Goal: Task Accomplishment & Management: Manage account settings

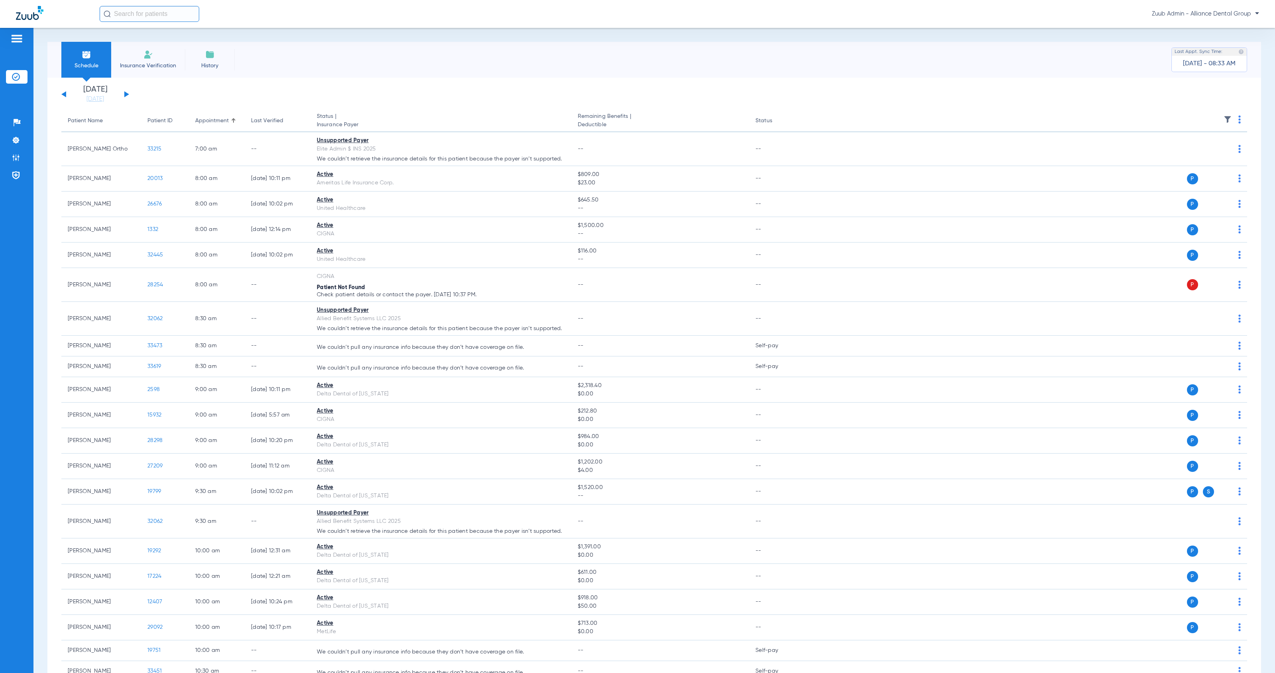
drag, startPoint x: 17, startPoint y: 139, endPoint x: 35, endPoint y: 141, distance: 18.0
click at [17, 139] on img at bounding box center [16, 140] width 8 height 8
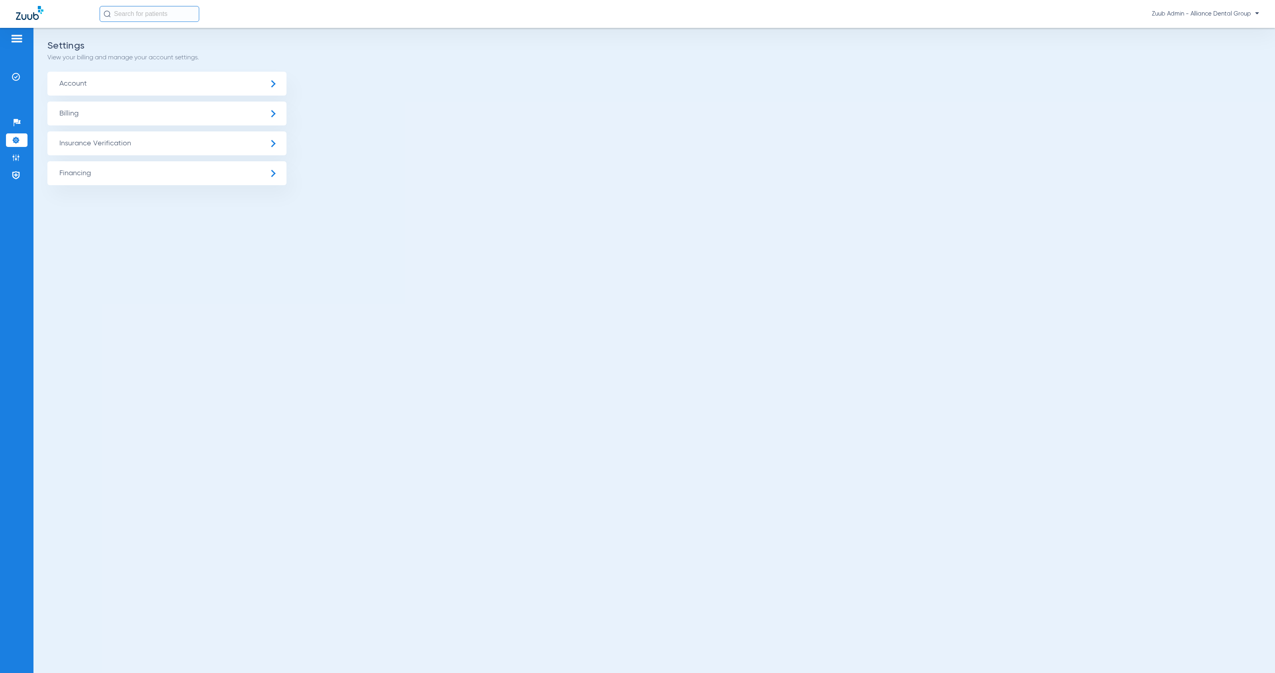
click at [167, 139] on span "Insurance Verification" at bounding box center [166, 143] width 239 height 24
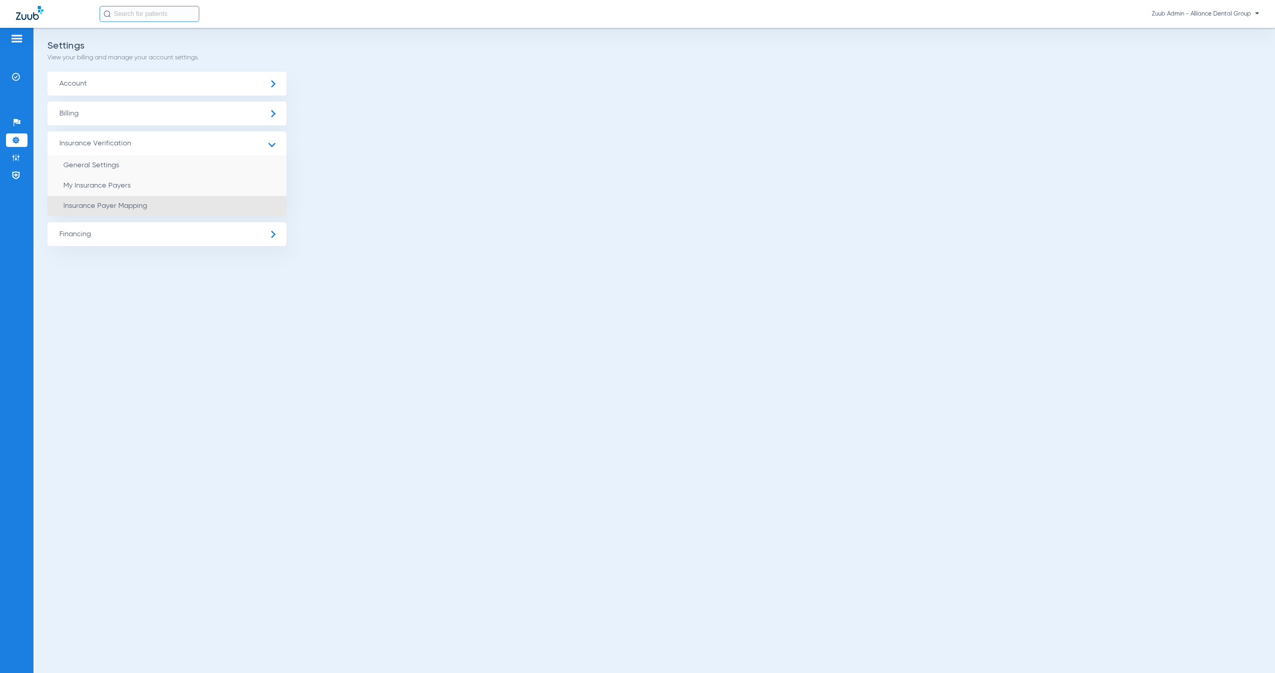
click at [251, 210] on li "Insurance Payer Mapping" at bounding box center [166, 206] width 239 height 20
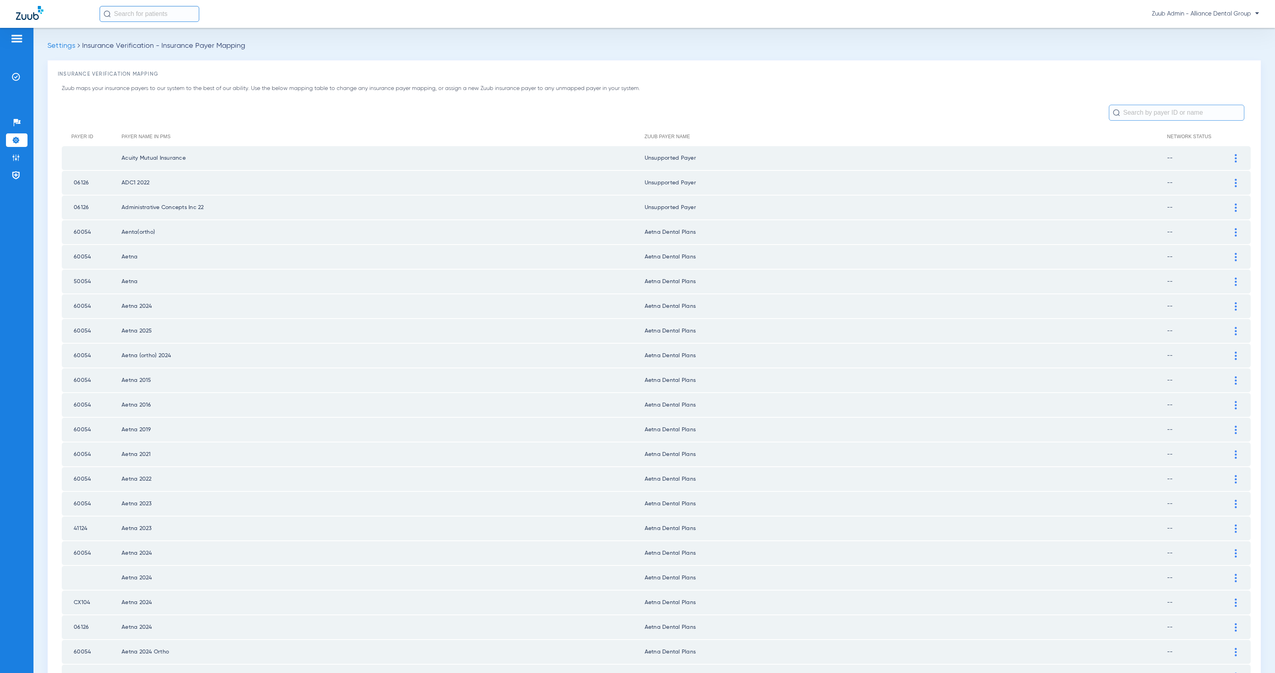
scroll to position [726, 0]
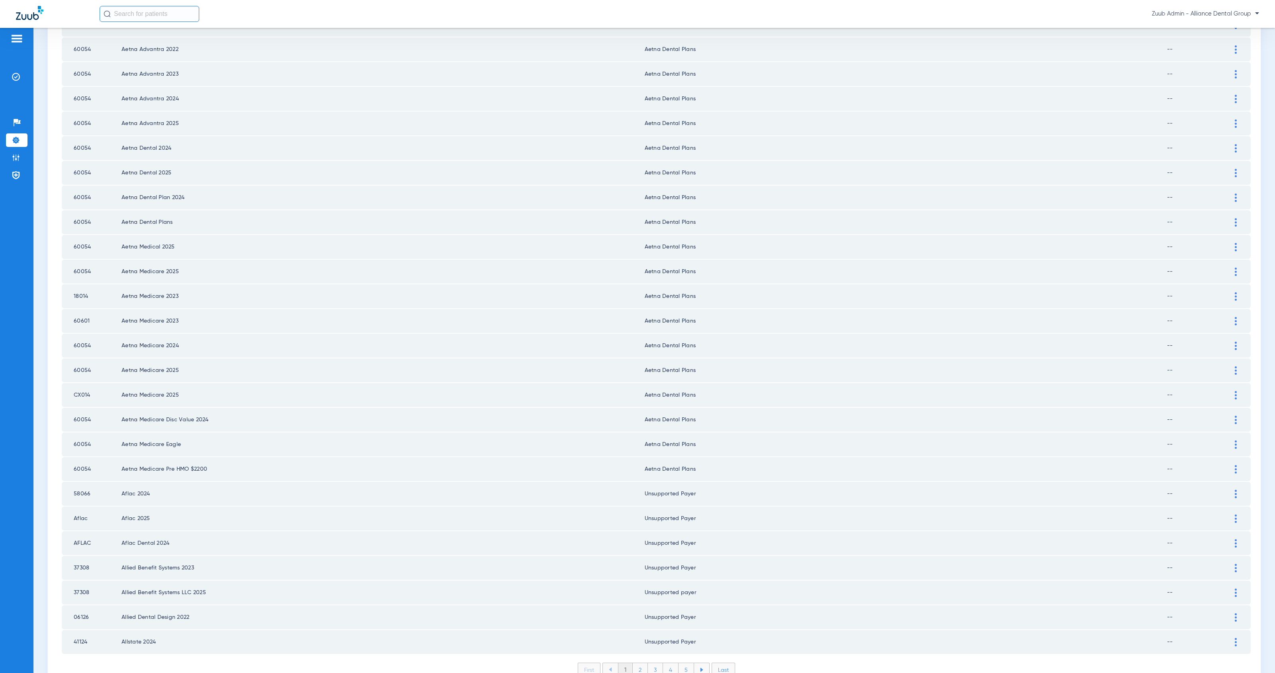
click at [637, 663] on li "2" at bounding box center [640, 670] width 15 height 14
click at [650, 663] on li "3" at bounding box center [655, 670] width 15 height 14
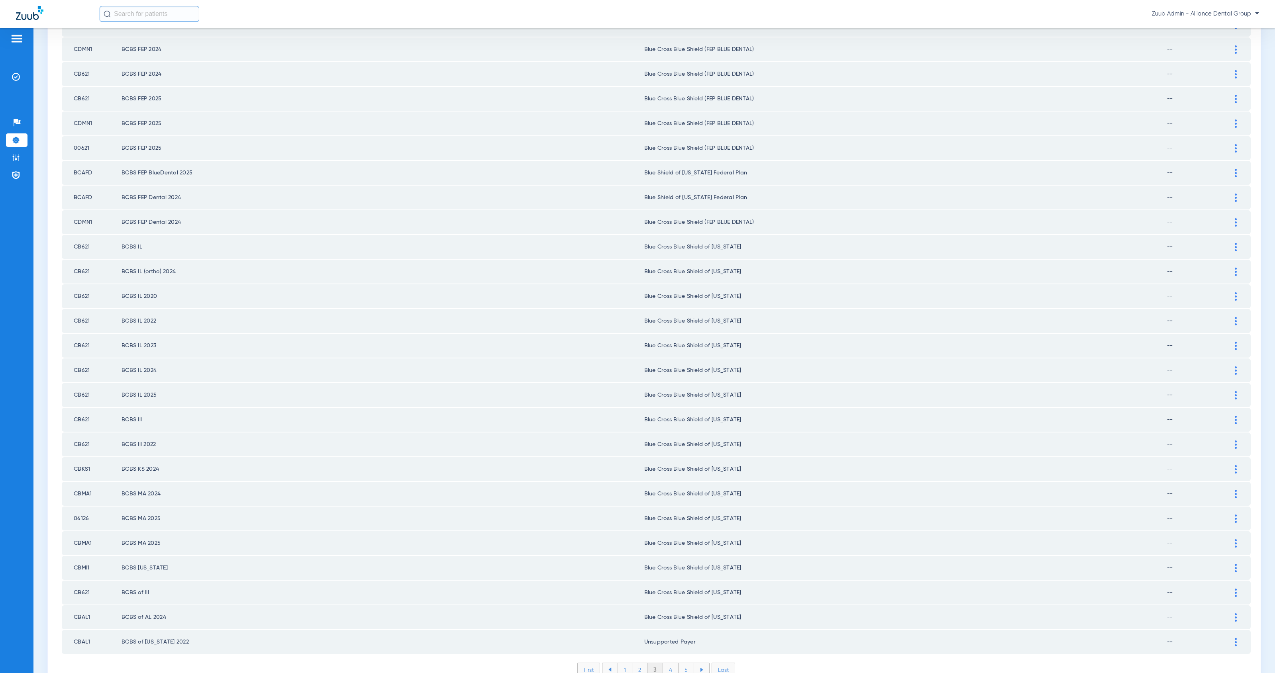
click at [668, 663] on li "4" at bounding box center [671, 670] width 16 height 14
click at [680, 663] on li "5" at bounding box center [686, 670] width 16 height 14
click at [686, 663] on li "6" at bounding box center [686, 670] width 15 height 14
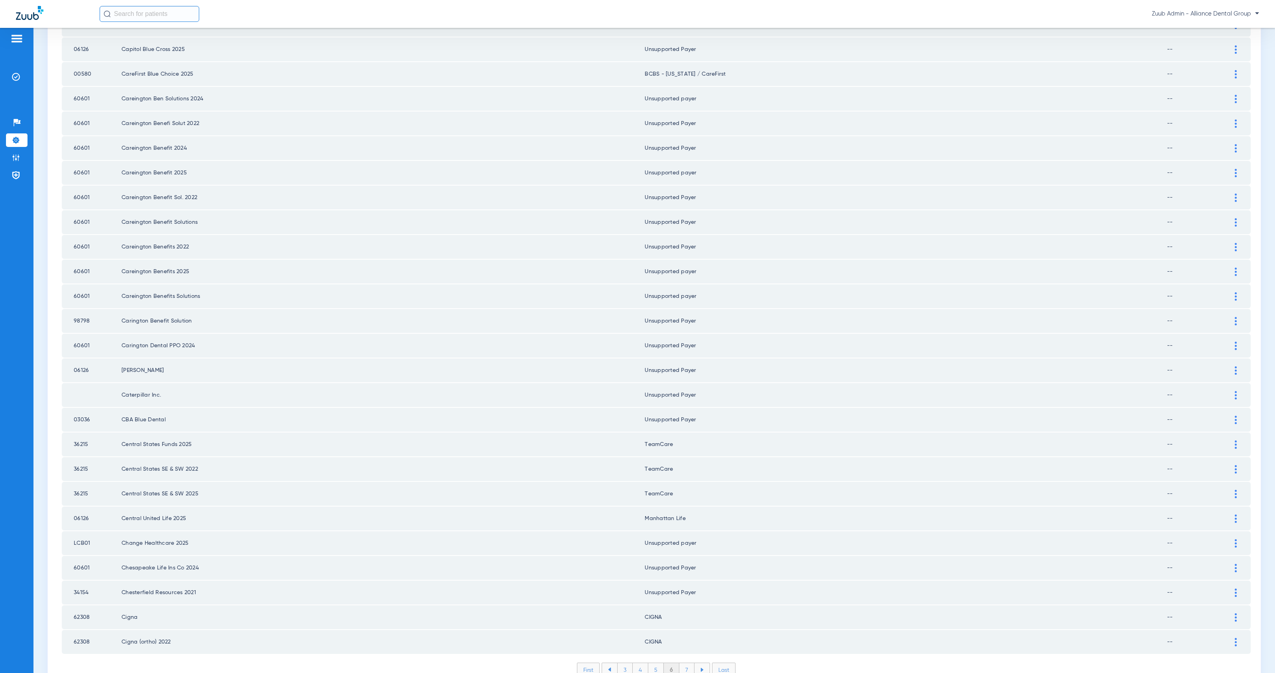
click at [684, 663] on li "7" at bounding box center [686, 670] width 15 height 14
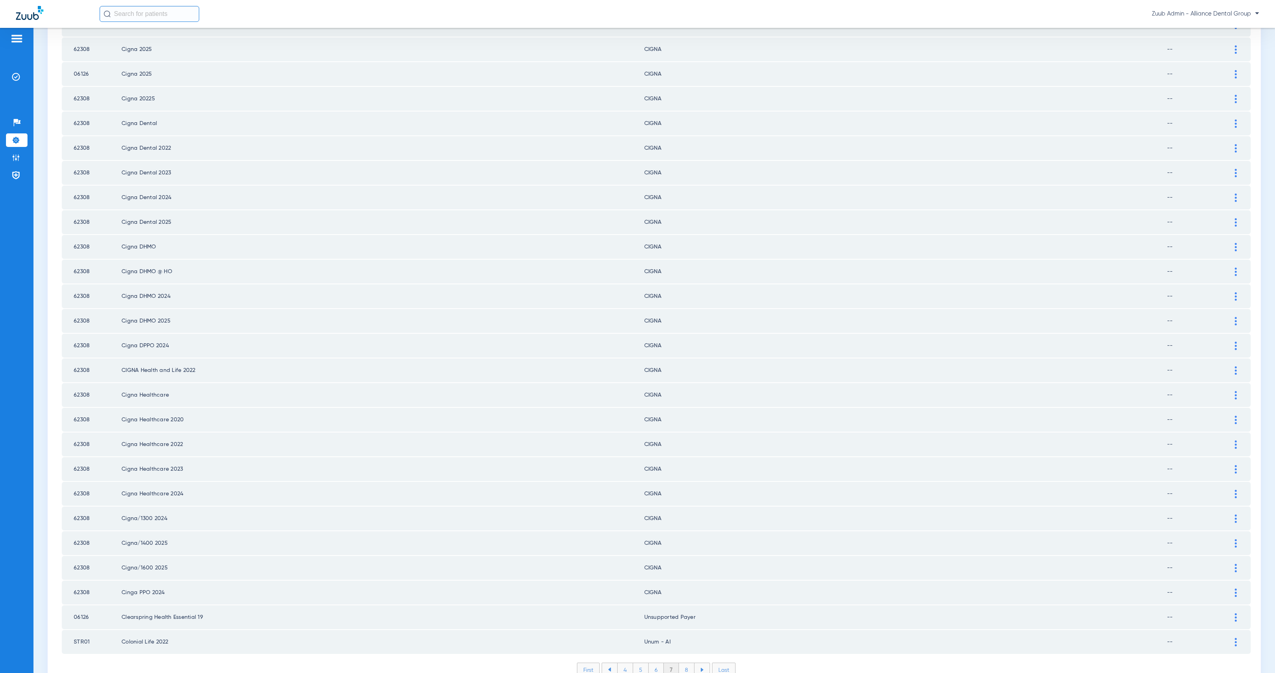
click at [684, 663] on li "8" at bounding box center [687, 670] width 16 height 14
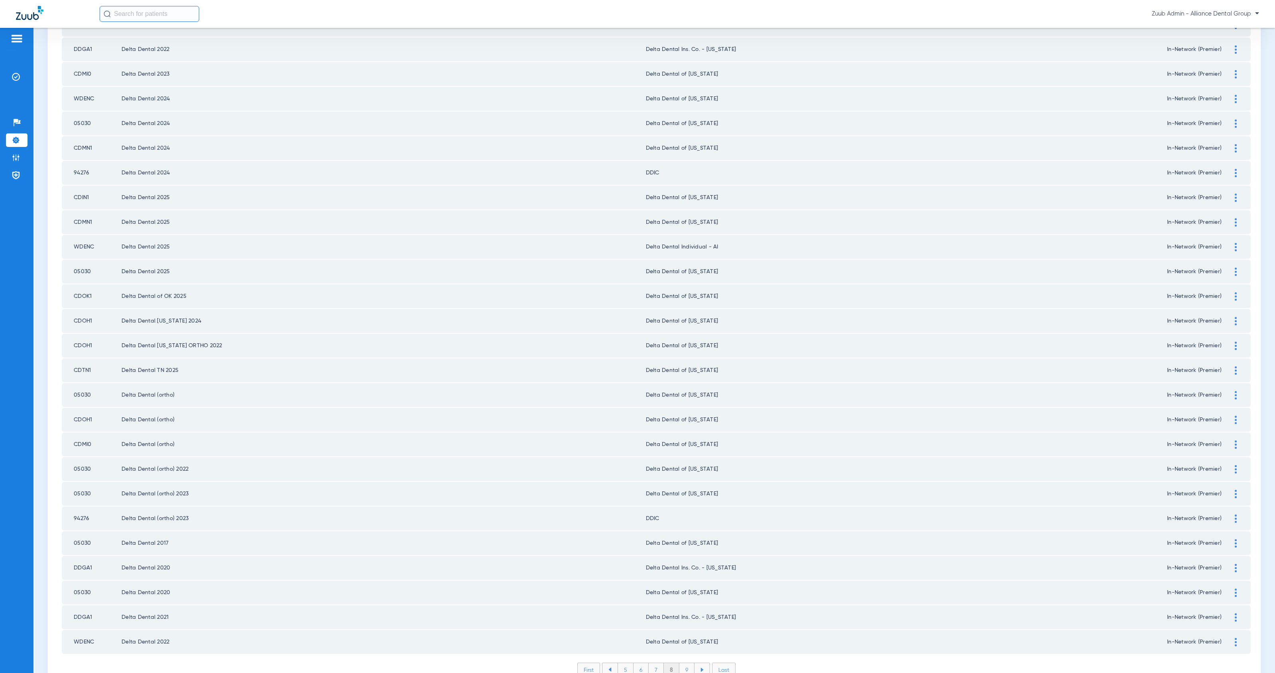
click at [684, 663] on li "9" at bounding box center [686, 670] width 15 height 14
click at [682, 663] on li "10" at bounding box center [687, 670] width 18 height 14
click at [684, 663] on li "11" at bounding box center [688, 670] width 16 height 14
click at [684, 663] on li "12" at bounding box center [688, 670] width 17 height 14
click at [684, 663] on li "13" at bounding box center [689, 670] width 17 height 14
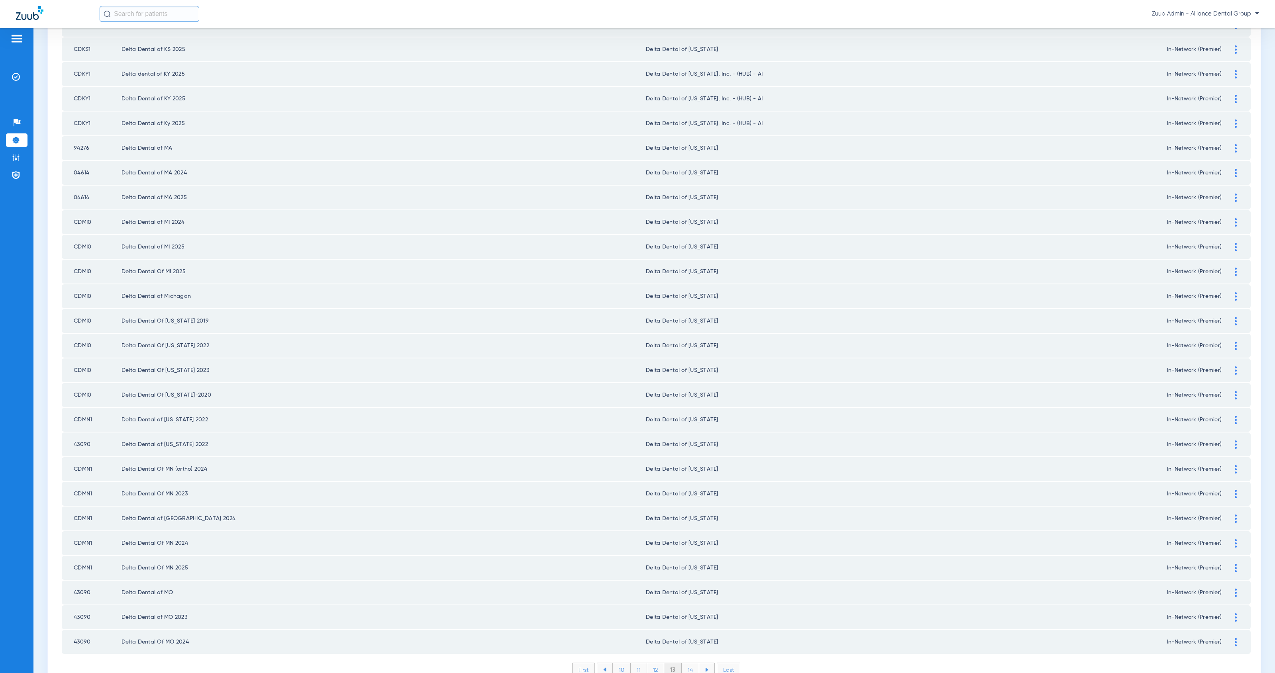
click at [689, 663] on li "14" at bounding box center [691, 670] width 18 height 14
click at [686, 663] on li "15" at bounding box center [690, 670] width 18 height 14
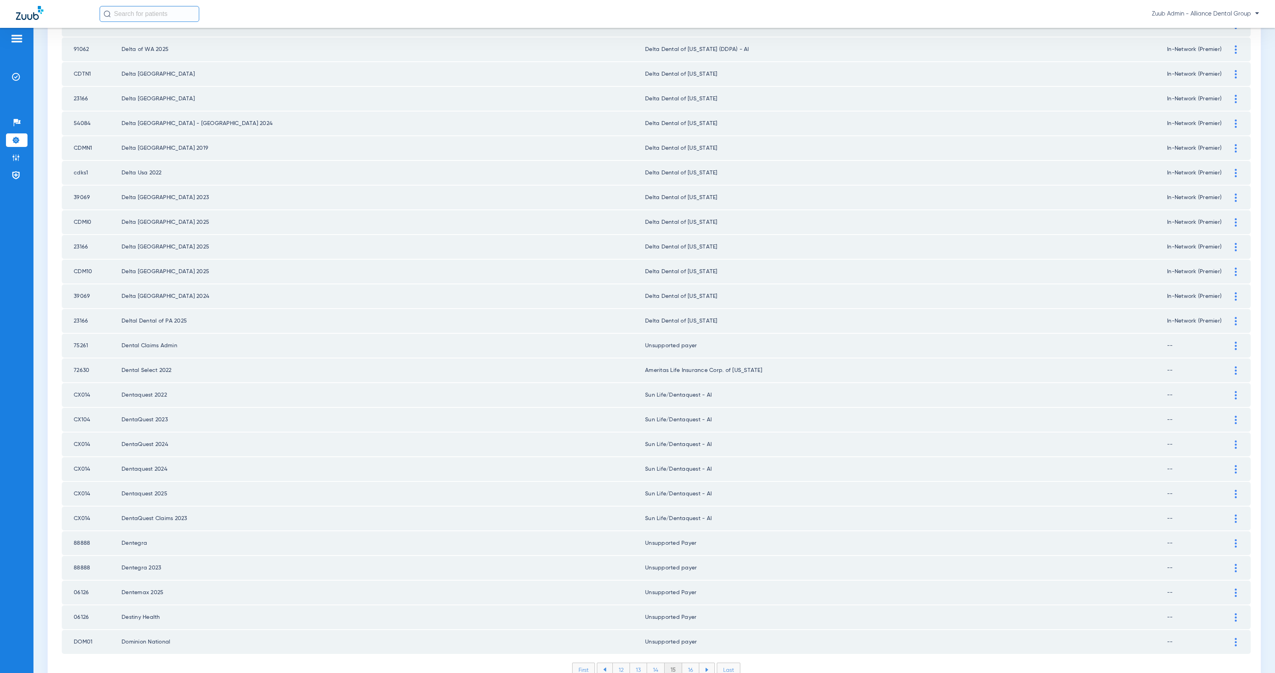
click at [689, 663] on li "16" at bounding box center [690, 670] width 17 height 14
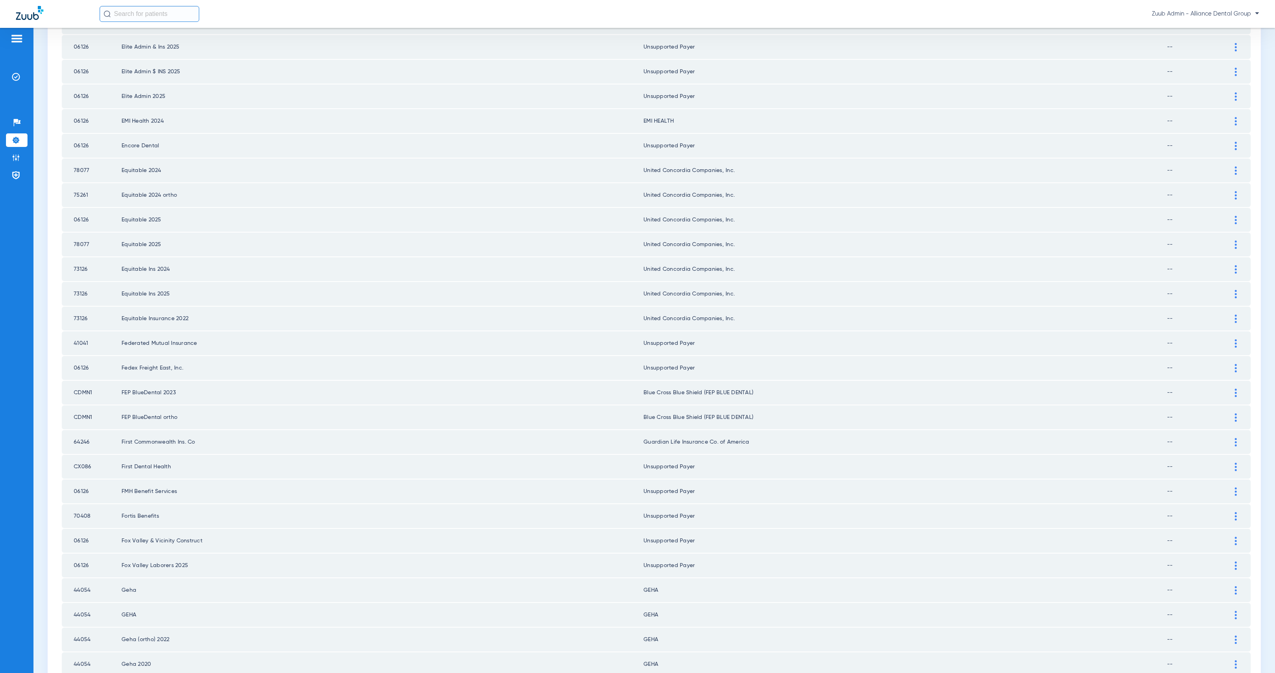
scroll to position [0, 0]
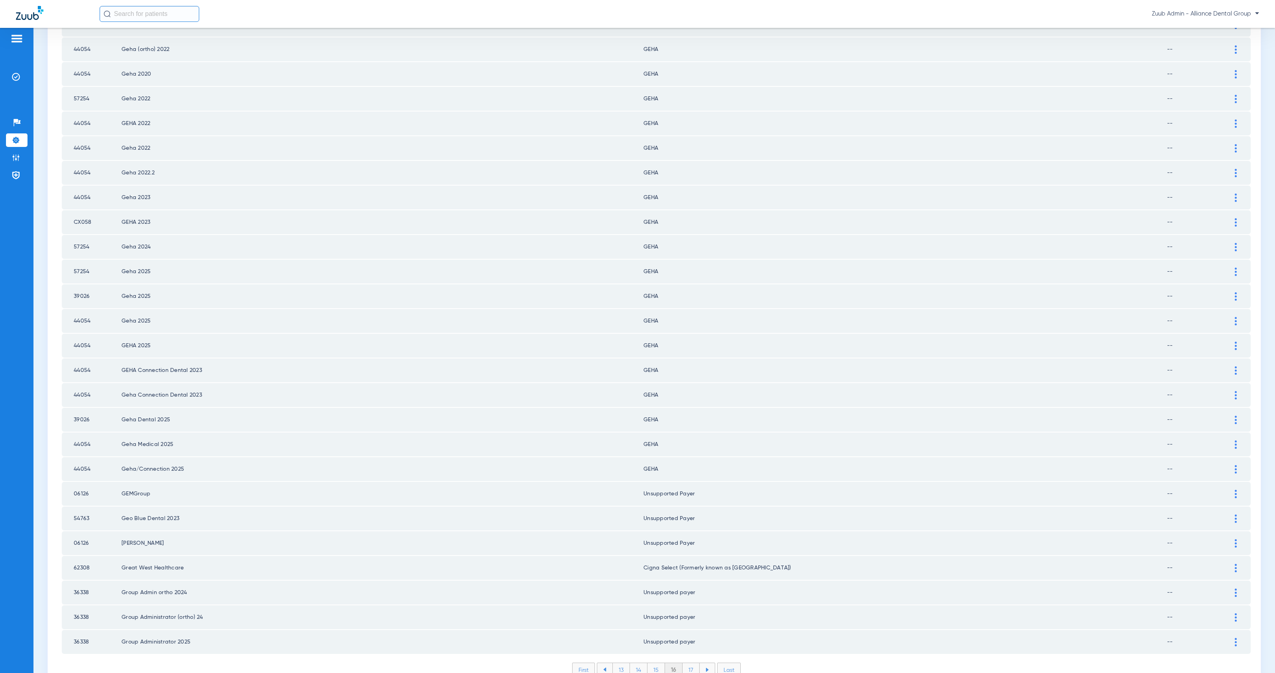
click at [685, 663] on li "17" at bounding box center [690, 670] width 17 height 14
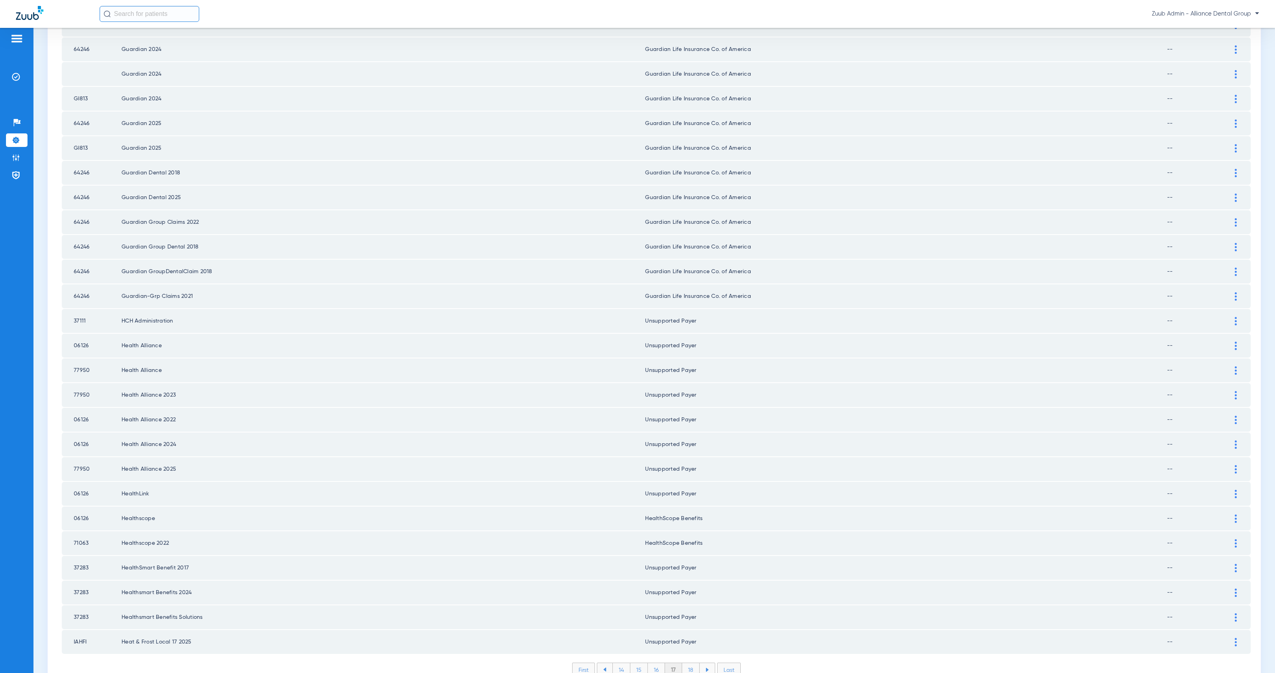
click at [687, 663] on li "18" at bounding box center [691, 670] width 18 height 14
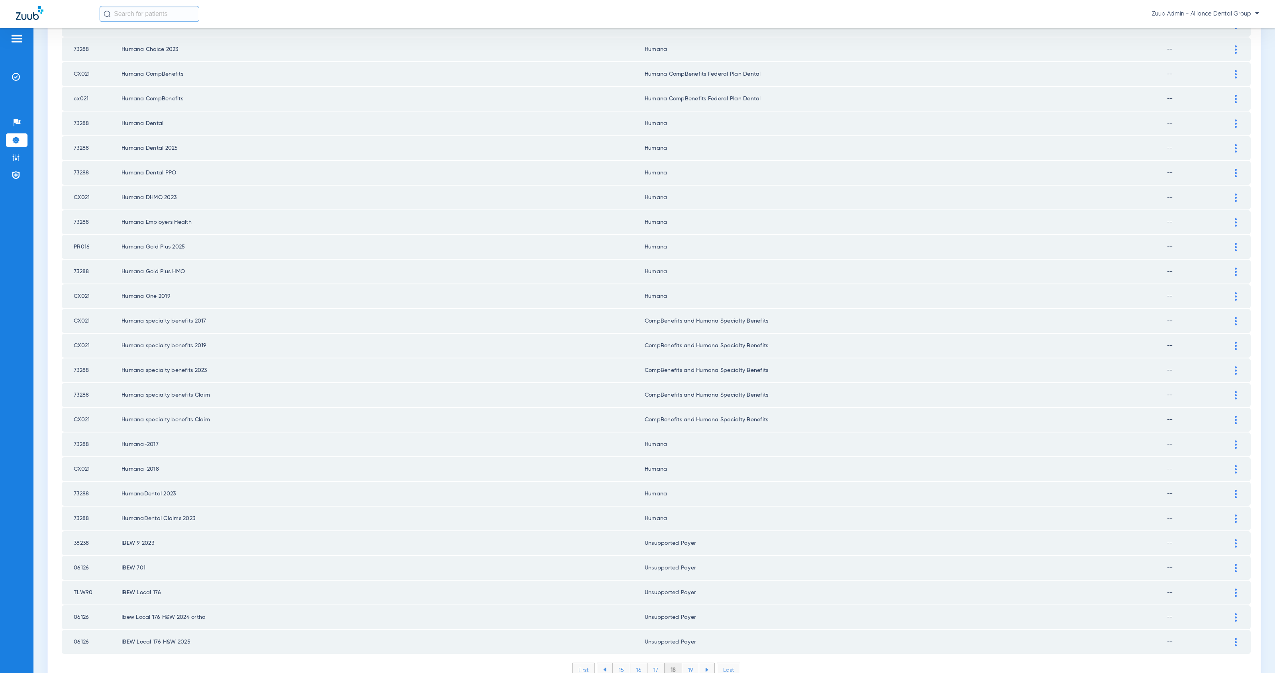
click at [688, 663] on li "19" at bounding box center [690, 670] width 17 height 14
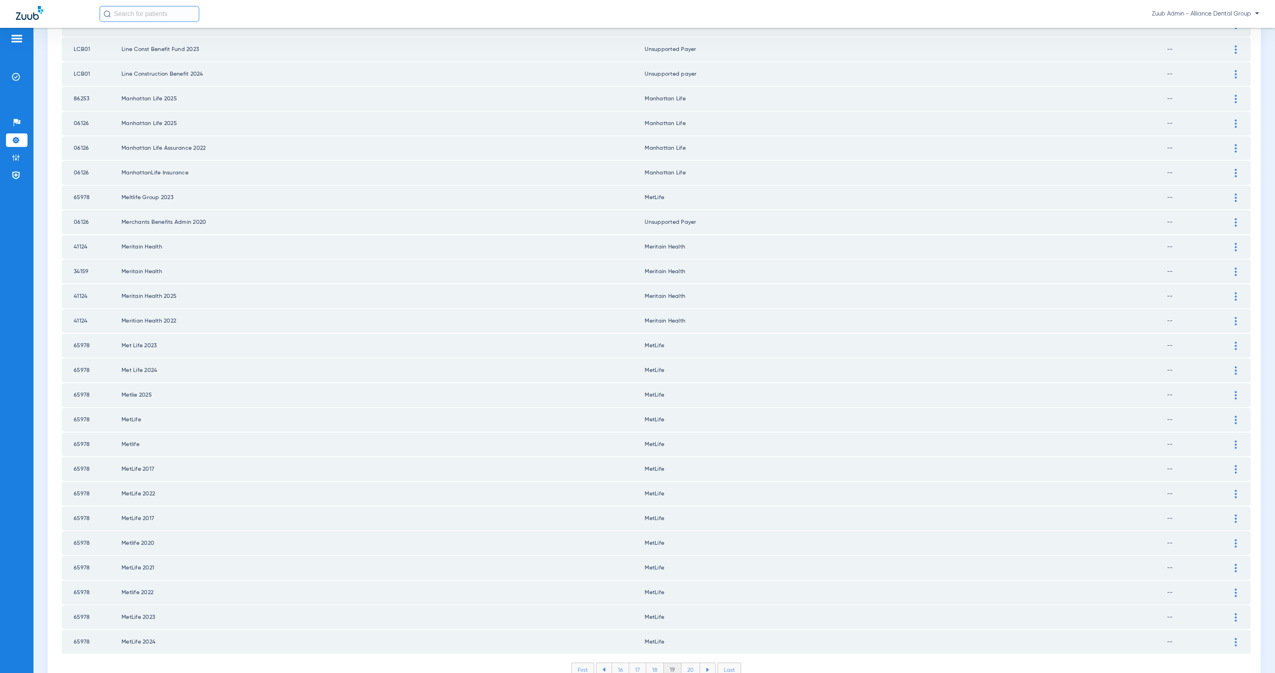
click at [688, 663] on li "20" at bounding box center [690, 670] width 19 height 14
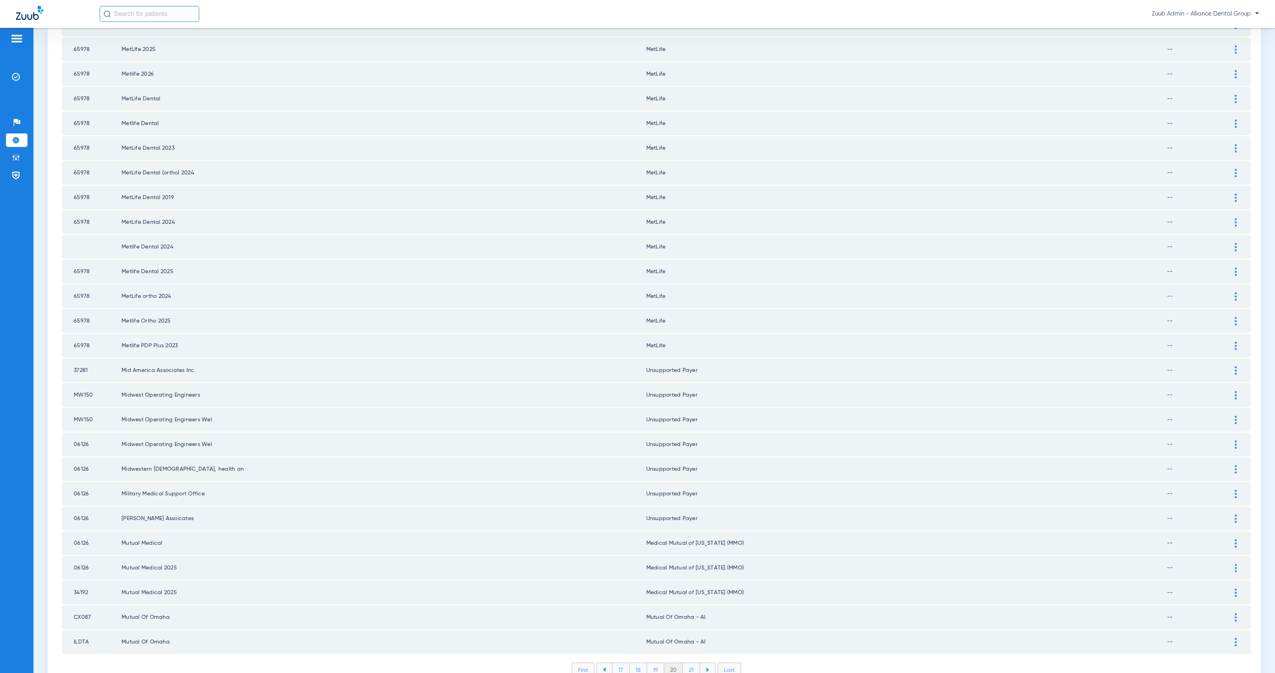
click at [691, 663] on li "21" at bounding box center [691, 670] width 17 height 14
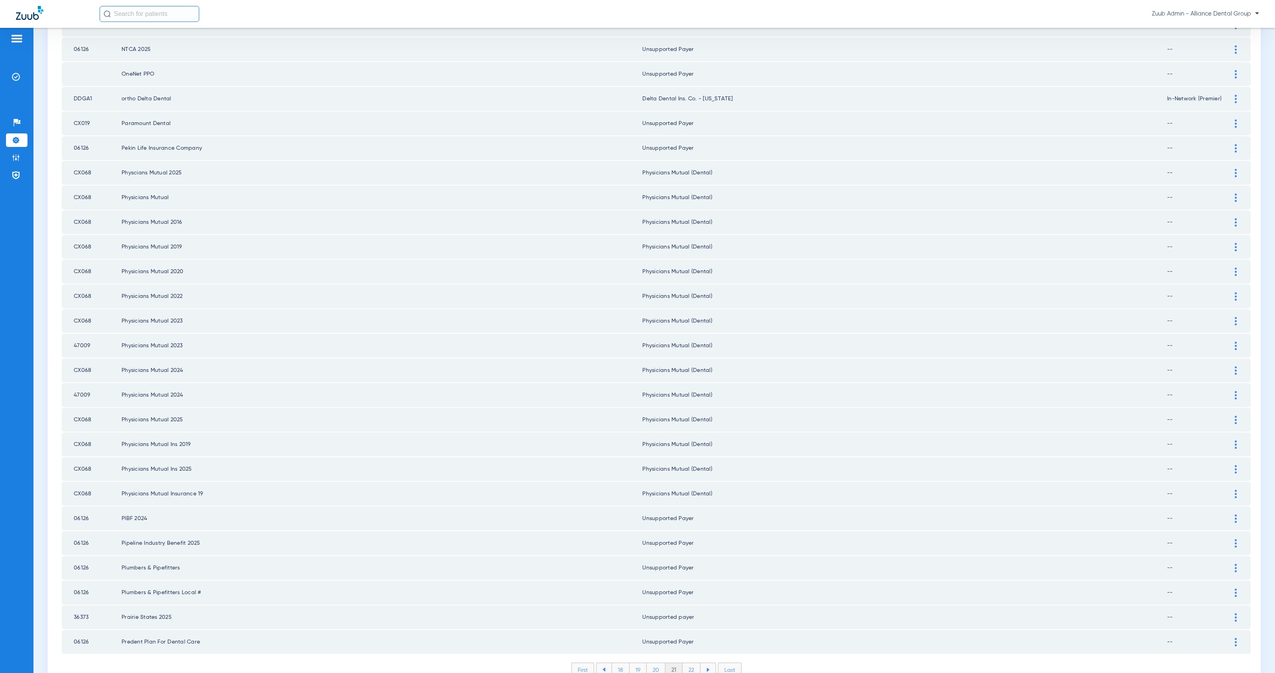
click at [690, 663] on li "22" at bounding box center [691, 670] width 18 height 14
click at [686, 663] on li "23" at bounding box center [691, 670] width 18 height 14
click at [692, 663] on li "24" at bounding box center [692, 670] width 18 height 14
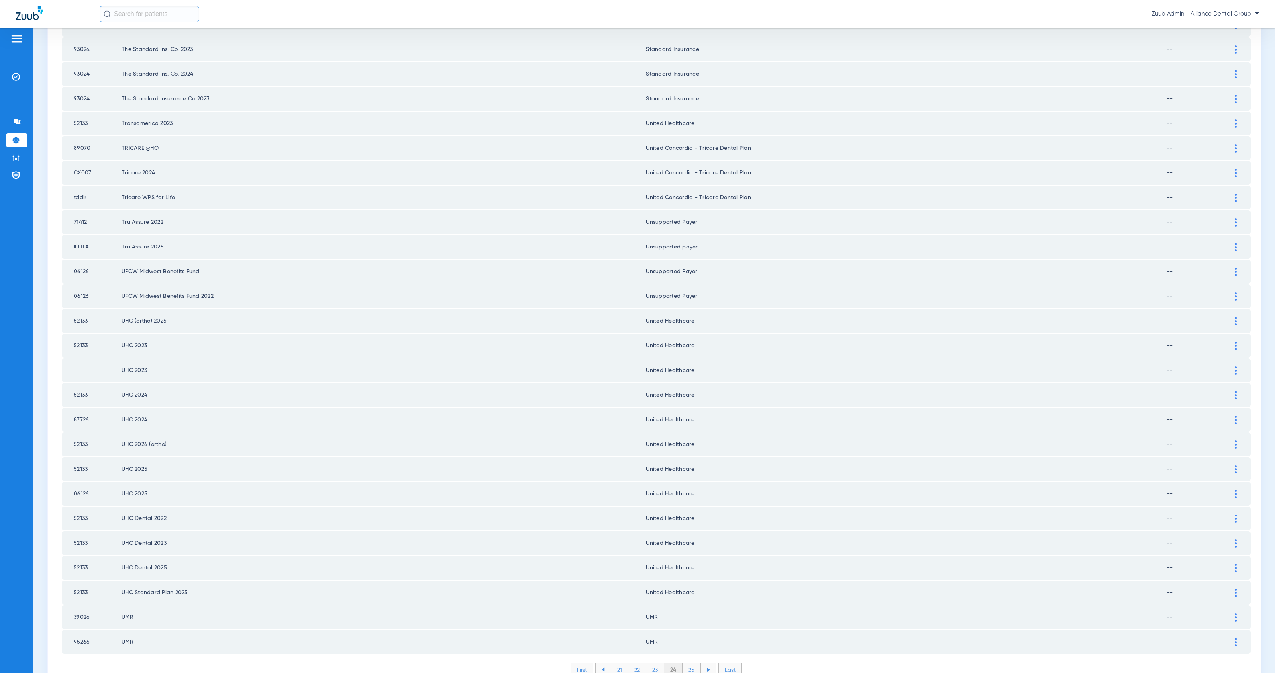
click at [691, 663] on li "25" at bounding box center [691, 670] width 18 height 14
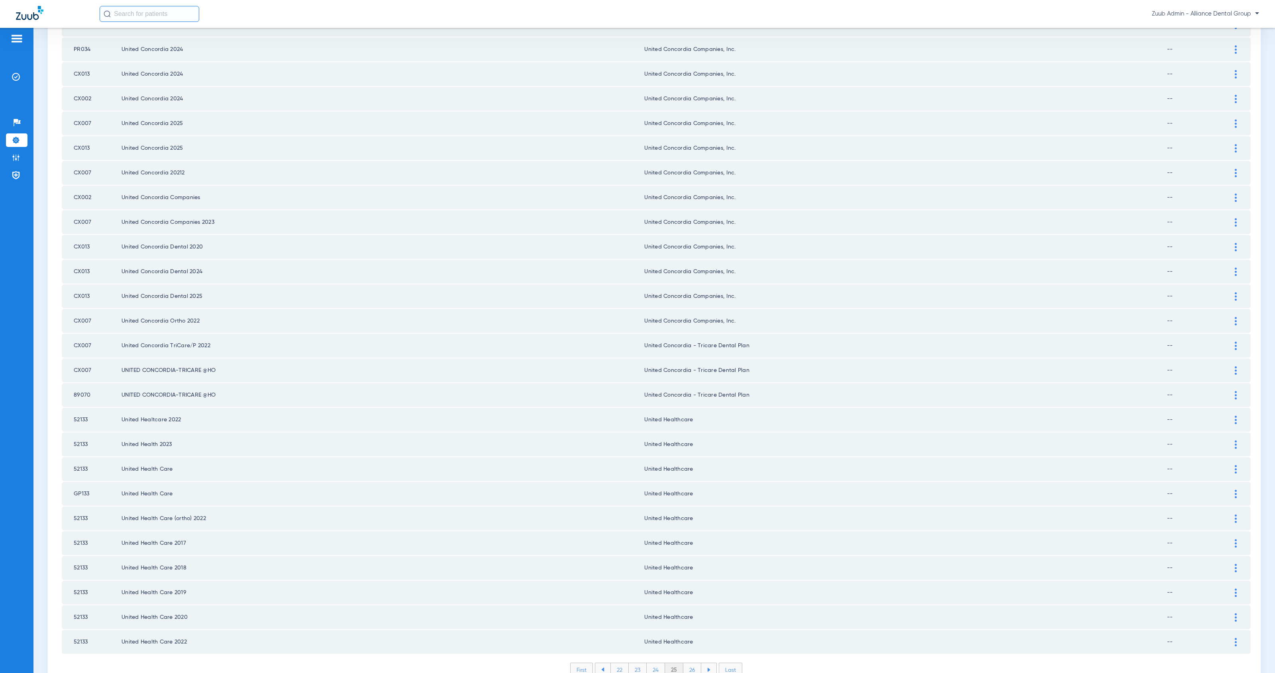
click at [689, 663] on li "26" at bounding box center [692, 670] width 18 height 14
click at [691, 663] on li "27" at bounding box center [693, 670] width 18 height 14
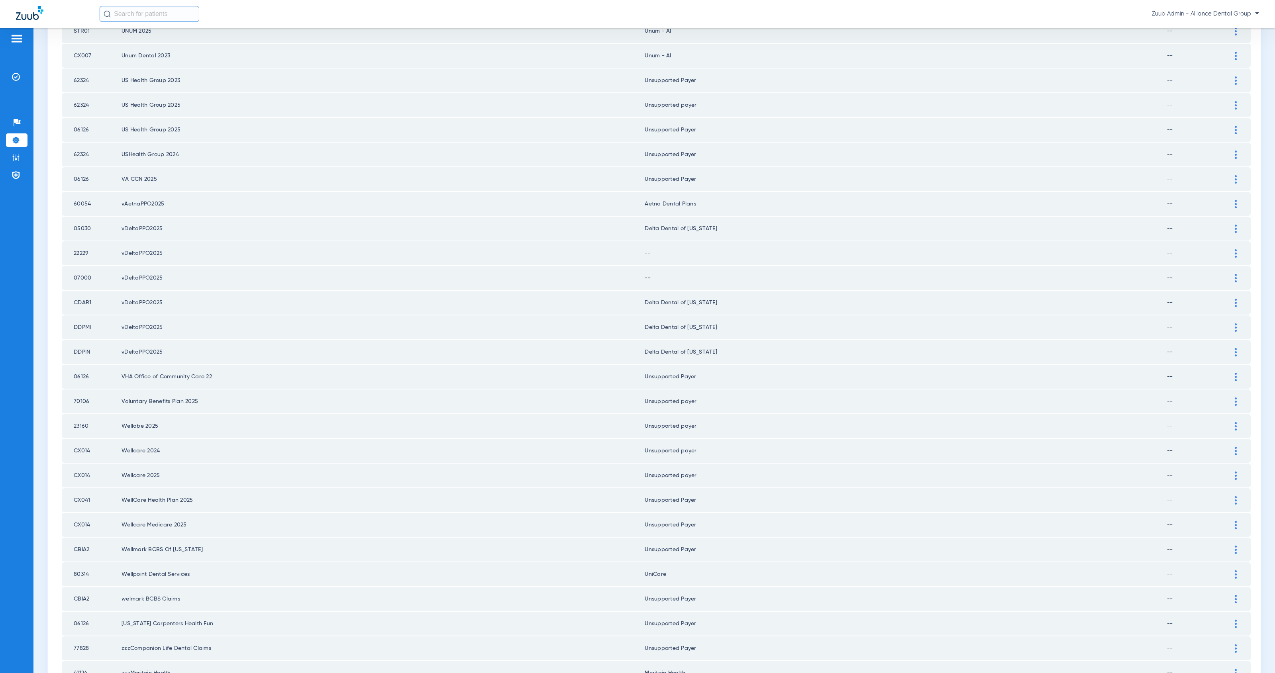
drag, startPoint x: 74, startPoint y: 241, endPoint x: 96, endPoint y: 241, distance: 21.1
click at [96, 241] on td "22229" at bounding box center [92, 253] width 60 height 24
copy td "22229"
click at [1235, 225] on img at bounding box center [1236, 229] width 2 height 8
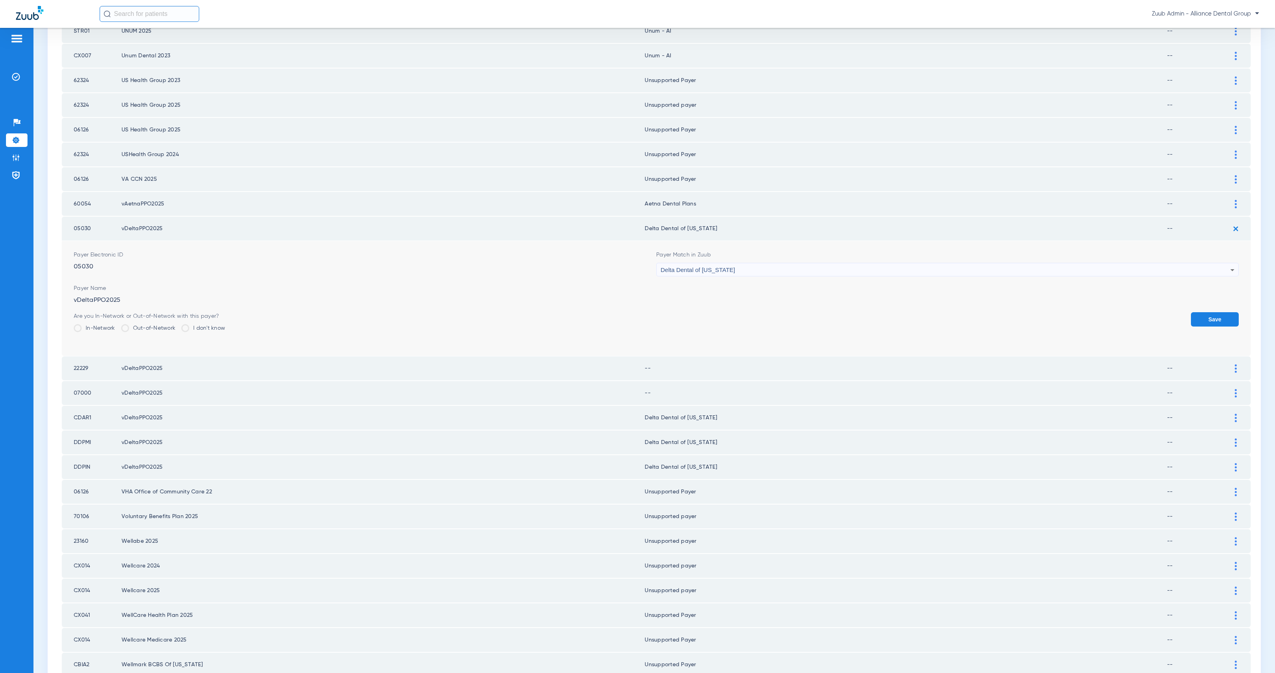
click at [1229, 222] on img at bounding box center [1235, 228] width 13 height 13
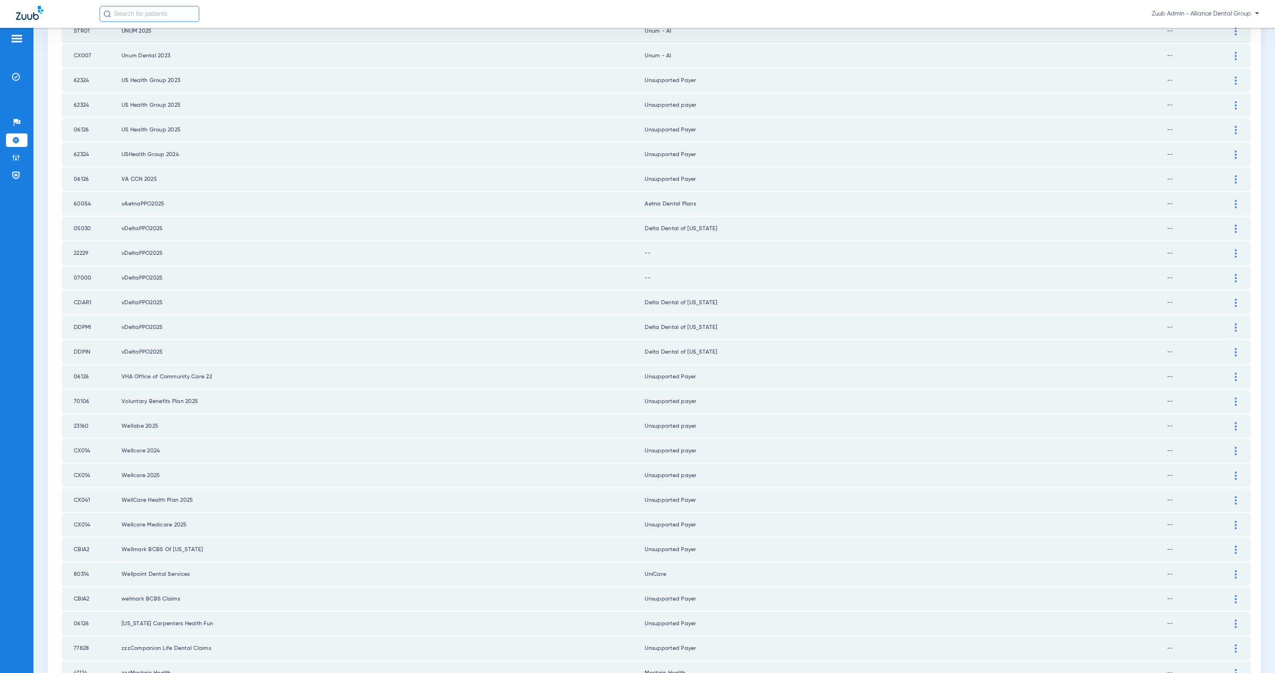
drag, startPoint x: 1227, startPoint y: 241, endPoint x: 1050, endPoint y: 268, distance: 179.6
click at [1235, 249] on img at bounding box center [1236, 253] width 2 height 8
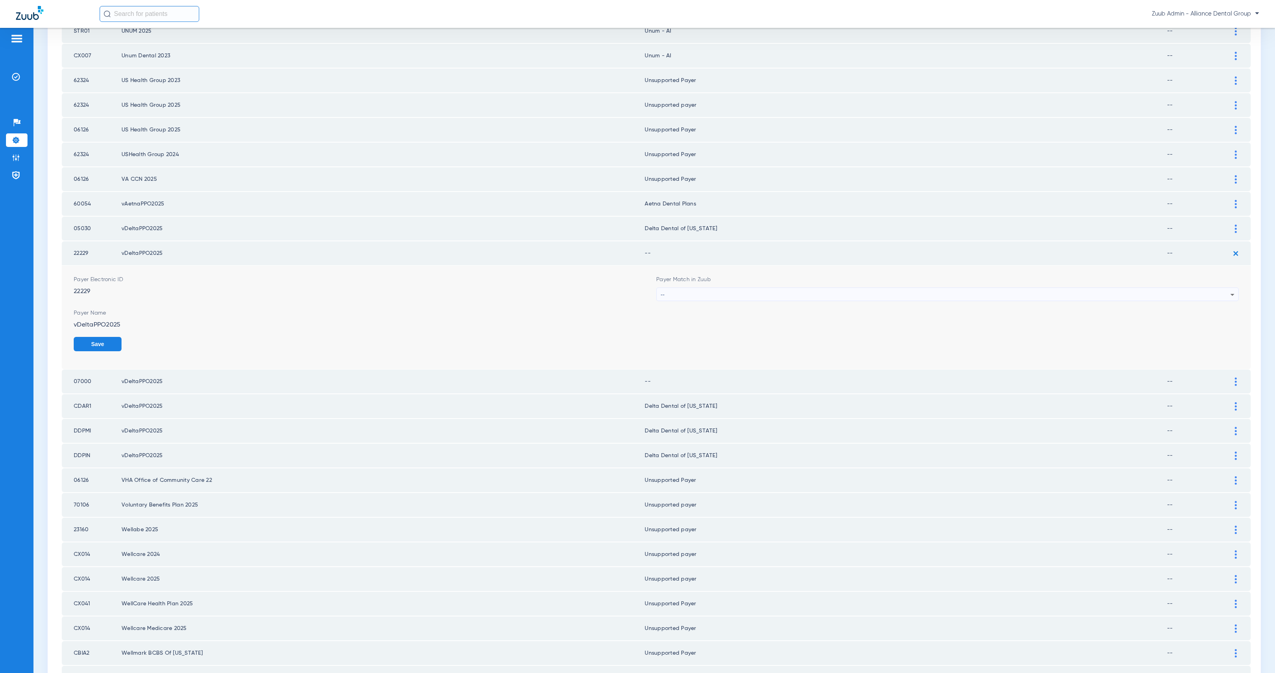
click at [758, 288] on div "--" at bounding box center [945, 295] width 570 height 14
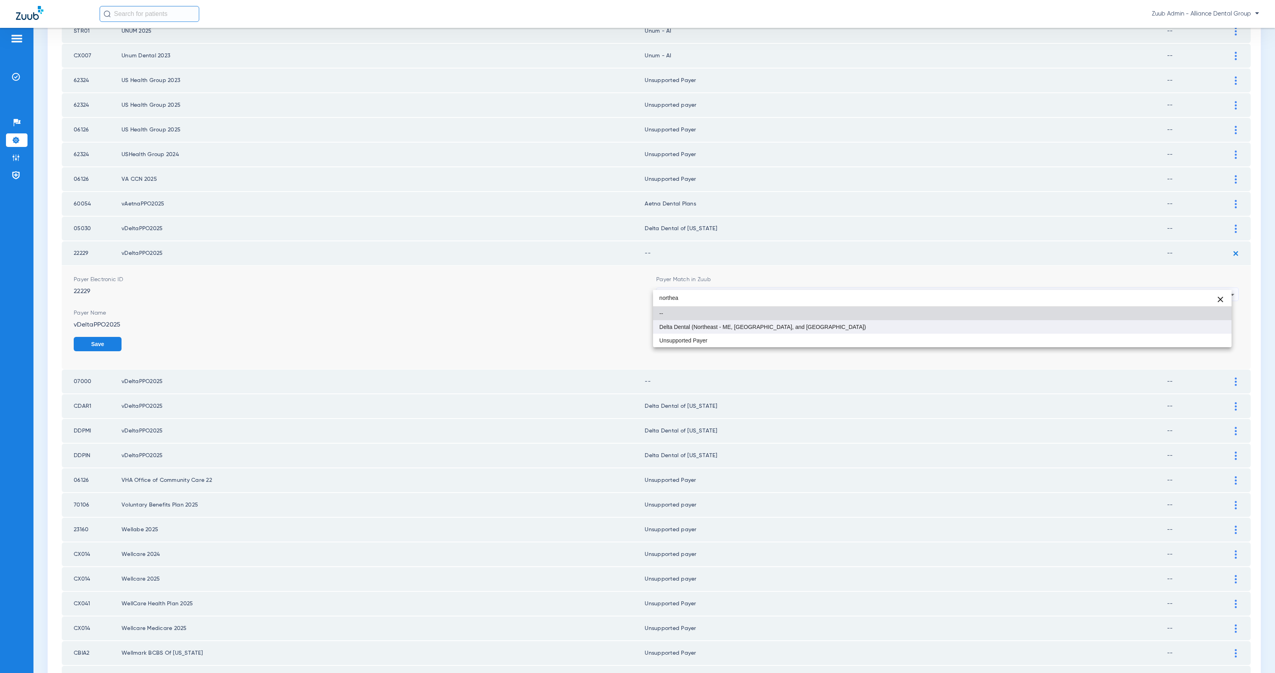
type input "northea"
click at [798, 324] on mat-option "Delta Dental (Northeast - ME, NH, and VT)" at bounding box center [942, 327] width 578 height 14
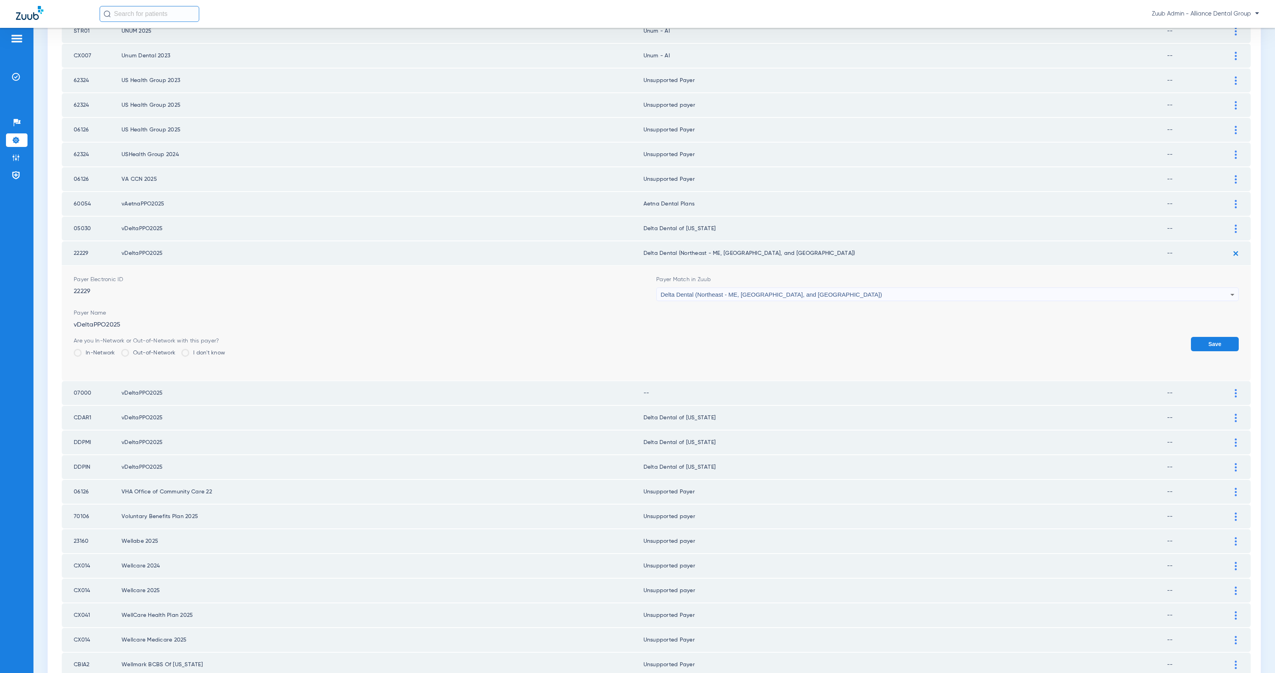
click at [1200, 337] on button "Save" at bounding box center [1215, 344] width 48 height 14
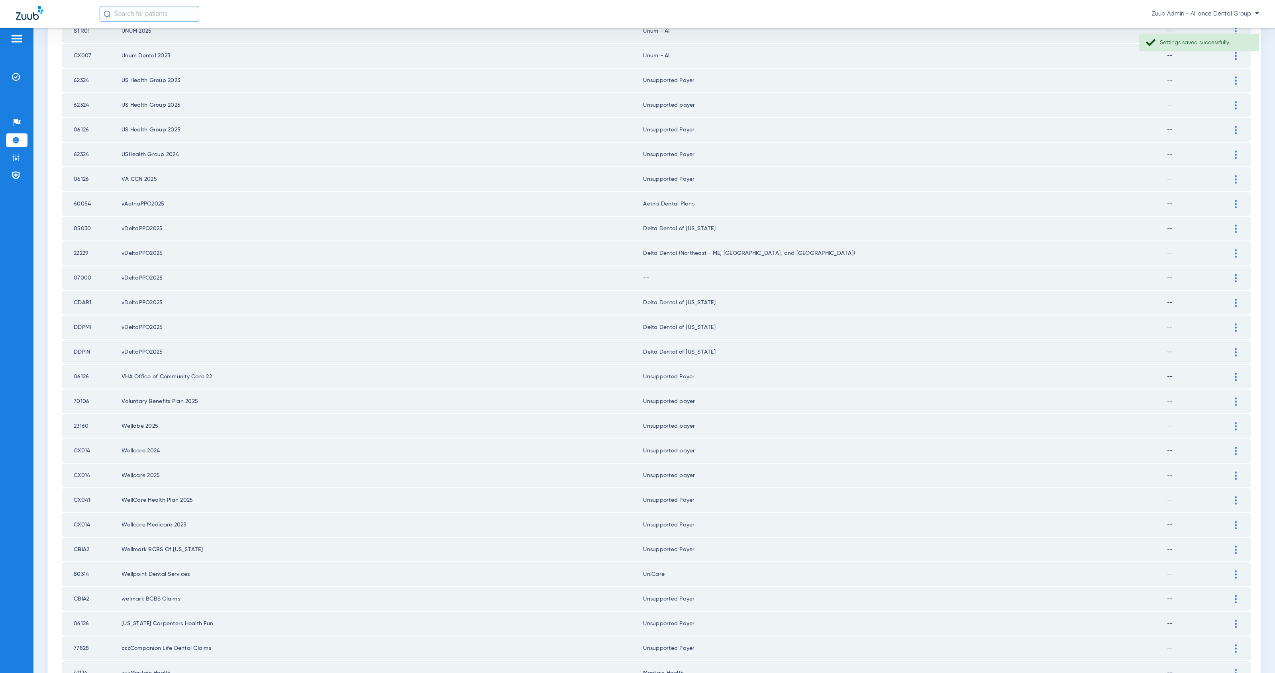
drag, startPoint x: 91, startPoint y: 267, endPoint x: 71, endPoint y: 266, distance: 19.9
click at [71, 266] on td "07000" at bounding box center [92, 278] width 60 height 24
copy td "07000"
click at [1235, 274] on img at bounding box center [1236, 278] width 2 height 8
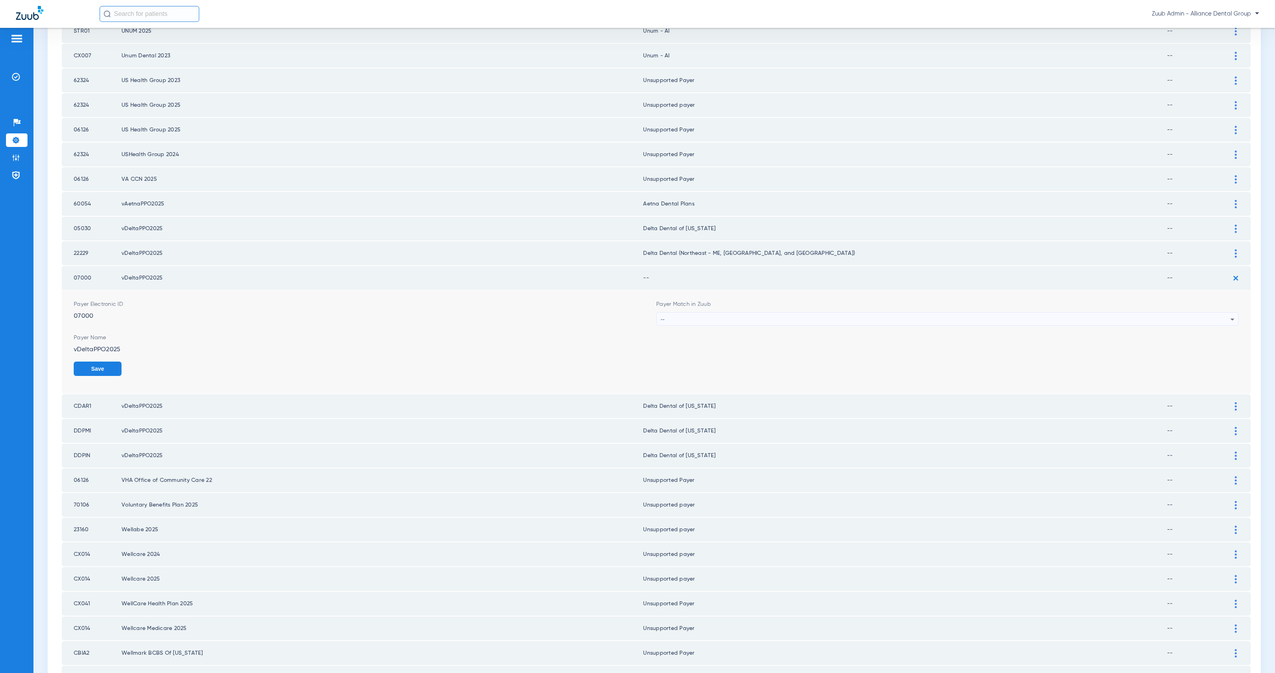
click at [663, 313] on div "--" at bounding box center [945, 320] width 570 height 14
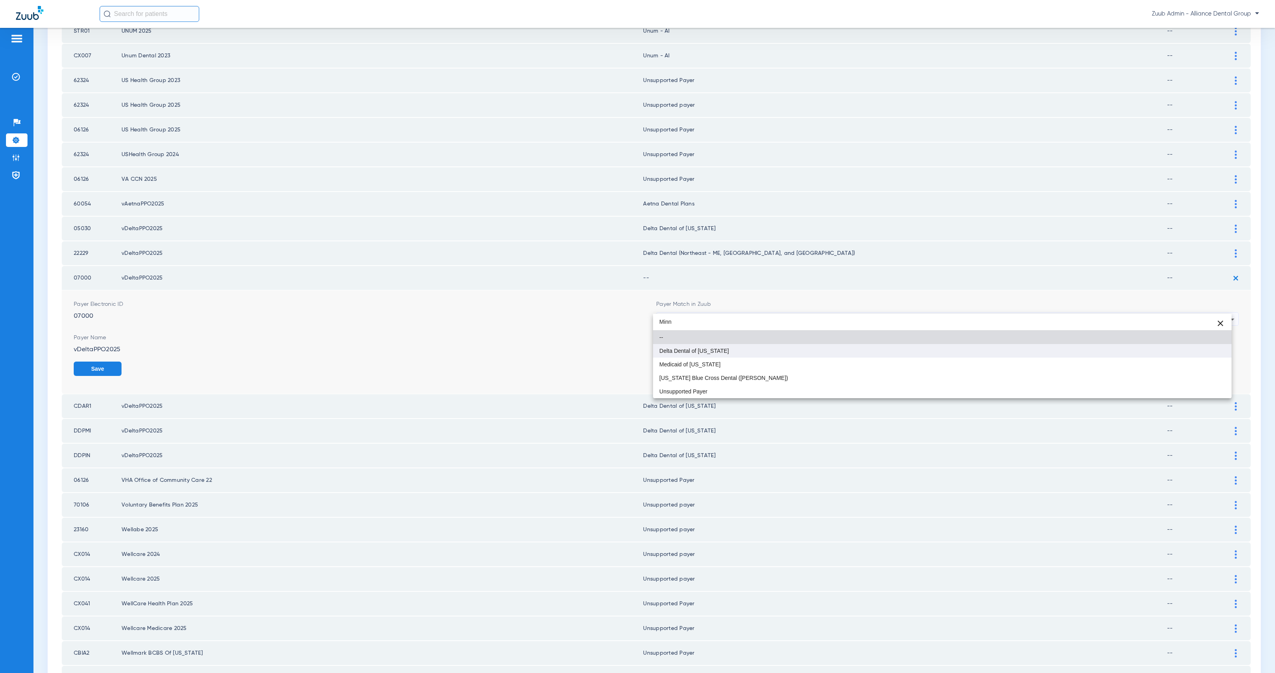
type input "Minn"
click at [700, 351] on span "Delta Dental of Minnesota" at bounding box center [694, 351] width 70 height 6
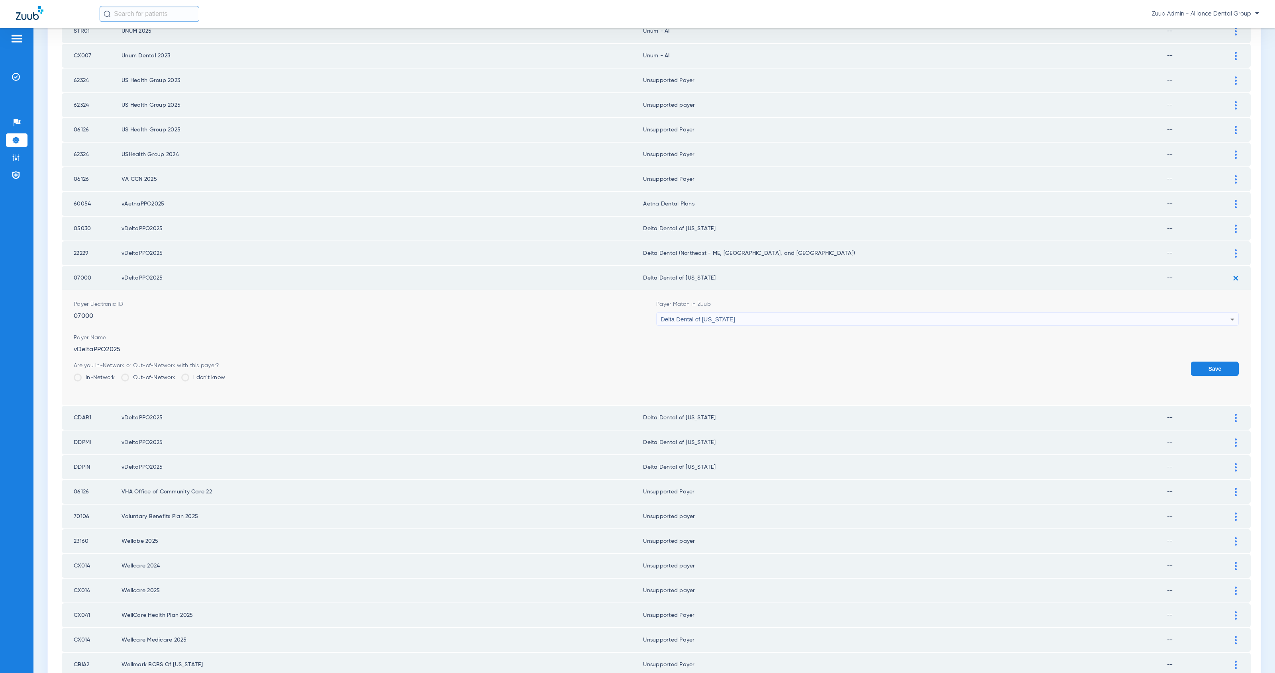
click at [1192, 362] on button "Save" at bounding box center [1215, 369] width 48 height 14
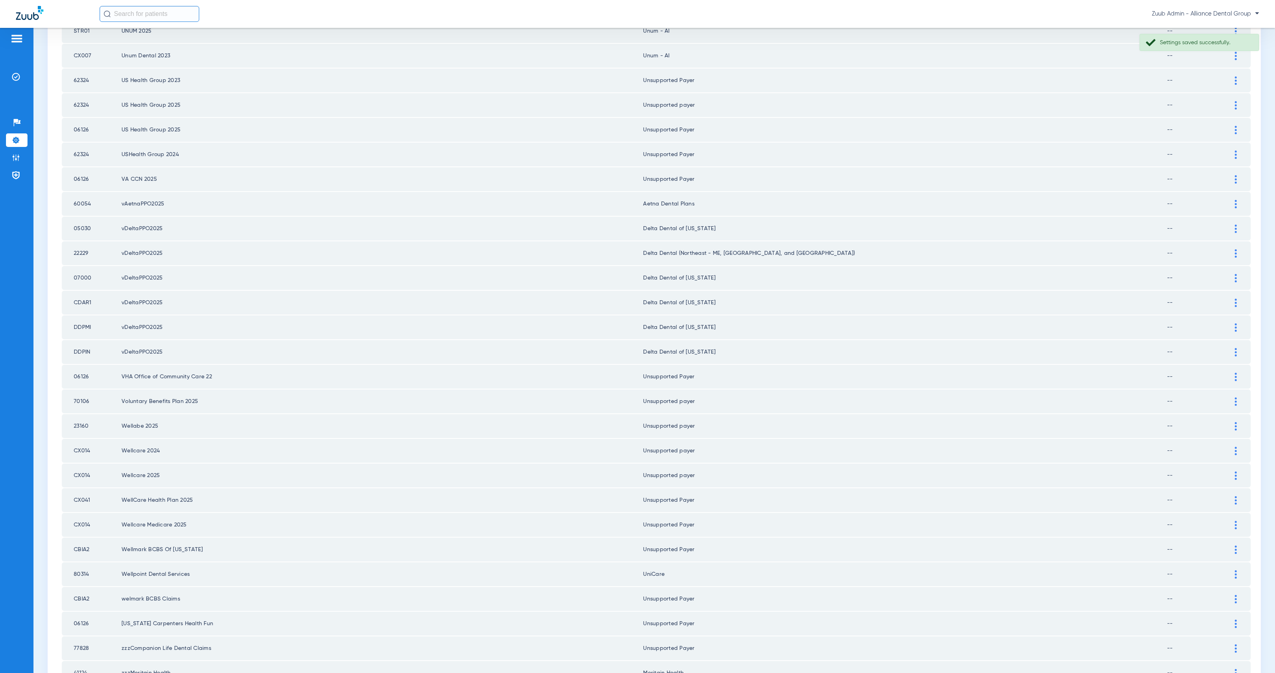
drag, startPoint x: 90, startPoint y: 243, endPoint x: 74, endPoint y: 242, distance: 16.0
click at [74, 242] on td "22229" at bounding box center [92, 253] width 60 height 24
copy td "22229"
click at [1229, 249] on div at bounding box center [1236, 253] width 14 height 8
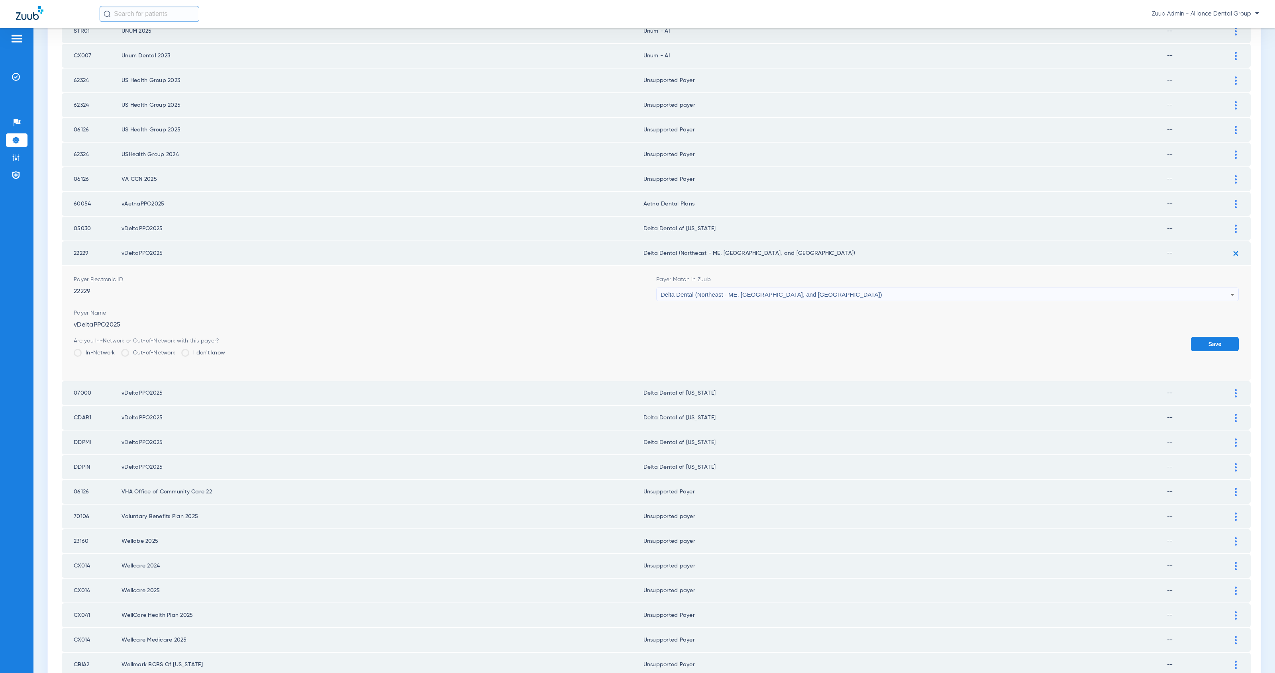
click at [862, 288] on div "Delta Dental (Northeast - ME, NH, and VT)" at bounding box center [945, 295] width 570 height 14
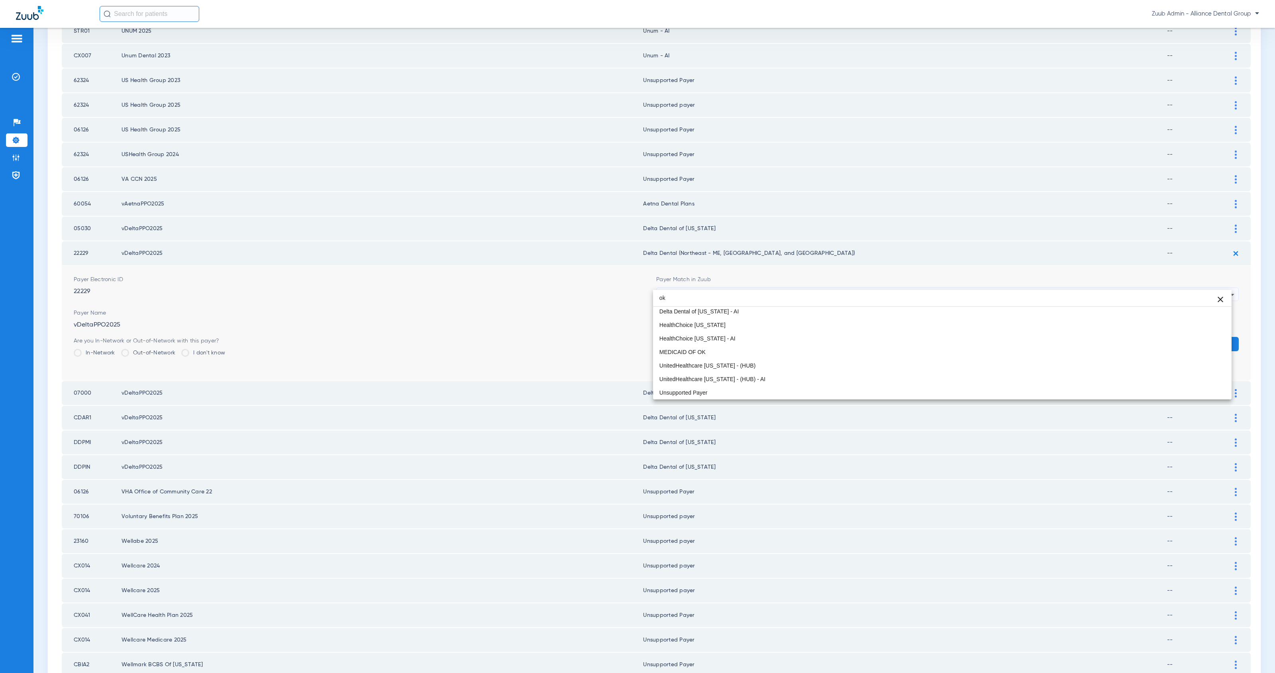
scroll to position [17, 0]
type input "ok"
click at [862, 323] on mat-option "Delta Dental of Oklahoma" at bounding box center [942, 324] width 578 height 14
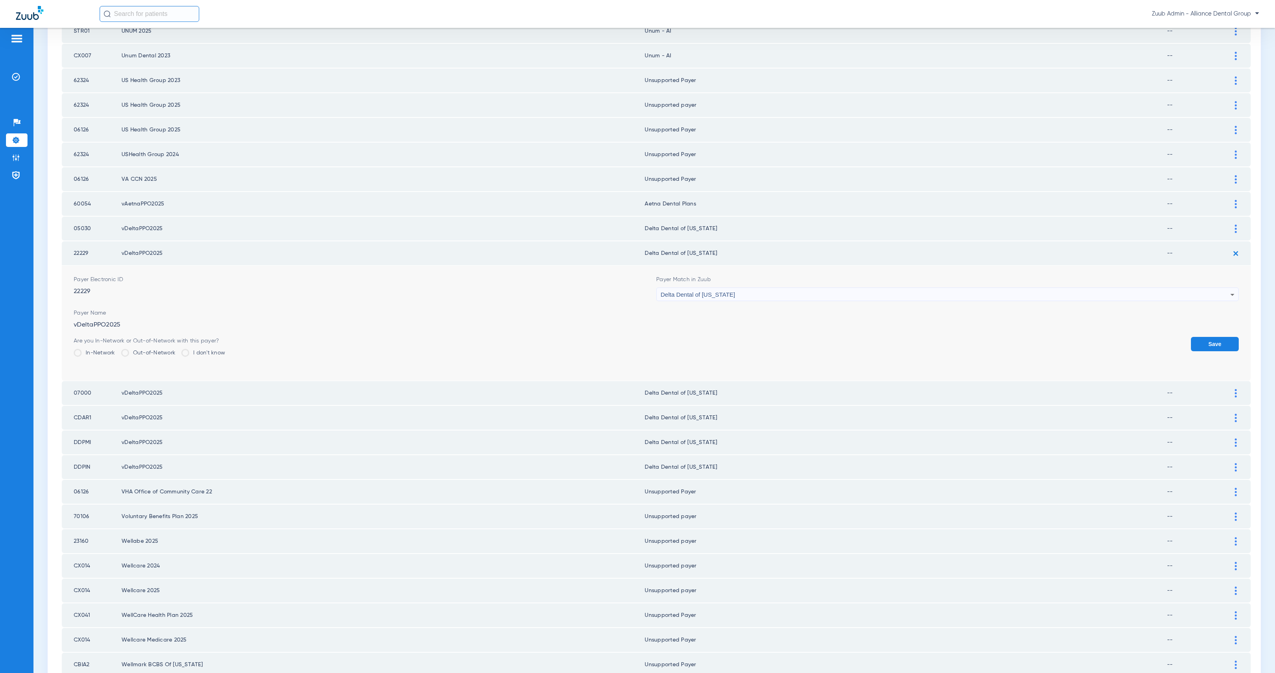
click at [1200, 337] on button "Save" at bounding box center [1215, 344] width 48 height 14
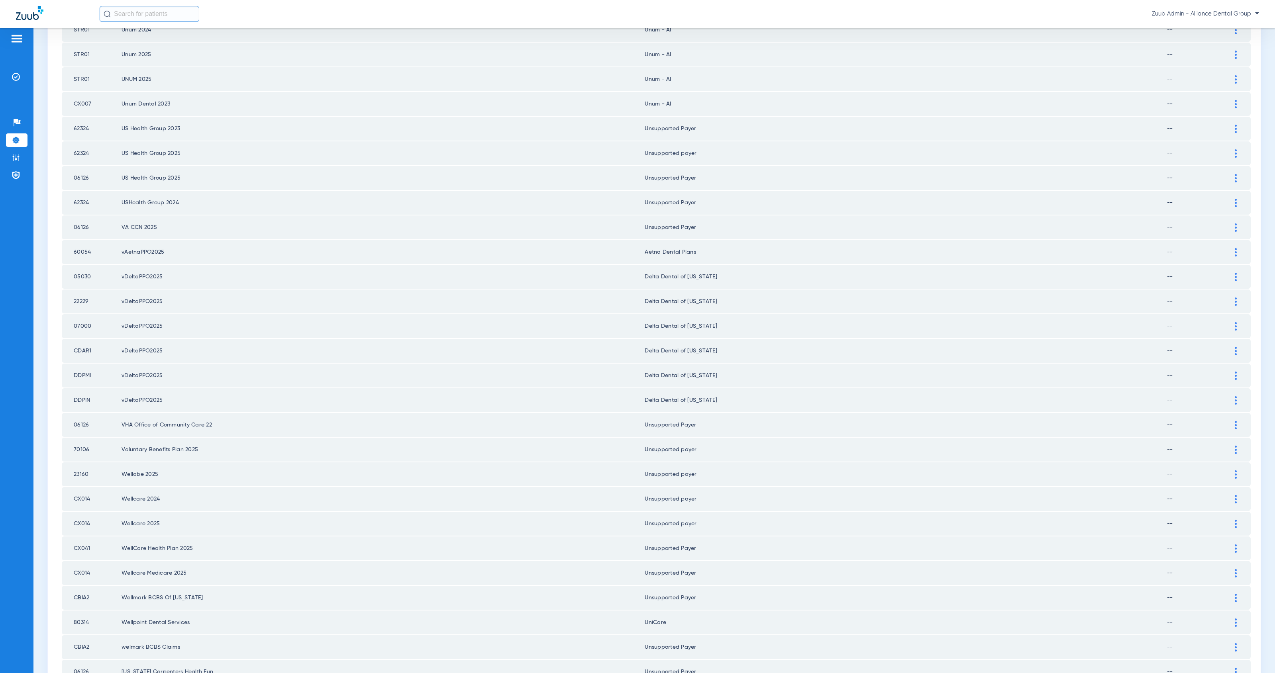
scroll to position [726, 0]
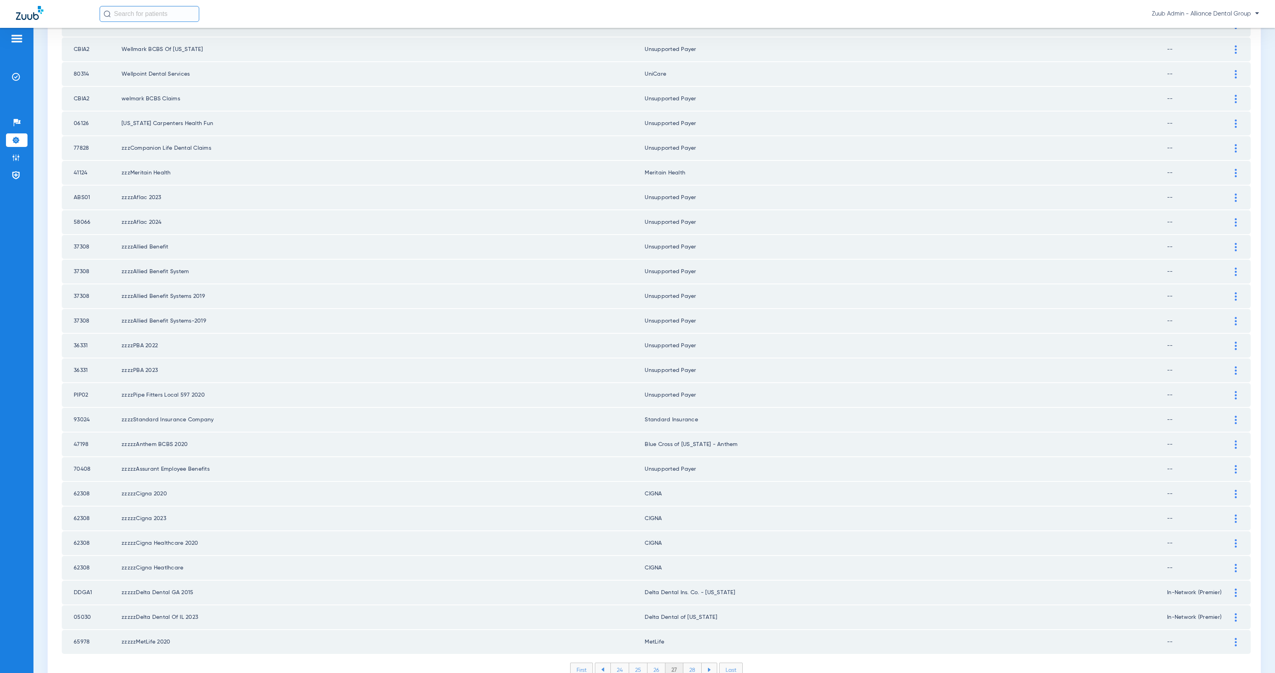
click at [693, 663] on li "28" at bounding box center [692, 670] width 18 height 14
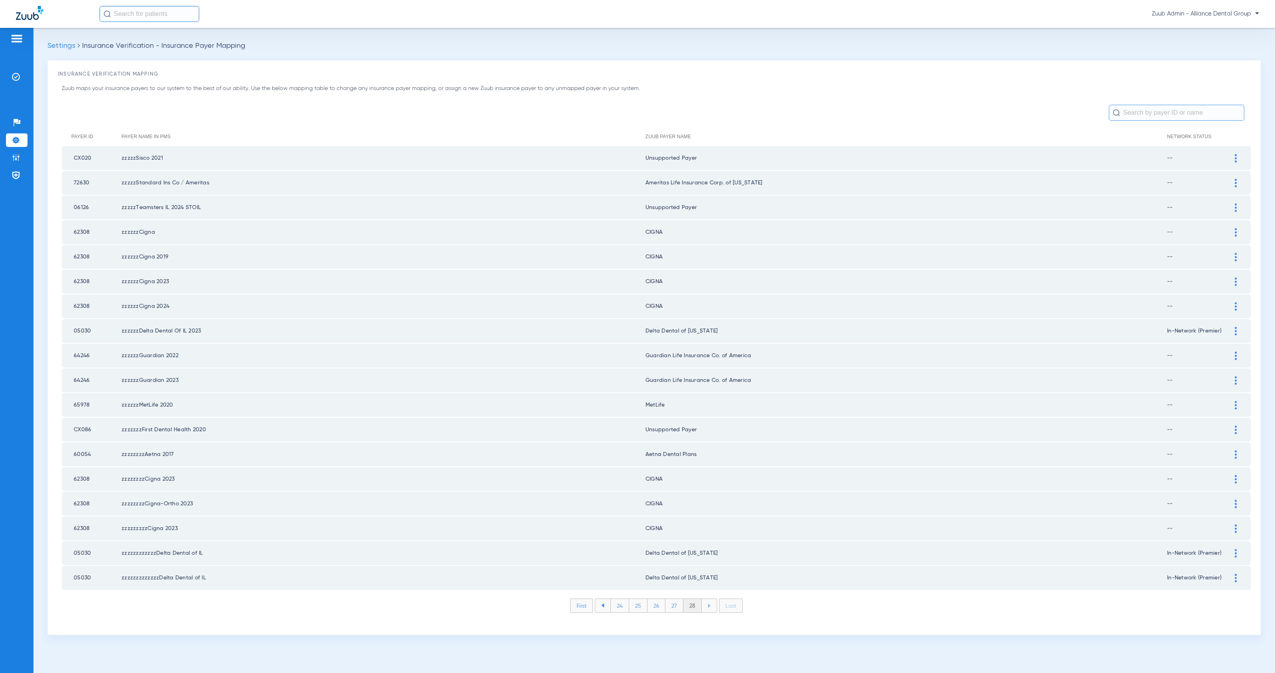
scroll to position [0, 0]
click at [676, 599] on li "27" at bounding box center [674, 606] width 18 height 14
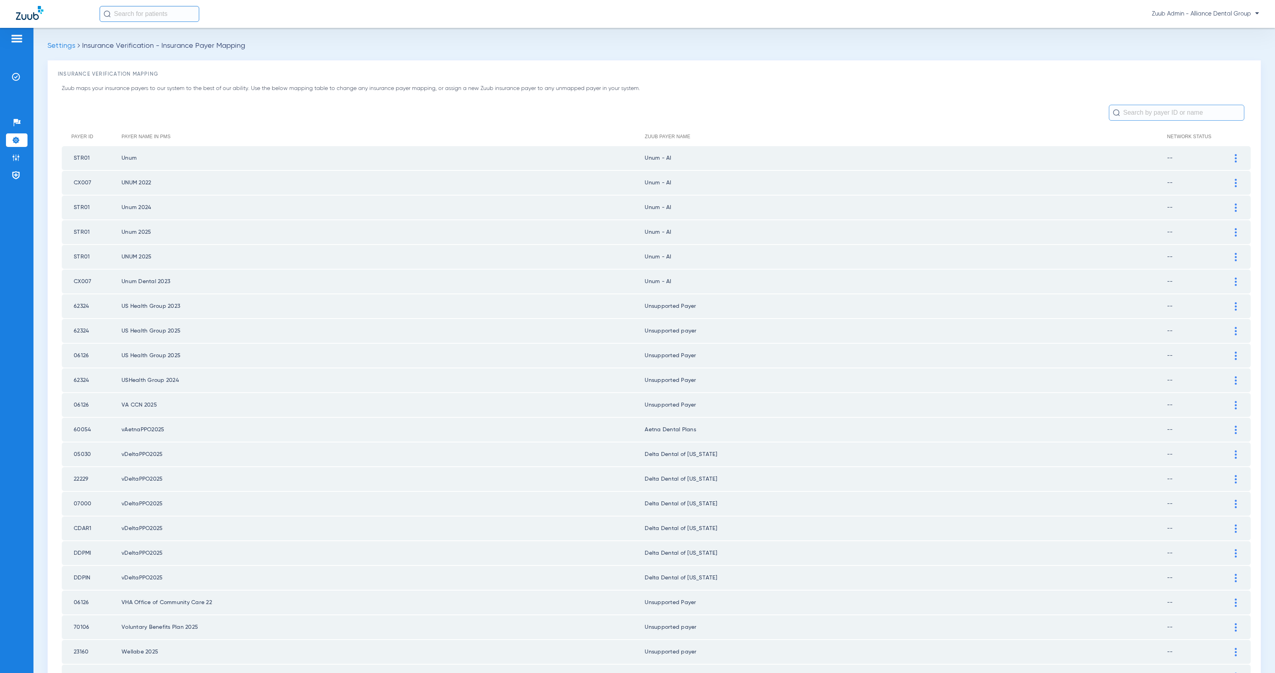
click at [66, 47] on span "Settings" at bounding box center [61, 45] width 28 height 7
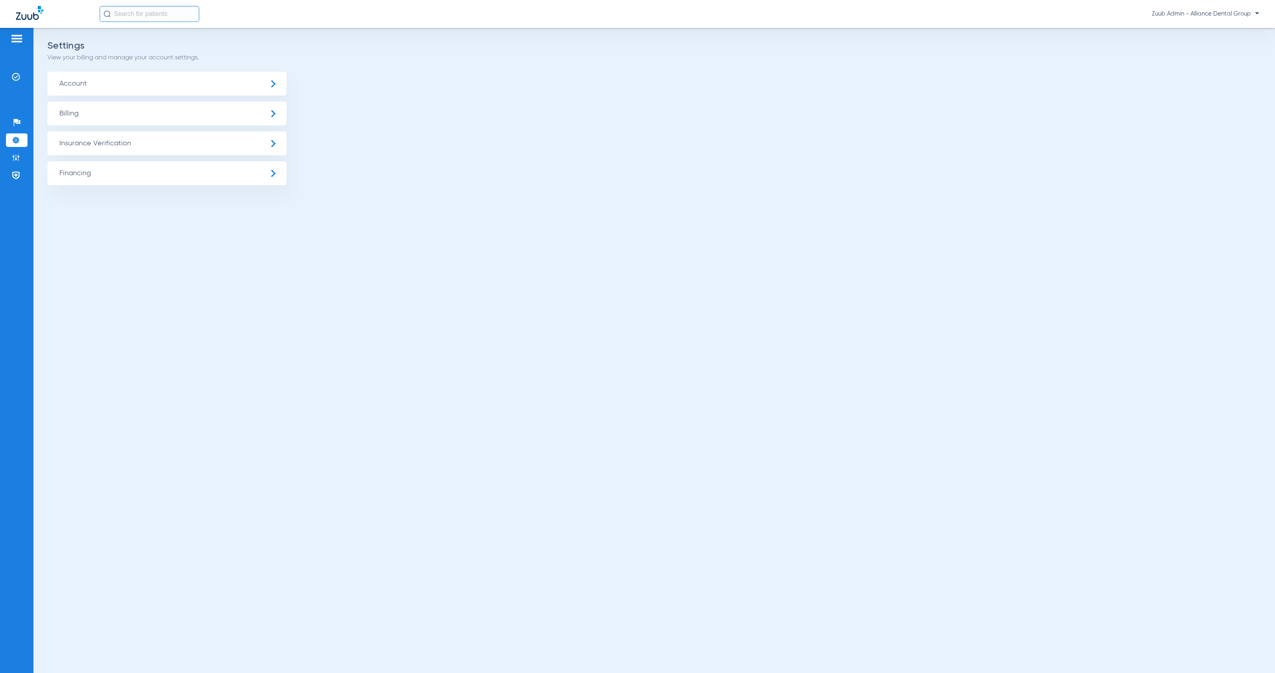
click at [195, 146] on span "Insurance Verification" at bounding box center [166, 143] width 239 height 24
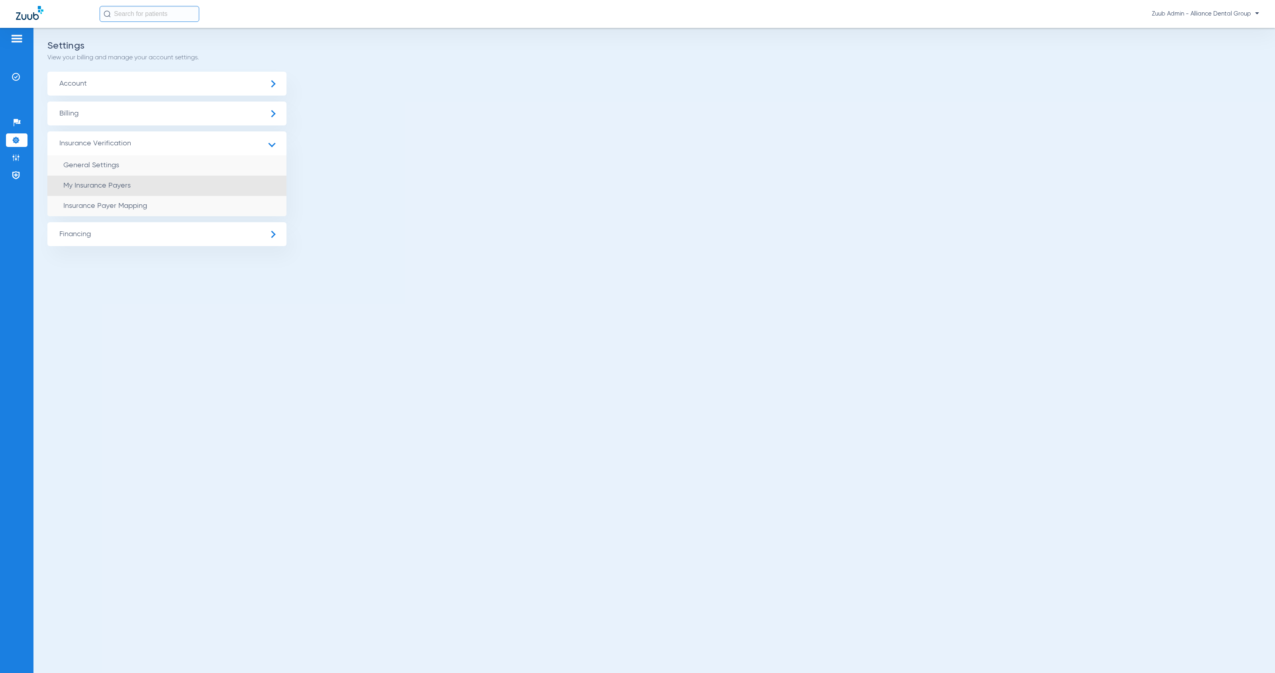
click at [183, 187] on li "My Insurance Payers" at bounding box center [166, 186] width 239 height 20
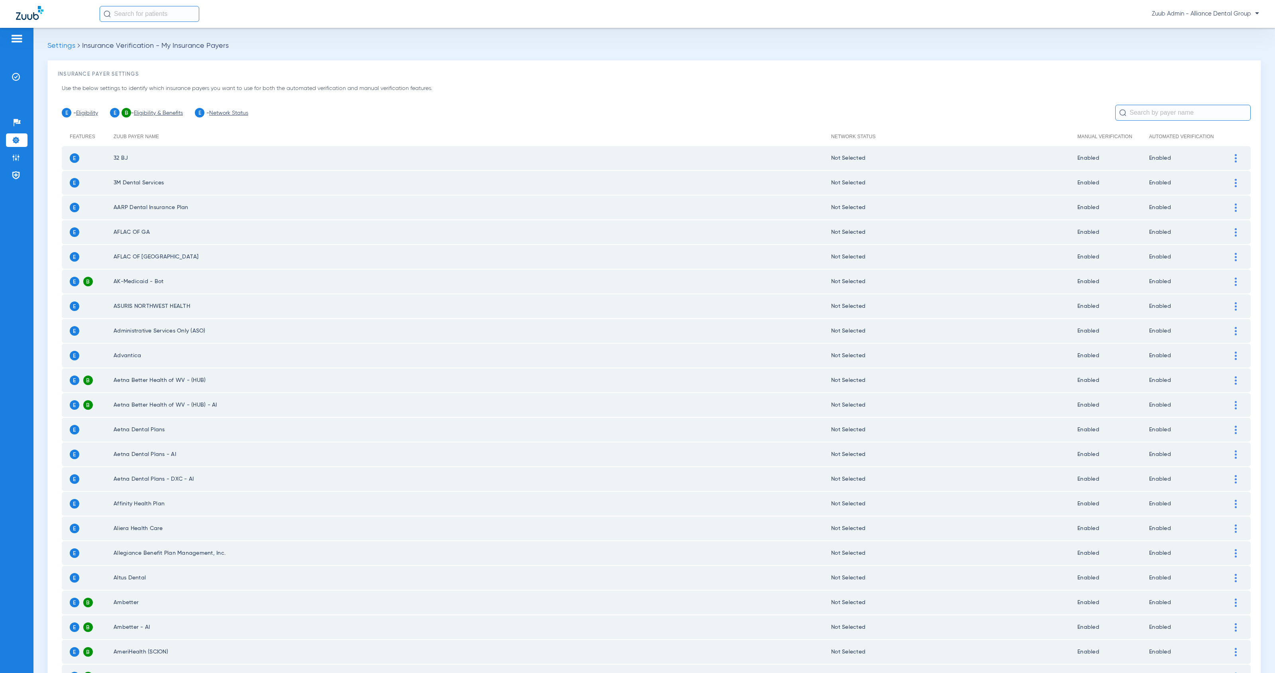
scroll to position [726, 0]
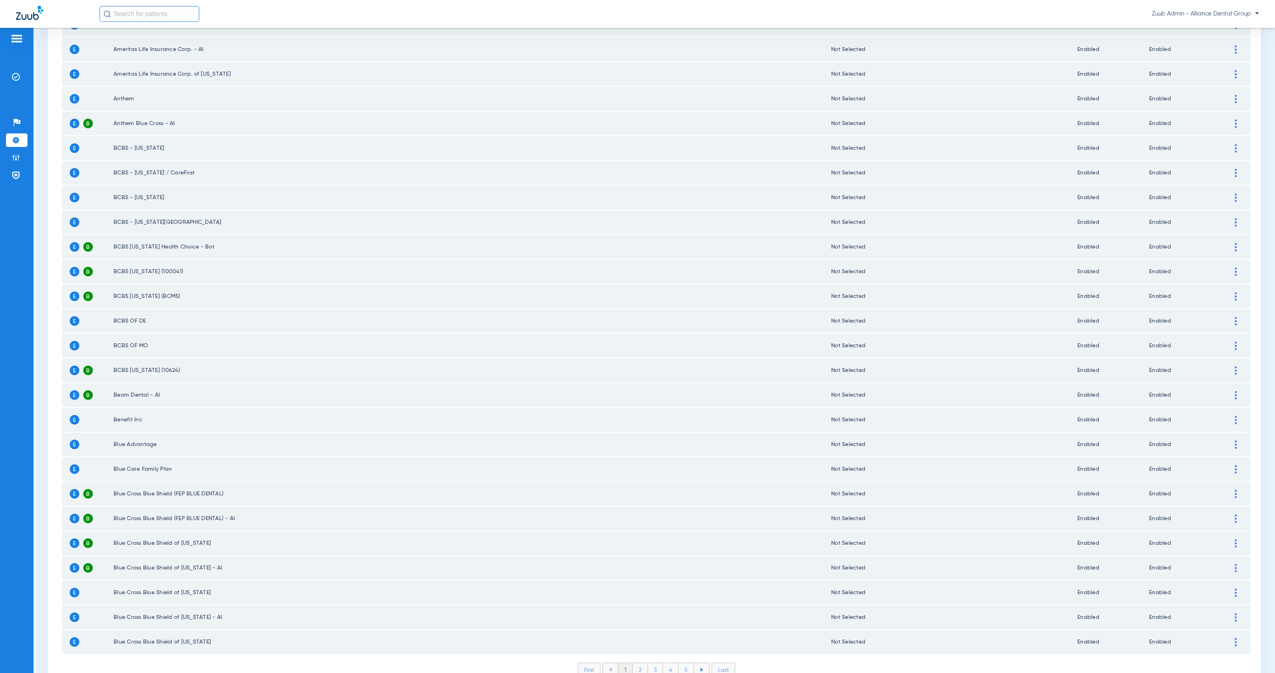
click at [667, 663] on li "4" at bounding box center [671, 670] width 16 height 14
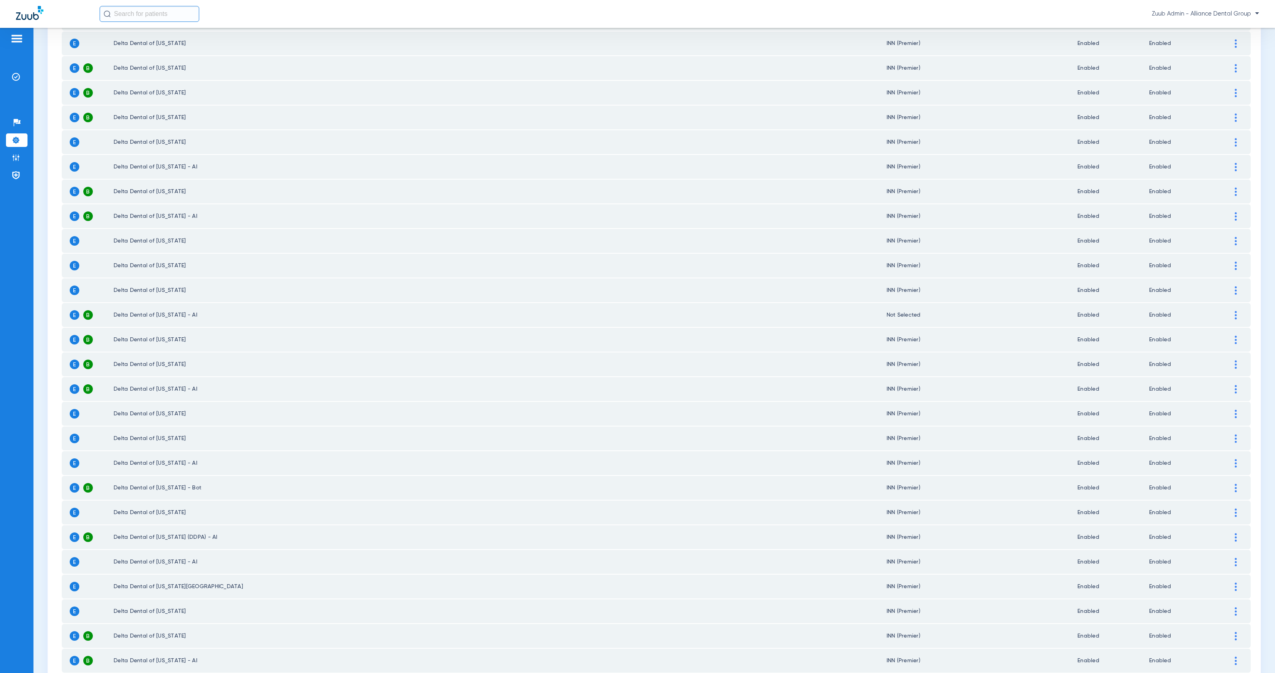
scroll to position [0, 0]
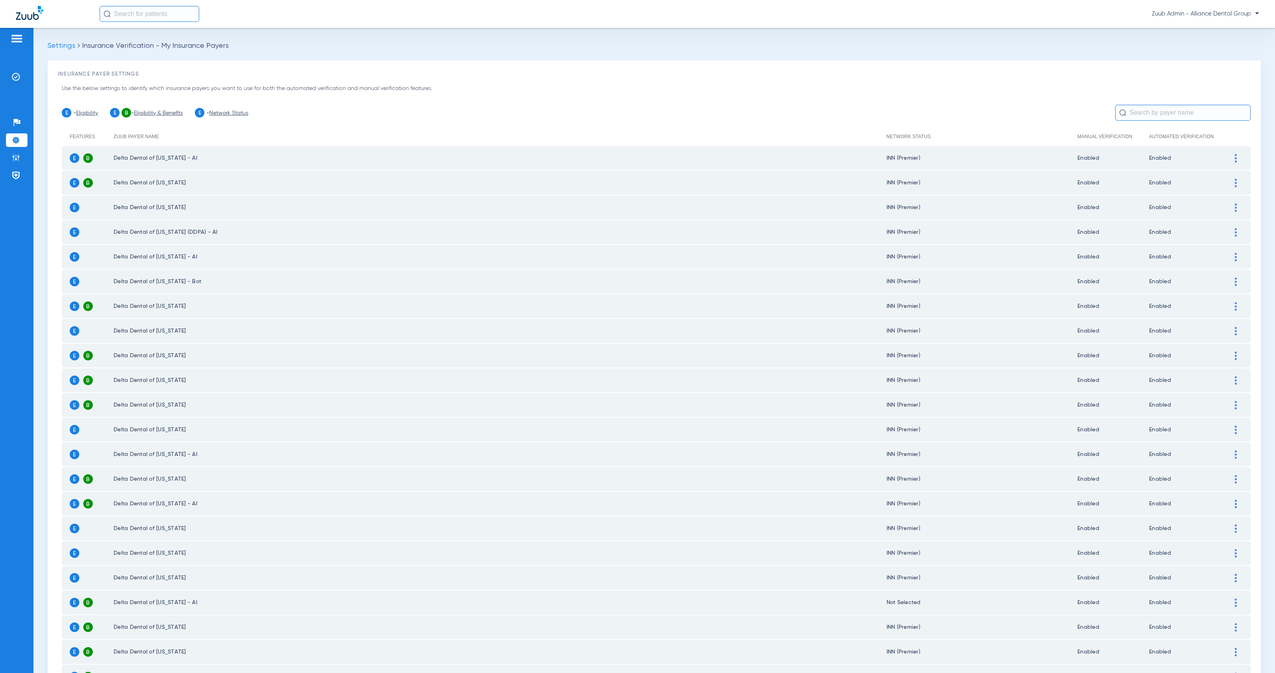
click at [228, 113] on link "Network Status" at bounding box center [228, 113] width 39 height 6
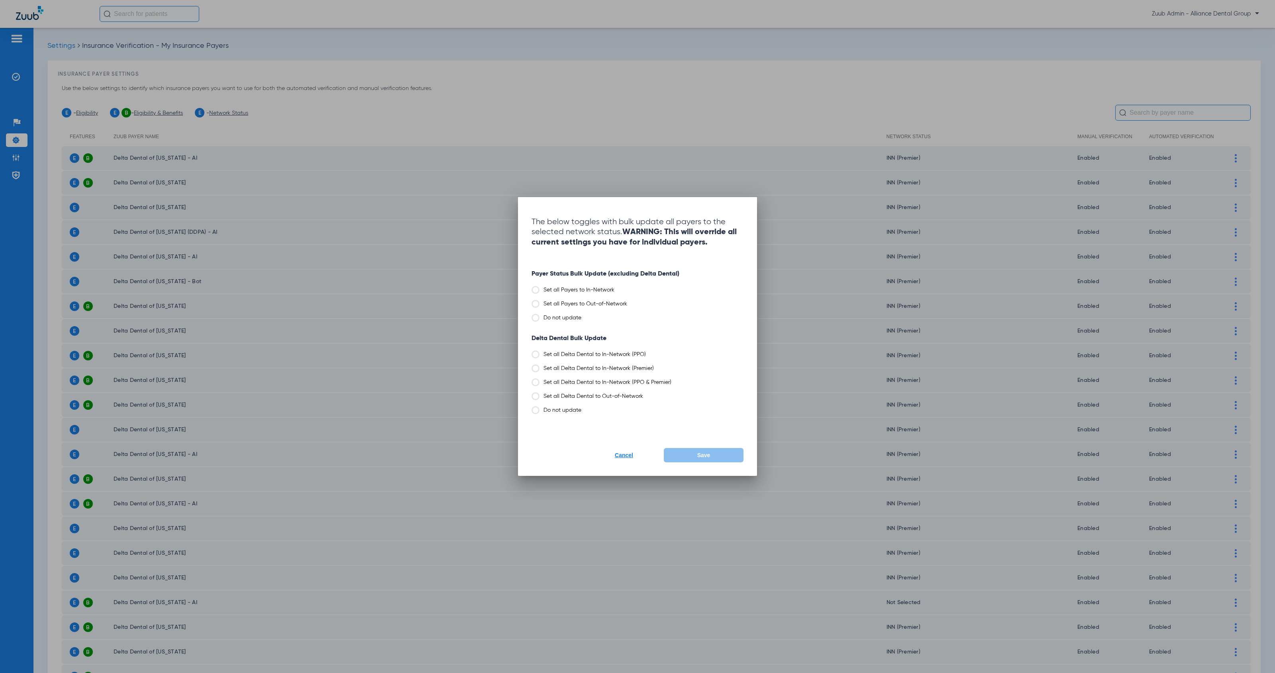
click at [613, 367] on label "Set all Delta Dental to In-Network (Premier)" at bounding box center [637, 368] width 212 height 8
click at [656, 366] on input "Set all Delta Dental to In-Network (Premier)" at bounding box center [656, 366] width 0 height 0
click at [715, 456] on button "Save" at bounding box center [704, 455] width 80 height 14
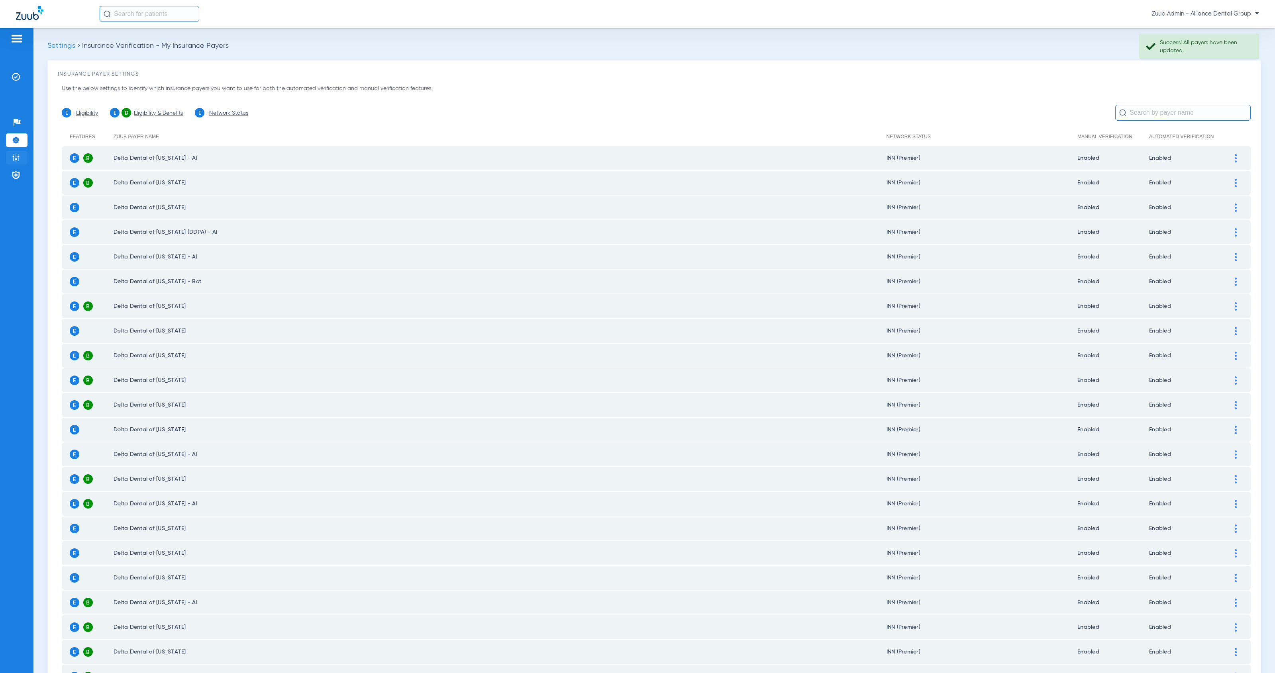
click at [14, 156] on img at bounding box center [16, 158] width 8 height 8
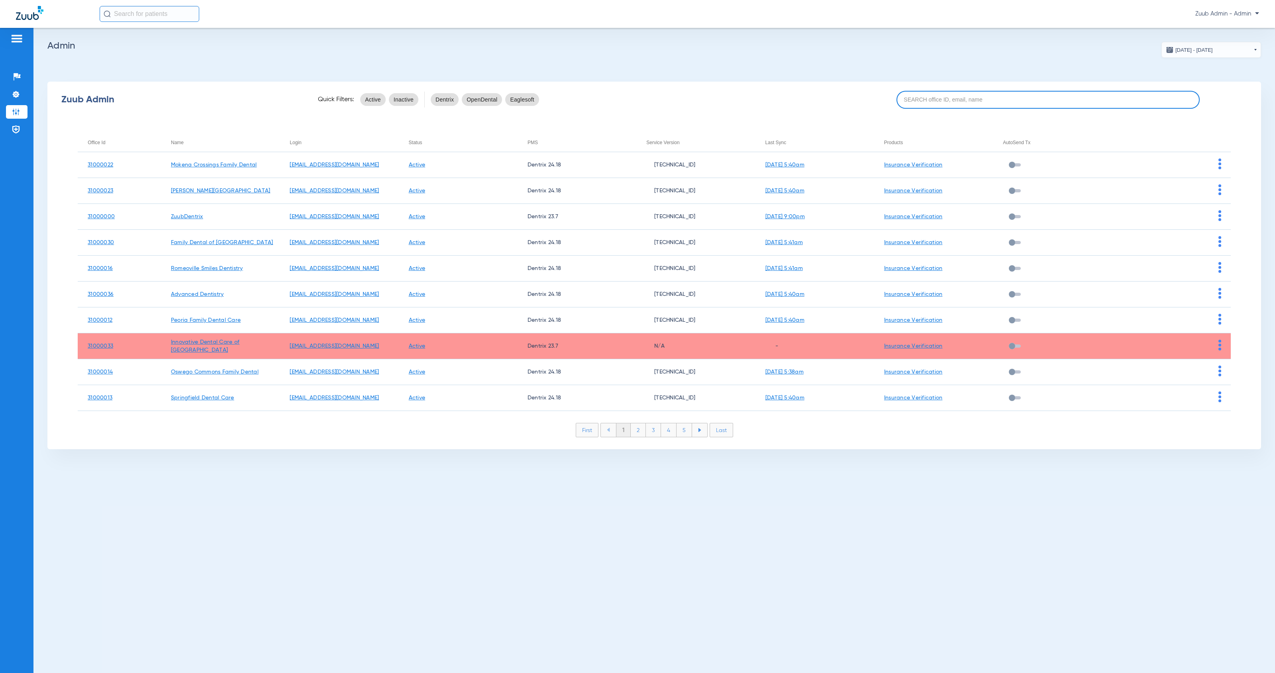
click at [962, 103] on input at bounding box center [1048, 100] width 304 height 18
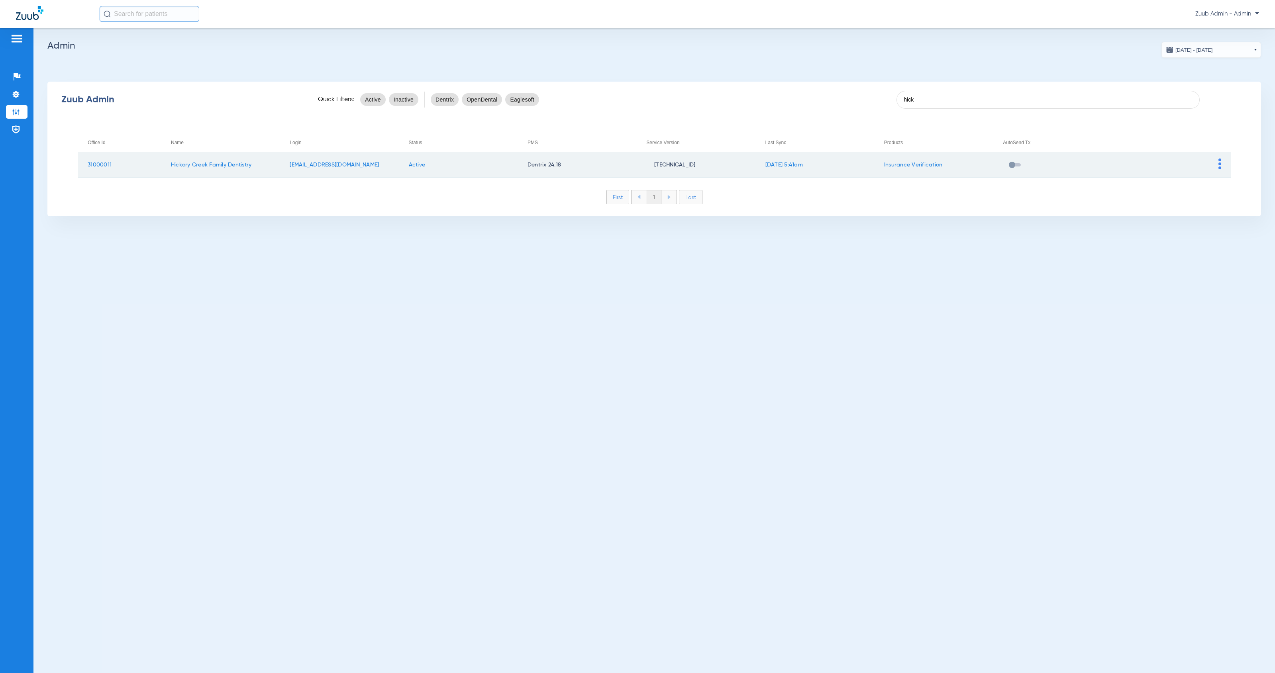
type input "hick"
click at [1217, 167] on td at bounding box center [1170, 165] width 119 height 26
click at [1219, 169] on img at bounding box center [1219, 164] width 3 height 11
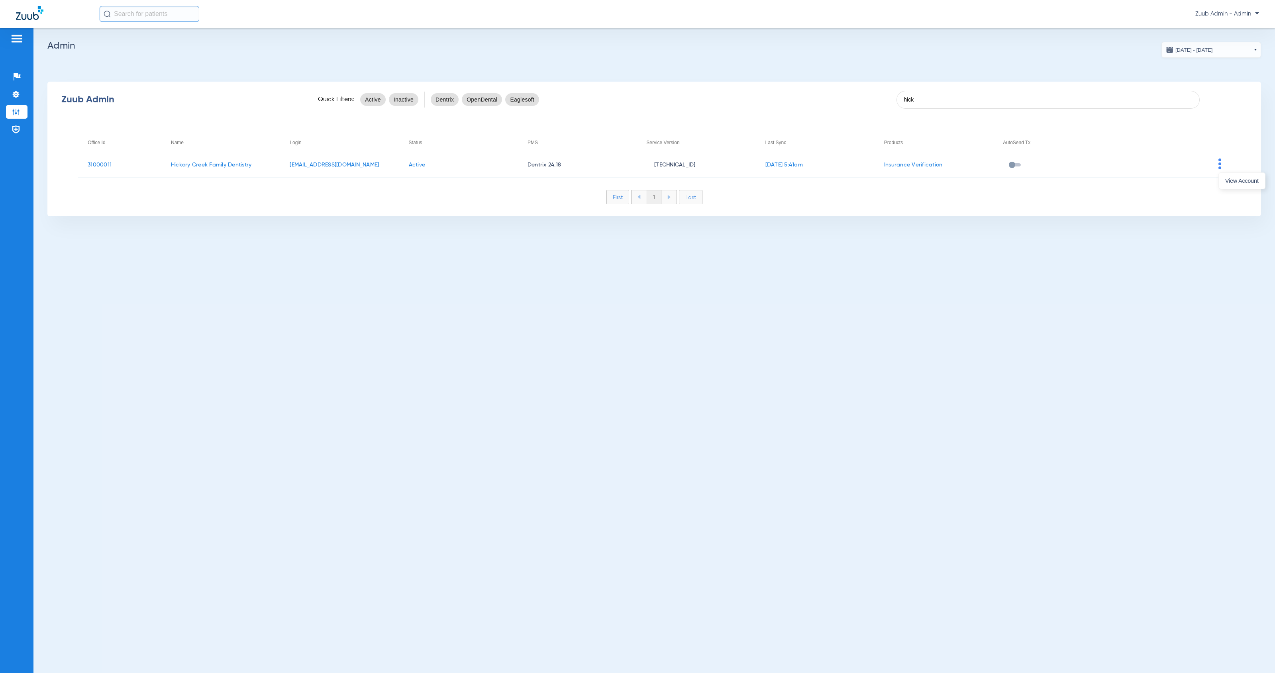
click at [1228, 184] on span "View Account" at bounding box center [1241, 181] width 33 height 6
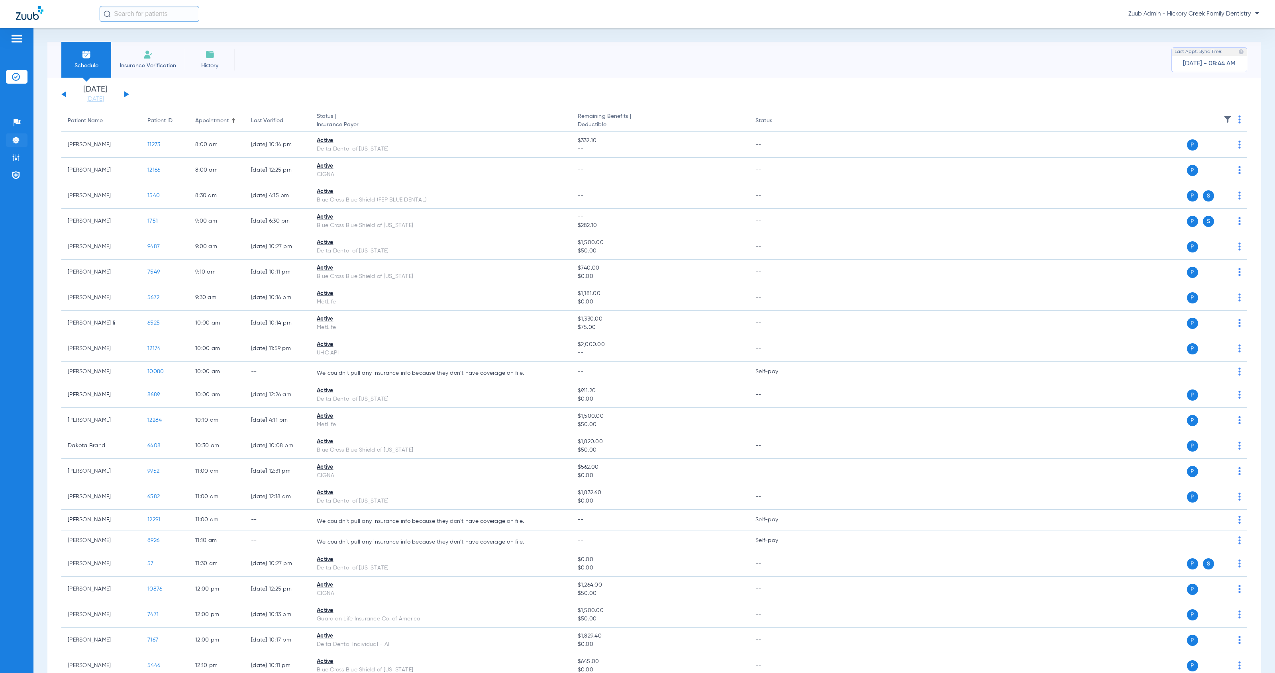
click at [21, 142] on li "Settings" at bounding box center [17, 140] width 22 height 14
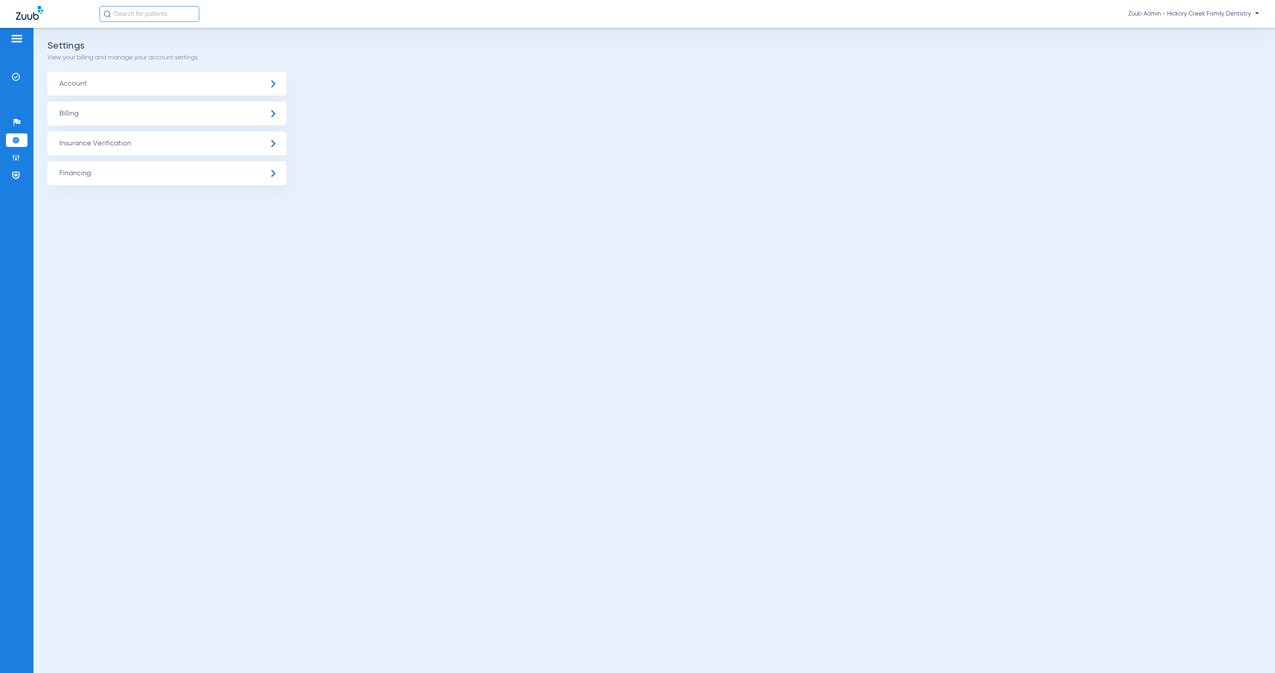
click at [210, 142] on span "Insurance Verification" at bounding box center [166, 143] width 239 height 24
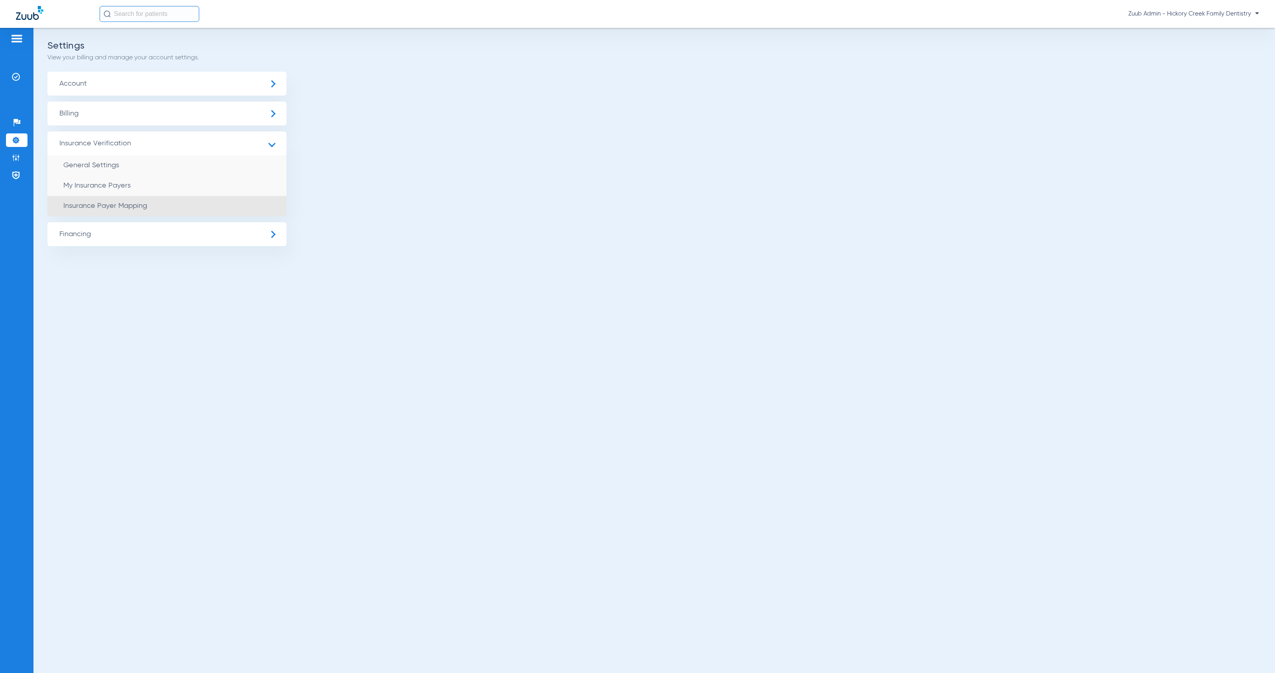
click at [236, 212] on li "Insurance Payer Mapping" at bounding box center [166, 206] width 239 height 20
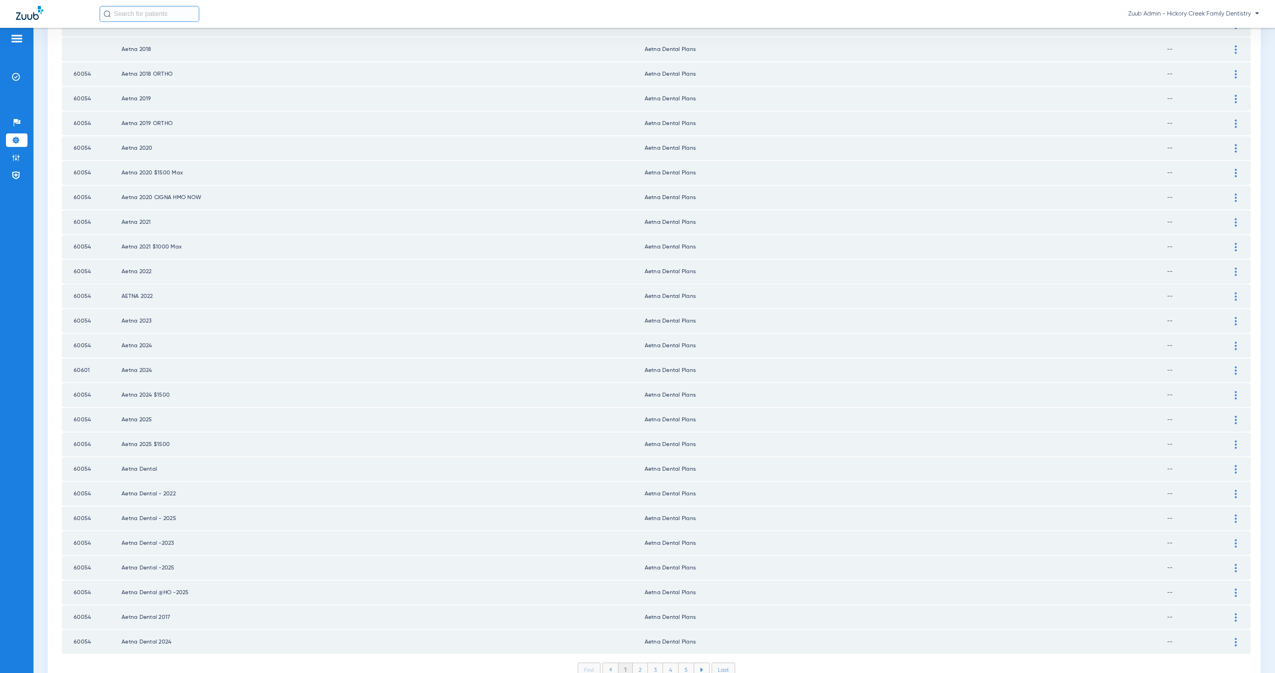
scroll to position [726, 0]
click at [635, 663] on li "2" at bounding box center [640, 670] width 15 height 14
click at [621, 663] on li "1" at bounding box center [625, 670] width 15 height 14
click at [637, 663] on li "2" at bounding box center [640, 670] width 15 height 14
click at [652, 663] on li "3" at bounding box center [655, 670] width 15 height 14
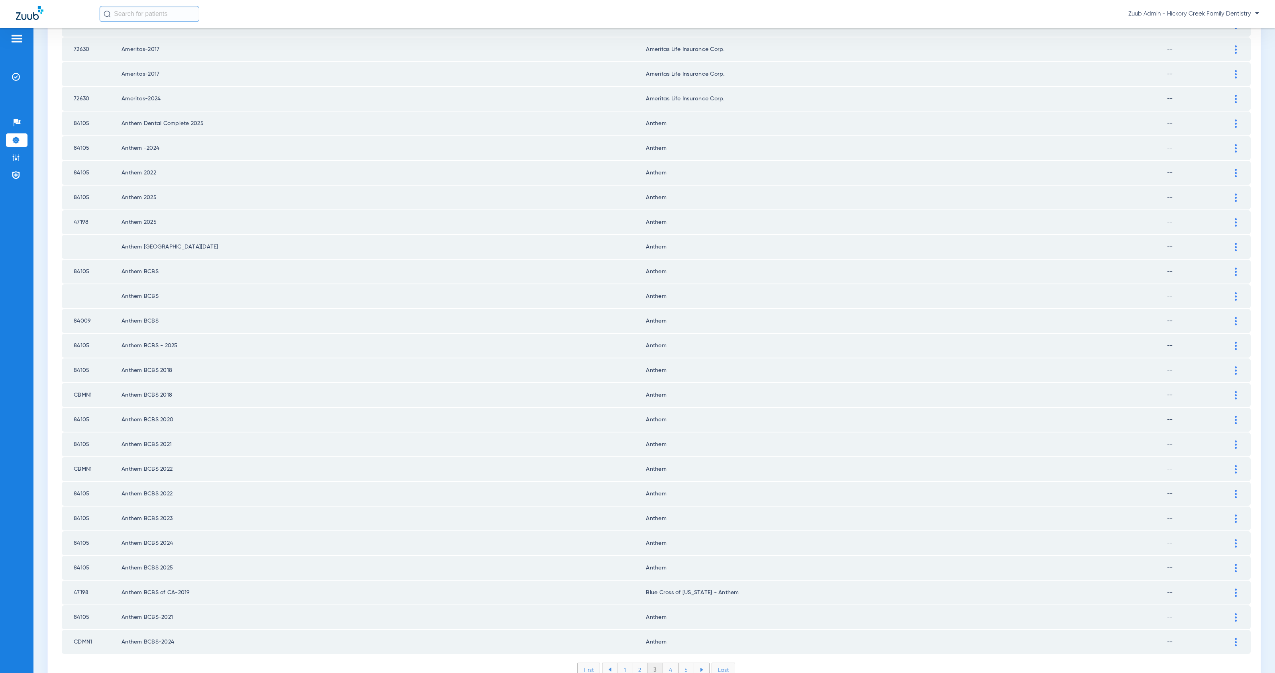
click at [669, 663] on li "4" at bounding box center [671, 670] width 16 height 14
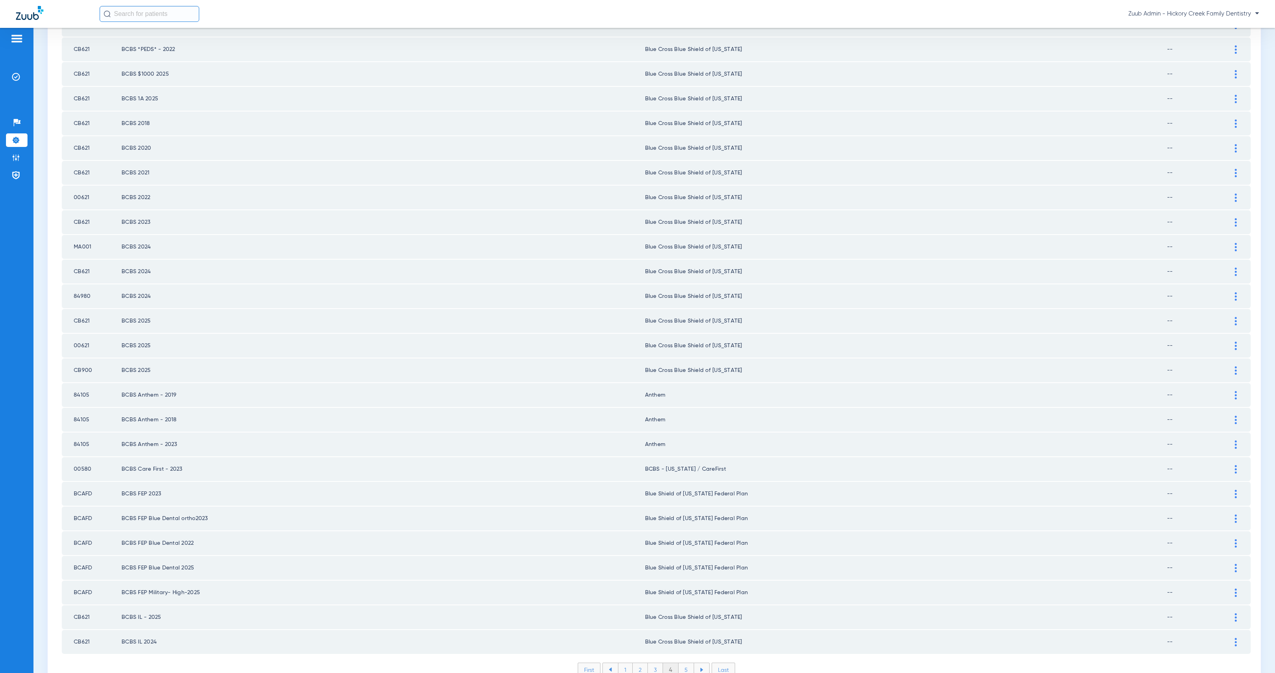
scroll to position [0, 0]
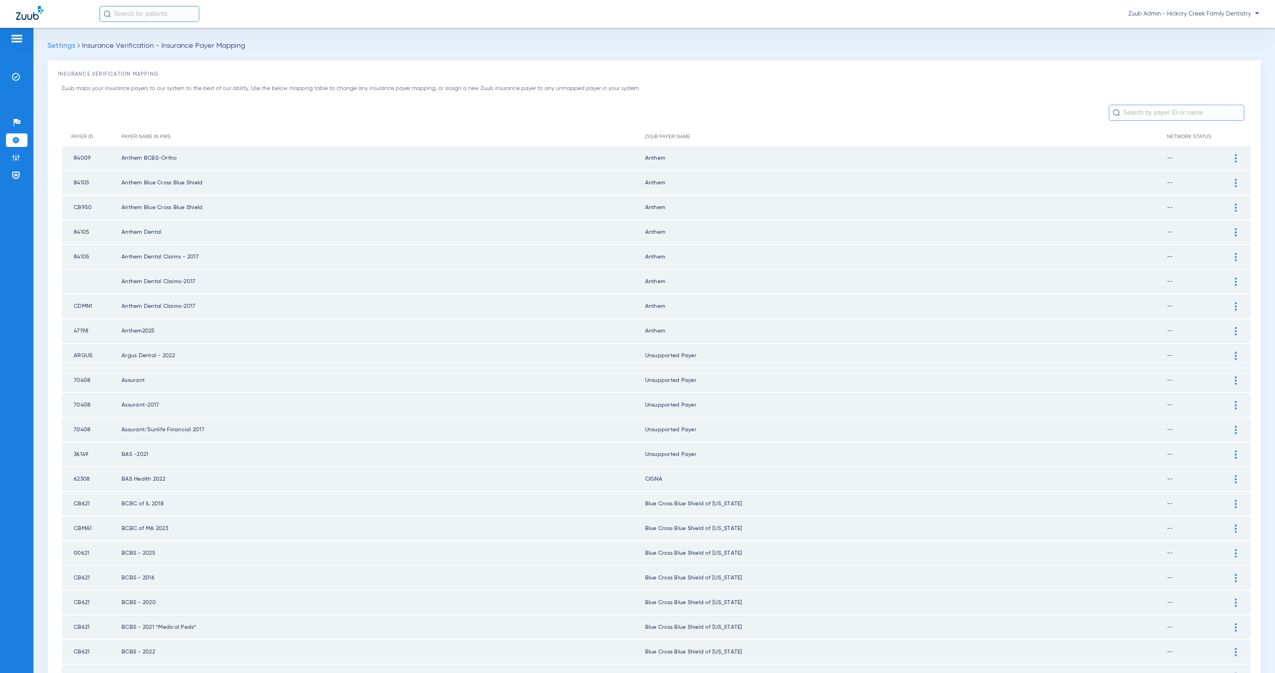
click at [59, 42] on li "Settings" at bounding box center [64, 46] width 35 height 8
click at [24, 76] on li "Insurance Verification" at bounding box center [17, 77] width 22 height 14
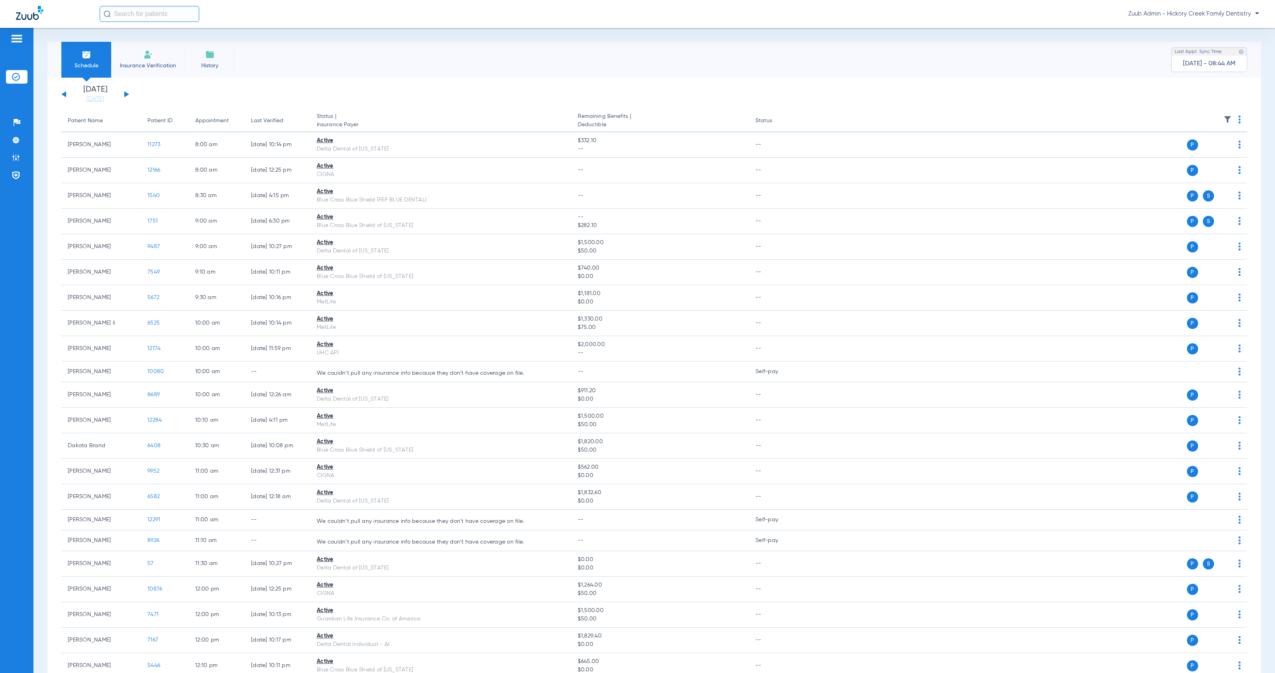
click at [231, 65] on li "History" at bounding box center [210, 60] width 50 height 36
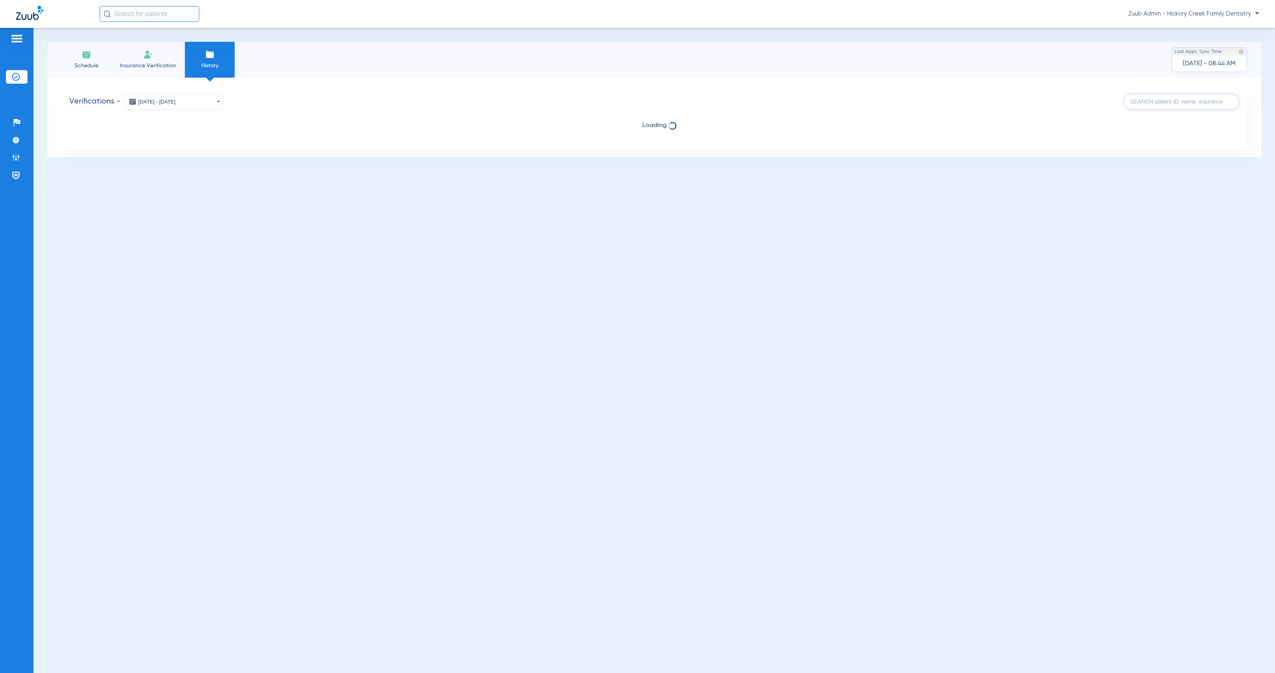
click at [209, 104] on button "Oct 01, 2025 - Oct 08, 2025" at bounding box center [174, 102] width 100 height 16
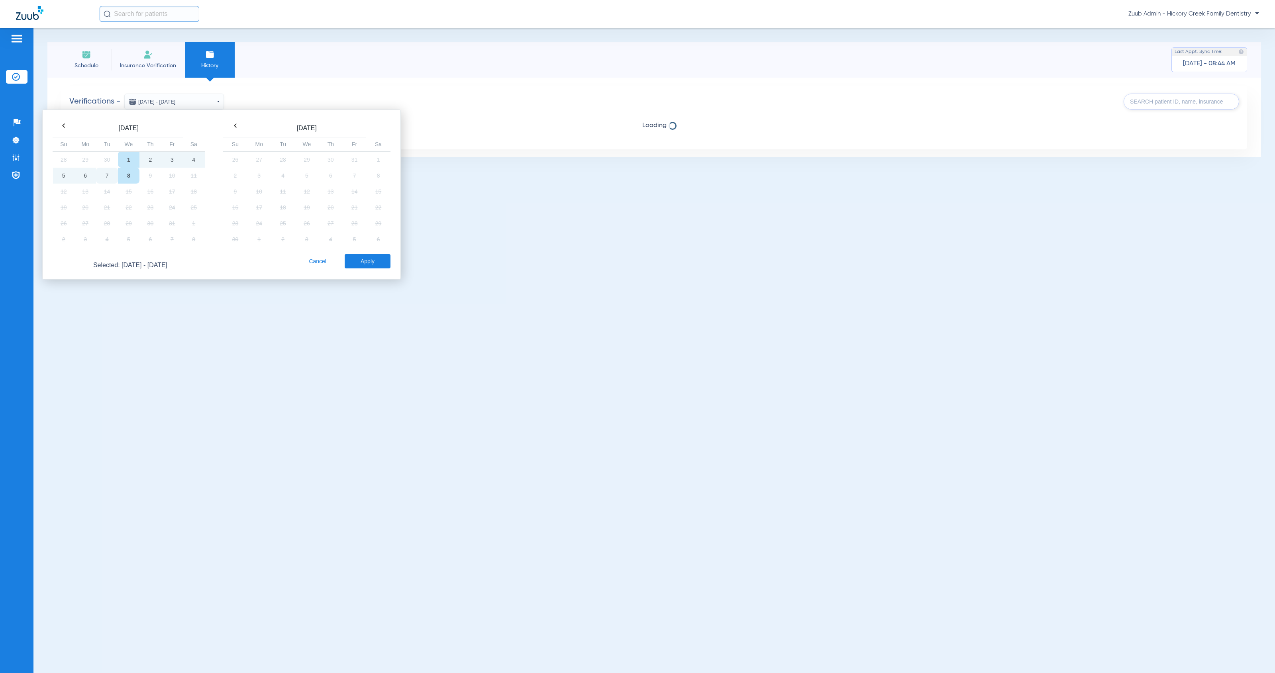
click at [106, 177] on td "7" at bounding box center [107, 176] width 22 height 16
click at [357, 256] on button "Apply" at bounding box center [368, 261] width 46 height 14
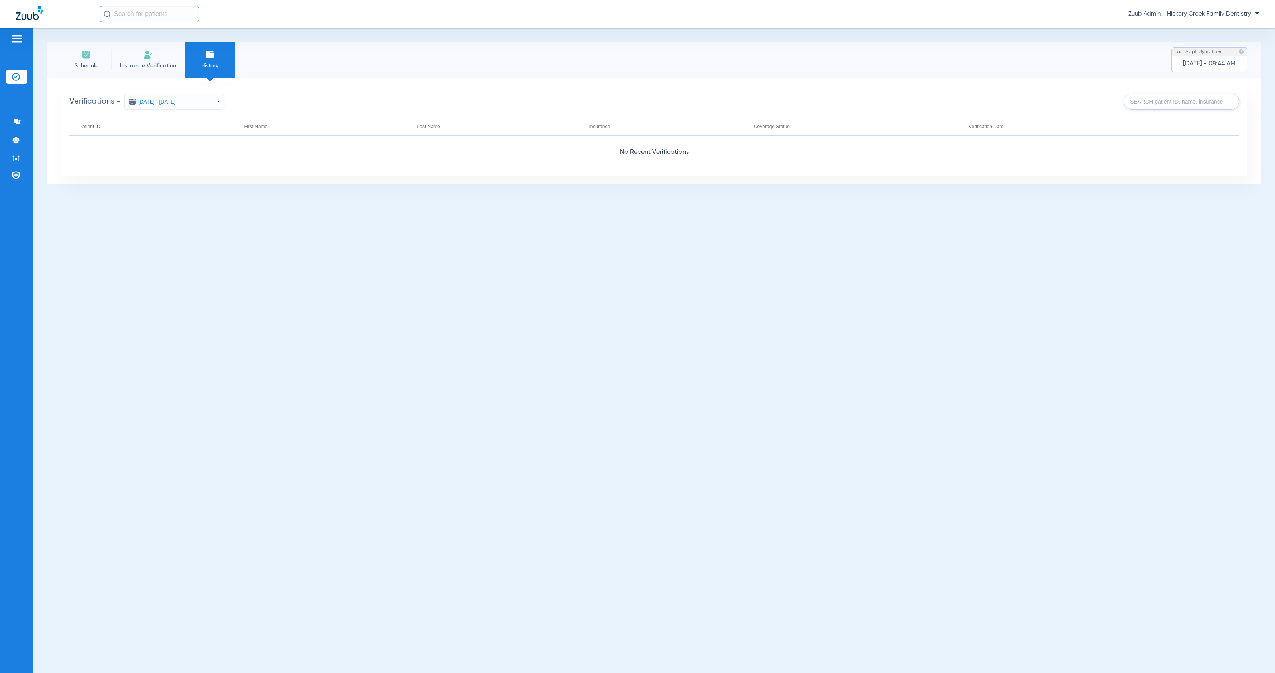
click at [172, 101] on button "Oct 07, 2025 - Oct 07, 2025" at bounding box center [174, 102] width 100 height 16
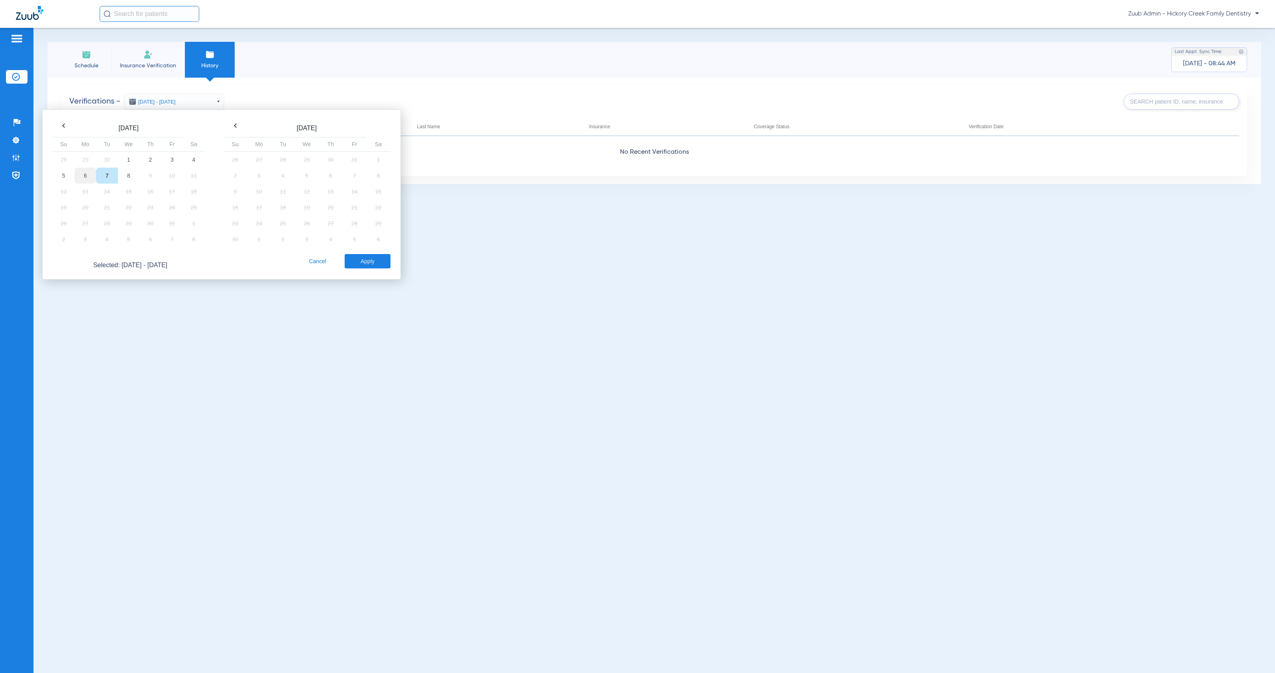
click at [84, 177] on td "6" at bounding box center [85, 176] width 22 height 16
click at [128, 175] on td "8" at bounding box center [129, 176] width 22 height 16
click at [362, 264] on button "Apply" at bounding box center [368, 261] width 46 height 14
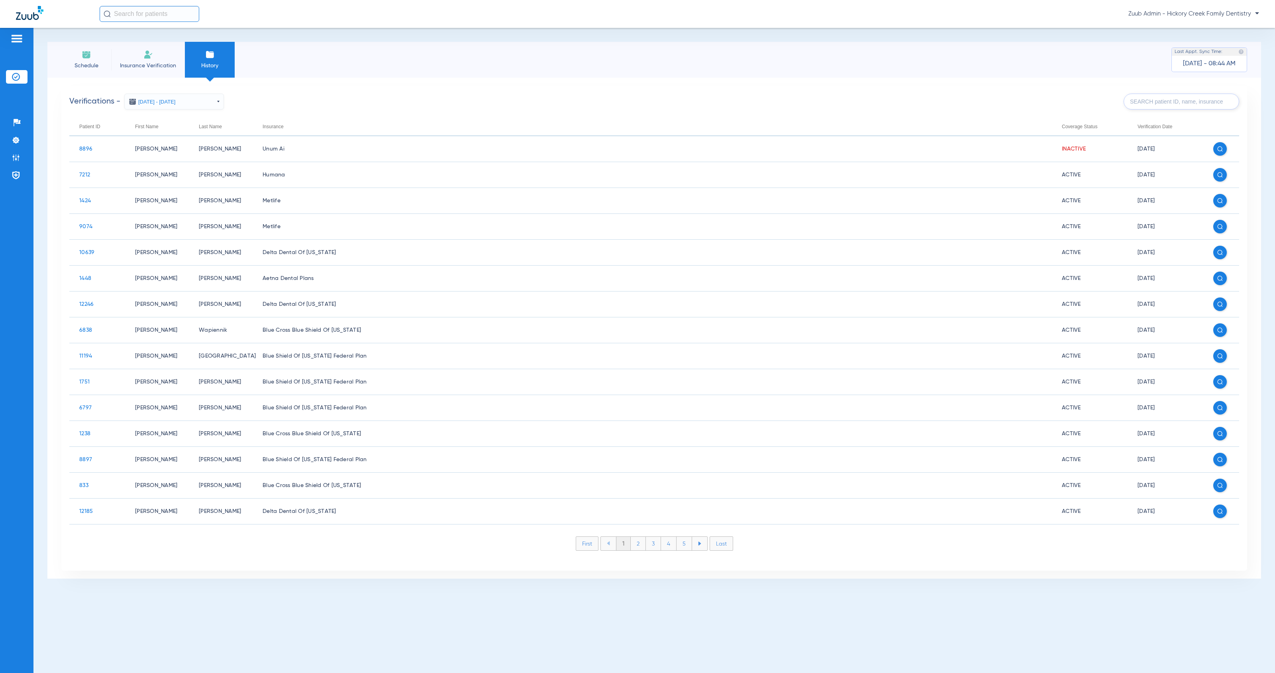
click at [721, 547] on li "Last" at bounding box center [721, 544] width 24 height 14
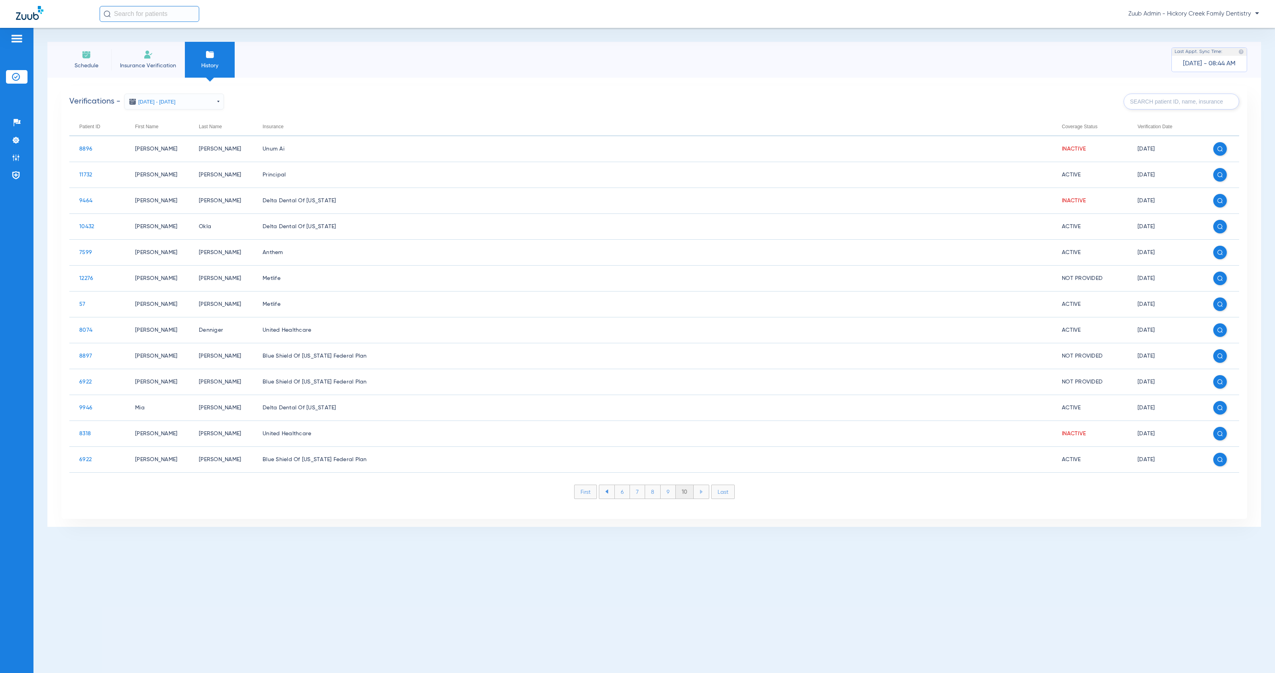
click at [667, 492] on li "9" at bounding box center [667, 492] width 15 height 14
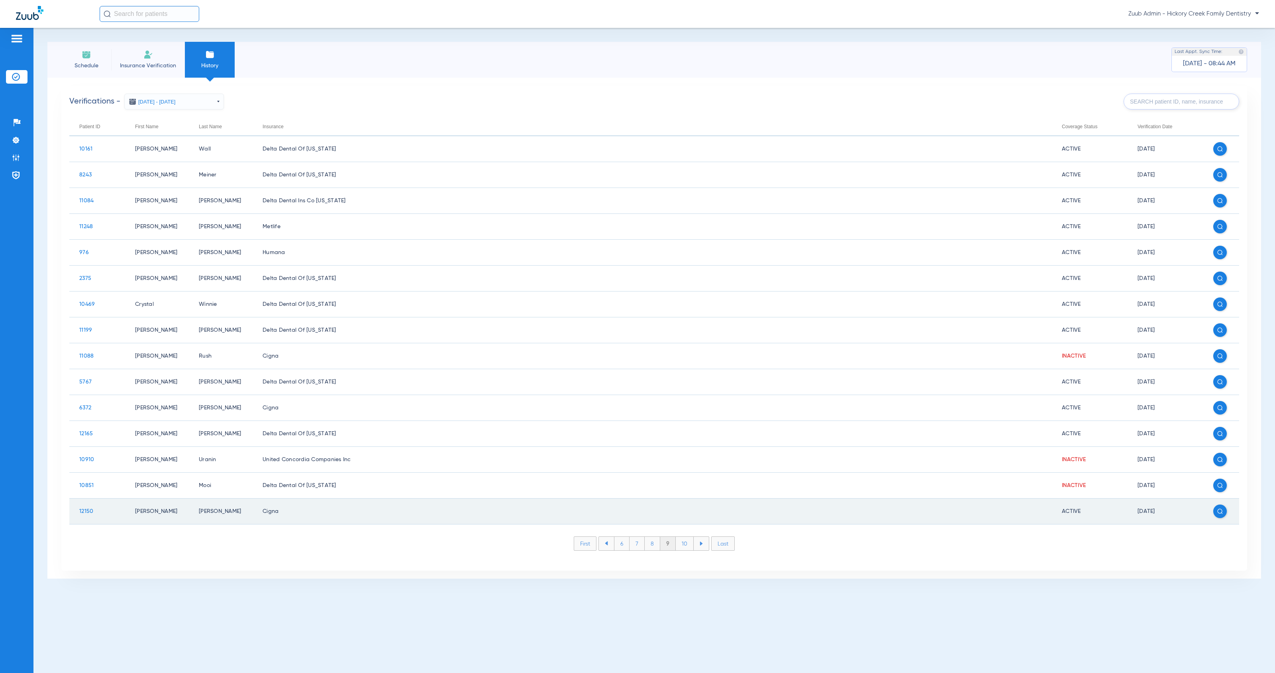
drag, startPoint x: 96, startPoint y: 510, endPoint x: 73, endPoint y: 511, distance: 23.5
click at [73, 511] on td "12150" at bounding box center [97, 512] width 56 height 26
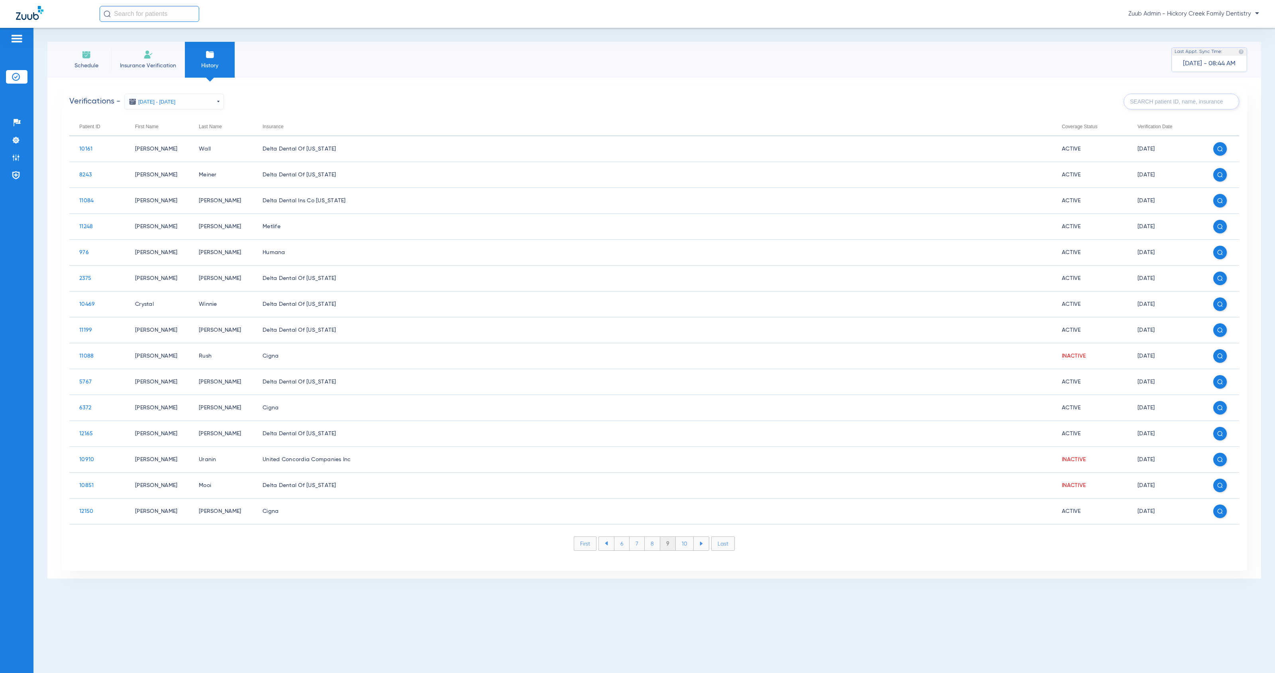
copy span "12150"
click at [720, 543] on li "Last" at bounding box center [721, 544] width 24 height 14
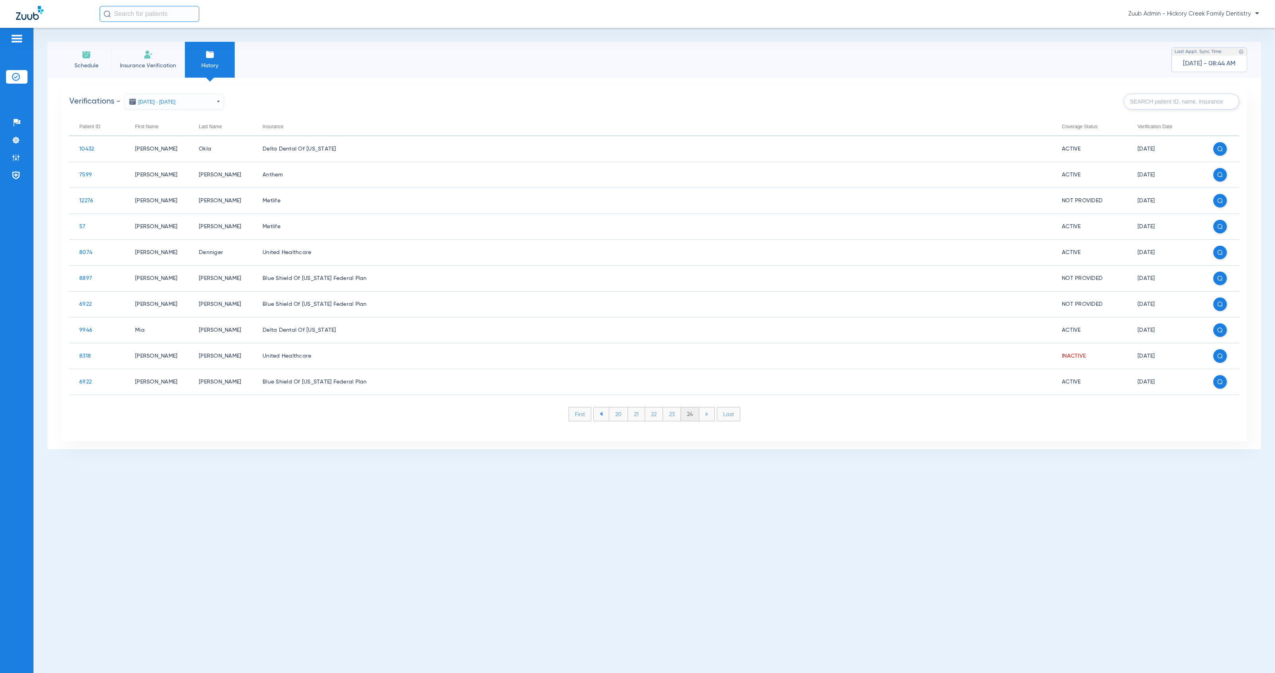
click at [668, 417] on li "23" at bounding box center [672, 415] width 18 height 14
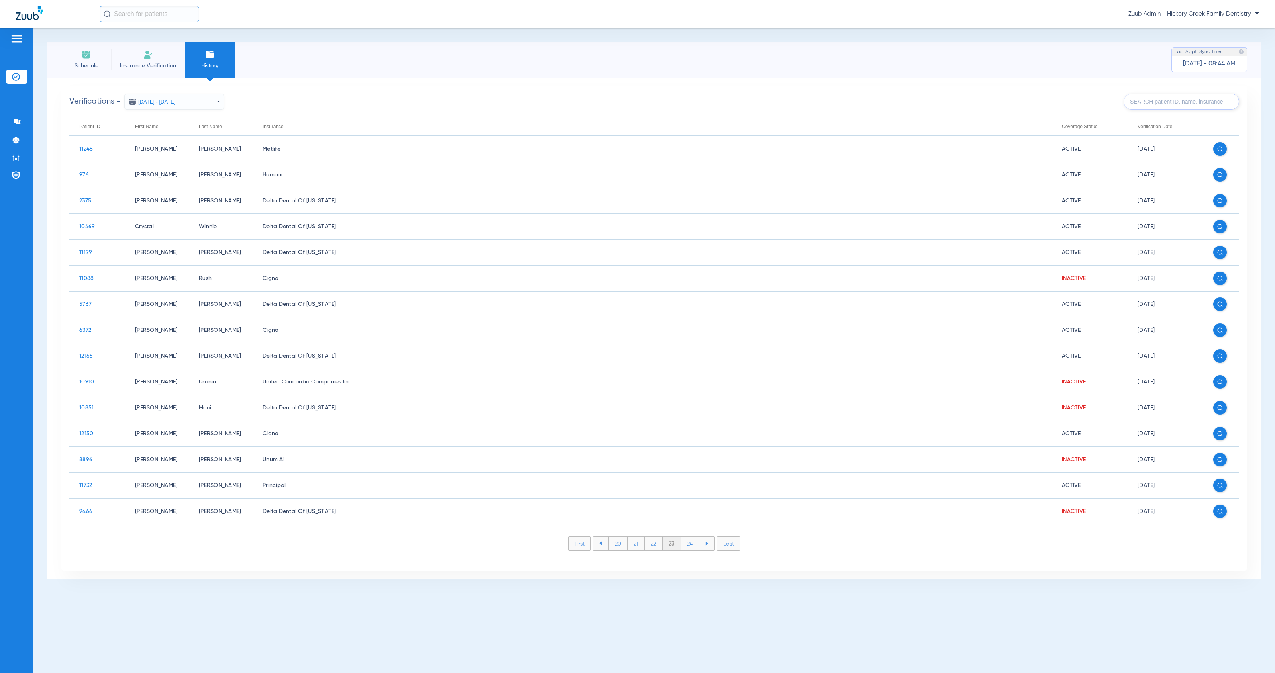
click at [137, 66] on span "Insurance Verification" at bounding box center [148, 66] width 62 height 8
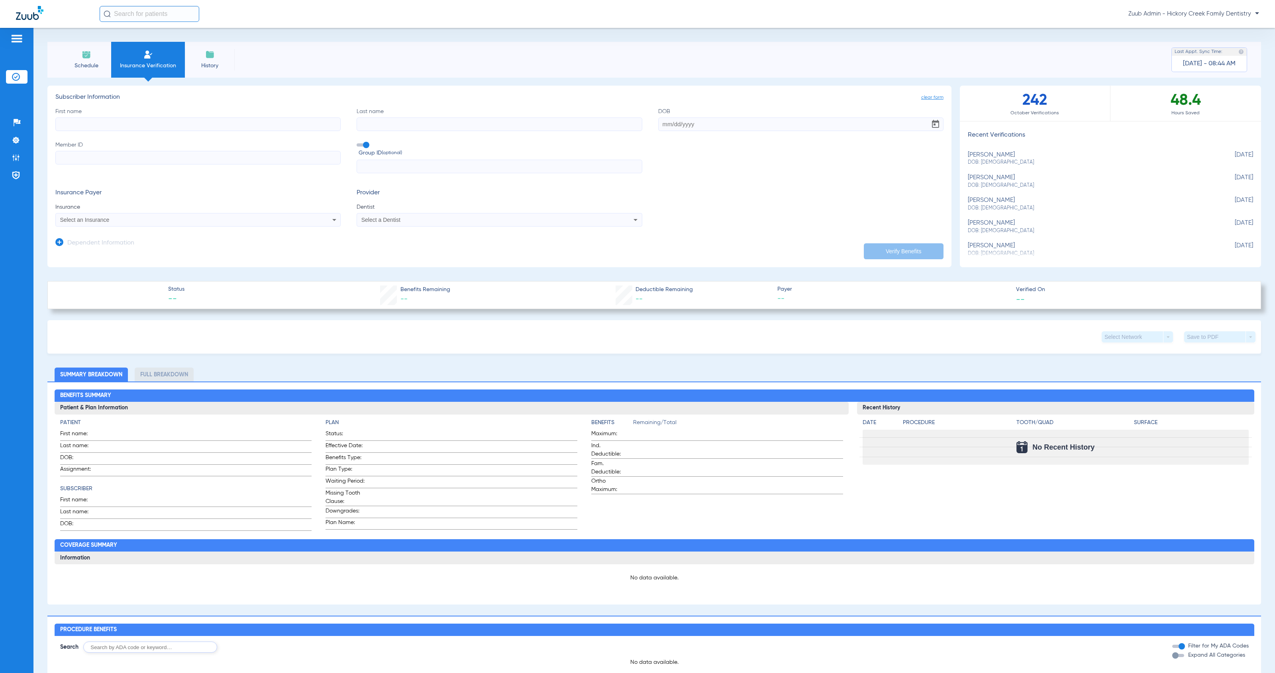
click at [1013, 182] on span "DOB: 05/21/2013" at bounding box center [1090, 185] width 245 height 7
type input "Joe"
type input "[PERSON_NAME]"
type input "06/23/1979"
type input "U92070977"
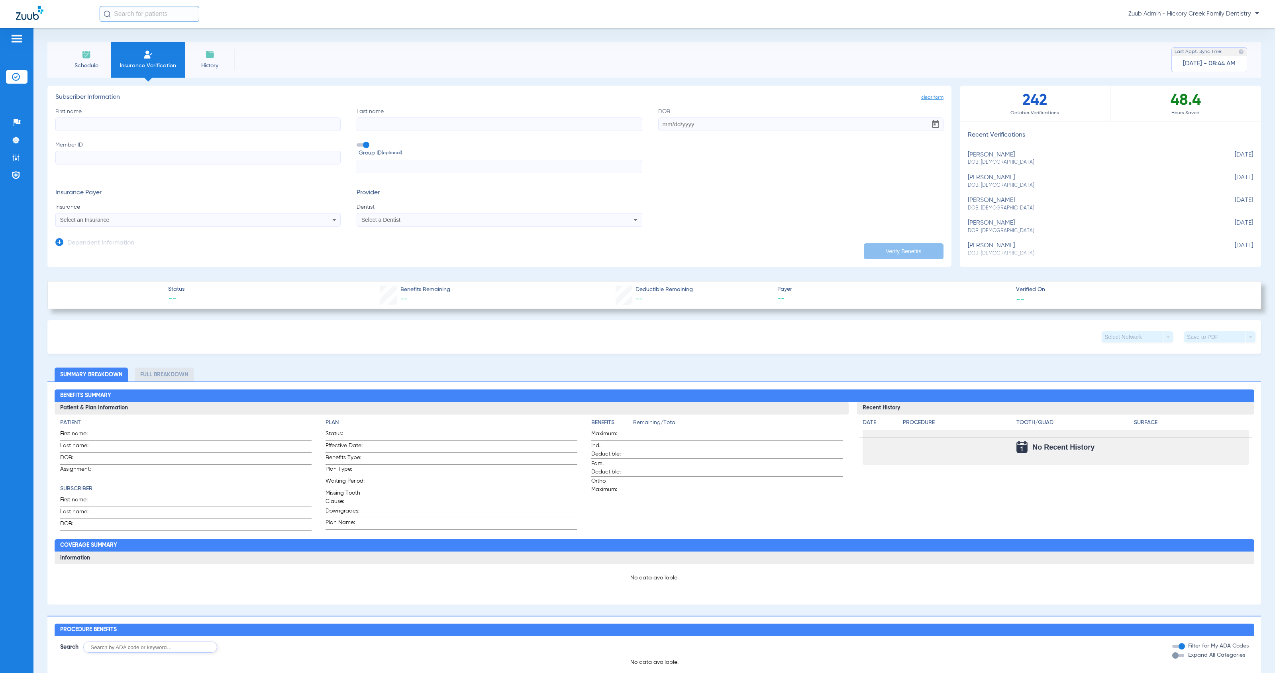
type input "3190536"
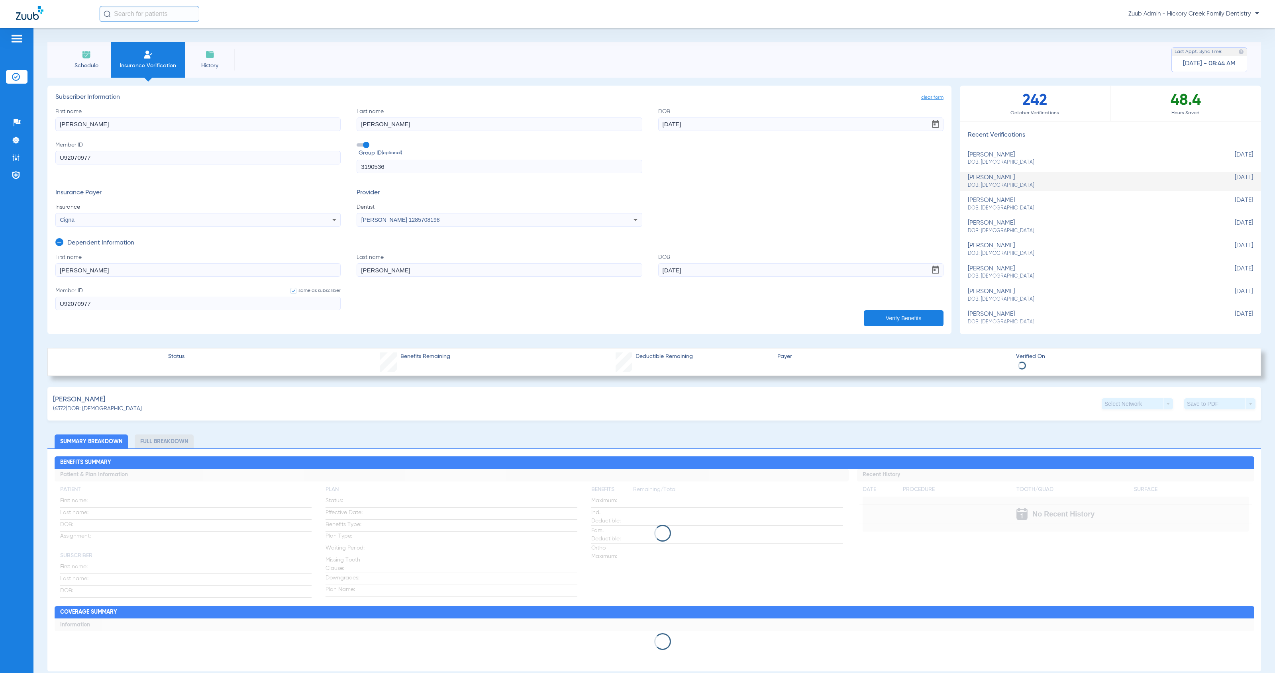
click at [1016, 206] on span "DOB: 09/07/2017" at bounding box center [1090, 208] width 245 height 7
type input "Angela"
type input "[PERSON_NAME]"
type input "08/16/1992"
type input "U71103851"
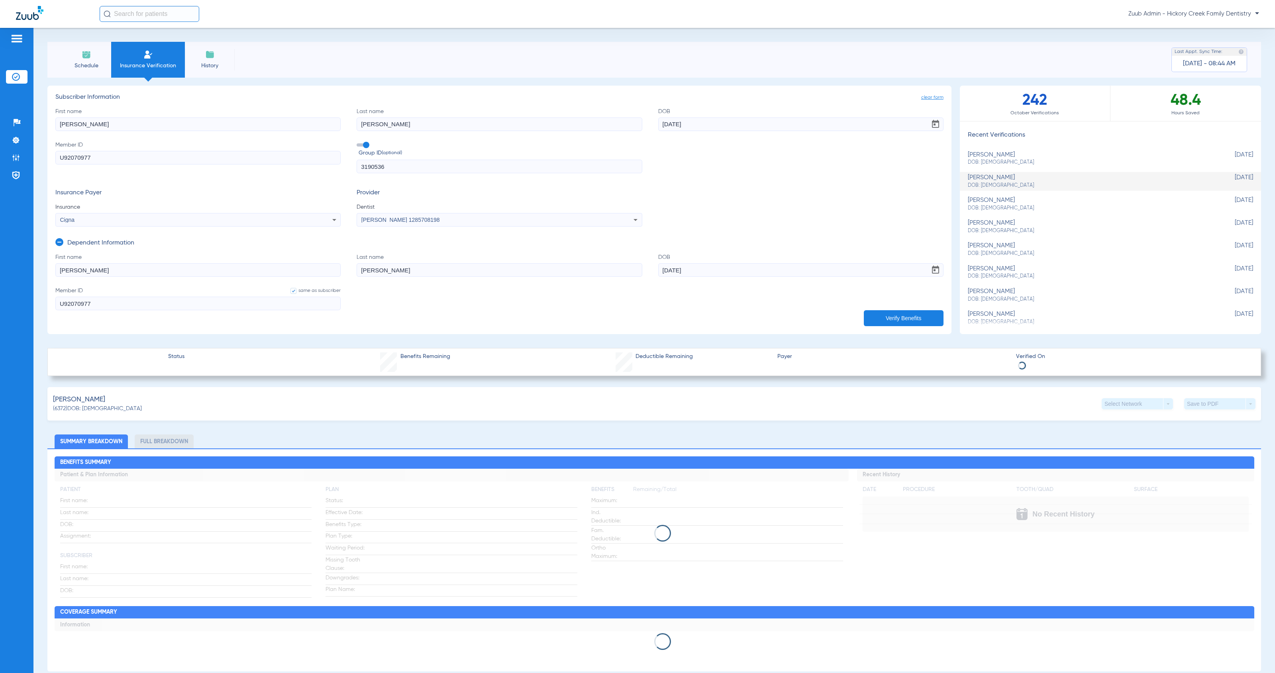
type input "P7X00"
type input "[PERSON_NAME]"
type input "09/07/2017"
type input "U71103851"
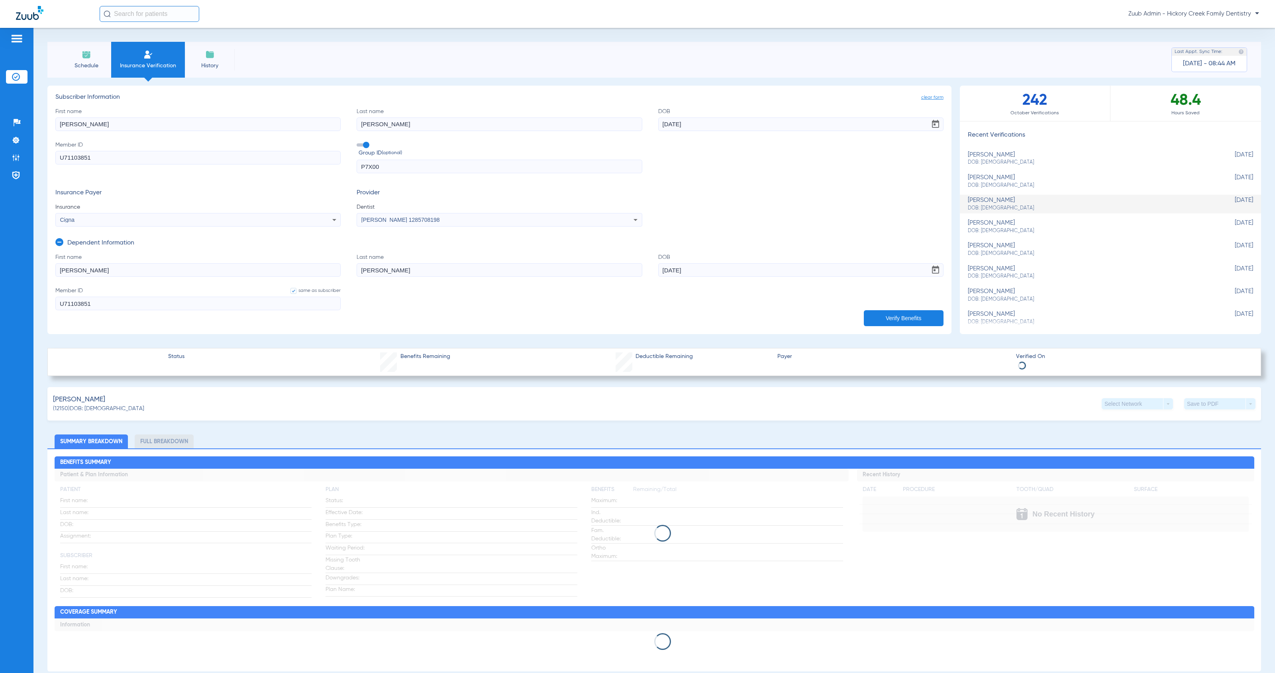
click at [1010, 227] on div "brett martinez DOB: 08/04/1997" at bounding box center [1090, 226] width 245 height 15
type input "[PERSON_NAME]"
type input "08/04/1997"
type input "u89545504"
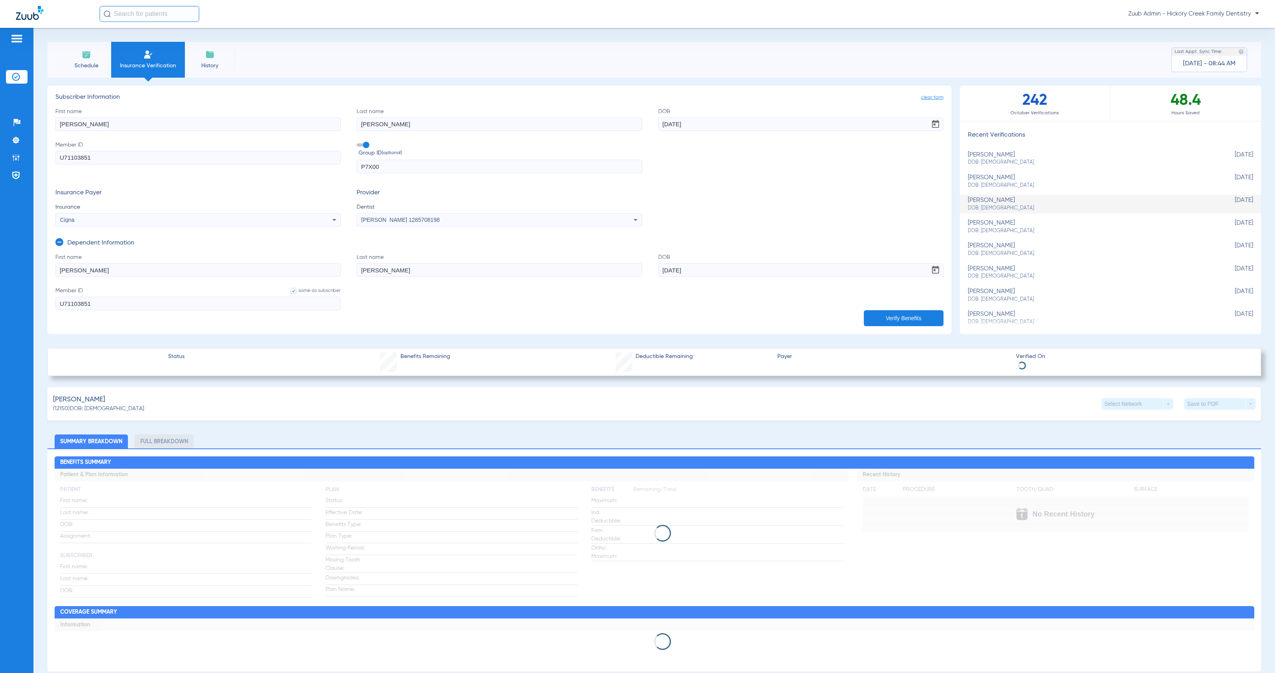
type input "F109"
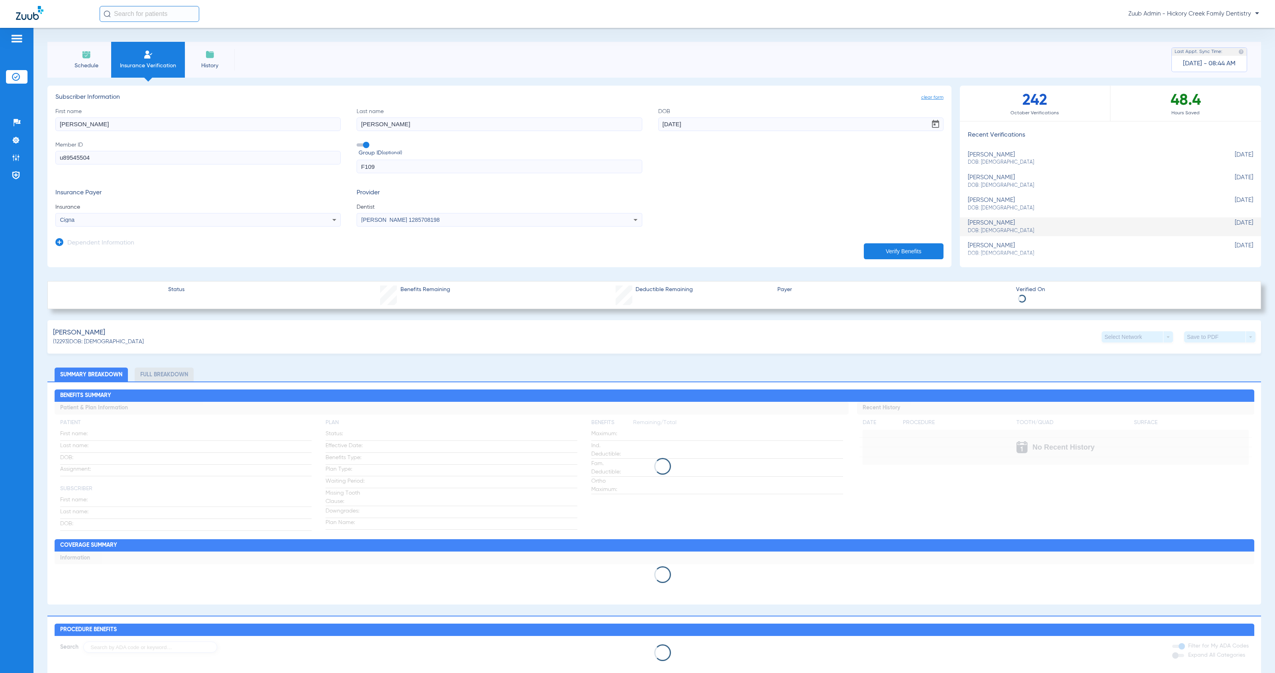
click at [1009, 243] on div "elizabeth rush DOB: 07/31/2002" at bounding box center [1090, 249] width 245 height 15
type input "[PERSON_NAME]"
type input "Rush"
type input "12/07/1975"
type input "U51515256"
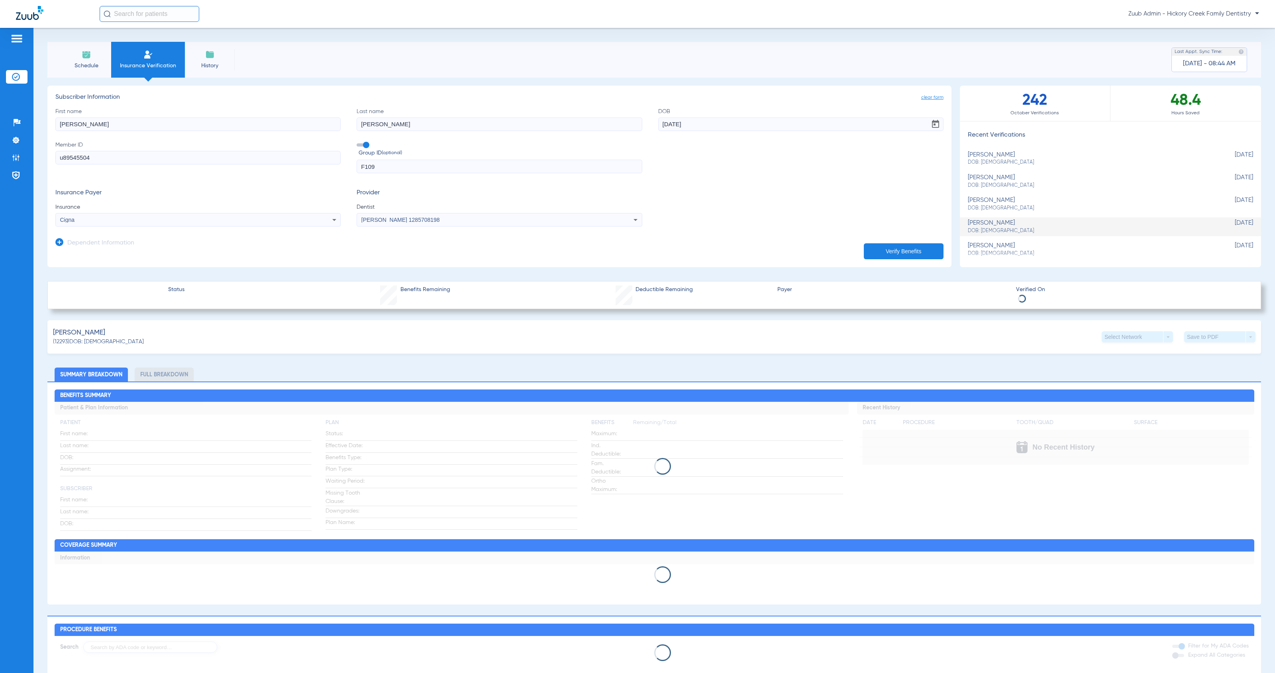
type input "2500533"
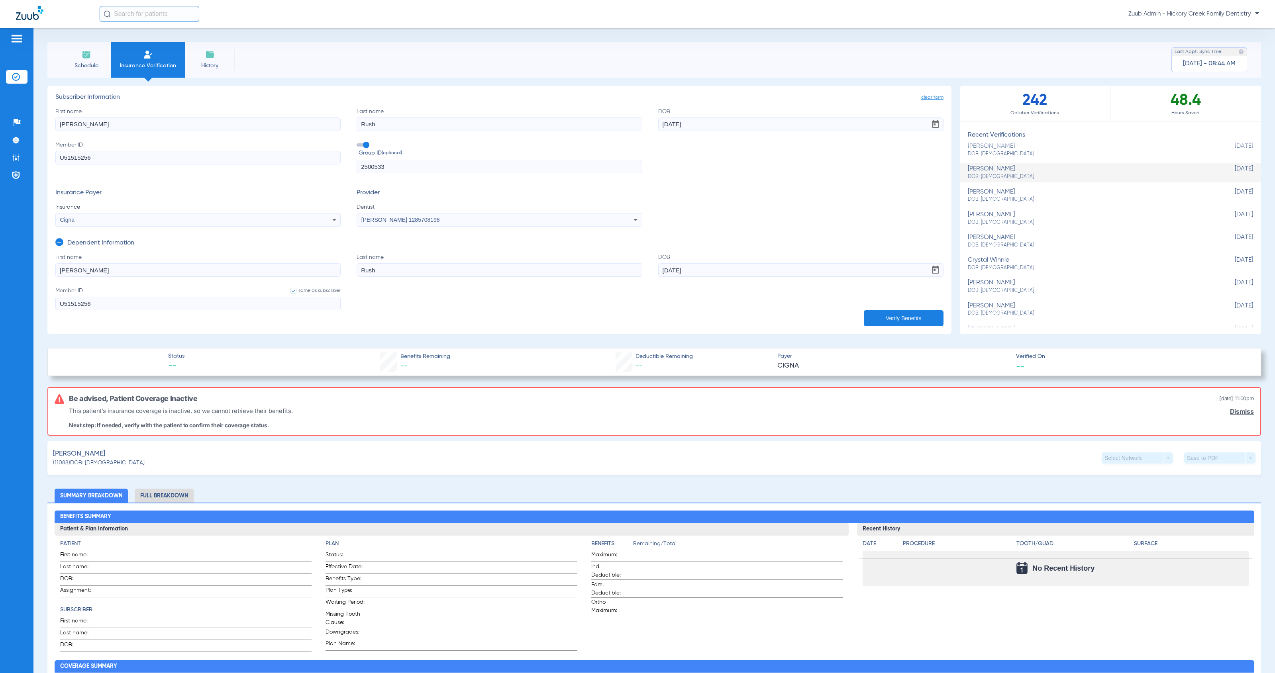
scroll to position [78, 0]
click at [980, 193] on div "mia smith DOB: 06/24/2009" at bounding box center [1090, 195] width 245 height 15
type input "Randy"
type input "[PERSON_NAME]"
type input "08/06/1979"
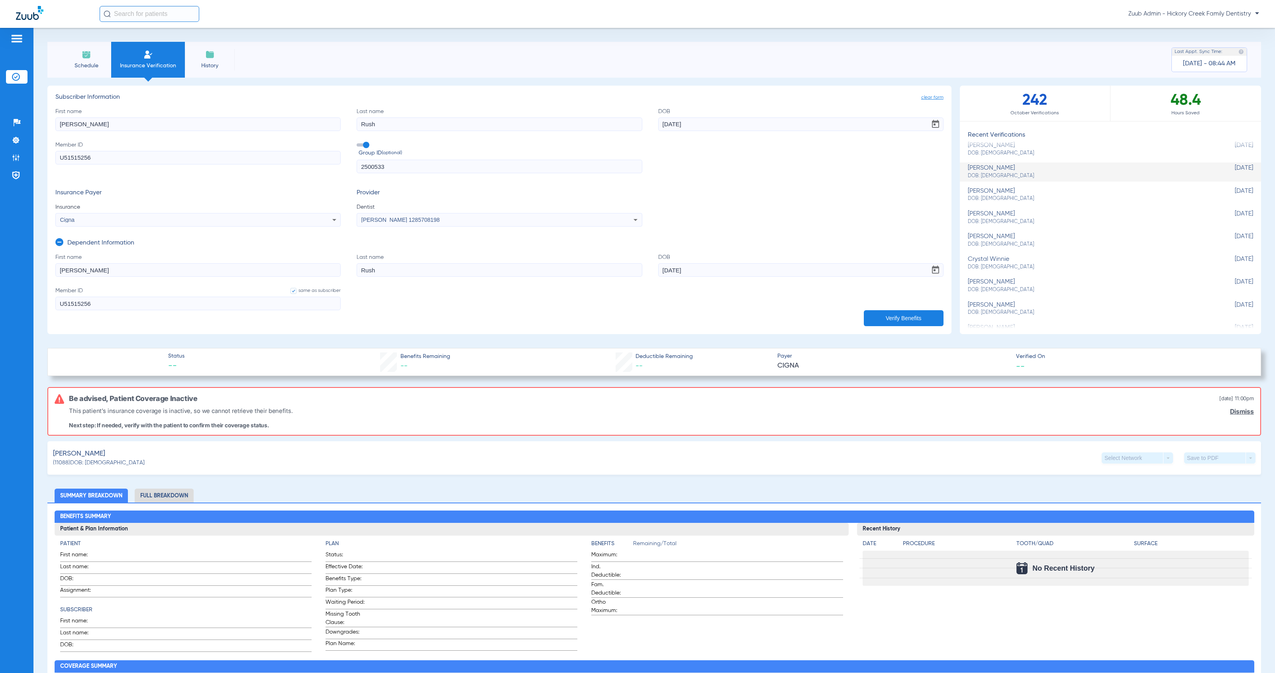
type input "08034449596"
type input "2020300000001"
type input "Mia"
type input "[PERSON_NAME]"
type input "06/24/2009"
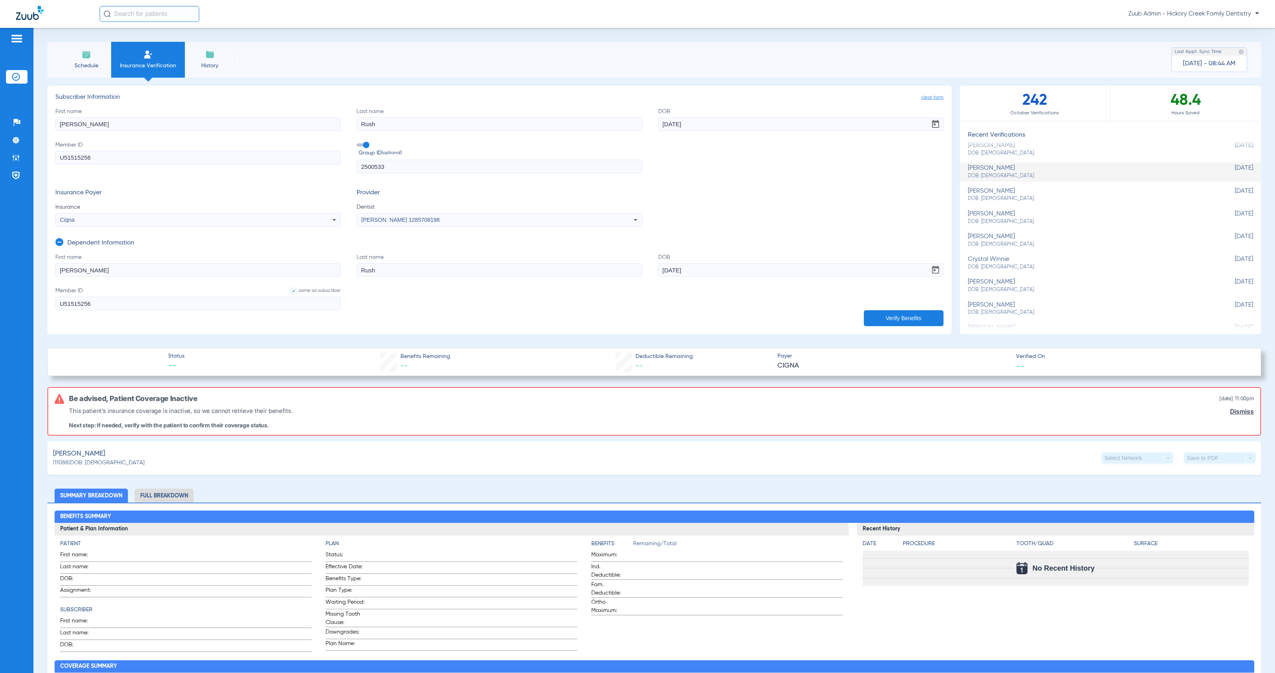
type input "08034449596"
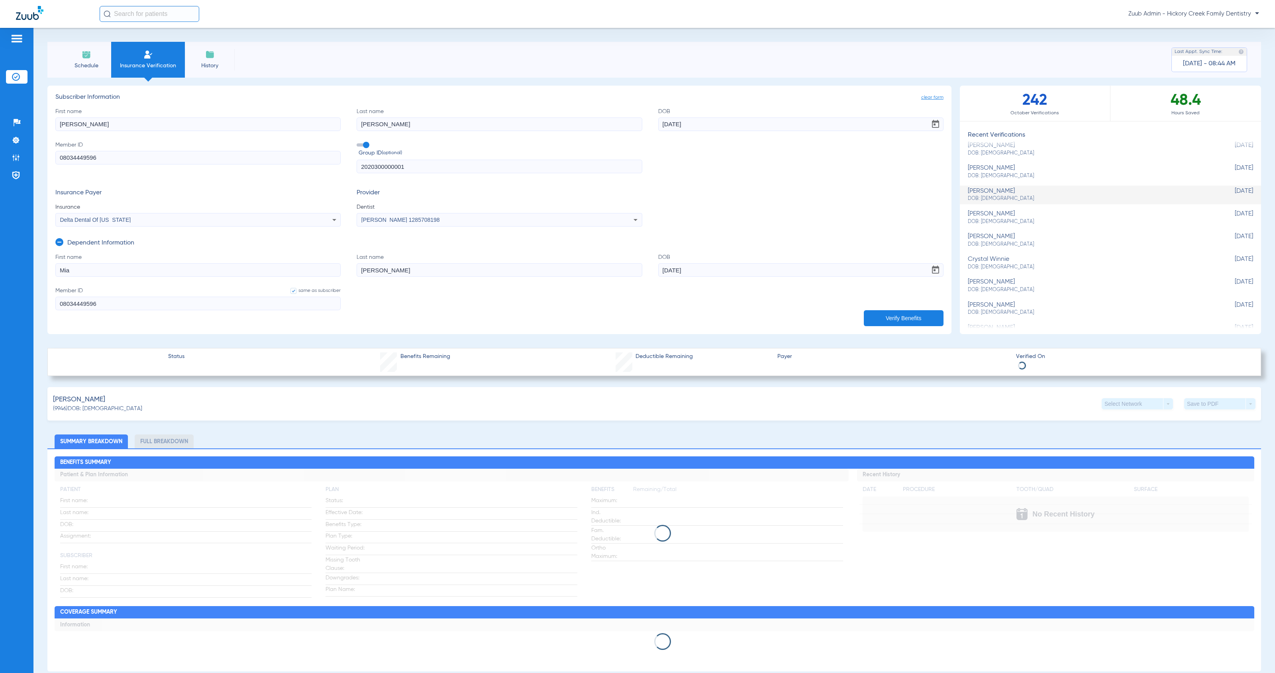
click at [995, 218] on span "DOB: 01/25/1982" at bounding box center [1090, 221] width 245 height 7
type input "Nasir"
type input "Okla"
type input "07/24/1979"
type input "08001804847"
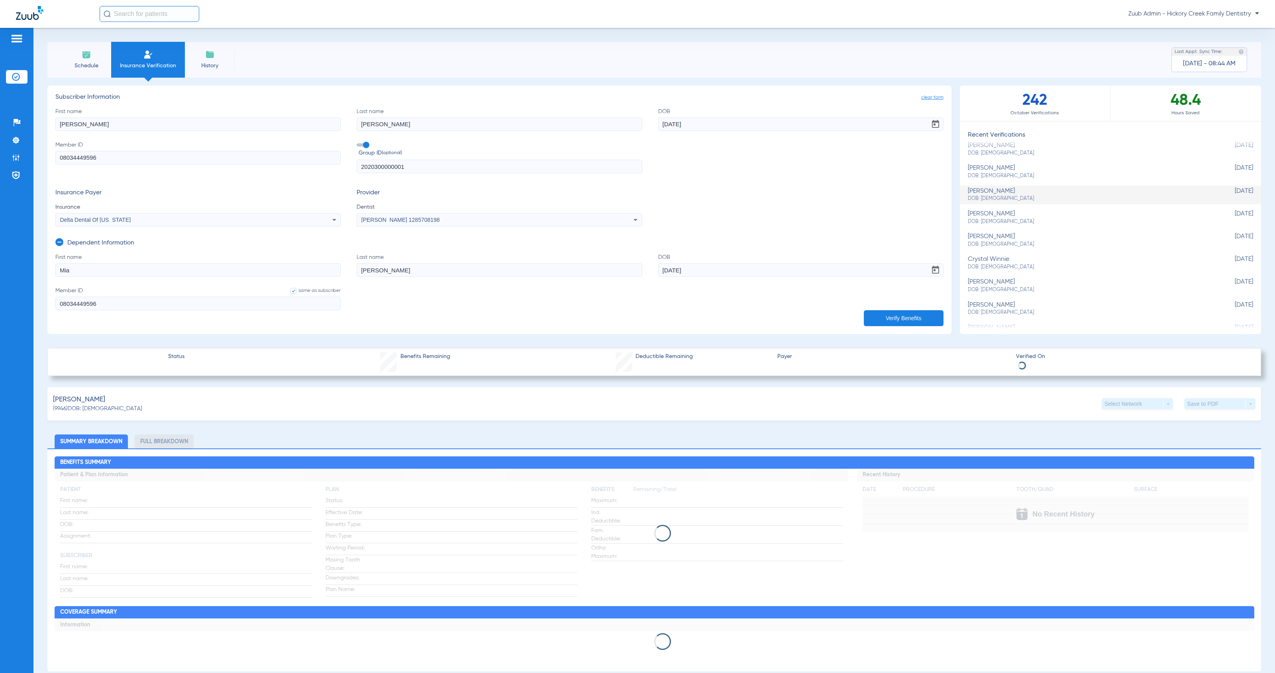
type input "203840003"
type input "[PERSON_NAME]"
type input "Okla"
type input "01/25/1982"
type input "08001804847"
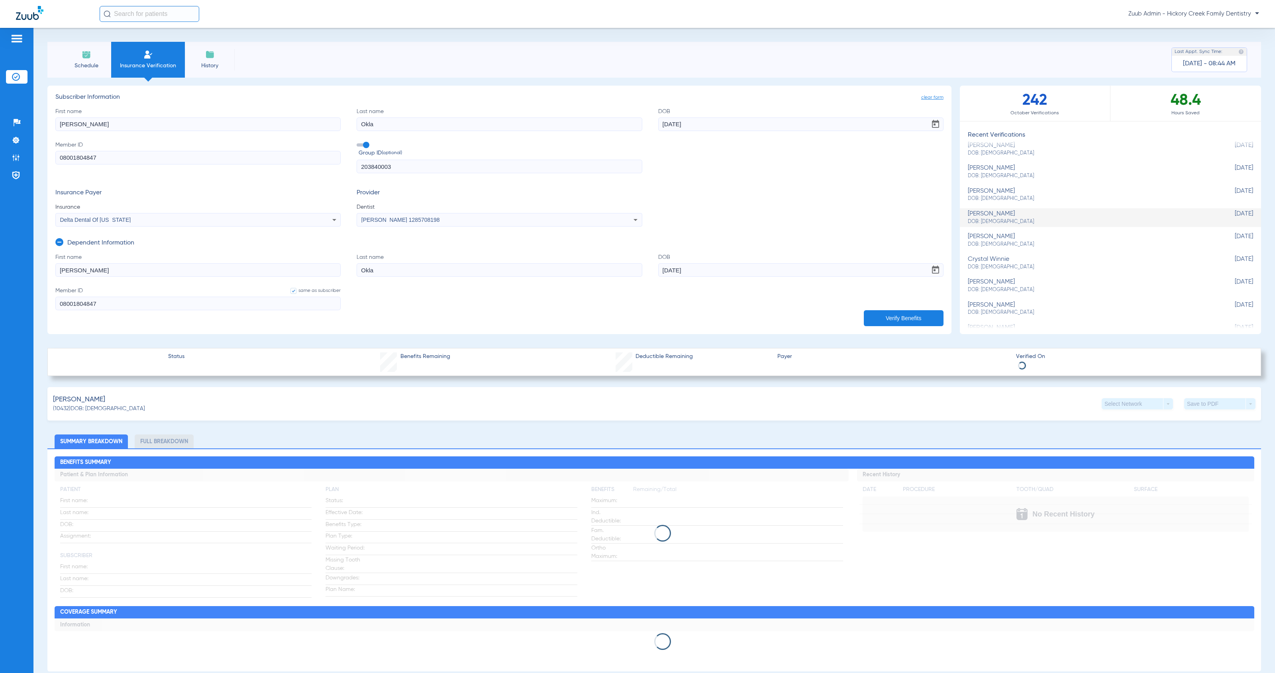
click at [999, 240] on div "kevin murphy DOB: 08/29/1983" at bounding box center [1090, 240] width 245 height 15
type input "[PERSON_NAME]"
type input "10/17/1982"
type input "08099613347"
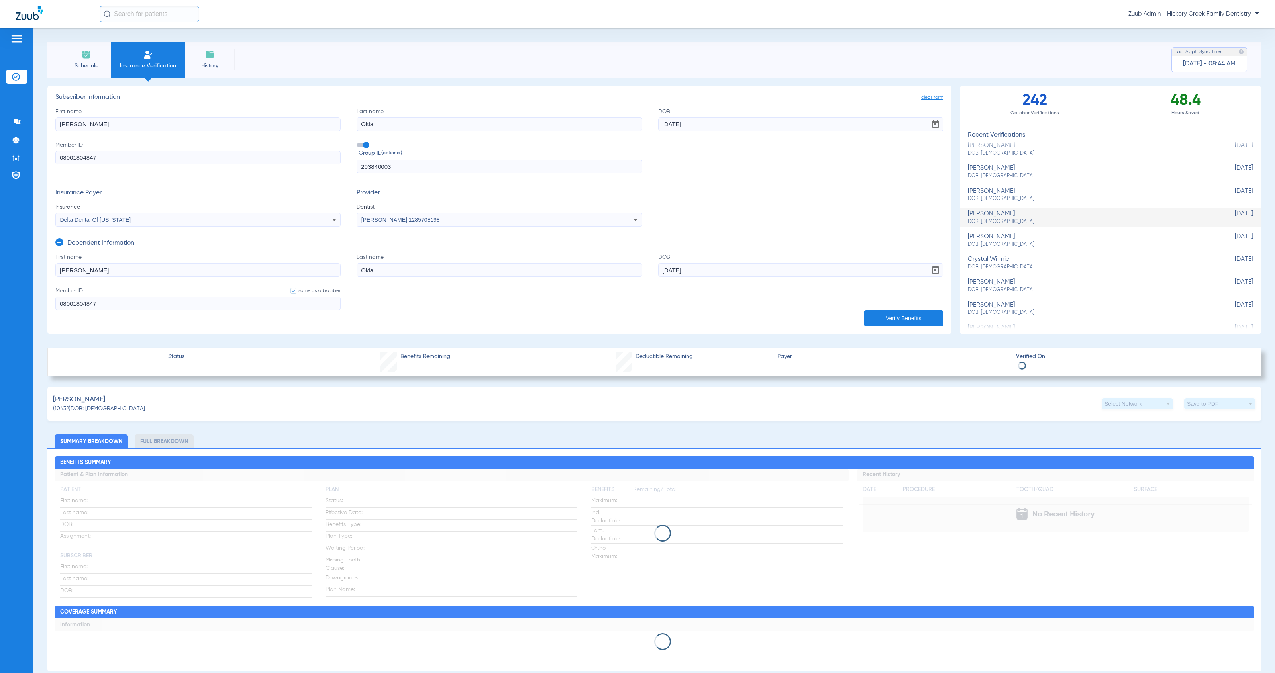
type input "10969"
type input "[PERSON_NAME]"
type input "08/29/1983"
type input "08099613347"
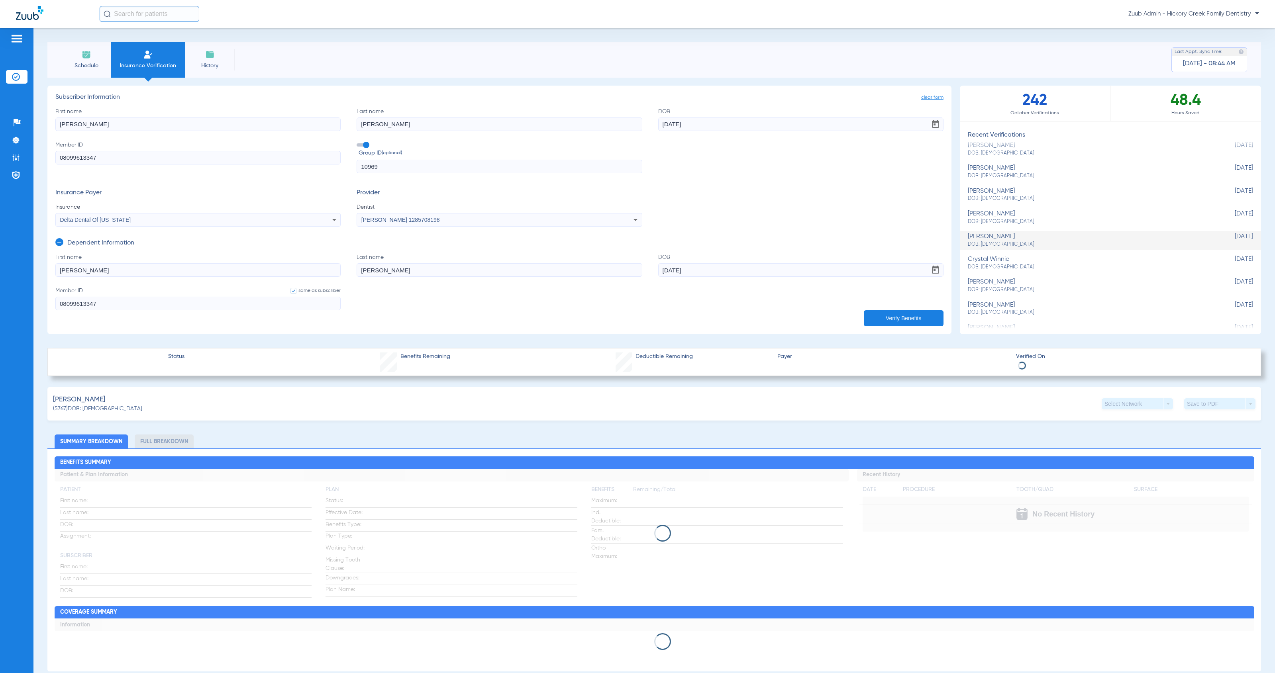
click at [1007, 261] on div "crystal winnie DOB: 11/02/2007" at bounding box center [1090, 263] width 245 height 15
type input "[PERSON_NAME]"
type input "Powers"
type input "08/10/1961"
type input "08010618223"
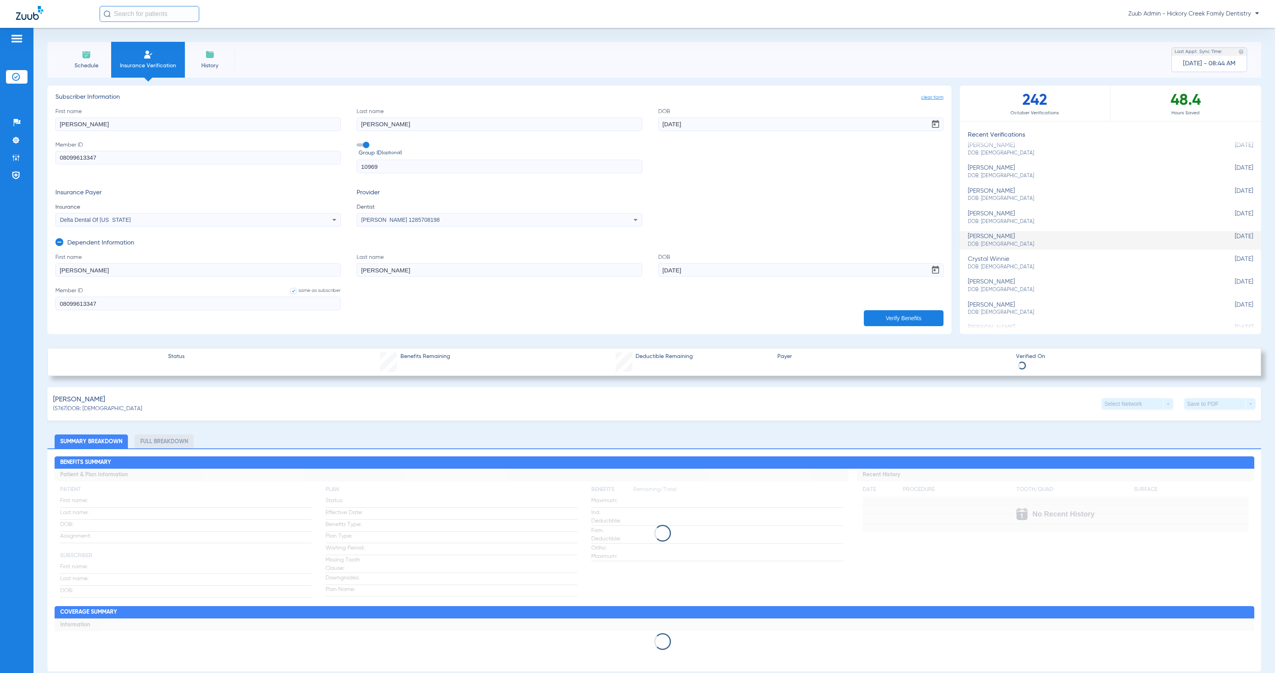
type input "2048400119991"
type input "Crystal"
type input "Winnie"
type input "11/02/2007"
type input "08010618223"
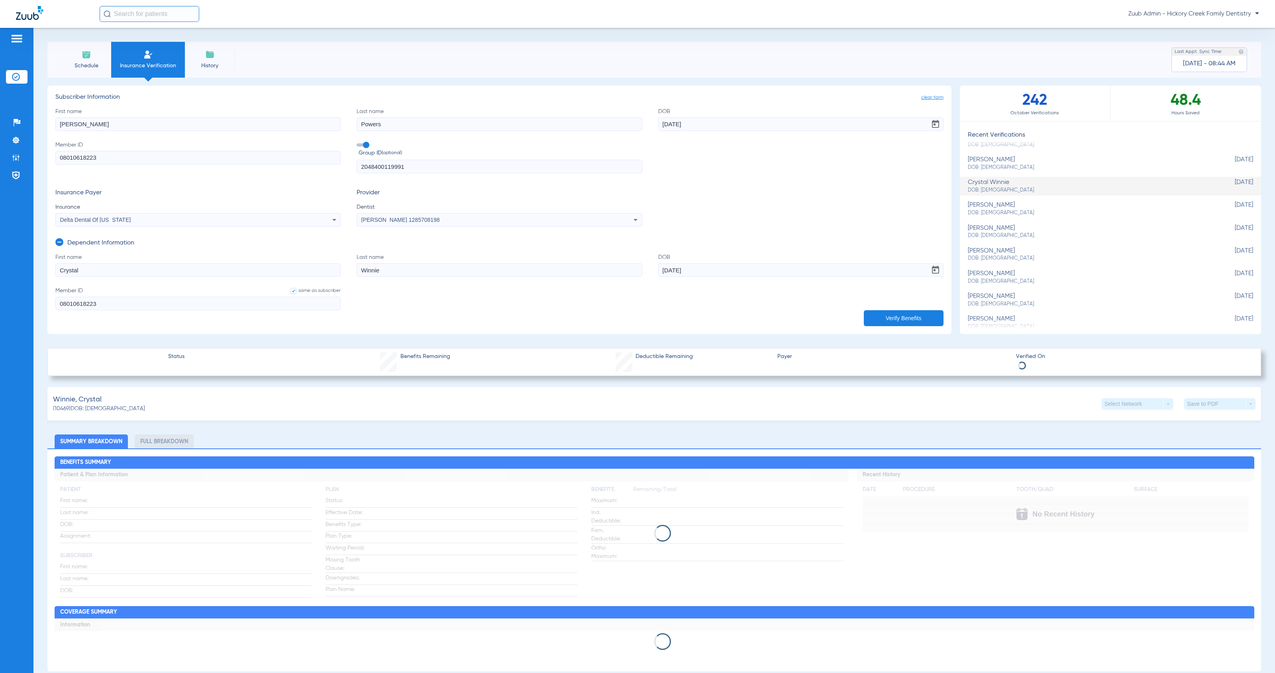
scroll to position [168, 0]
click at [986, 193] on div "anna bernacki DOB: 09/09/1986" at bounding box center [1090, 195] width 245 height 15
type input "[PERSON_NAME]"
type input "07/25/1980"
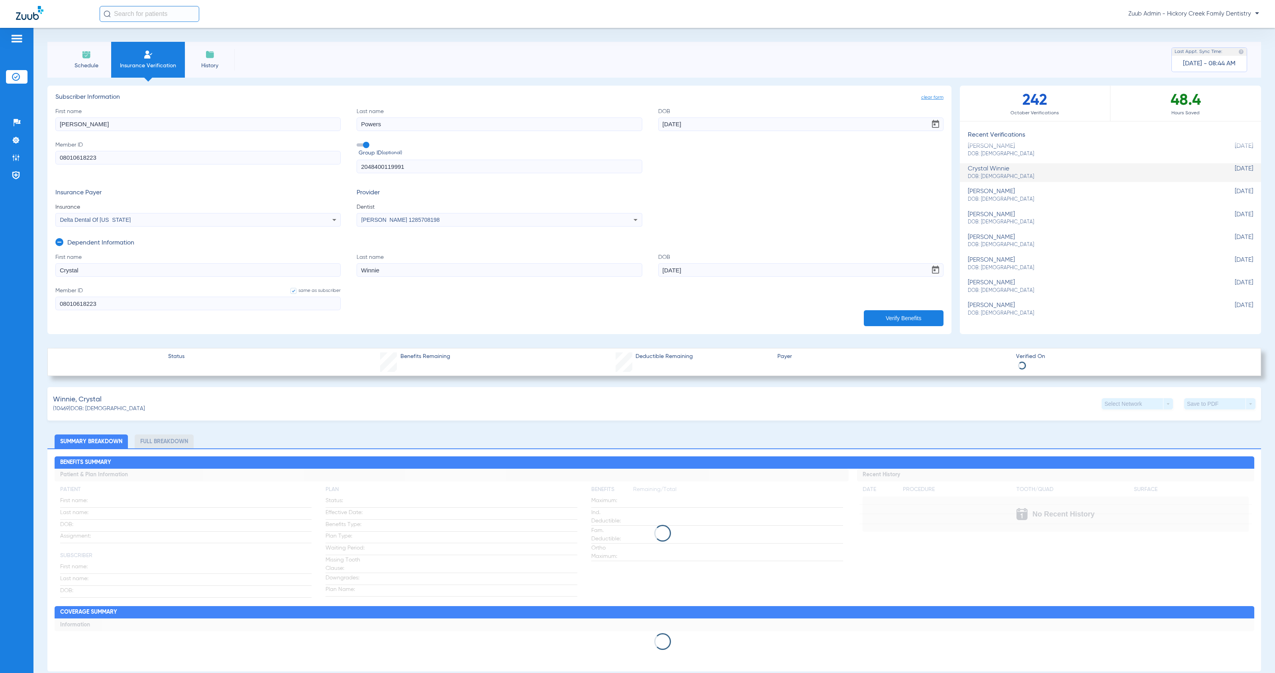
type input "08048871081"
type input "204401001000000001"
type input "[PERSON_NAME]"
type input "09/09/1986"
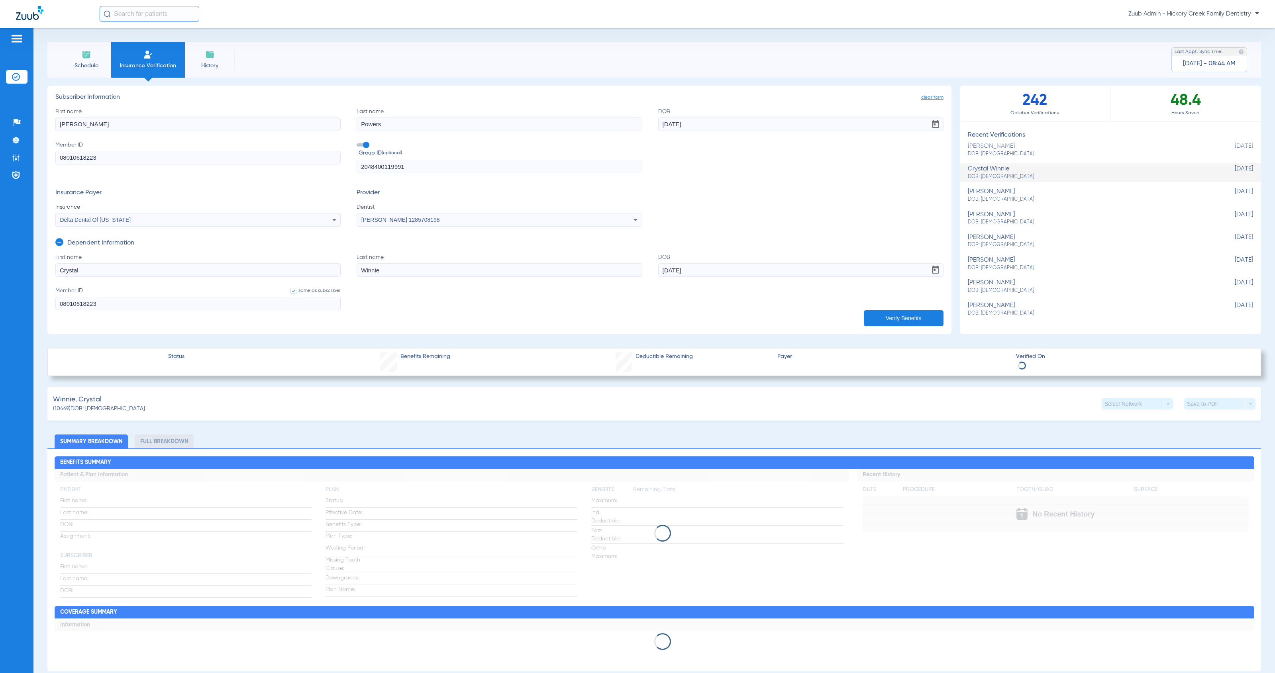
type input "08048871081"
click at [989, 219] on span "DOB: 10/08/1984" at bounding box center [1090, 222] width 245 height 7
type input "[PERSON_NAME]"
type input "Meiner"
type input "03/12/1982"
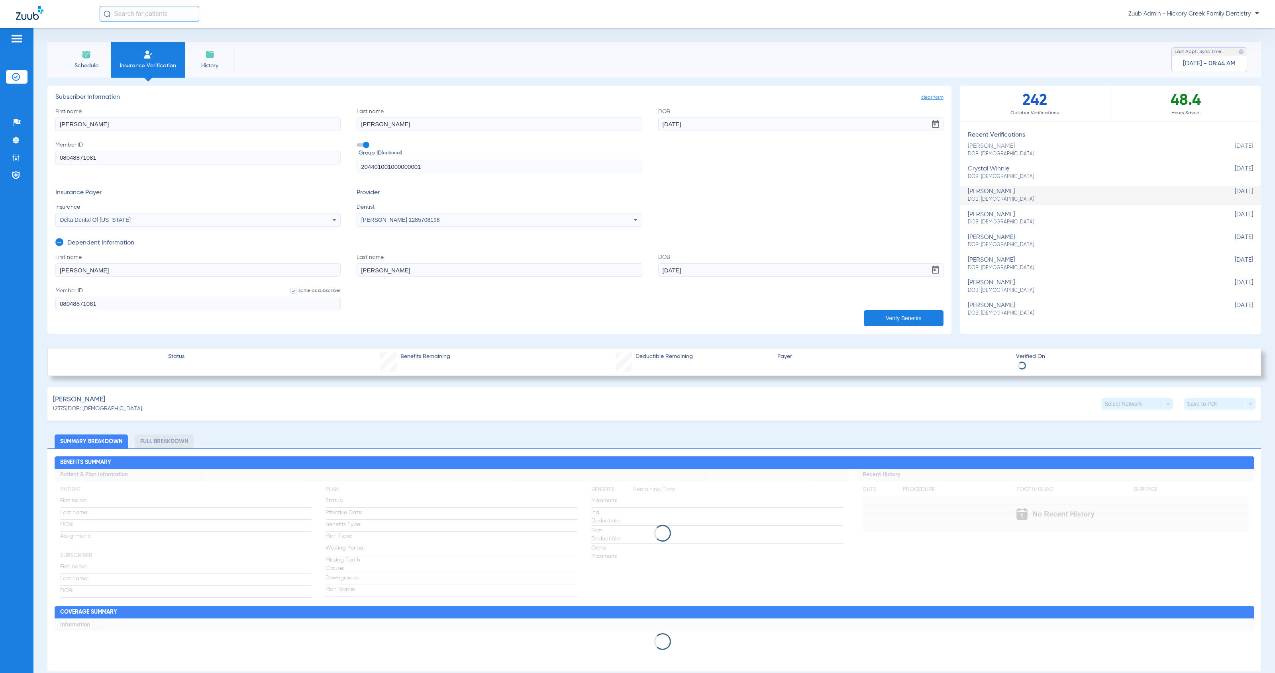
type input "08046455162"
type input "20440"
type input "[PERSON_NAME]"
type input "Meiner"
type input "10/08/1984"
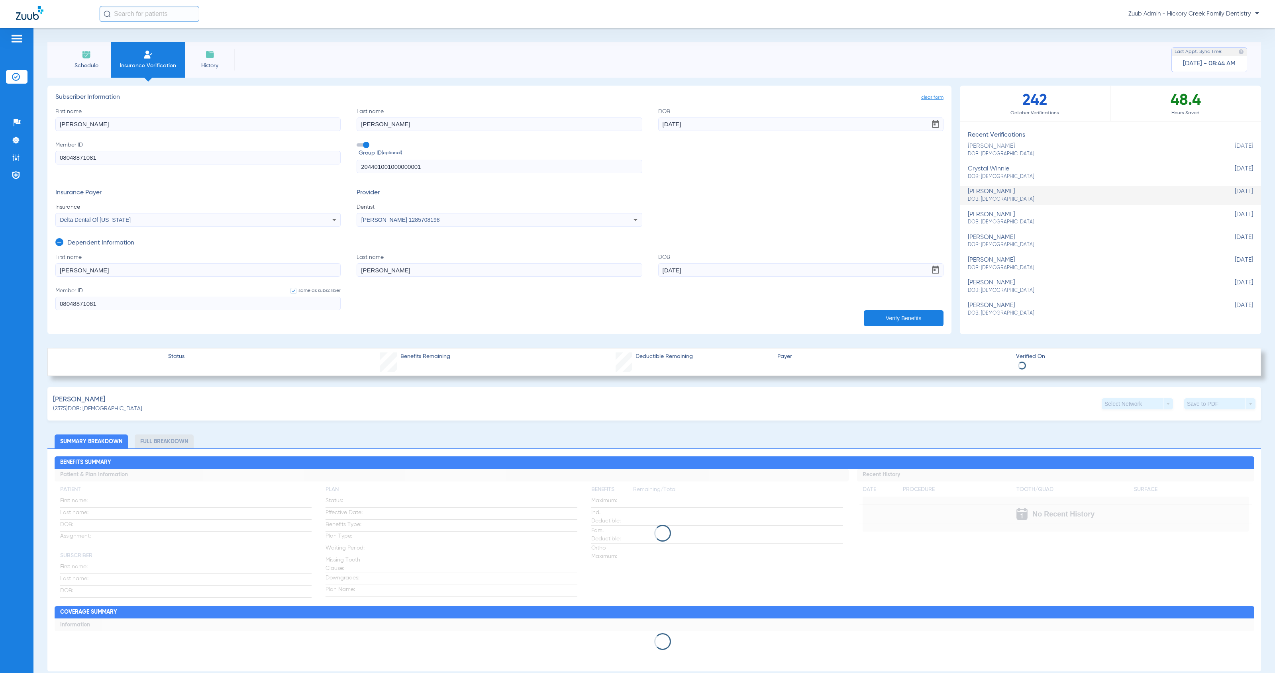
type input "08046455162"
click at [993, 240] on div "taylor mooi DOB: 12/11/2003" at bounding box center [1090, 241] width 245 height 15
type input "[PERSON_NAME]"
type input "Mooi"
type input "01/01/1973"
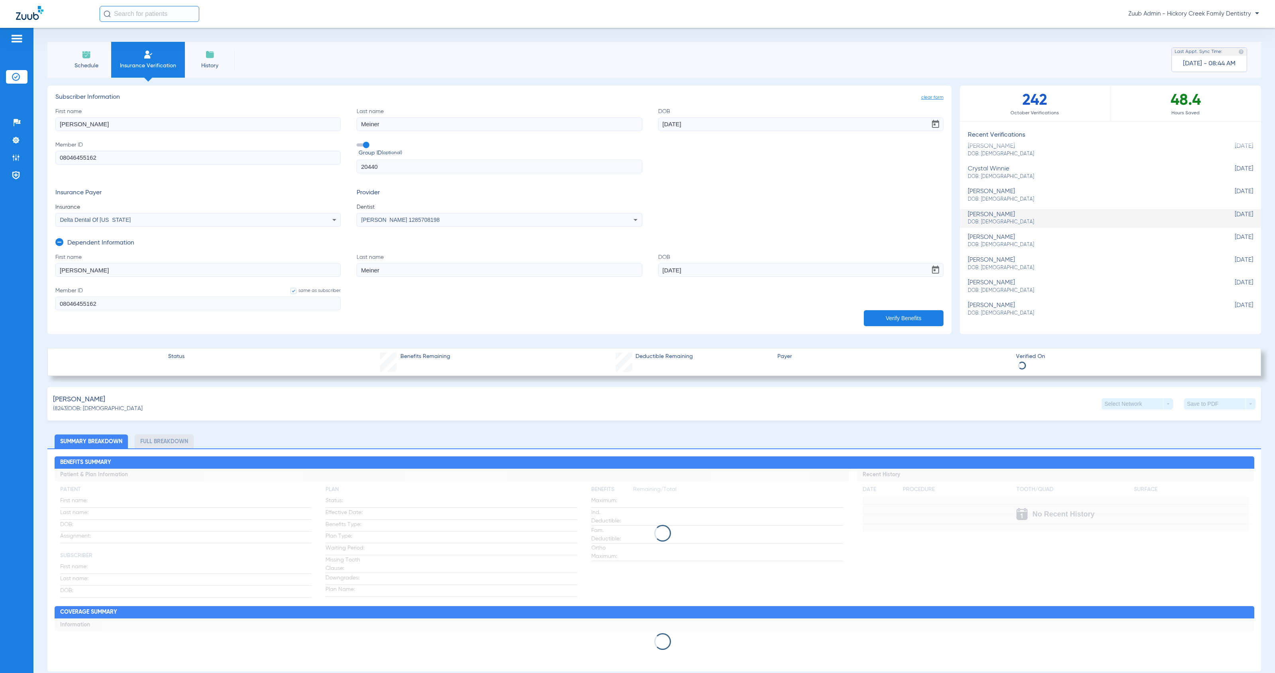
type input "08010184827"
type input "2020300000001"
type input "[PERSON_NAME]"
type input "Mooi"
type input "12/11/2003"
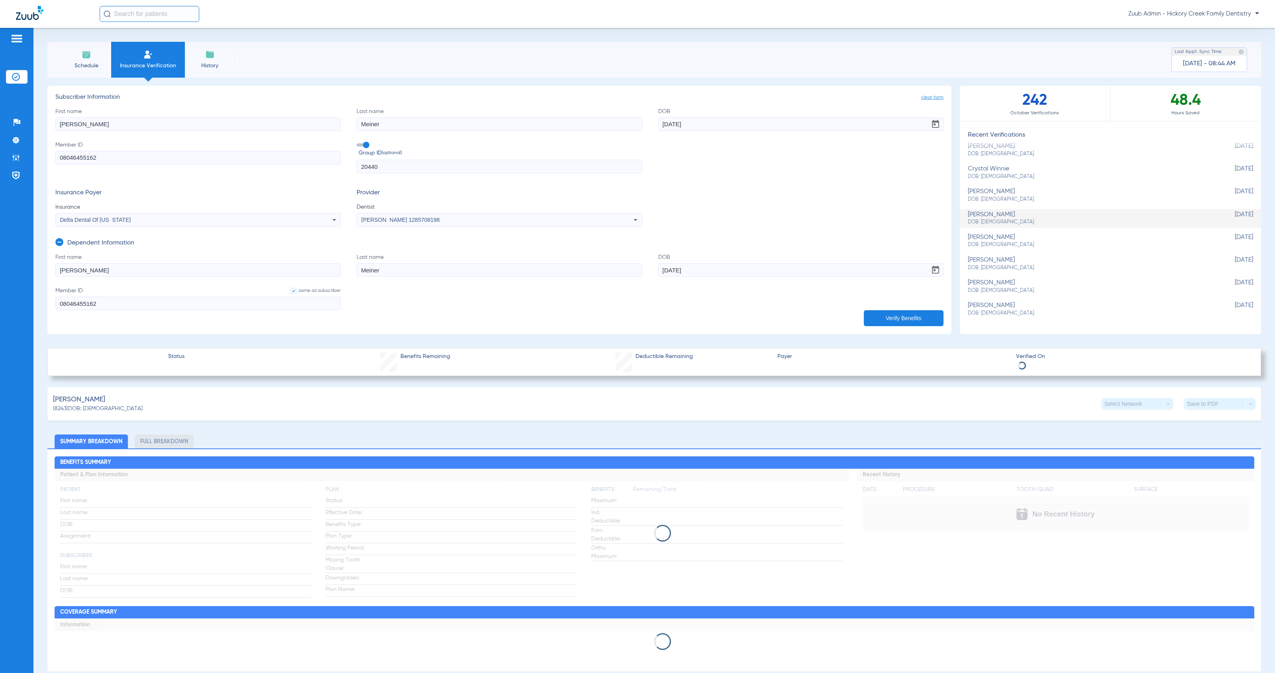
type input "08010184827"
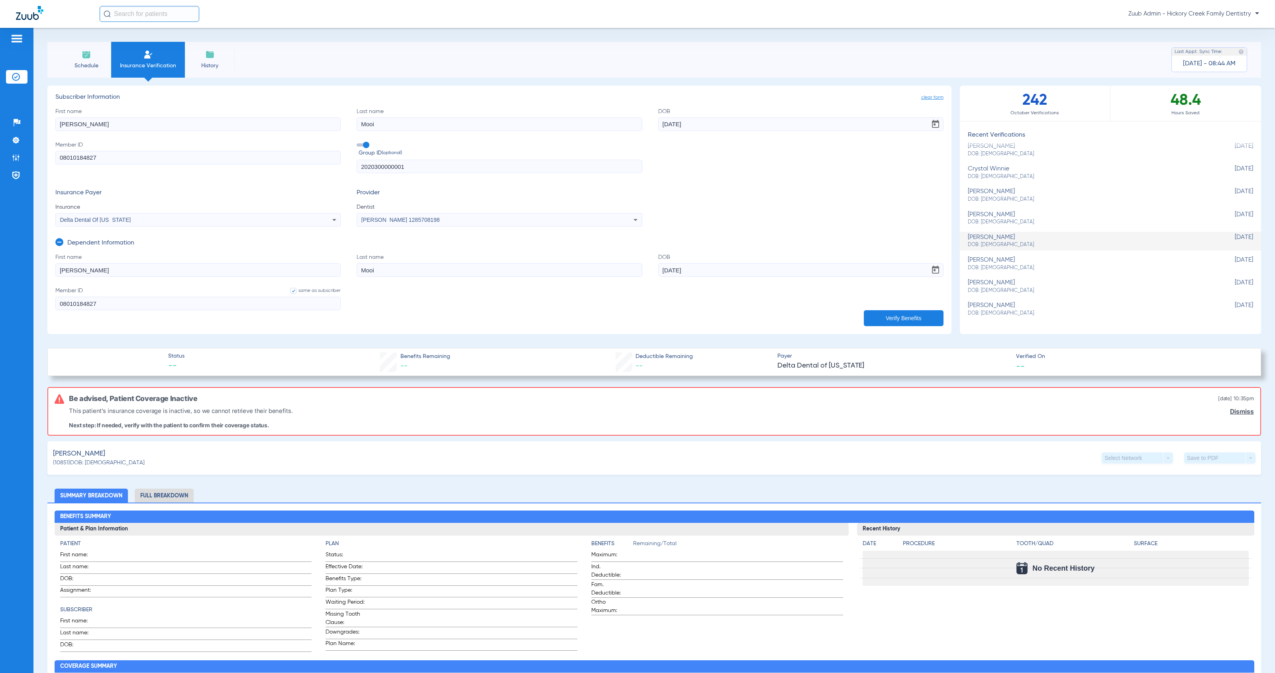
click at [998, 263] on div "mikayla wall DOB: 07/28/2000" at bounding box center [1090, 264] width 245 height 15
type input "William"
type input "Wall"
type input "03/27/1967"
type input "08061665809"
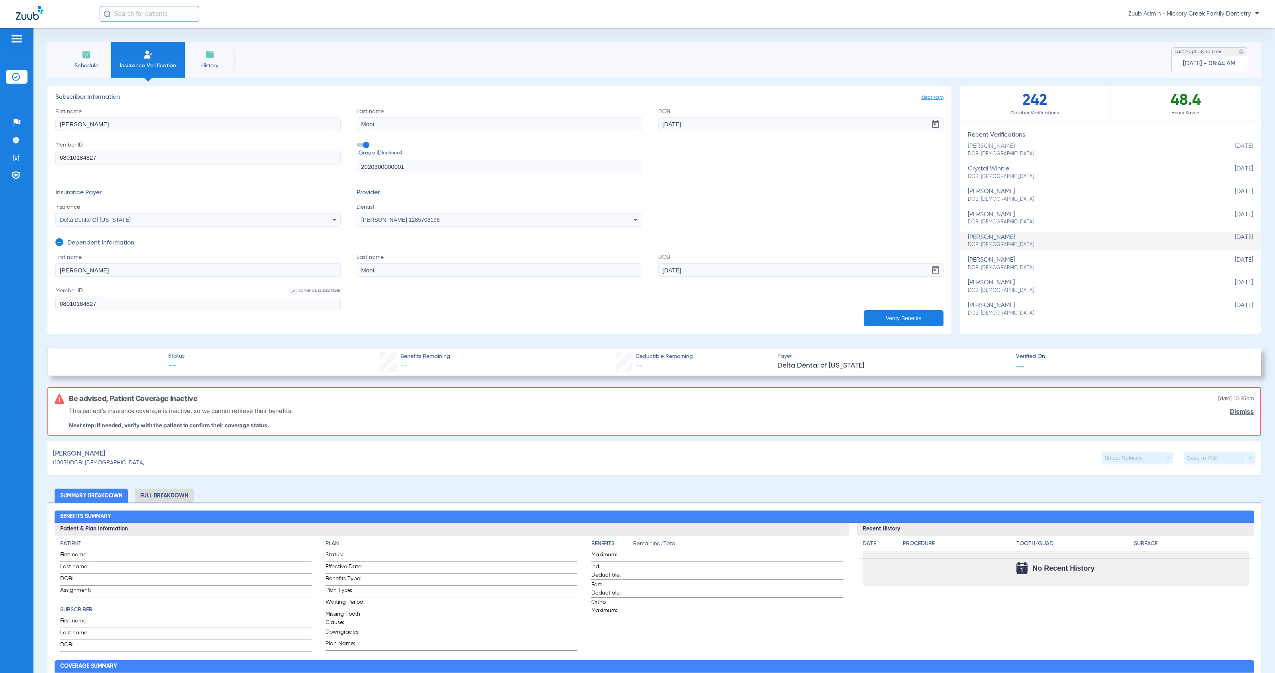
type input "20067"
type input "[PERSON_NAME]"
type input "Wall"
type input "07/28/2000"
type input "08061665809"
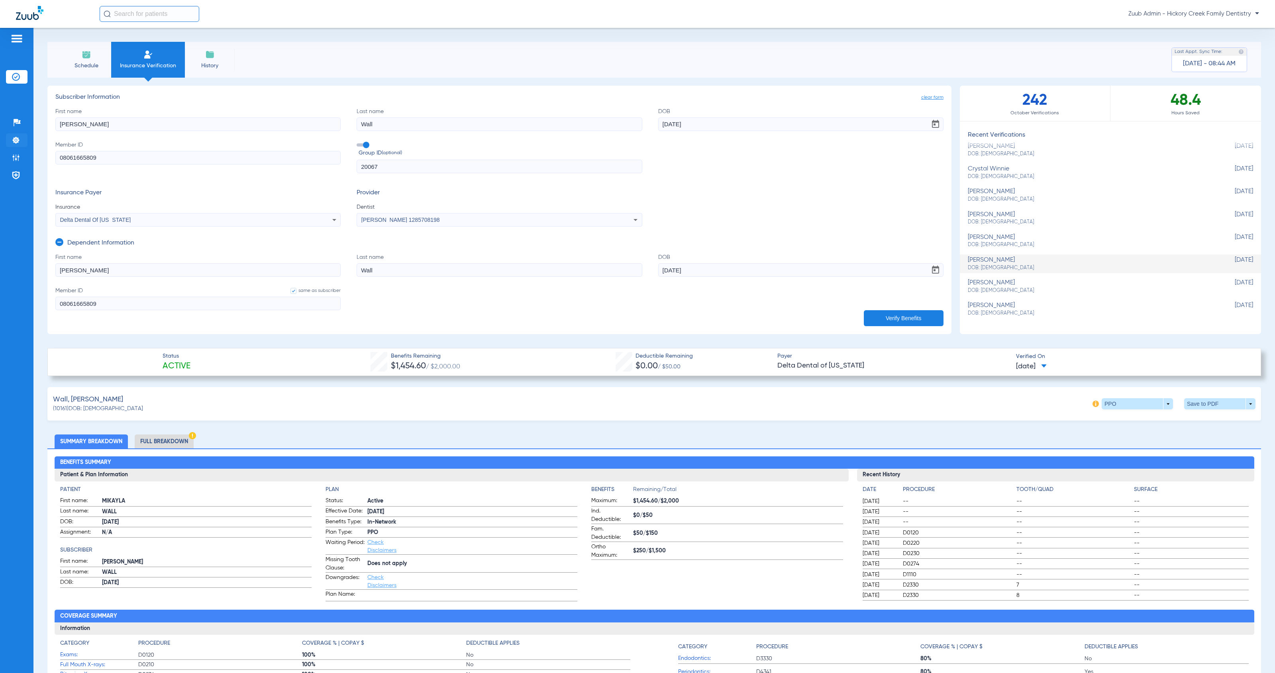
click at [18, 140] on img at bounding box center [16, 140] width 8 height 8
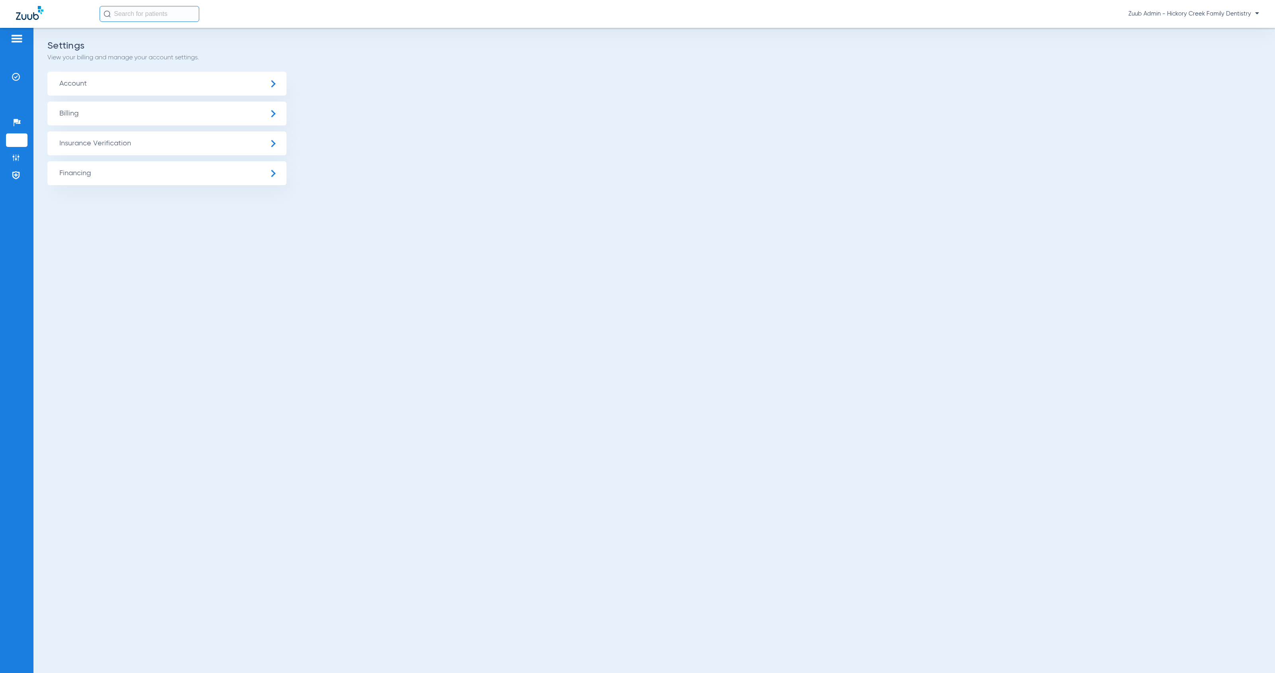
drag, startPoint x: 123, startPoint y: 143, endPoint x: 169, endPoint y: 167, distance: 51.5
click at [123, 143] on span "Insurance Verification" at bounding box center [166, 143] width 239 height 24
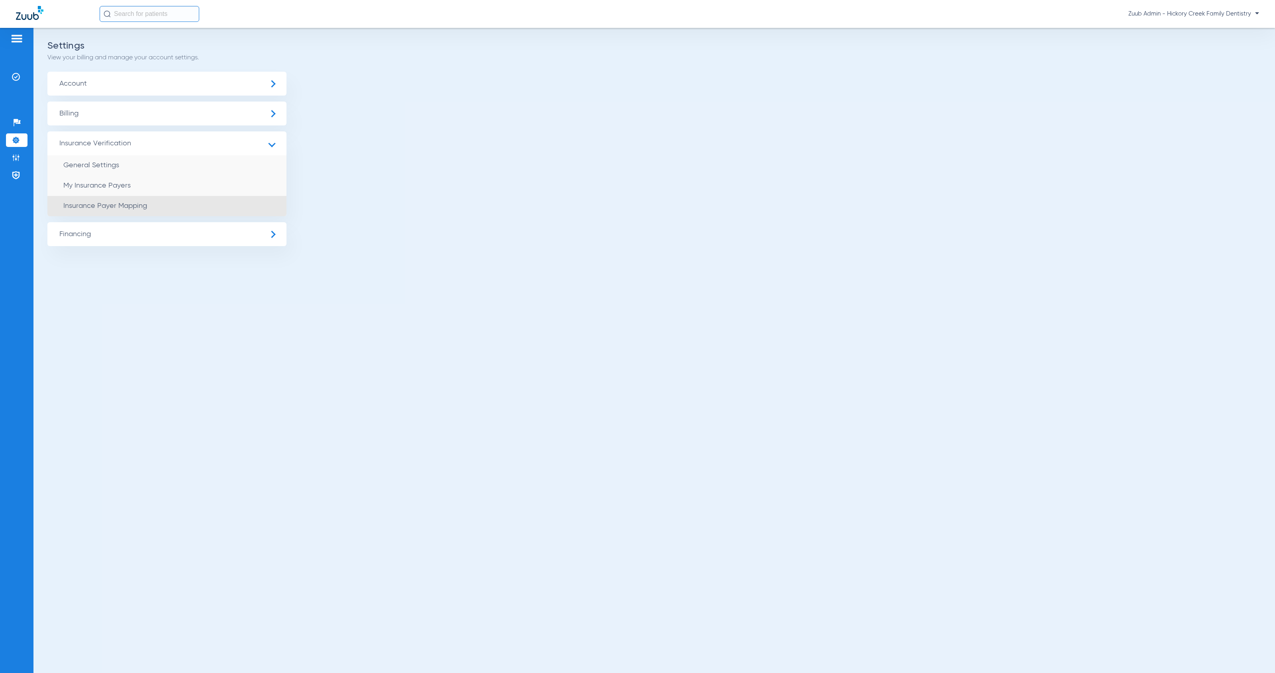
click at [211, 209] on li "Insurance Payer Mapping" at bounding box center [166, 206] width 239 height 20
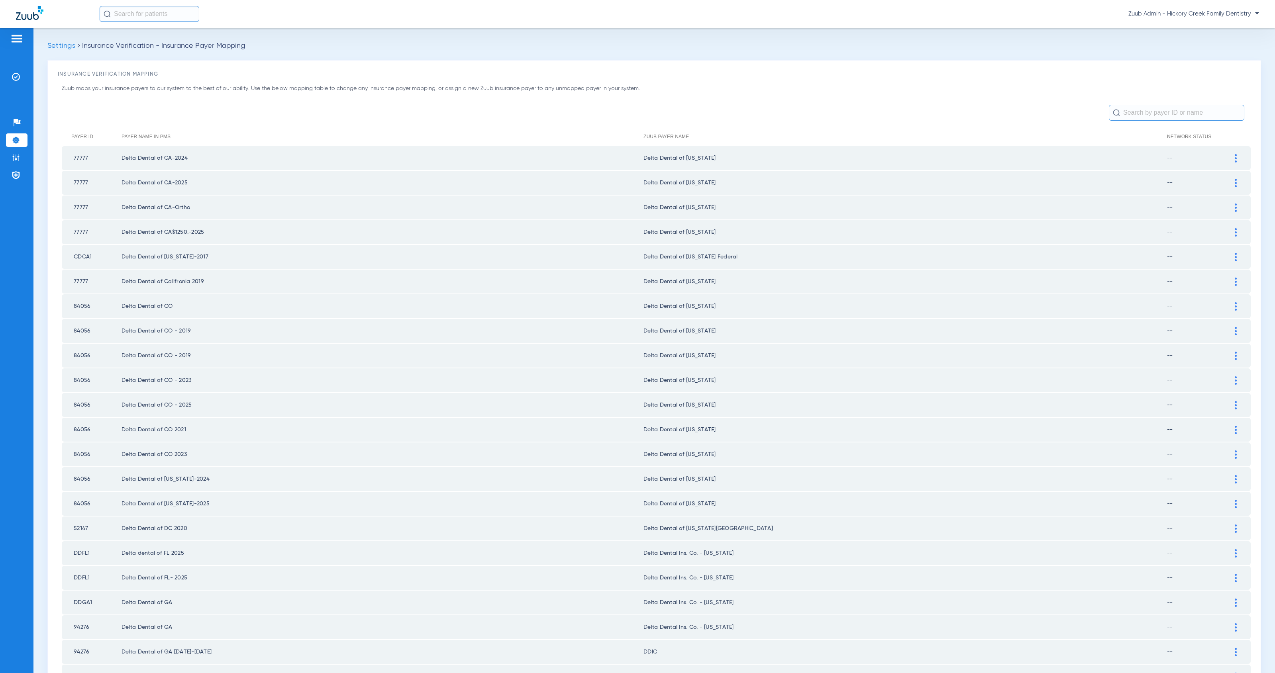
scroll to position [726, 0]
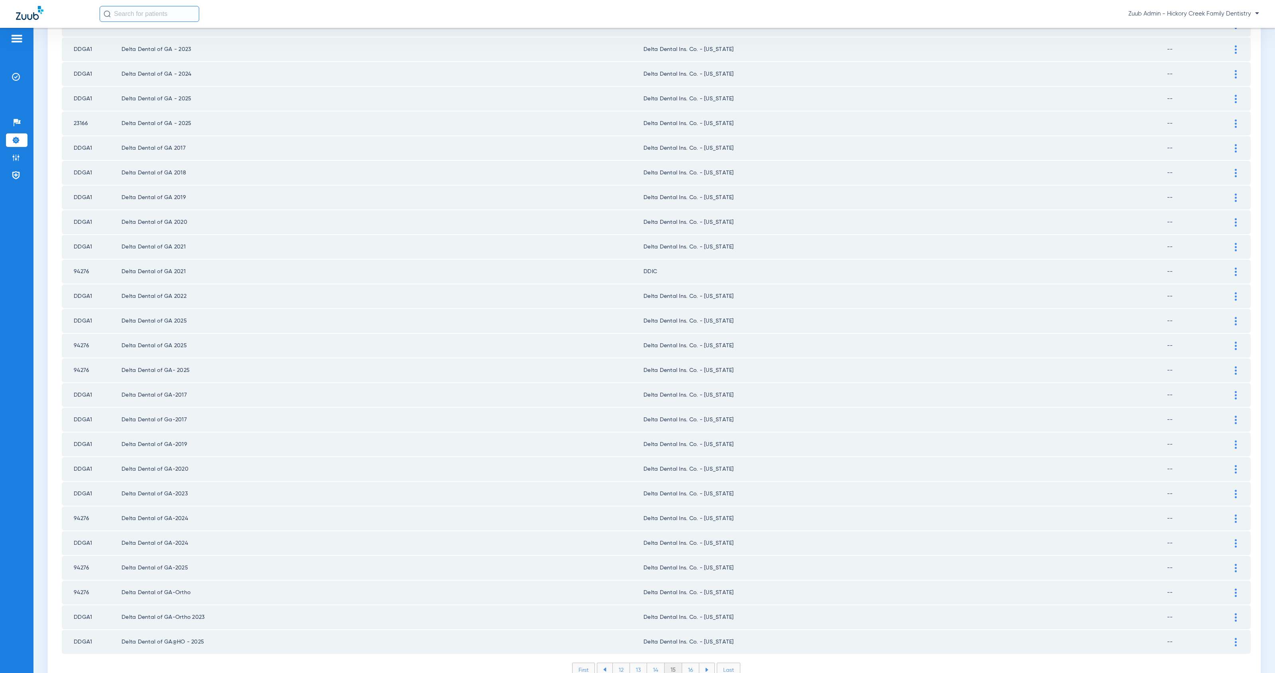
click at [686, 663] on li "16" at bounding box center [690, 670] width 17 height 14
click at [688, 663] on li "17" at bounding box center [690, 670] width 17 height 14
click at [687, 663] on li "18" at bounding box center [691, 670] width 18 height 14
click at [692, 663] on li "19" at bounding box center [690, 670] width 17 height 14
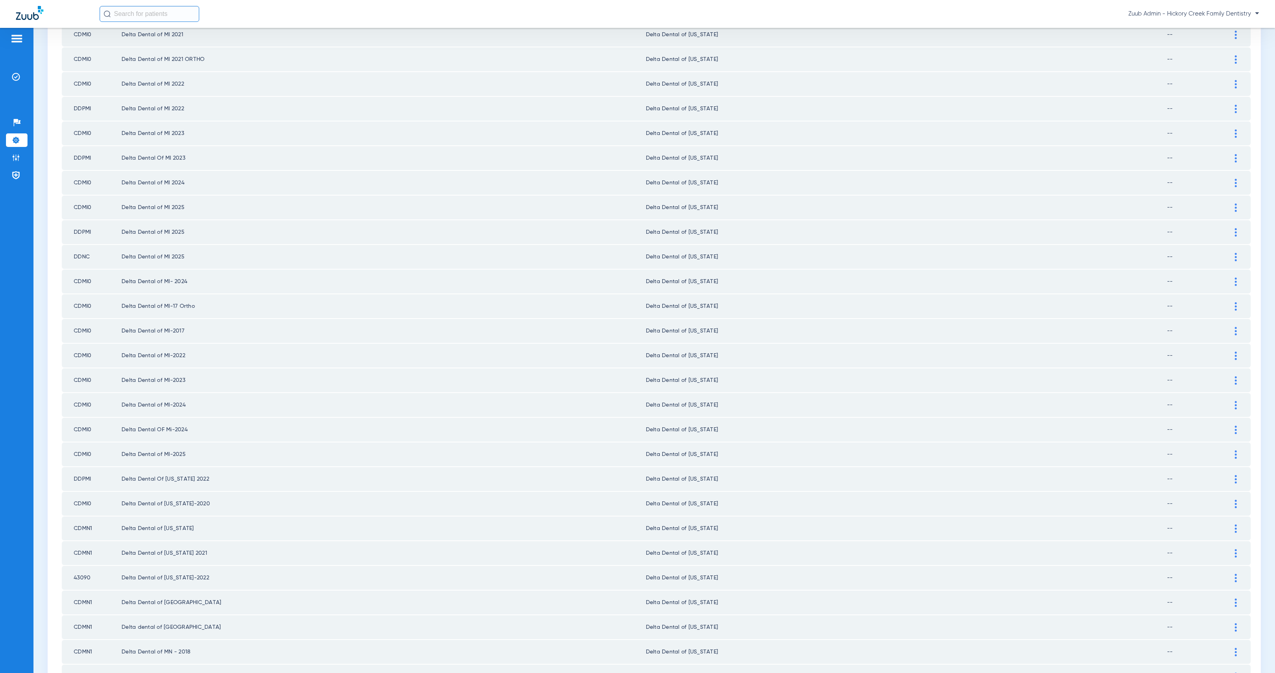
scroll to position [0, 0]
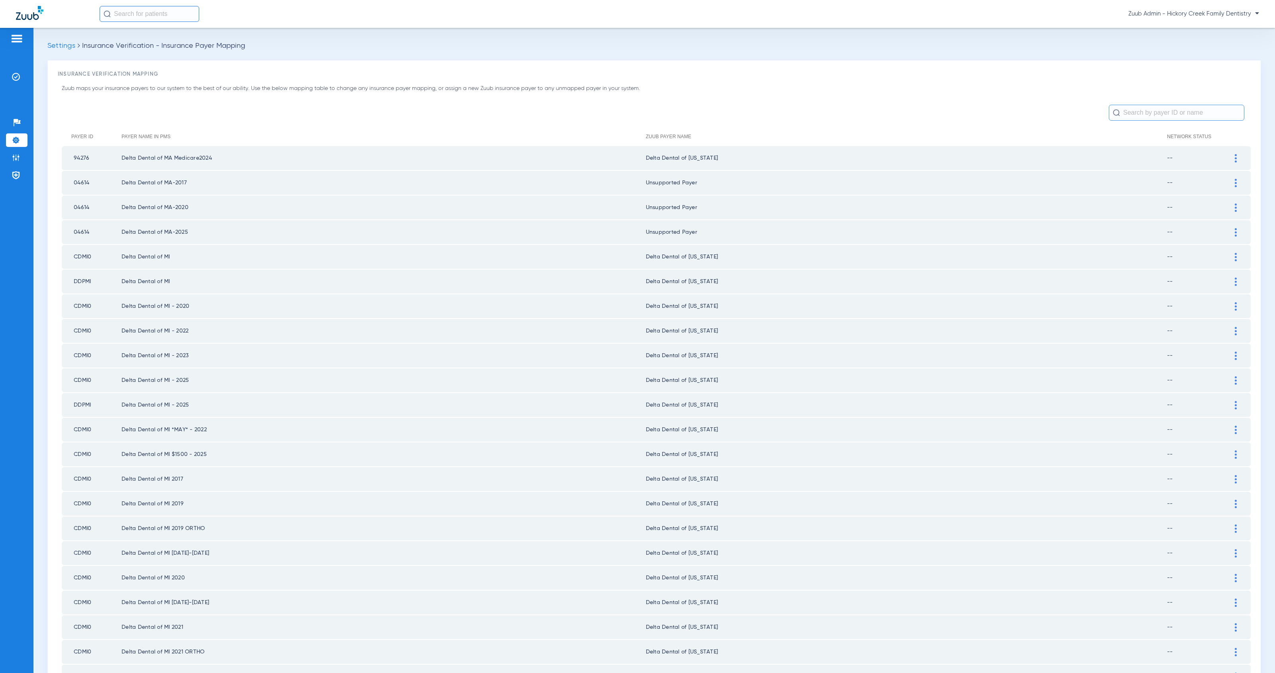
click at [169, 14] on input "text" at bounding box center [150, 14] width 100 height 16
type input "699"
click at [182, 41] on td "06/25/2009" at bounding box center [194, 42] width 25 height 11
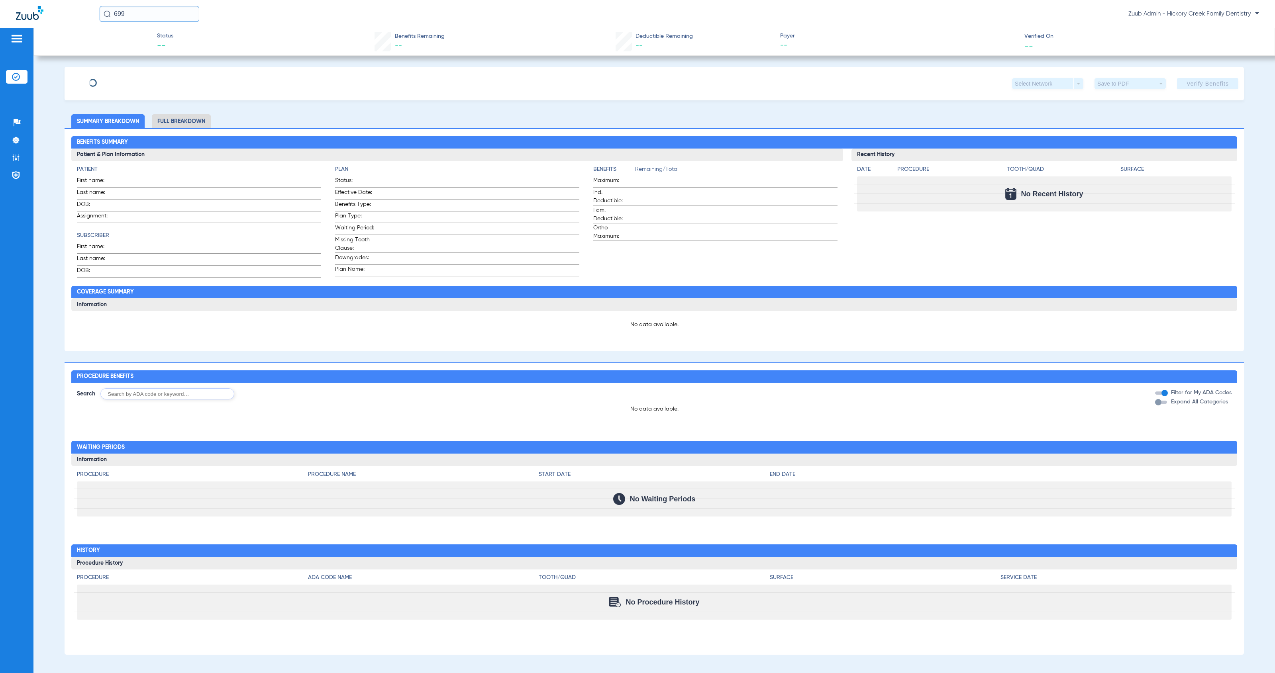
type input "Joshua"
type input "Tigges"
type input "11/29/1982"
type input "910404594"
type input "012431"
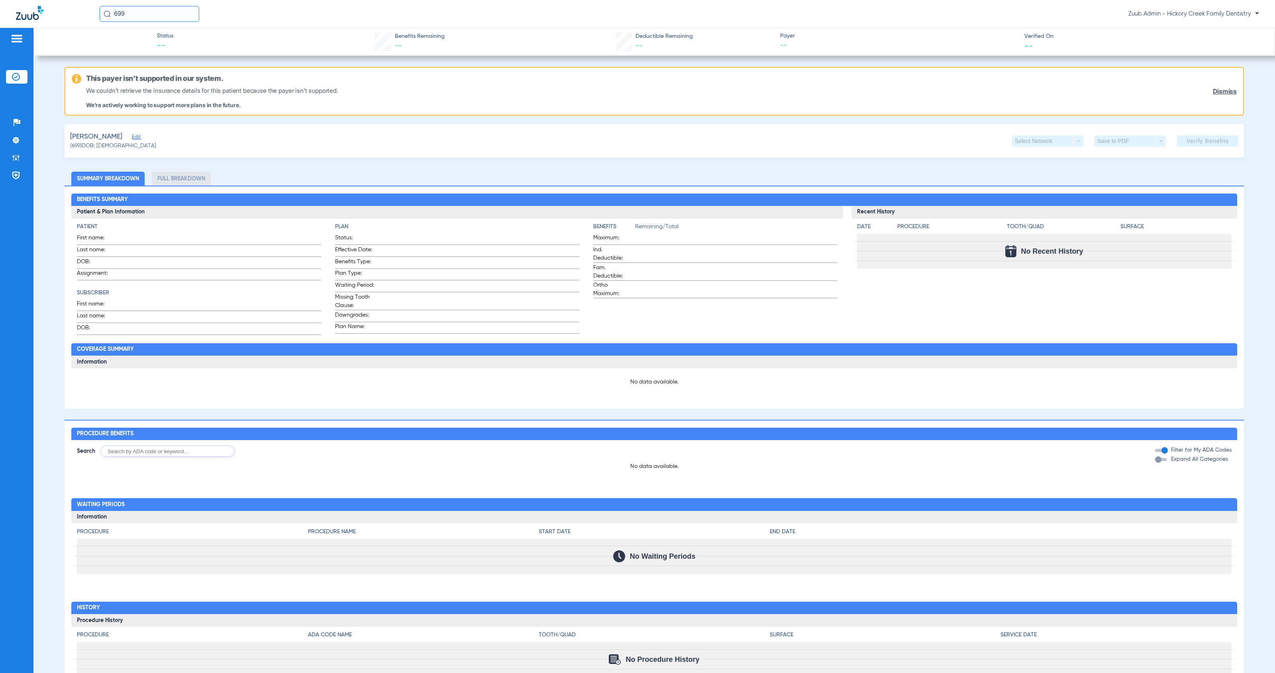
click at [132, 137] on span "Edit" at bounding box center [135, 138] width 7 height 8
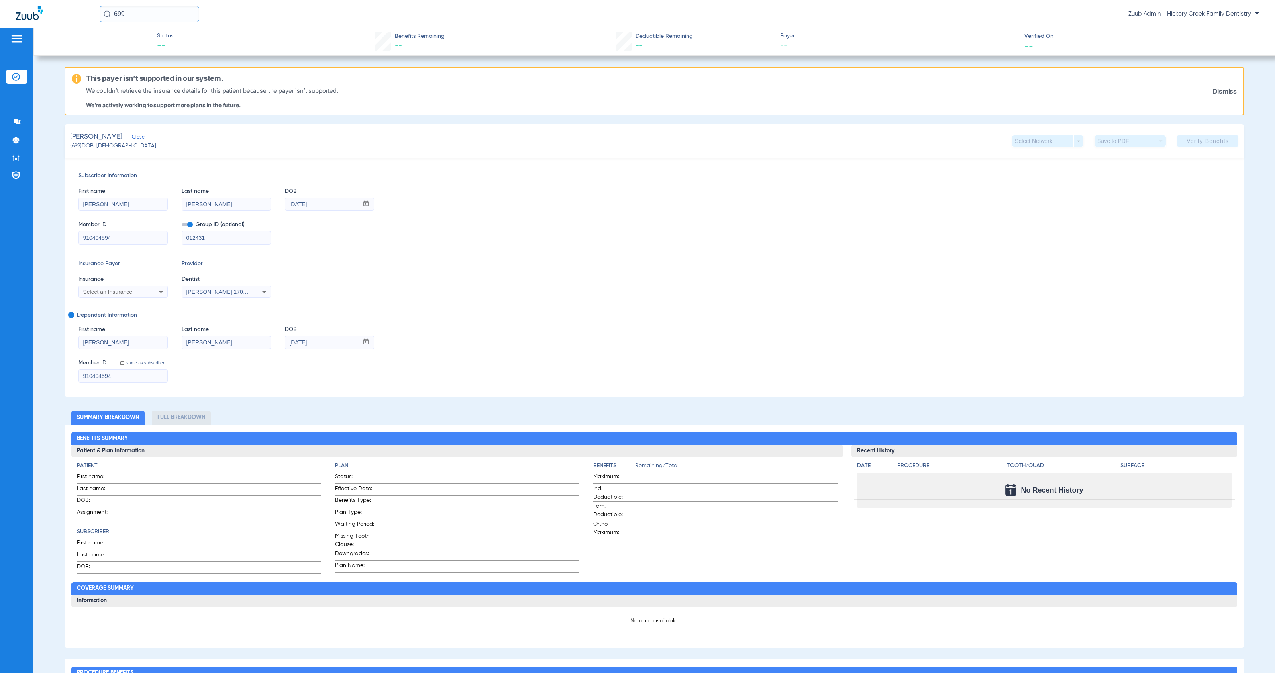
drag, startPoint x: 316, startPoint y: 346, endPoint x: 280, endPoint y: 342, distance: 36.9
click at [280, 342] on div "First name Katie Last name Tigges DOB mm / dd / yyyy 06/25/2009" at bounding box center [653, 333] width 1151 height 31
click at [263, 292] on icon at bounding box center [264, 292] width 10 height 10
drag, startPoint x: 611, startPoint y: 336, endPoint x: 849, endPoint y: 237, distance: 257.5
click at [623, 333] on div at bounding box center [637, 336] width 1275 height 673
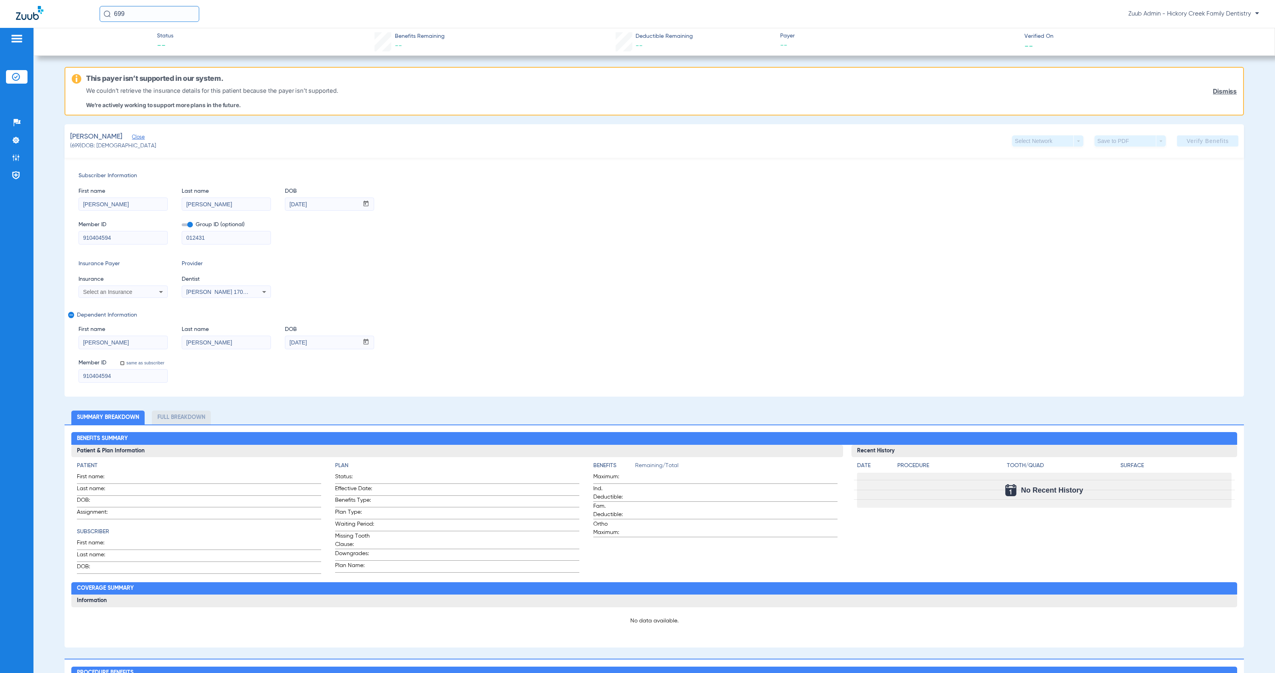
drag, startPoint x: 77, startPoint y: 339, endPoint x: 68, endPoint y: 337, distance: 9.8
click at [68, 337] on div "Subscriber Information First name Joshua Last name Tigges DOB mm / dd / yyyy 11…" at bounding box center [654, 277] width 1179 height 239
drag, startPoint x: 213, startPoint y: 347, endPoint x: 173, endPoint y: 341, distance: 40.2
click at [173, 341] on div "First name Katie Last name Tigges DOB mm / dd / yyyy 06/25/2009" at bounding box center [653, 333] width 1151 height 31
drag, startPoint x: 321, startPoint y: 202, endPoint x: 280, endPoint y: 198, distance: 40.8
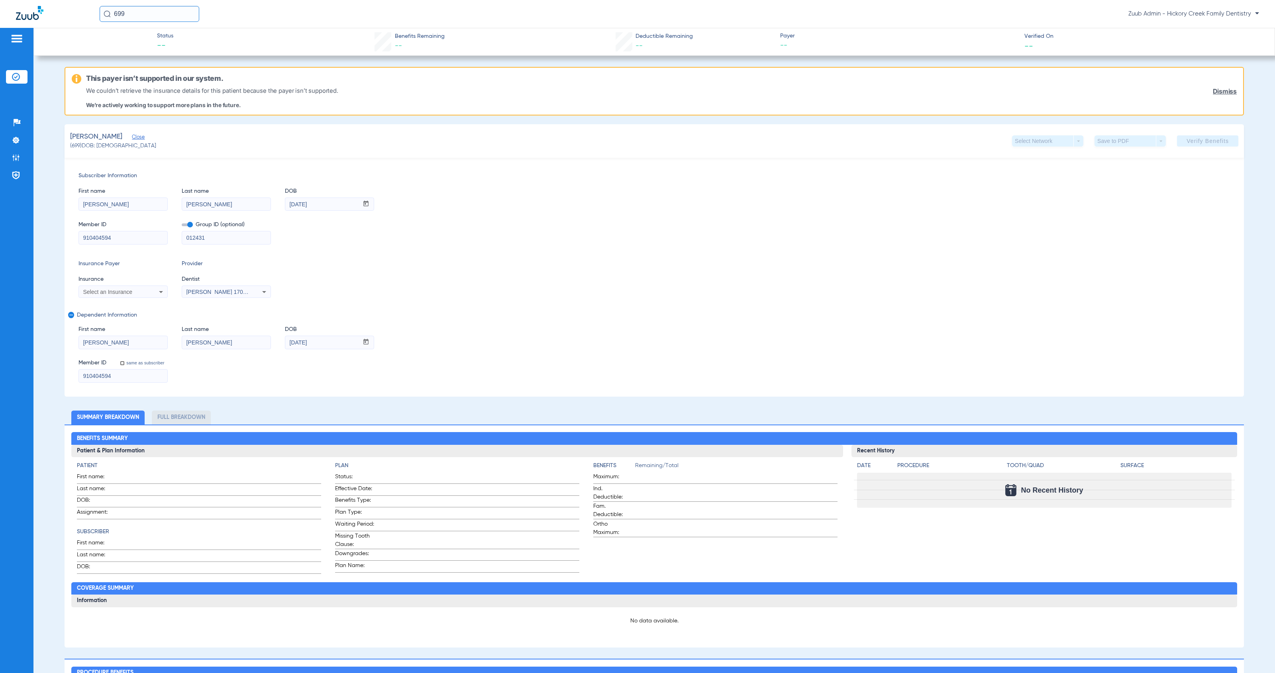
click at [280, 198] on div "First name Joshua Last name Tigges DOB mm / dd / yyyy 11/29/1982" at bounding box center [653, 195] width 1151 height 31
drag, startPoint x: 71, startPoint y: 202, endPoint x: 57, endPoint y: 198, distance: 14.3
click at [57, 198] on app-member-insurance-verification-view "Status -- Benefits Remaining -- Deductible Remaining -- Payer -- Verified On --…" at bounding box center [653, 489] width 1241 height 923
click at [14, 138] on img at bounding box center [16, 140] width 8 height 8
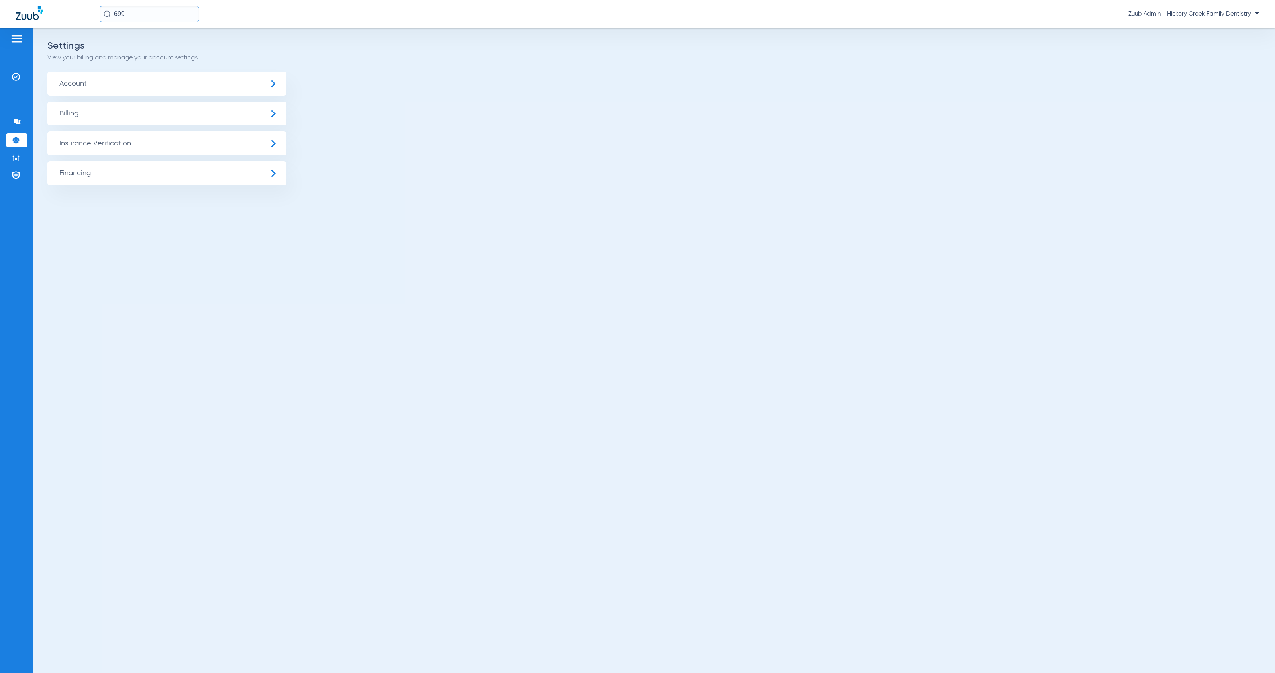
click at [128, 140] on span "Insurance Verification" at bounding box center [166, 143] width 239 height 24
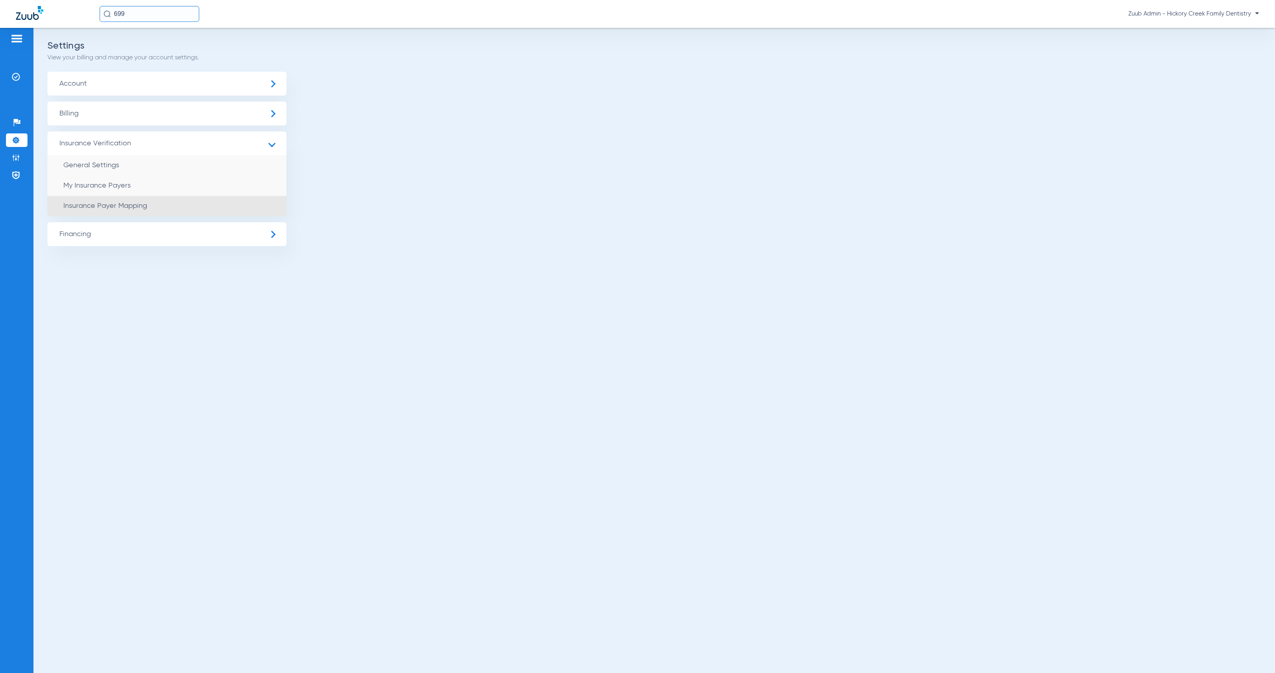
click at [192, 203] on li "Insurance Payer Mapping" at bounding box center [166, 206] width 239 height 20
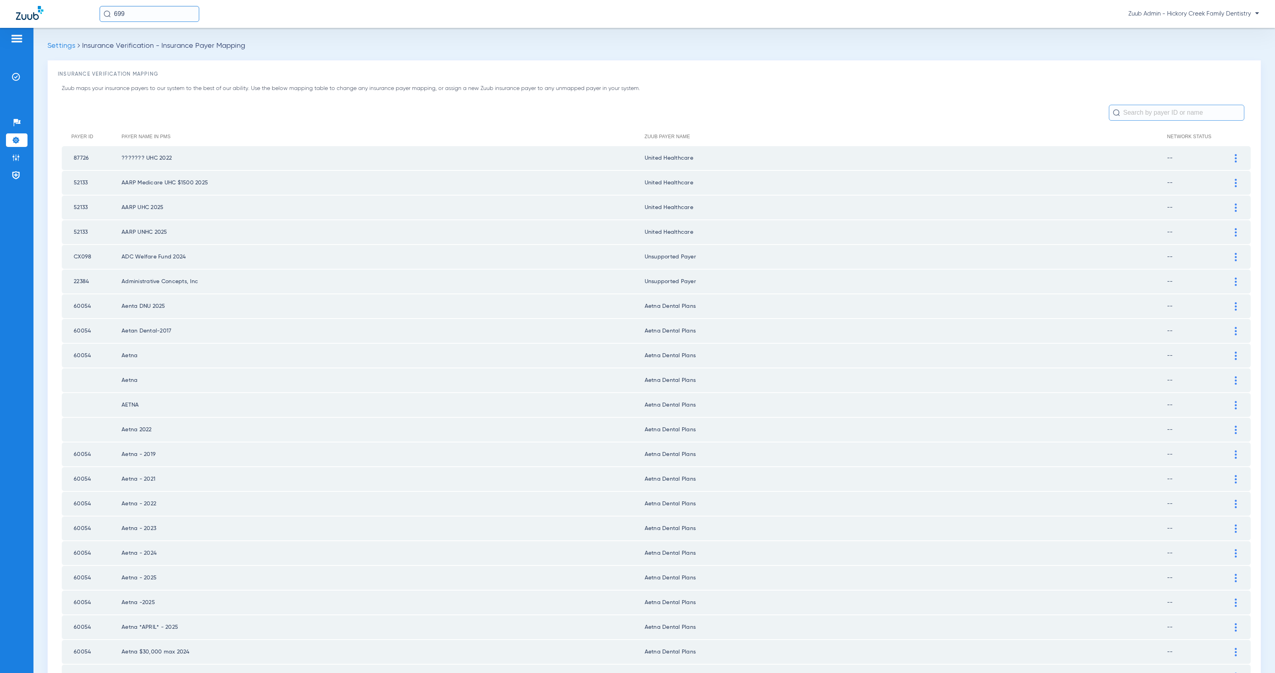
scroll to position [726, 0]
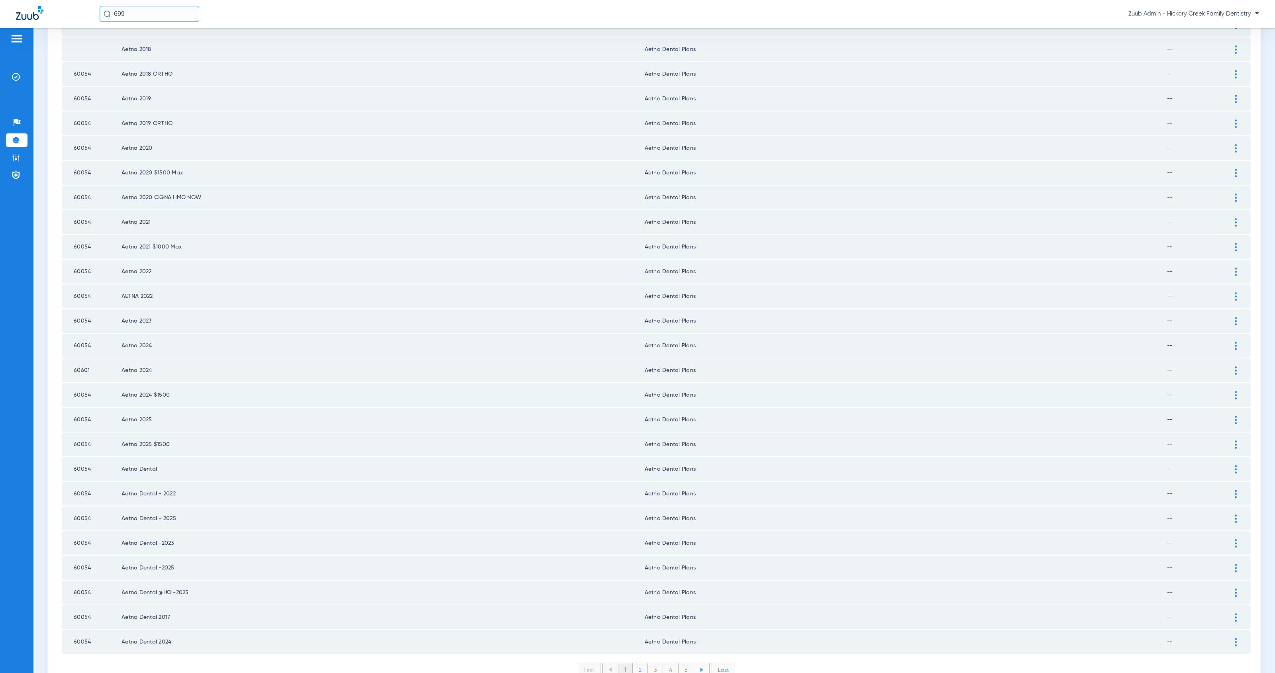
click at [651, 663] on li "3" at bounding box center [655, 670] width 15 height 14
click at [670, 663] on li "4" at bounding box center [671, 670] width 16 height 14
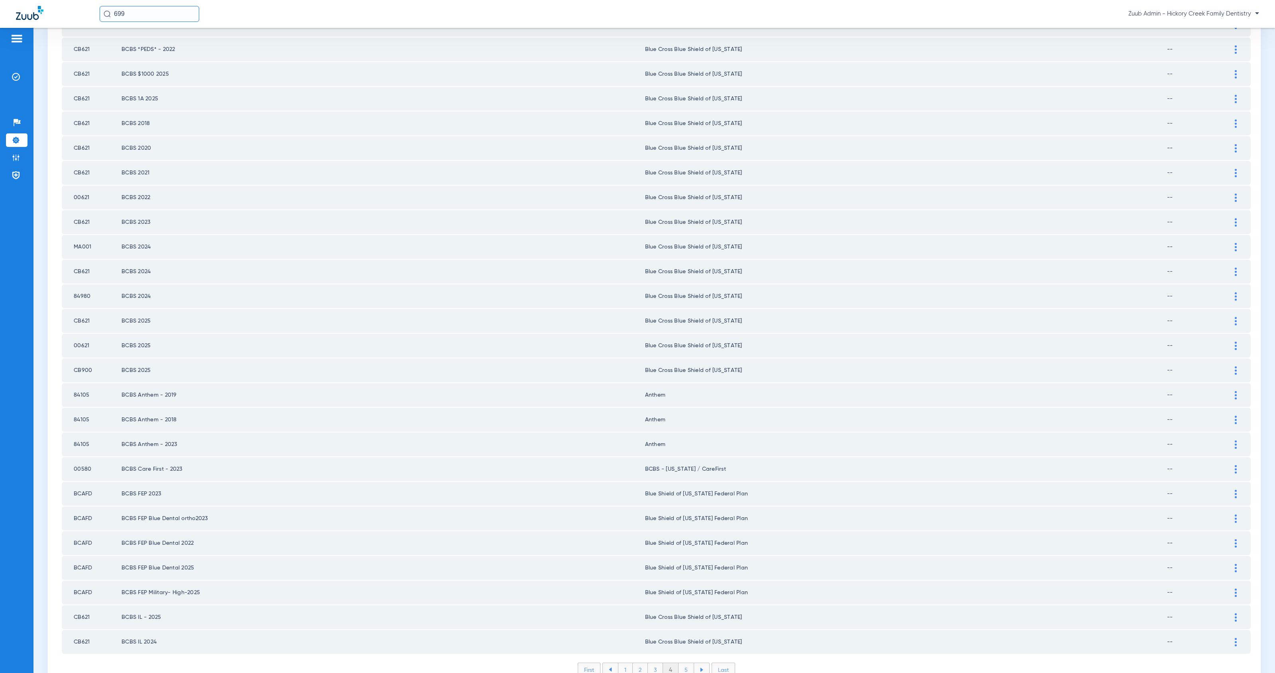
click at [680, 663] on li "5" at bounding box center [686, 670] width 16 height 14
click at [686, 663] on li "6" at bounding box center [686, 670] width 15 height 14
click at [684, 663] on li "7" at bounding box center [686, 670] width 15 height 14
click at [686, 663] on li "8" at bounding box center [687, 670] width 16 height 14
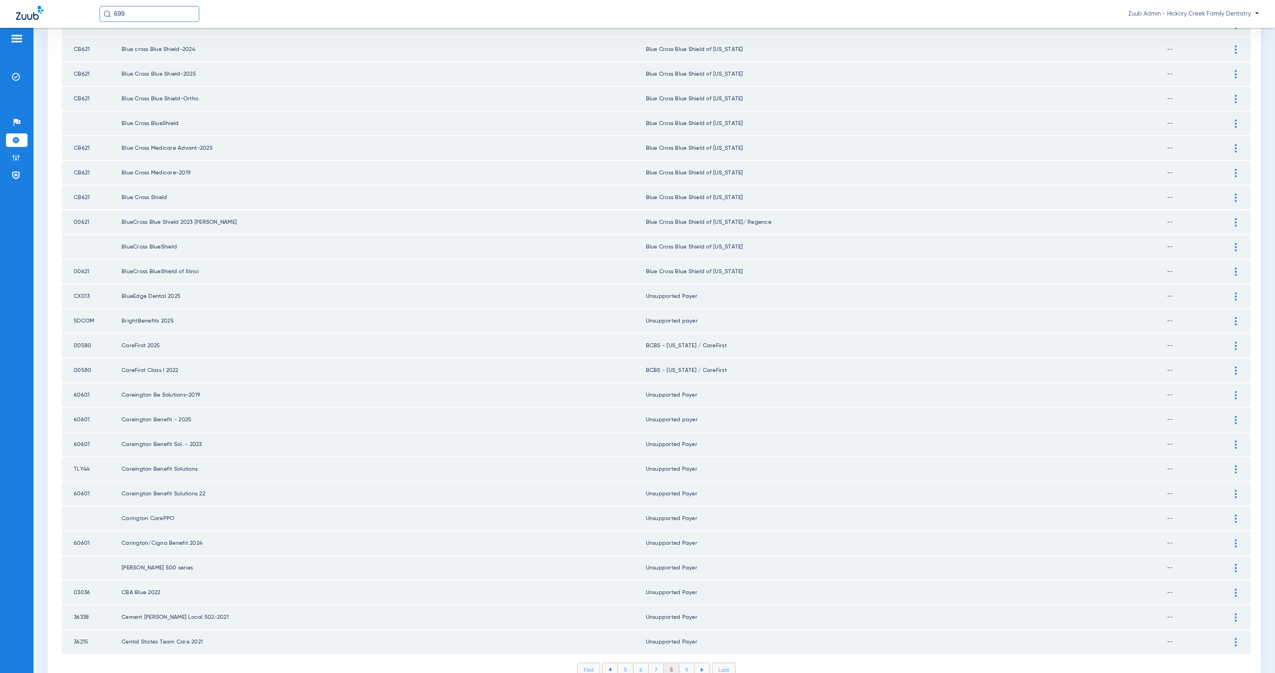
click at [682, 663] on li "9" at bounding box center [686, 670] width 15 height 14
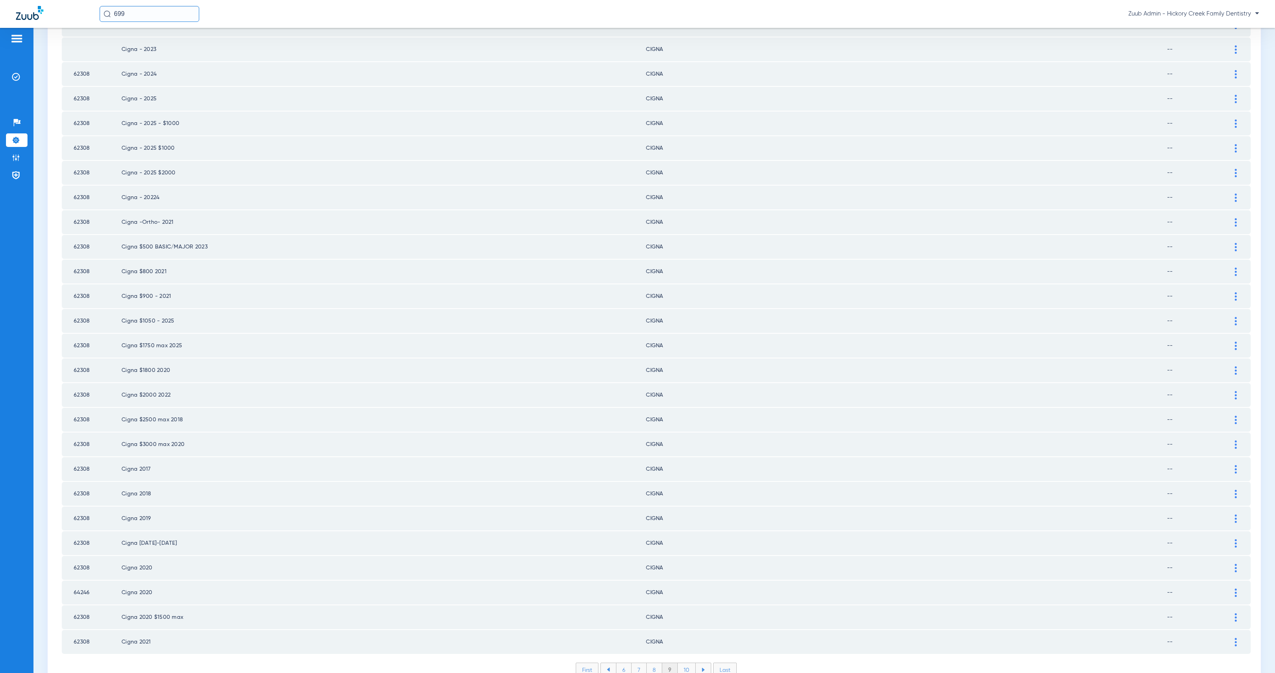
click at [682, 663] on li "10" at bounding box center [687, 670] width 18 height 14
click at [686, 663] on li "11" at bounding box center [688, 670] width 16 height 14
click at [689, 663] on li "12" at bounding box center [688, 670] width 17 height 14
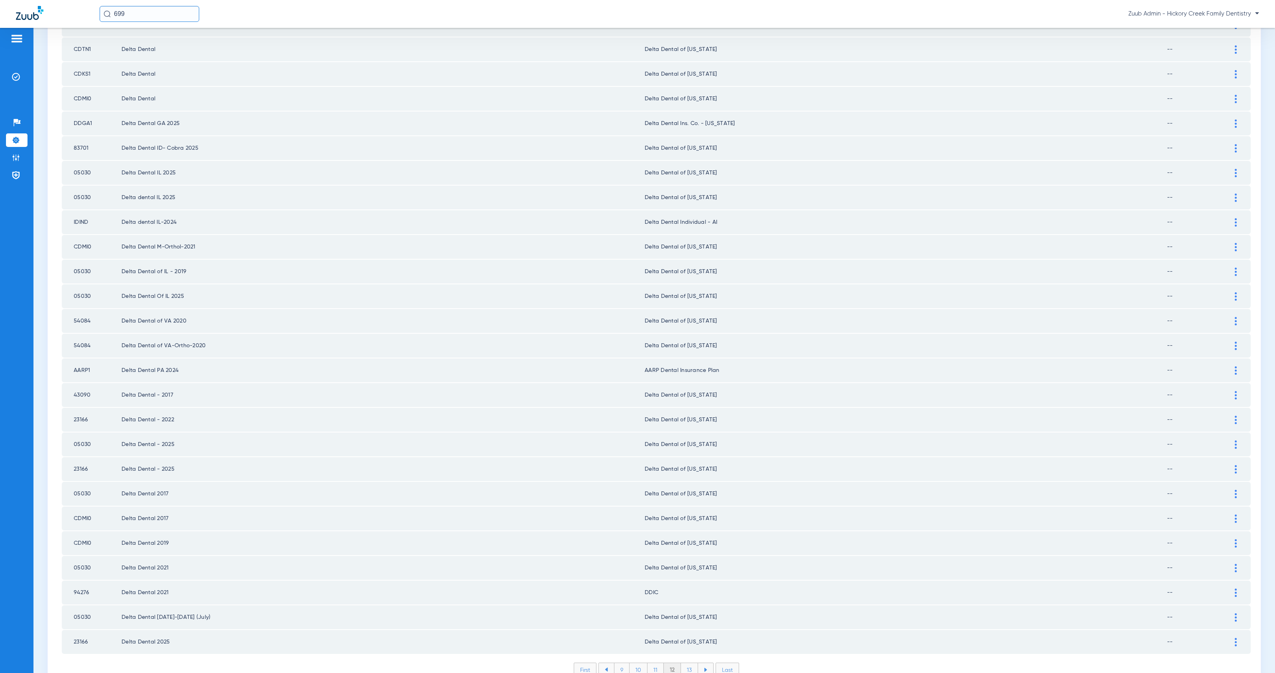
click at [684, 663] on li "13" at bounding box center [689, 670] width 17 height 14
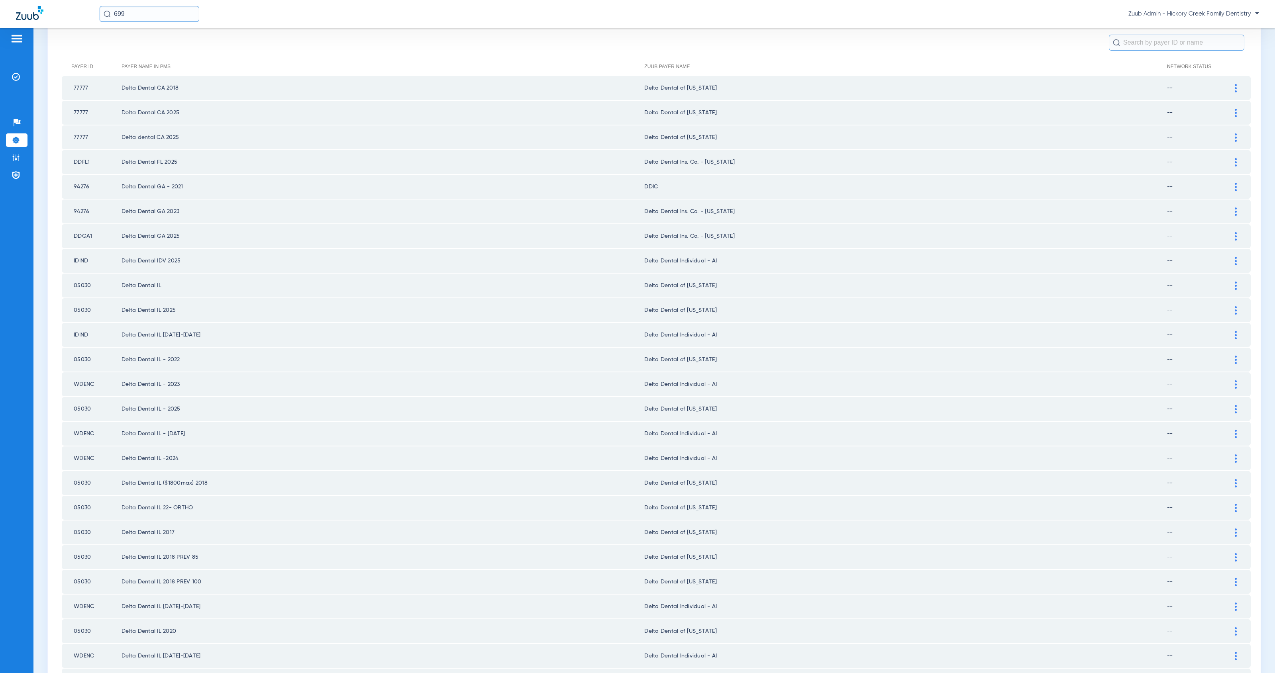
scroll to position [0, 0]
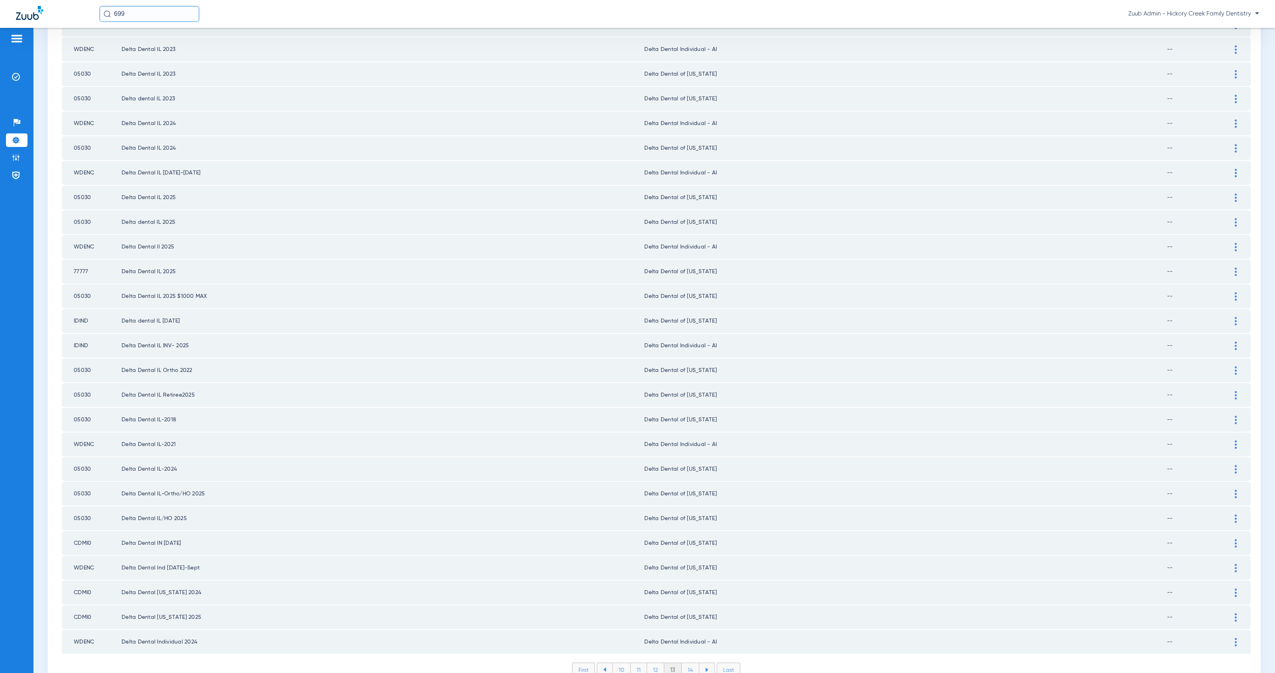
drag, startPoint x: 692, startPoint y: 629, endPoint x: 703, endPoint y: 625, distance: 11.3
click at [692, 663] on li "14" at bounding box center [691, 670] width 18 height 14
click at [689, 663] on li "15" at bounding box center [690, 670] width 18 height 14
click at [688, 663] on li "16" at bounding box center [690, 670] width 17 height 14
click at [687, 663] on li "17" at bounding box center [690, 670] width 17 height 14
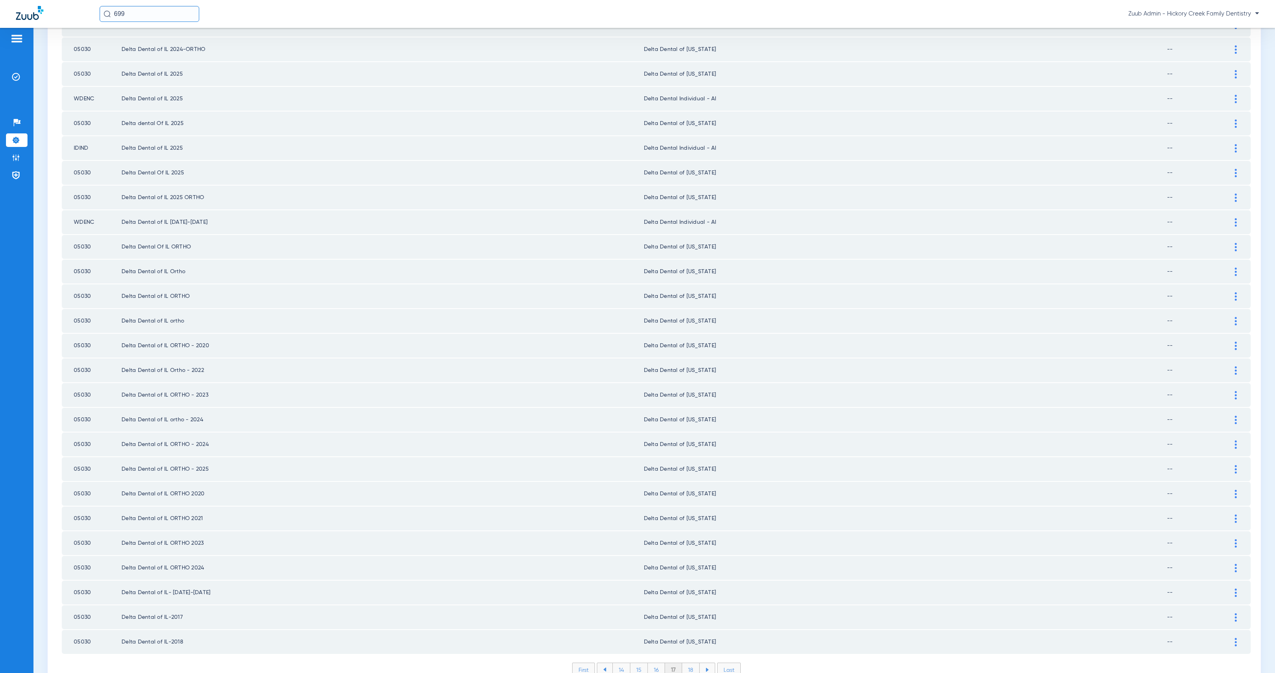
click at [683, 663] on li "18" at bounding box center [691, 670] width 18 height 14
click at [688, 663] on li "19" at bounding box center [690, 670] width 17 height 14
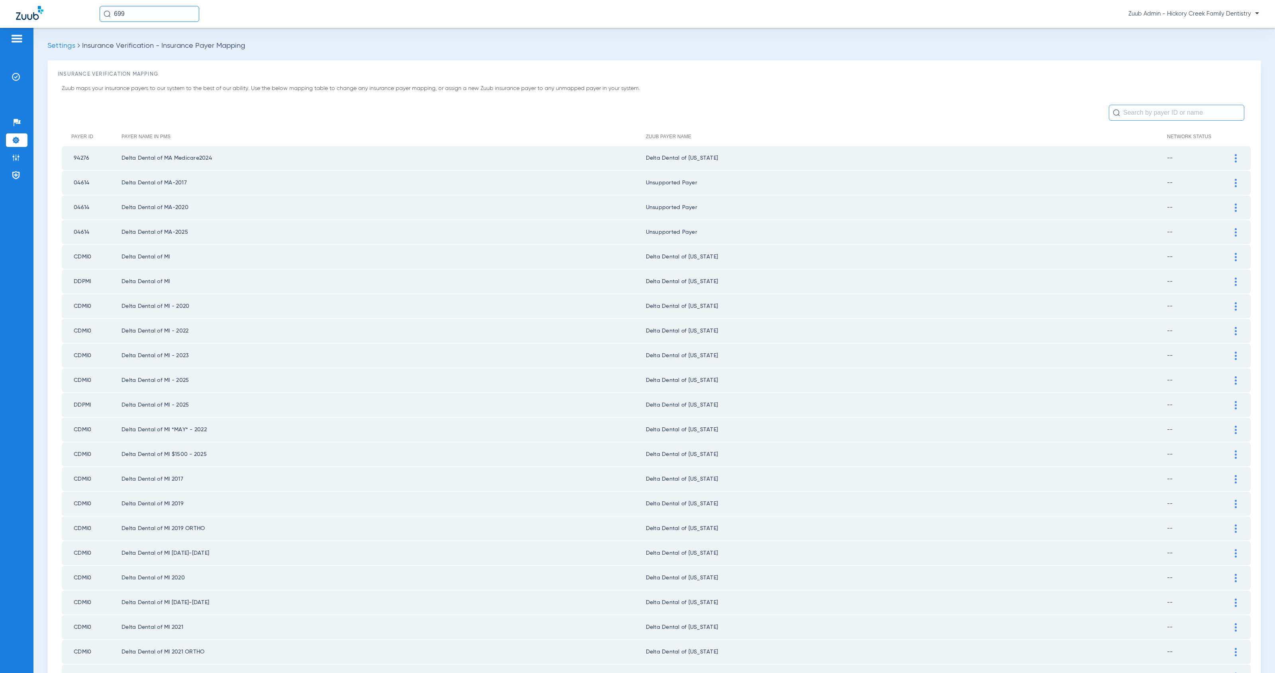
click at [1229, 157] on div at bounding box center [1236, 158] width 14 height 8
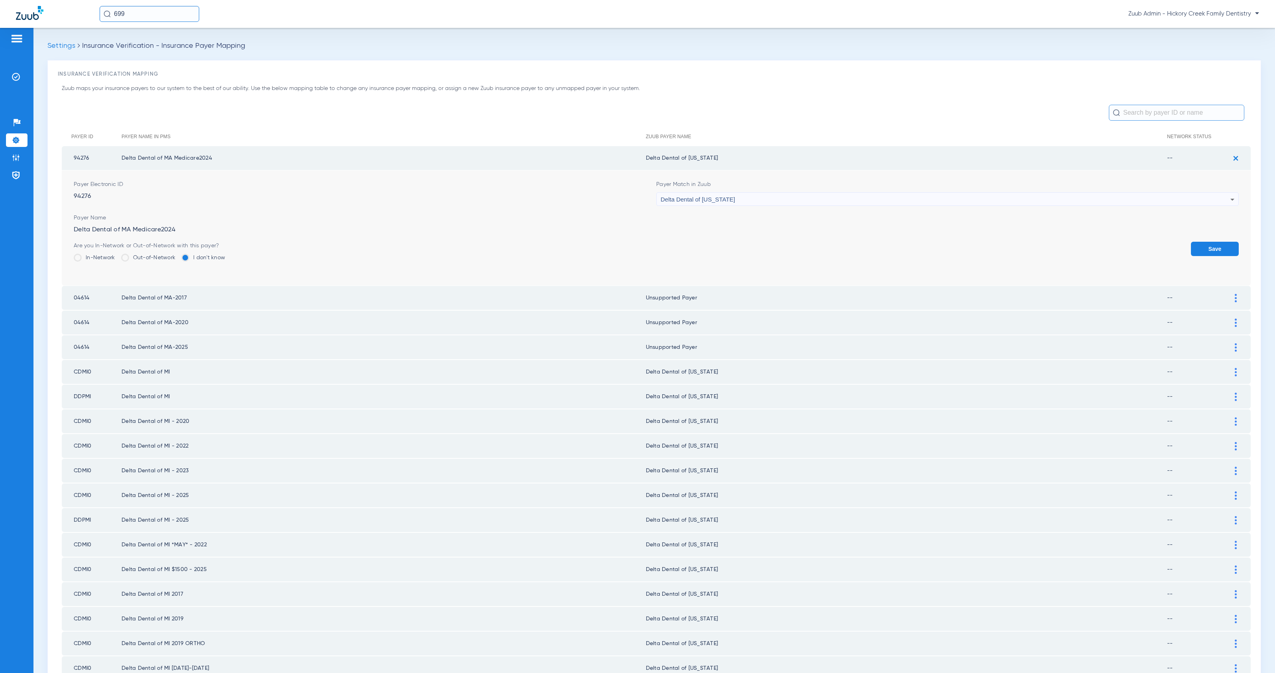
click at [730, 200] on span "Delta Dental of [US_STATE]" at bounding box center [697, 199] width 74 height 7
type input "uns"
click at [759, 239] on mat-option "Unsupported Payer" at bounding box center [942, 243] width 578 height 14
click at [1215, 253] on button "Save" at bounding box center [1215, 249] width 48 height 14
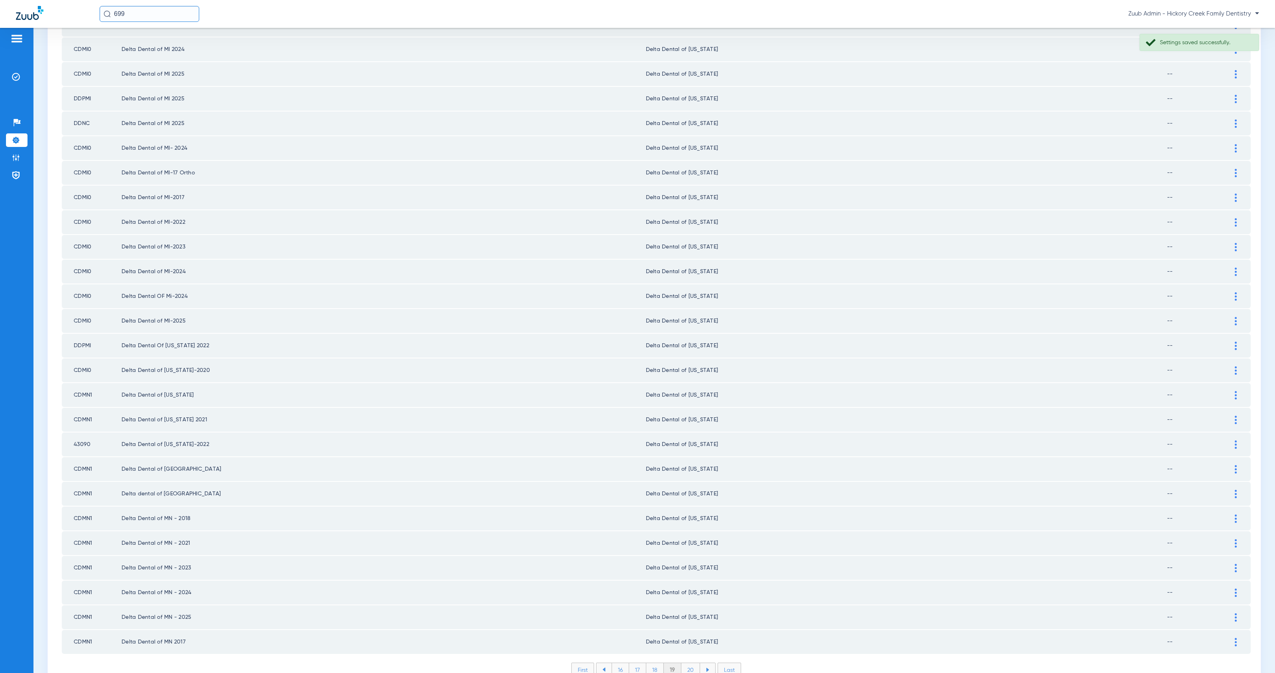
click at [686, 663] on li "20" at bounding box center [690, 670] width 19 height 14
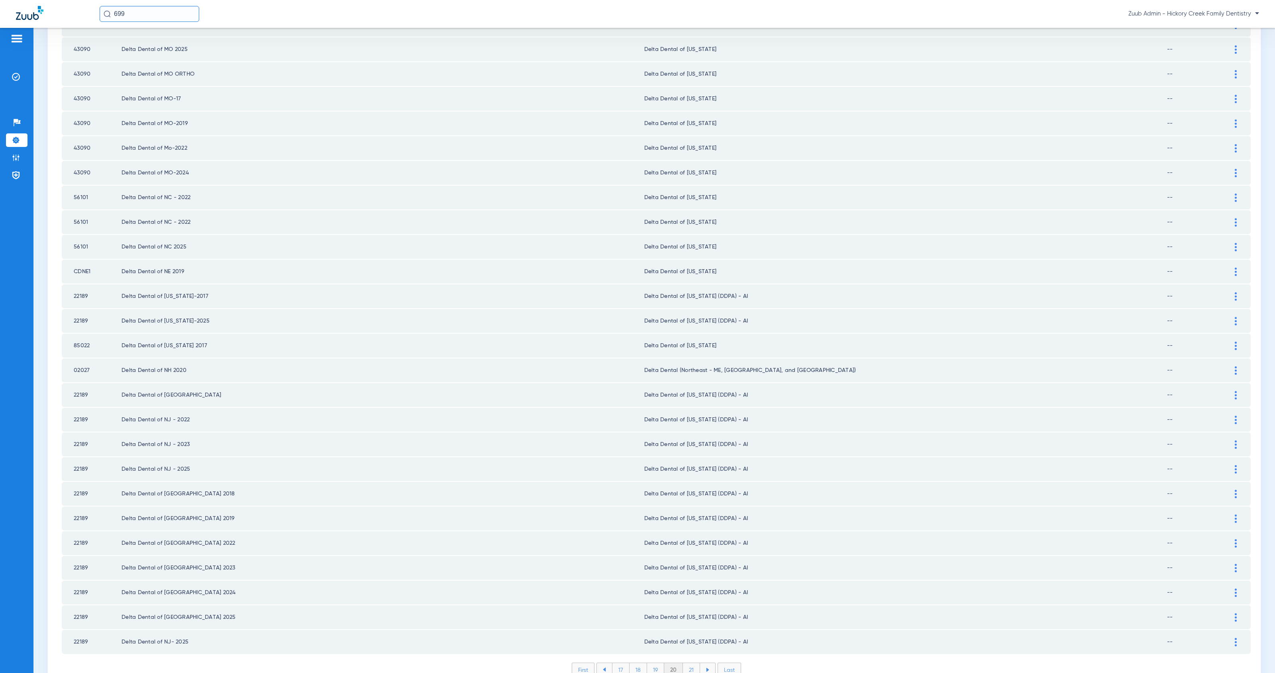
click at [688, 663] on li "21" at bounding box center [691, 670] width 17 height 14
click at [689, 663] on li "22" at bounding box center [691, 670] width 18 height 14
click at [690, 663] on li "23" at bounding box center [691, 670] width 18 height 14
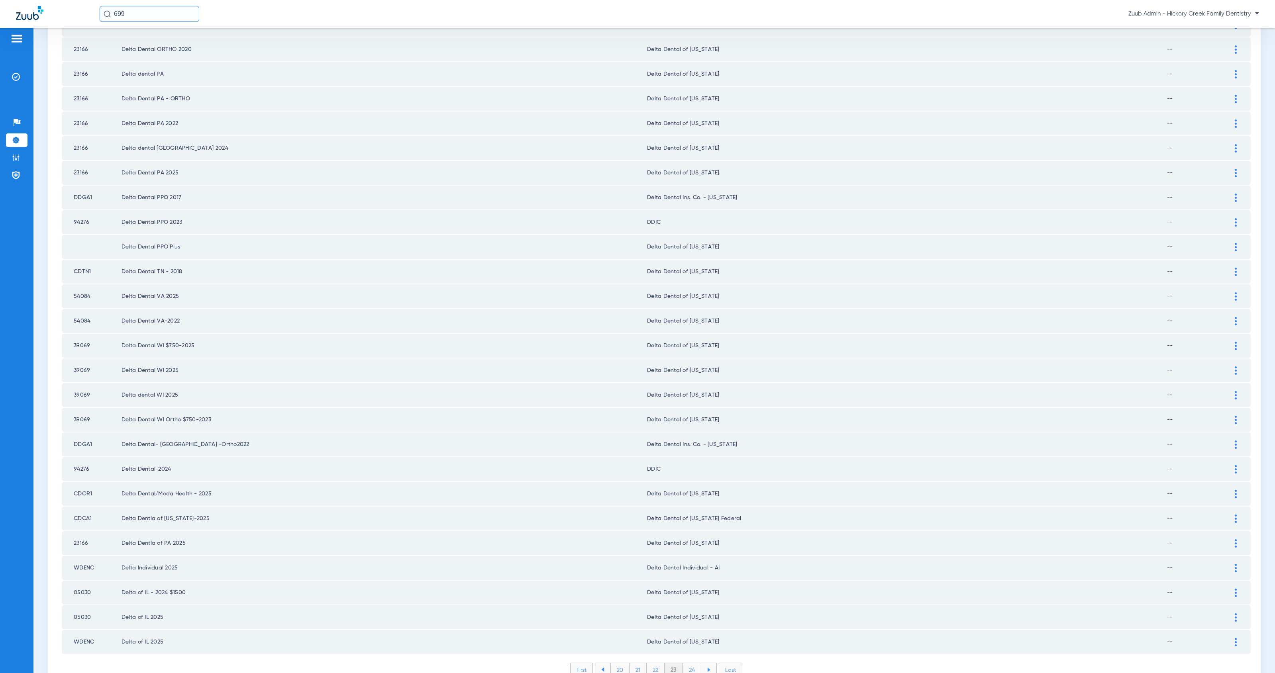
click at [693, 663] on li "24" at bounding box center [692, 670] width 18 height 14
click at [689, 663] on li "25" at bounding box center [691, 670] width 18 height 14
drag, startPoint x: 687, startPoint y: 631, endPoint x: 743, endPoint y: 614, distance: 58.6
click at [687, 663] on li "26" at bounding box center [692, 670] width 18 height 14
click at [691, 663] on li "27" at bounding box center [693, 670] width 18 height 14
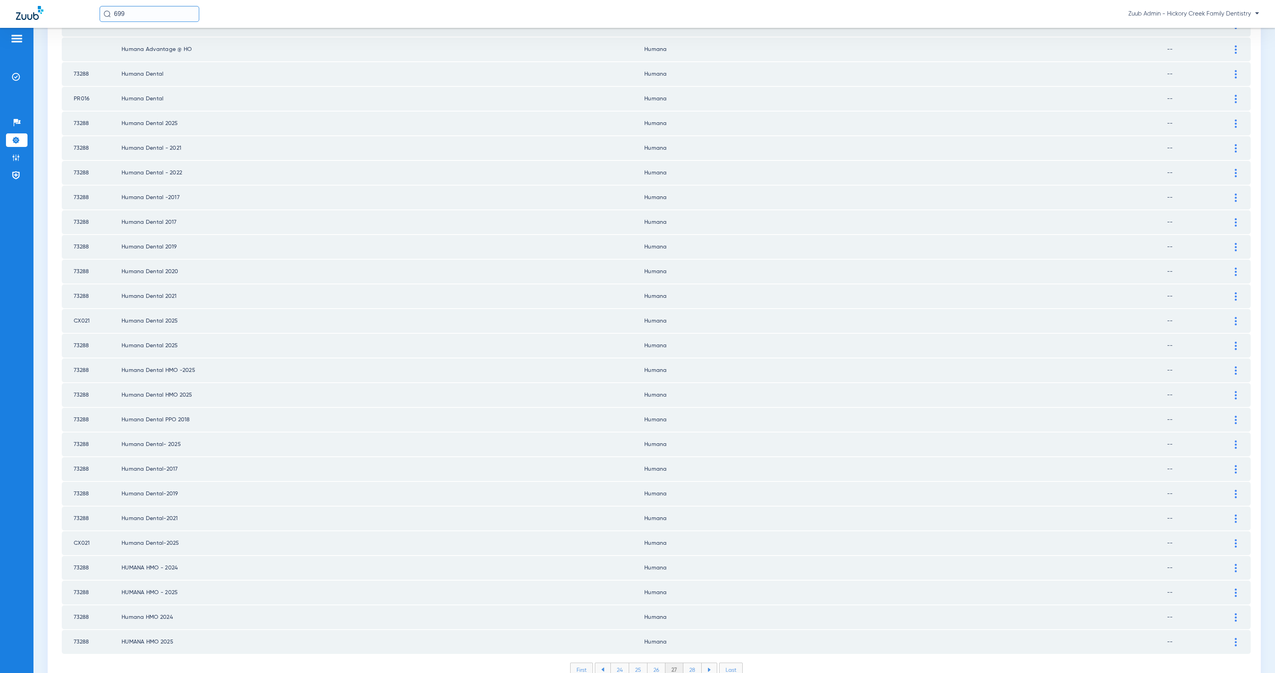
click at [692, 663] on li "28" at bounding box center [692, 670] width 18 height 14
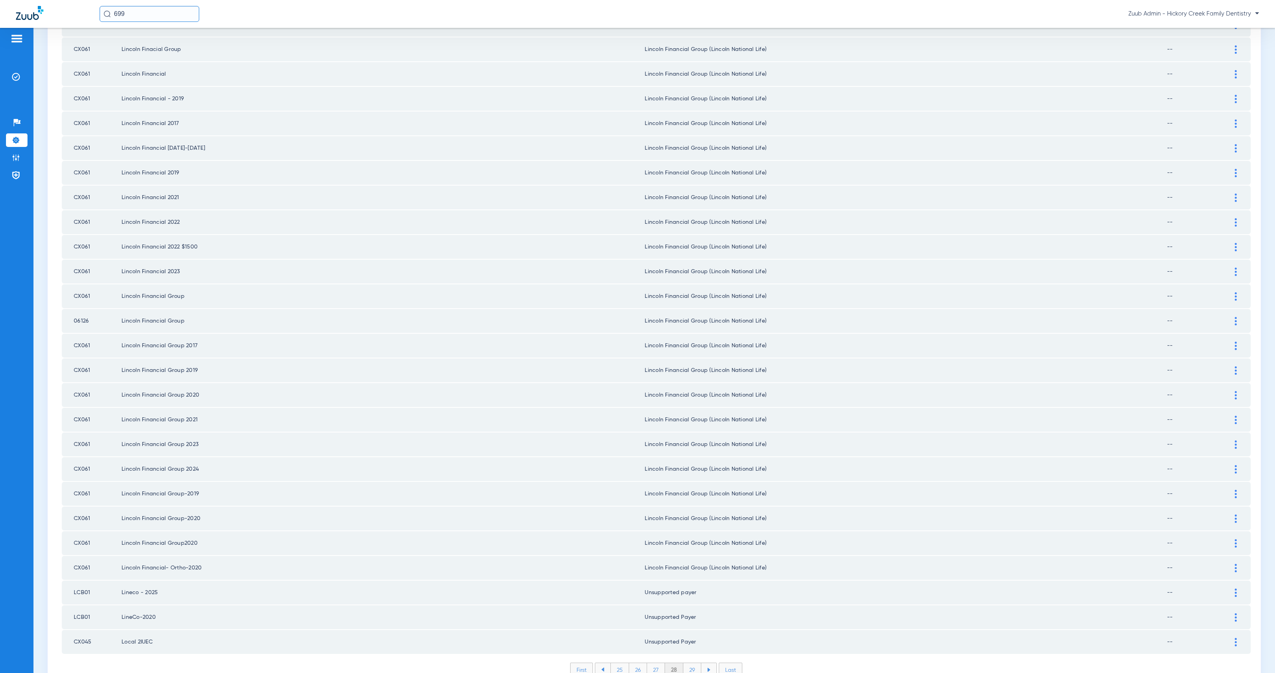
click at [693, 663] on li "29" at bounding box center [692, 670] width 18 height 14
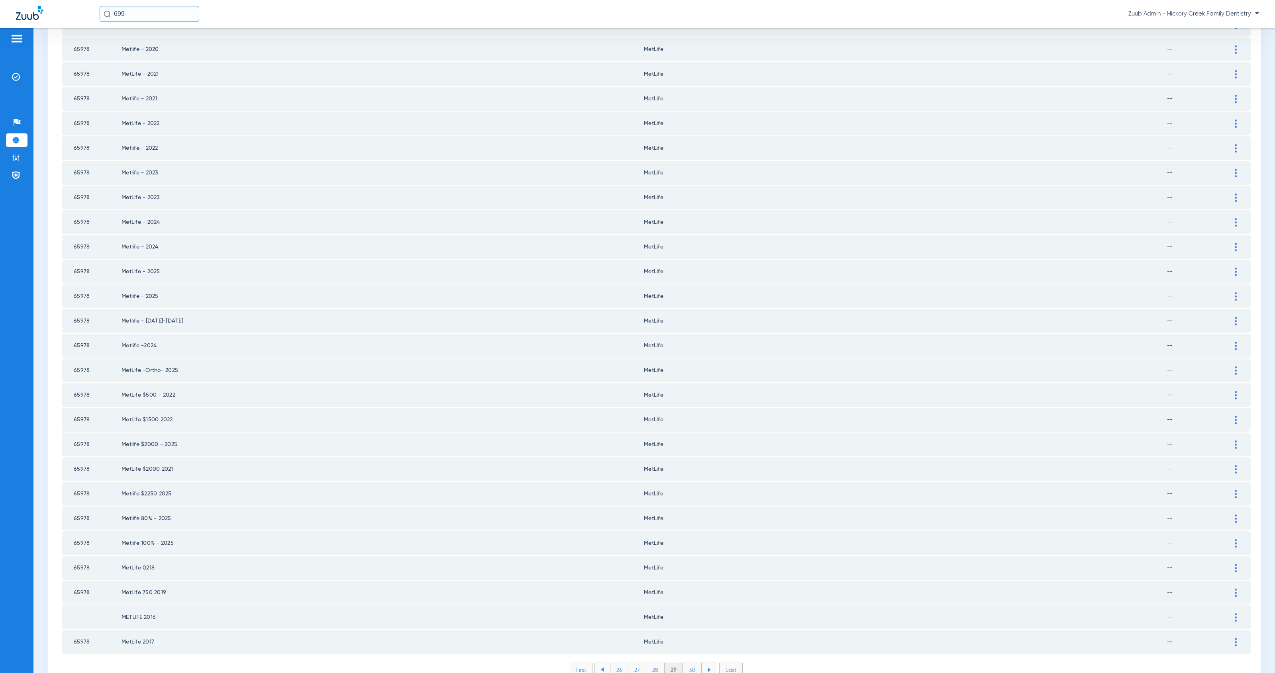
click at [690, 663] on li "30" at bounding box center [692, 670] width 19 height 14
click at [687, 663] on li "31" at bounding box center [692, 670] width 17 height 14
click at [690, 663] on li "32" at bounding box center [692, 670] width 18 height 14
click at [683, 663] on li "33" at bounding box center [692, 670] width 18 height 14
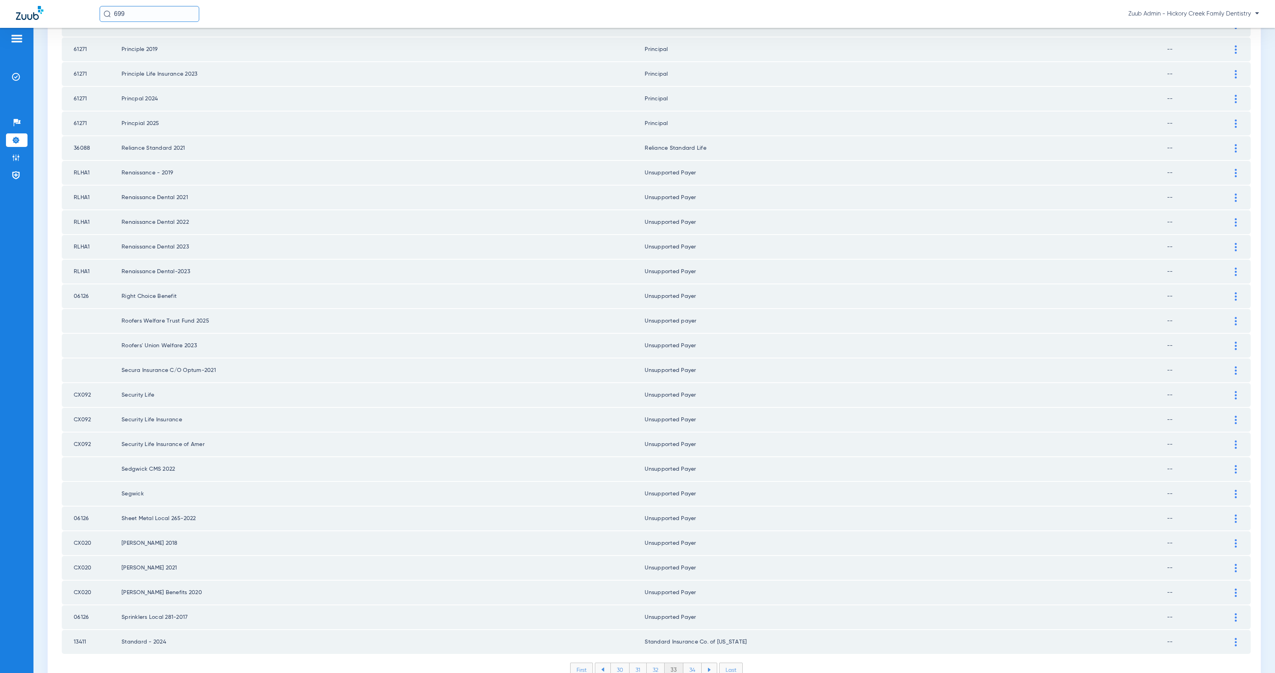
click at [688, 663] on li "34" at bounding box center [692, 670] width 18 height 14
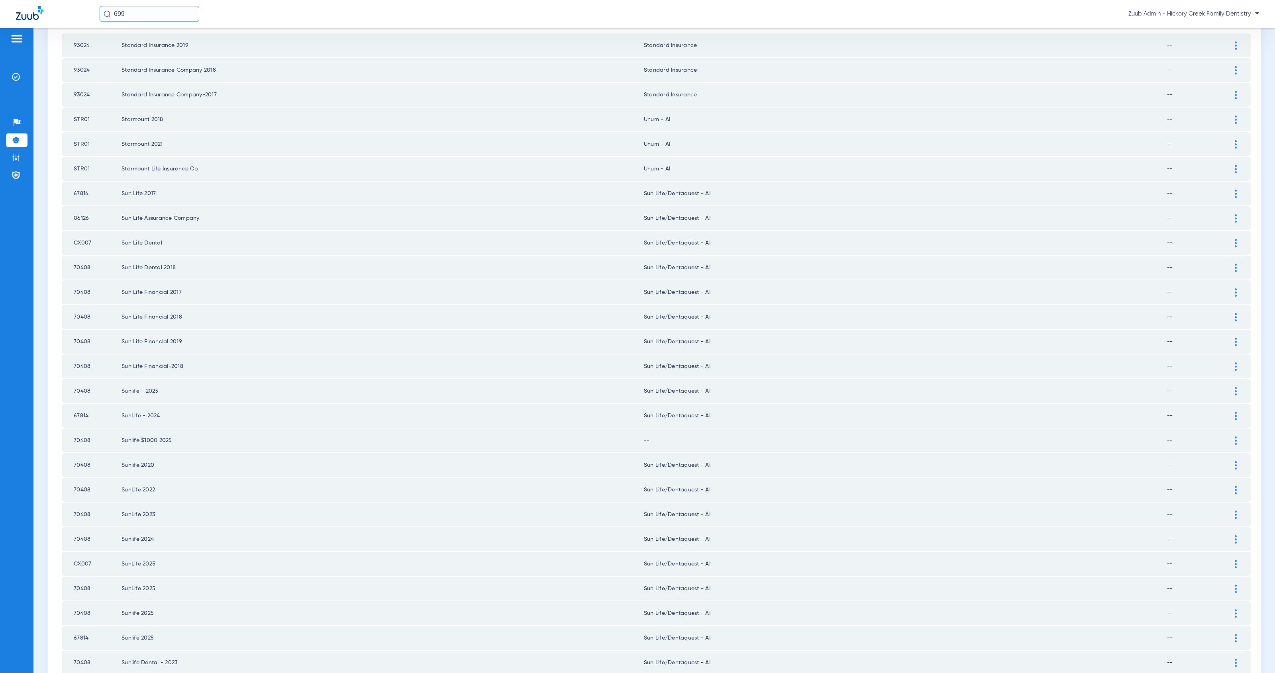
click at [1229, 437] on div at bounding box center [1236, 441] width 14 height 8
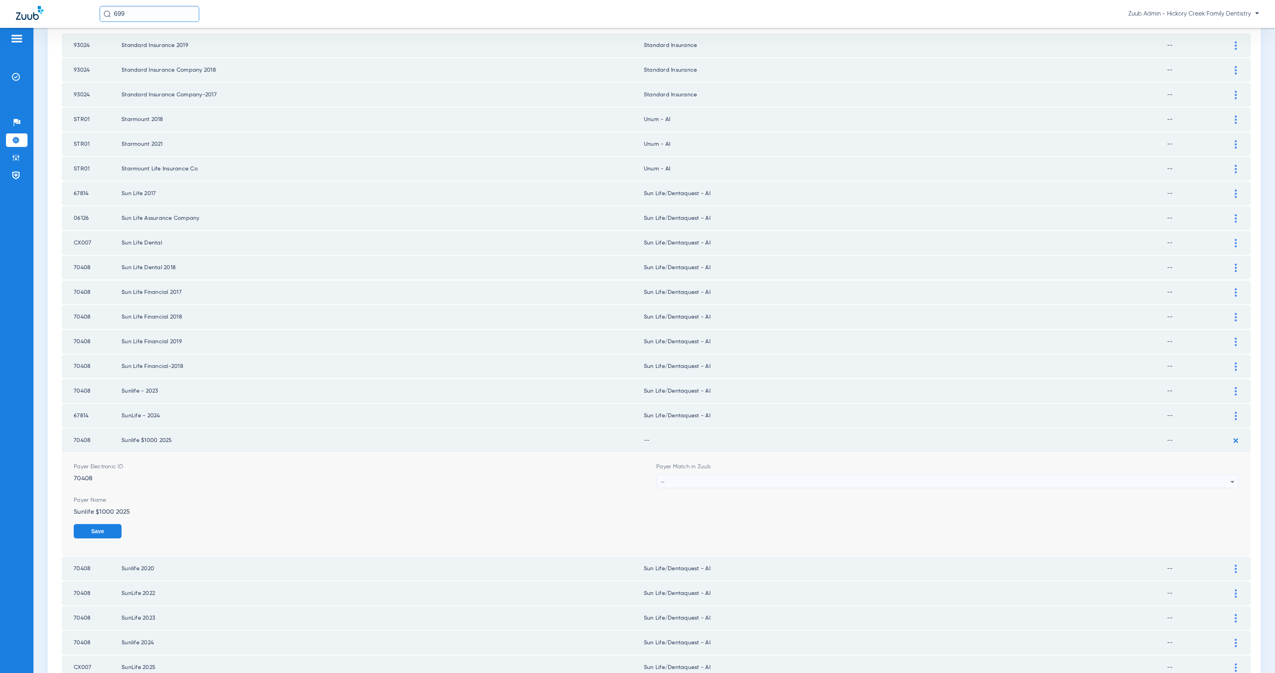
click at [672, 475] on div "--" at bounding box center [945, 482] width 570 height 14
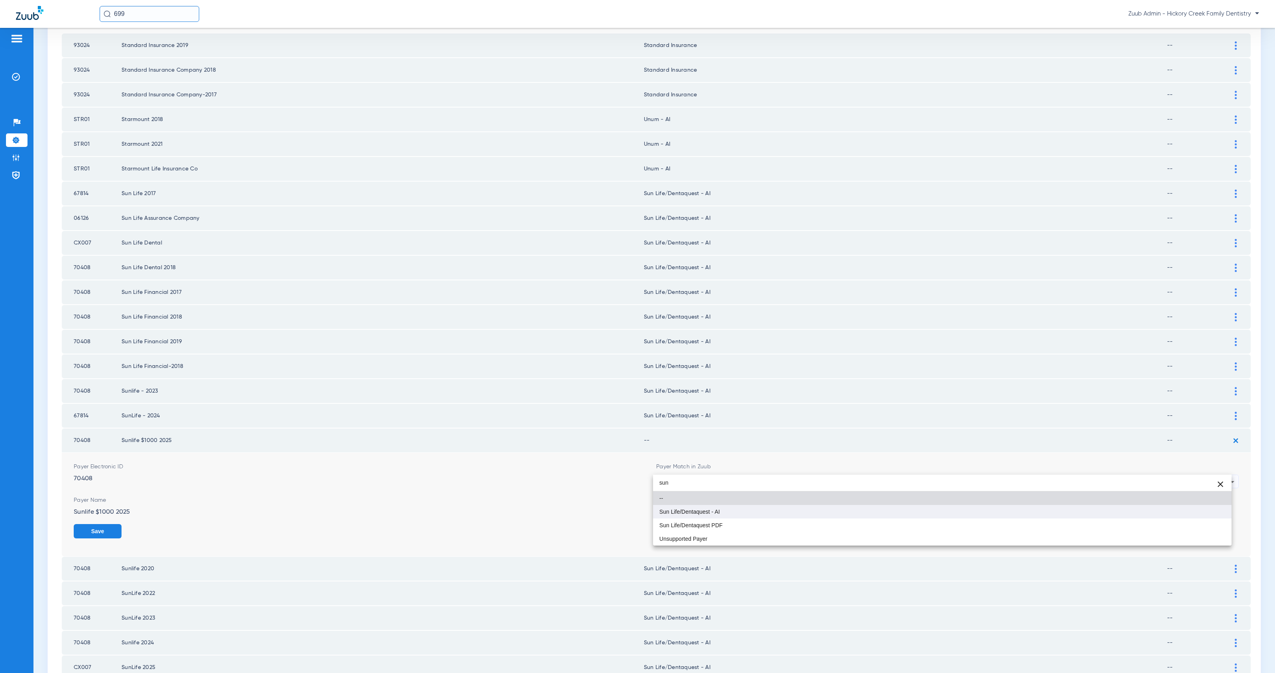
type input "sun"
click at [751, 517] on mat-option "Sun Life/Dentaquest - AI" at bounding box center [942, 512] width 578 height 14
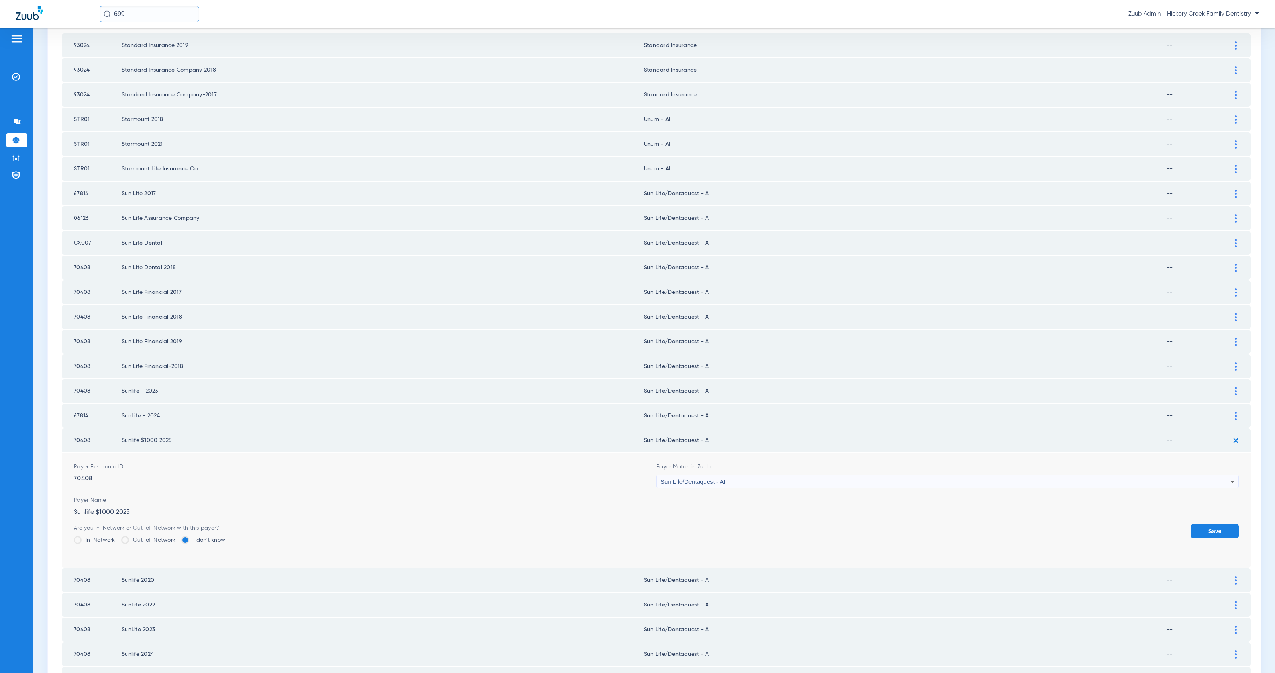
click at [1202, 524] on button "Save" at bounding box center [1215, 531] width 48 height 14
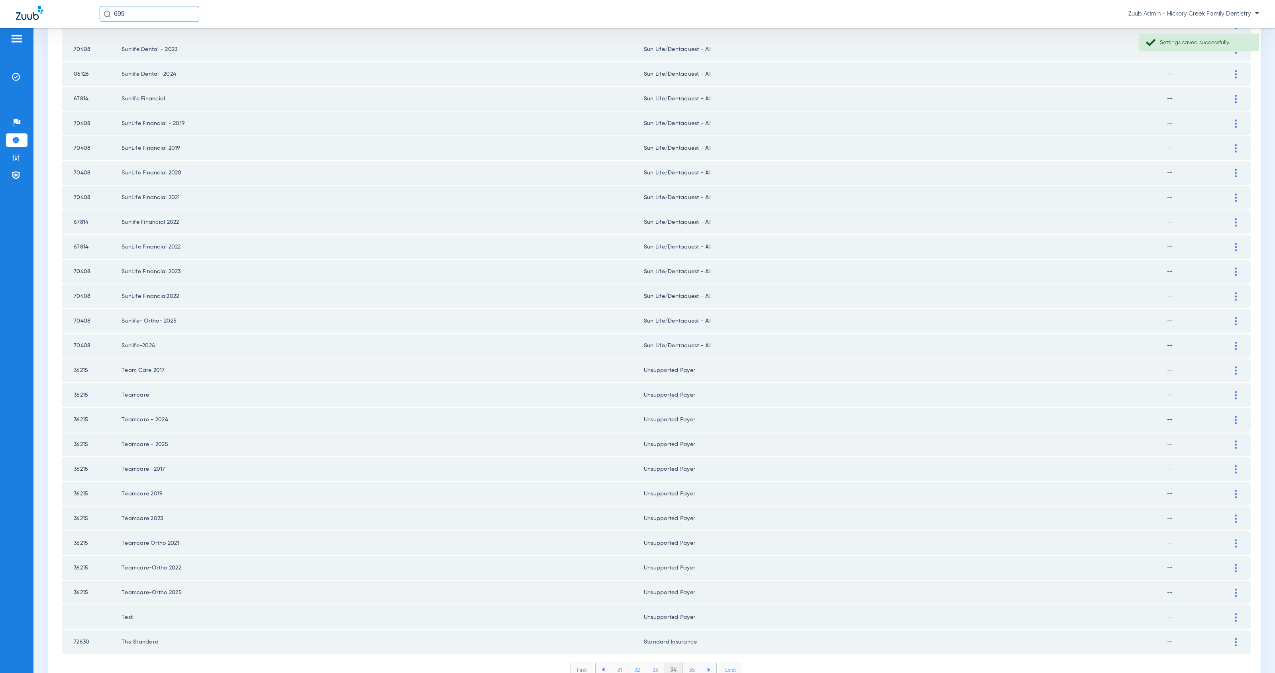
click at [685, 663] on li "35" at bounding box center [692, 670] width 18 height 14
drag, startPoint x: 1227, startPoint y: 461, endPoint x: 1120, endPoint y: 469, distance: 106.7
click at [1235, 490] on img at bounding box center [1236, 494] width 2 height 8
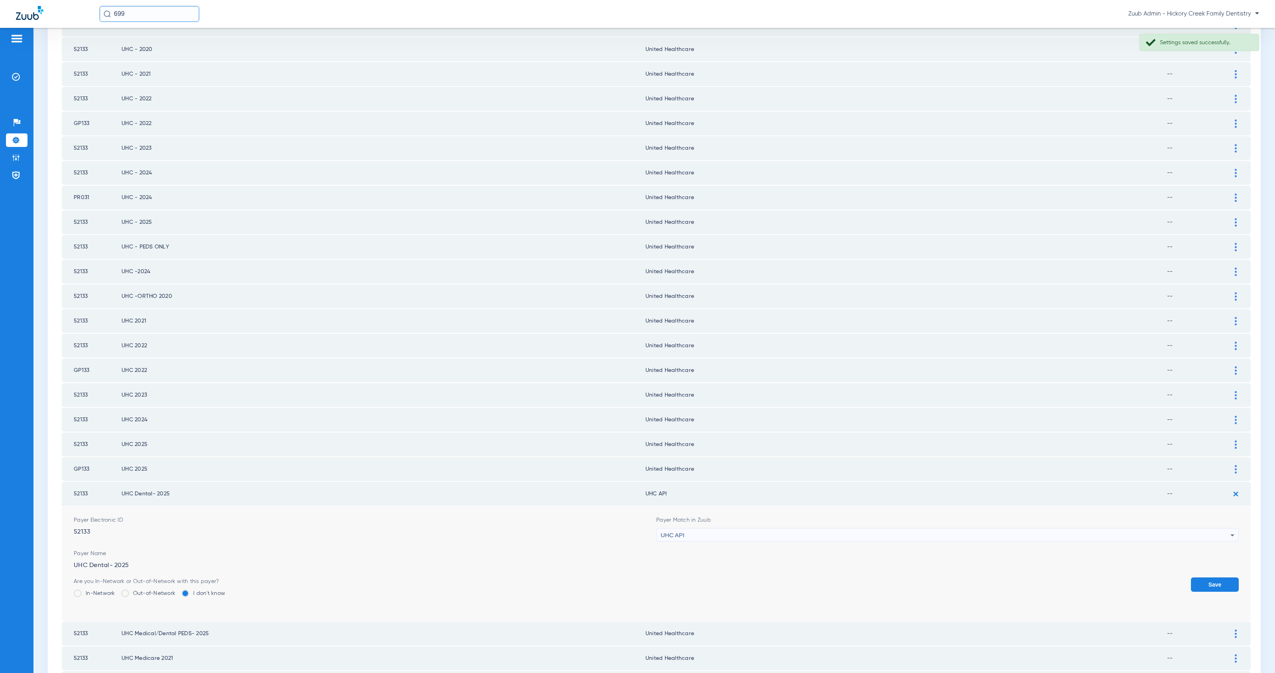
click at [693, 529] on div "UHC API" at bounding box center [945, 536] width 570 height 14
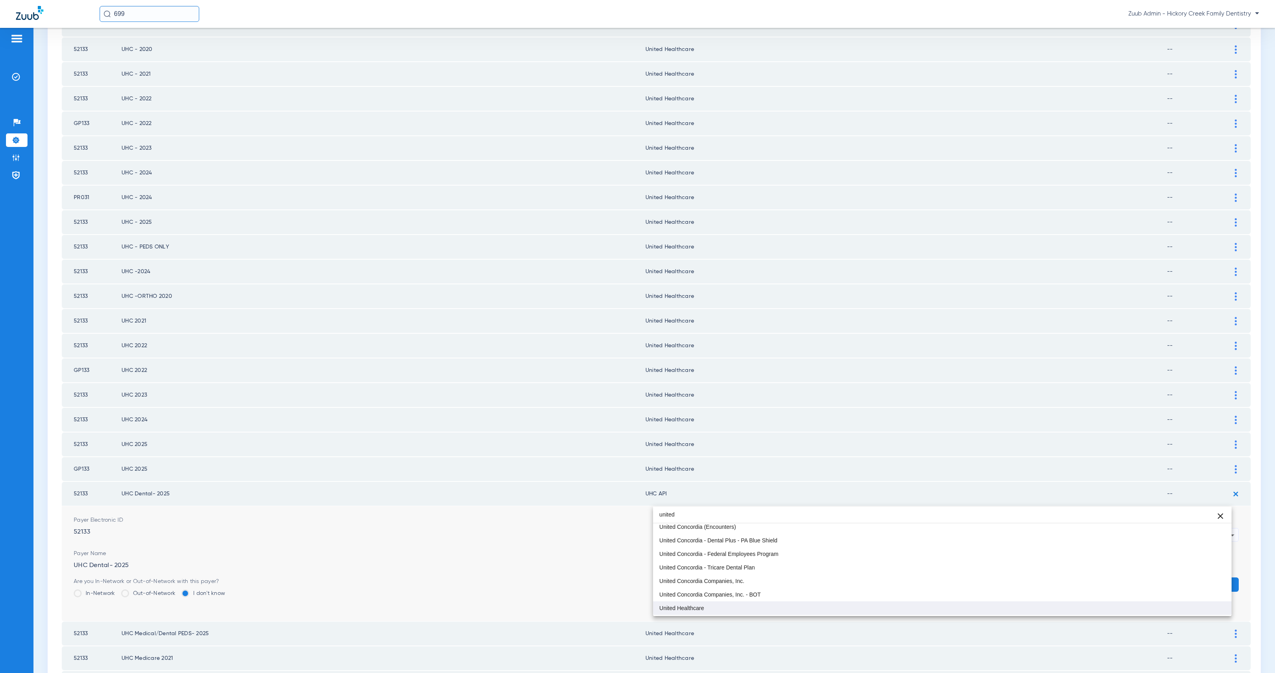
type input "united"
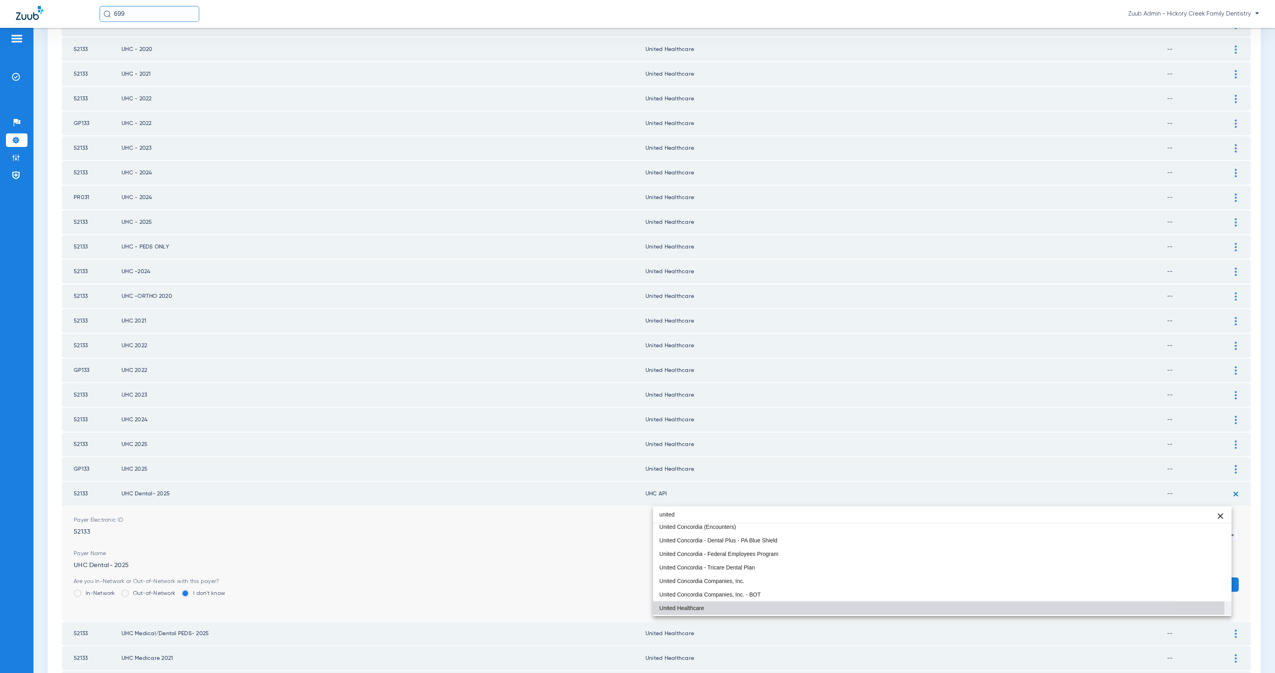
click at [744, 605] on mat-option "United Healthcare" at bounding box center [942, 609] width 578 height 14
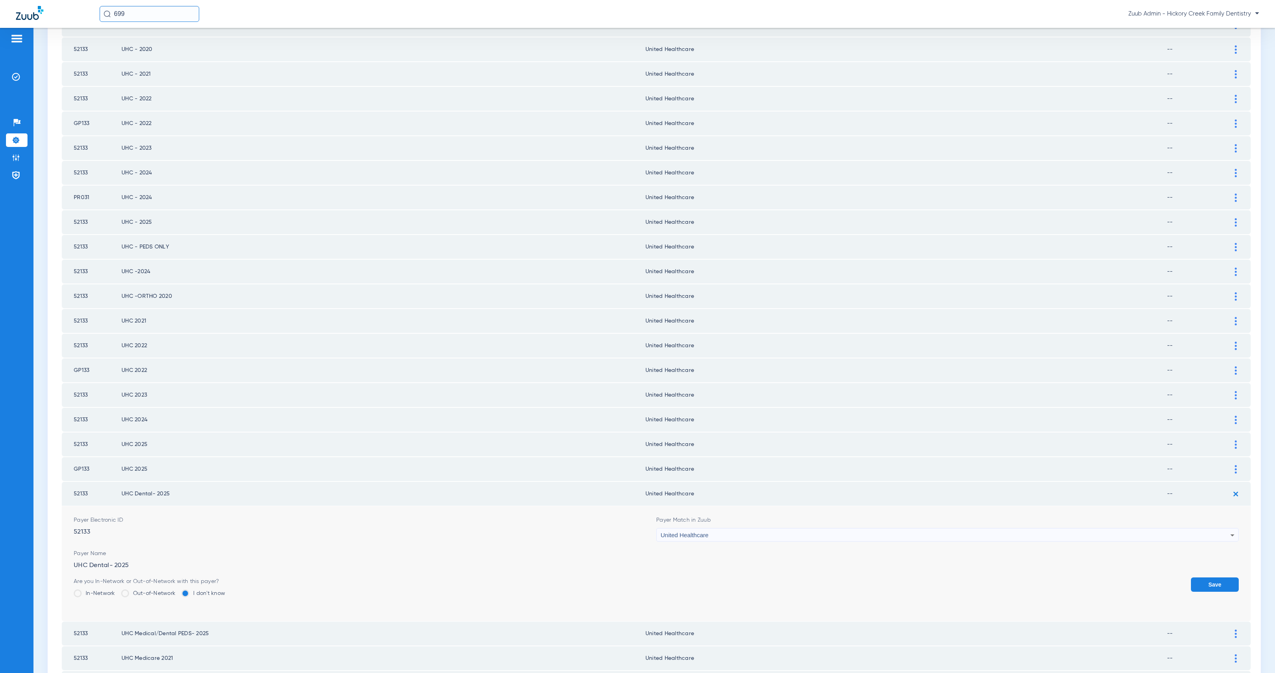
click at [1217, 578] on button "Save" at bounding box center [1215, 585] width 48 height 14
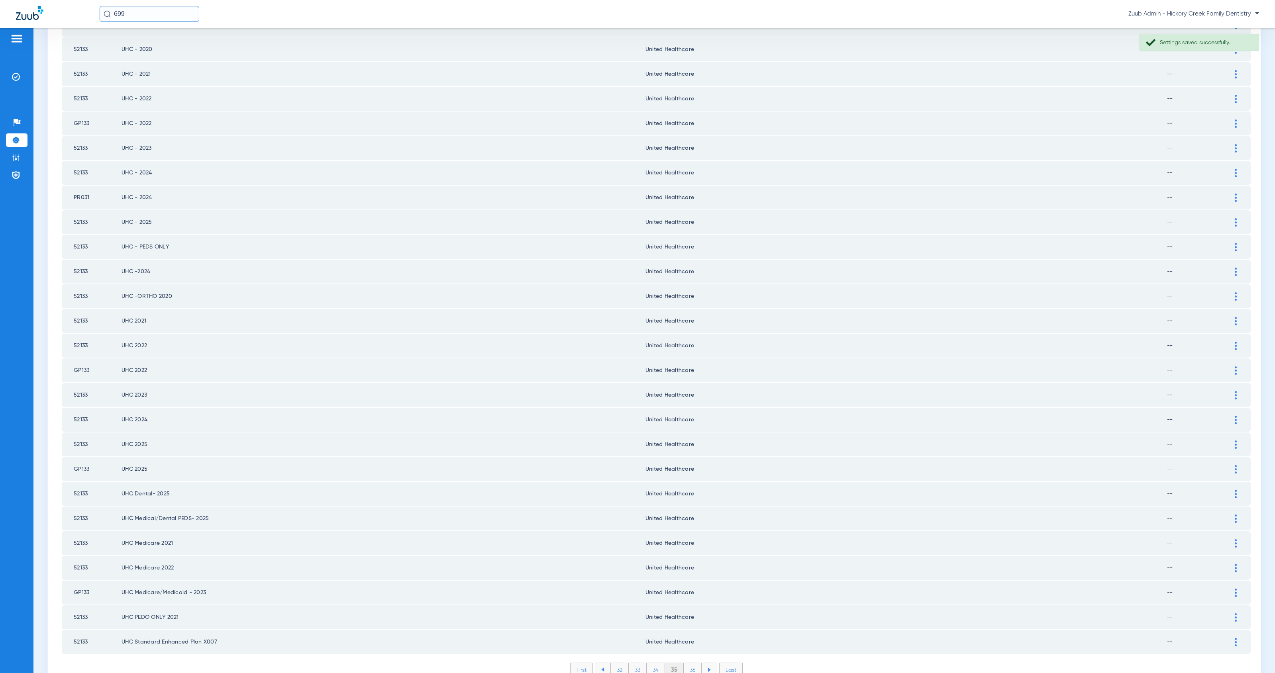
click at [686, 663] on li "36" at bounding box center [693, 670] width 18 height 14
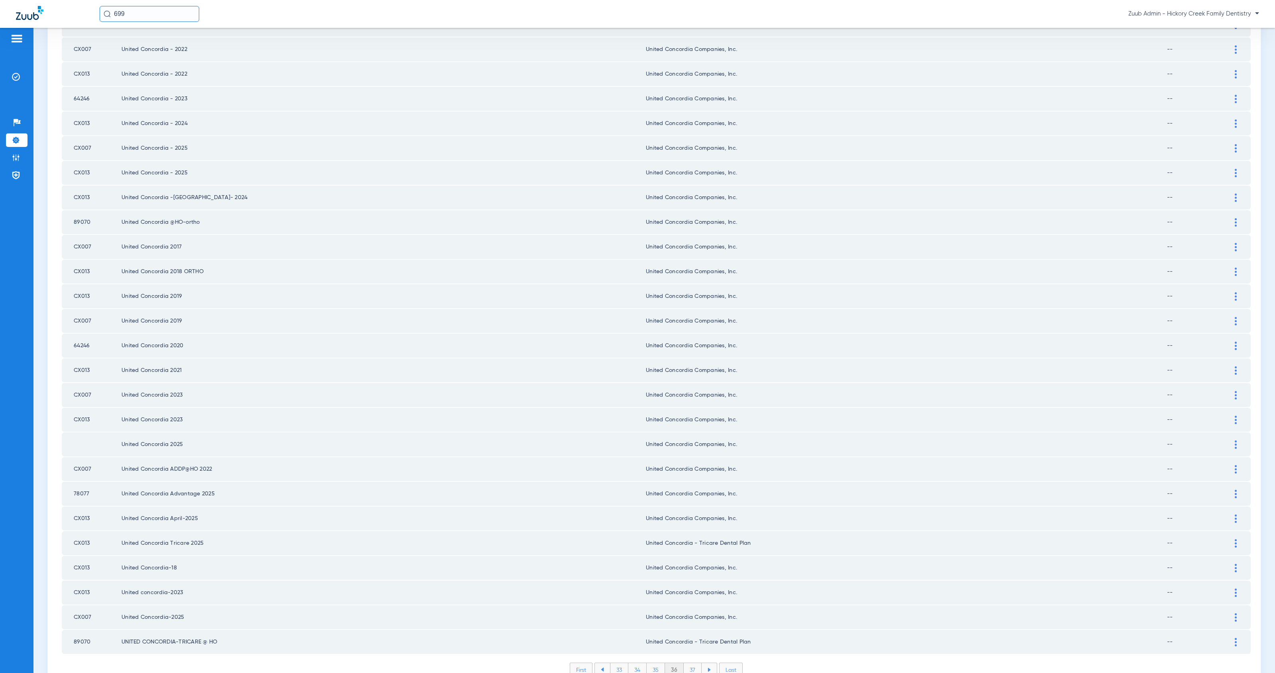
click at [689, 663] on li "37" at bounding box center [693, 670] width 18 height 14
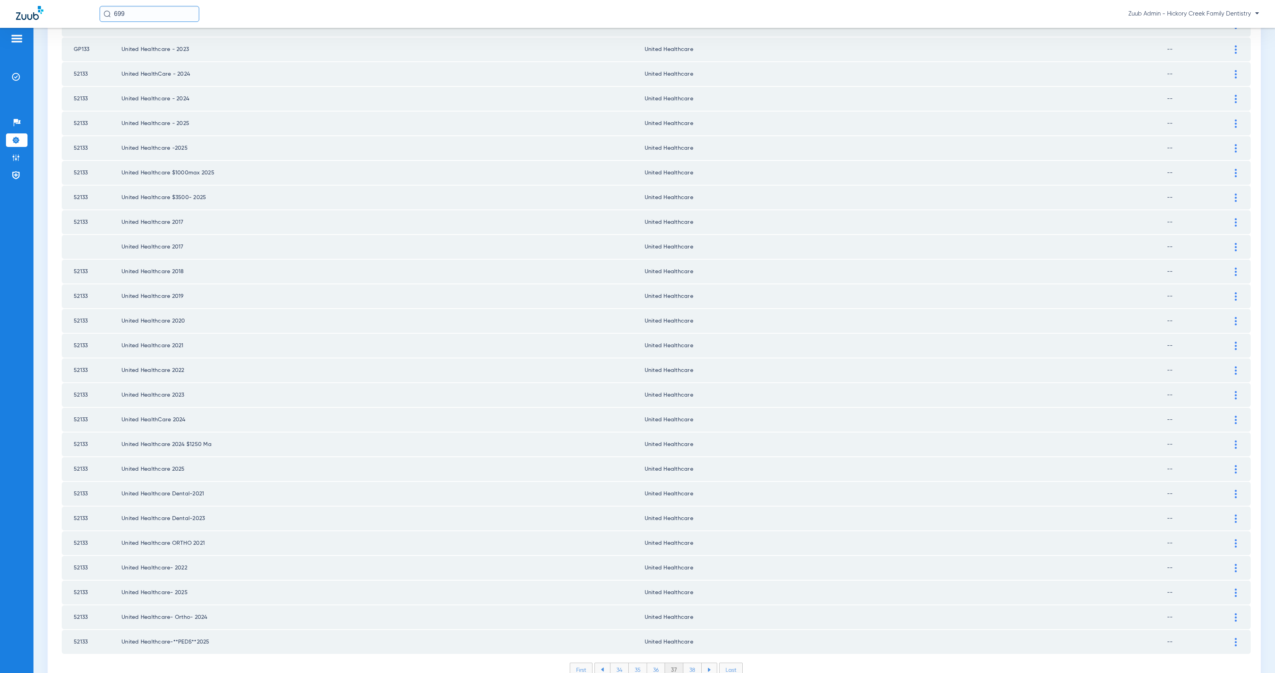
click at [689, 663] on li "38" at bounding box center [692, 670] width 18 height 14
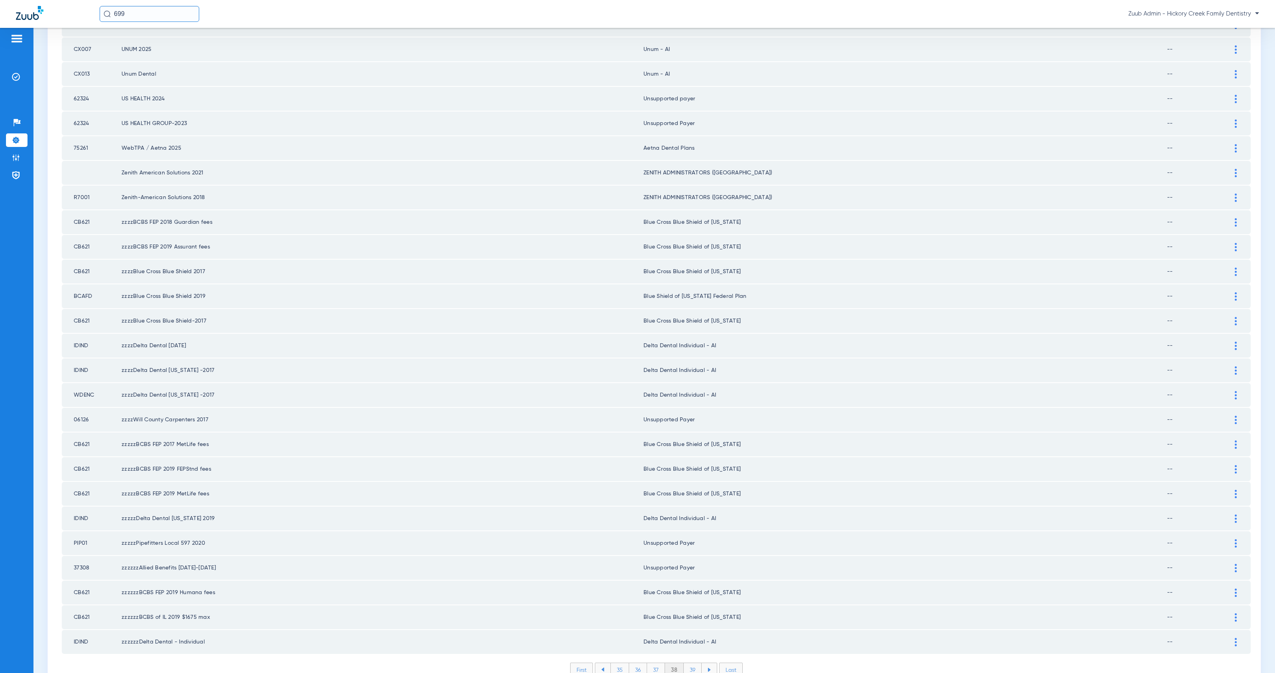
click at [688, 663] on li "39" at bounding box center [693, 670] width 18 height 14
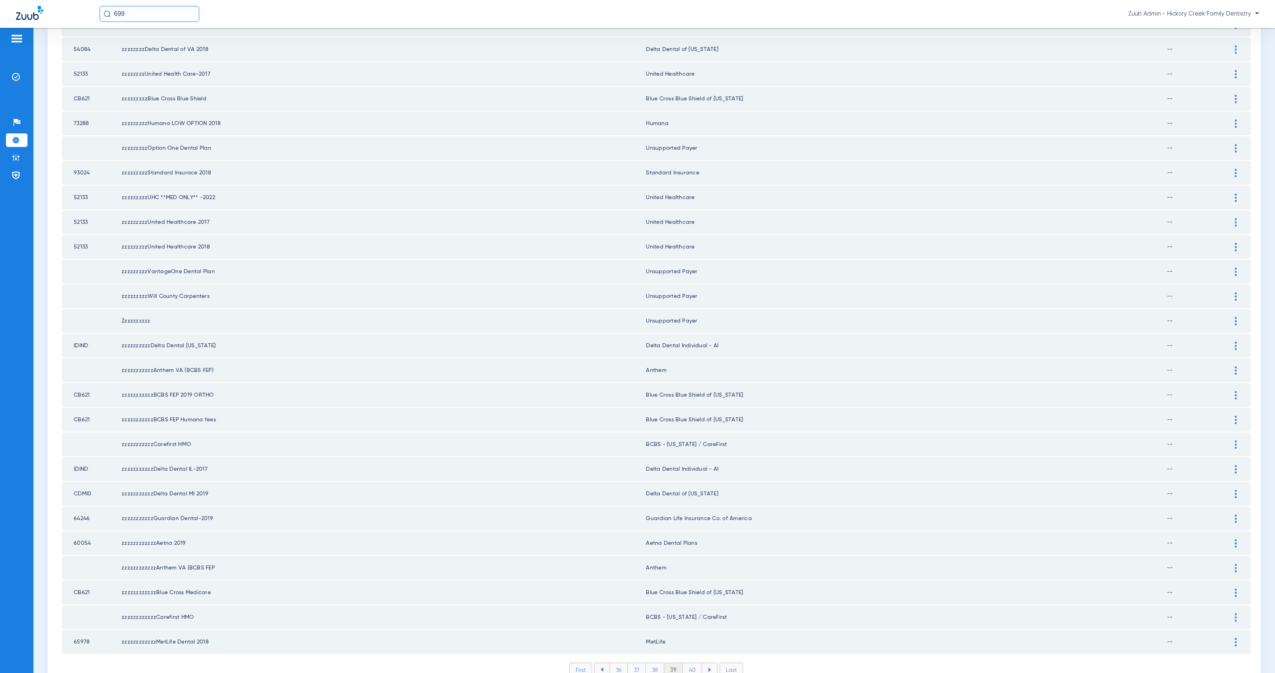
click at [693, 663] on li "40" at bounding box center [692, 670] width 19 height 14
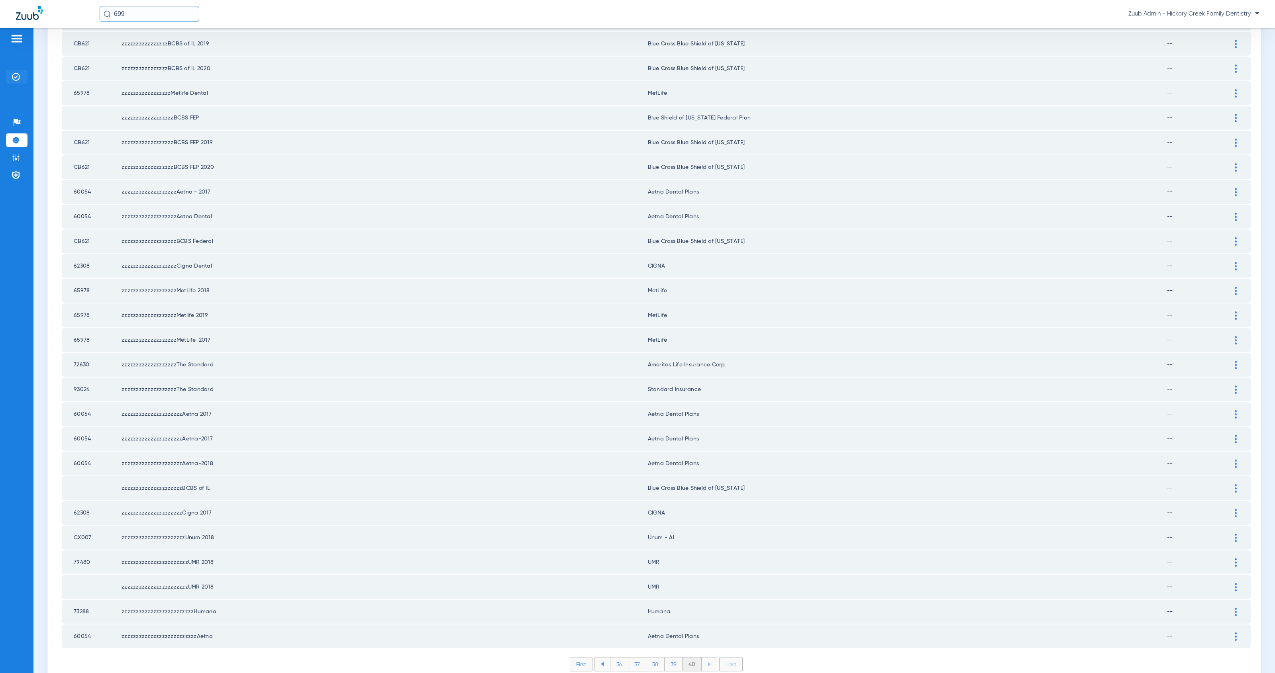
drag, startPoint x: 13, startPoint y: 77, endPoint x: 32, endPoint y: 84, distance: 20.4
click at [13, 77] on img at bounding box center [16, 77] width 8 height 8
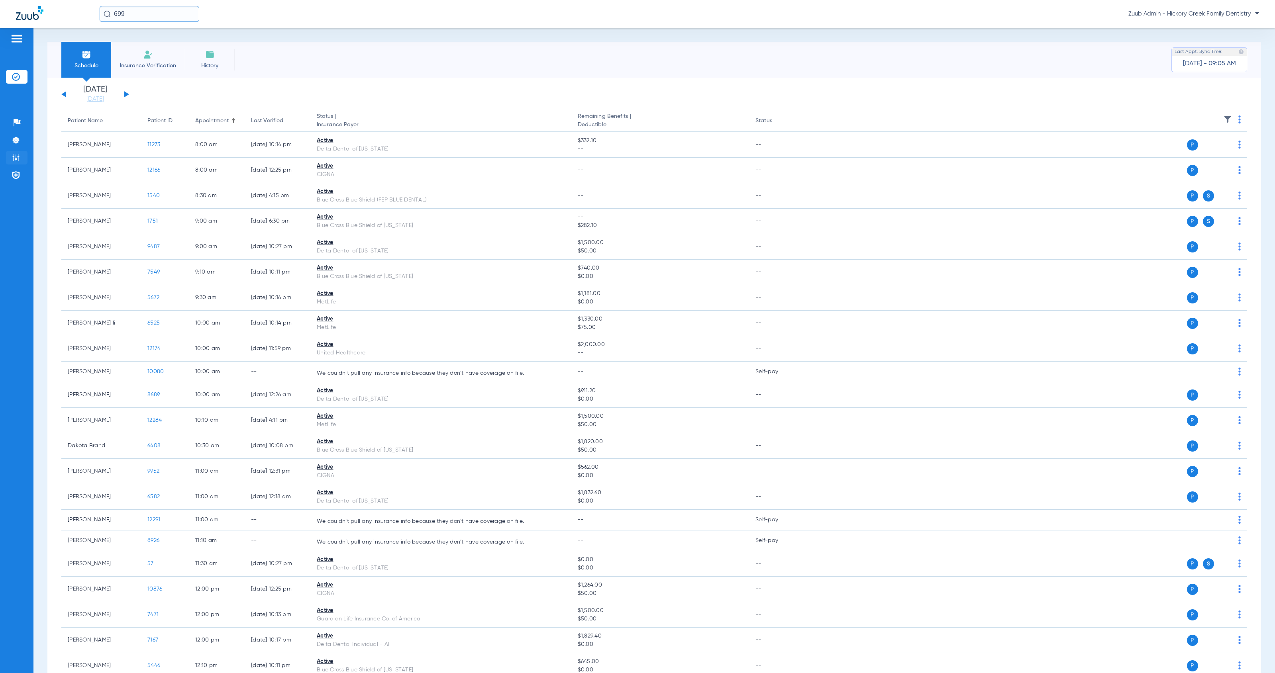
click at [16, 159] on img at bounding box center [16, 158] width 8 height 8
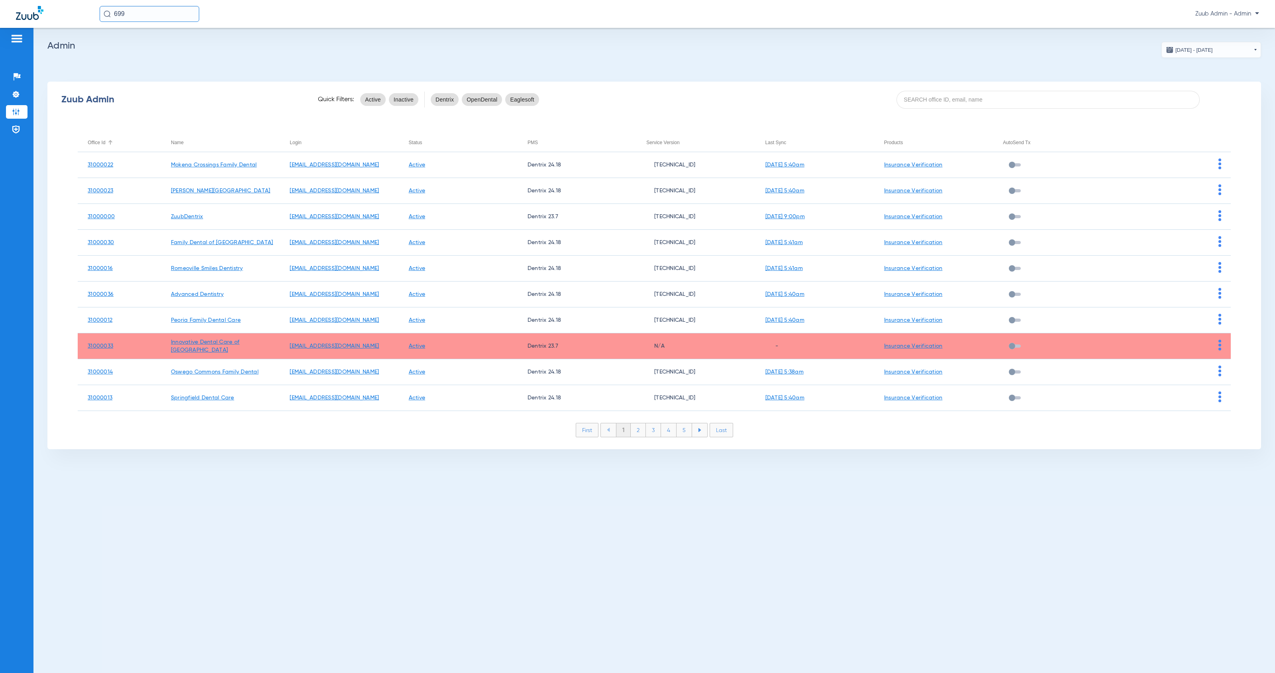
click at [100, 139] on div "Office Id" at bounding box center [97, 142] width 18 height 9
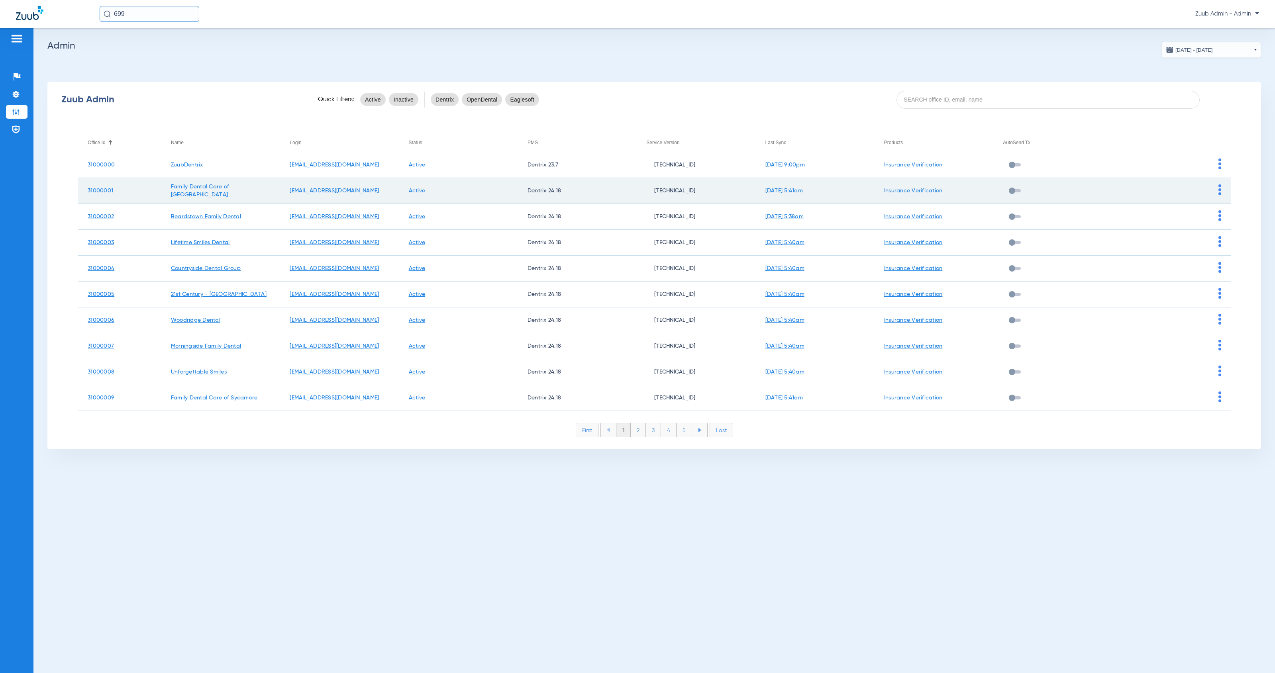
click at [1217, 193] on td at bounding box center [1170, 191] width 119 height 26
click at [1220, 192] on img at bounding box center [1219, 189] width 3 height 11
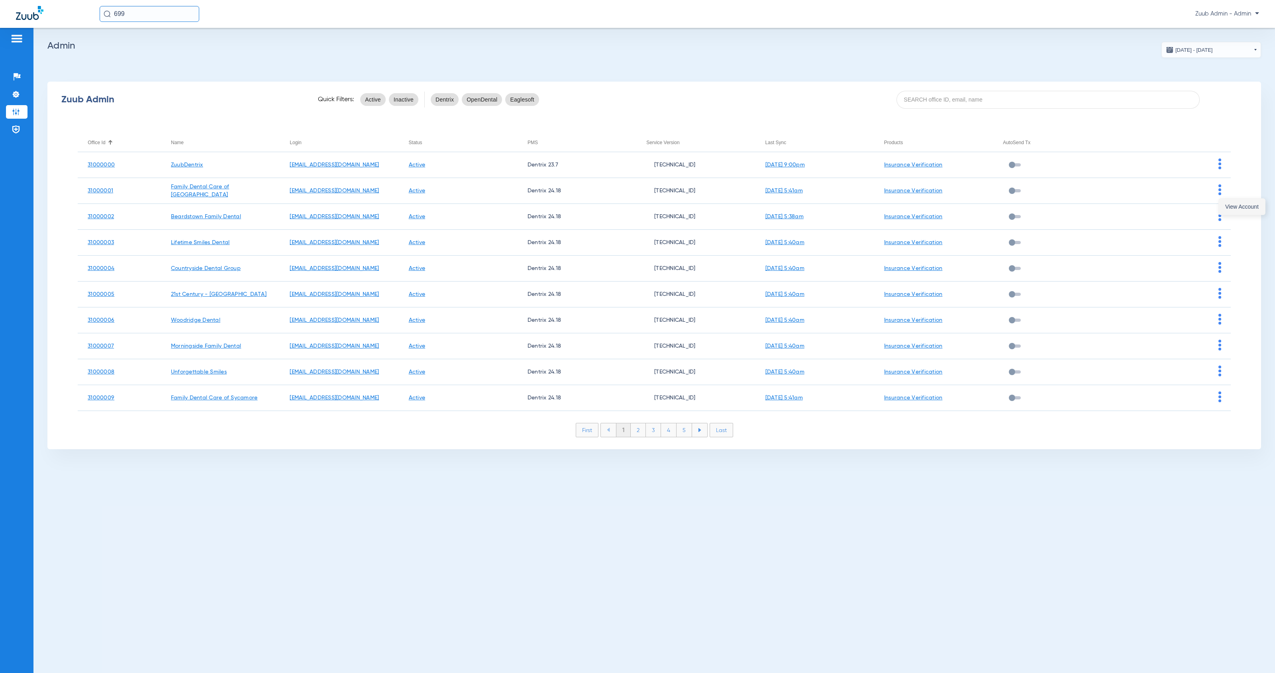
click at [1229, 205] on span "View Account" at bounding box center [1241, 207] width 33 height 6
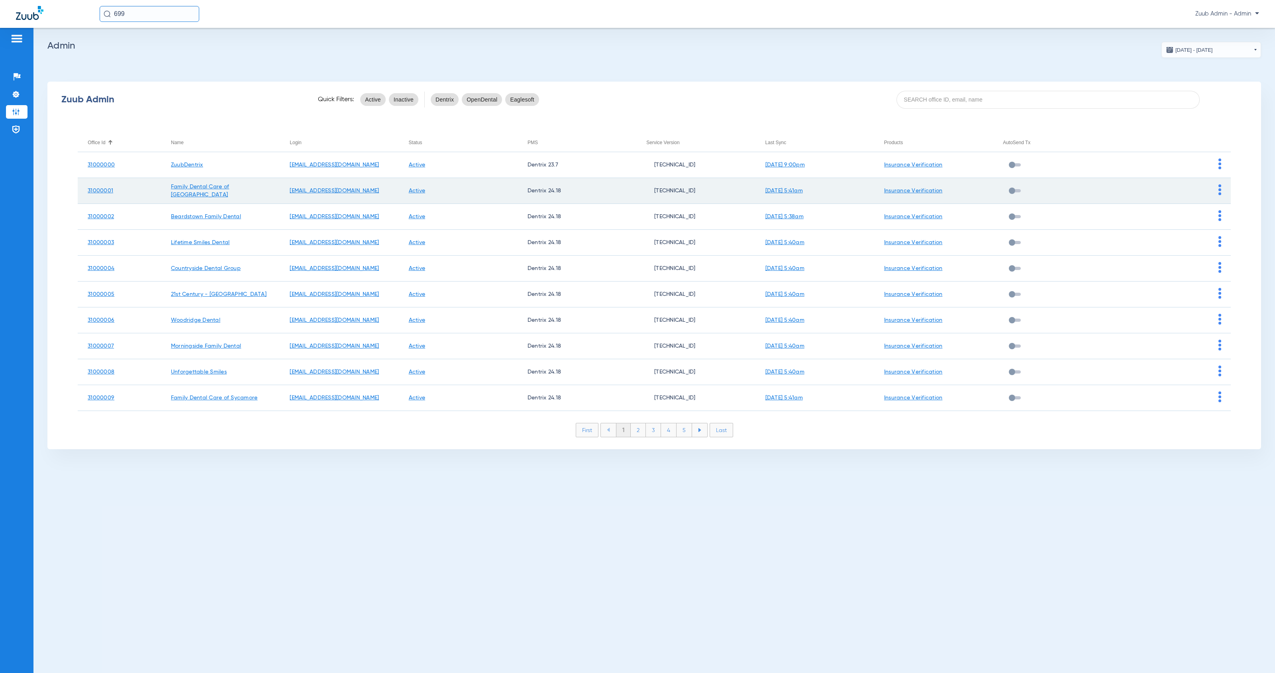
click at [1218, 192] on img at bounding box center [1219, 189] width 3 height 11
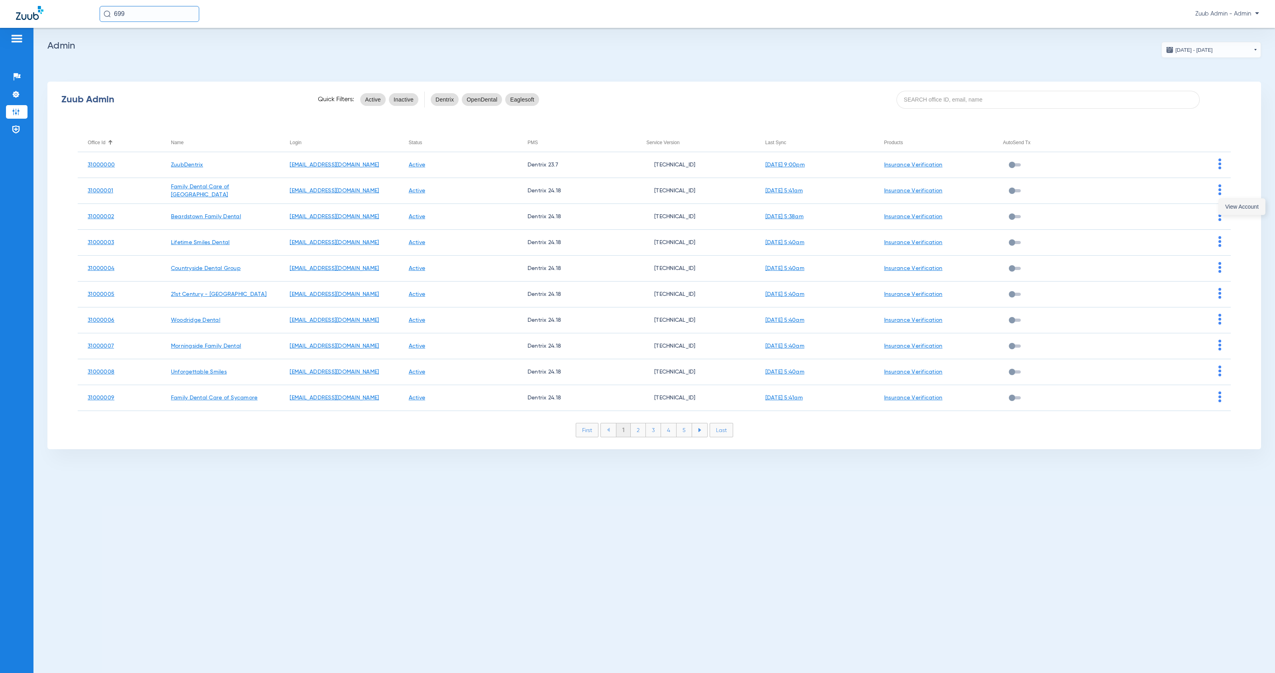
click at [1232, 206] on span "View Account" at bounding box center [1241, 207] width 33 height 6
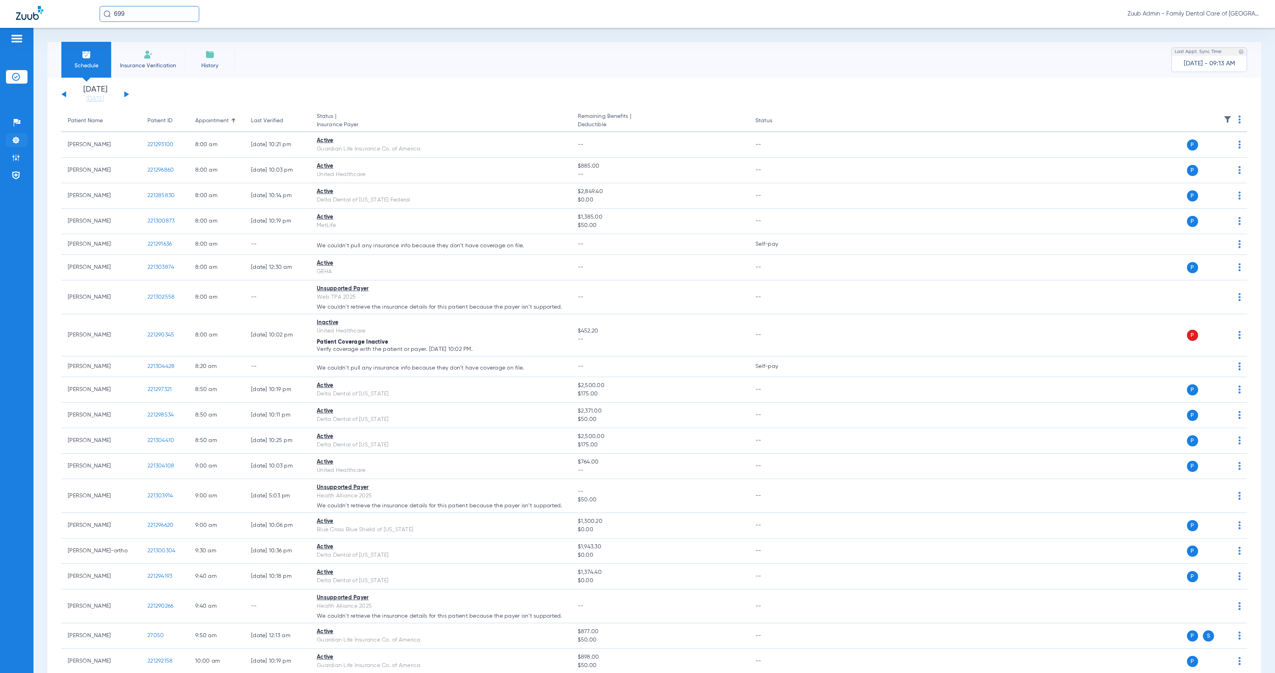
click at [19, 141] on img at bounding box center [16, 140] width 8 height 8
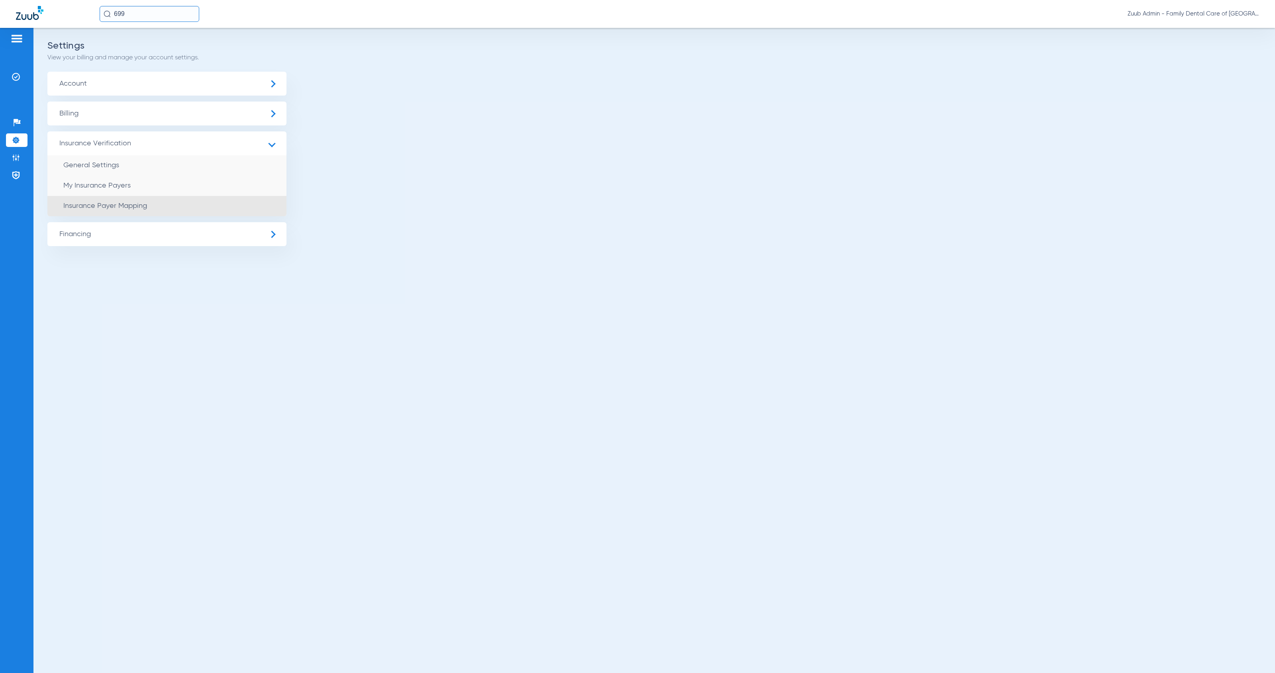
click at [195, 204] on li "Insurance Payer Mapping" at bounding box center [166, 206] width 239 height 20
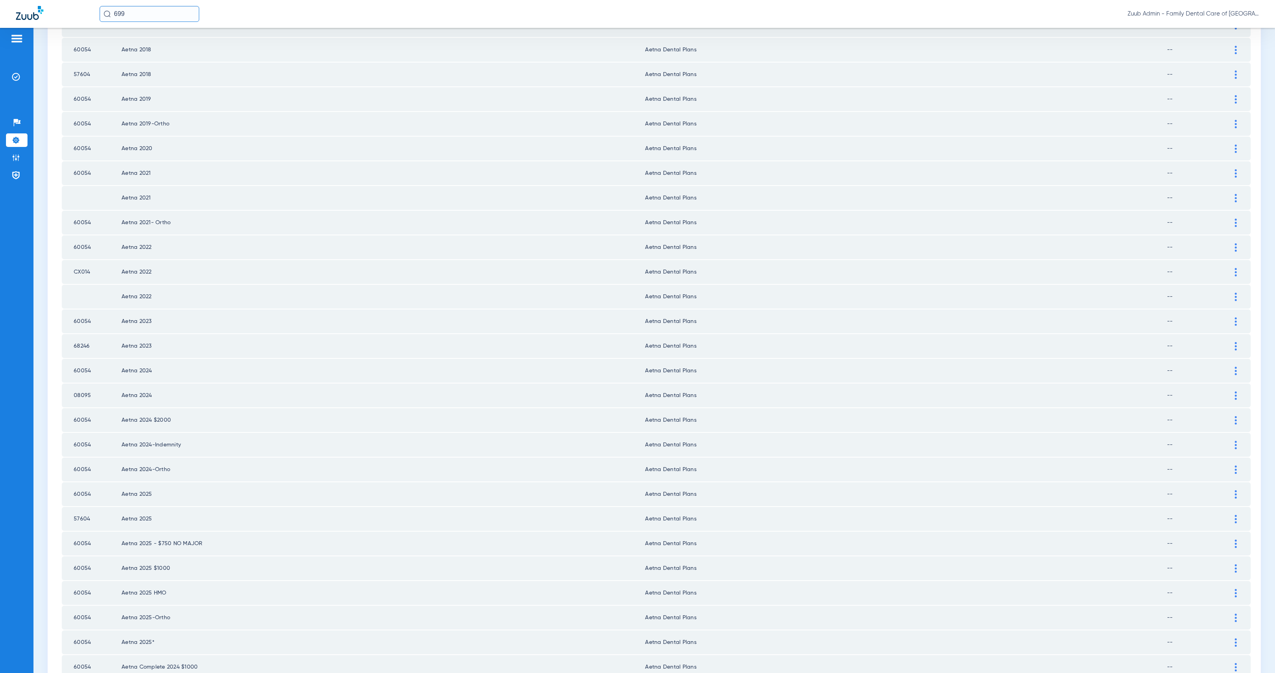
scroll to position [726, 0]
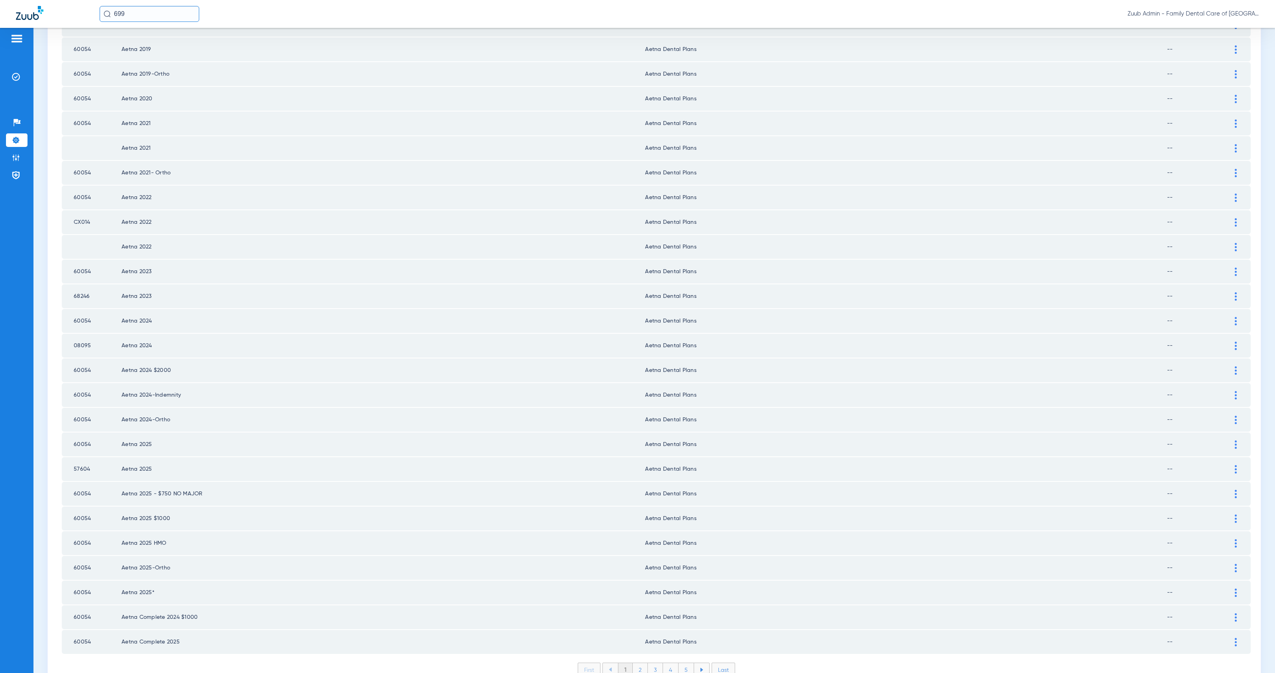
click at [639, 663] on li "2" at bounding box center [640, 670] width 15 height 14
drag, startPoint x: 647, startPoint y: 626, endPoint x: 698, endPoint y: 627, distance: 50.2
click at [648, 663] on li "3" at bounding box center [655, 670] width 15 height 14
click at [669, 663] on li "4" at bounding box center [671, 670] width 16 height 14
click at [684, 663] on li "5" at bounding box center [686, 670] width 16 height 14
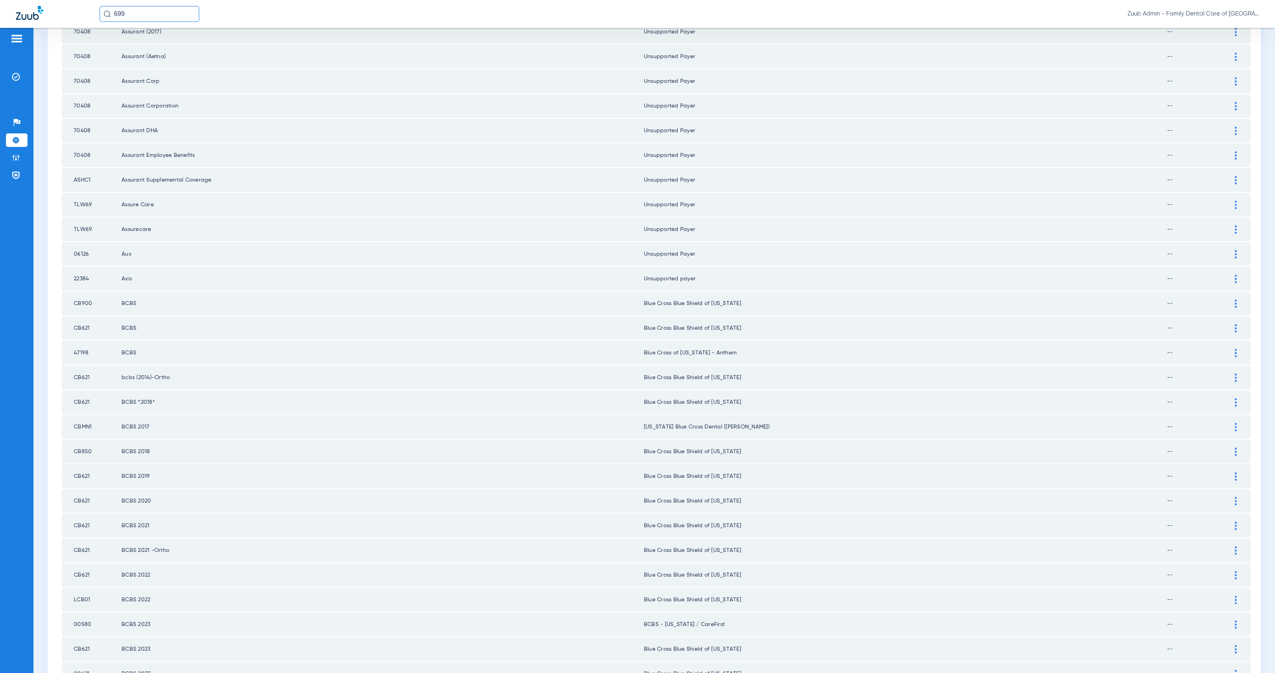
scroll to position [717, 0]
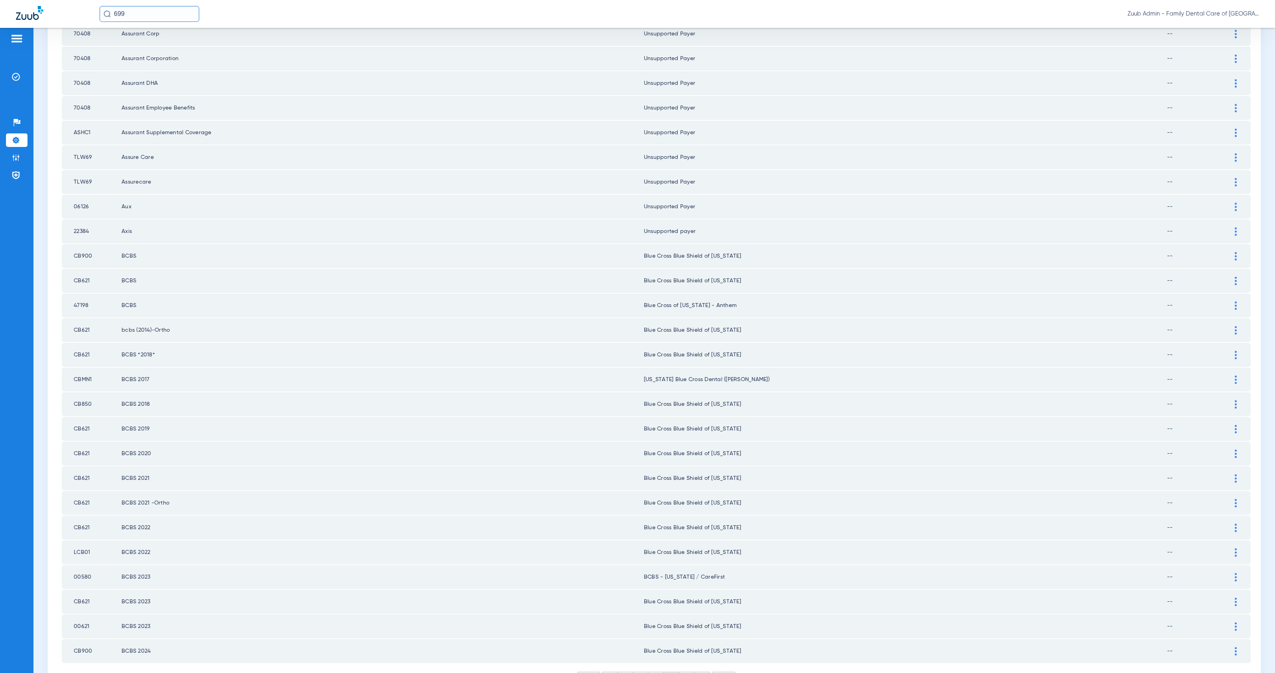
drag, startPoint x: 74, startPoint y: 229, endPoint x: 91, endPoint y: 231, distance: 17.7
click at [91, 244] on td "CB900" at bounding box center [92, 256] width 60 height 24
copy td "CB900"
drag, startPoint x: 1225, startPoint y: 227, endPoint x: 1220, endPoint y: 229, distance: 5.3
click at [1229, 252] on div at bounding box center [1236, 256] width 14 height 8
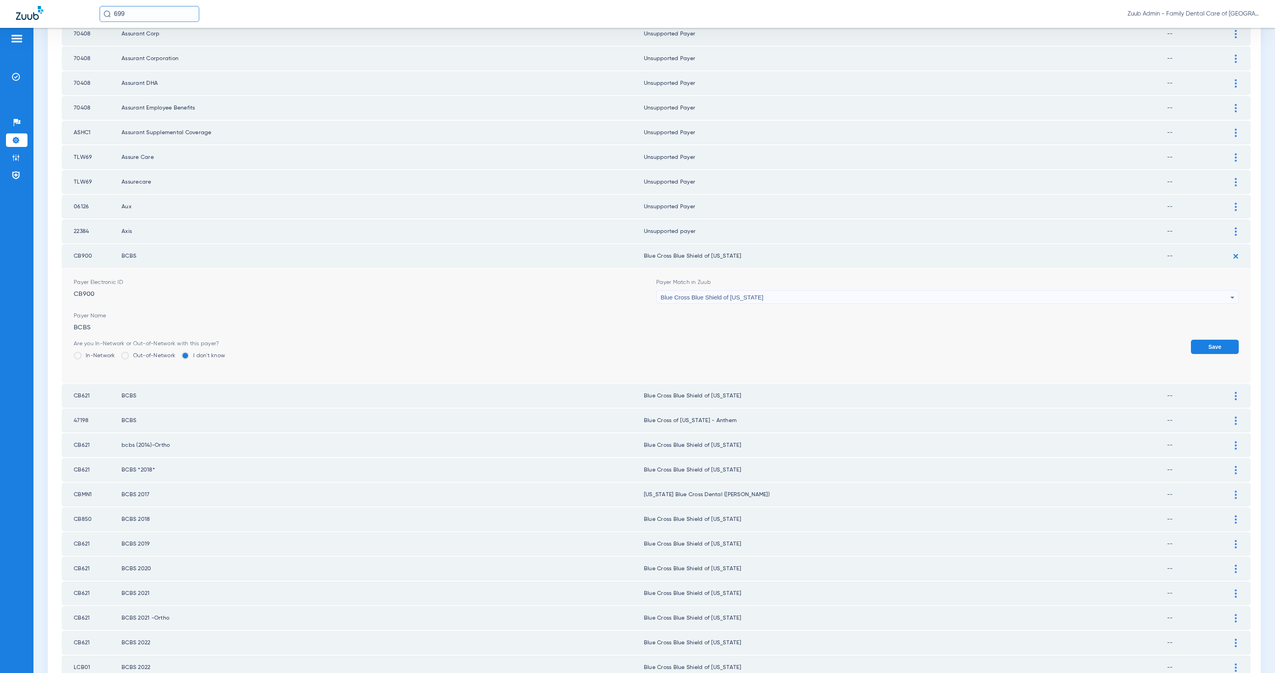
click at [738, 294] on span "Blue Cross Blue Shield of [US_STATE]" at bounding box center [711, 297] width 103 height 7
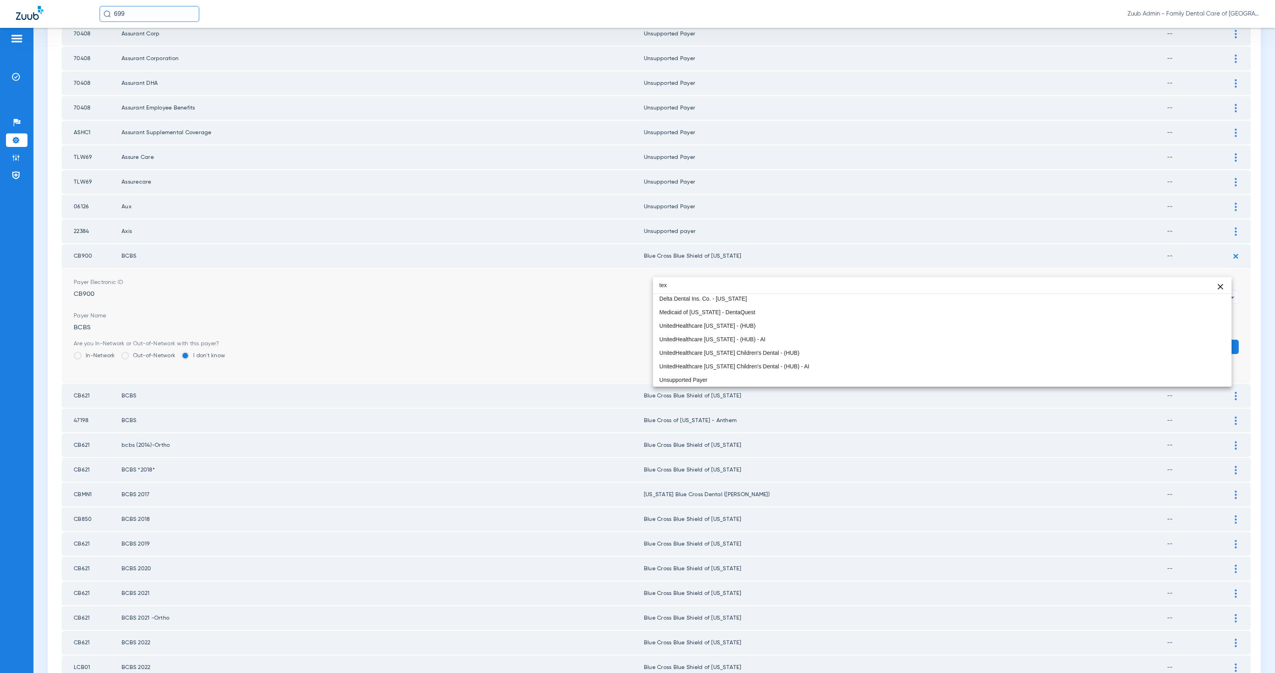
scroll to position [17, 0]
type input "texas"
click at [782, 298] on mat-option "Blue Cross Blue Shield of [US_STATE]" at bounding box center [942, 298] width 578 height 14
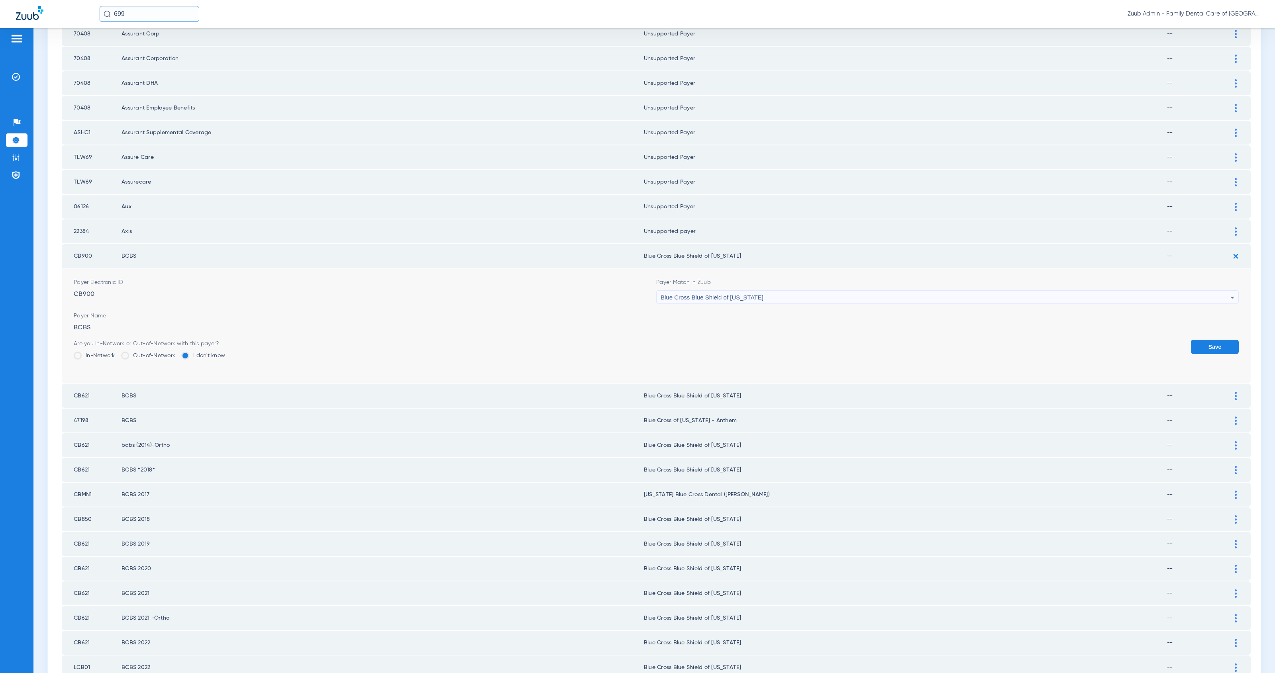
click at [1199, 340] on button "Save" at bounding box center [1215, 347] width 48 height 14
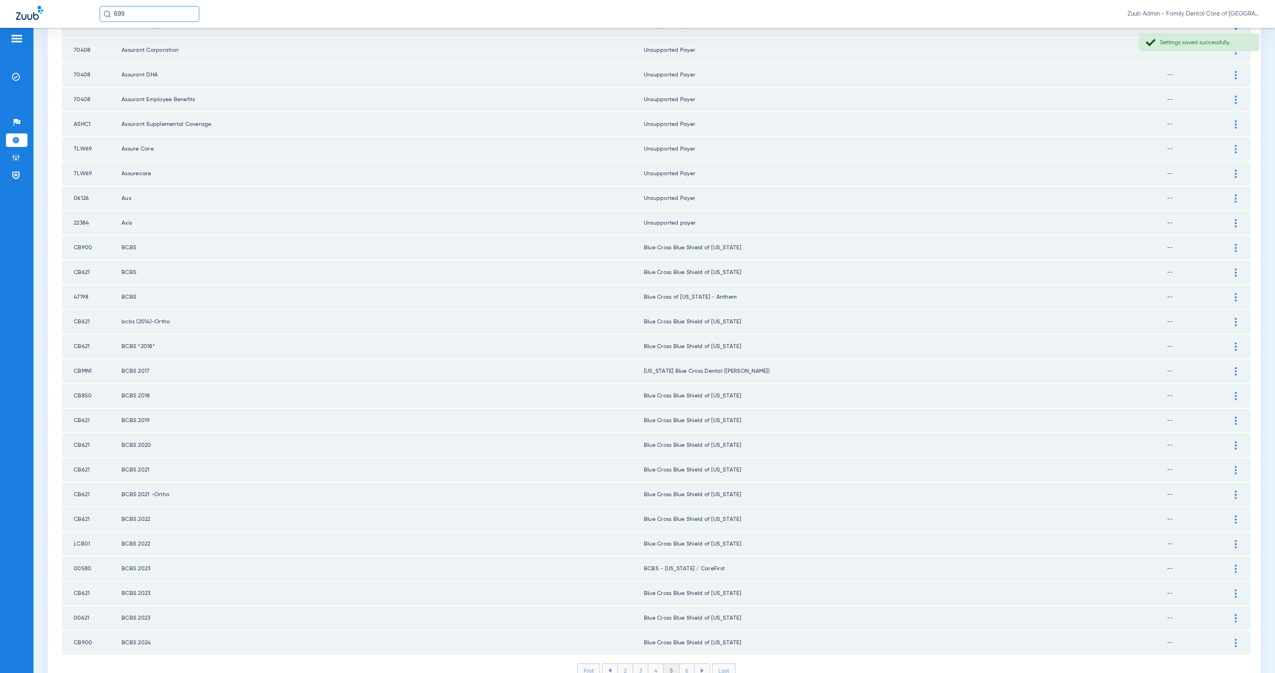
scroll to position [726, 0]
click at [1235, 638] on img at bounding box center [1236, 642] width 2 height 8
click at [764, 673] on div "Blue Cross Blue Shield of [US_STATE]" at bounding box center [945, 684] width 570 height 14
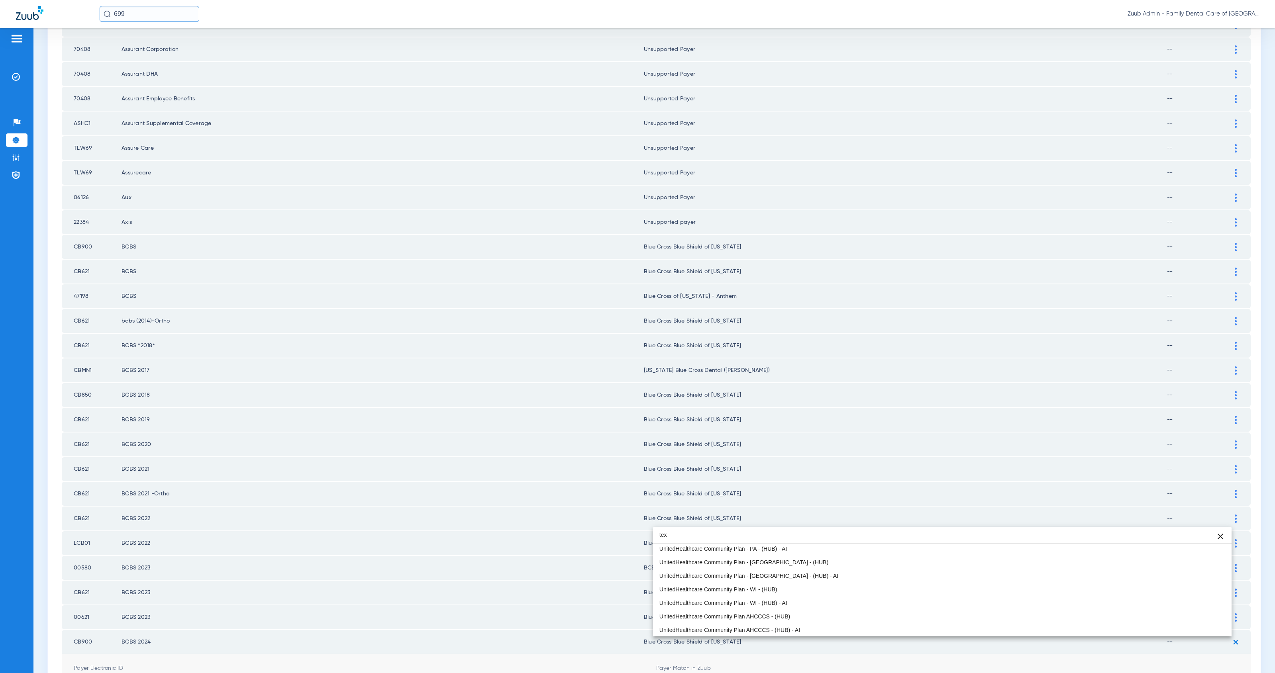
scroll to position [17, 0]
type input "texas"
drag, startPoint x: 740, startPoint y: 545, endPoint x: 752, endPoint y: 549, distance: 13.2
click at [740, 545] on mat-option "Blue Cross Blue Shield of [US_STATE]" at bounding box center [942, 548] width 578 height 14
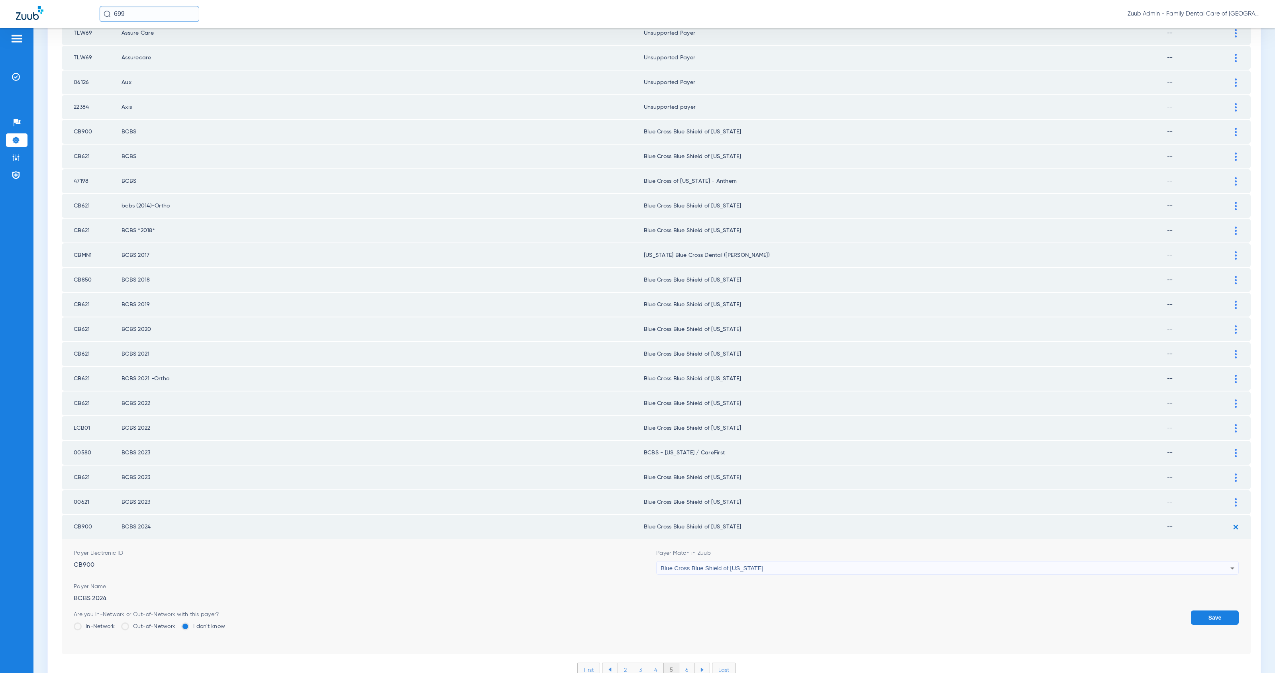
click at [1203, 611] on button "Save" at bounding box center [1215, 618] width 48 height 14
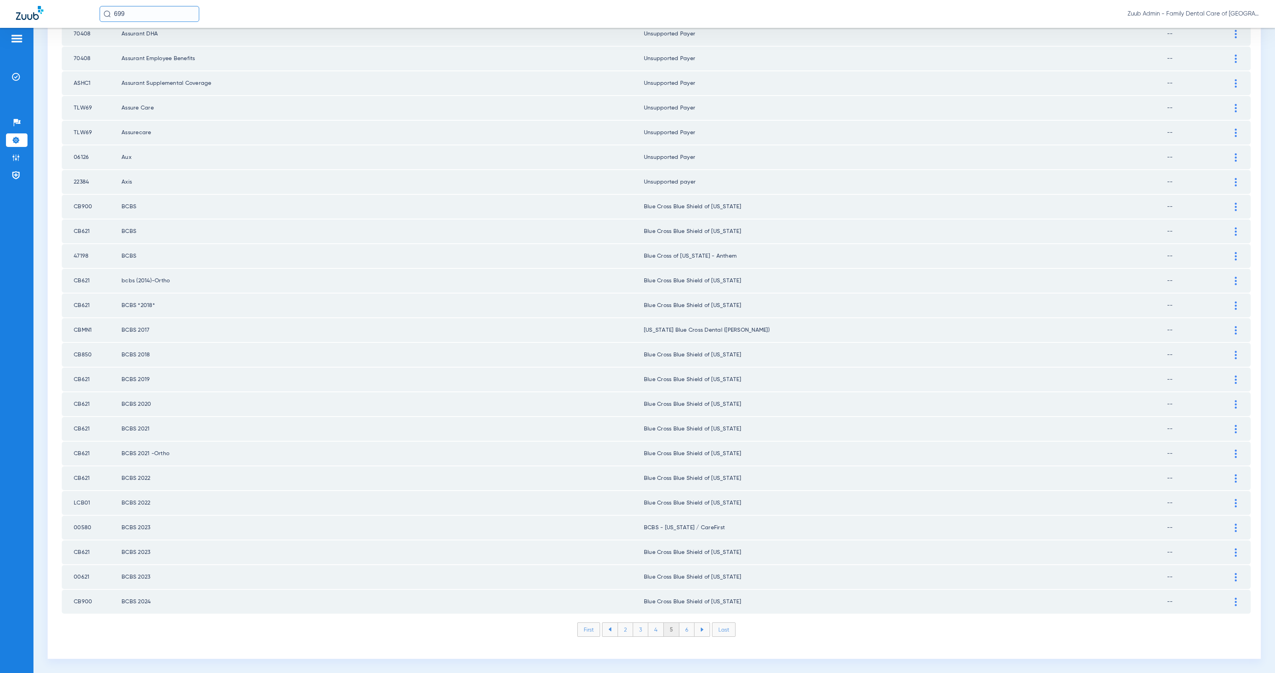
scroll to position [726, 0]
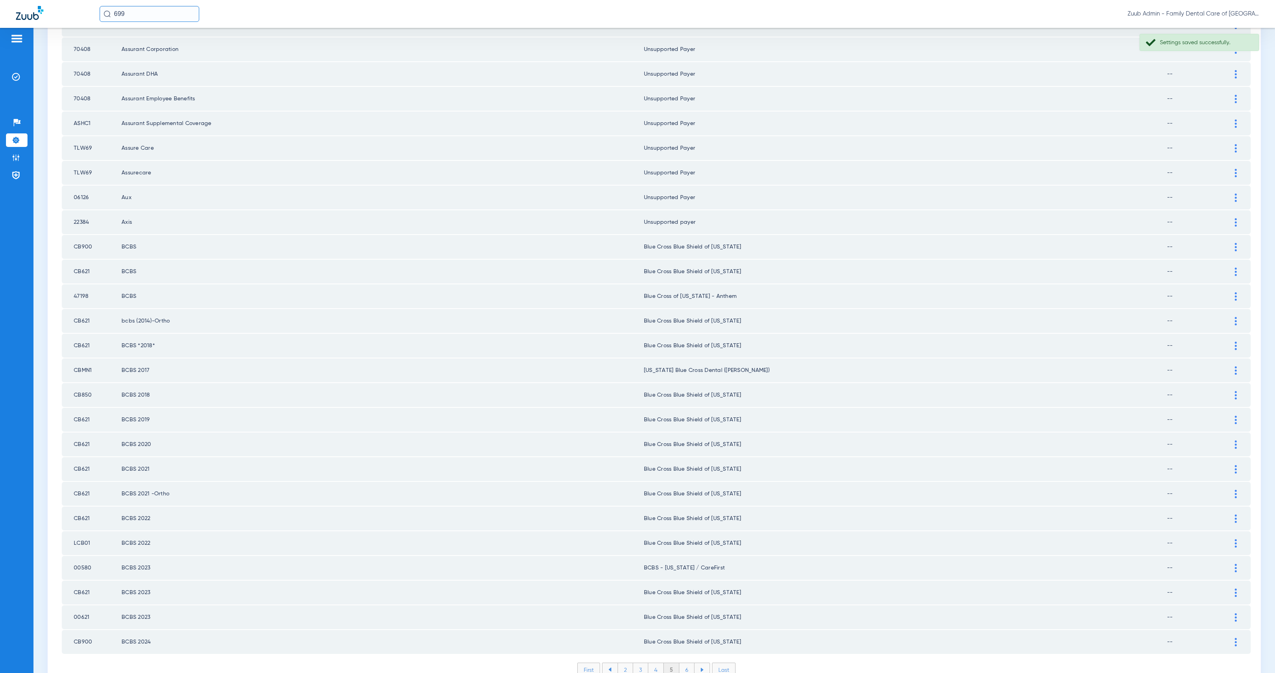
click at [682, 663] on li "6" at bounding box center [686, 670] width 15 height 14
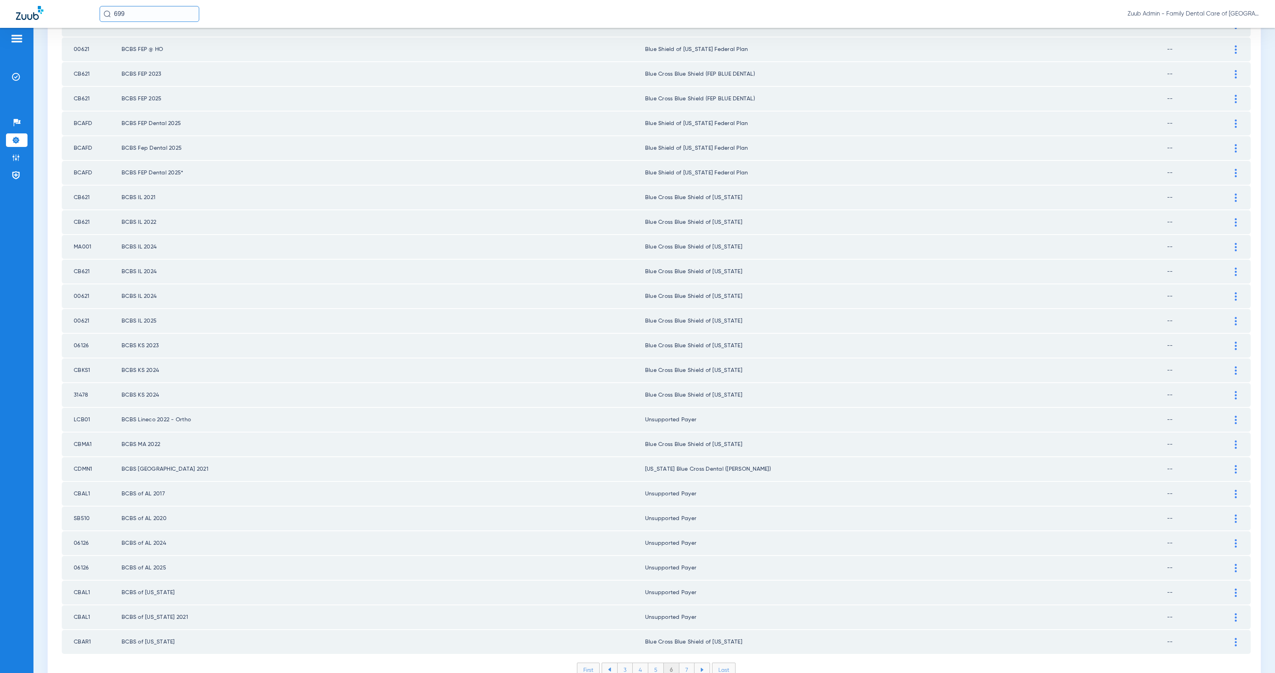
click at [684, 663] on li "7" at bounding box center [686, 670] width 15 height 14
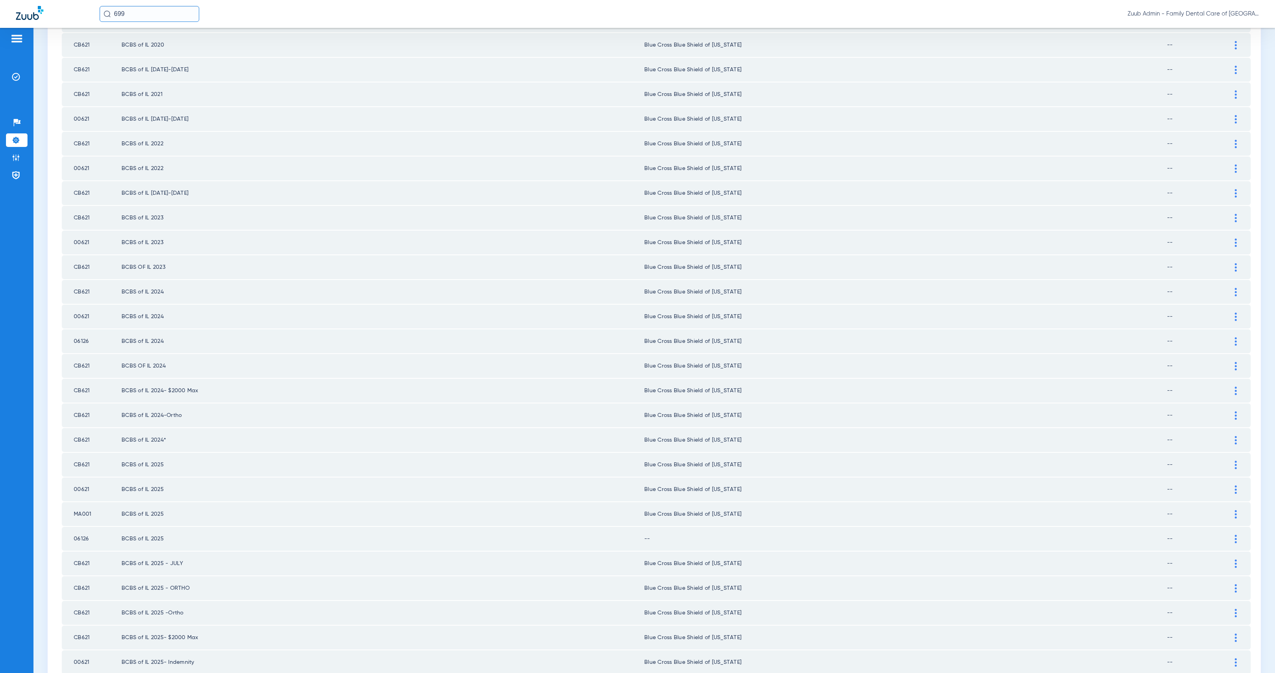
scroll to position [467, 0]
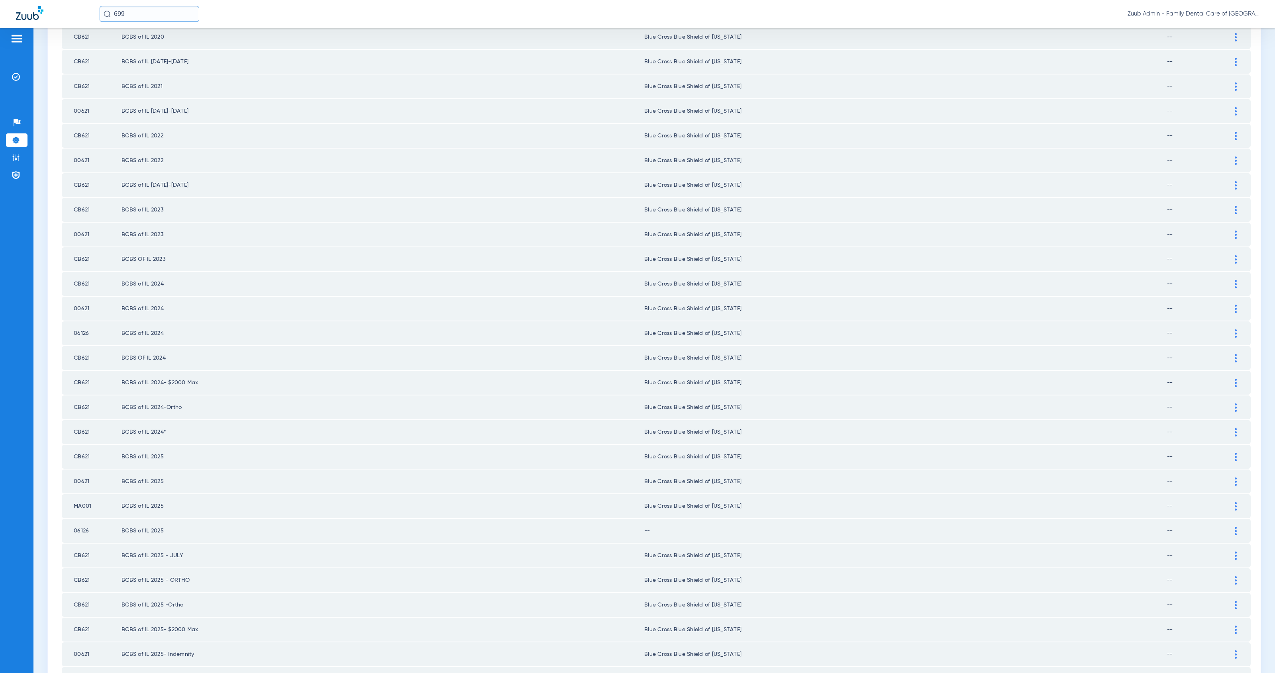
click at [1249, 551] on div "Settings Insurance Verification - Insurance Payer Mapping Insurance Verificatio…" at bounding box center [653, 350] width 1241 height 645
click at [1229, 527] on div at bounding box center [1236, 531] width 14 height 8
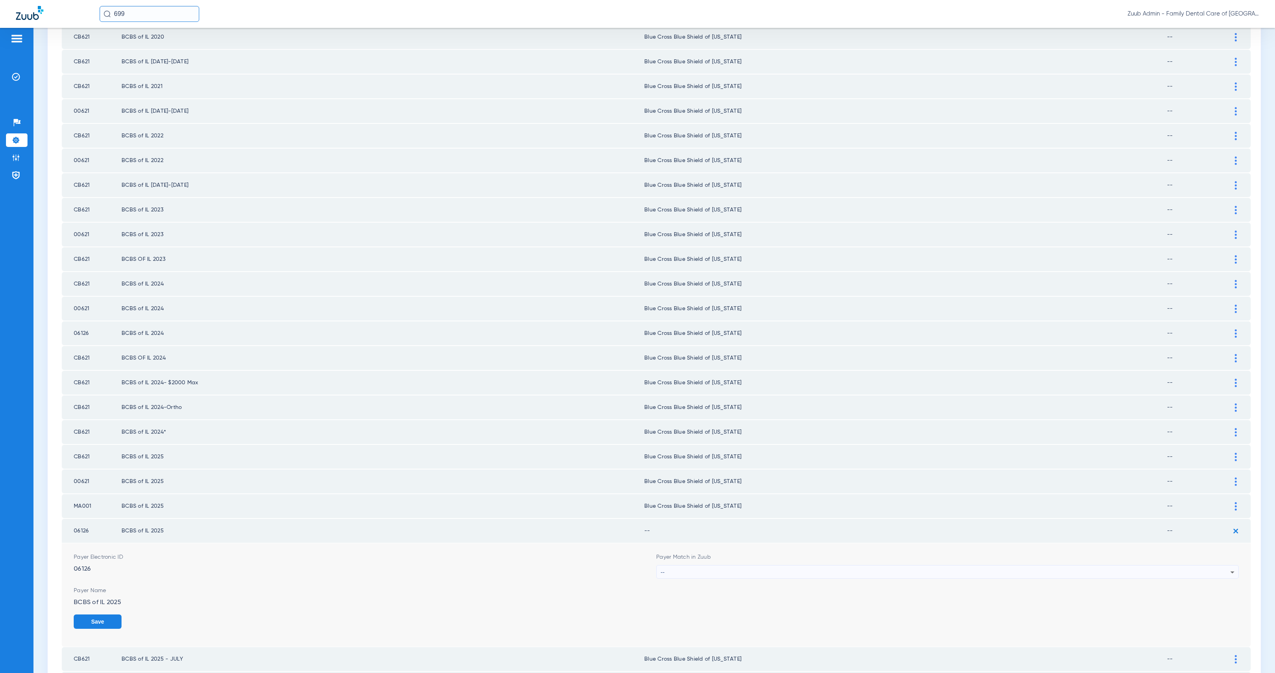
click at [805, 566] on div "--" at bounding box center [945, 573] width 570 height 14
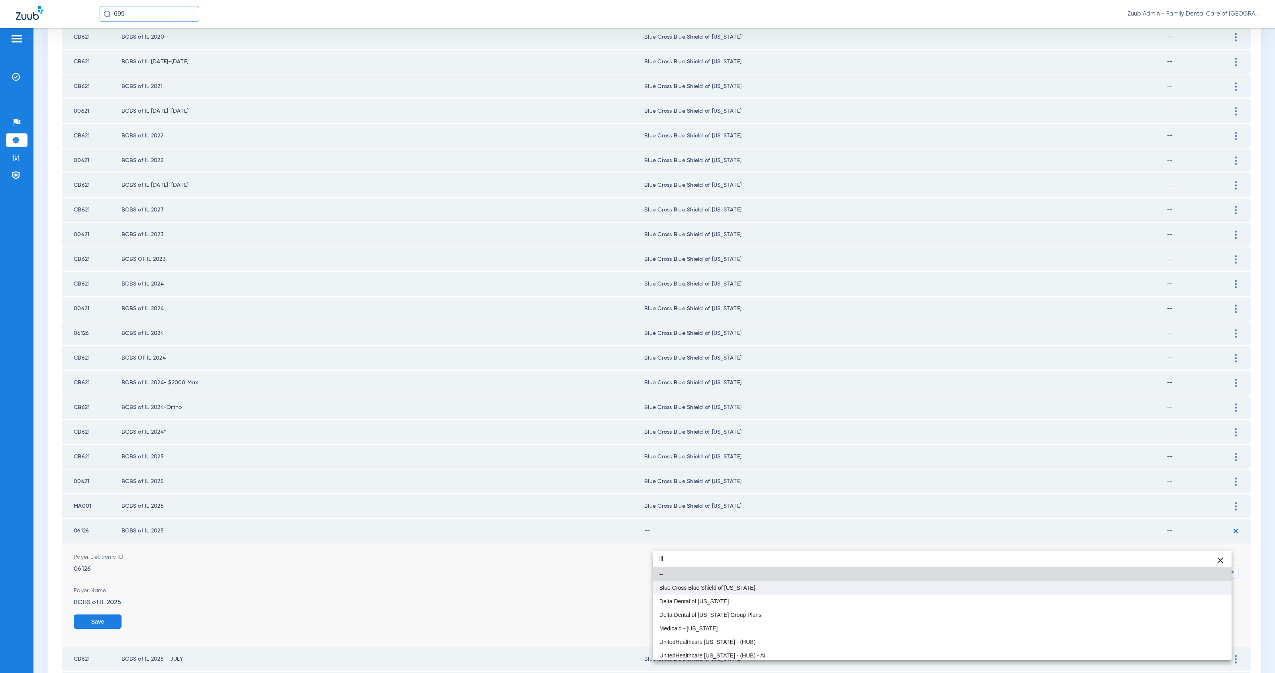
type input "ill"
click at [832, 593] on mat-option "Blue Cross Blue Shield of [US_STATE]" at bounding box center [942, 588] width 578 height 14
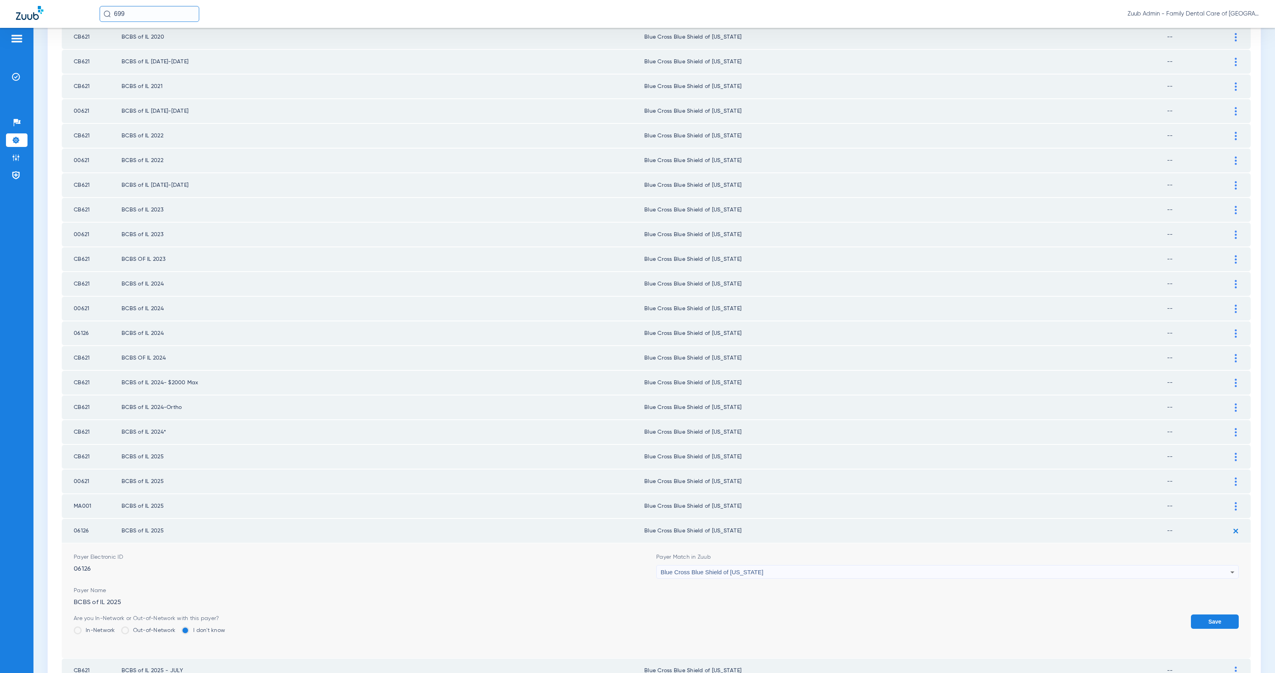
drag, startPoint x: 1213, startPoint y: 592, endPoint x: 1197, endPoint y: 590, distance: 16.0
click at [1213, 615] on button "Save" at bounding box center [1215, 622] width 48 height 14
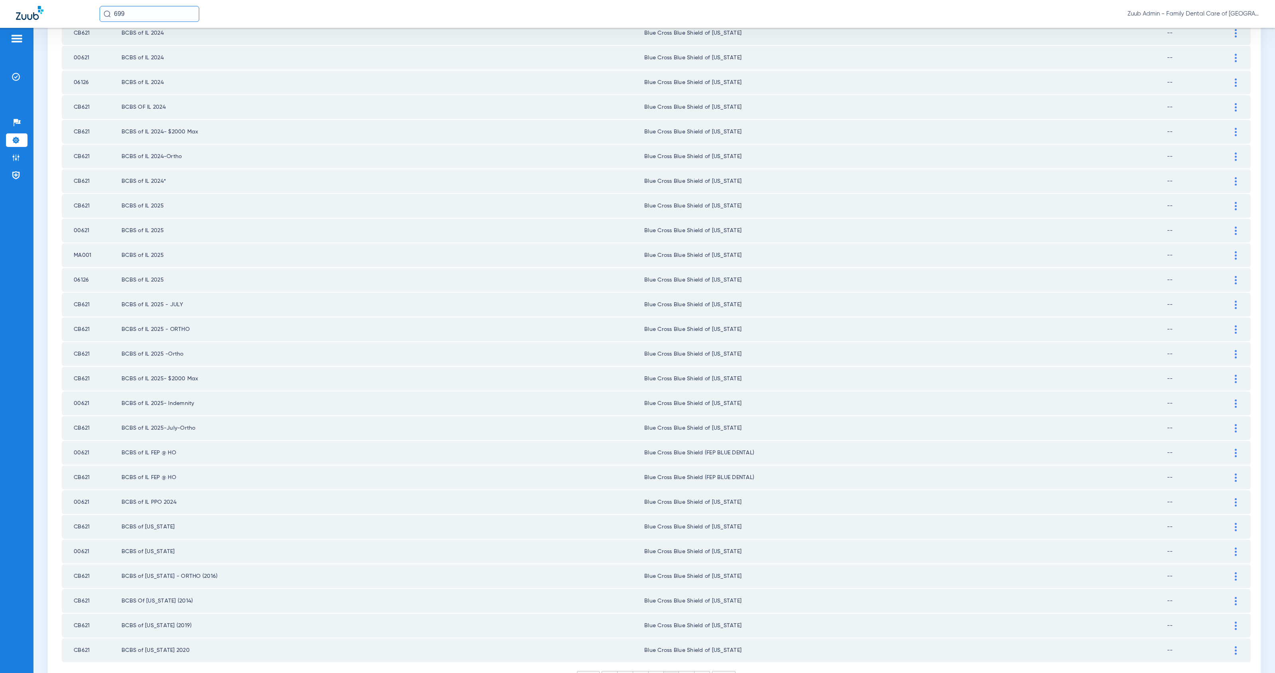
scroll to position [726, 0]
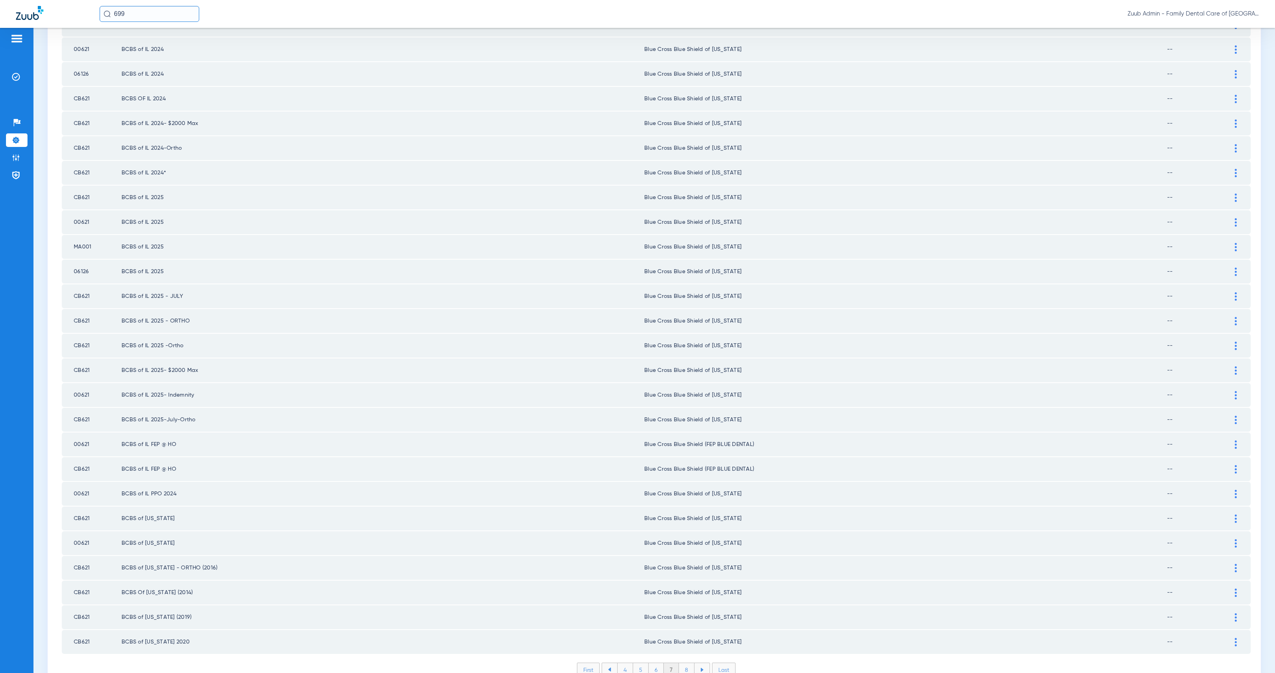
click at [679, 663] on li "8" at bounding box center [687, 670] width 16 height 14
click at [682, 663] on li "9" at bounding box center [686, 670] width 15 height 14
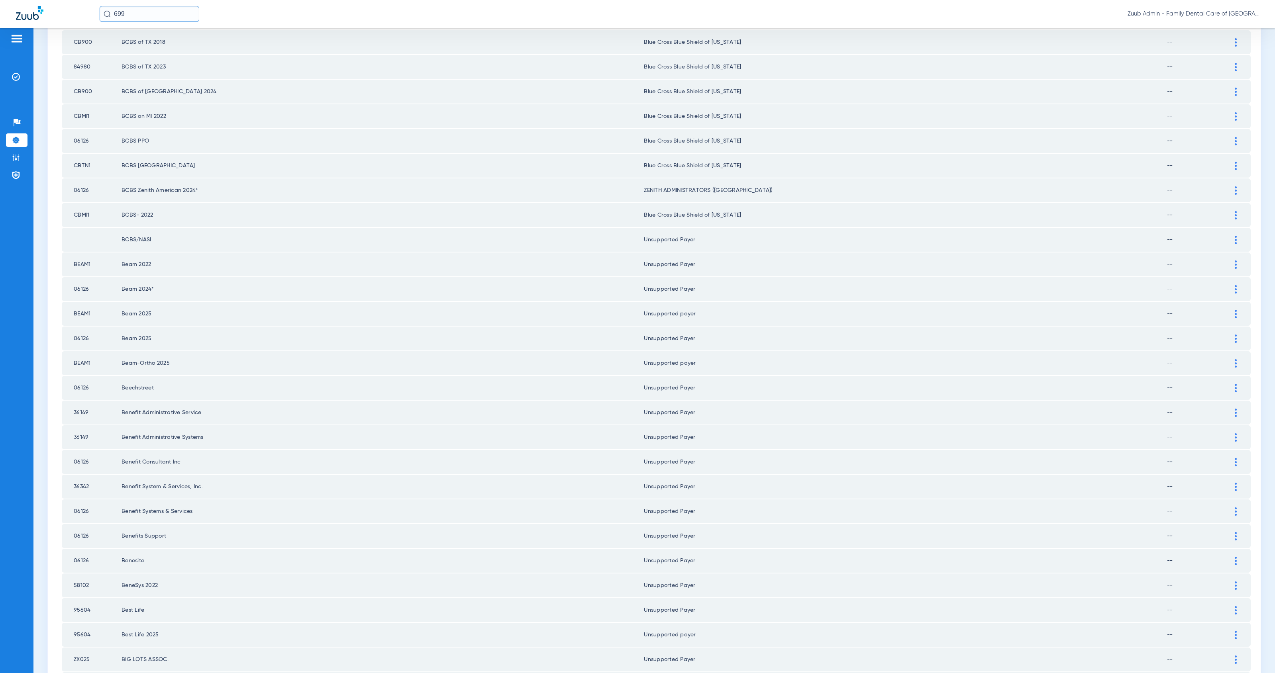
scroll to position [104, 0]
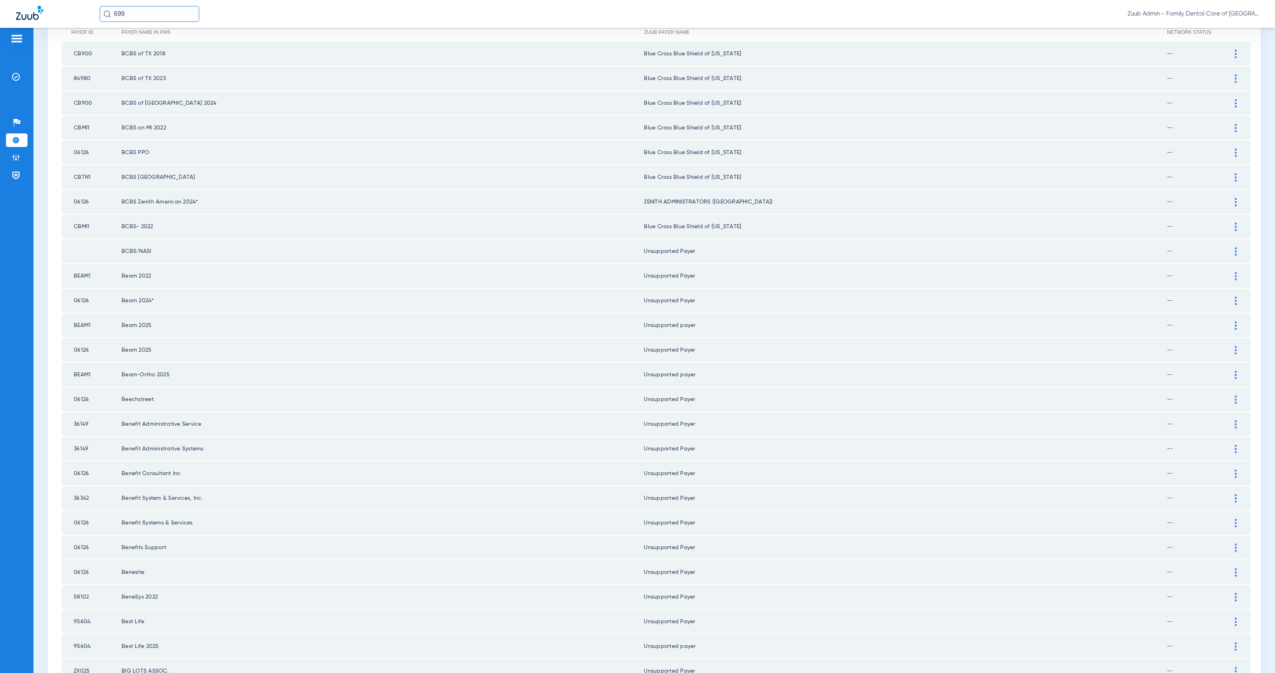
click at [1229, 247] on div at bounding box center [1236, 251] width 14 height 8
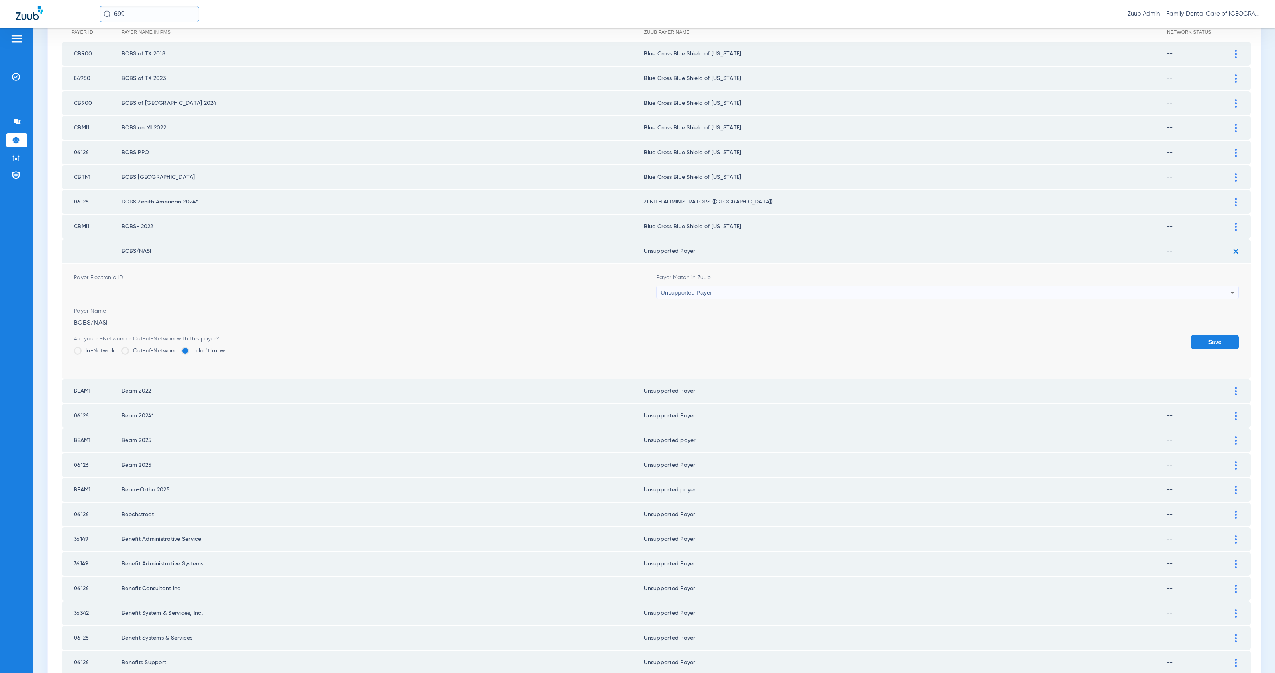
click at [718, 287] on div "Unsupported Payer" at bounding box center [945, 293] width 570 height 14
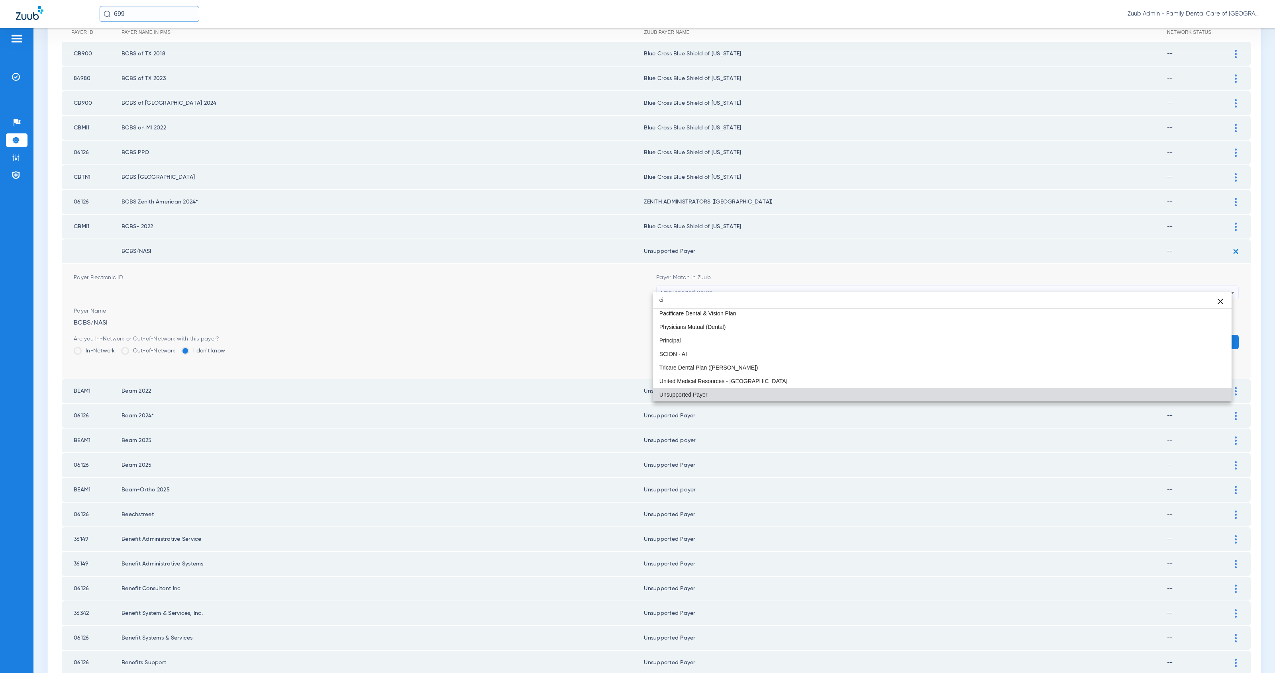
scroll to position [15, 0]
type input "cigna"
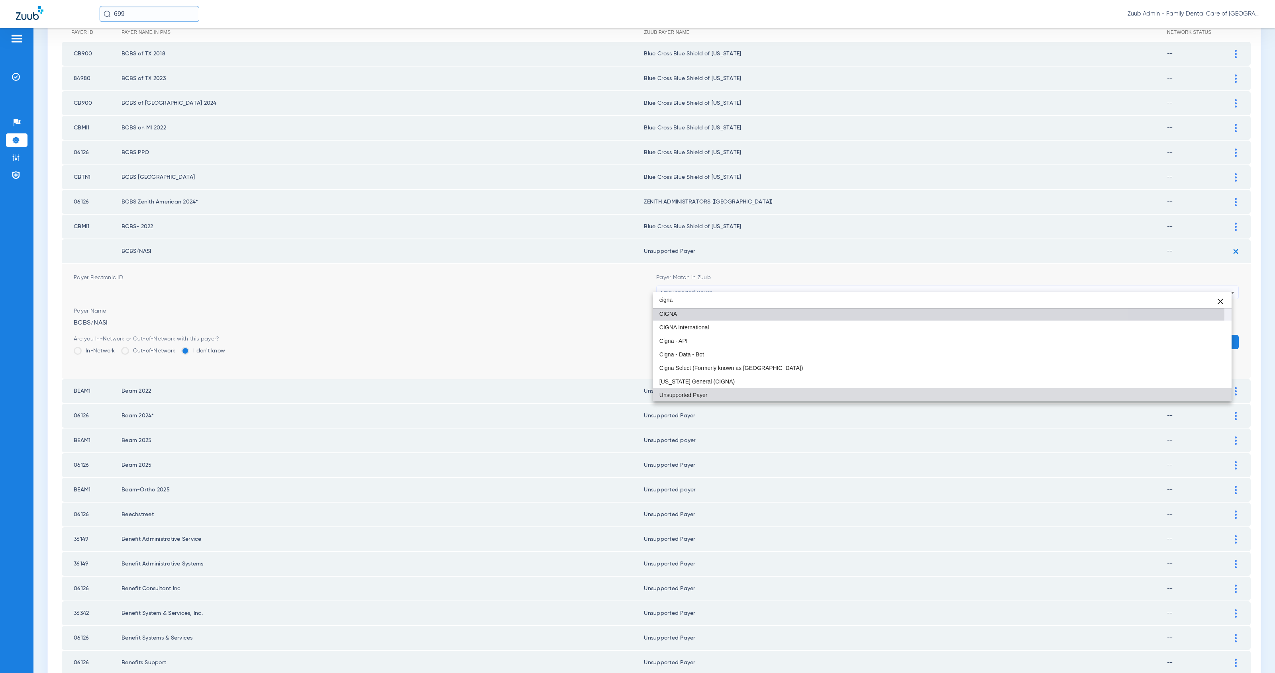
click at [721, 314] on mat-option "CIGNA" at bounding box center [942, 314] width 578 height 14
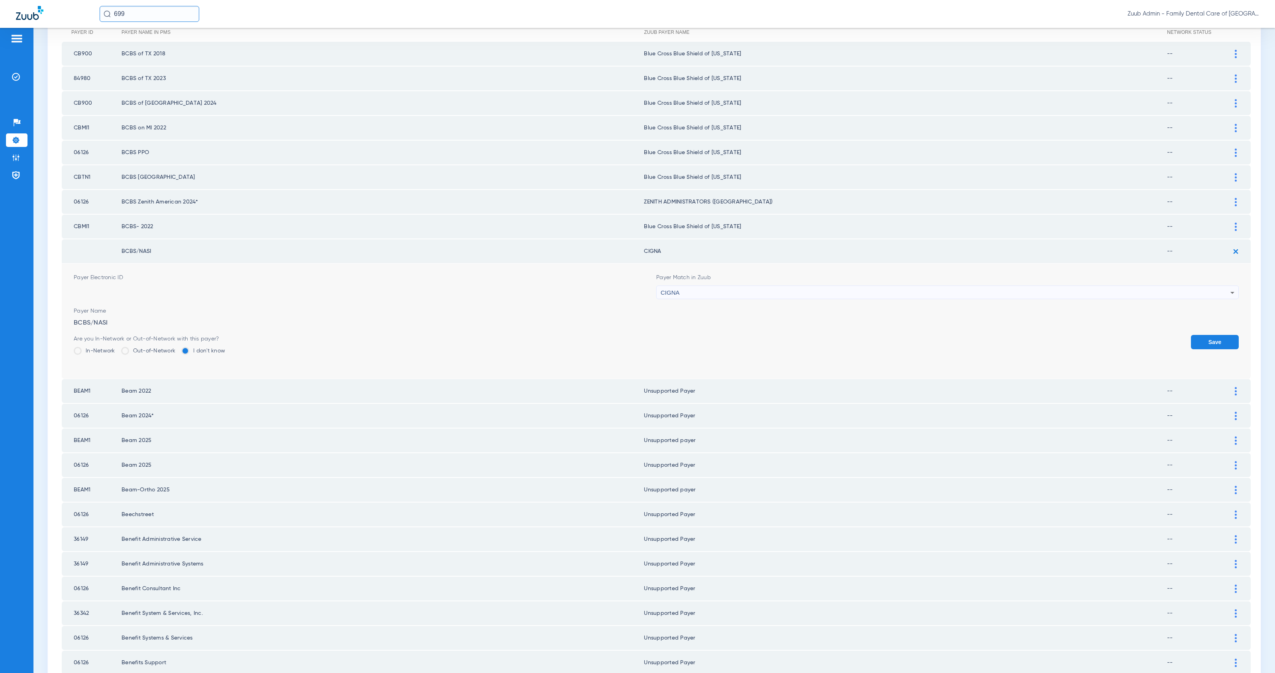
click at [1197, 337] on button "Save" at bounding box center [1215, 342] width 48 height 14
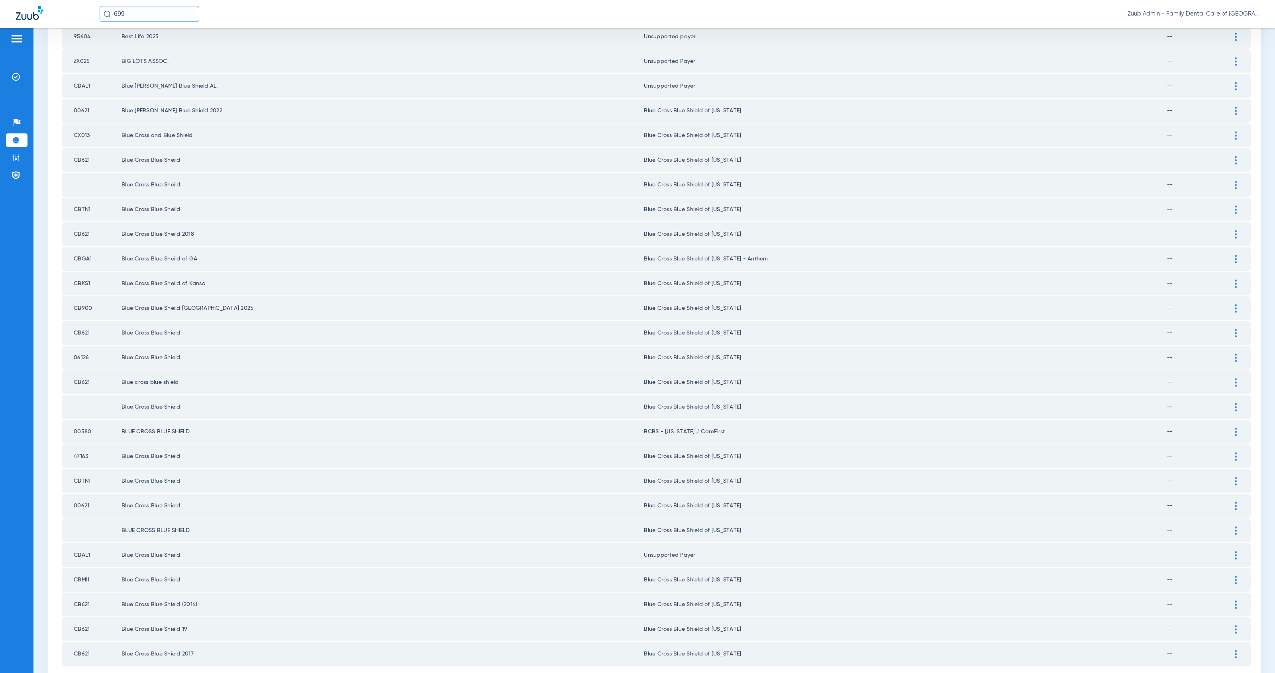
scroll to position [726, 0]
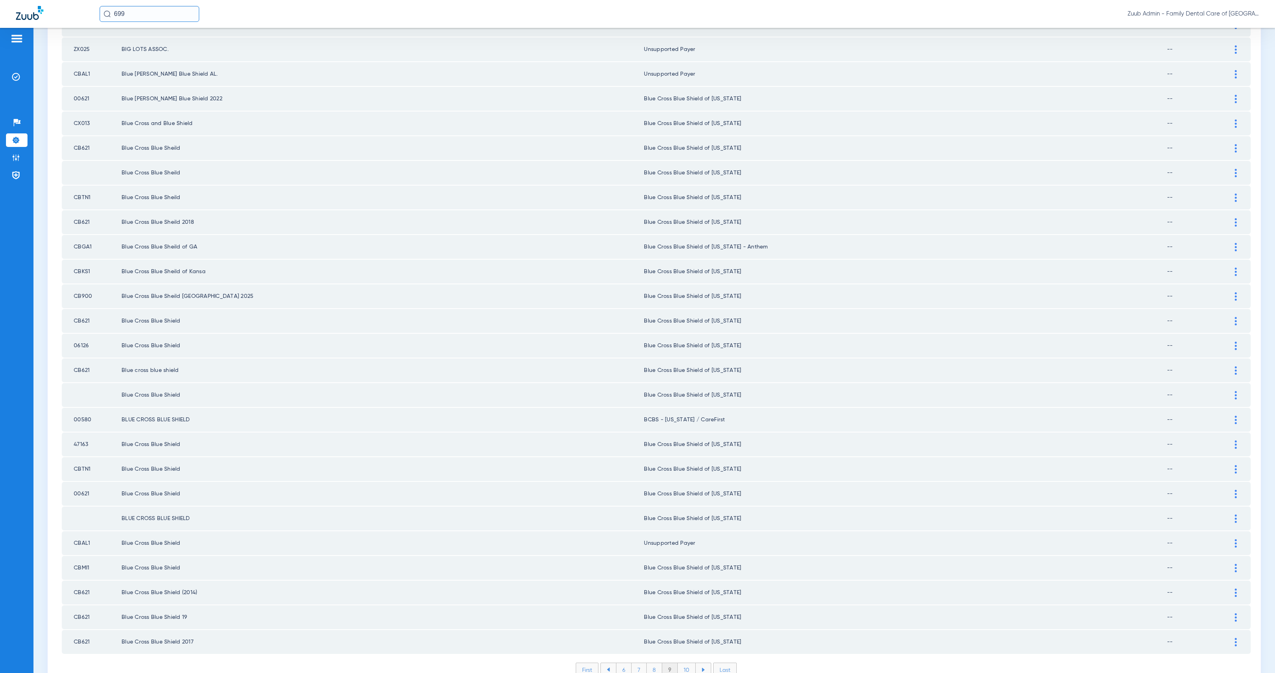
click at [684, 663] on li "10" at bounding box center [687, 670] width 18 height 14
click at [688, 663] on li "11" at bounding box center [688, 670] width 16 height 14
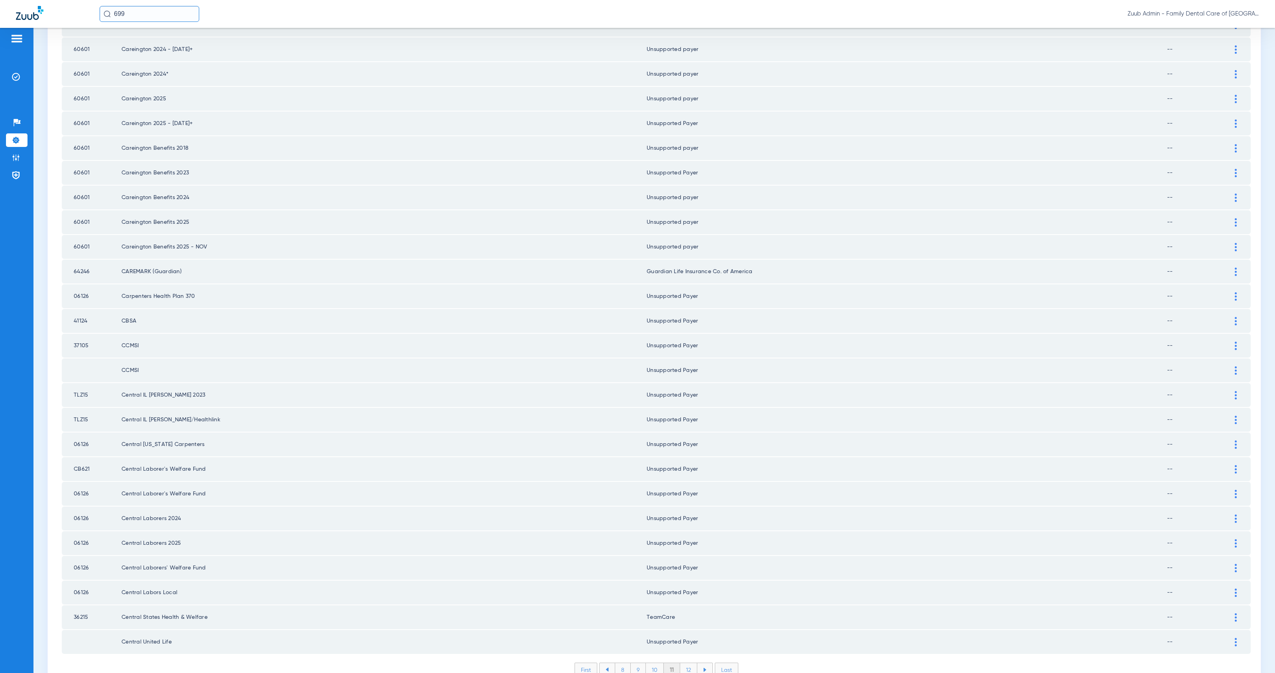
click at [687, 663] on li "12" at bounding box center [688, 670] width 17 height 14
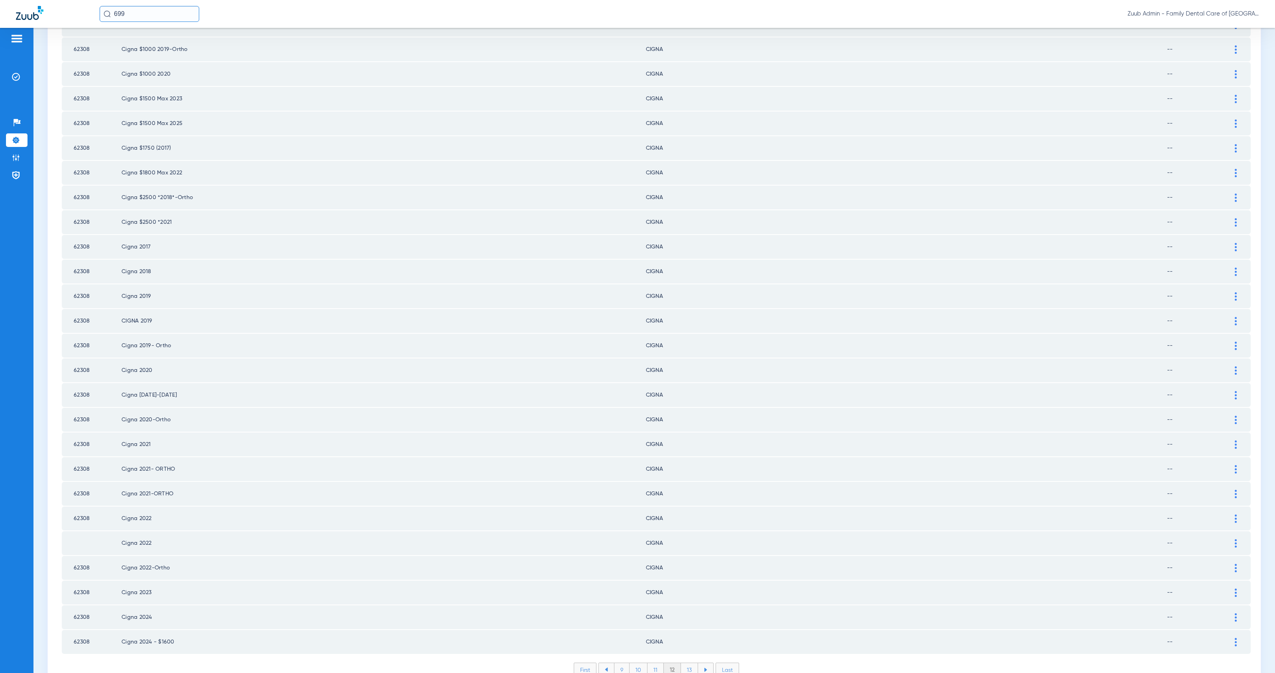
click at [686, 663] on li "13" at bounding box center [689, 670] width 17 height 14
click at [686, 663] on li "14" at bounding box center [691, 670] width 18 height 14
click at [690, 663] on li "15" at bounding box center [690, 670] width 18 height 14
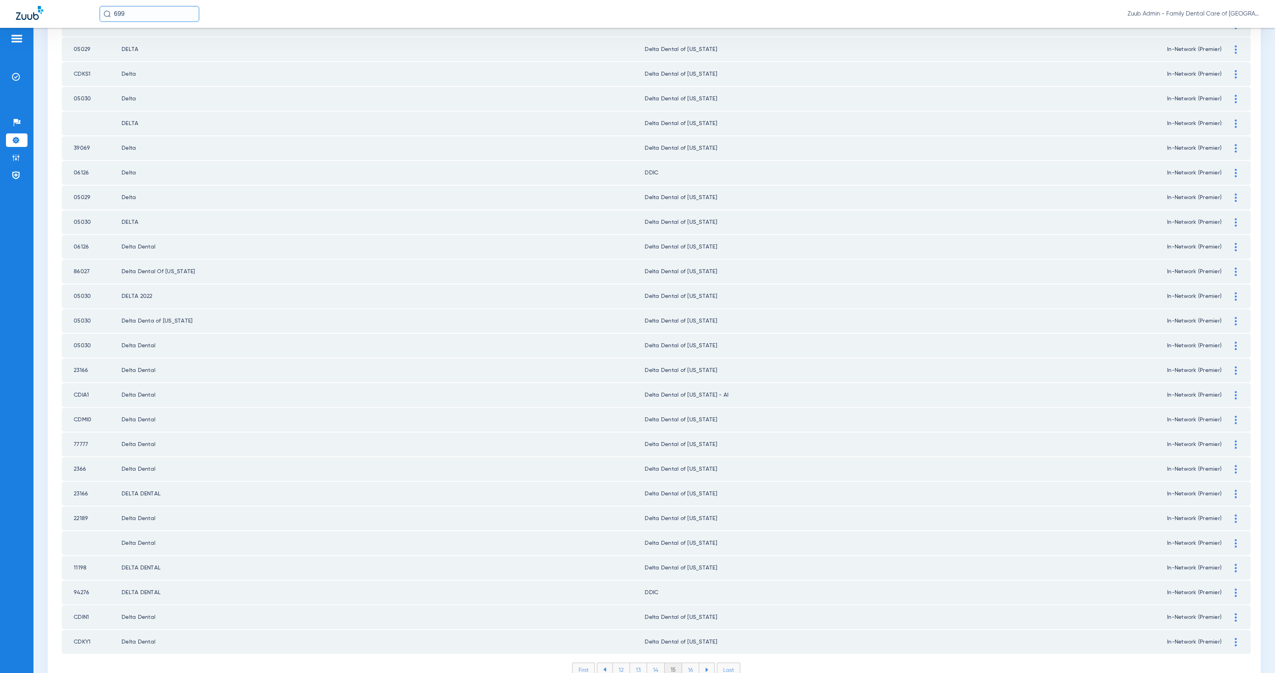
click at [687, 663] on li "16" at bounding box center [690, 670] width 17 height 14
click at [688, 663] on li "17" at bounding box center [690, 670] width 17 height 14
click at [687, 663] on li "18" at bounding box center [691, 670] width 18 height 14
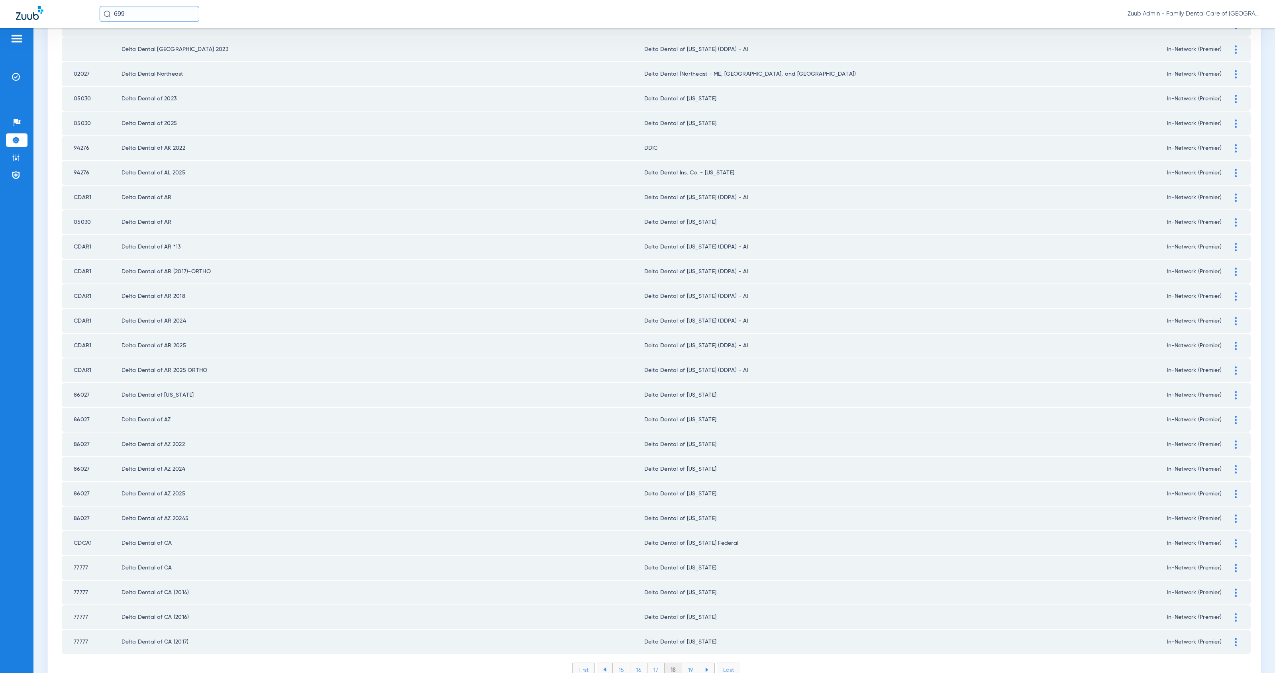
click at [688, 663] on li "19" at bounding box center [690, 670] width 17 height 14
click at [684, 663] on li "20" at bounding box center [690, 670] width 19 height 14
click at [688, 663] on li "21" at bounding box center [691, 670] width 17 height 14
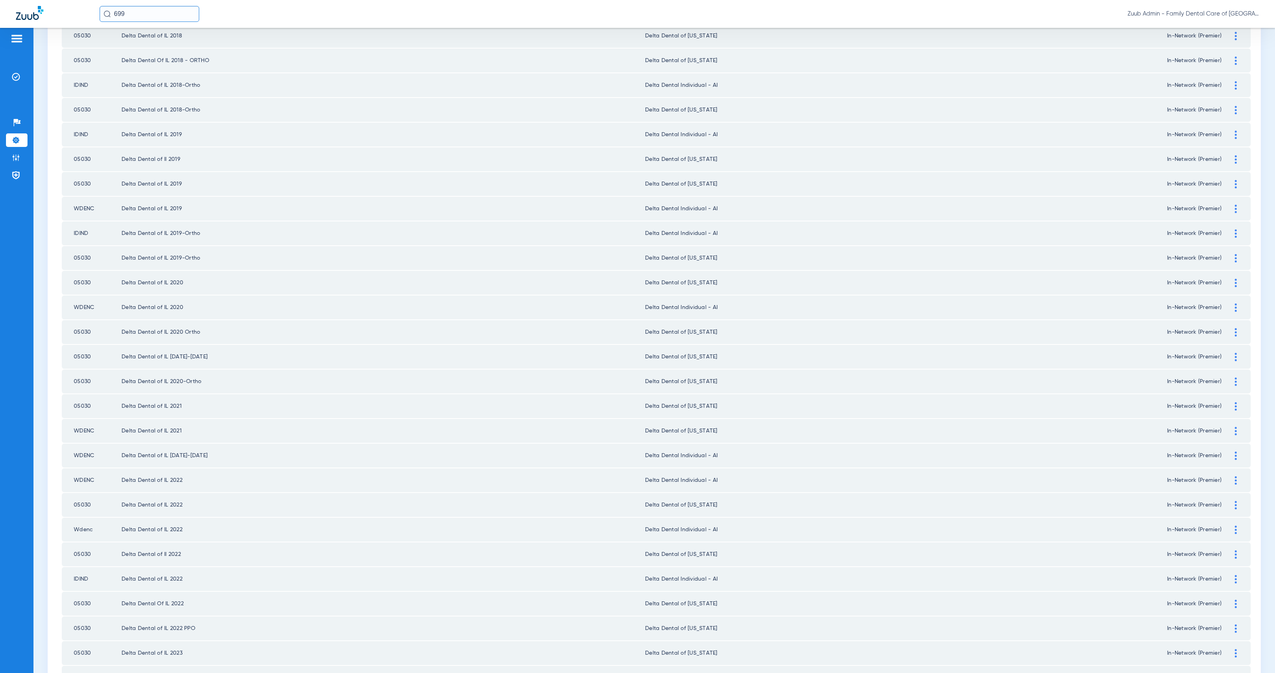
scroll to position [0, 0]
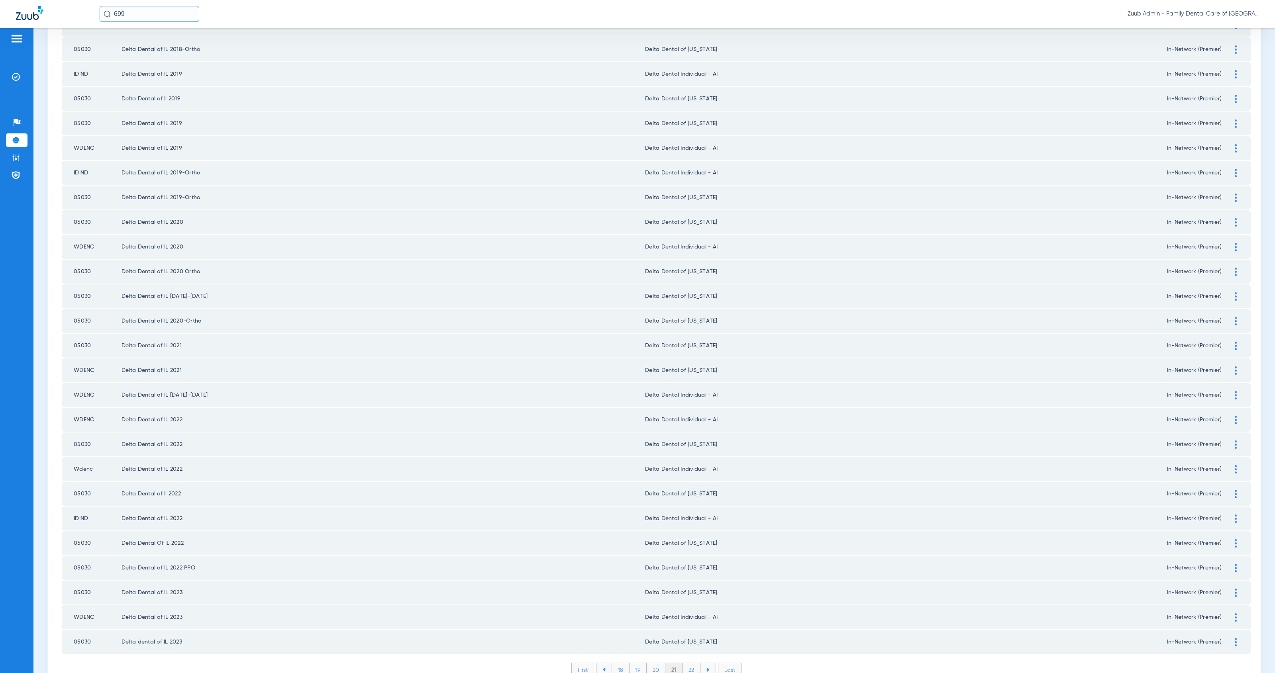
click at [685, 663] on li "22" at bounding box center [691, 670] width 18 height 14
click at [687, 663] on li "23" at bounding box center [691, 670] width 18 height 14
click at [689, 663] on li "24" at bounding box center [692, 670] width 18 height 14
click at [691, 663] on li "25" at bounding box center [691, 670] width 18 height 14
click at [689, 663] on li "26" at bounding box center [692, 670] width 18 height 14
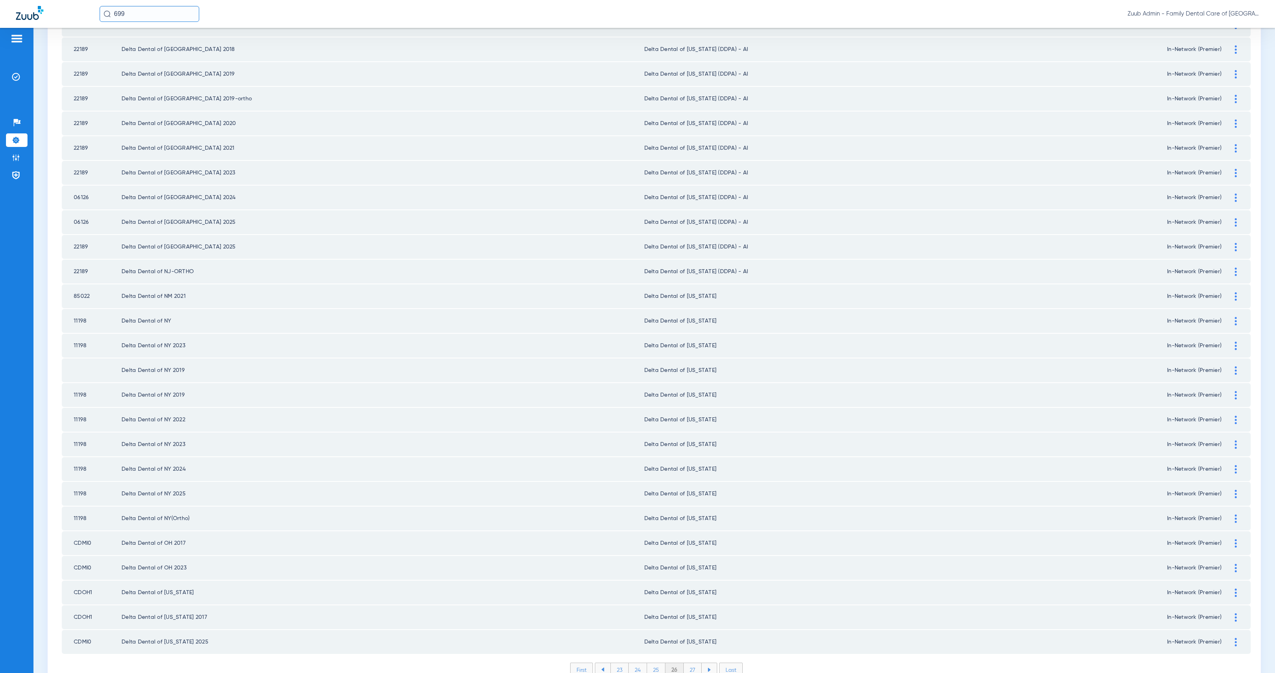
click at [691, 663] on li "27" at bounding box center [693, 670] width 18 height 14
click at [684, 663] on li "28" at bounding box center [692, 670] width 18 height 14
click at [685, 663] on li "29" at bounding box center [692, 670] width 18 height 14
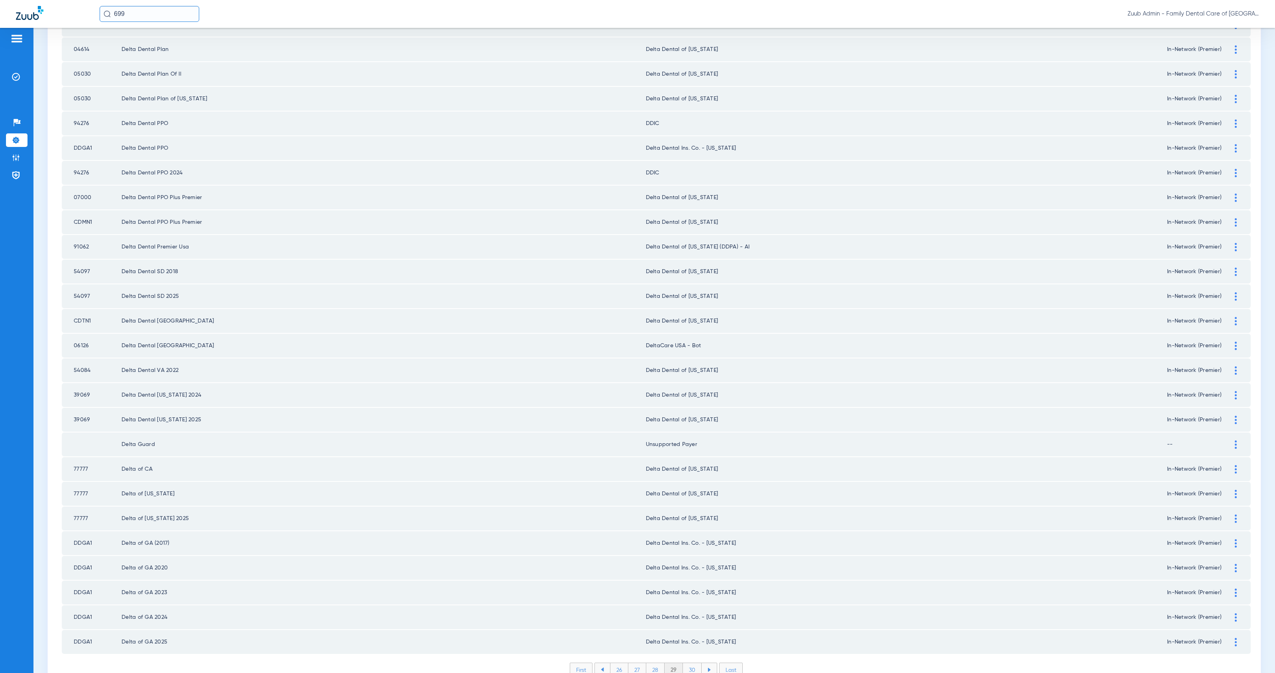
click at [691, 663] on li "30" at bounding box center [692, 670] width 19 height 14
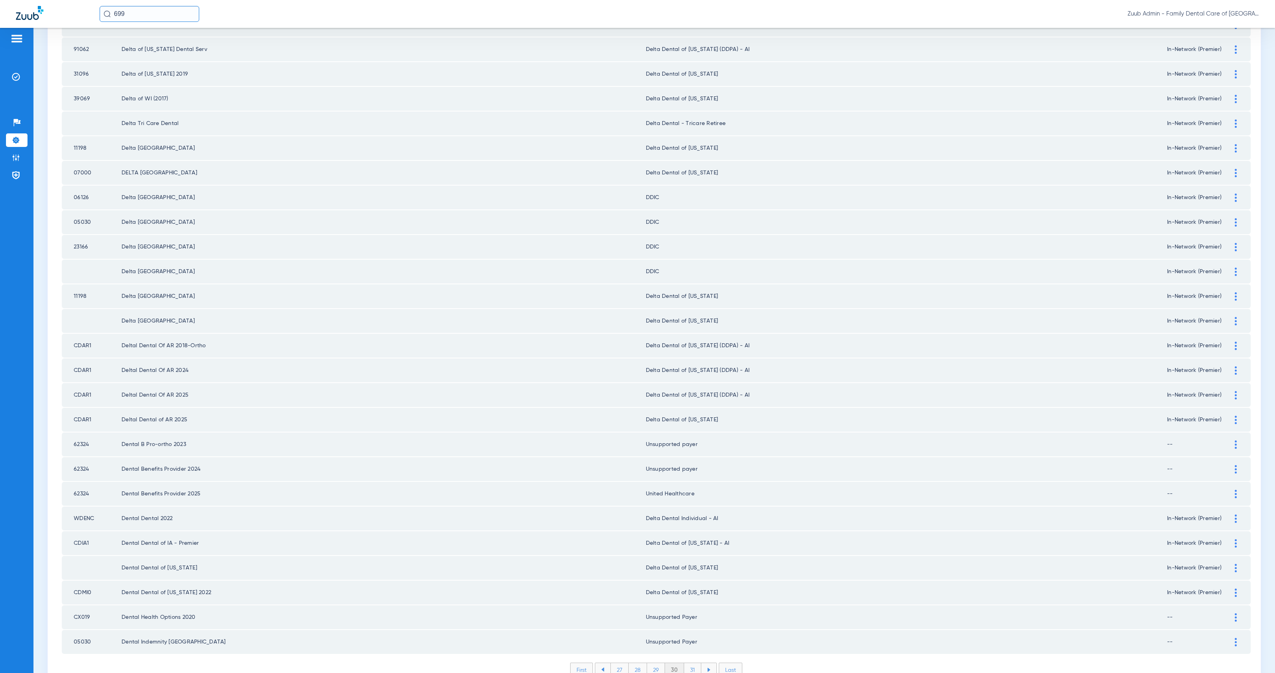
click at [1235, 465] on img at bounding box center [1236, 469] width 2 height 8
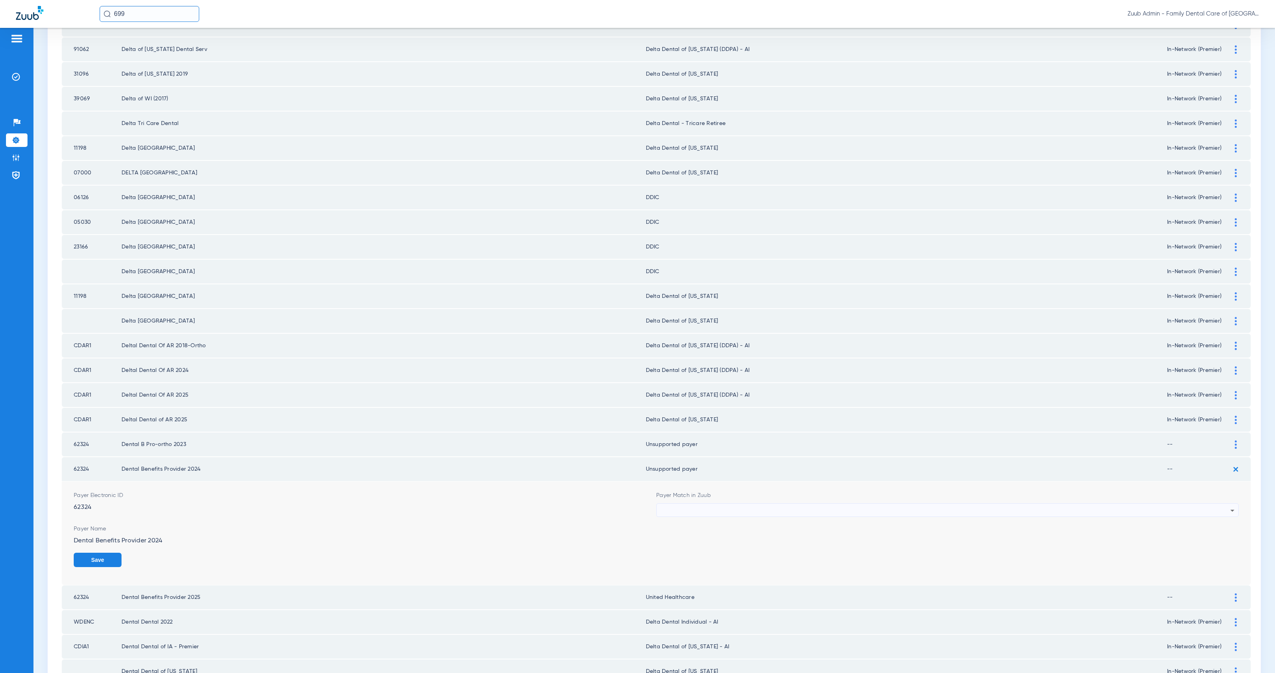
click at [719, 504] on div at bounding box center [945, 511] width 570 height 14
type input "united heal"
click at [713, 517] on mat-option "United Healthcare" at bounding box center [942, 520] width 578 height 14
drag, startPoint x: 1209, startPoint y: 529, endPoint x: 1219, endPoint y: 459, distance: 70.9
click at [1208, 553] on button "Save" at bounding box center [1215, 560] width 48 height 14
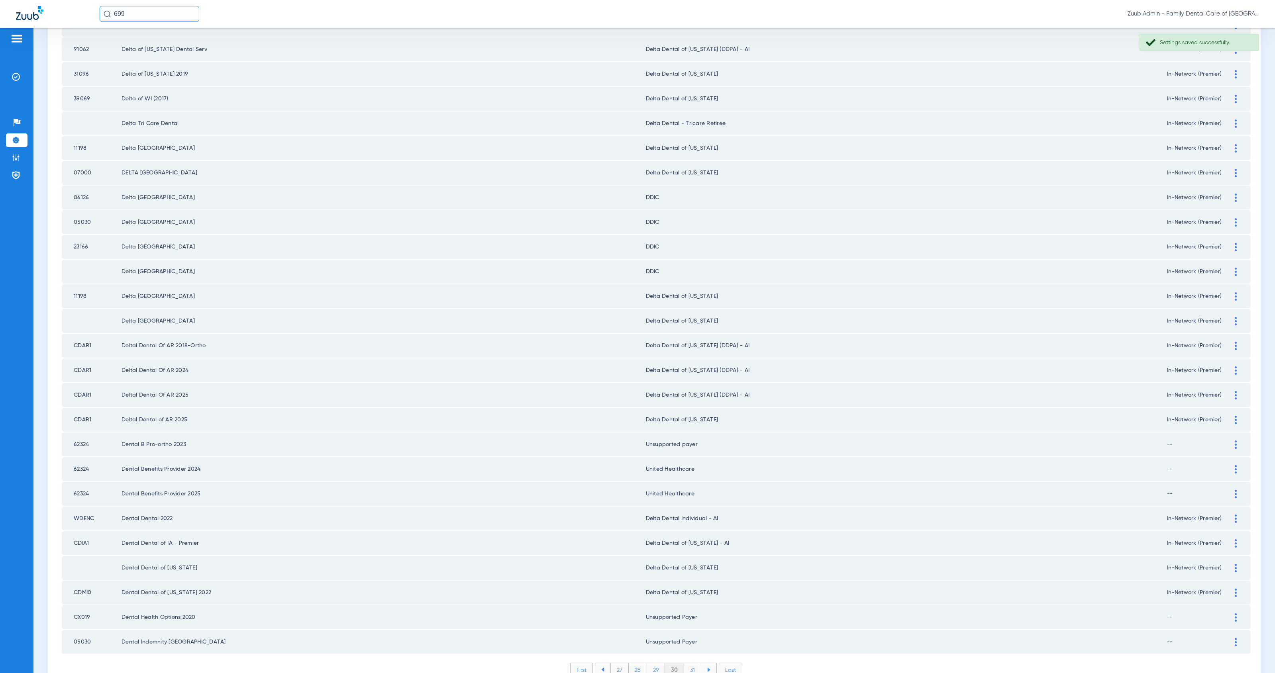
click at [1235, 441] on img at bounding box center [1236, 445] width 2 height 8
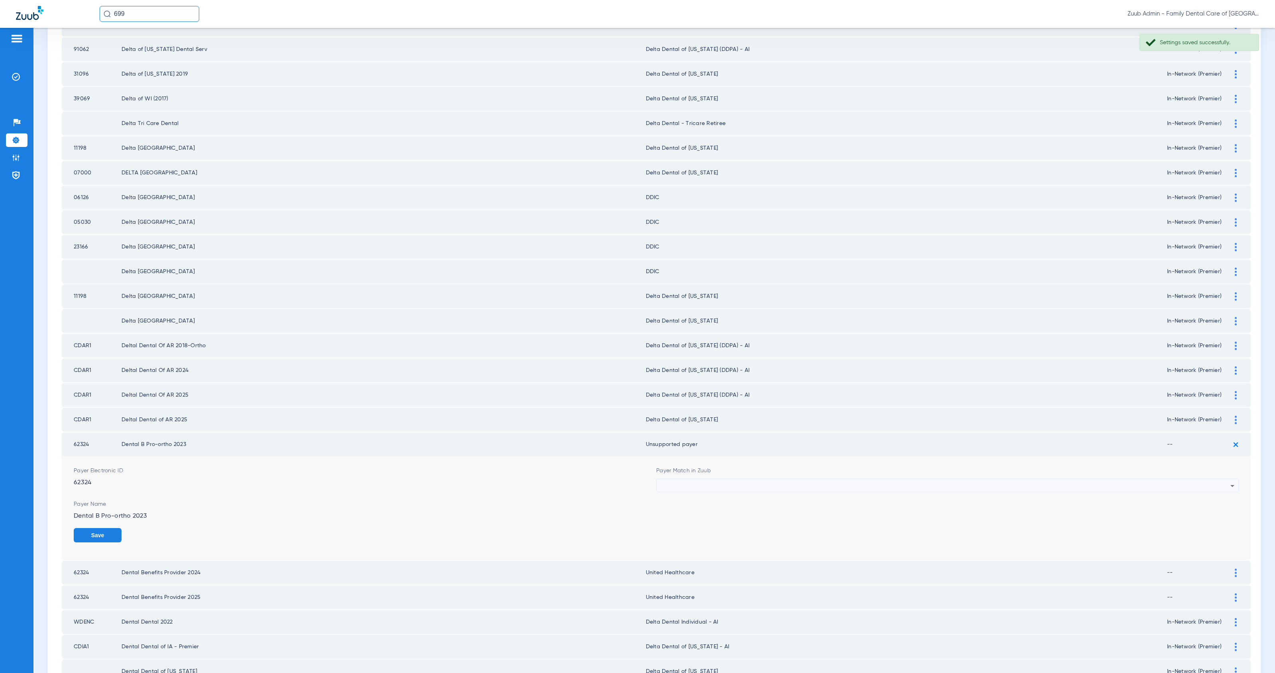
click at [752, 479] on div at bounding box center [945, 486] width 570 height 14
type input "united he"
drag, startPoint x: 773, startPoint y: 498, endPoint x: 834, endPoint y: 506, distance: 61.5
click at [773, 498] on mat-option "United Healthcare" at bounding box center [942, 496] width 578 height 14
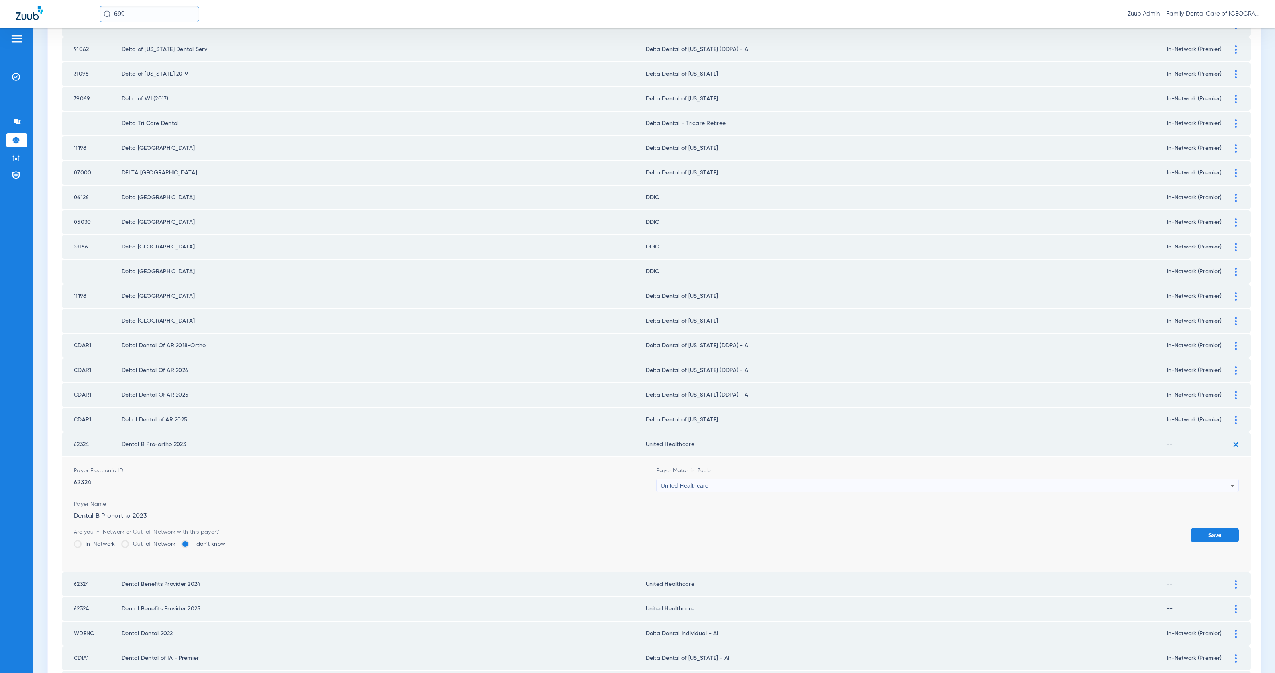
click at [1203, 487] on form "Payer Electronic ID 62324 Payer Match in Zuub United Healthcare Payer Name Dent…" at bounding box center [656, 514] width 1165 height 115
drag, startPoint x: 1209, startPoint y: 501, endPoint x: 1204, endPoint y: 501, distance: 4.4
click at [1209, 528] on button "Save" at bounding box center [1215, 535] width 48 height 14
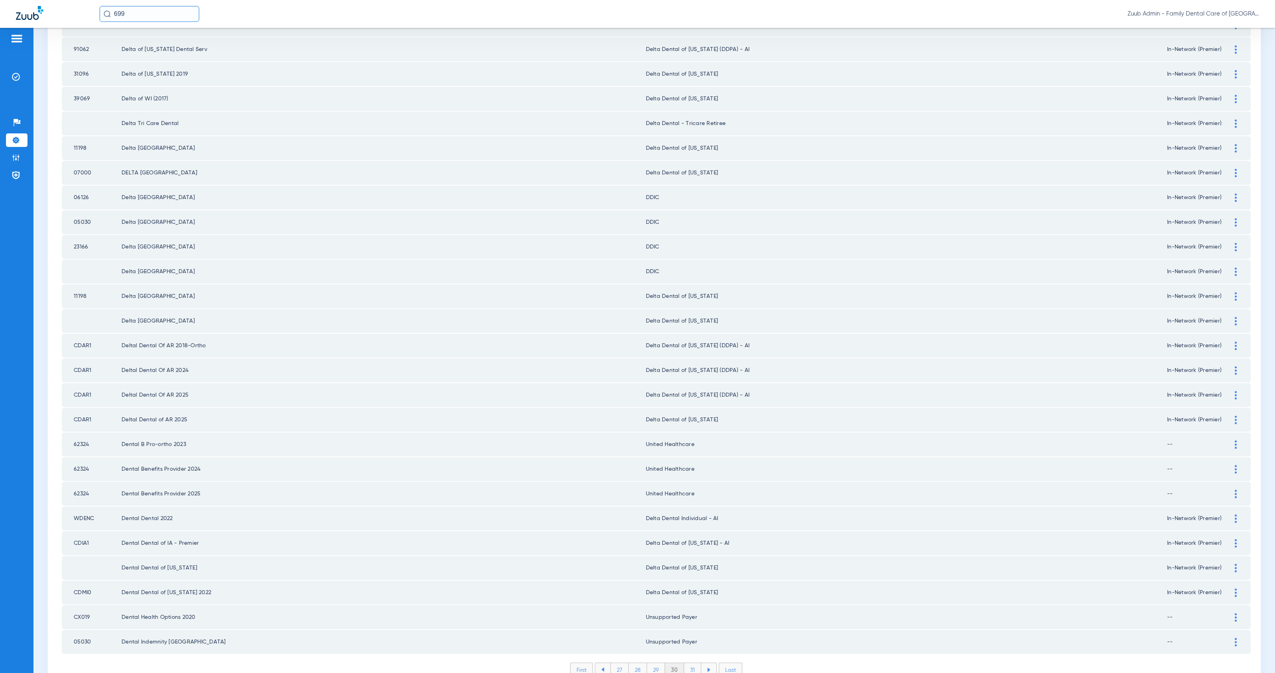
click at [690, 663] on li "31" at bounding box center [692, 670] width 17 height 14
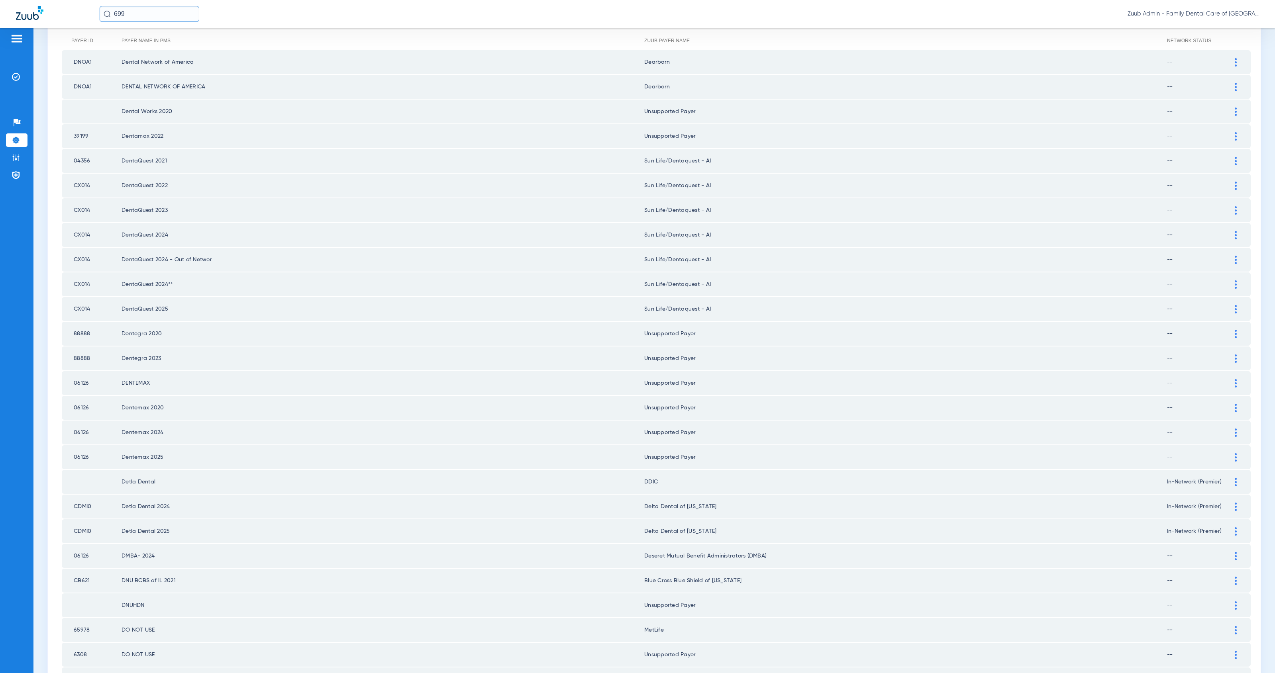
scroll to position [726, 0]
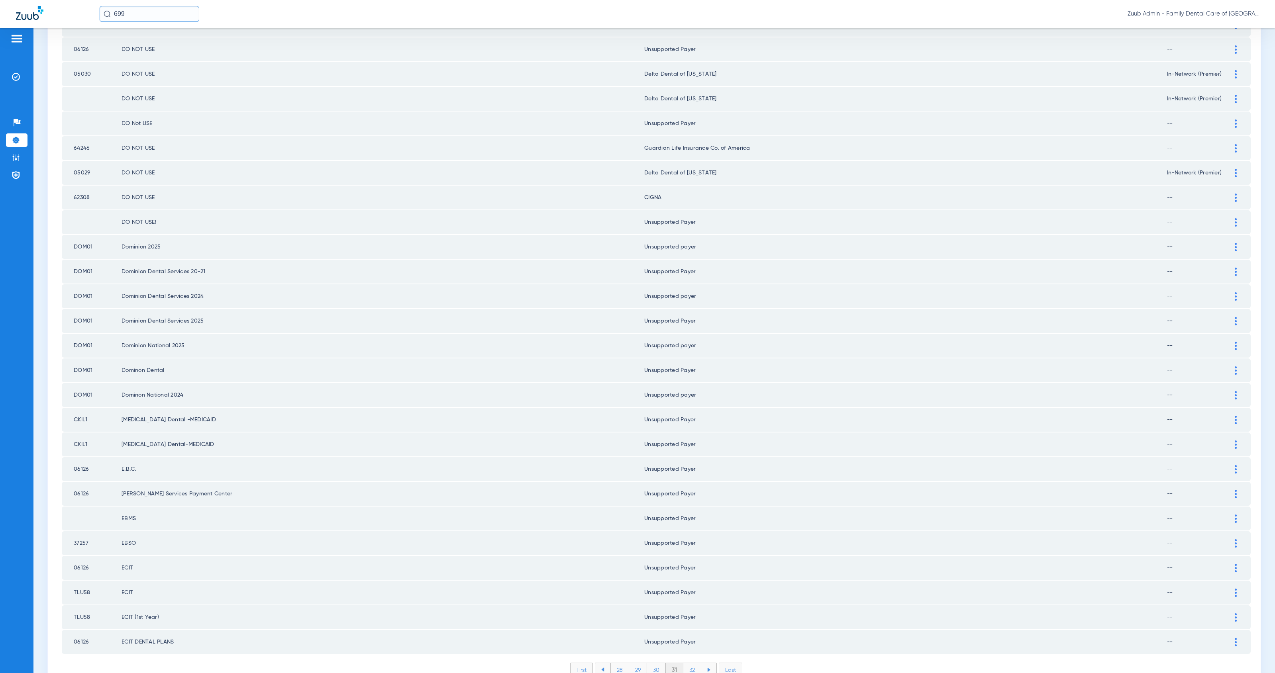
click at [688, 663] on li "32" at bounding box center [692, 670] width 18 height 14
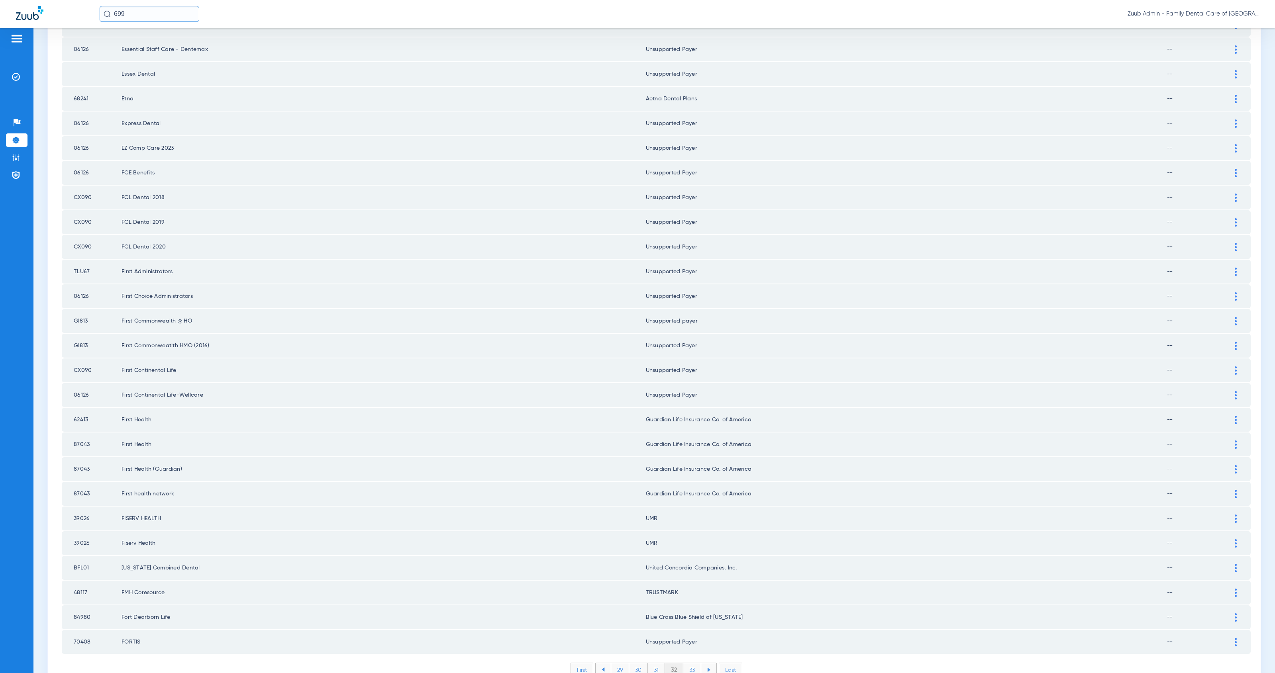
click at [688, 663] on li "33" at bounding box center [692, 670] width 18 height 14
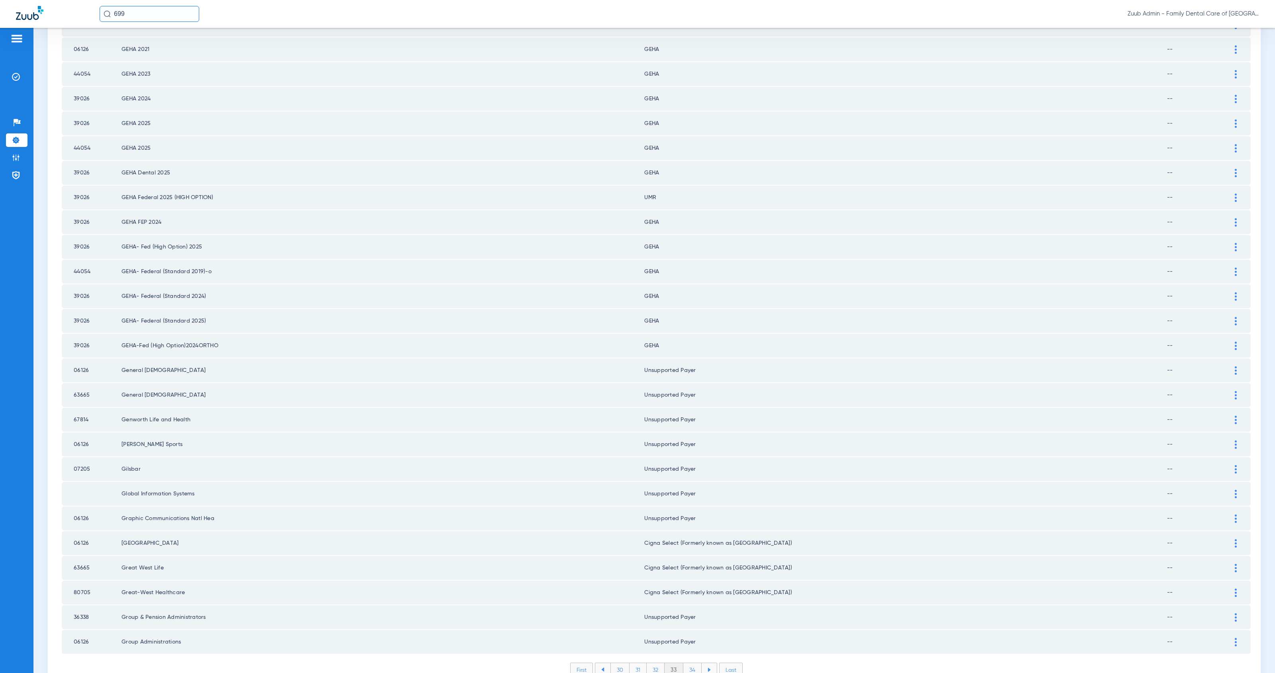
click at [688, 663] on li "34" at bounding box center [692, 670] width 18 height 14
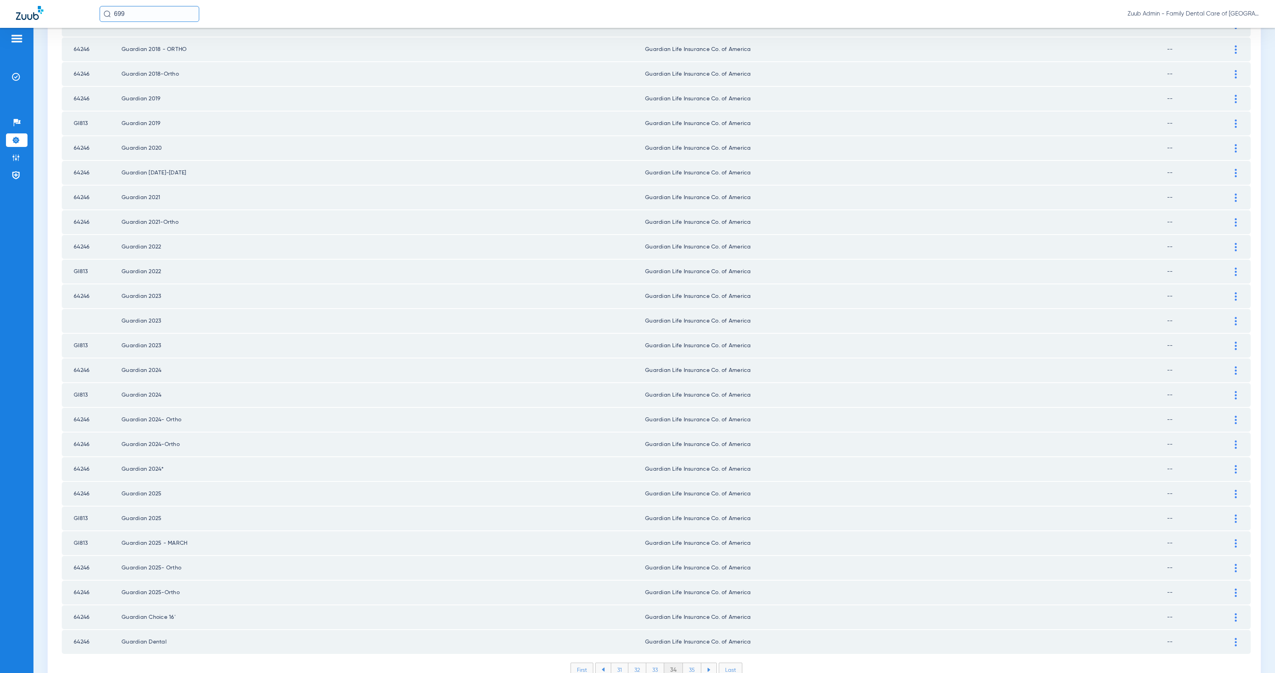
click at [688, 663] on li "35" at bounding box center [692, 670] width 18 height 14
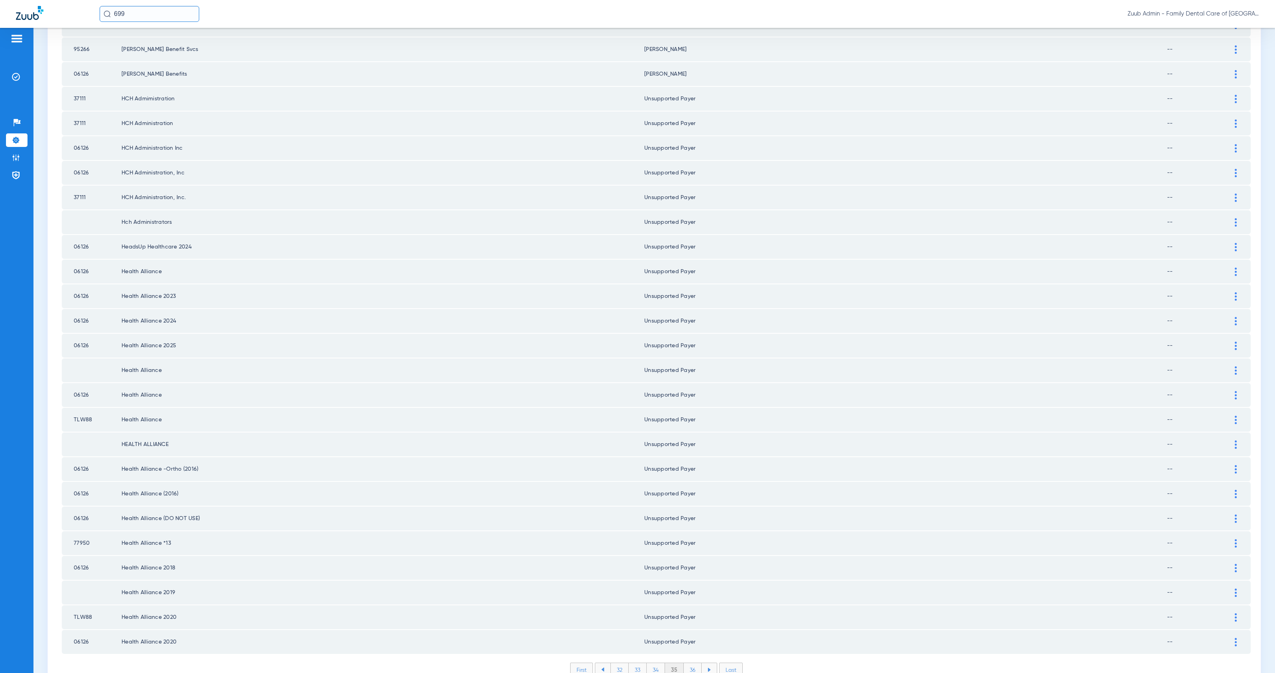
click at [688, 663] on li "36" at bounding box center [693, 670] width 18 height 14
click at [692, 663] on li "37" at bounding box center [693, 670] width 18 height 14
click at [690, 663] on li "38" at bounding box center [692, 670] width 18 height 14
click at [688, 663] on li "39" at bounding box center [693, 670] width 18 height 14
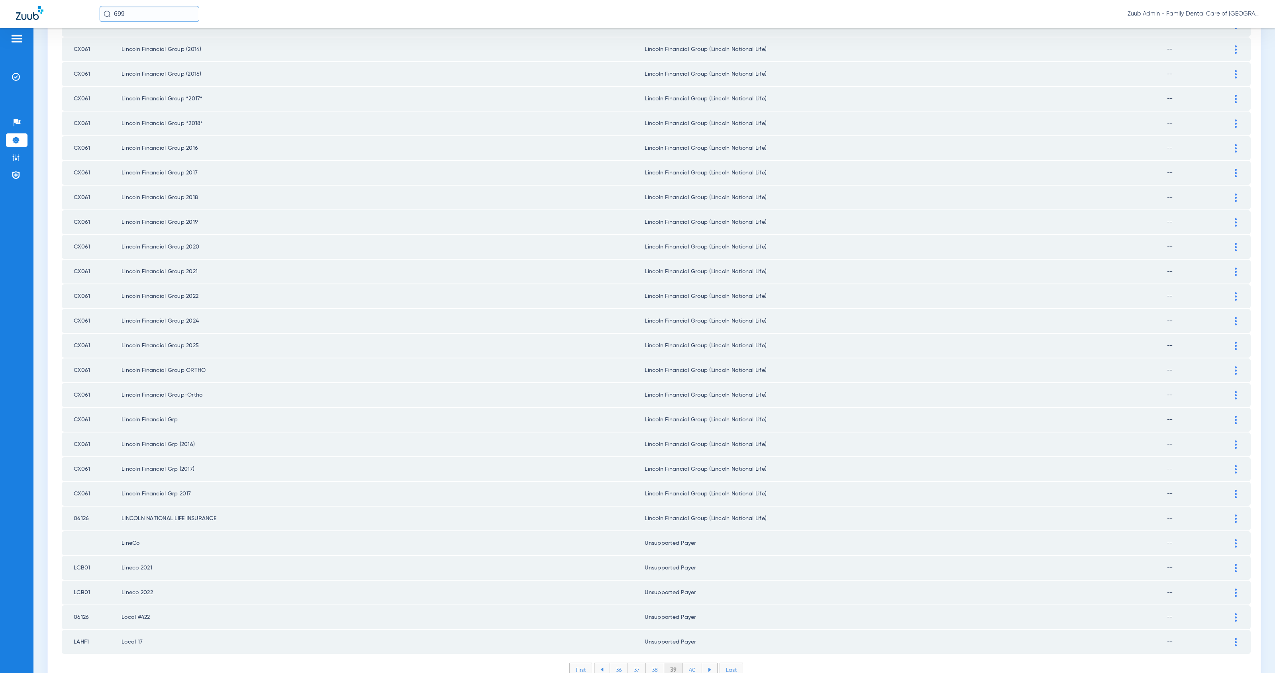
click at [686, 663] on li "40" at bounding box center [692, 670] width 19 height 14
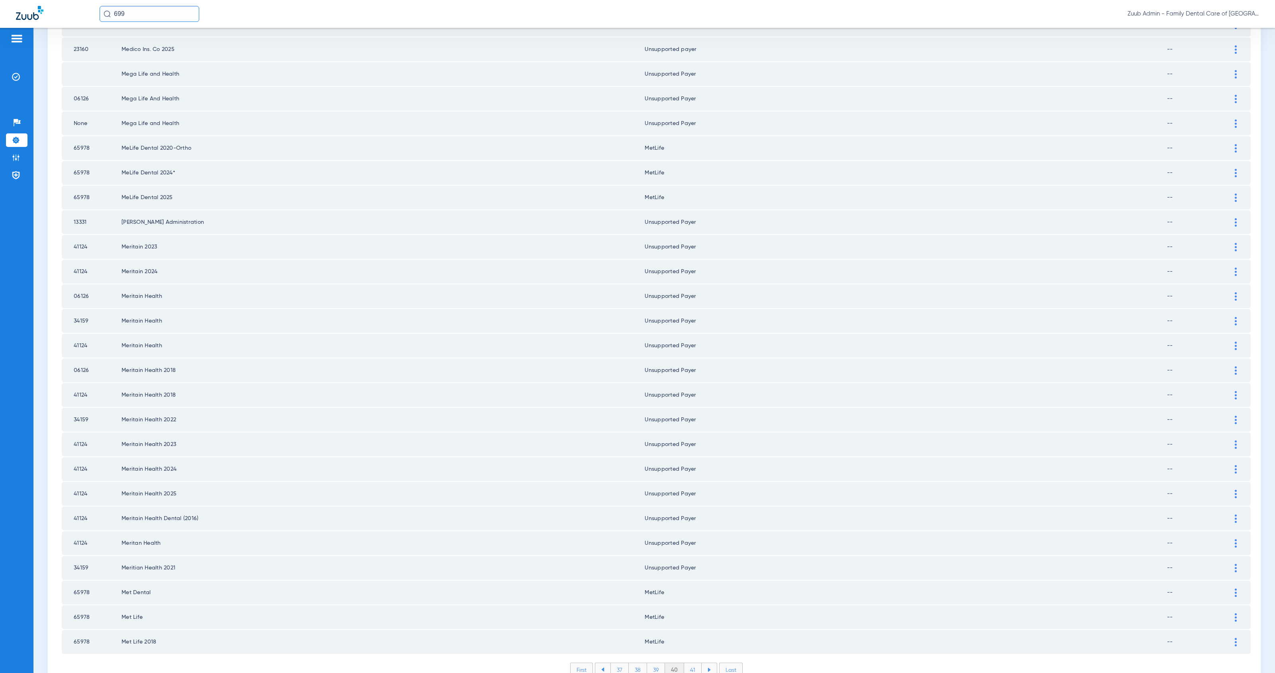
click at [688, 663] on li "41" at bounding box center [693, 670] width 18 height 14
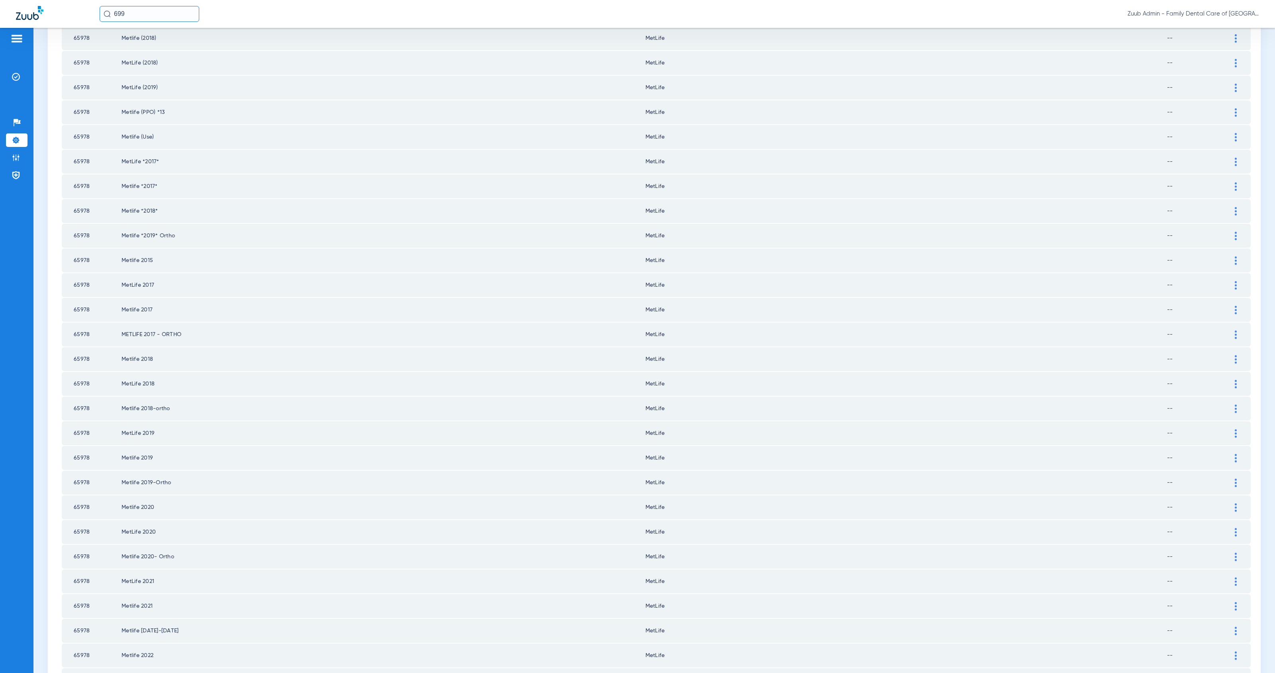
scroll to position [0, 0]
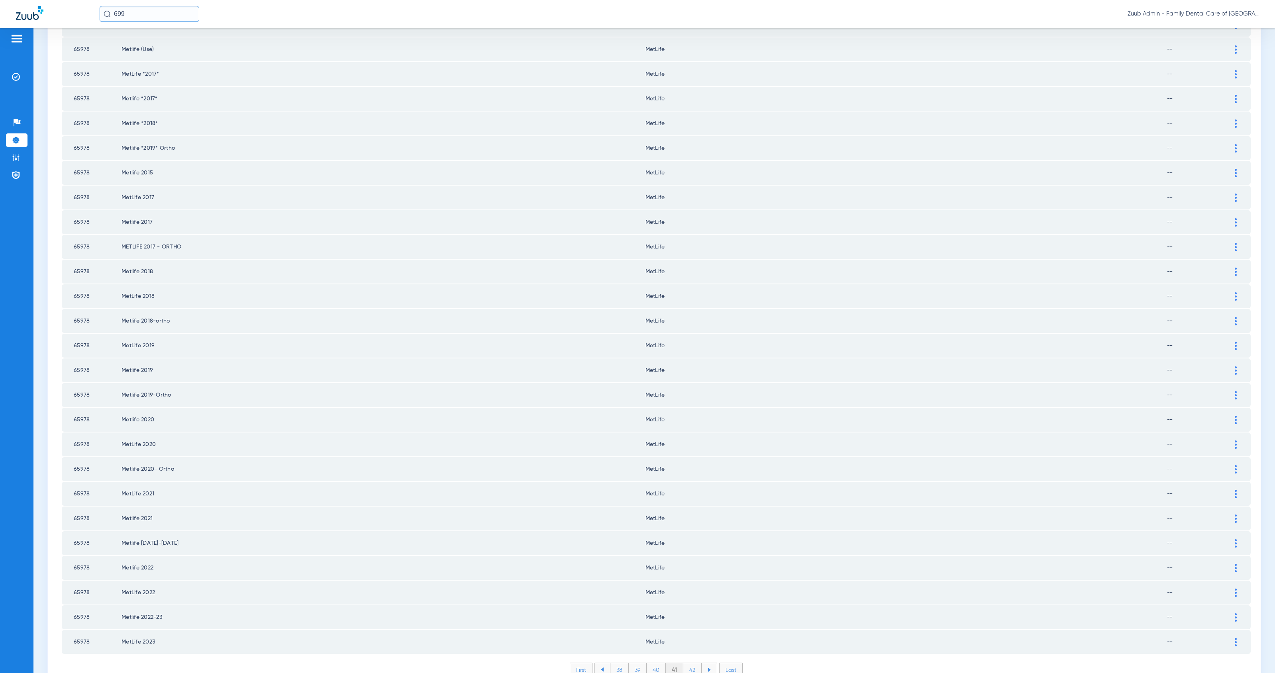
click at [692, 663] on li "42" at bounding box center [692, 670] width 18 height 14
click at [690, 663] on li "43" at bounding box center [692, 670] width 18 height 14
click at [691, 663] on li "44" at bounding box center [693, 670] width 19 height 14
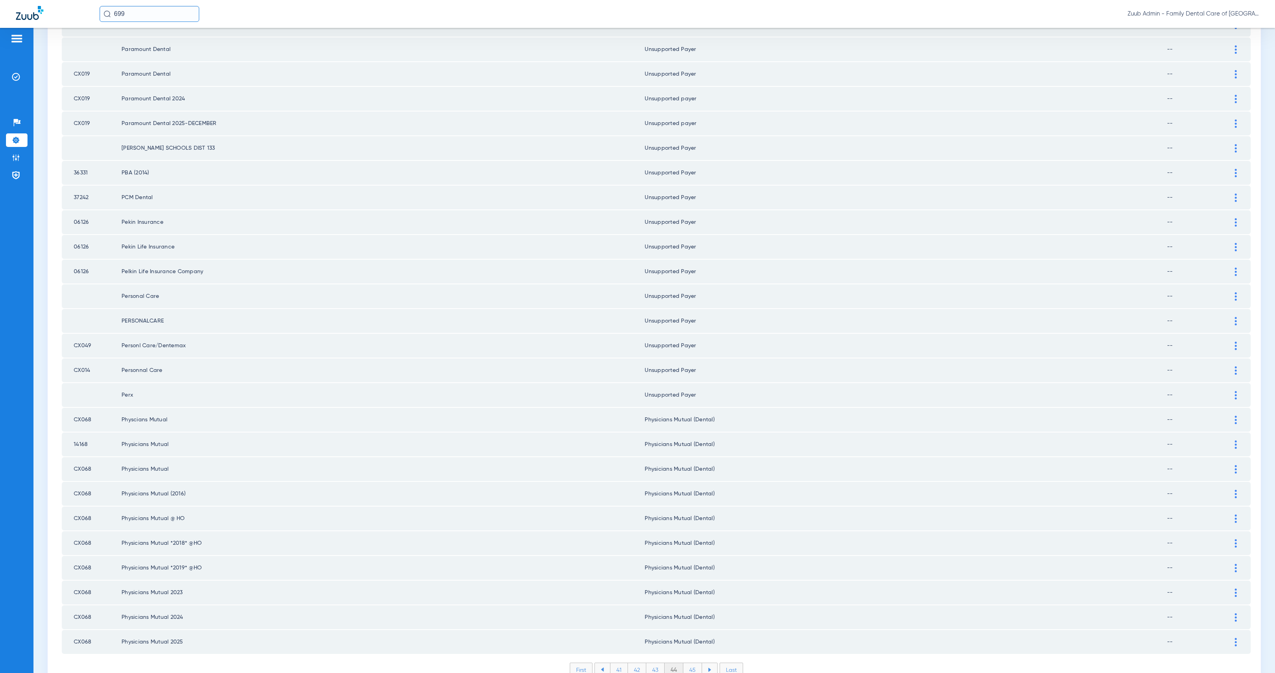
click at [688, 663] on li "45" at bounding box center [692, 670] width 19 height 14
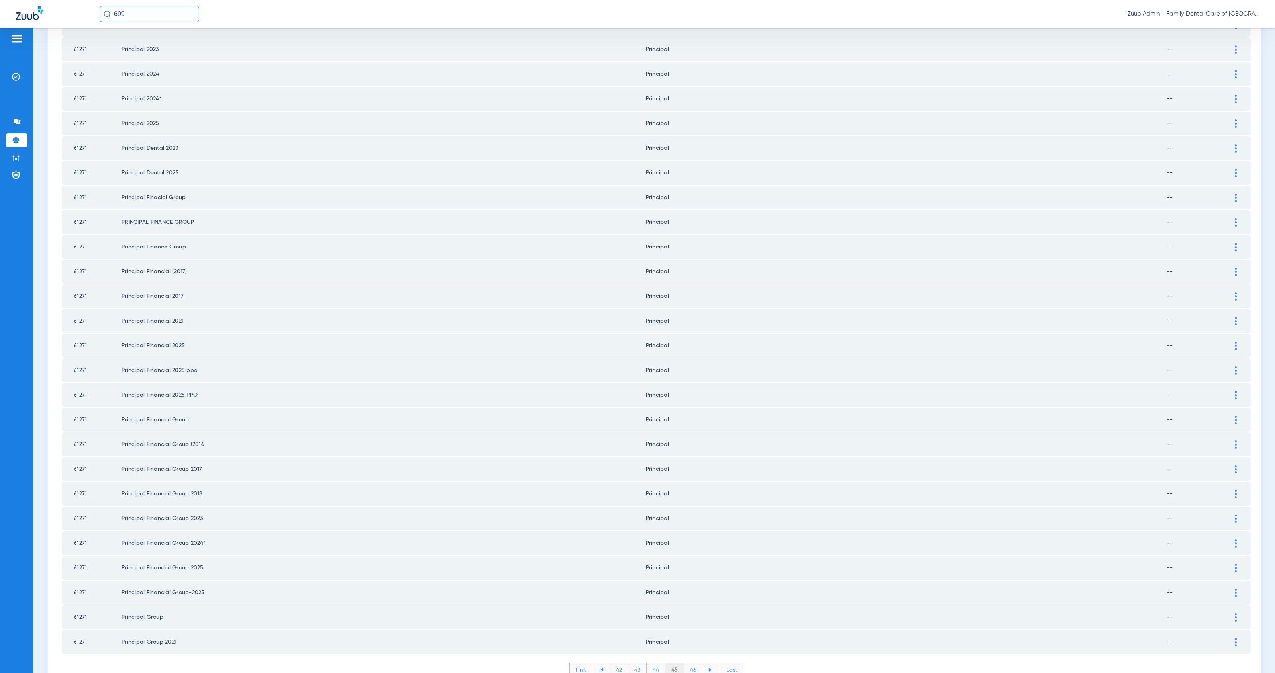
click at [692, 663] on li "46" at bounding box center [693, 670] width 18 height 14
click at [688, 663] on li "47" at bounding box center [693, 670] width 18 height 14
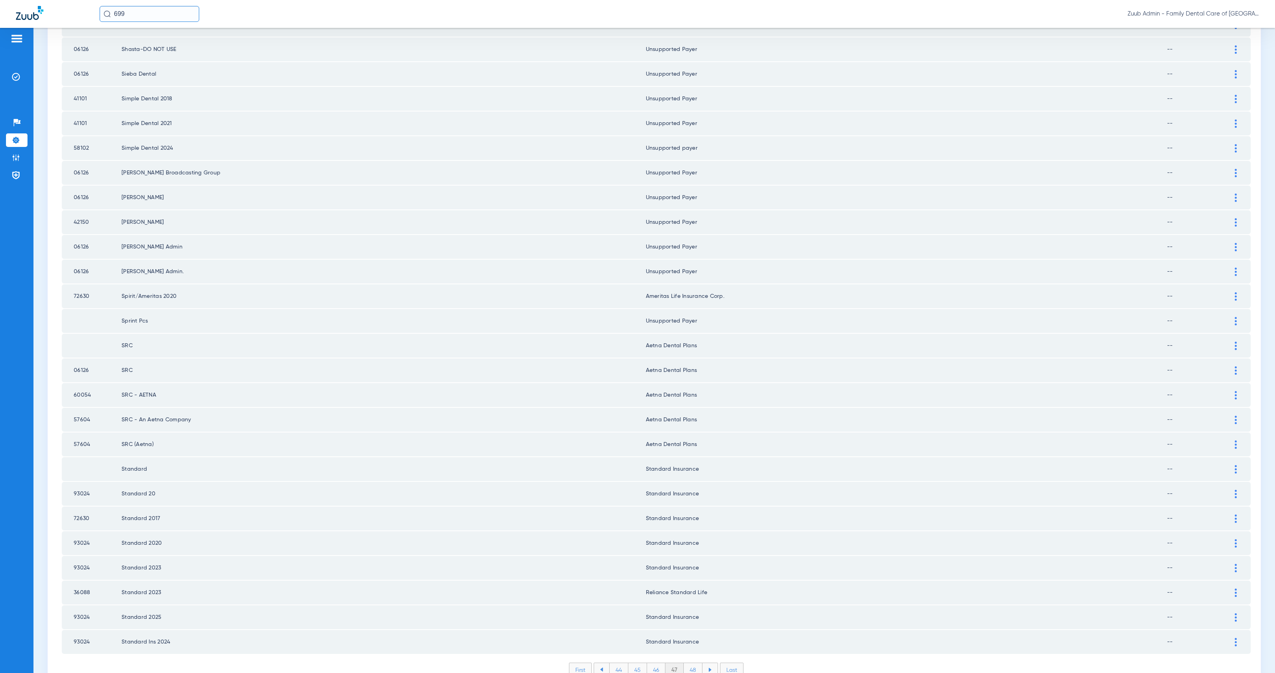
click at [692, 663] on li "48" at bounding box center [693, 670] width 19 height 14
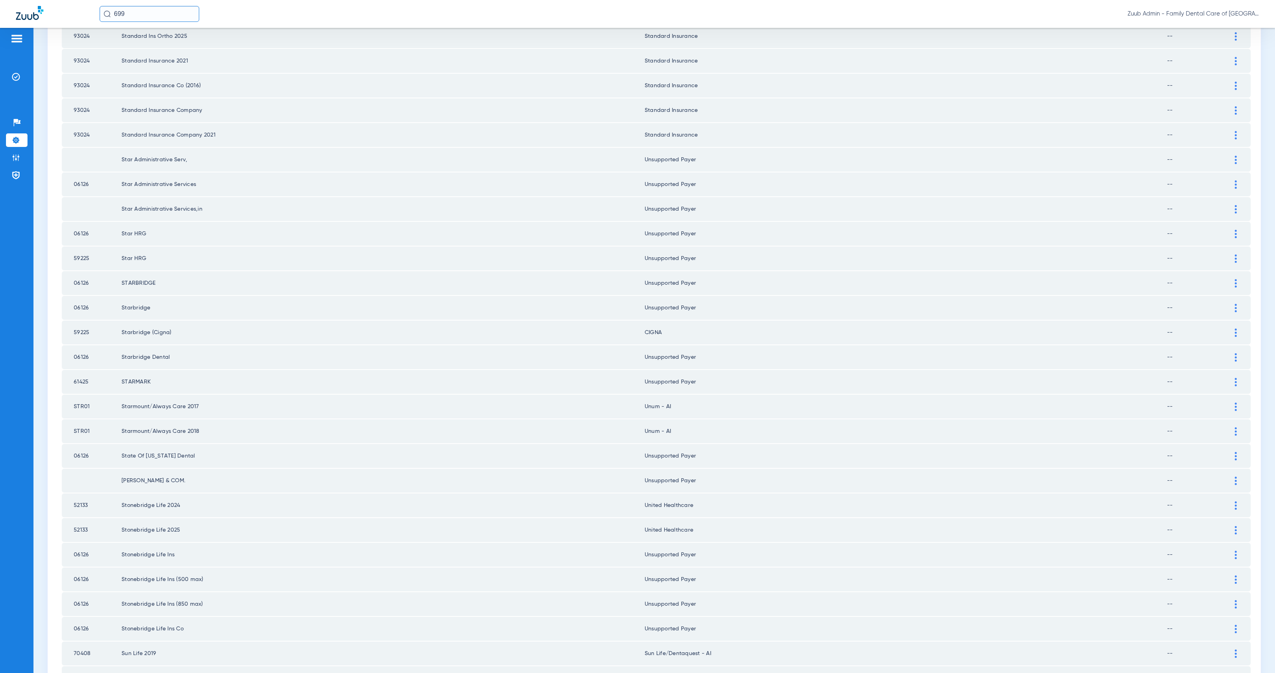
click at [1231, 353] on div at bounding box center [1236, 357] width 14 height 8
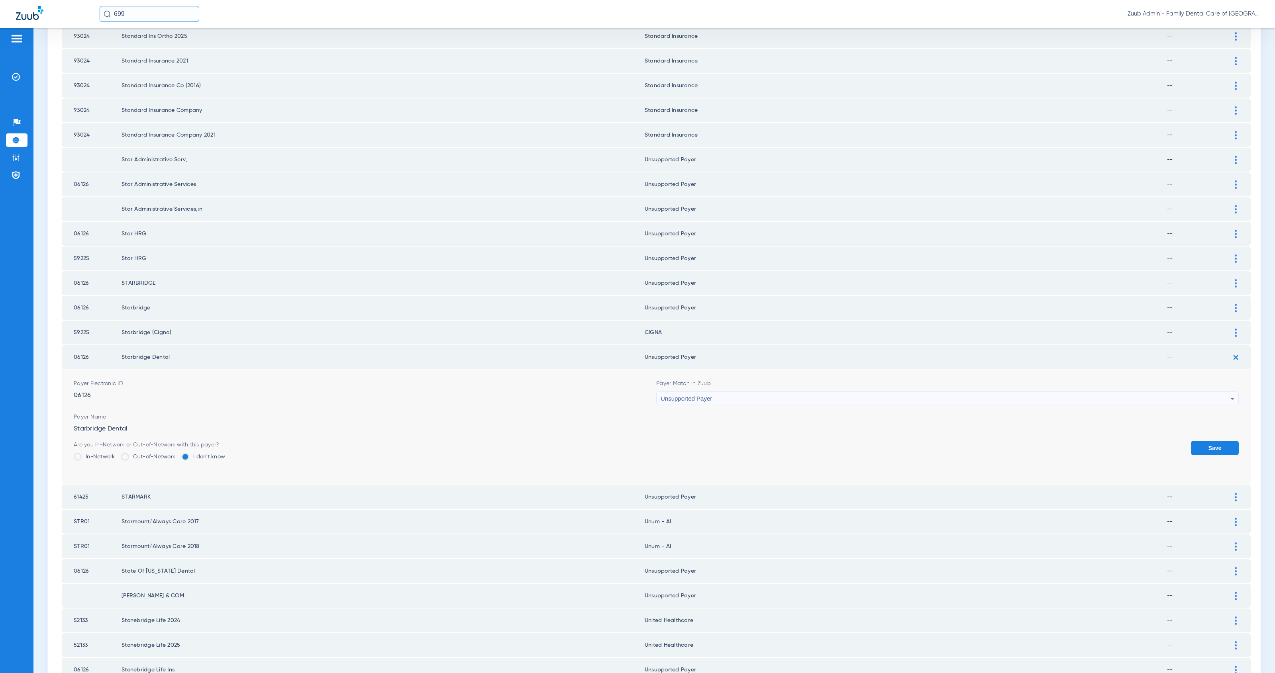
click at [696, 395] on span "Unsupported Payer" at bounding box center [685, 398] width 51 height 7
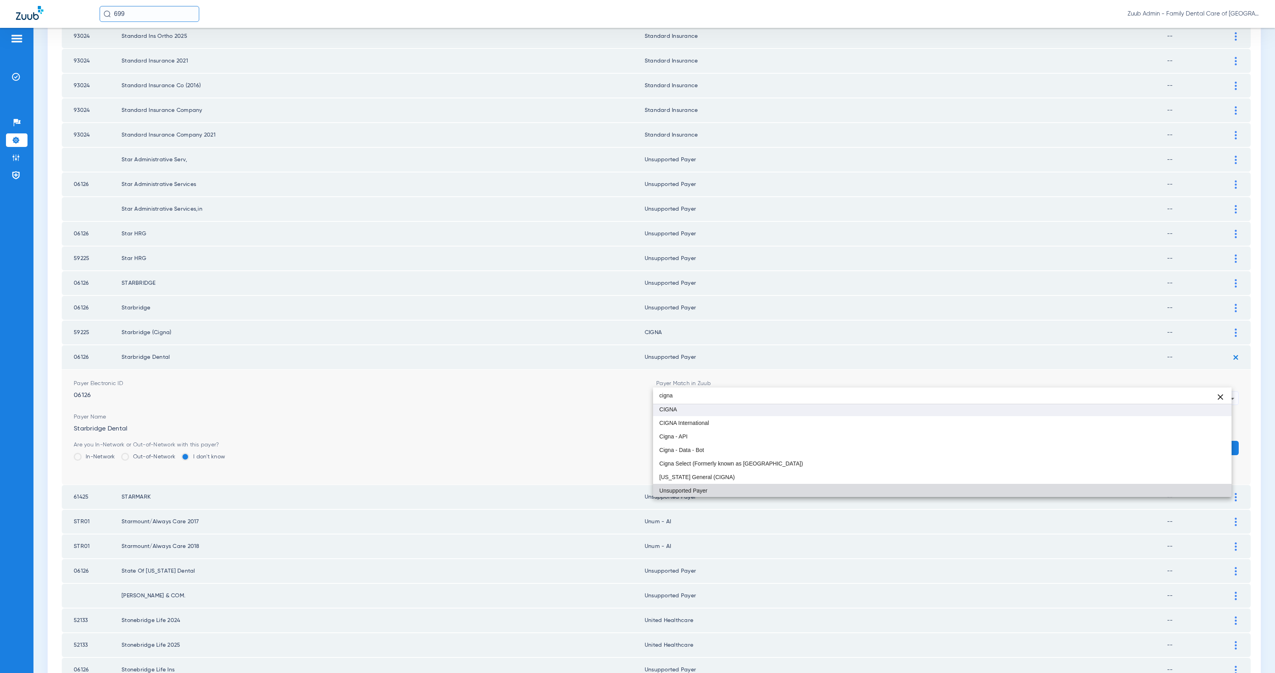
type input "cigna"
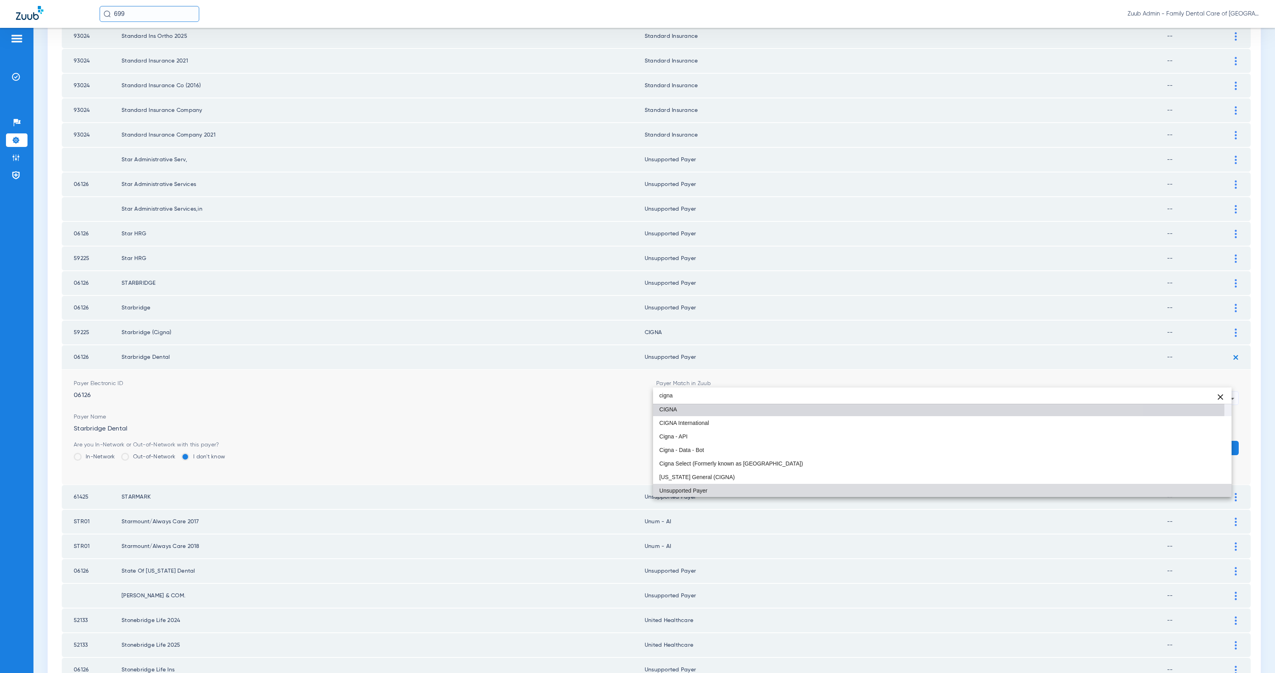
click at [728, 408] on mat-option "CIGNA" at bounding box center [942, 410] width 578 height 14
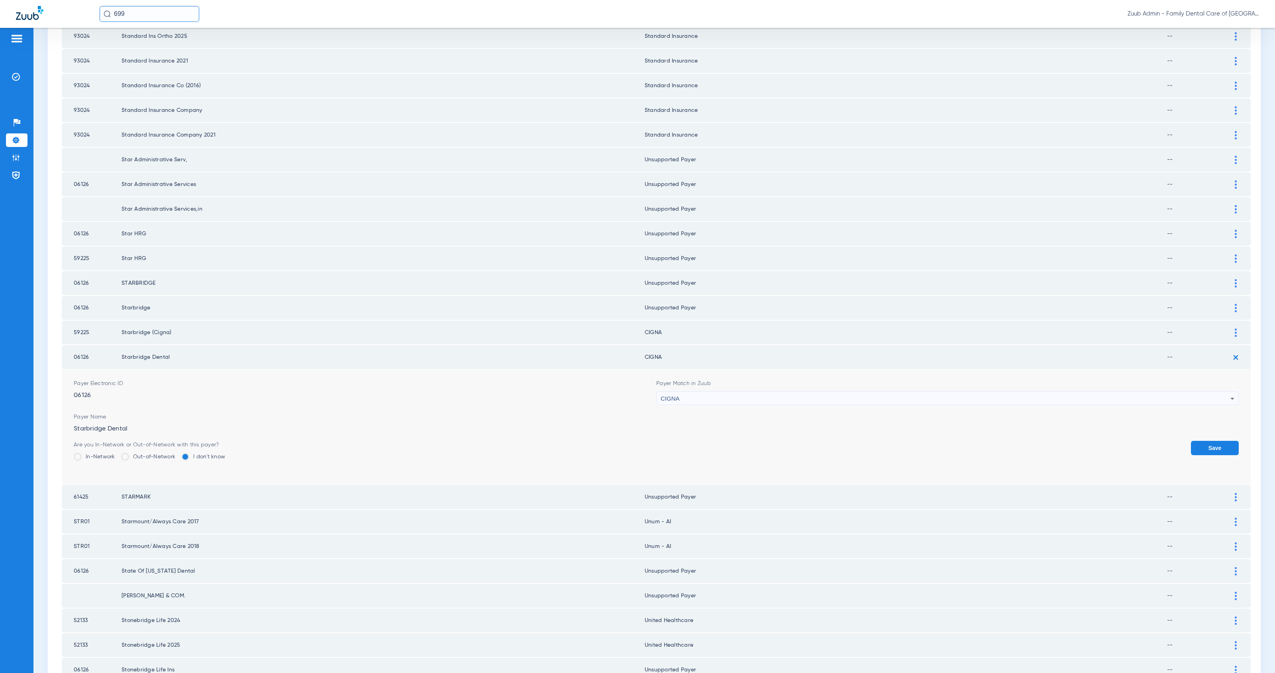
click at [1194, 441] on button "Save" at bounding box center [1215, 448] width 48 height 14
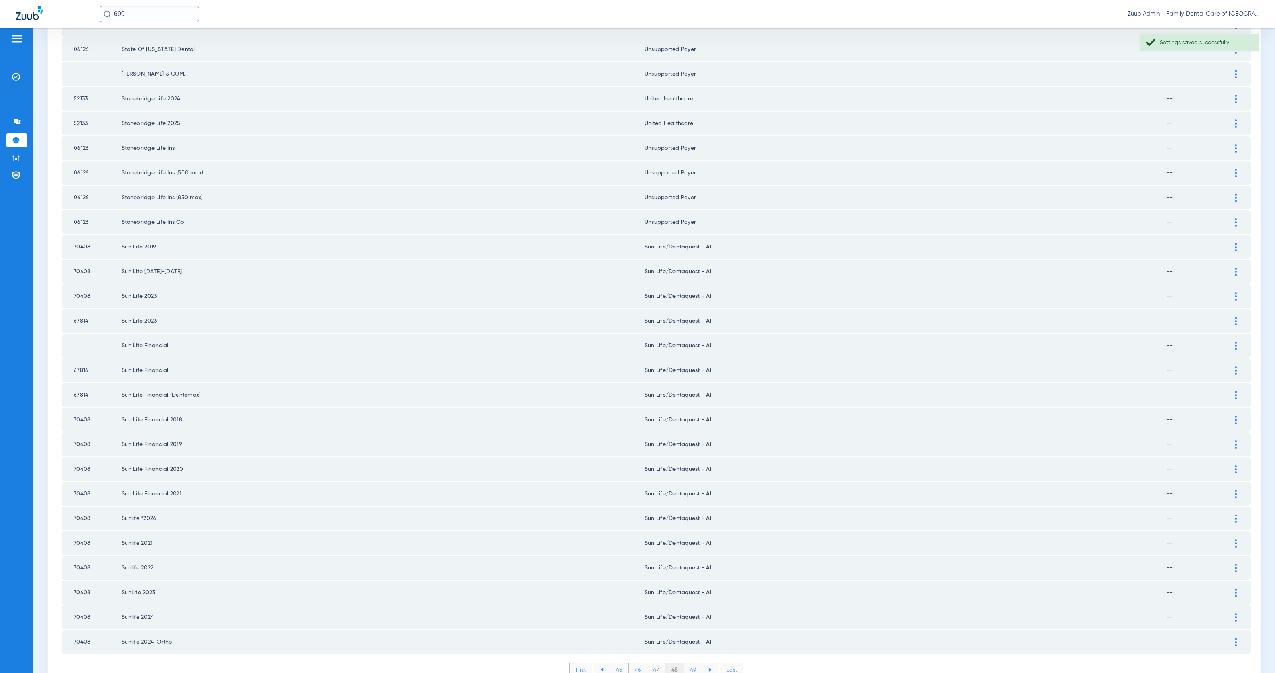
click at [688, 663] on li "49" at bounding box center [693, 670] width 18 height 14
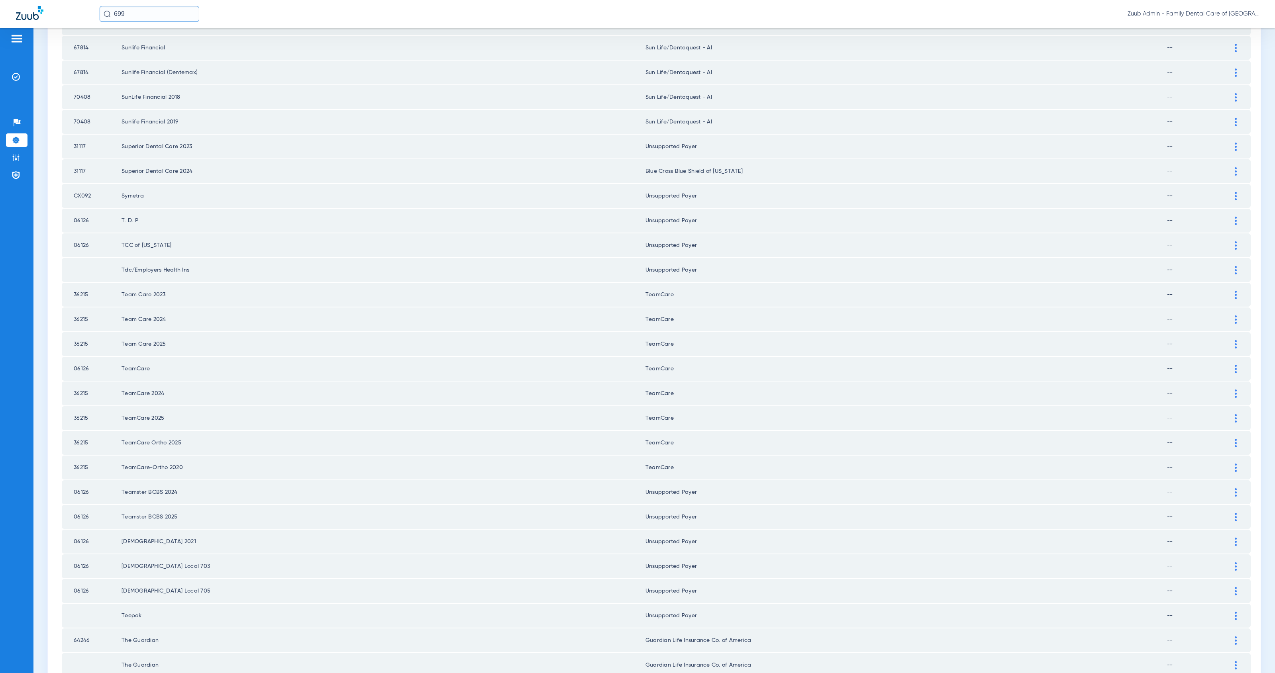
drag, startPoint x: 88, startPoint y: 165, endPoint x: 73, endPoint y: 164, distance: 15.2
click at [73, 164] on td "31117" at bounding box center [92, 171] width 60 height 24
copy td "31117"
click at [1235, 143] on img at bounding box center [1236, 147] width 2 height 8
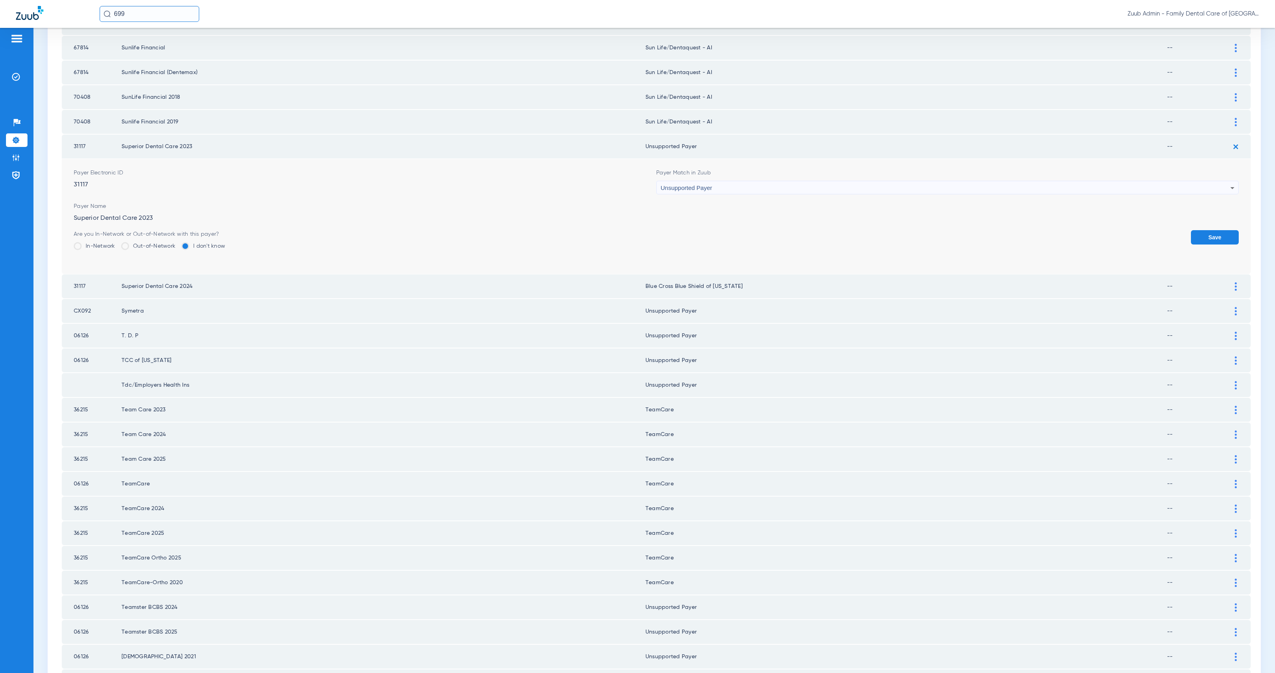
click at [709, 181] on div "Unsupported Payer" at bounding box center [945, 188] width 570 height 14
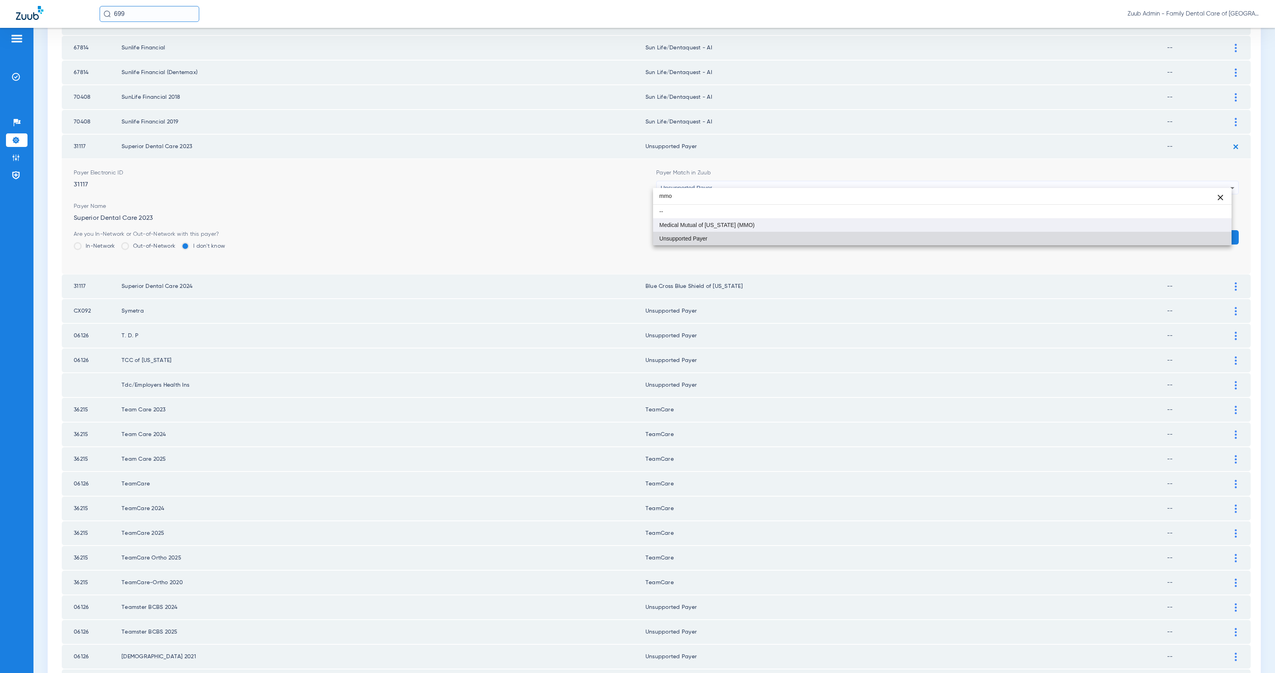
type input "mmo"
click at [742, 227] on mat-option "Medical Mutual of [US_STATE] (MMO)" at bounding box center [942, 225] width 578 height 14
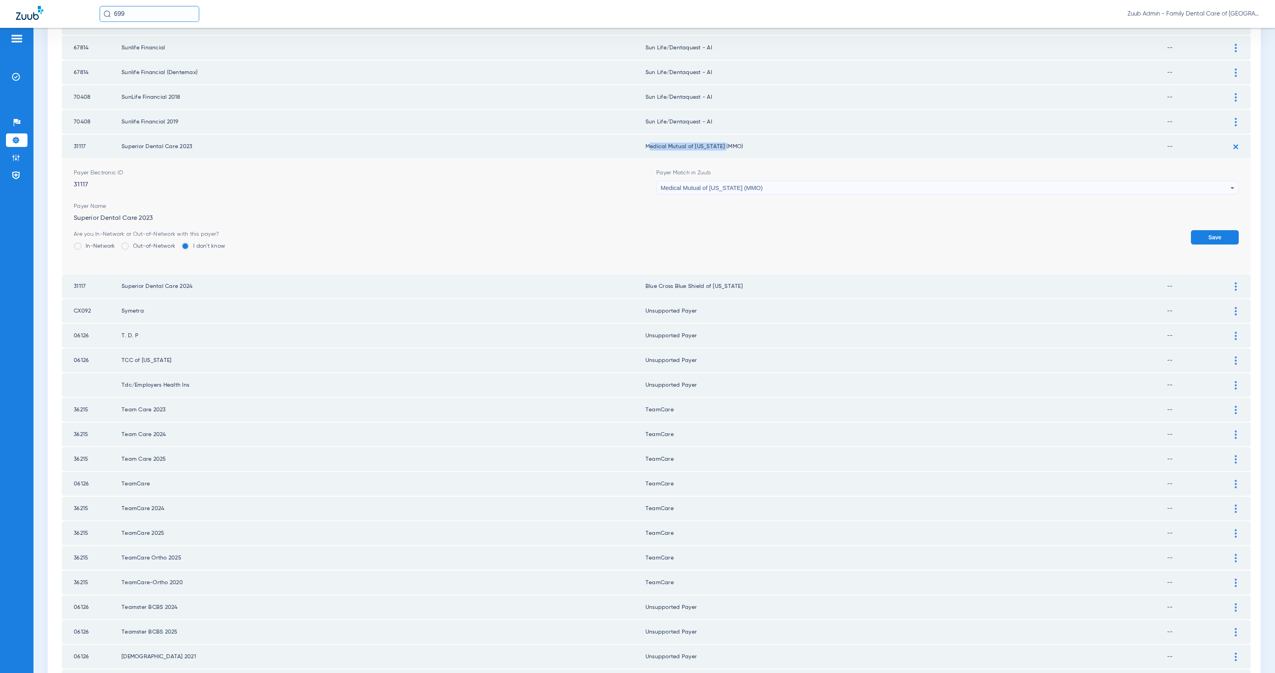
drag, startPoint x: 641, startPoint y: 141, endPoint x: 720, endPoint y: 141, distance: 79.3
click at [720, 141] on td "Medical Mutual of [US_STATE] (MMO)" at bounding box center [905, 147] width 521 height 24
copy td "Medical Mutual of [US_STATE] (MMO)"
click at [1213, 230] on button "Save" at bounding box center [1215, 237] width 48 height 14
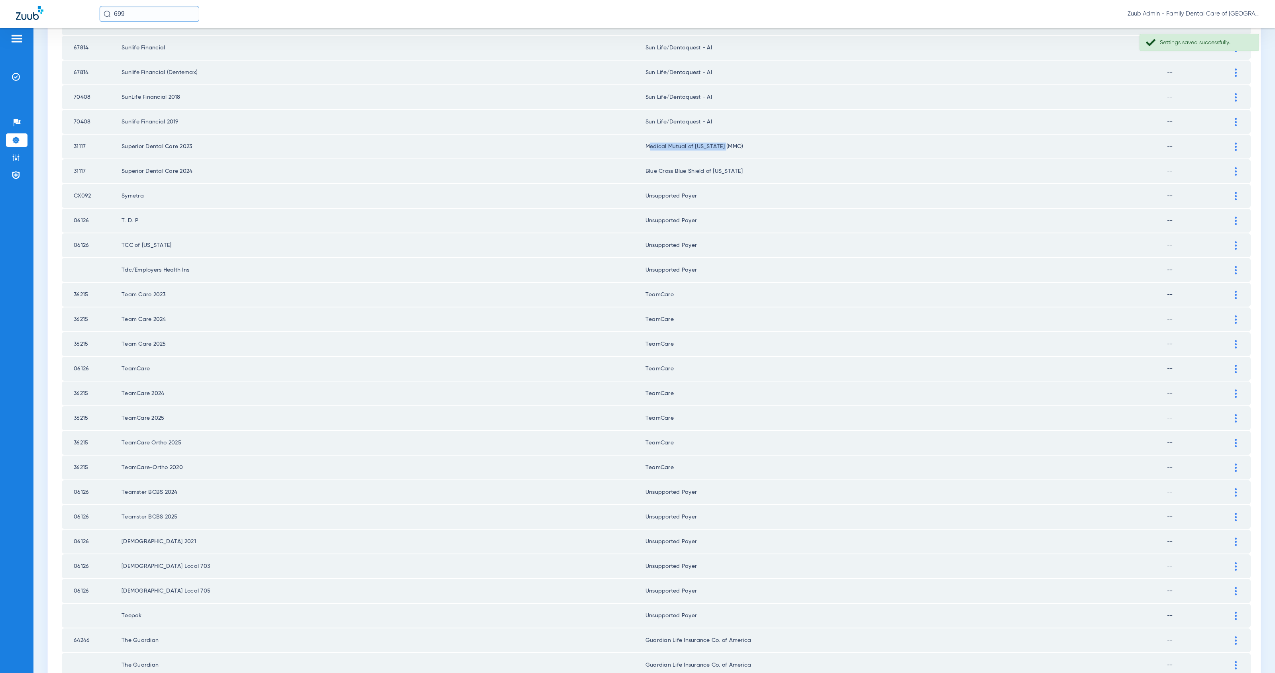
click at [1229, 167] on div at bounding box center [1236, 171] width 14 height 8
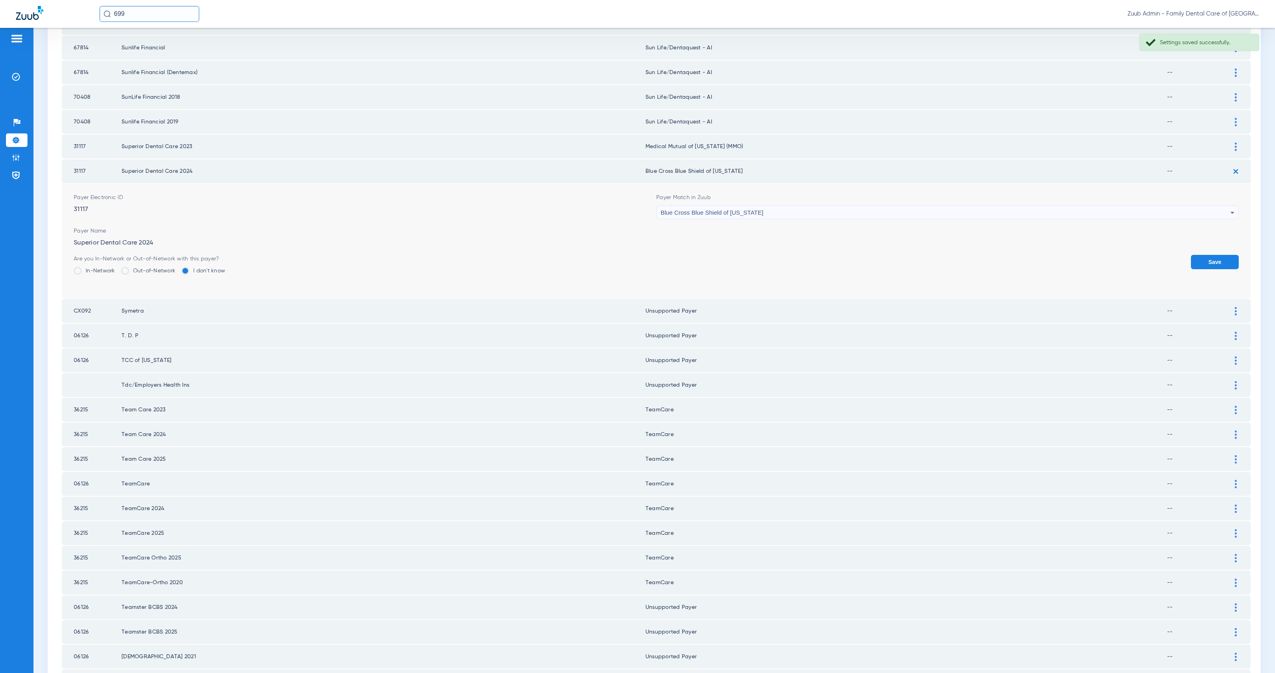
click at [787, 206] on div "Blue Cross Blue Shield of [US_STATE]" at bounding box center [945, 213] width 570 height 14
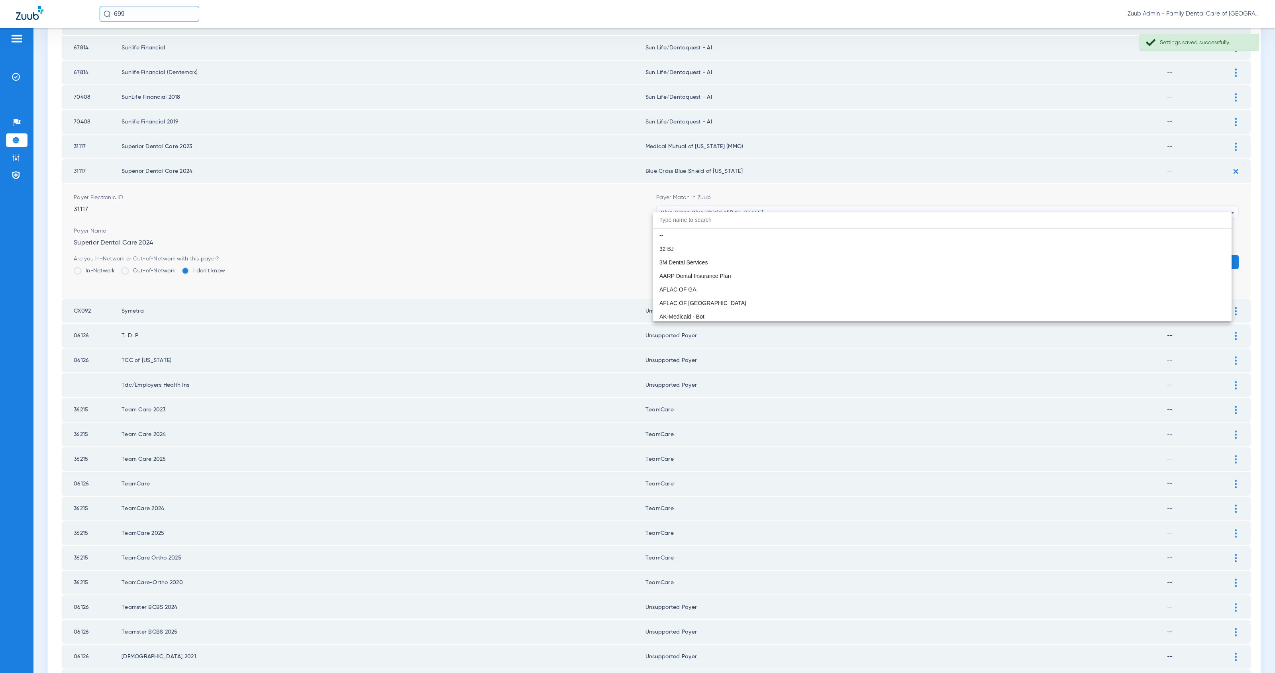
scroll to position [665, 0]
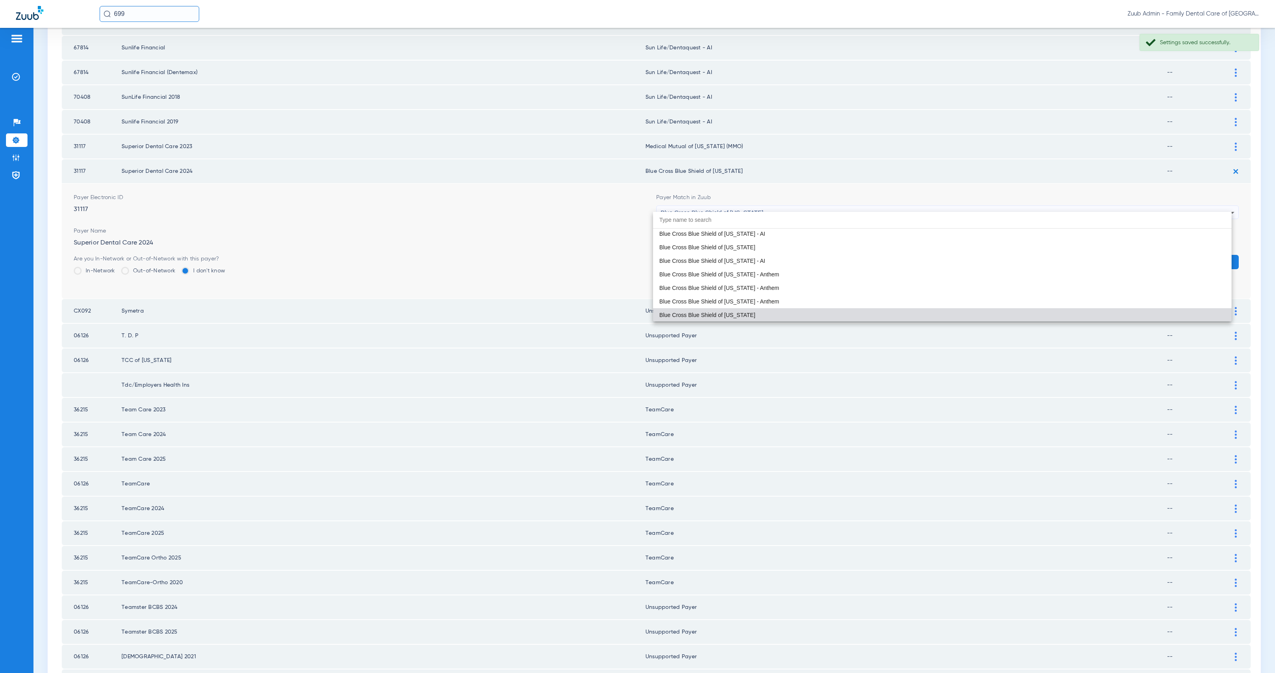
paste input "Medical Mutual of [US_STATE] (MMO)"
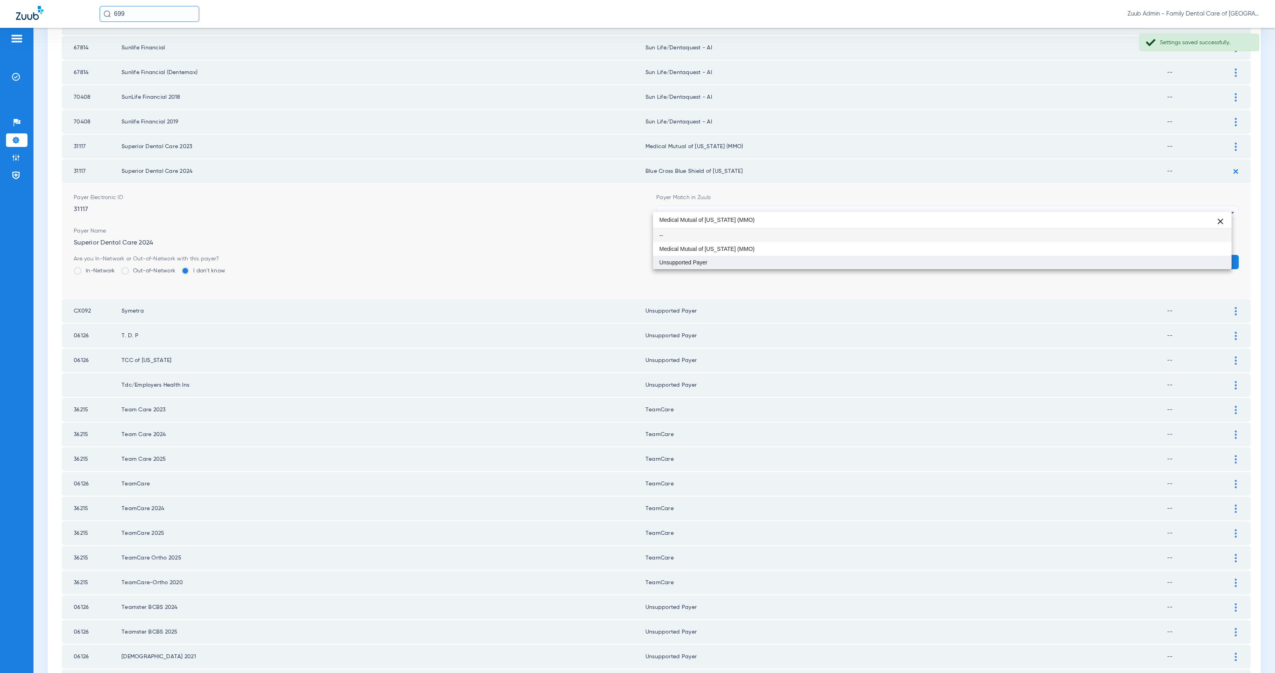
scroll to position [0, 0]
type input "Medical Mutual of [US_STATE] (MMO)"
drag, startPoint x: 812, startPoint y: 246, endPoint x: 931, endPoint y: 256, distance: 120.0
click at [812, 246] on mat-option "Medical Mutual of [US_STATE] (MMO)" at bounding box center [942, 249] width 578 height 14
drag, startPoint x: 1197, startPoint y: 255, endPoint x: 1109, endPoint y: 245, distance: 88.5
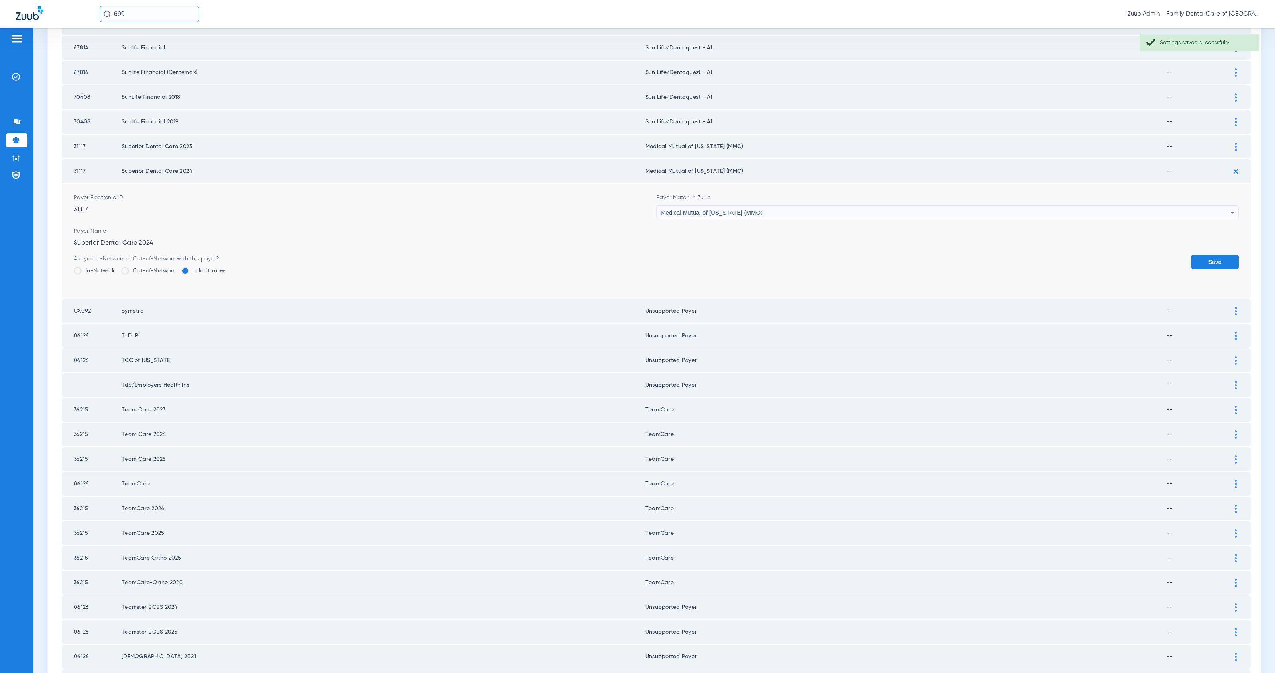
click at [1197, 255] on button "Save" at bounding box center [1215, 262] width 48 height 14
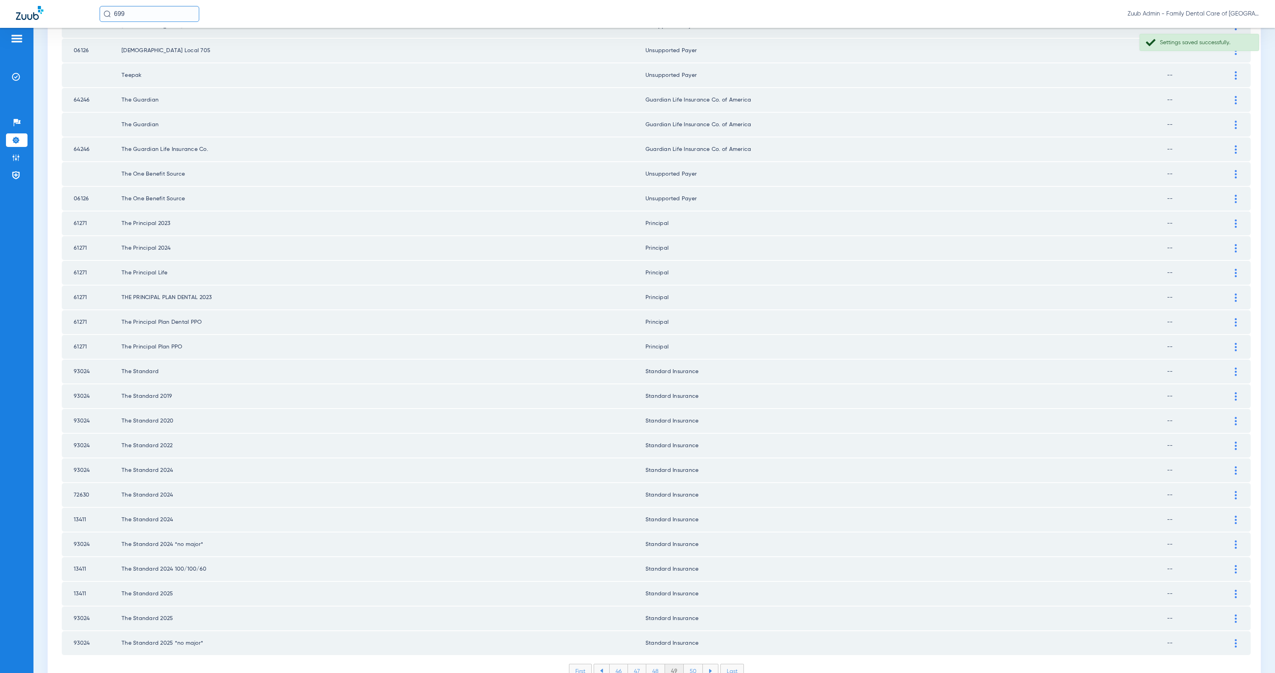
scroll to position [726, 0]
click at [686, 663] on li "50" at bounding box center [693, 670] width 19 height 14
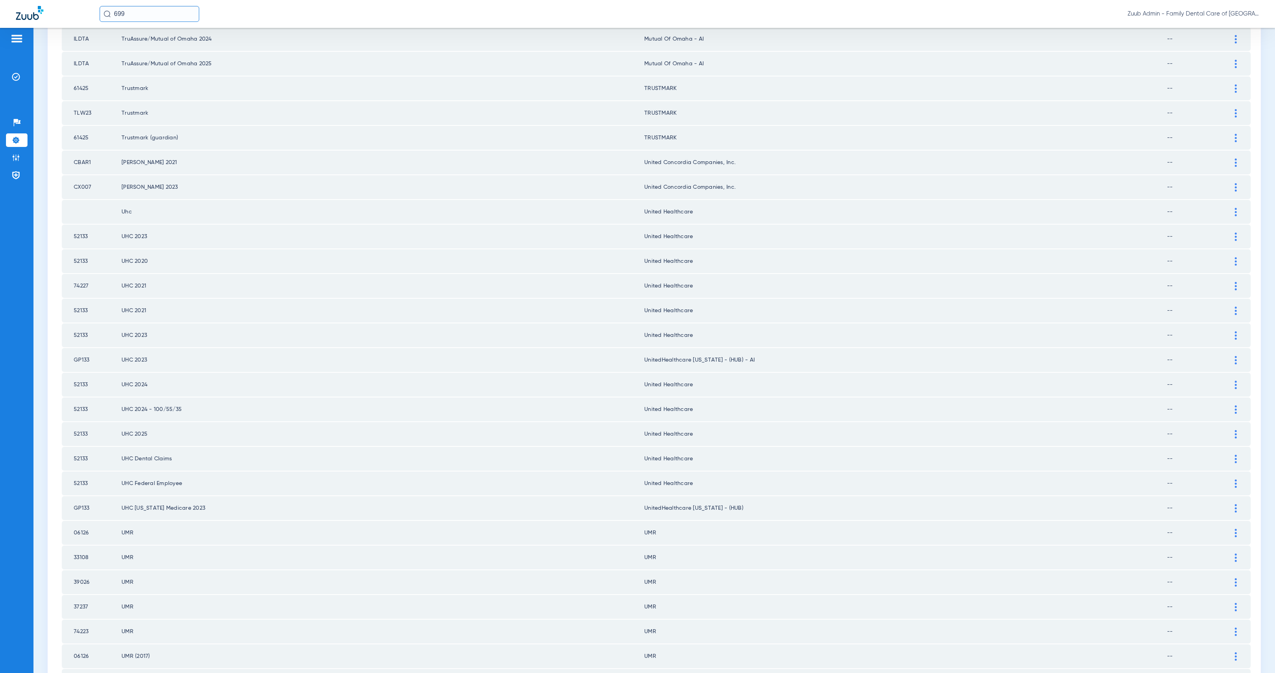
scroll to position [389, 0]
click at [1235, 358] on img at bounding box center [1236, 362] width 2 height 8
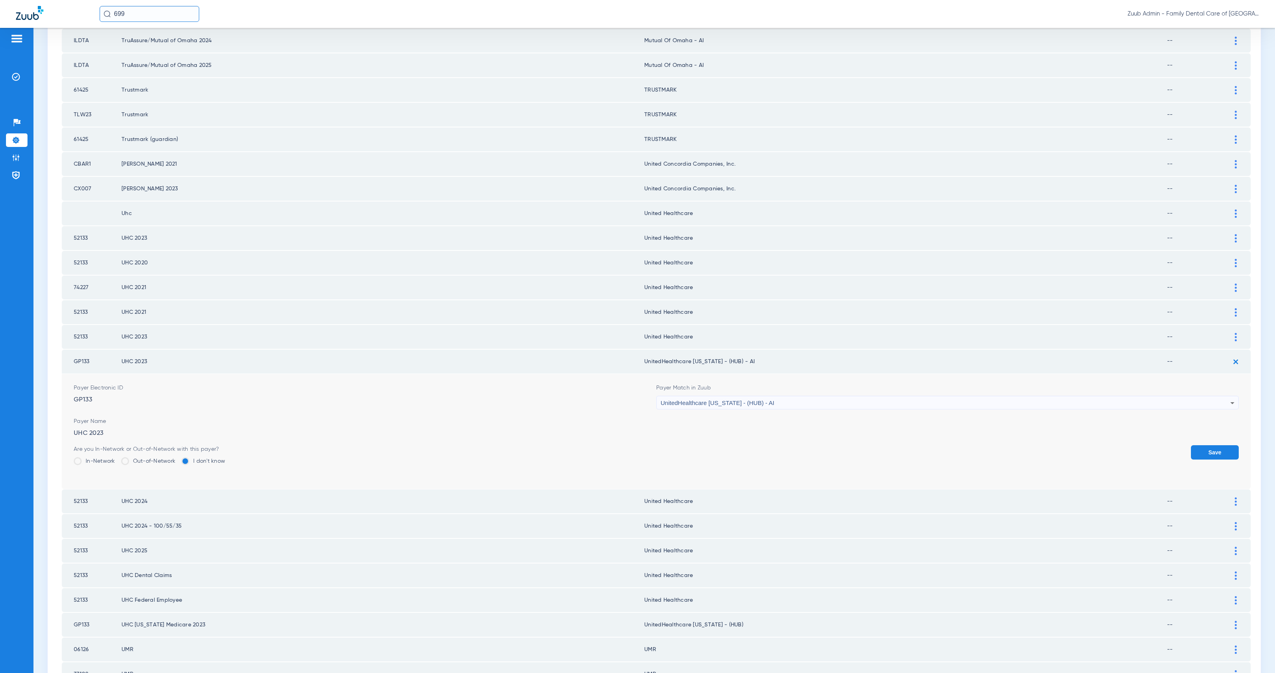
click at [769, 396] on div "UnitedHealthcare [US_STATE] - (HUB) - AI" at bounding box center [945, 403] width 570 height 14
type input "united he"
click at [777, 427] on mat-option "United Healthcare" at bounding box center [942, 427] width 578 height 14
click at [1204, 445] on button "Save" at bounding box center [1215, 452] width 48 height 14
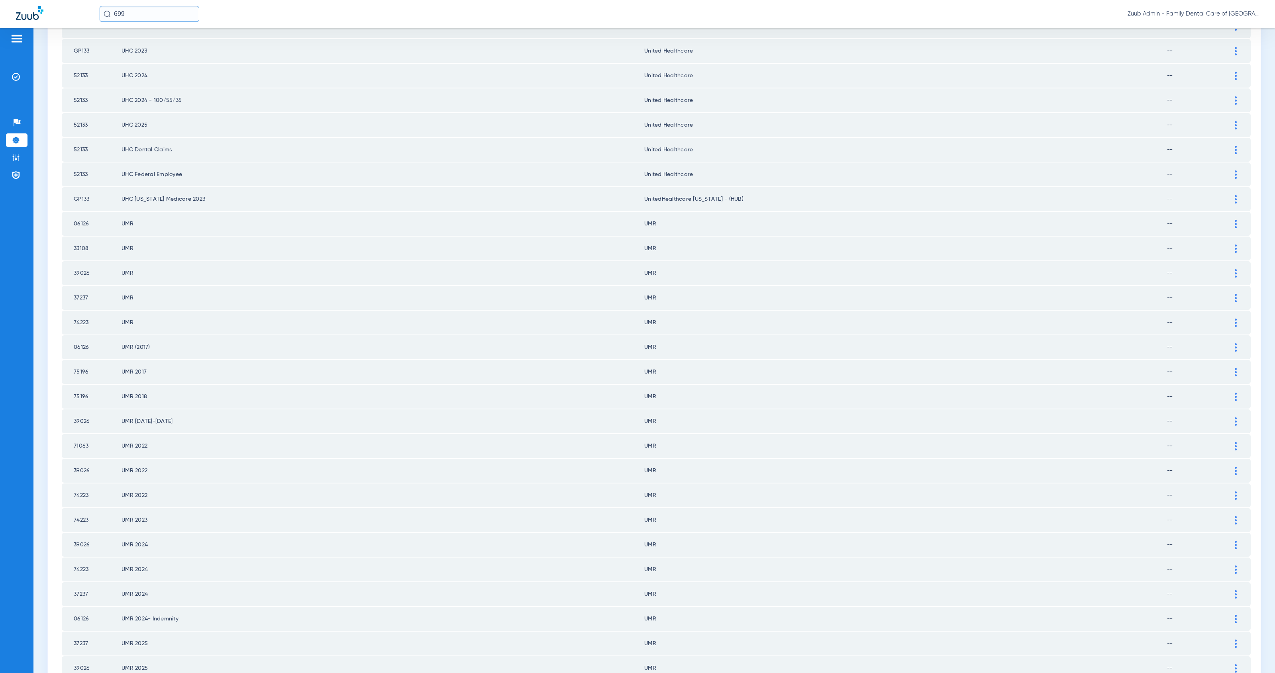
scroll to position [726, 0]
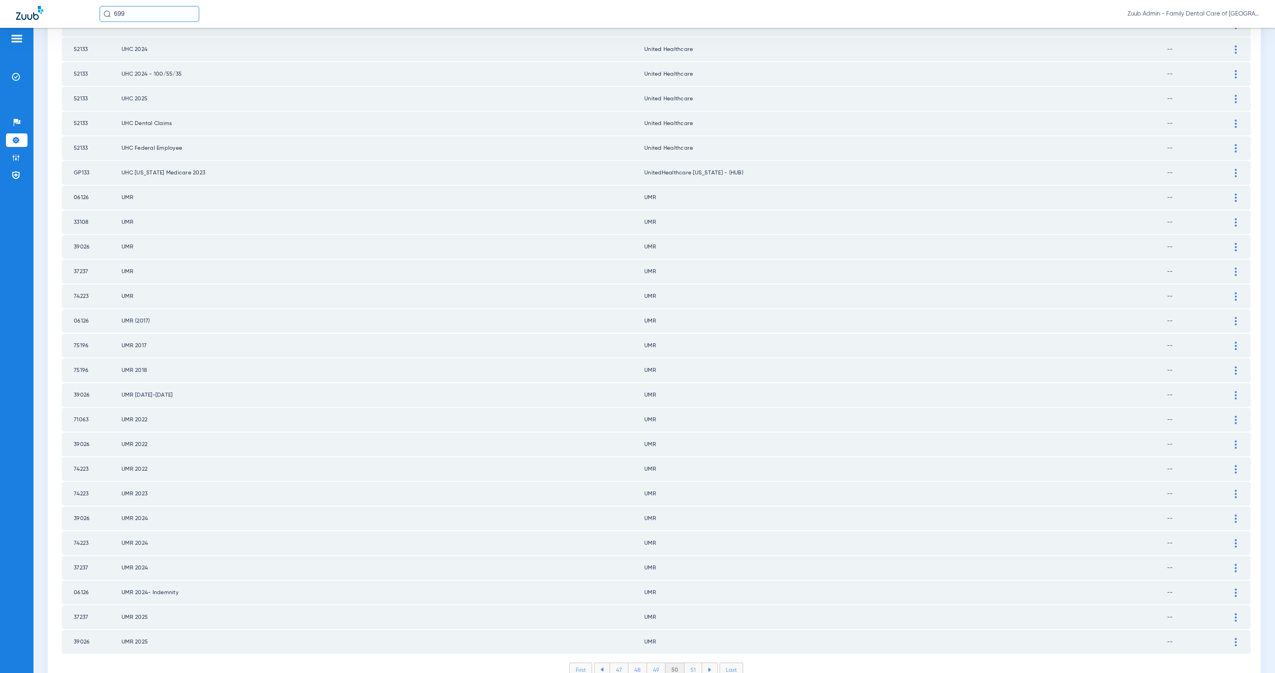
click at [691, 663] on li "51" at bounding box center [693, 670] width 18 height 14
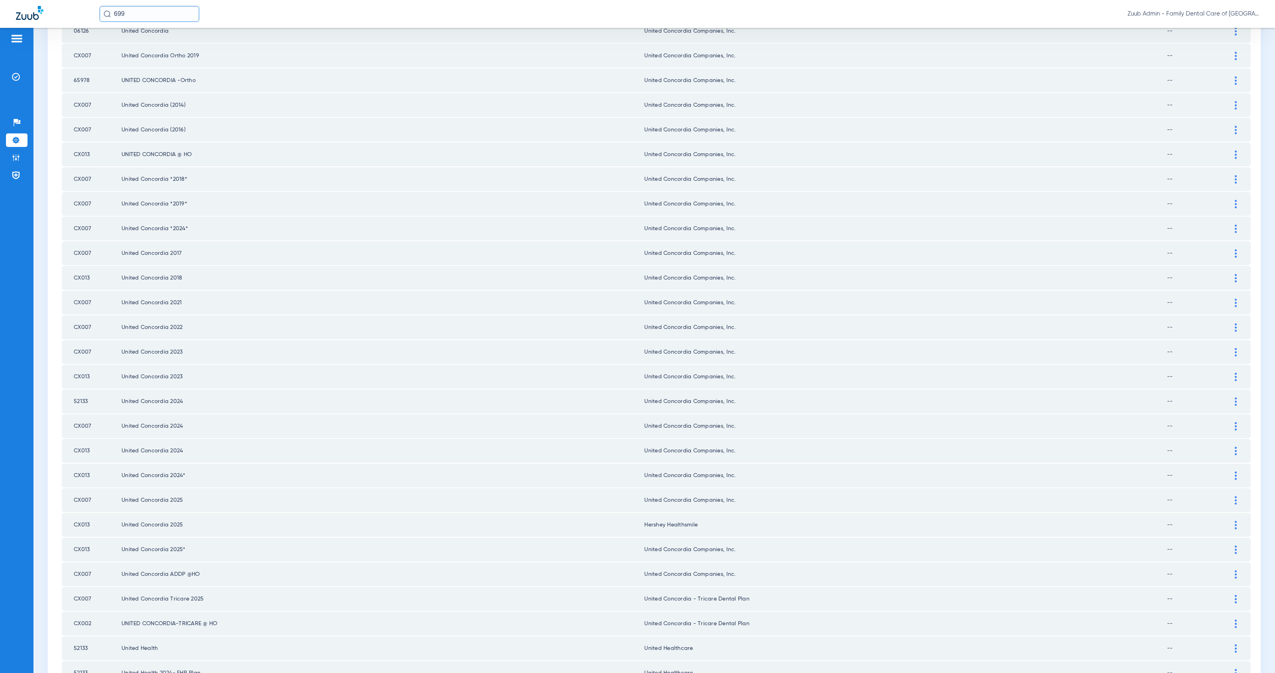
scroll to position [377, 0]
click at [1235, 568] on img at bounding box center [1236, 572] width 2 height 8
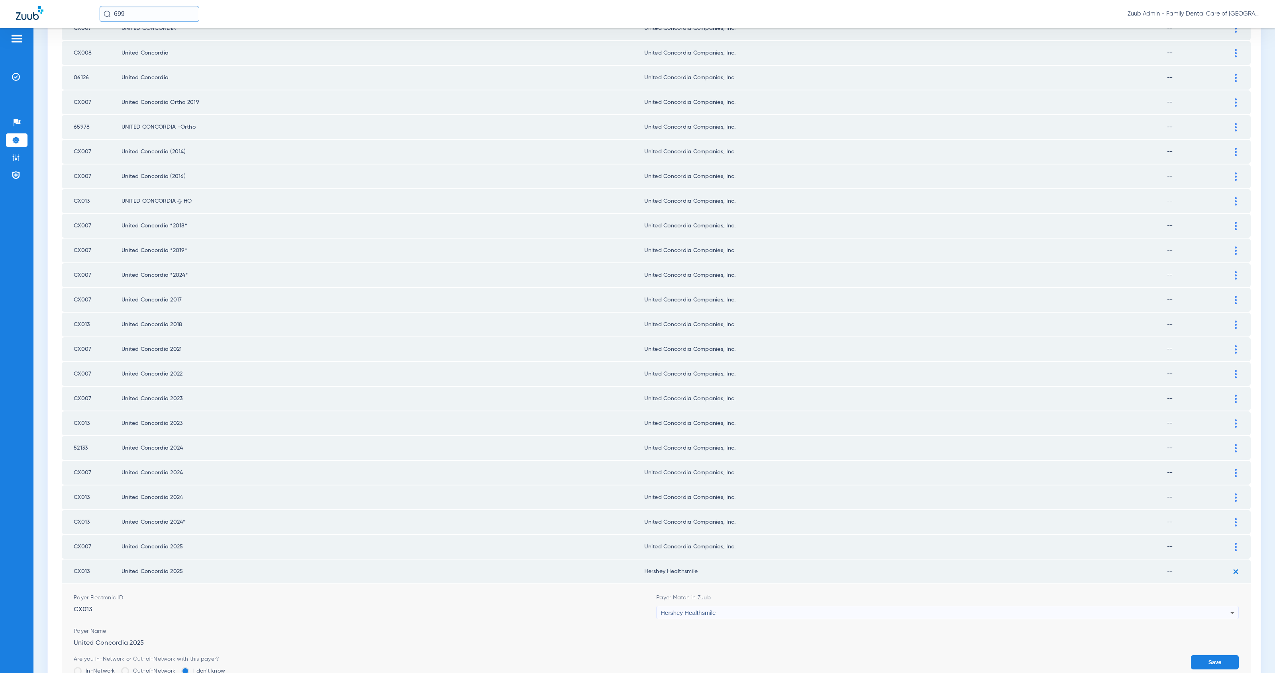
click at [706, 609] on span "Hershey Healthsmile" at bounding box center [687, 612] width 55 height 7
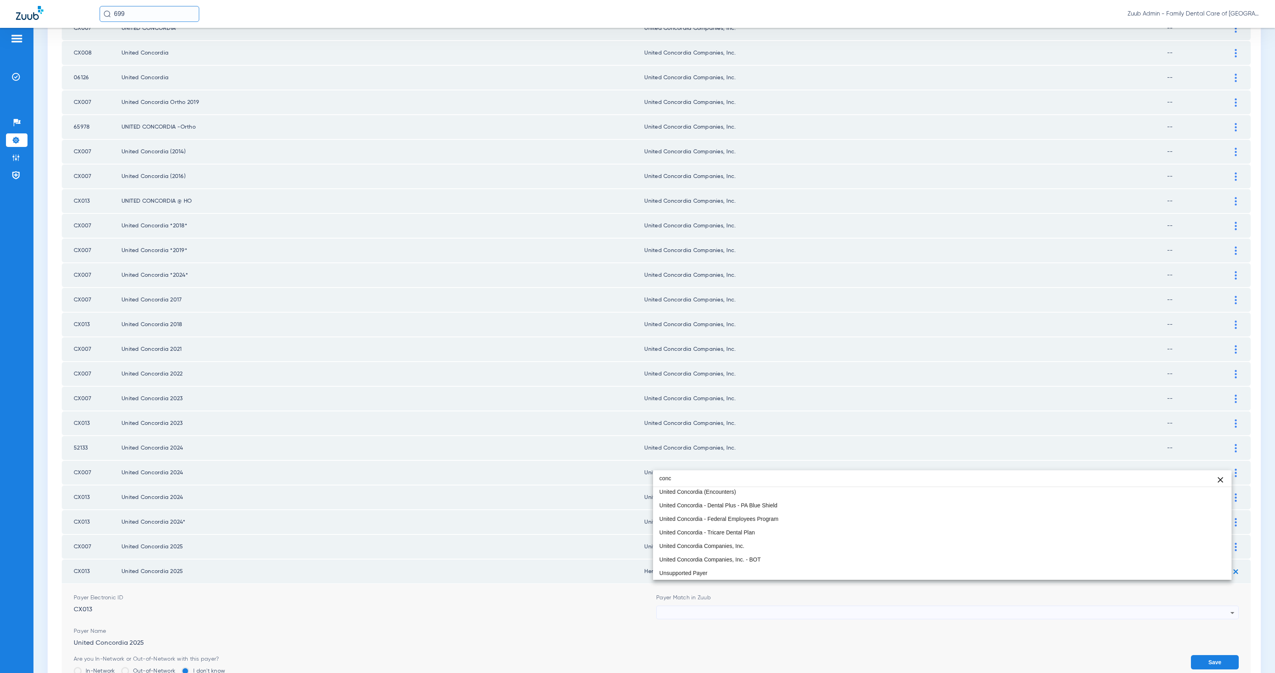
scroll to position [15, 0]
type input "conc"
click at [810, 545] on mat-option "United Concordia Companies, Inc." at bounding box center [942, 547] width 578 height 14
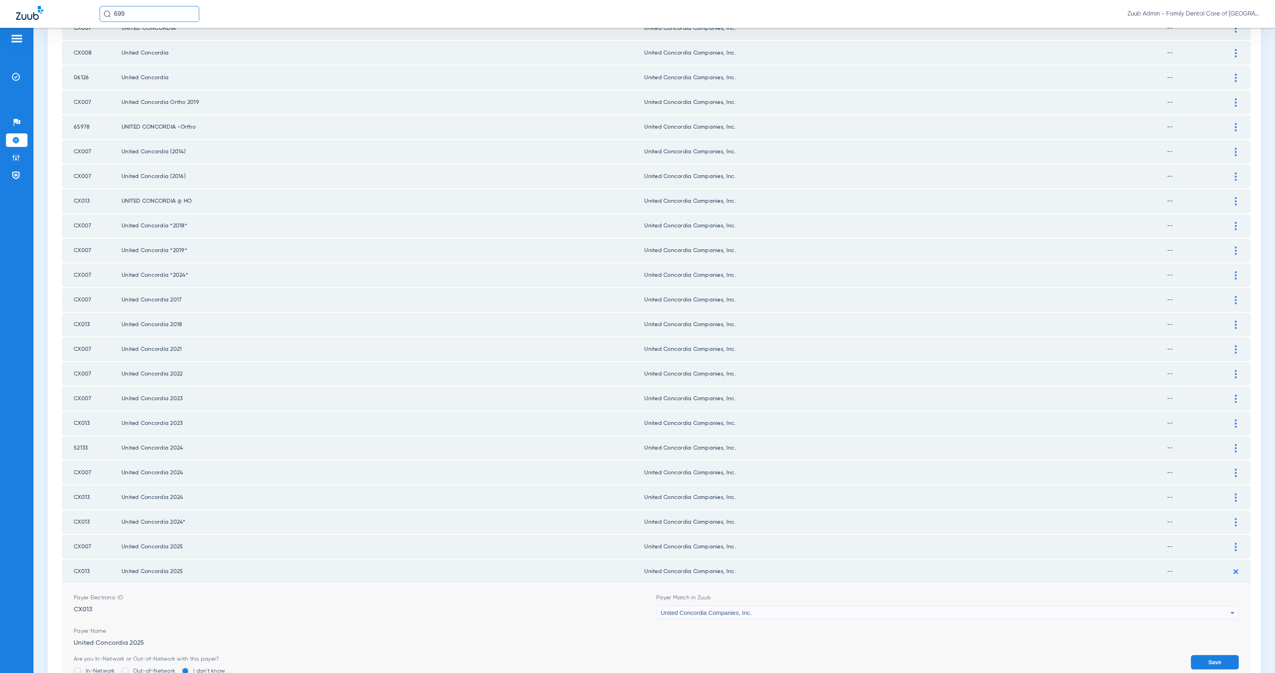
click at [1197, 655] on button "Save" at bounding box center [1215, 662] width 48 height 14
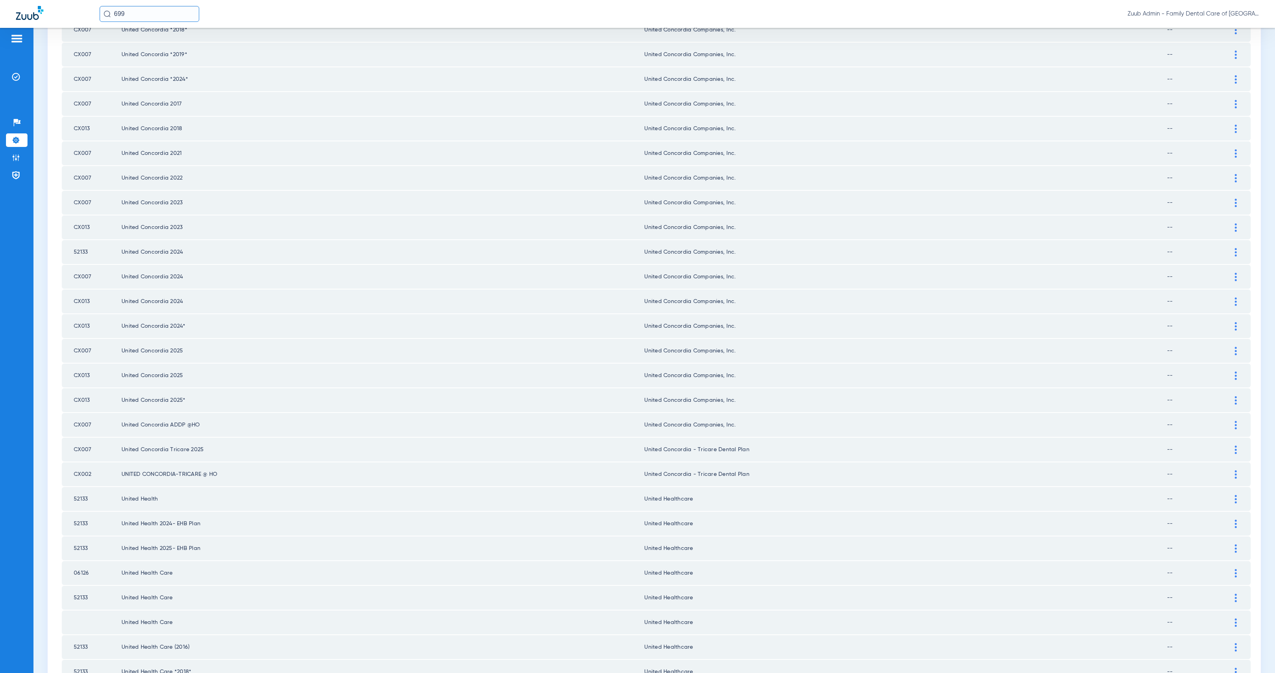
scroll to position [726, 0]
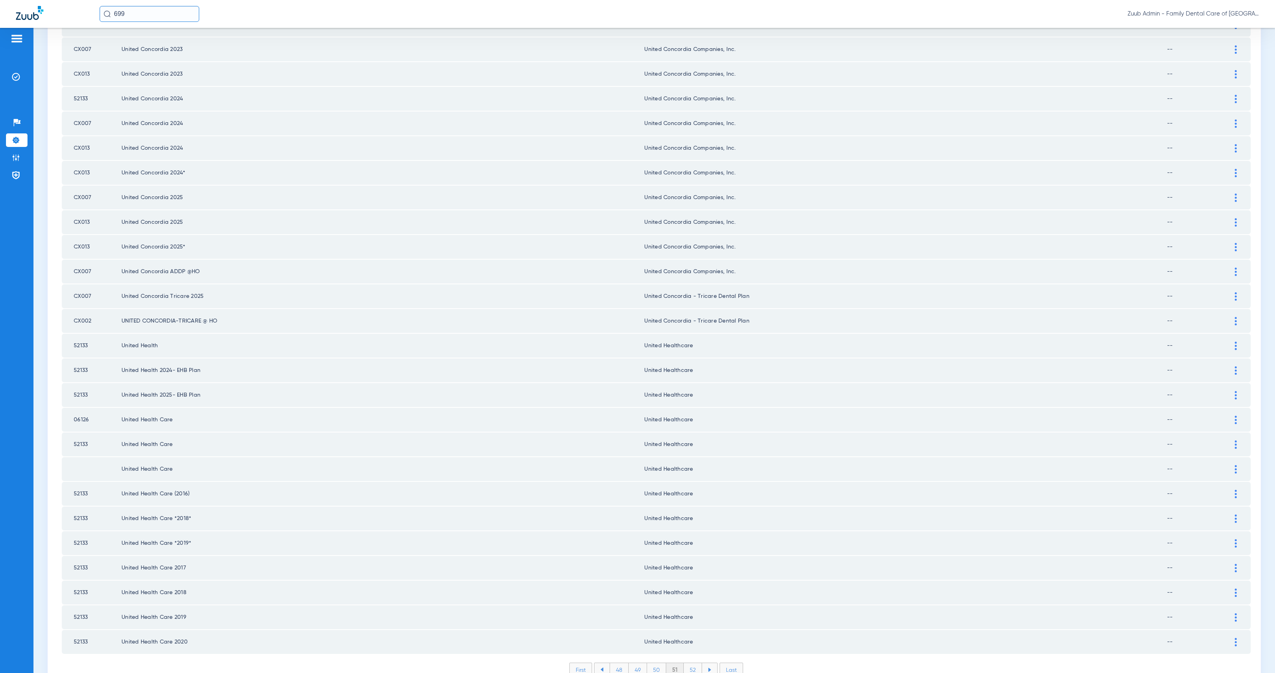
click at [693, 663] on li "52" at bounding box center [693, 670] width 18 height 14
click at [1229, 465] on div at bounding box center [1236, 469] width 14 height 8
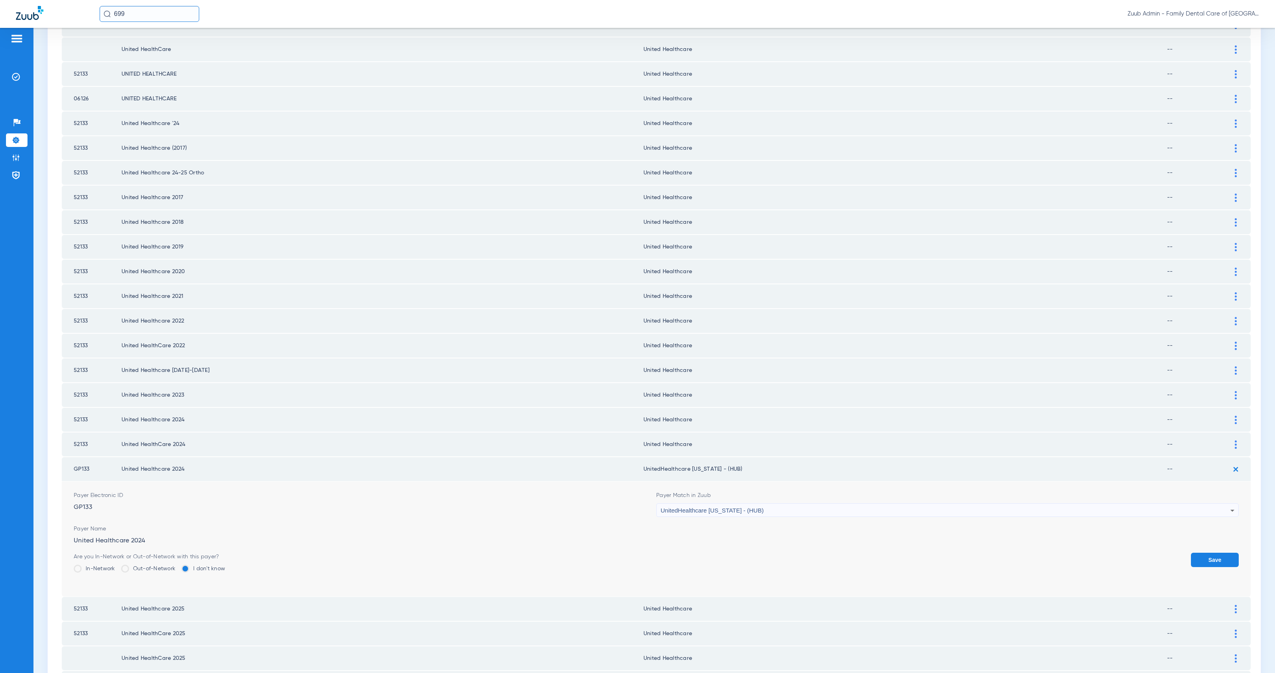
click at [712, 507] on span "UnitedHealthcare [US_STATE] - (HUB)" at bounding box center [711, 510] width 103 height 7
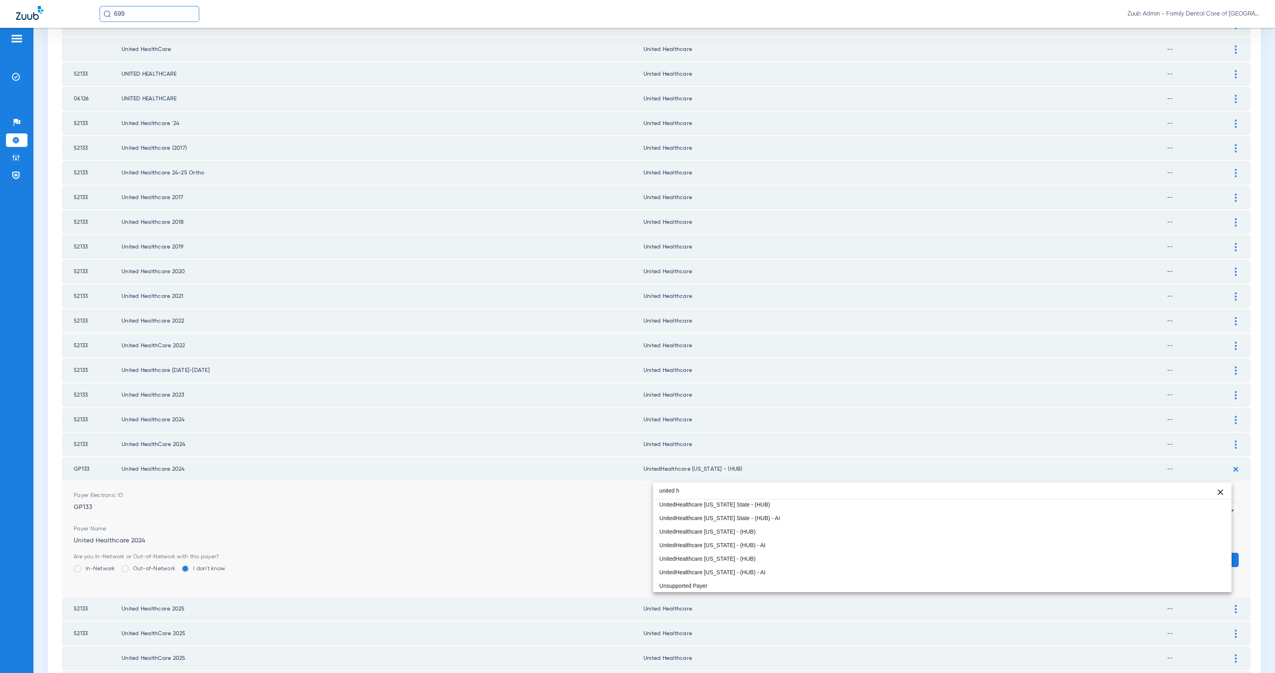
scroll to position [0, 0]
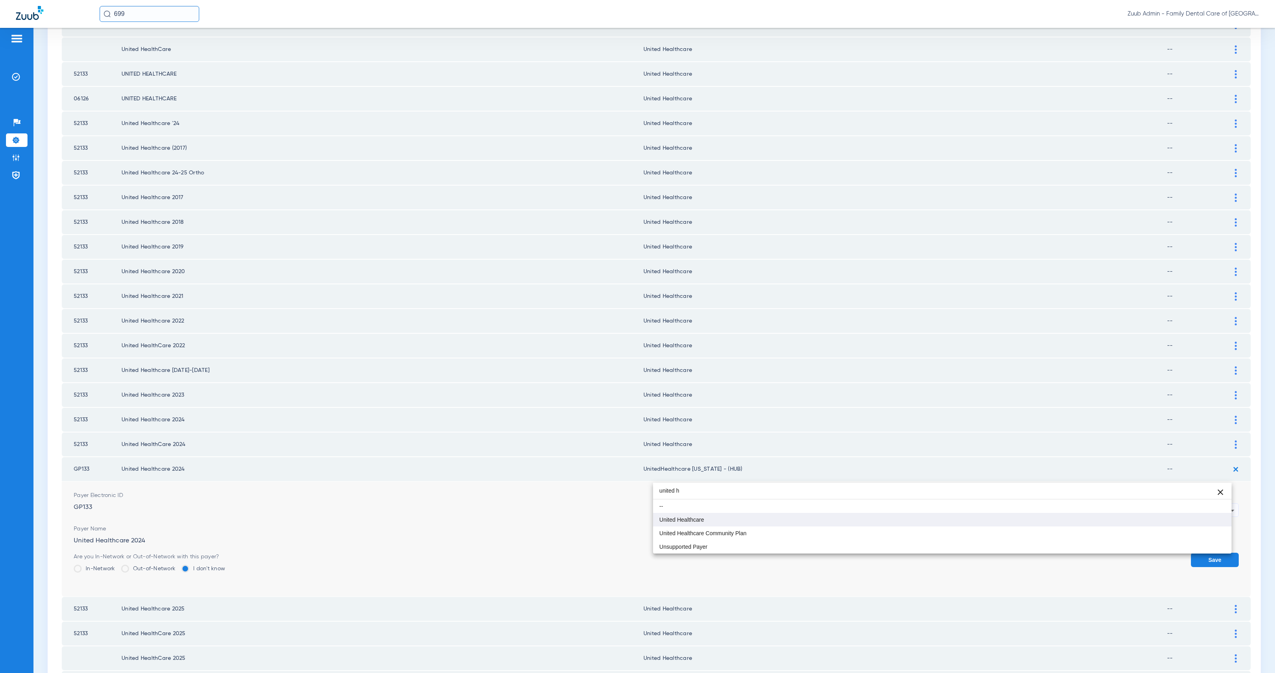
type input "united h"
drag, startPoint x: 723, startPoint y: 516, endPoint x: 732, endPoint y: 516, distance: 8.8
click at [723, 516] on mat-option "United Healthcare" at bounding box center [942, 520] width 578 height 14
drag, startPoint x: 1211, startPoint y: 524, endPoint x: 1165, endPoint y: 521, distance: 45.9
click at [1211, 553] on button "Save" at bounding box center [1215, 560] width 48 height 14
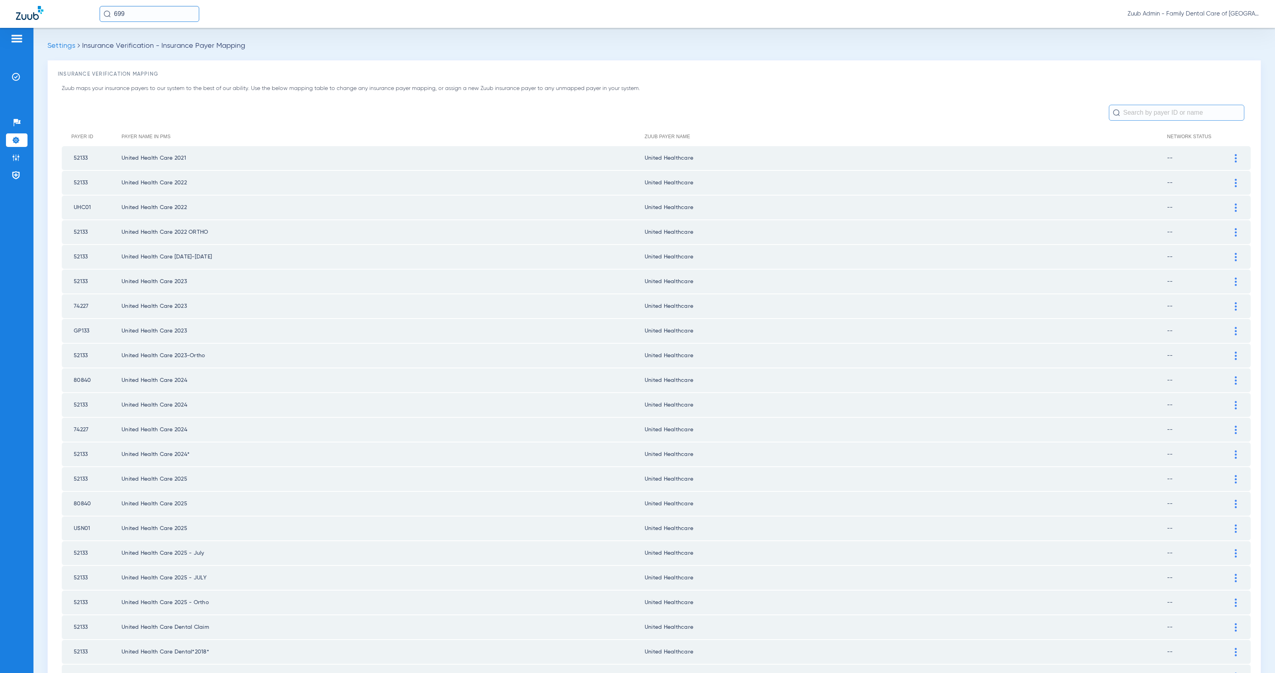
scroll to position [726, 0]
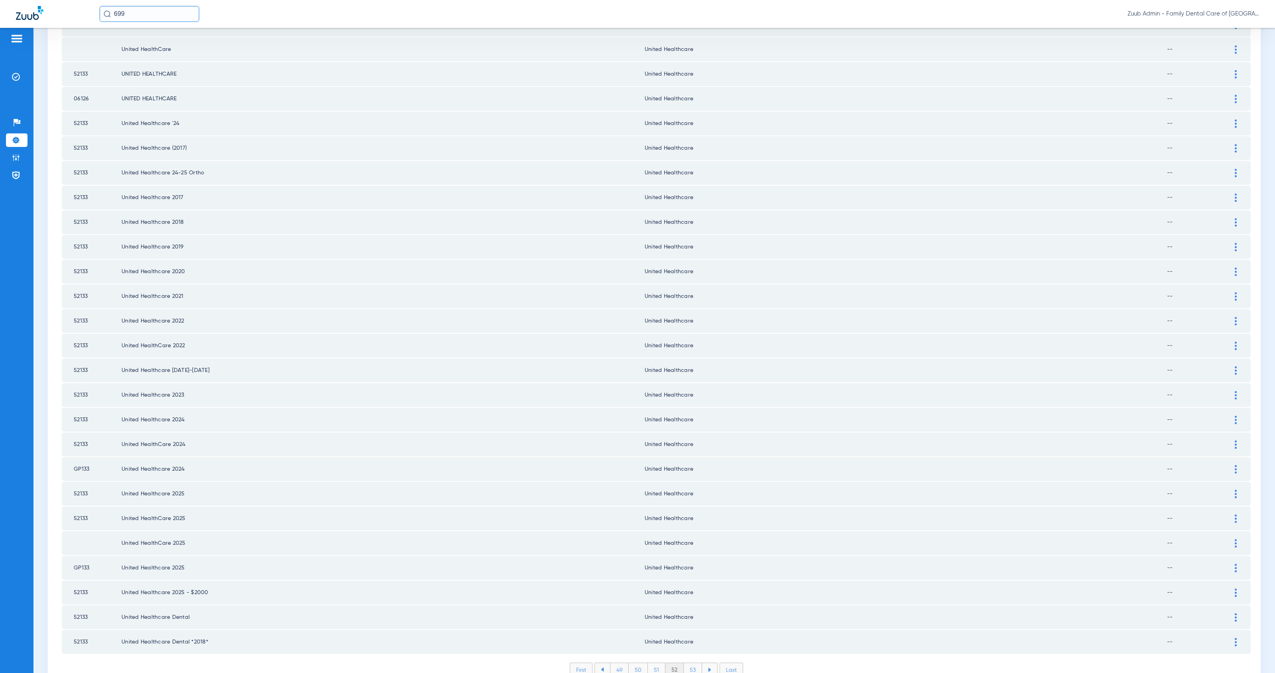
click at [690, 663] on li "53" at bounding box center [693, 670] width 18 height 14
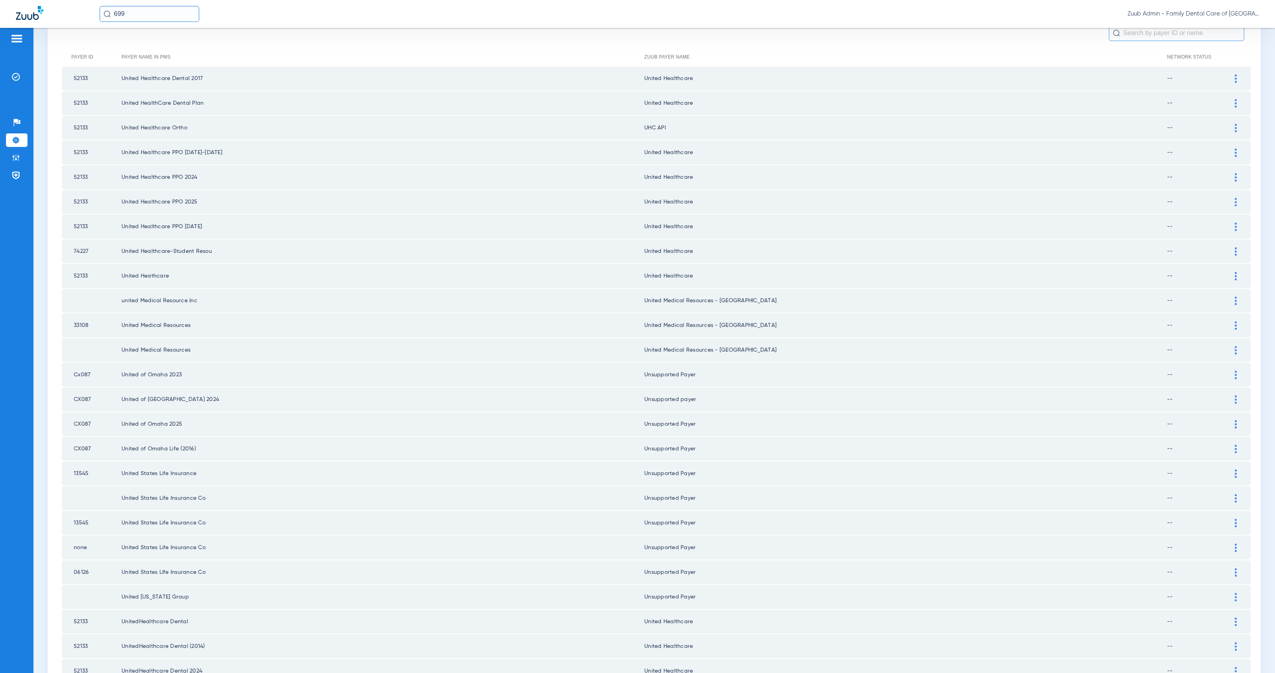
scroll to position [0, 0]
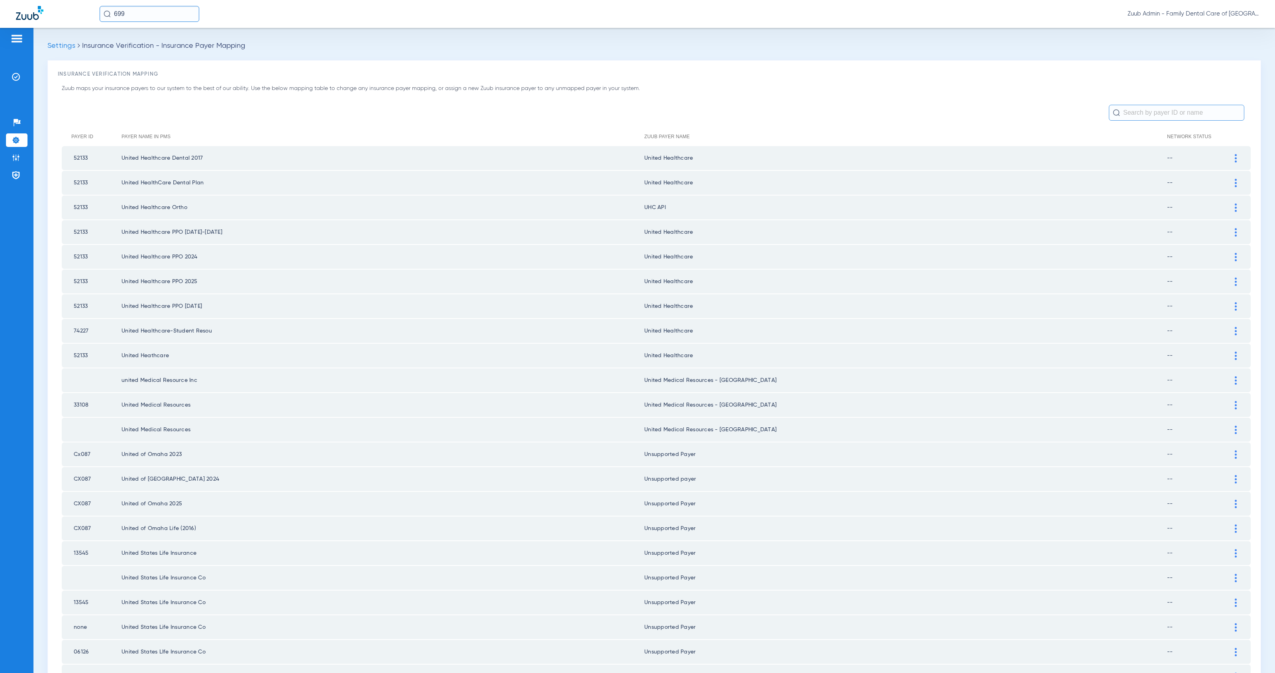
drag, startPoint x: 1233, startPoint y: 206, endPoint x: 1124, endPoint y: 215, distance: 109.1
click at [1233, 206] on div at bounding box center [1236, 208] width 14 height 8
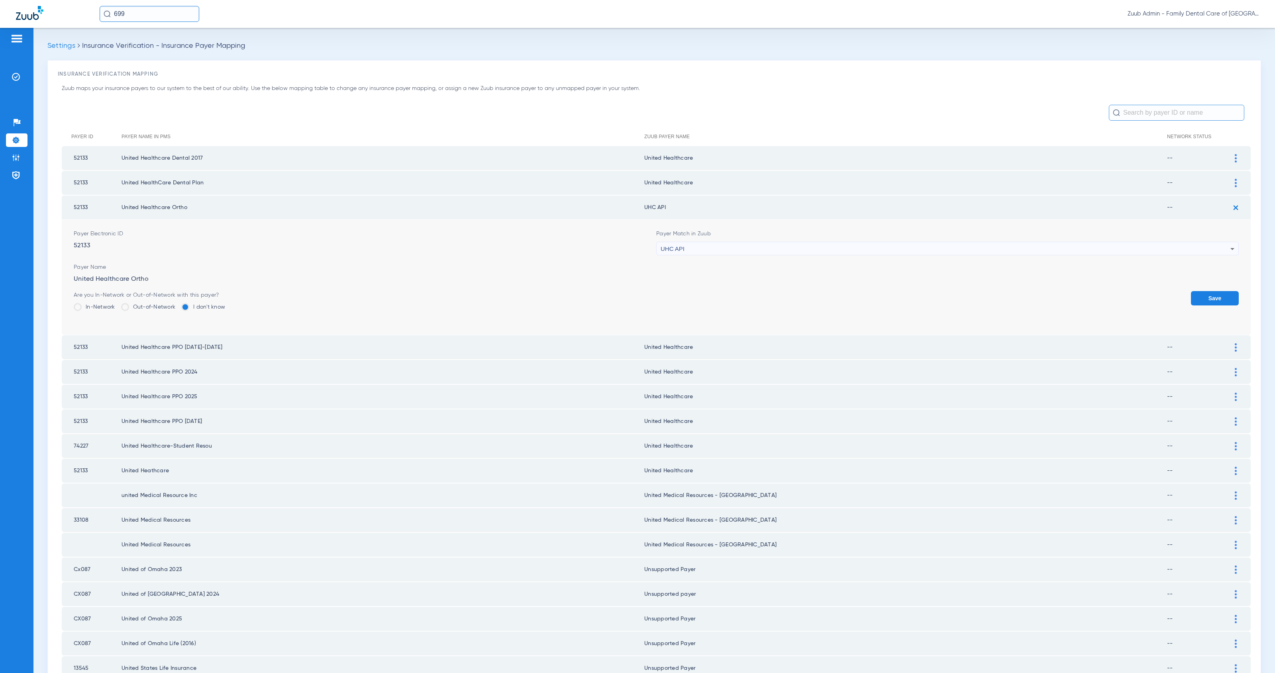
click at [701, 246] on div "UHC API" at bounding box center [945, 249] width 570 height 14
type input "united h"
drag, startPoint x: 713, startPoint y: 286, endPoint x: 901, endPoint y: 297, distance: 187.5
click at [714, 286] on mat-option "United Healthcare" at bounding box center [942, 291] width 578 height 14
click at [1202, 295] on button "Save" at bounding box center [1215, 298] width 48 height 14
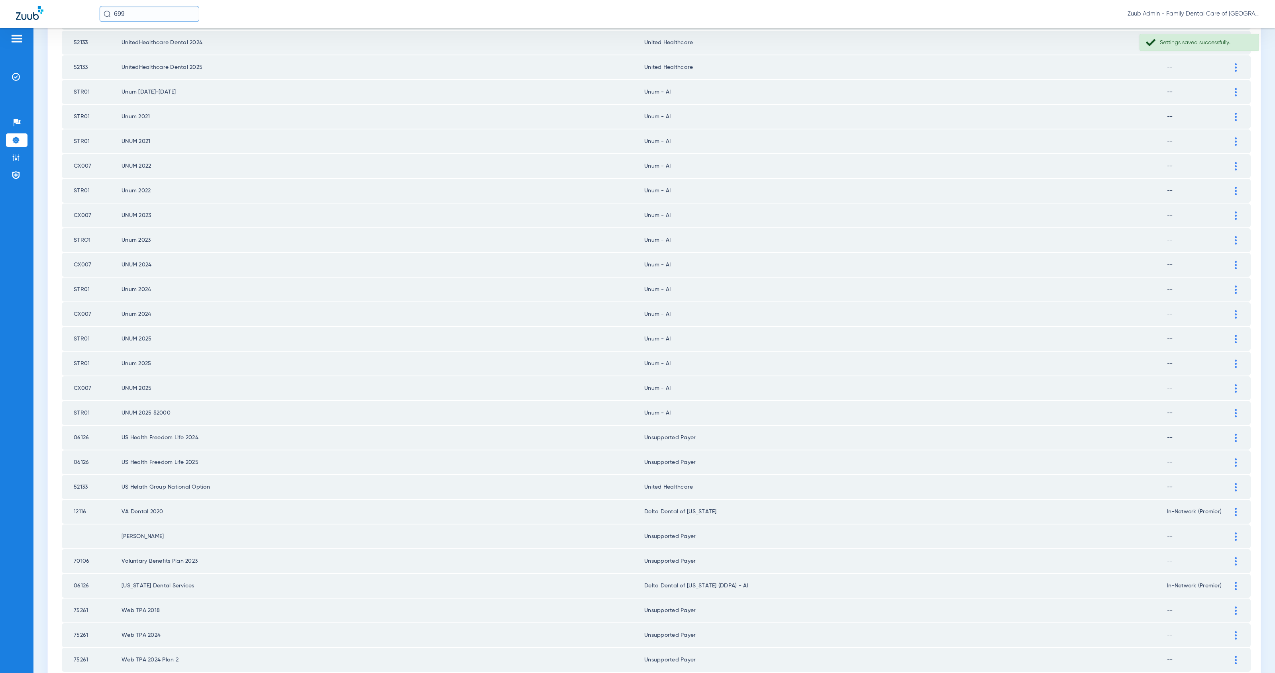
scroll to position [726, 0]
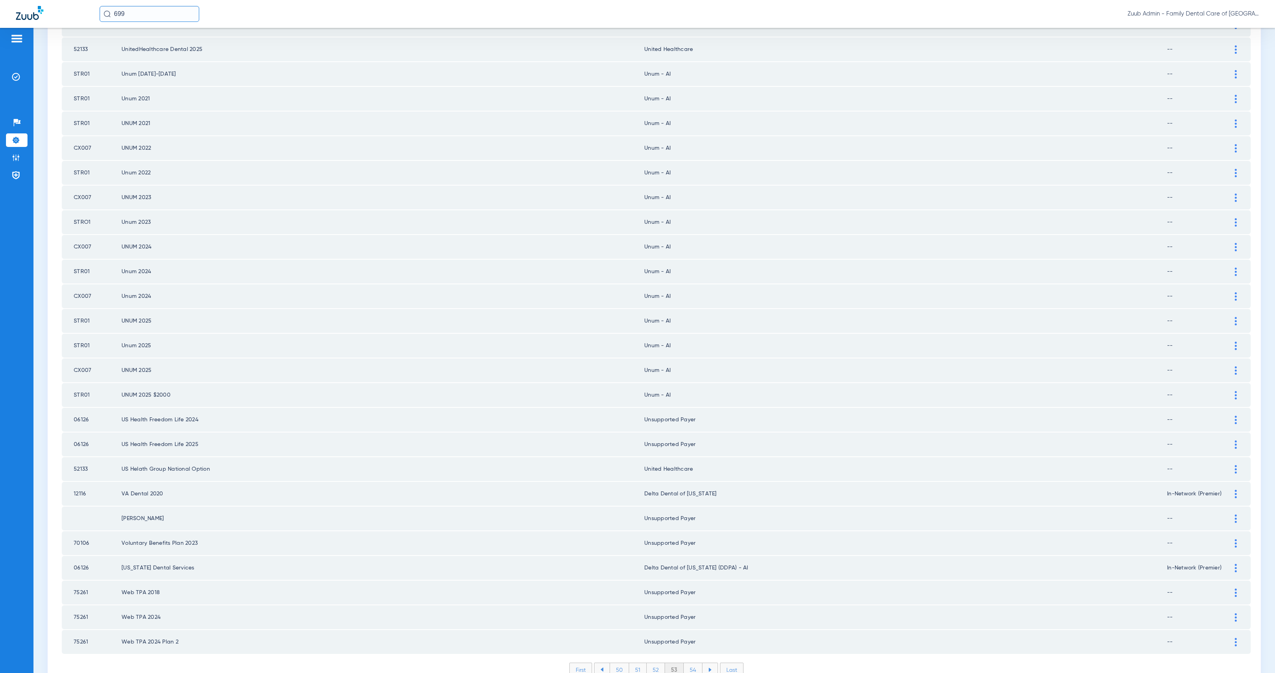
click at [692, 663] on li "54" at bounding box center [693, 670] width 19 height 14
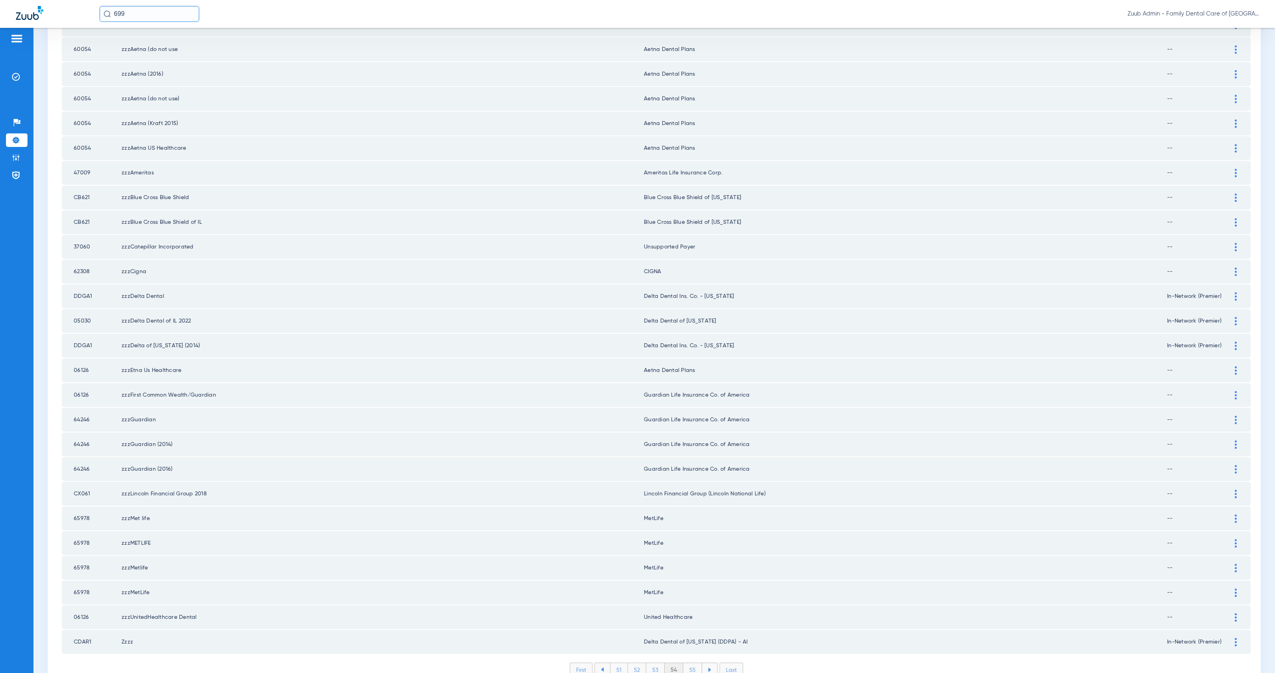
click at [688, 663] on li "55" at bounding box center [692, 670] width 19 height 14
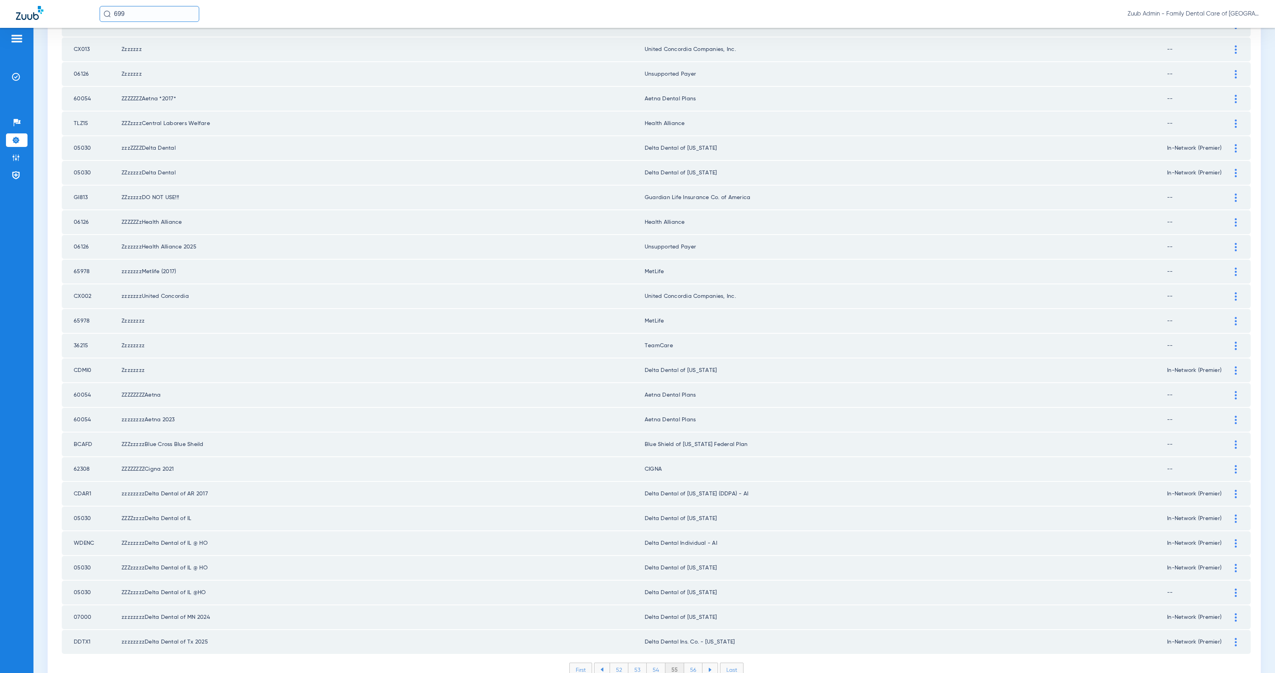
click at [691, 663] on li "56" at bounding box center [693, 670] width 18 height 14
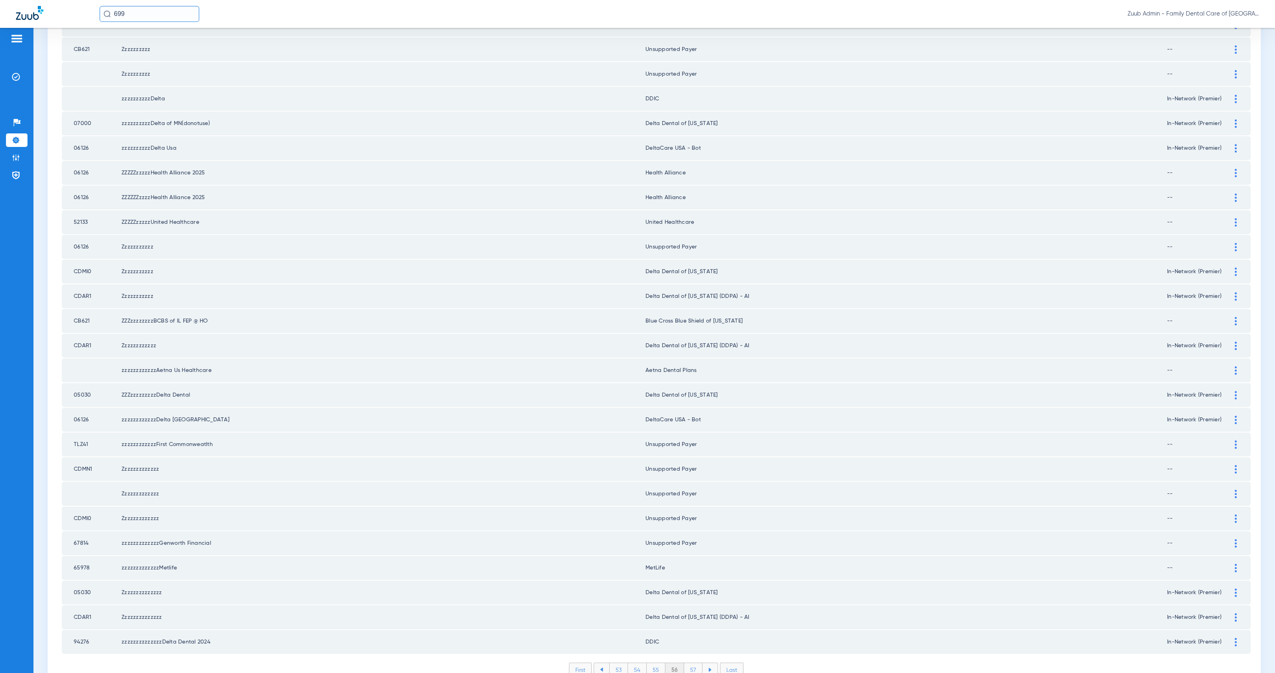
click at [688, 663] on li "57" at bounding box center [693, 670] width 18 height 14
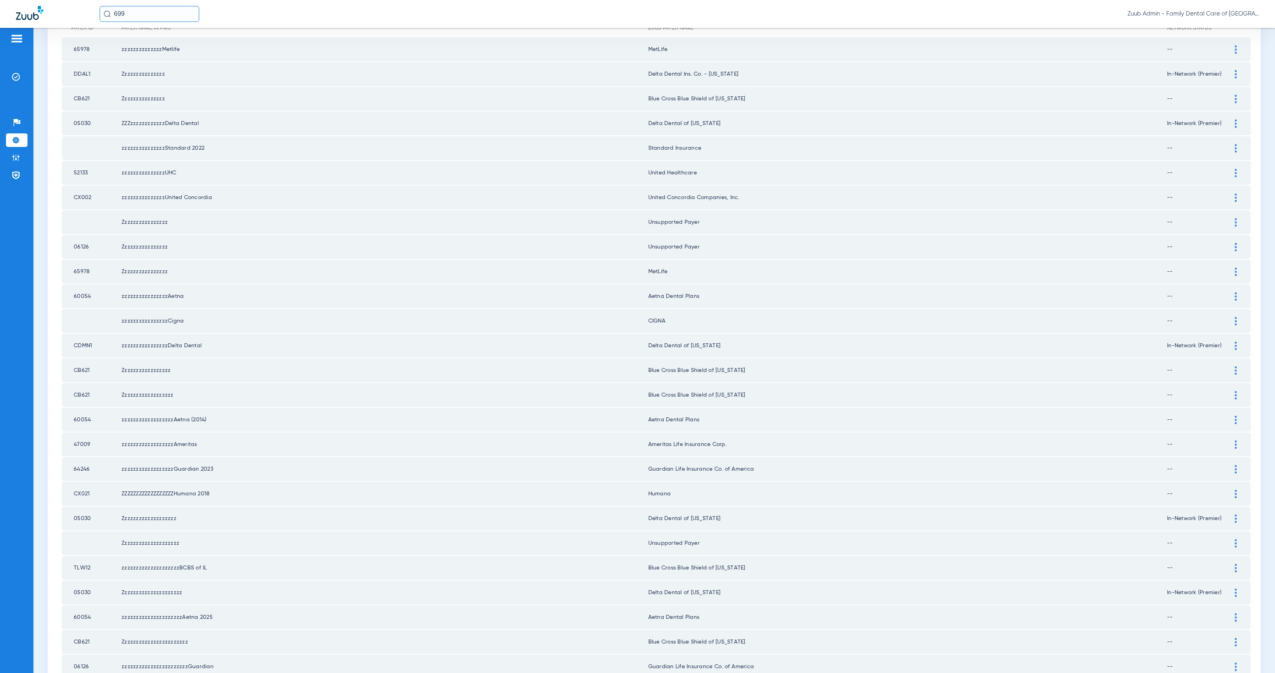
scroll to position [0, 0]
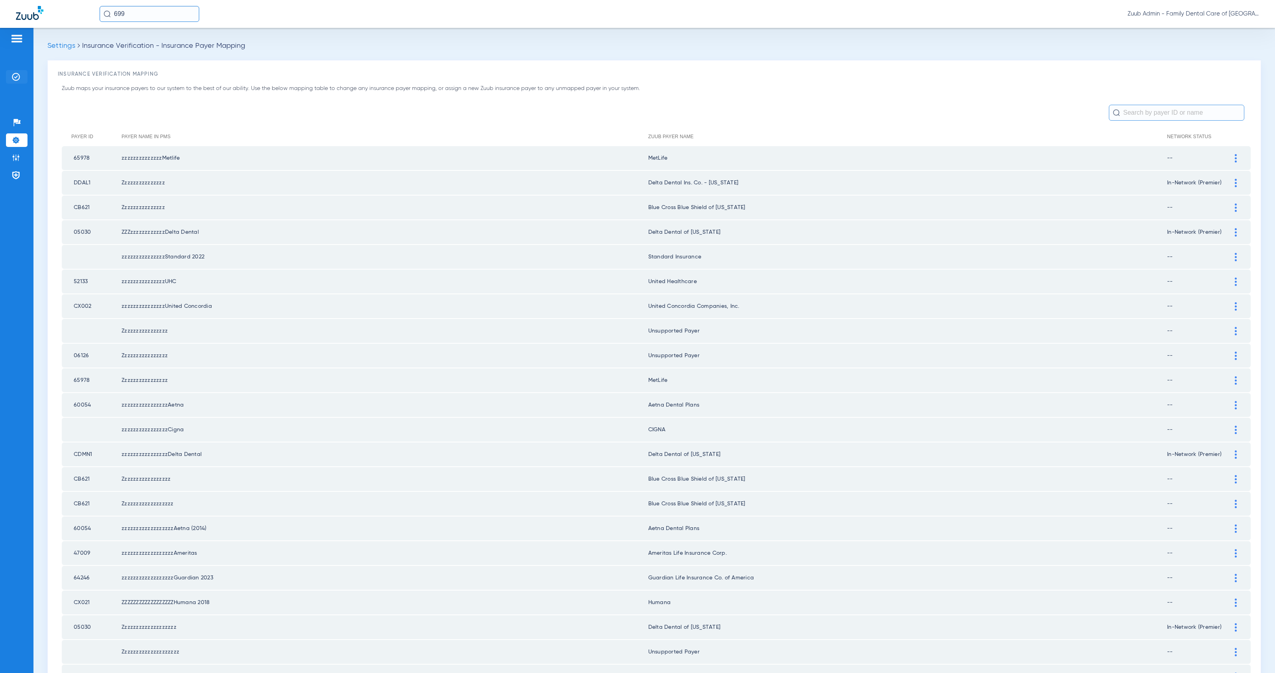
click at [12, 76] on img at bounding box center [16, 77] width 8 height 8
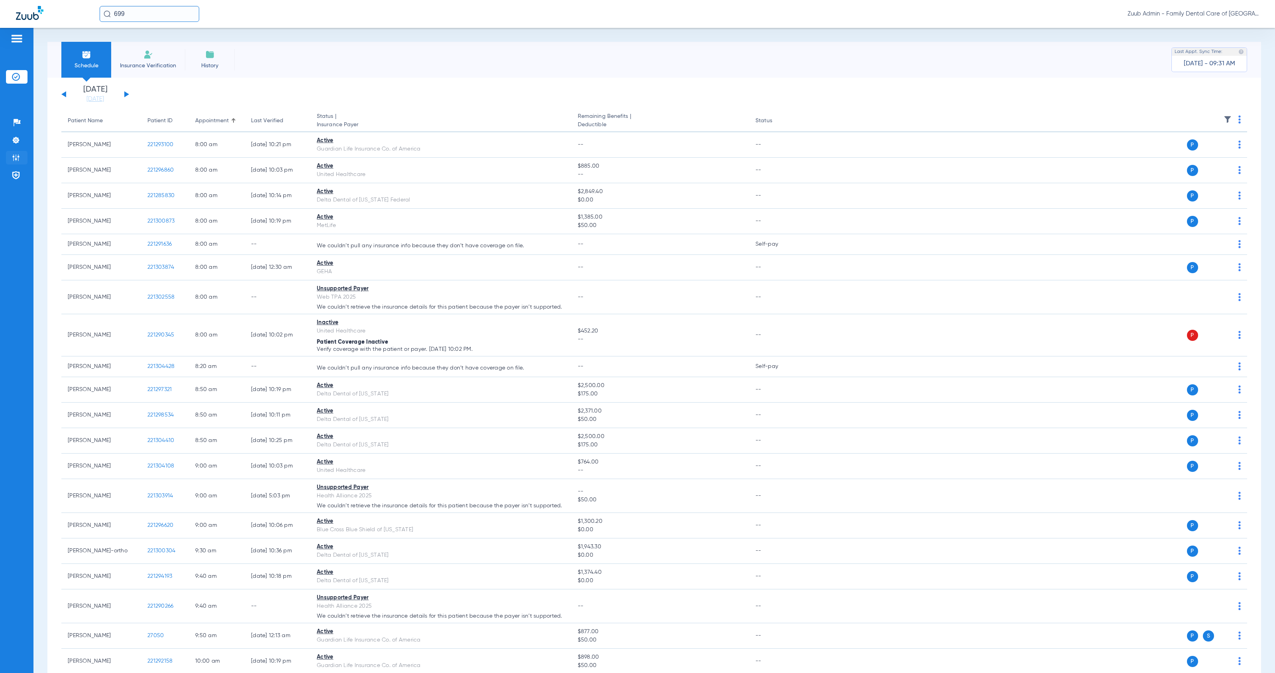
click at [16, 157] on img at bounding box center [16, 158] width 8 height 8
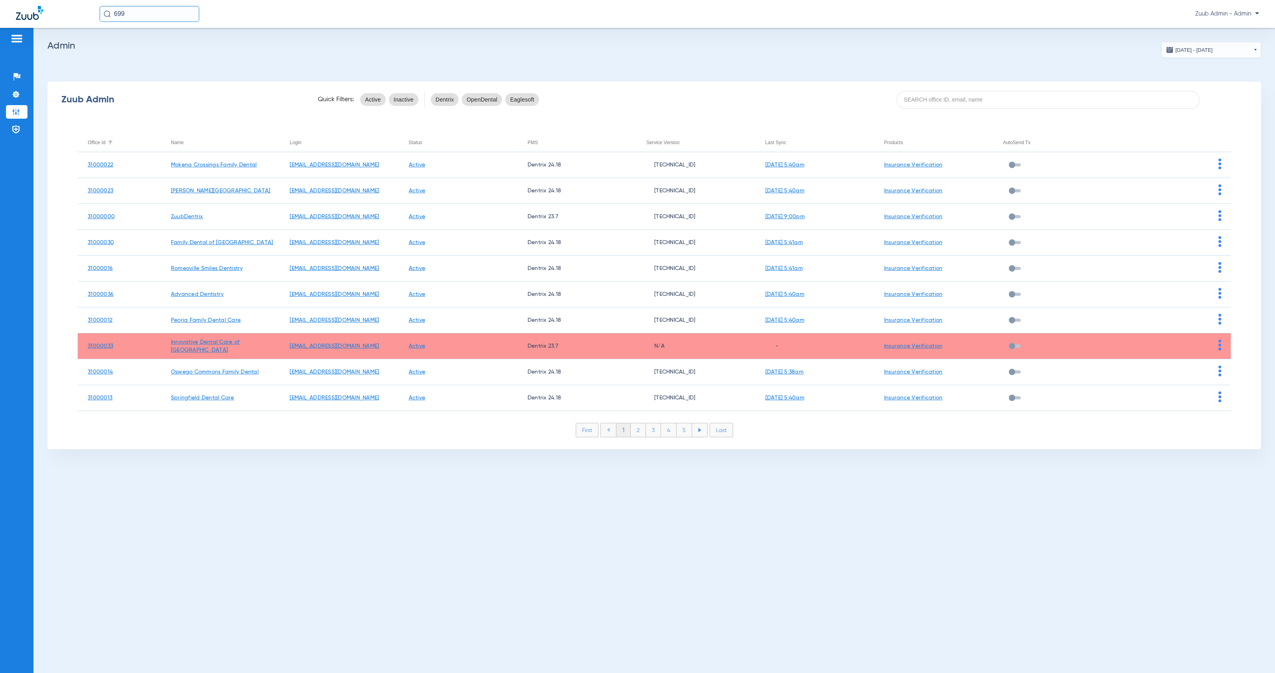
click at [100, 143] on div "Office Id" at bounding box center [97, 142] width 18 height 9
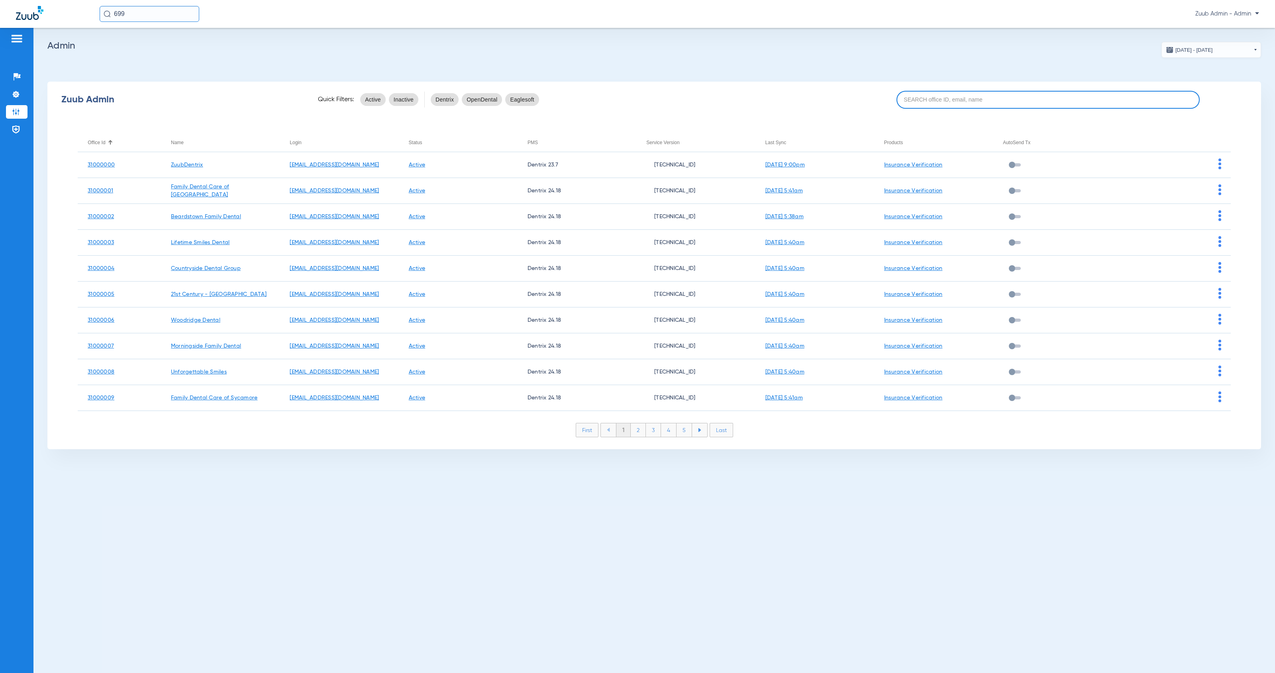
click at [1027, 101] on input at bounding box center [1048, 100] width 304 height 18
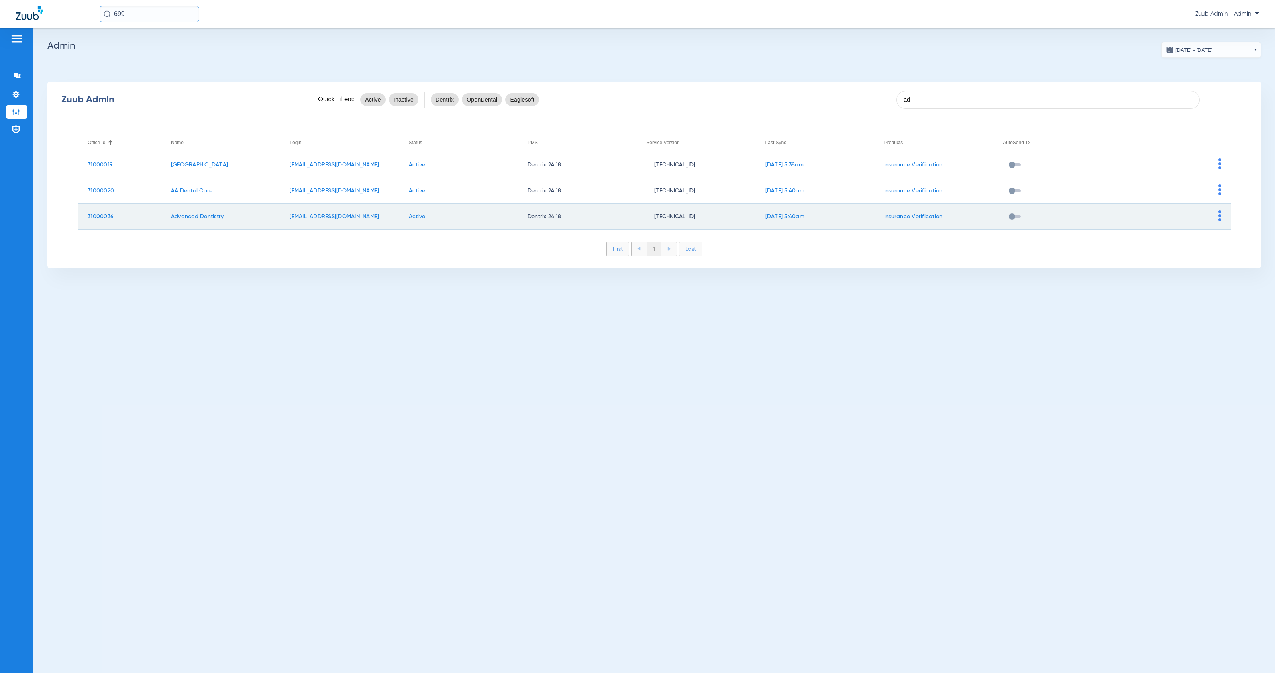
type input "ad"
click at [1220, 219] on img at bounding box center [1219, 215] width 3 height 11
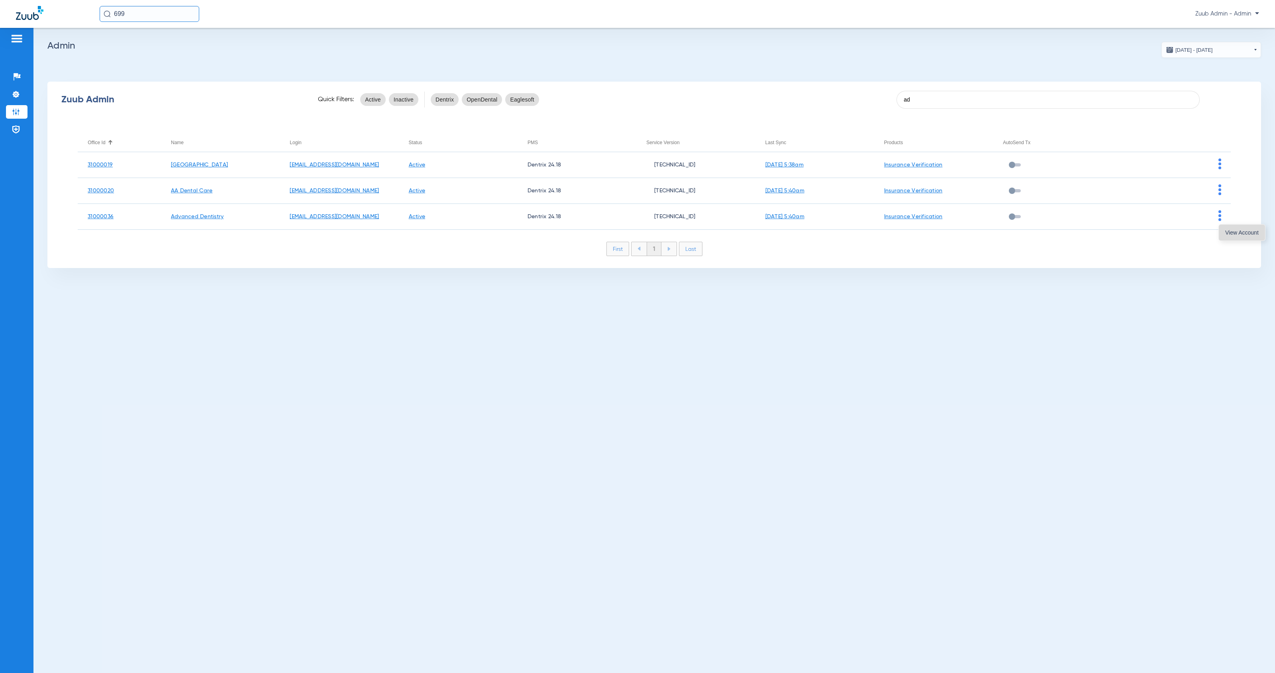
click at [1227, 237] on button "View Account" at bounding box center [1242, 233] width 46 height 16
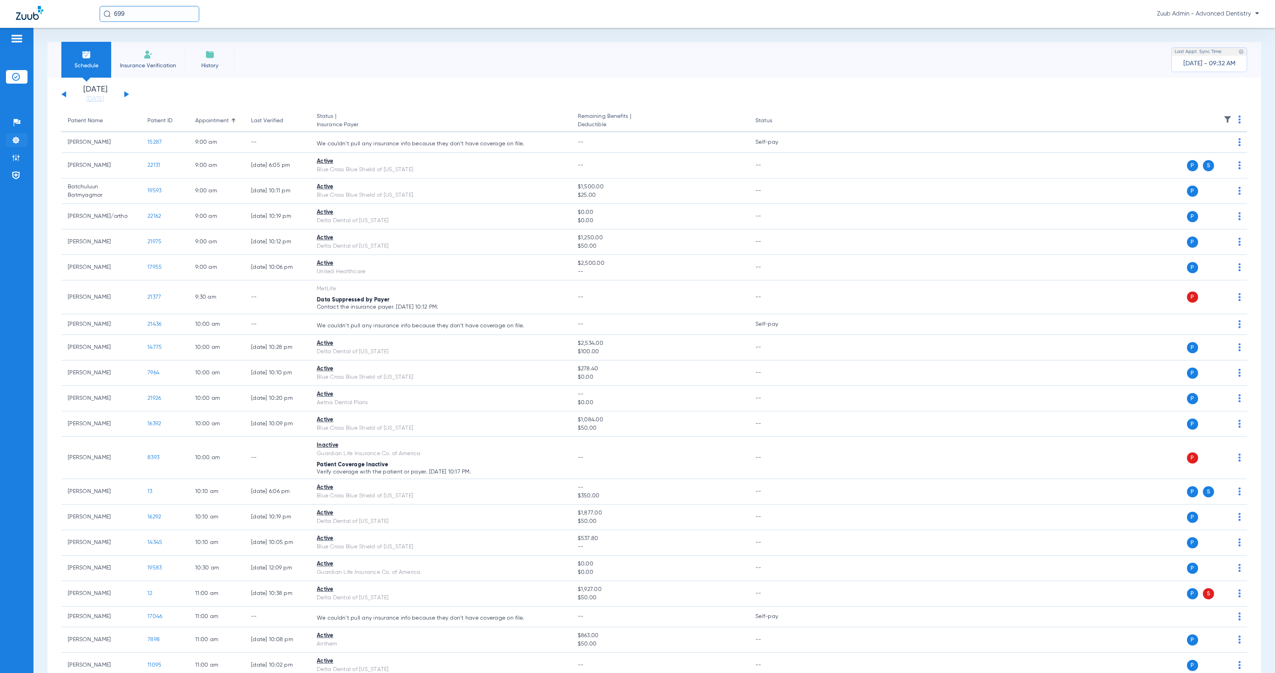
click at [13, 138] on img at bounding box center [16, 140] width 8 height 8
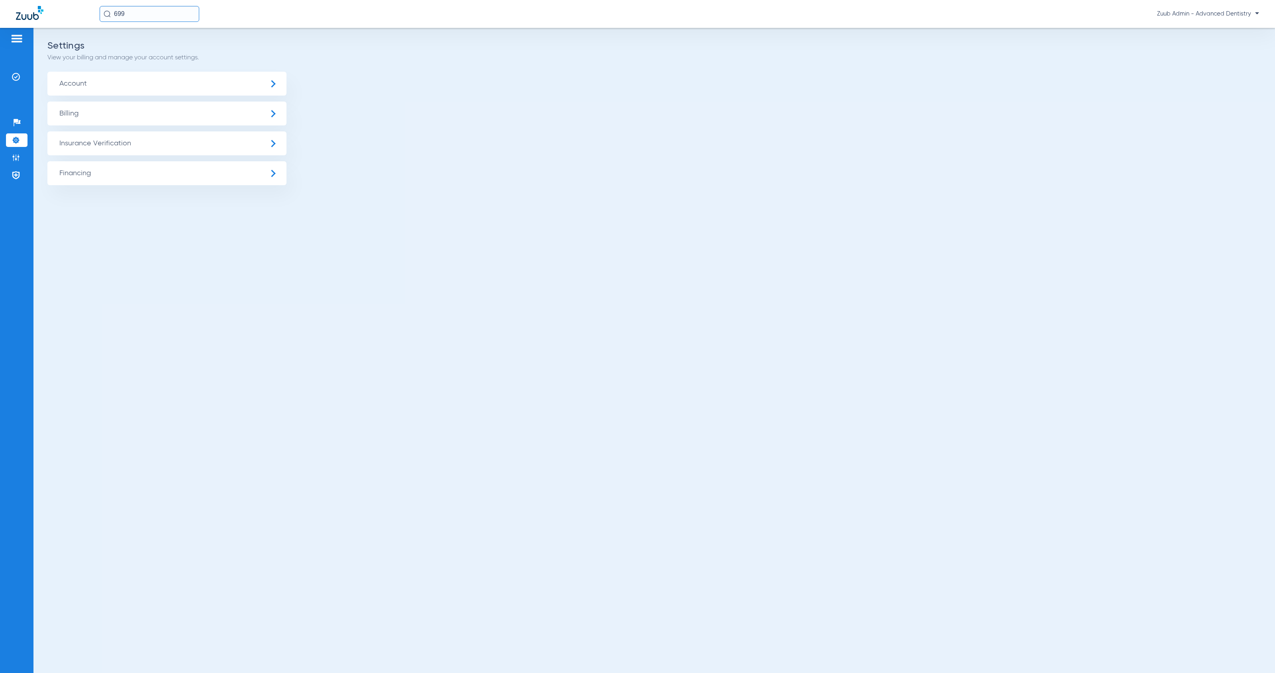
click at [121, 145] on span "Insurance Verification" at bounding box center [166, 143] width 239 height 24
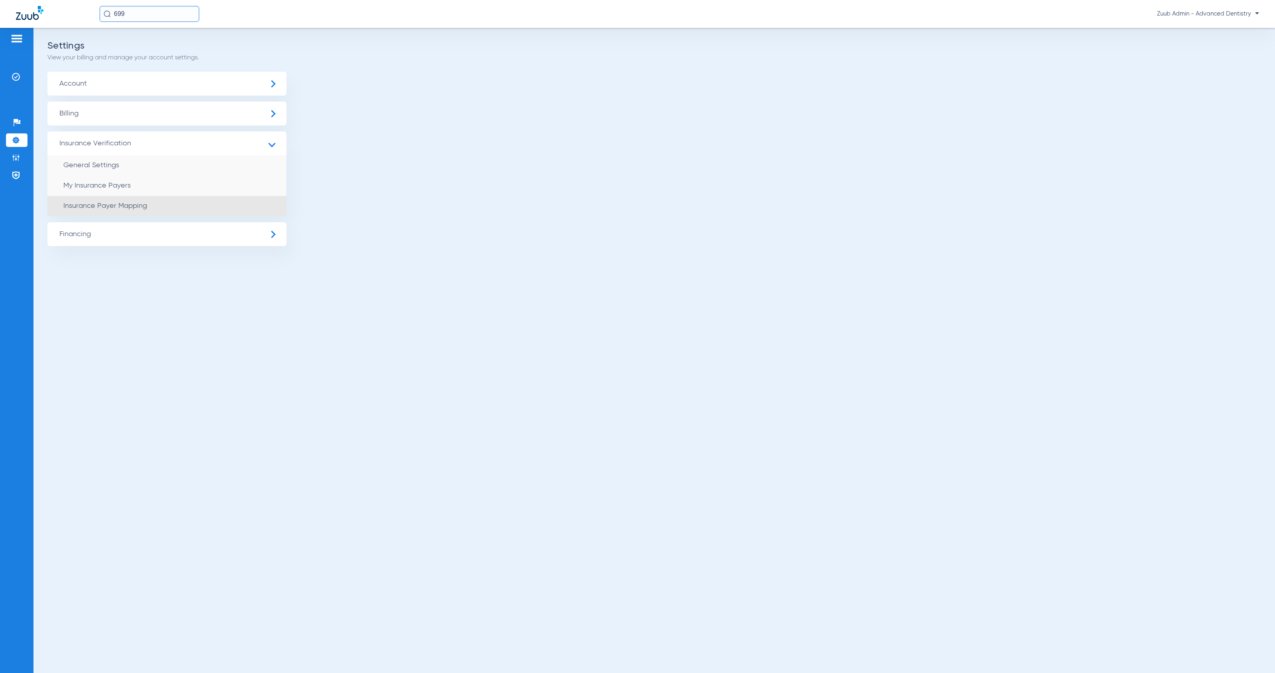
click at [208, 202] on li "Insurance Payer Mapping" at bounding box center [166, 206] width 239 height 20
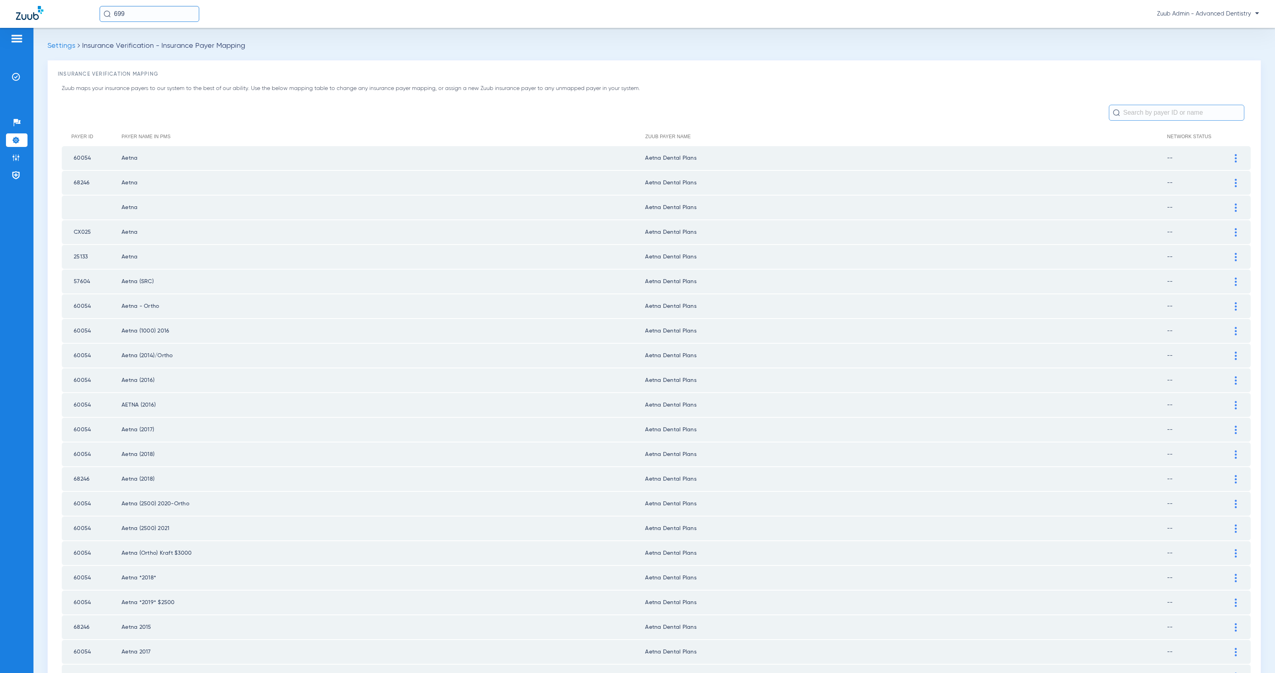
click at [1231, 141] on th at bounding box center [1240, 136] width 22 height 19
click at [1229, 139] on th at bounding box center [1240, 136] width 22 height 19
click at [119, 319] on td "23166" at bounding box center [92, 331] width 60 height 24
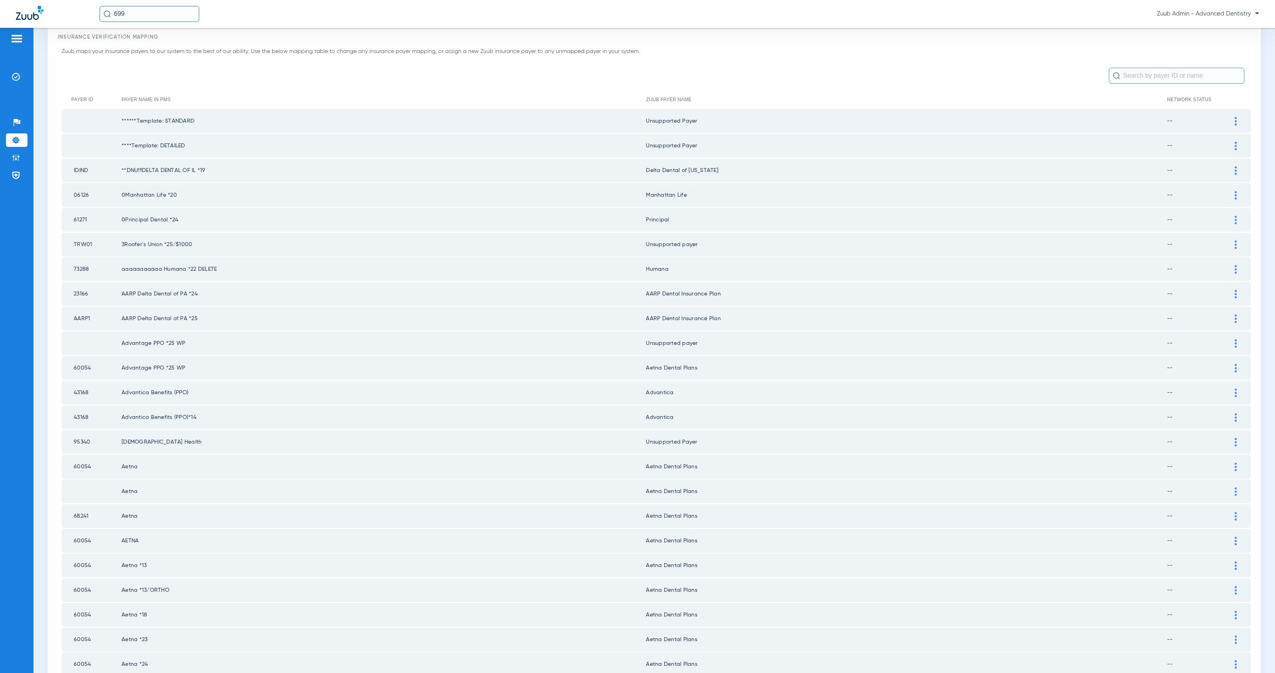
drag, startPoint x: 585, startPoint y: 291, endPoint x: 809, endPoint y: 296, distance: 223.9
click at [809, 296] on tr "23166 AARP Delta Dental of PA *24 AARP Dental Insurance Plan --" at bounding box center [656, 294] width 1189 height 24
click at [1232, 290] on div at bounding box center [1236, 294] width 14 height 8
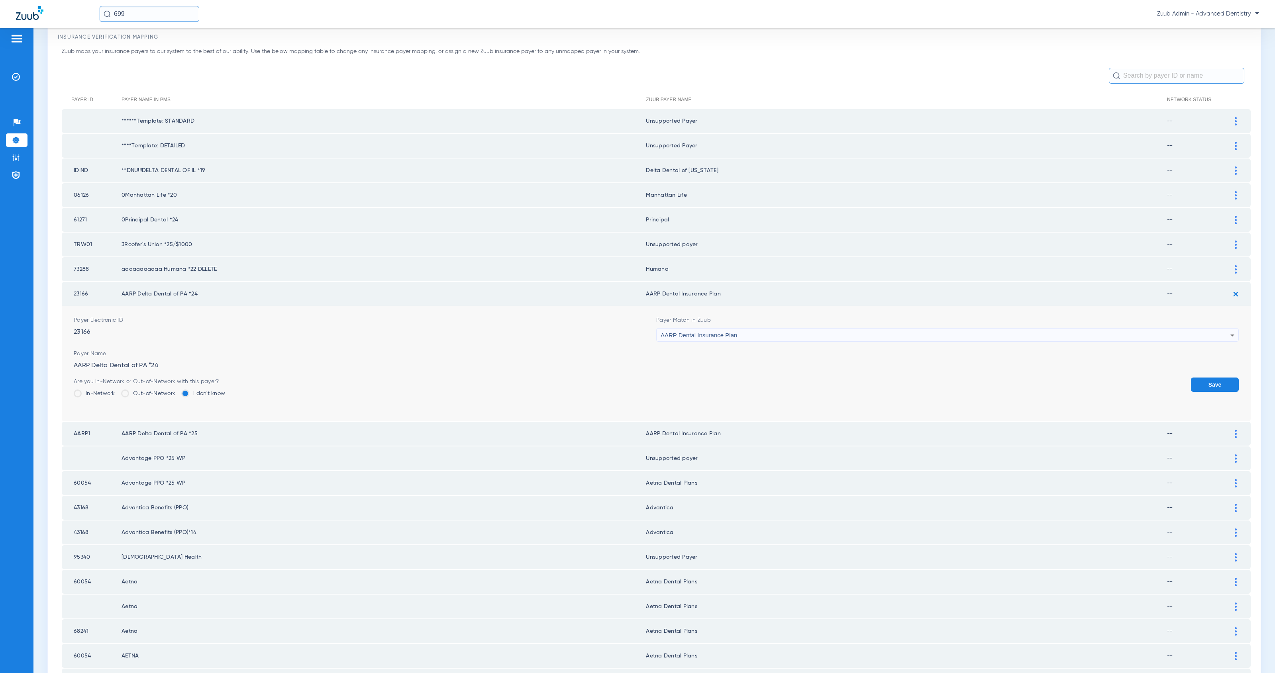
click at [758, 329] on div "AARP Dental Insurance Plan" at bounding box center [945, 336] width 570 height 14
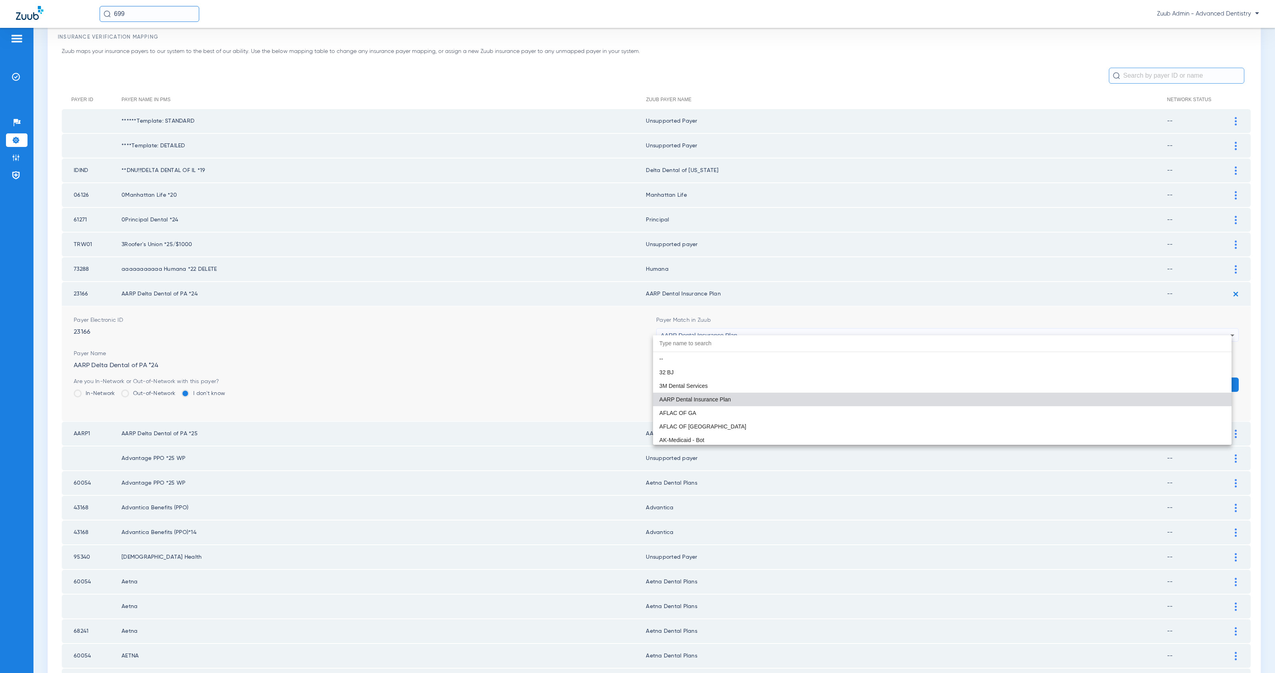
type input "p"
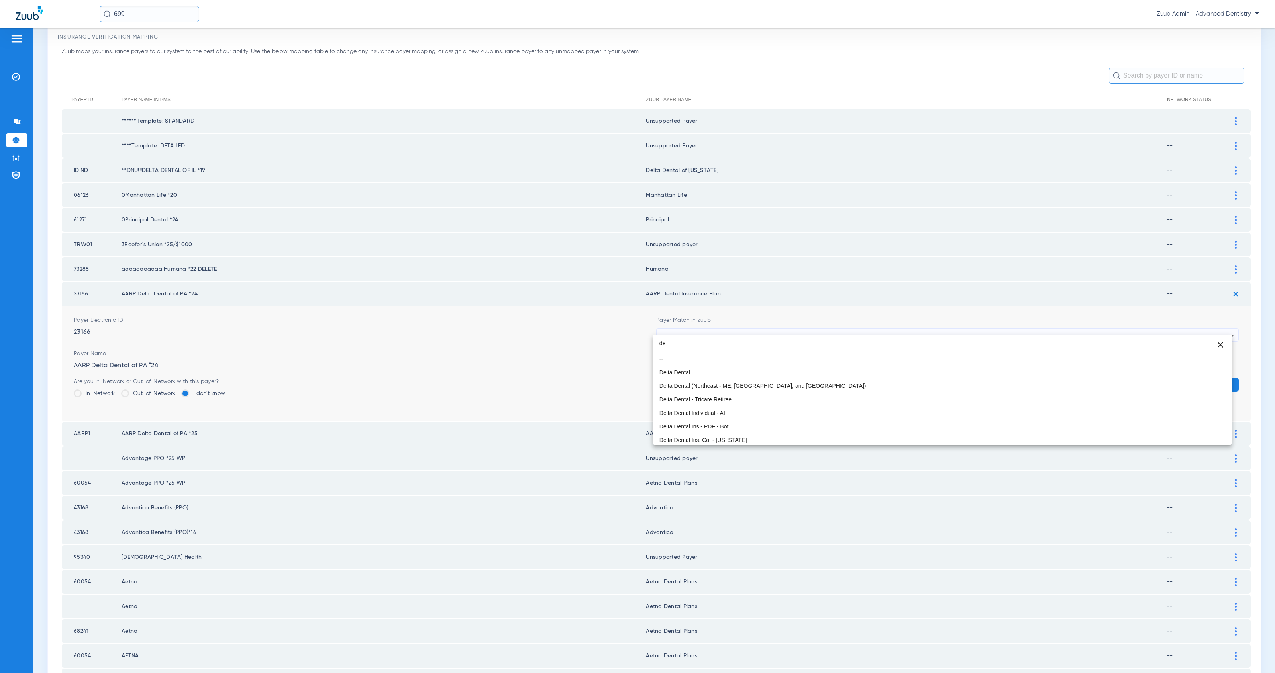
type input "d"
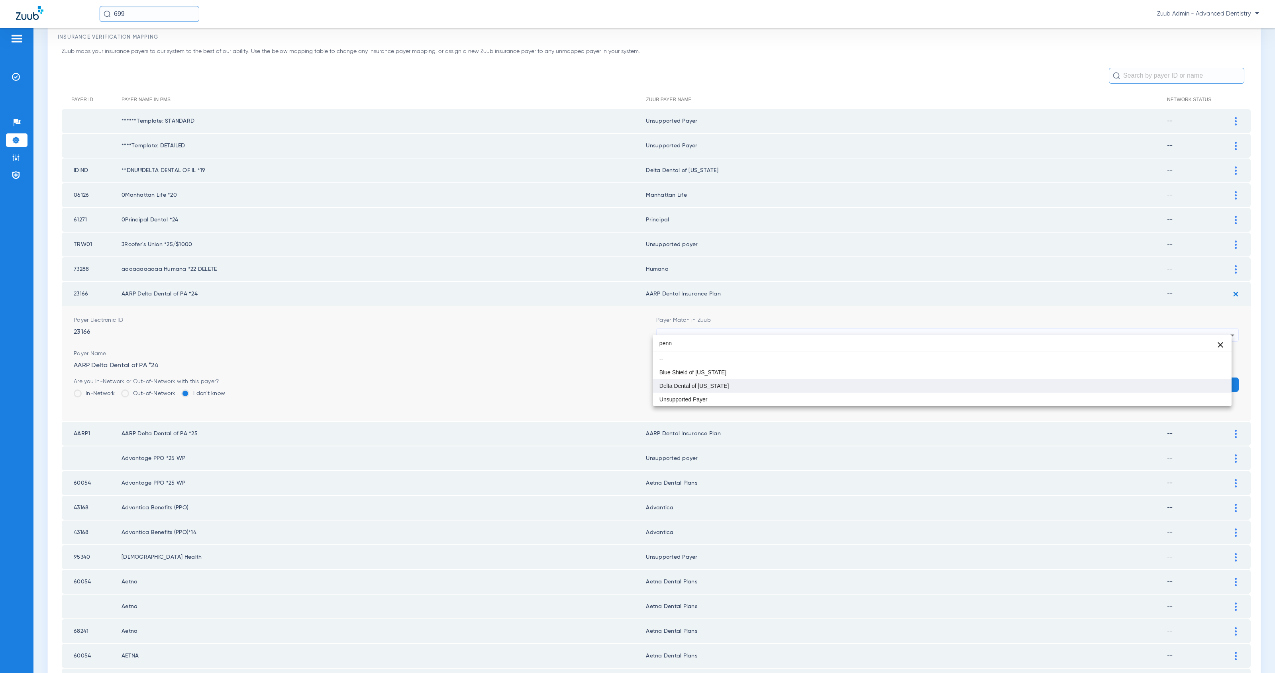
type input "penn"
click at [792, 384] on mat-option "Delta Dental of [US_STATE]" at bounding box center [942, 386] width 578 height 14
drag, startPoint x: 641, startPoint y: 286, endPoint x: 719, endPoint y: 294, distance: 78.9
click at [719, 294] on td "Delta Dental of [US_STATE]" at bounding box center [906, 294] width 521 height 24
copy td "Delta Dental of [US_STATE]"
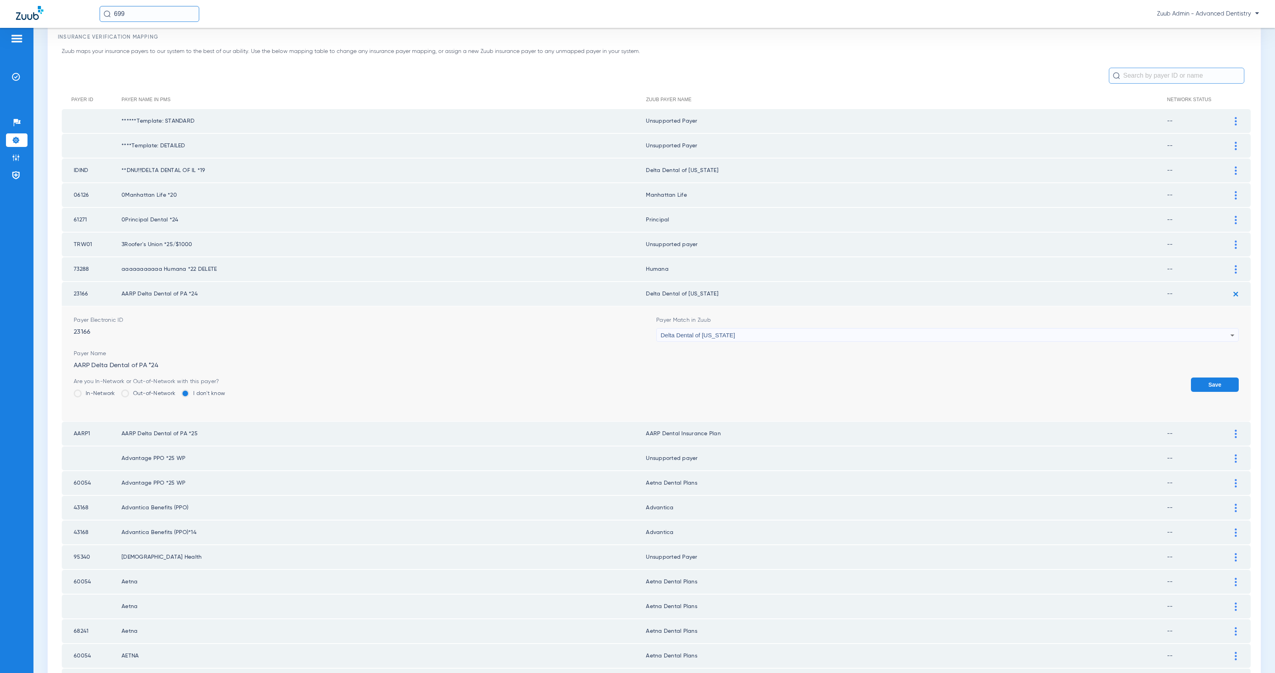
click at [1216, 382] on button "Save" at bounding box center [1215, 385] width 48 height 14
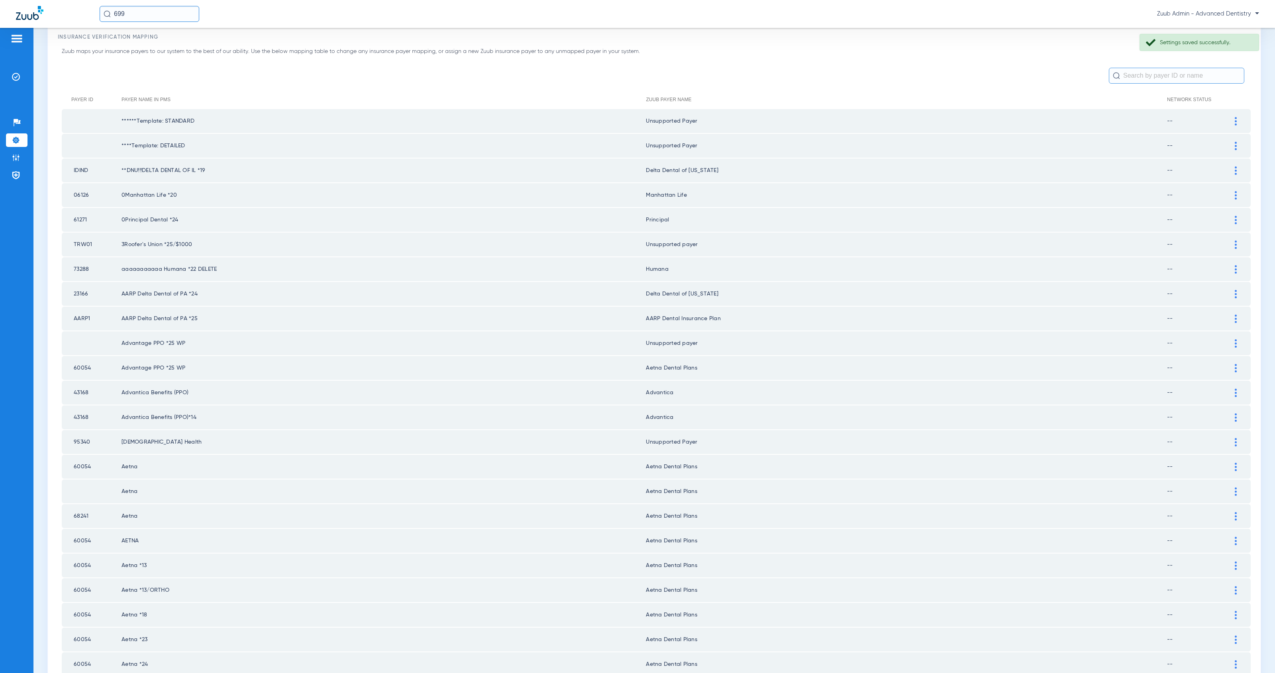
click at [1229, 315] on div at bounding box center [1236, 319] width 14 height 8
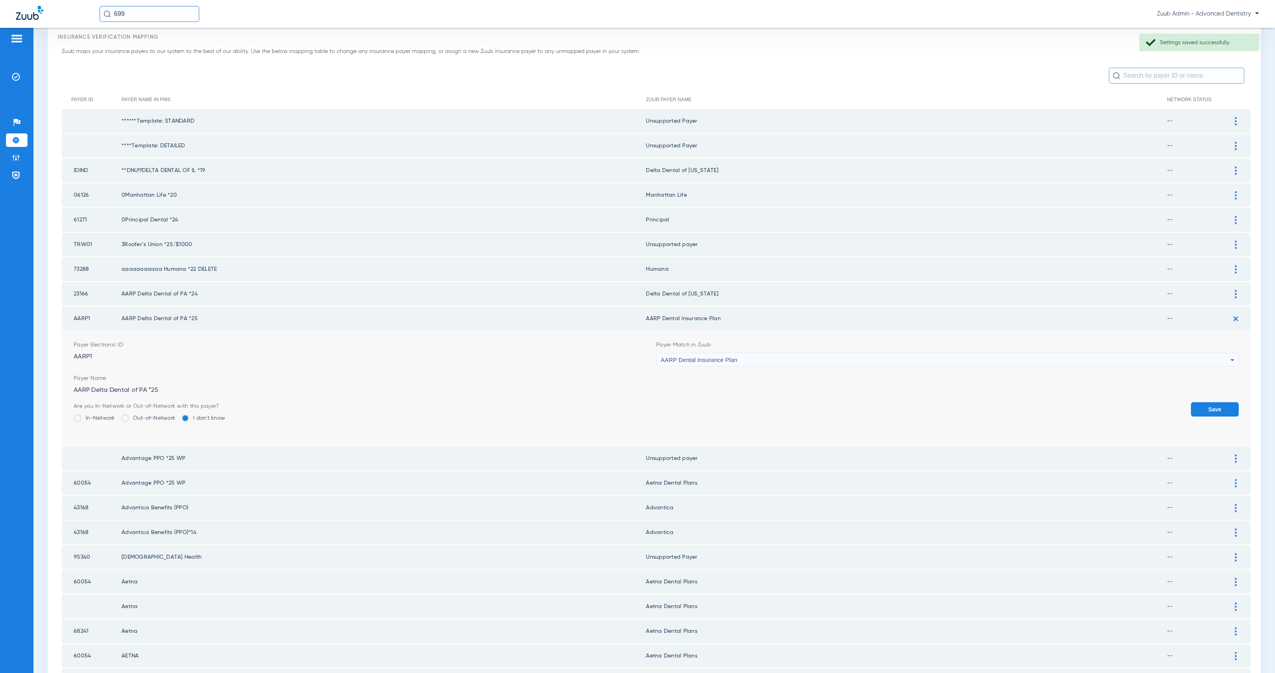
click at [779, 353] on div "AARP Dental Insurance Plan" at bounding box center [945, 360] width 570 height 14
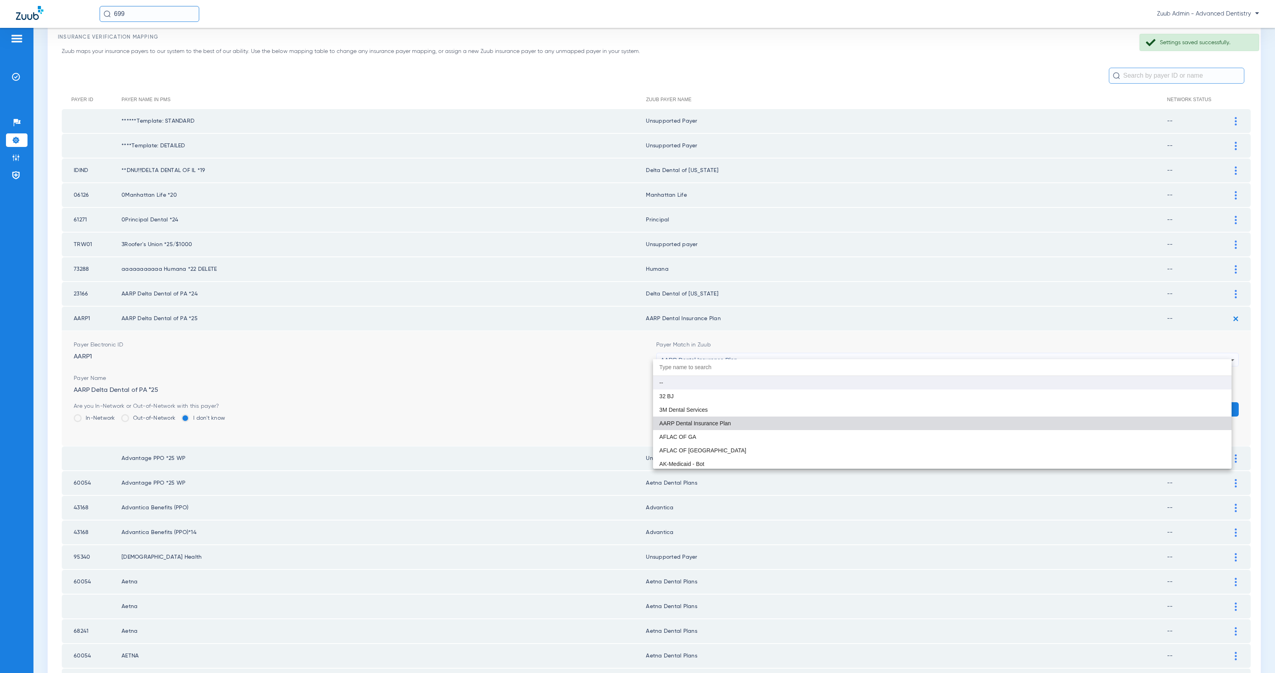
paste input "Delta Dental of [US_STATE]"
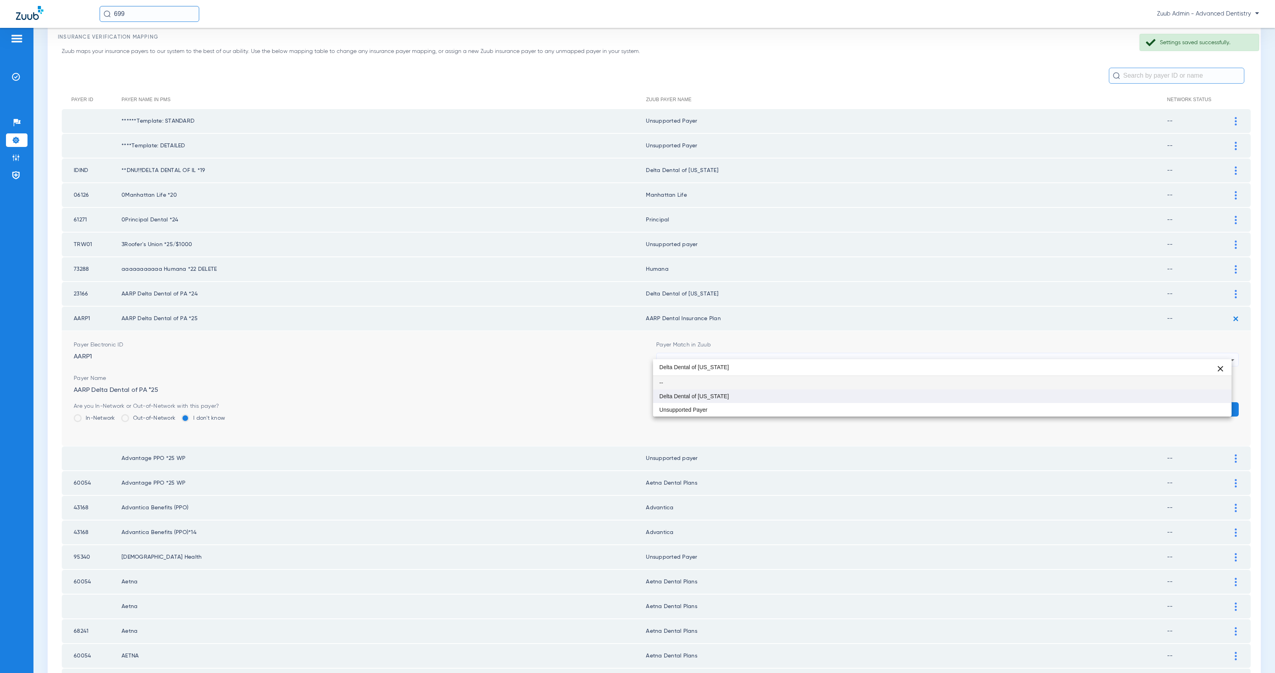
type input "Delta Dental of [US_STATE]"
click at [819, 400] on mat-option "Delta Dental of [US_STATE]" at bounding box center [942, 397] width 578 height 14
click at [1201, 402] on button "Save" at bounding box center [1215, 409] width 48 height 14
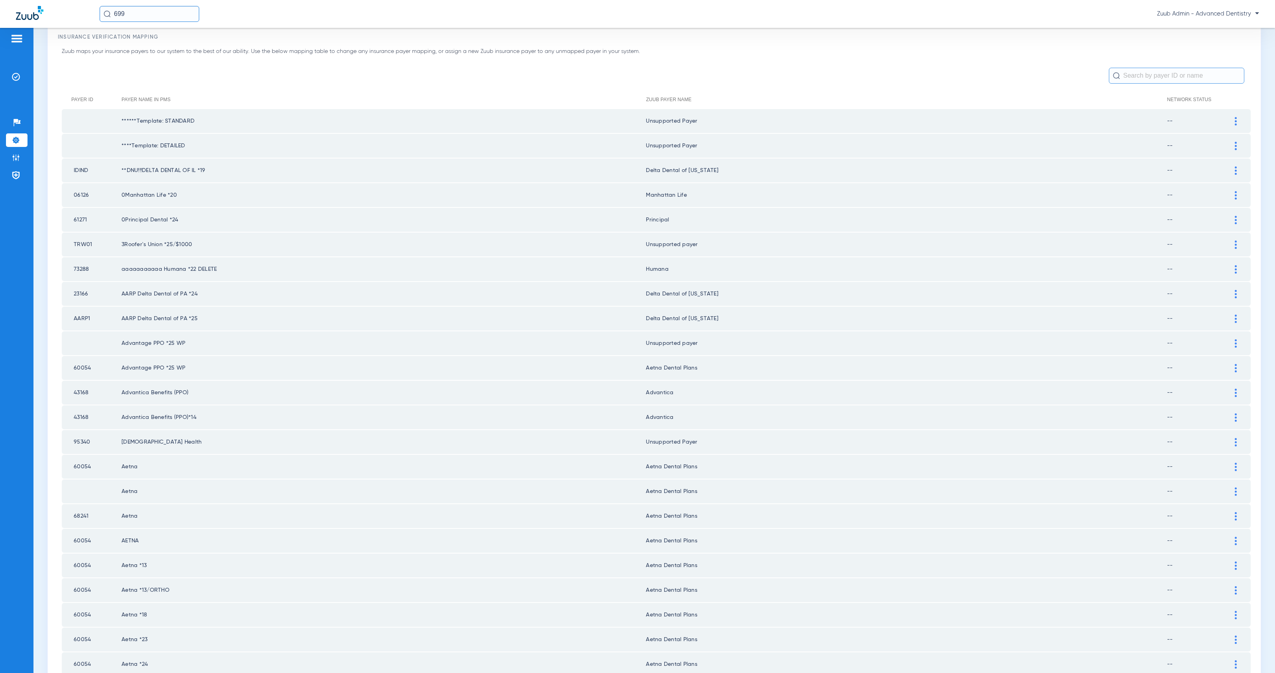
click at [1235, 339] on img at bounding box center [1236, 343] width 2 height 8
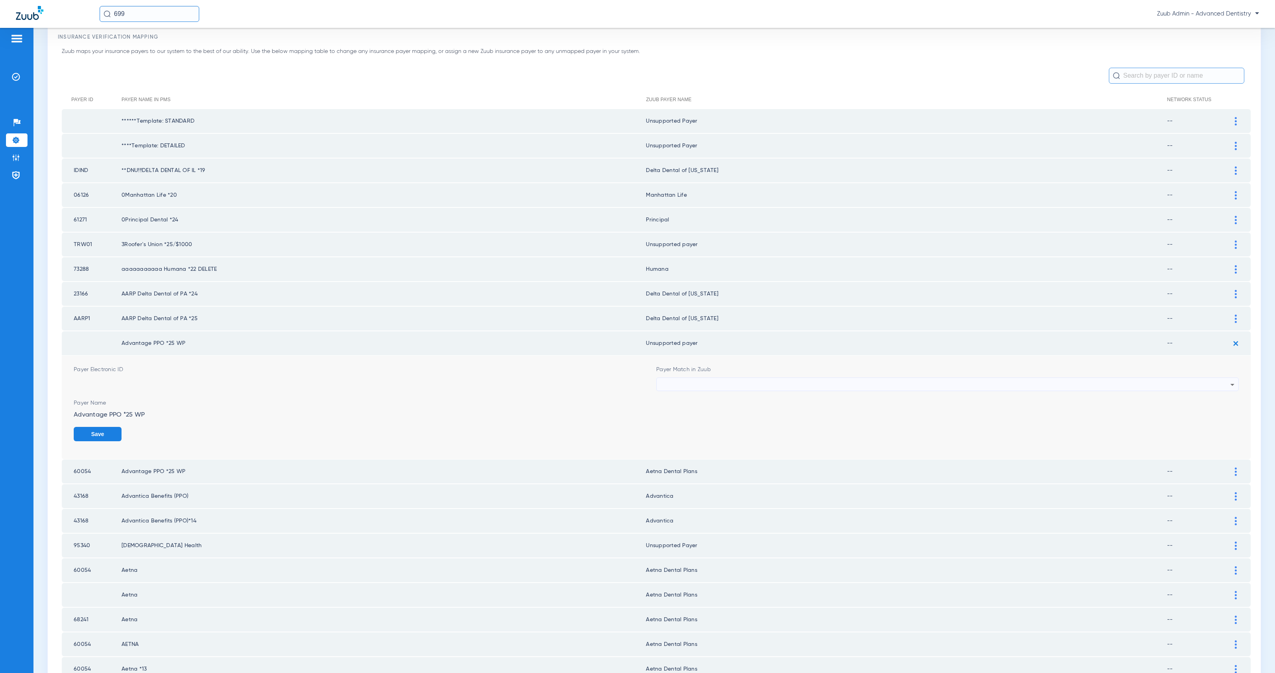
click at [767, 378] on div at bounding box center [945, 385] width 570 height 14
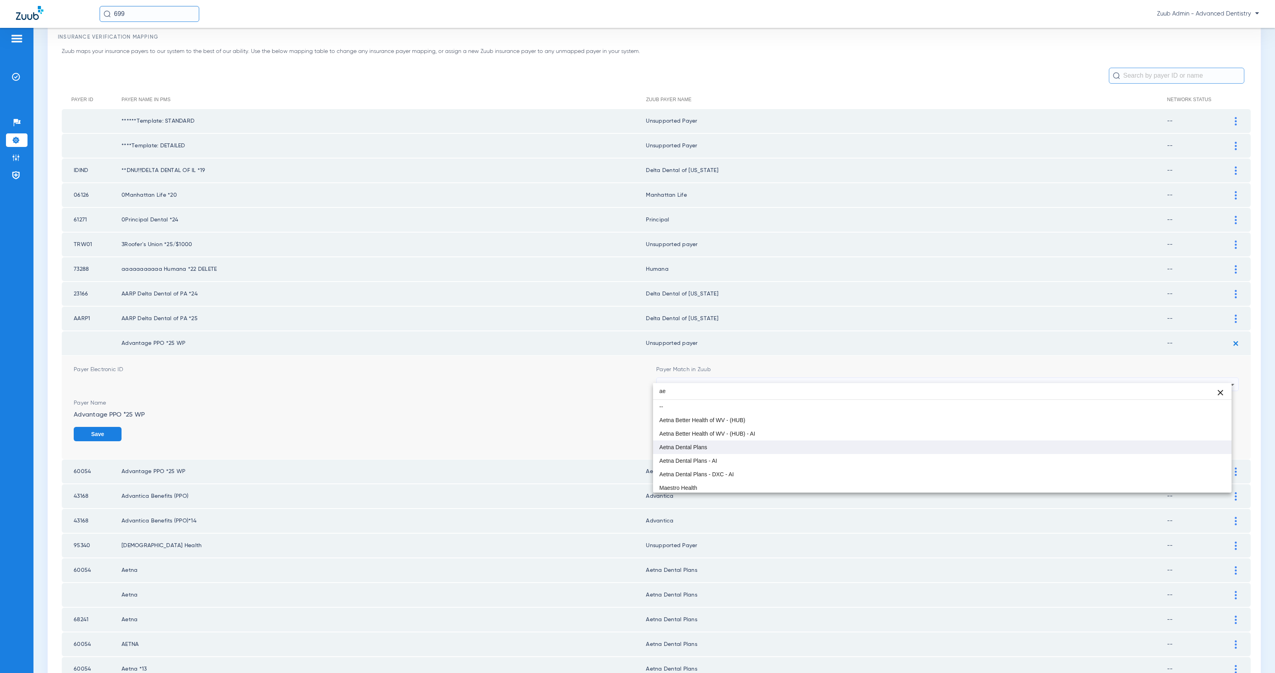
type input "ae"
click at [778, 446] on mat-option "Aetna Dental Plans" at bounding box center [942, 448] width 578 height 14
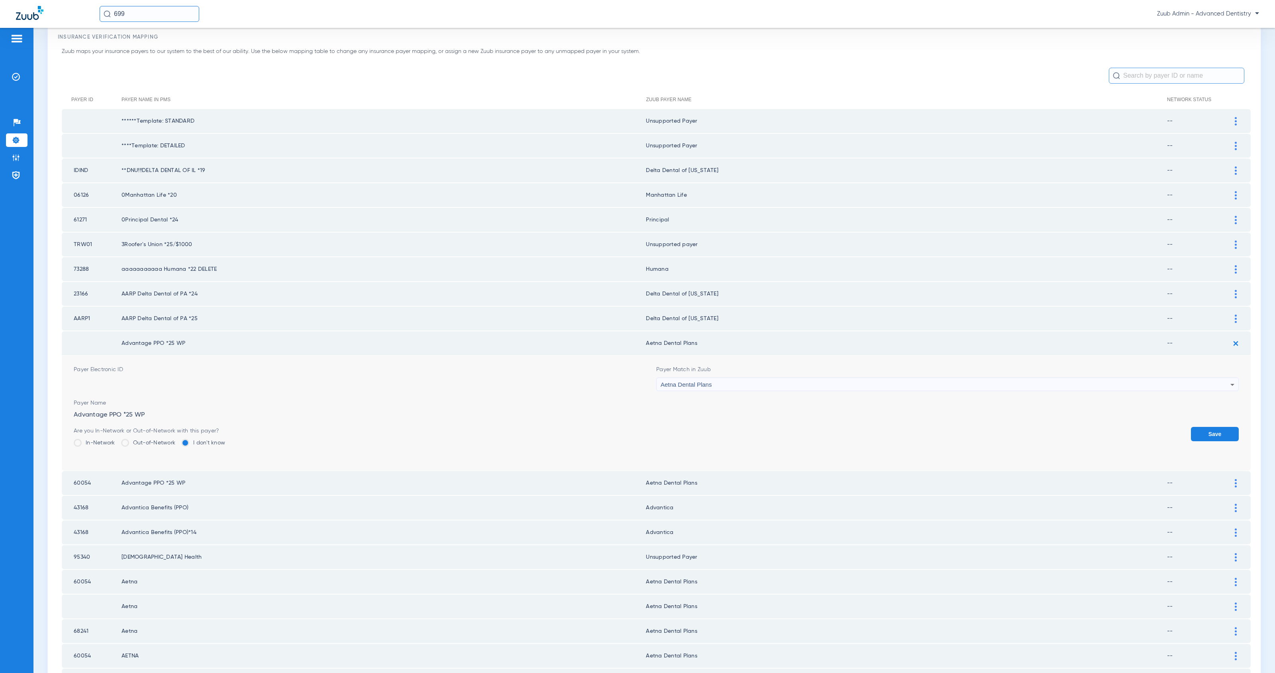
click at [1217, 427] on button "Save" at bounding box center [1215, 434] width 48 height 14
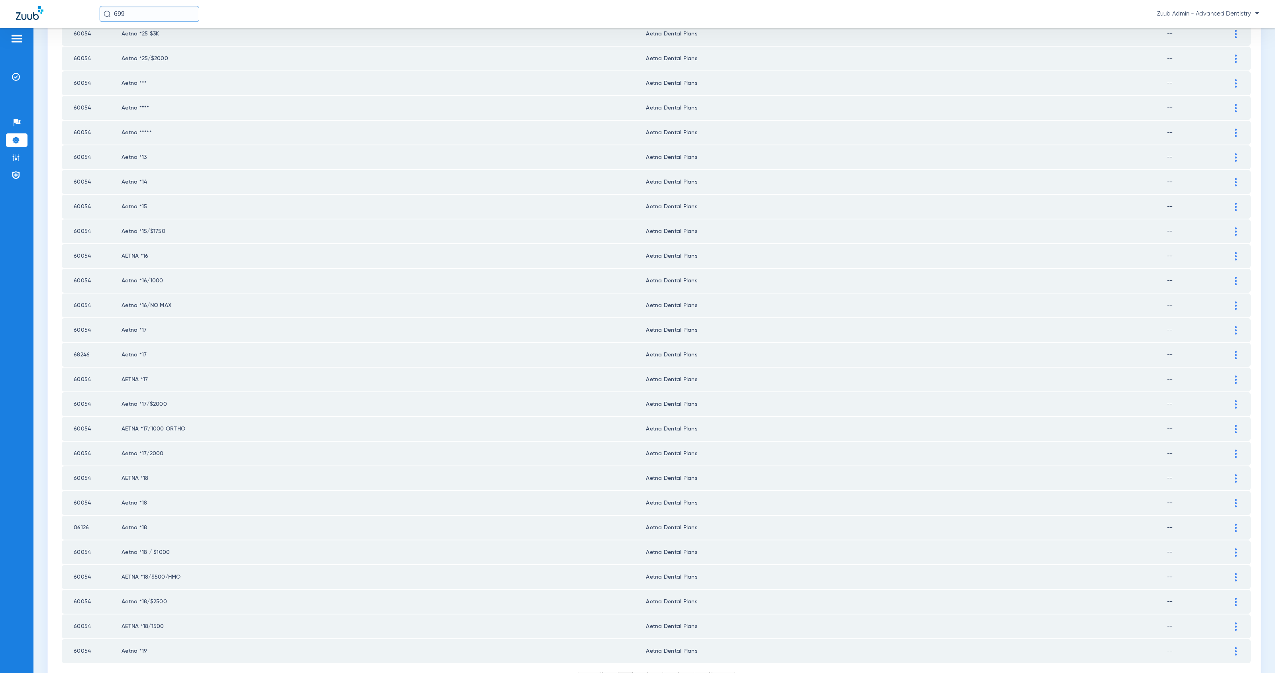
scroll to position [726, 0]
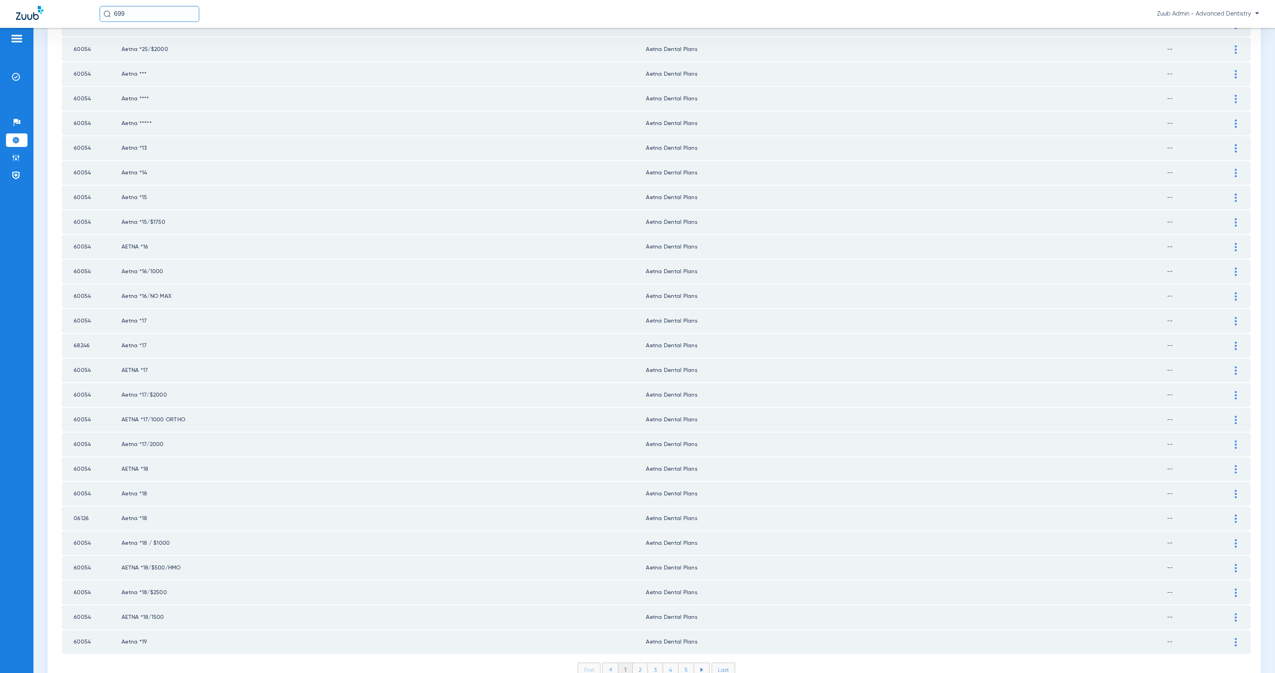
click at [636, 663] on li "2" at bounding box center [640, 670] width 15 height 14
click at [650, 663] on li "3" at bounding box center [655, 670] width 15 height 14
click at [665, 663] on li "4" at bounding box center [671, 670] width 16 height 14
click at [683, 663] on li "5" at bounding box center [686, 670] width 16 height 14
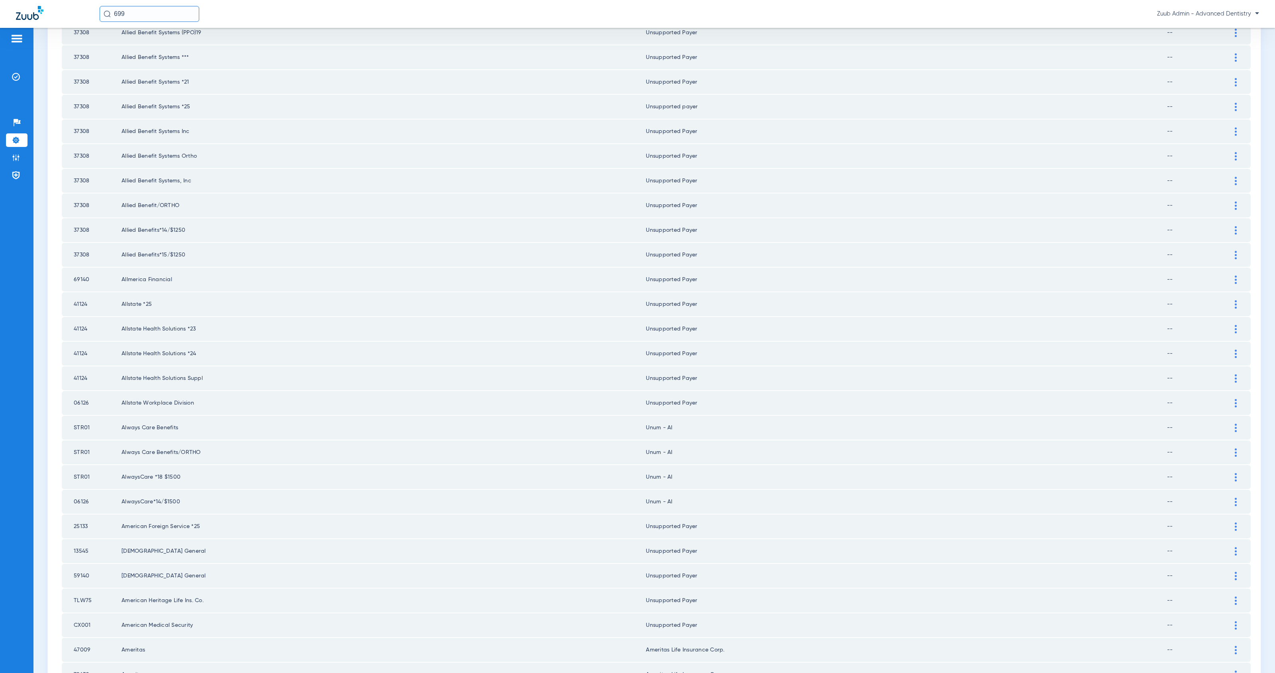
scroll to position [649, 0]
click at [1229, 296] on div at bounding box center [1236, 300] width 14 height 8
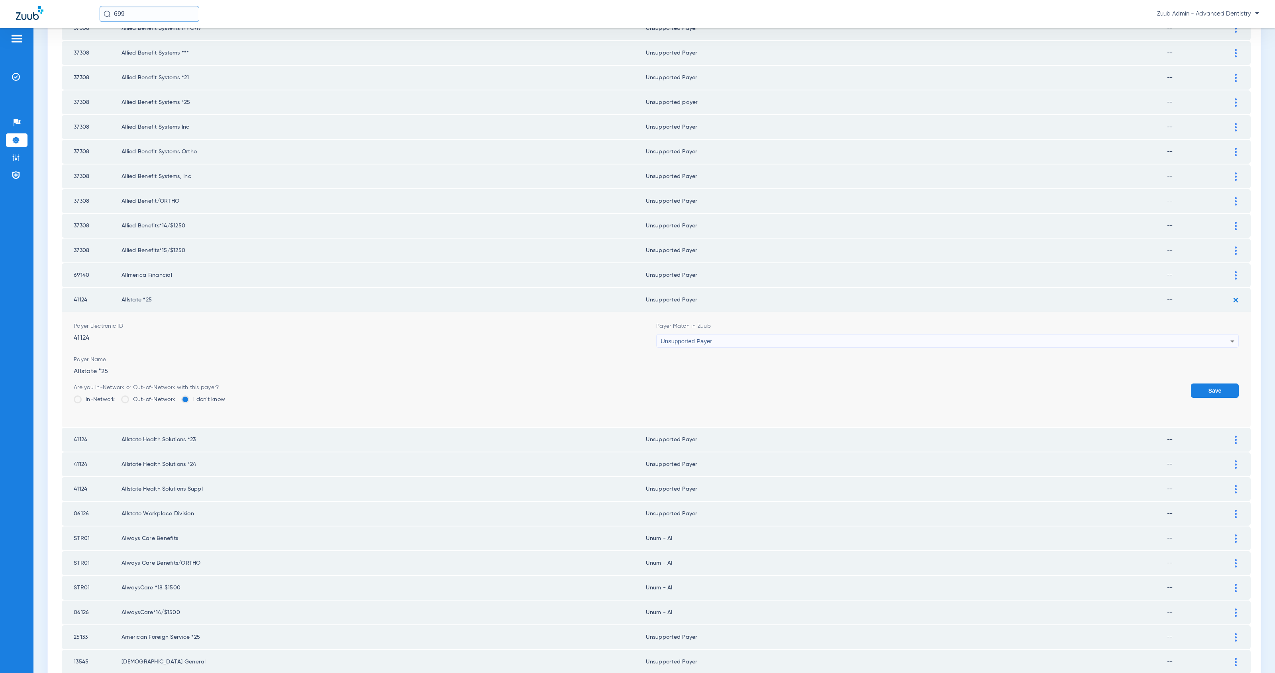
click at [735, 335] on div "Unsupported Payer" at bounding box center [945, 342] width 570 height 14
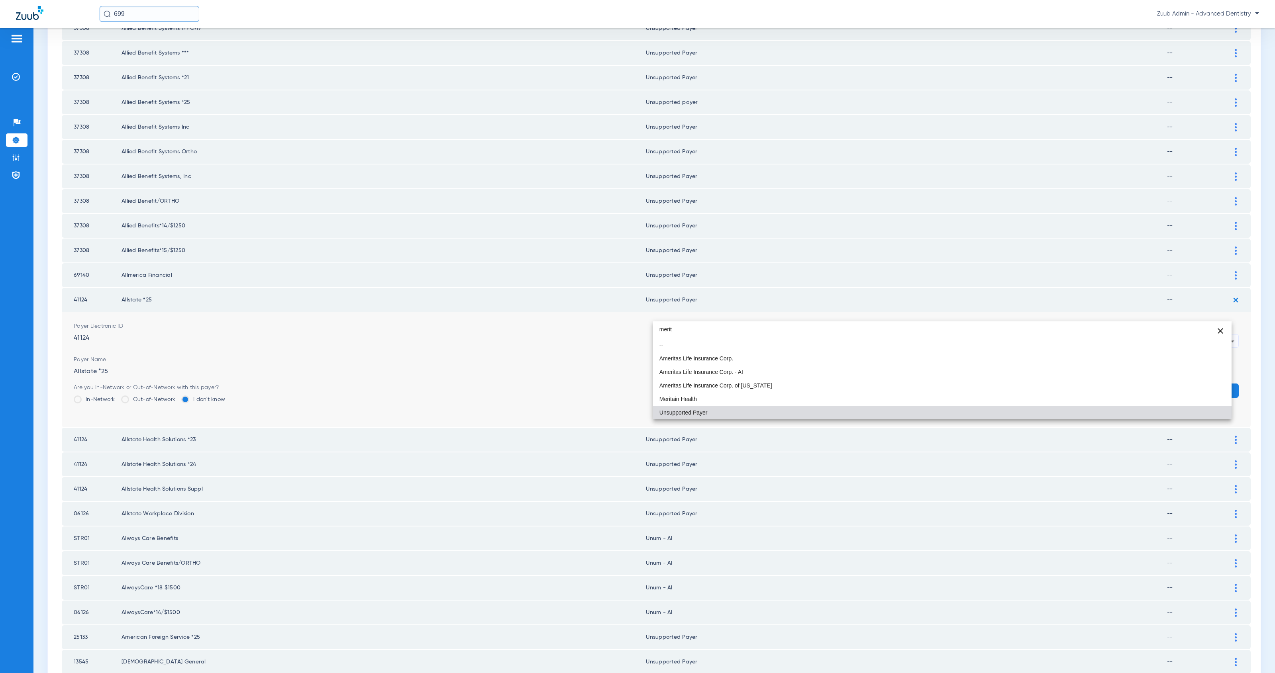
scroll to position [0, 0]
type input "merit"
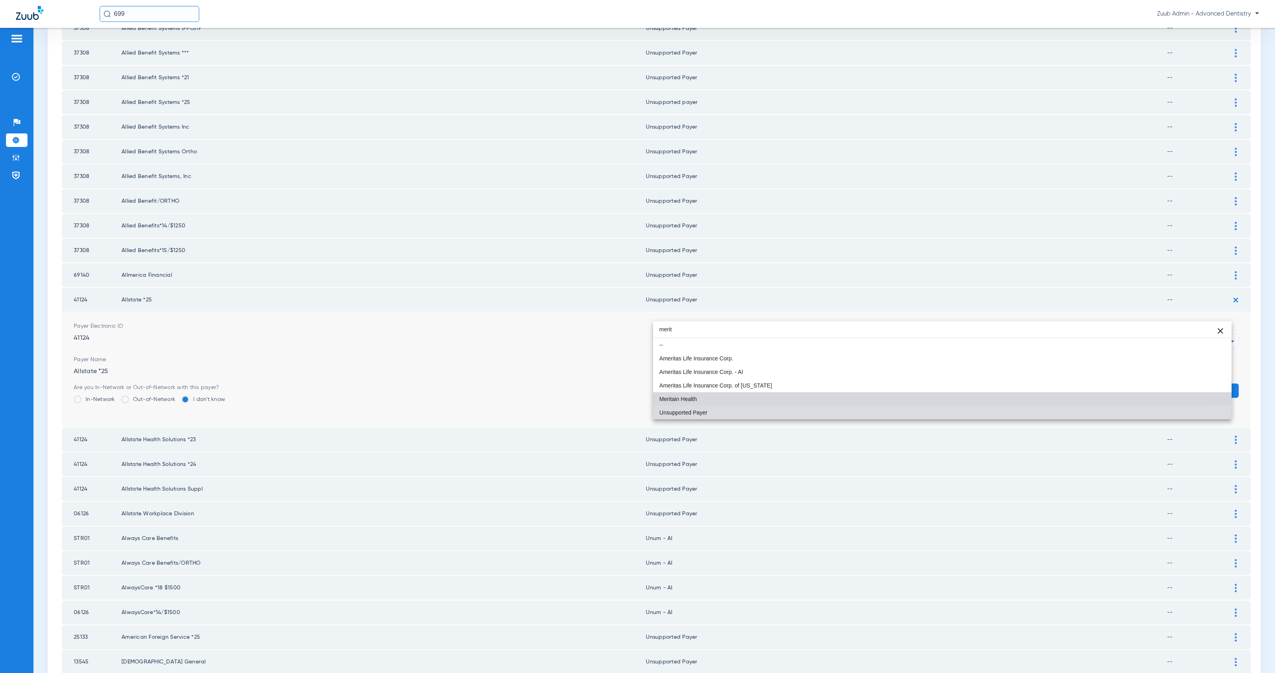
click at [715, 397] on mat-option "Meritain Health" at bounding box center [942, 399] width 578 height 14
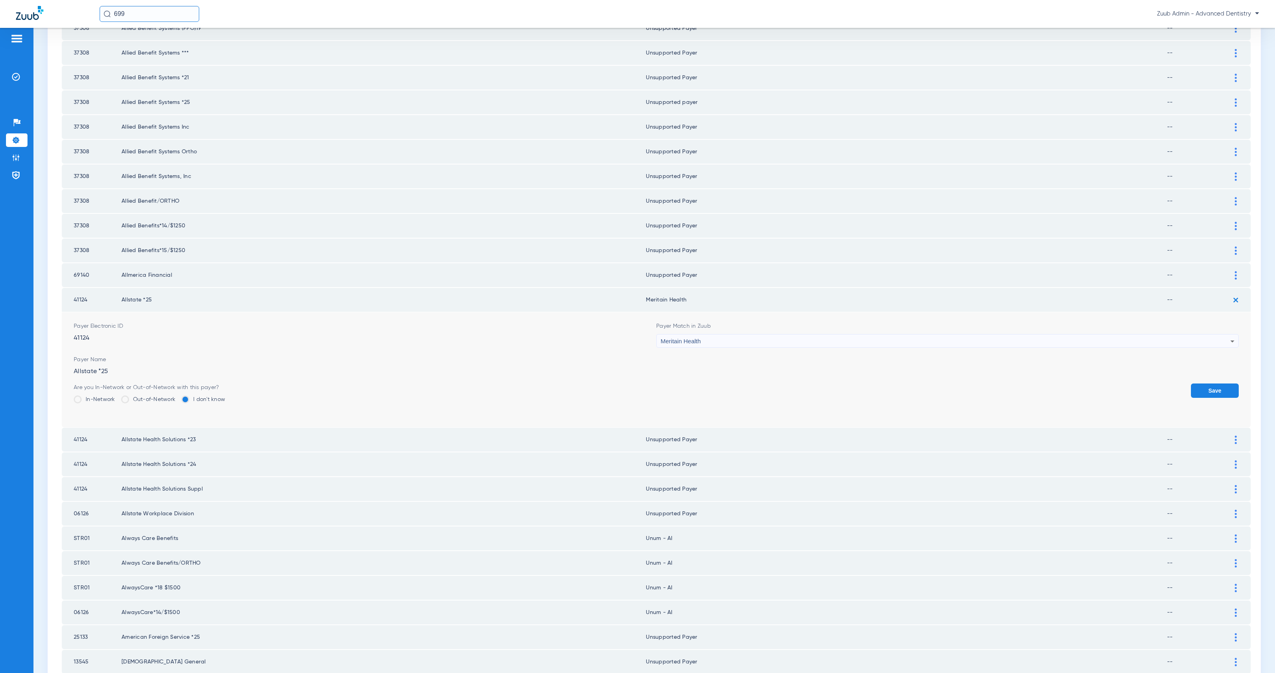
drag, startPoint x: 639, startPoint y: 270, endPoint x: 696, endPoint y: 277, distance: 57.0
click at [696, 288] on tr "41124 Allstate *25 Meritain Health --" at bounding box center [656, 300] width 1189 height 24
copy tr "Meritain Health"
click at [1202, 384] on button "Save" at bounding box center [1215, 391] width 48 height 14
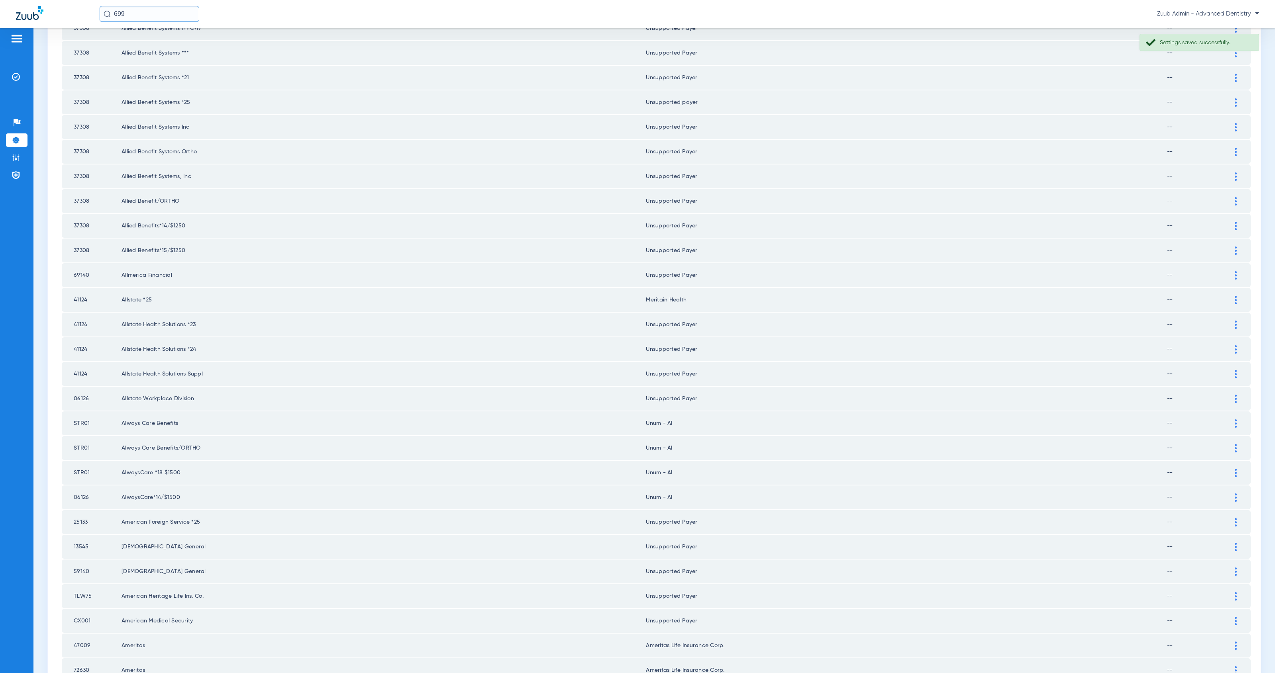
click at [1235, 321] on img at bounding box center [1236, 325] width 2 height 8
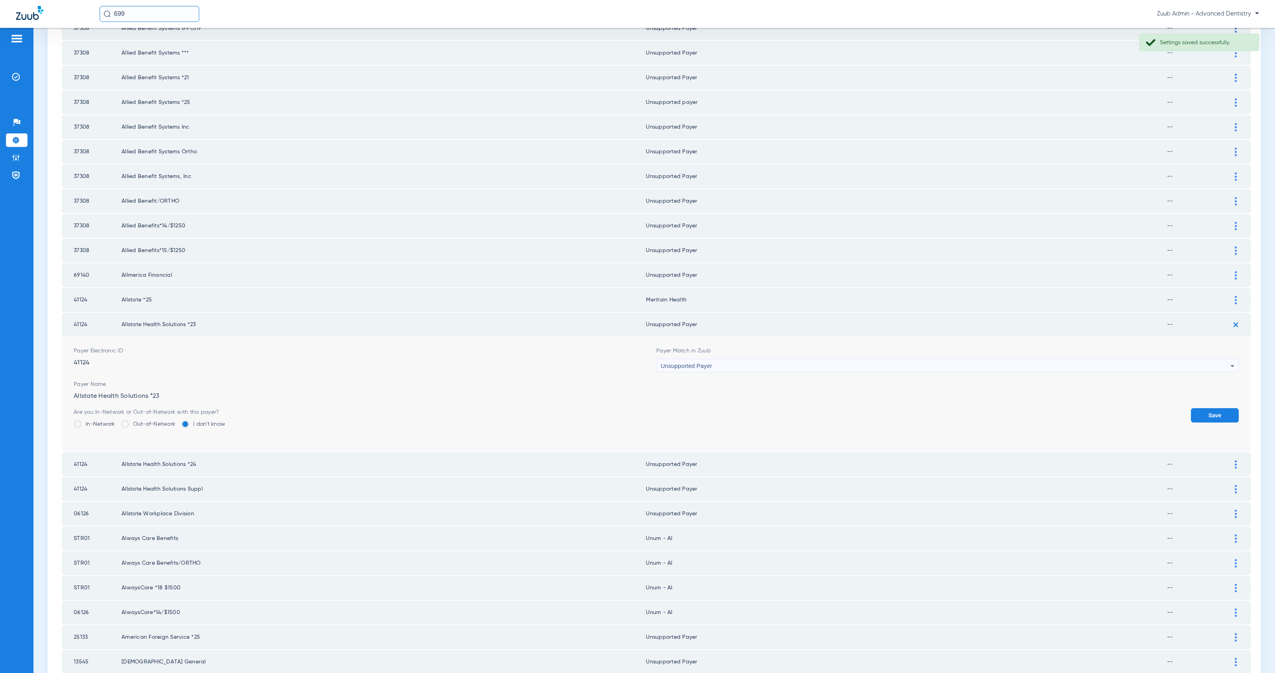
click at [718, 359] on div "Unsupported Payer" at bounding box center [945, 366] width 570 height 14
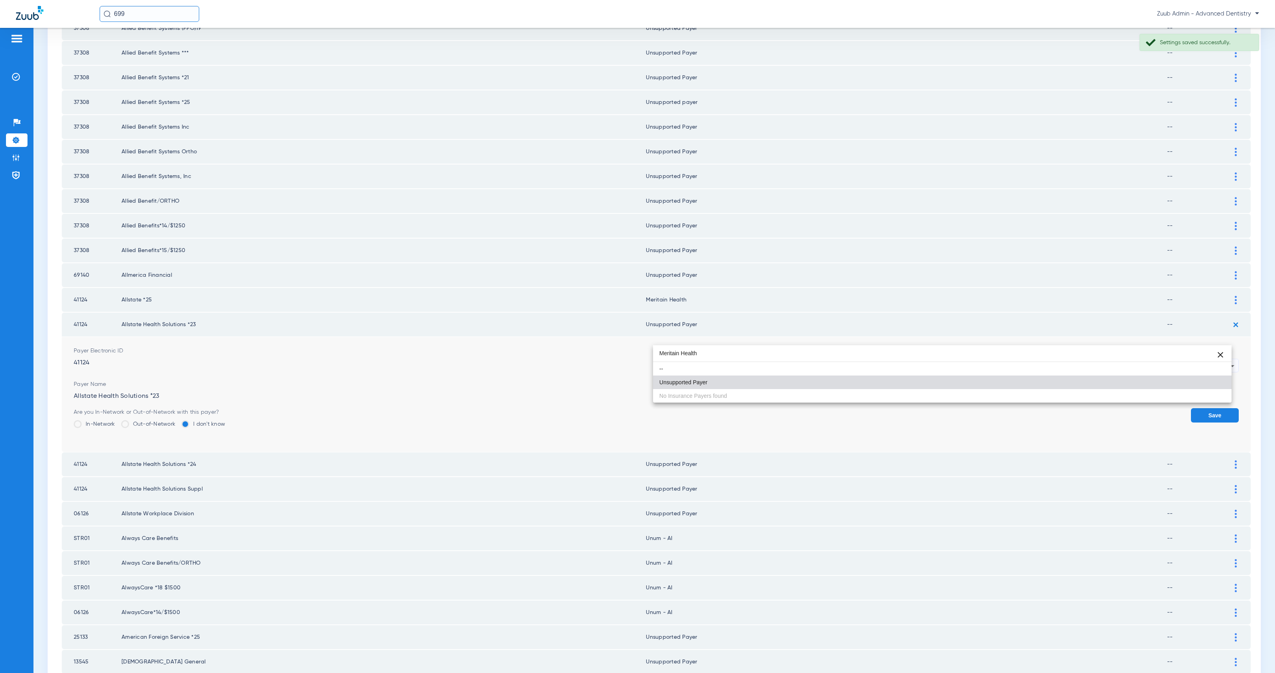
type input "Meritain Health"
click at [740, 382] on mat-option "Unsupported Payer" at bounding box center [942, 383] width 578 height 14
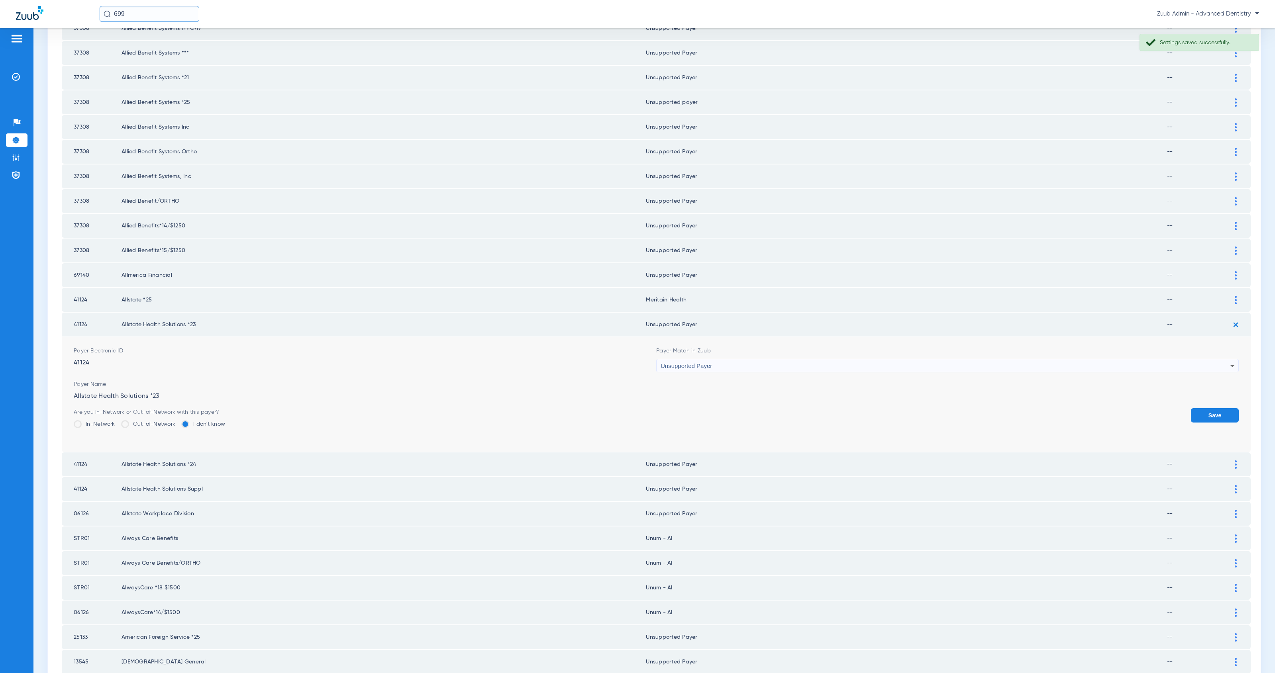
drag, startPoint x: 731, startPoint y: 335, endPoint x: 735, endPoint y: 338, distance: 4.8
click at [731, 359] on div "Unsupported Payer" at bounding box center [945, 366] width 570 height 14
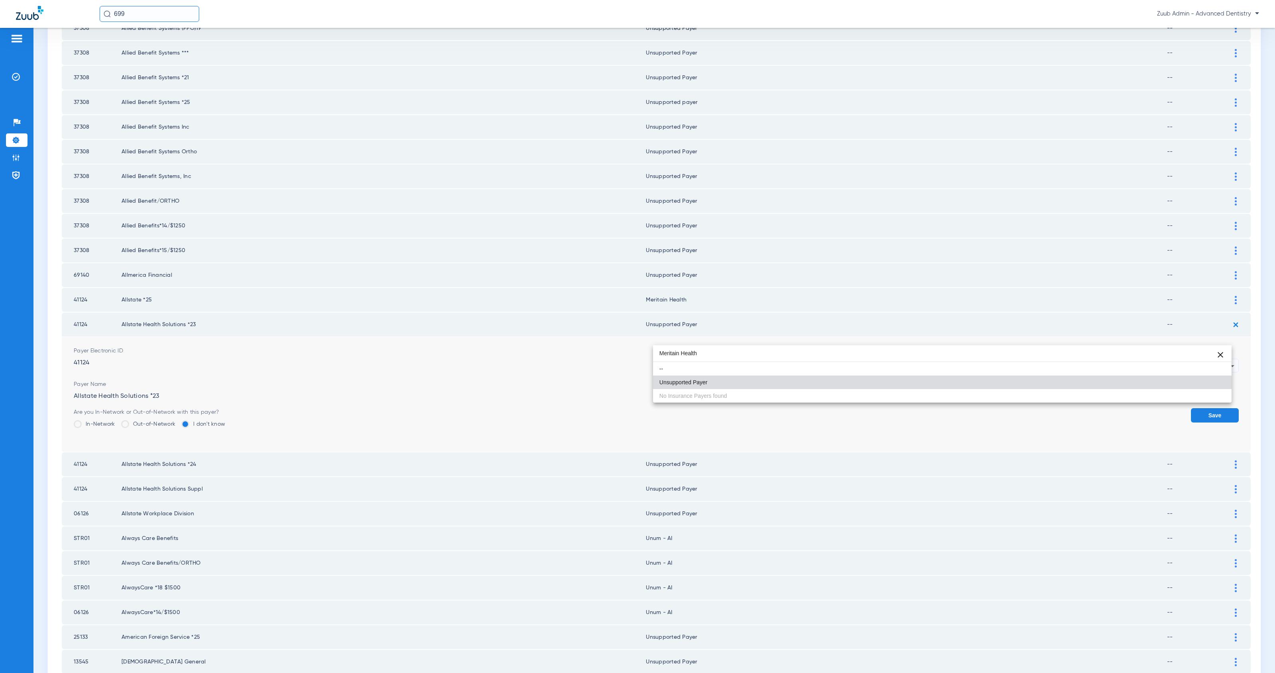
click at [670, 352] on input "Meritain Health" at bounding box center [942, 353] width 578 height 16
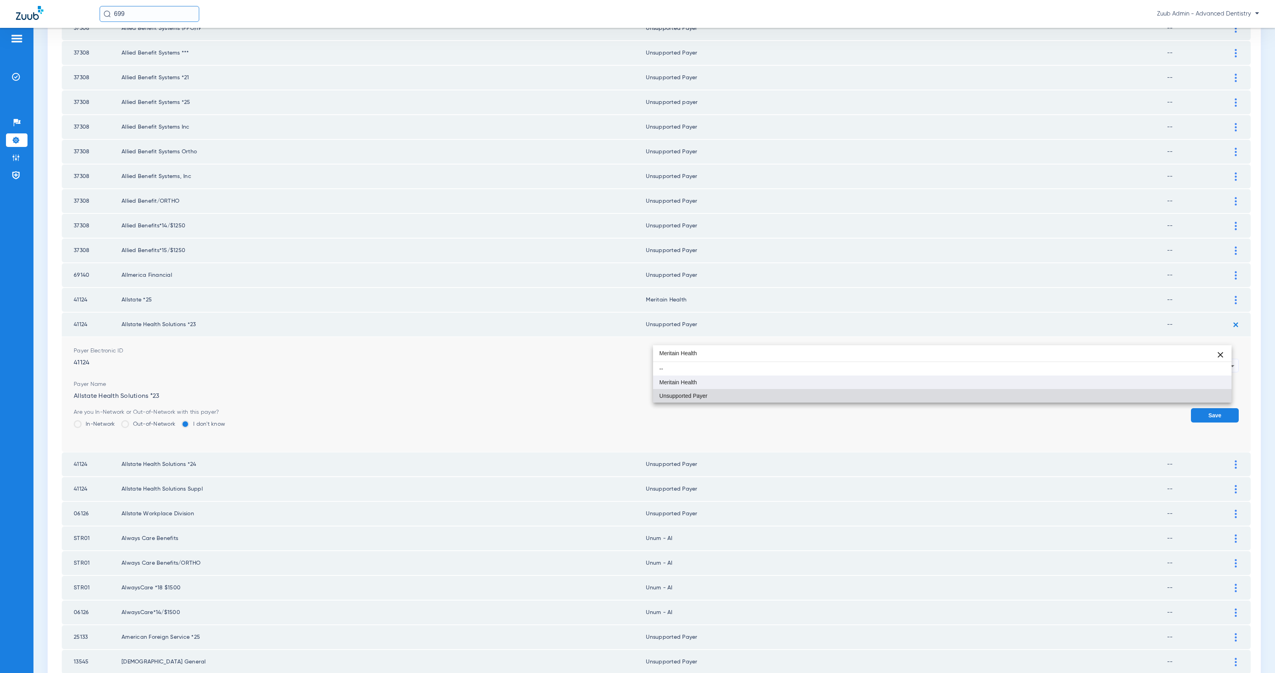
type input "Meritain Health"
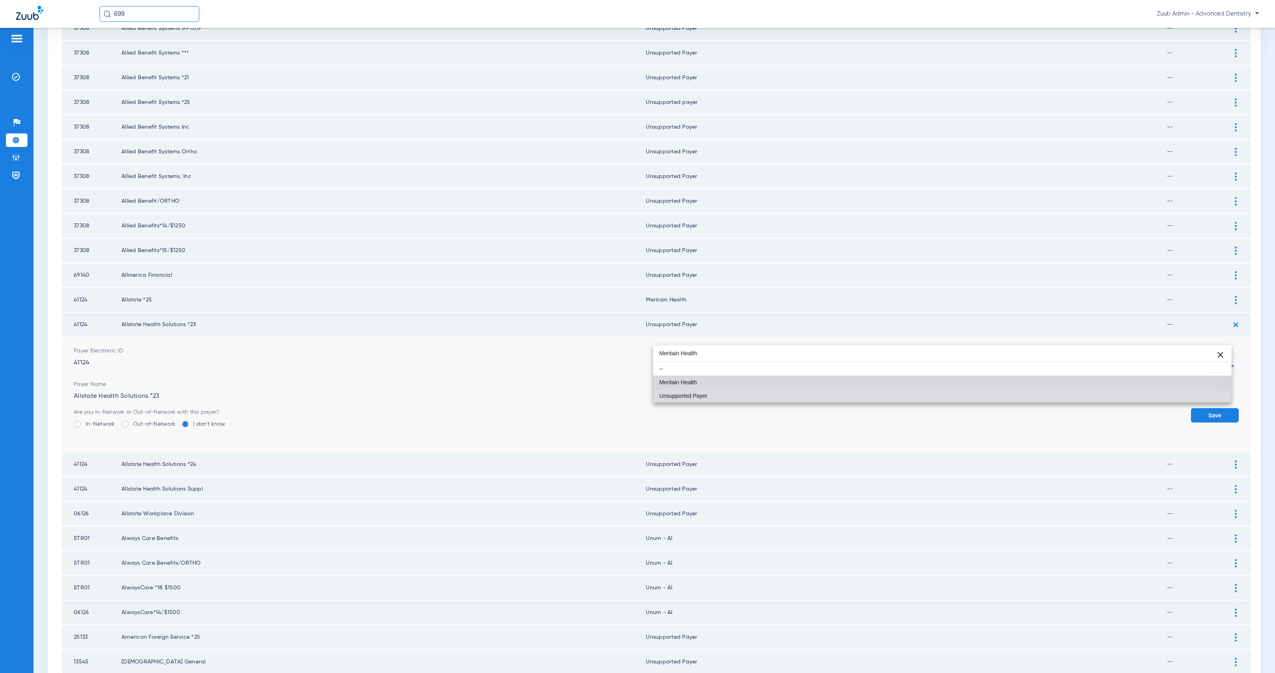
click at [714, 383] on mat-option "Meritain Health" at bounding box center [942, 383] width 578 height 14
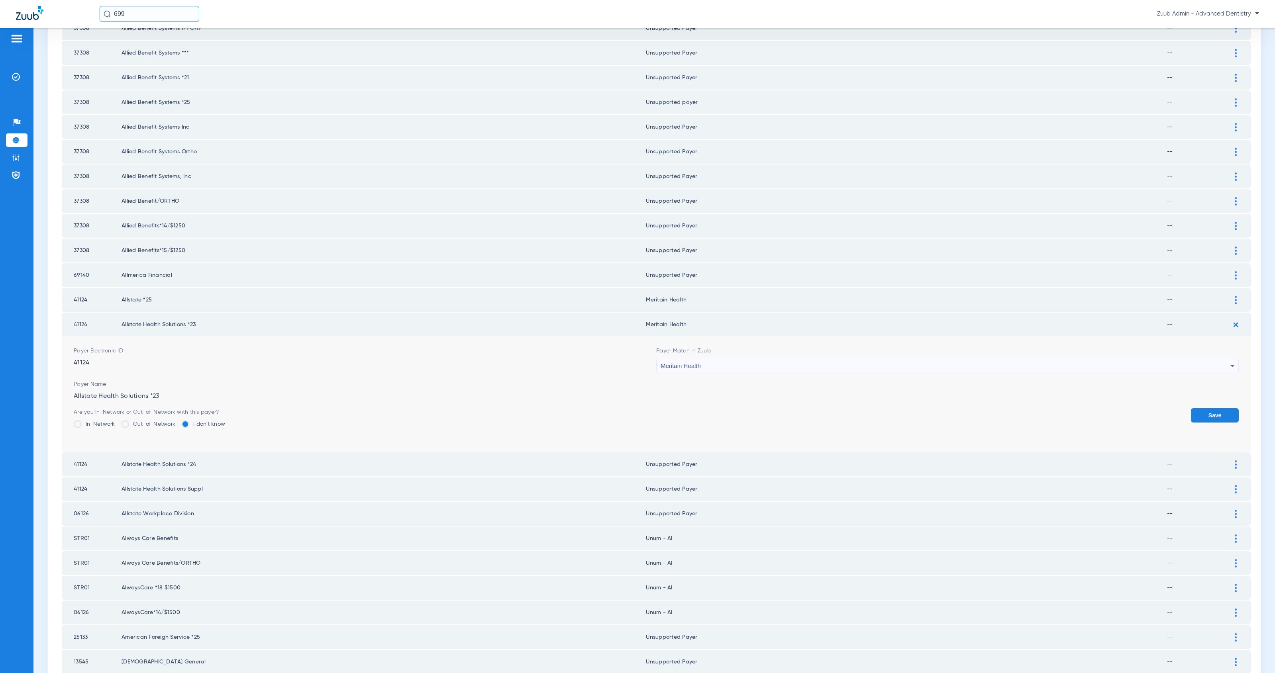
drag, startPoint x: 1205, startPoint y: 386, endPoint x: 1209, endPoint y: 377, distance: 9.8
click at [1205, 408] on button "Save" at bounding box center [1215, 415] width 48 height 14
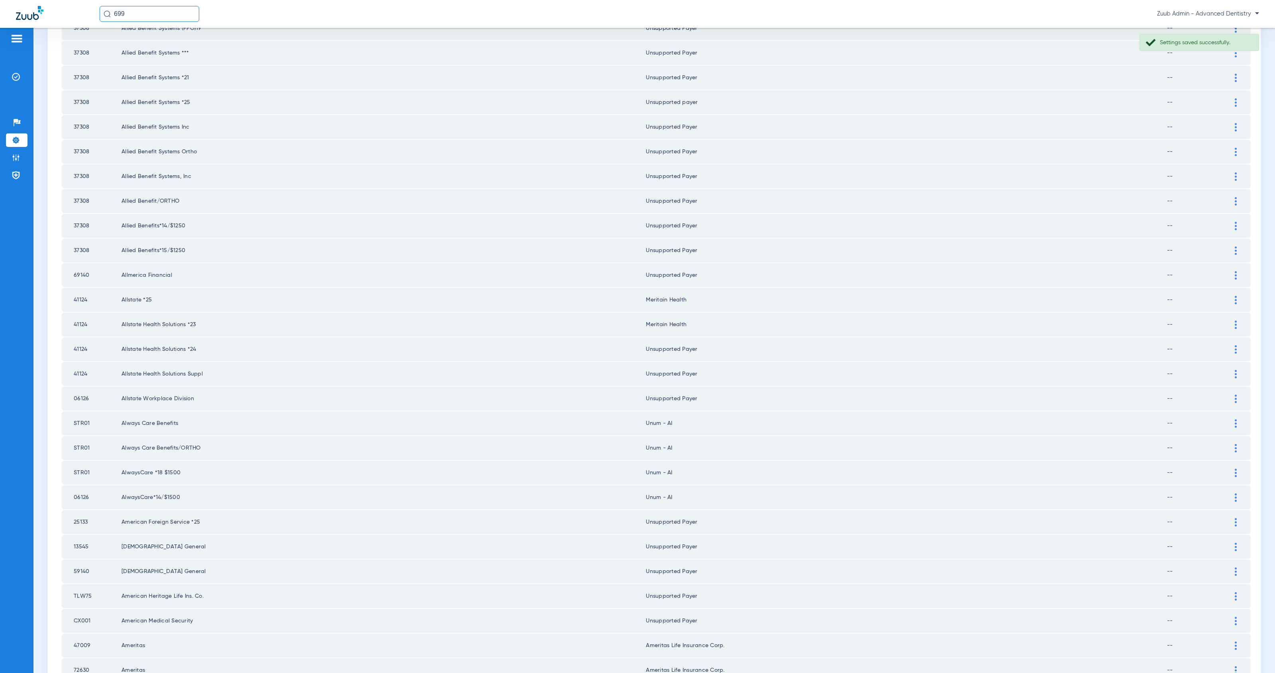
drag, startPoint x: 1229, startPoint y: 322, endPoint x: 1209, endPoint y: 324, distance: 20.0
click at [1229, 345] on div at bounding box center [1236, 349] width 14 height 8
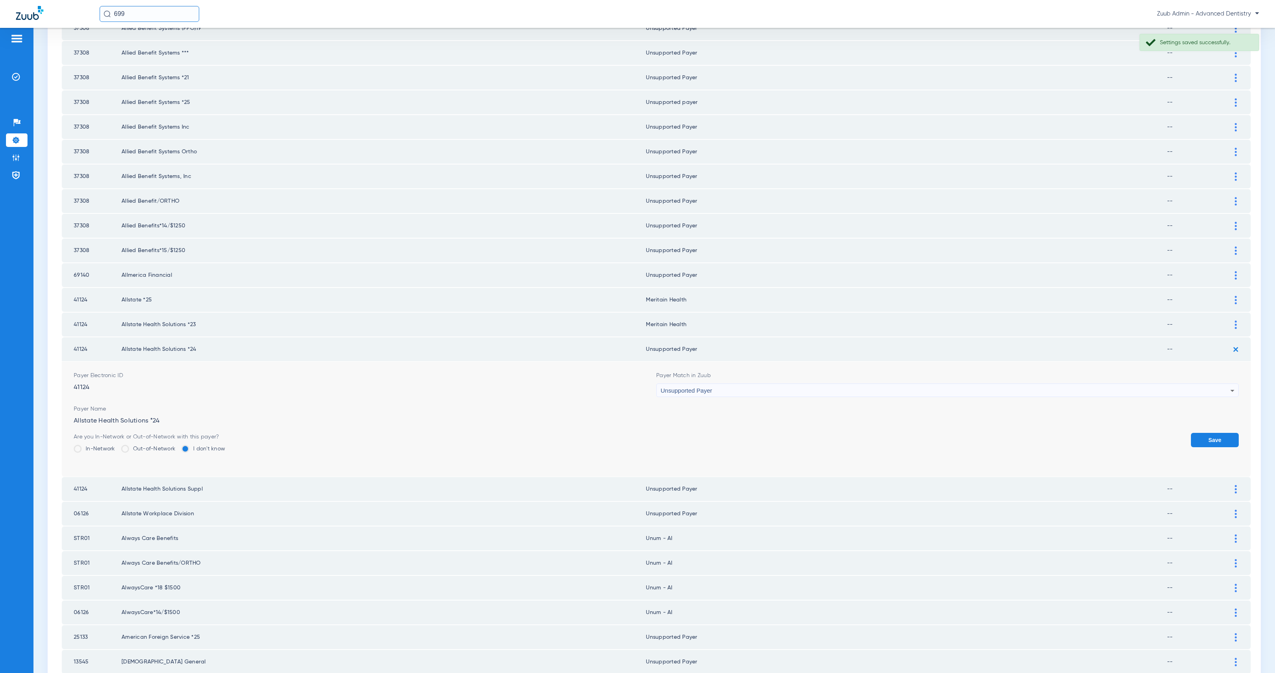
click at [749, 384] on div "Unsupported Payer" at bounding box center [945, 391] width 570 height 14
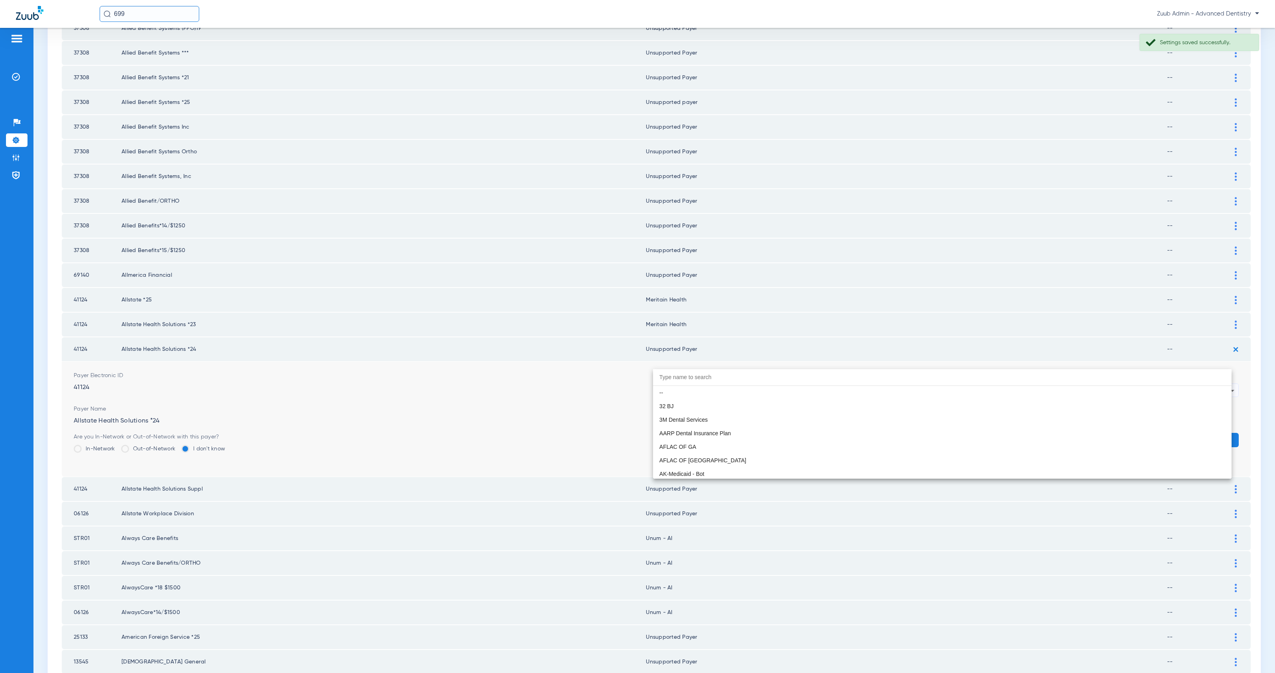
scroll to position [6432, 0]
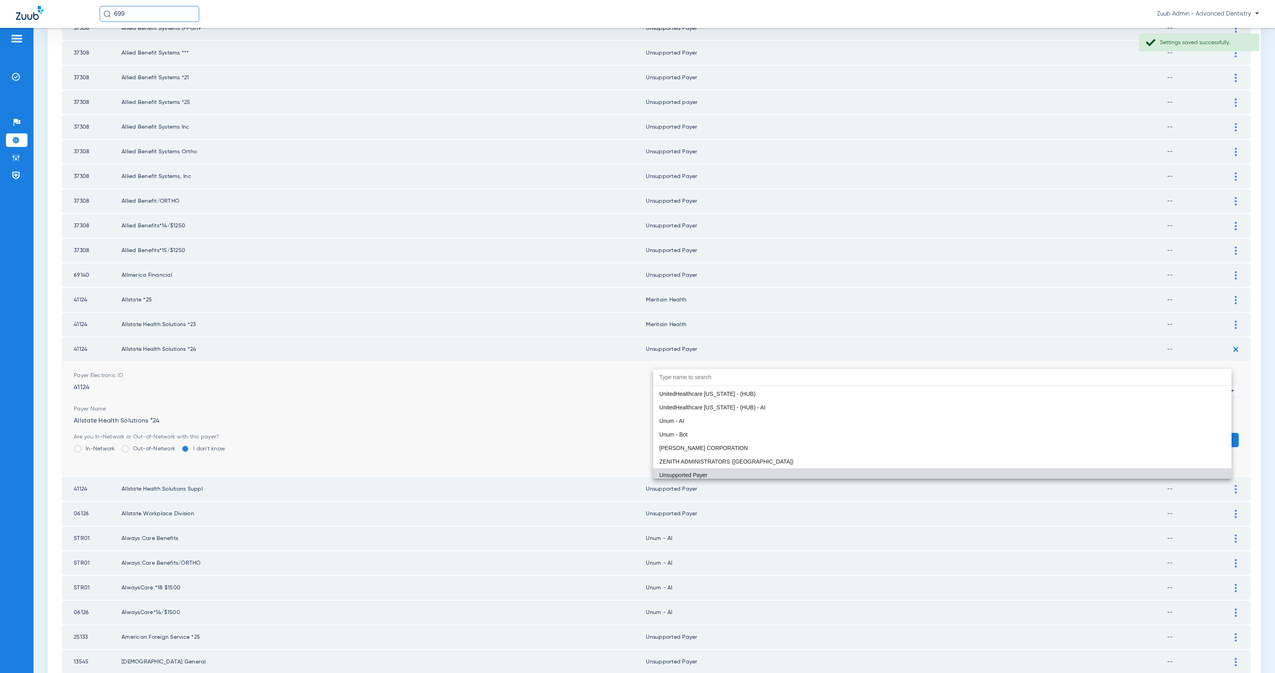
paste input "Meritain Health"
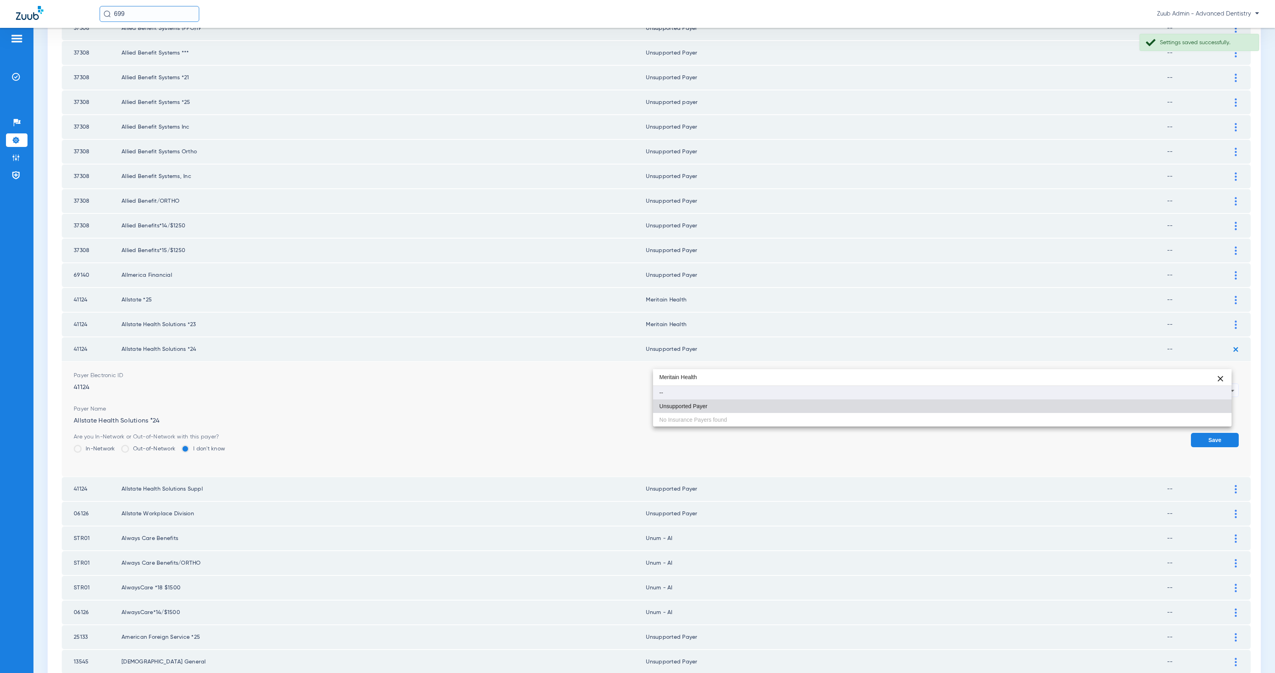
scroll to position [0, 0]
click at [670, 378] on input "Meritain Health" at bounding box center [942, 377] width 578 height 16
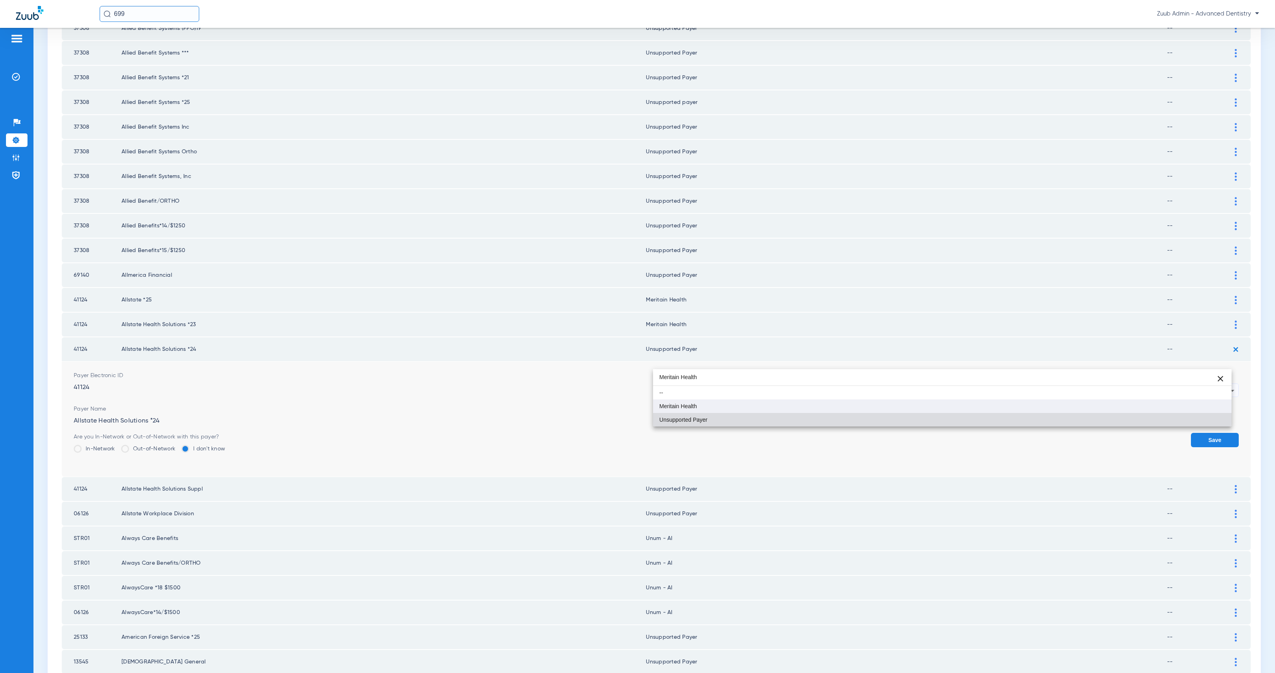
type input "Meritain Health"
drag, startPoint x: 742, startPoint y: 408, endPoint x: 859, endPoint y: 408, distance: 117.1
click at [742, 408] on mat-option "Meritain Health" at bounding box center [942, 407] width 578 height 14
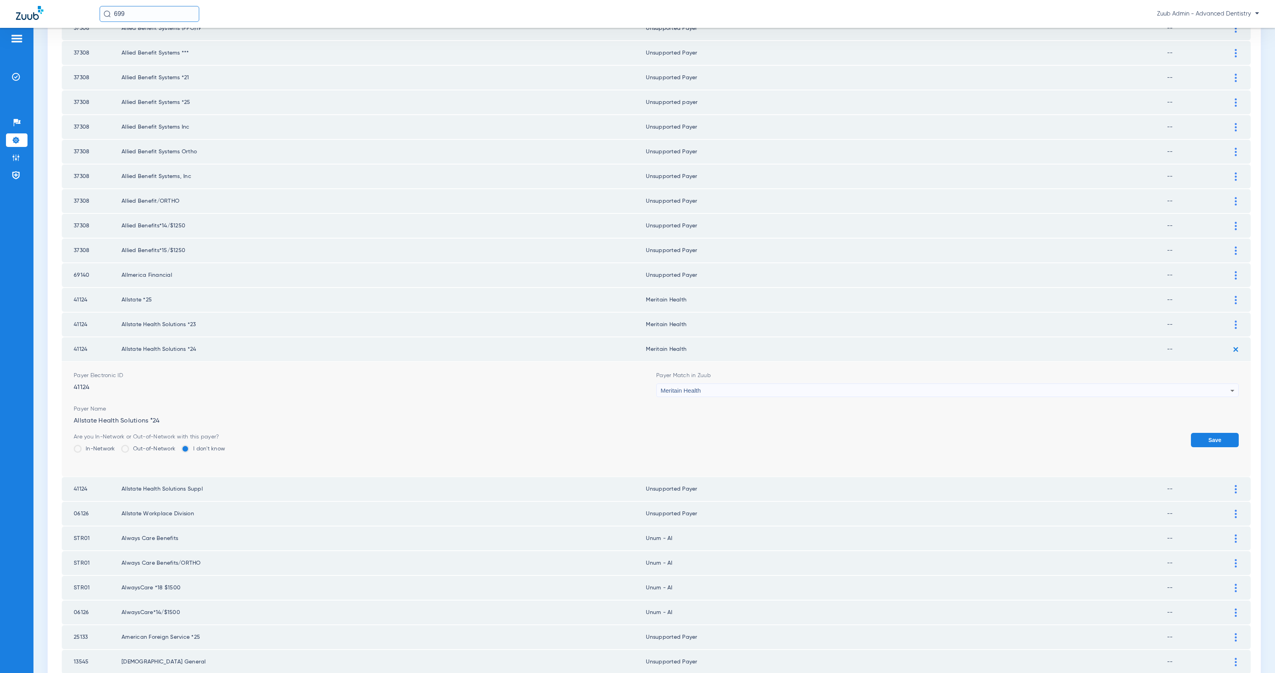
click at [1198, 433] on button "Save" at bounding box center [1215, 440] width 48 height 14
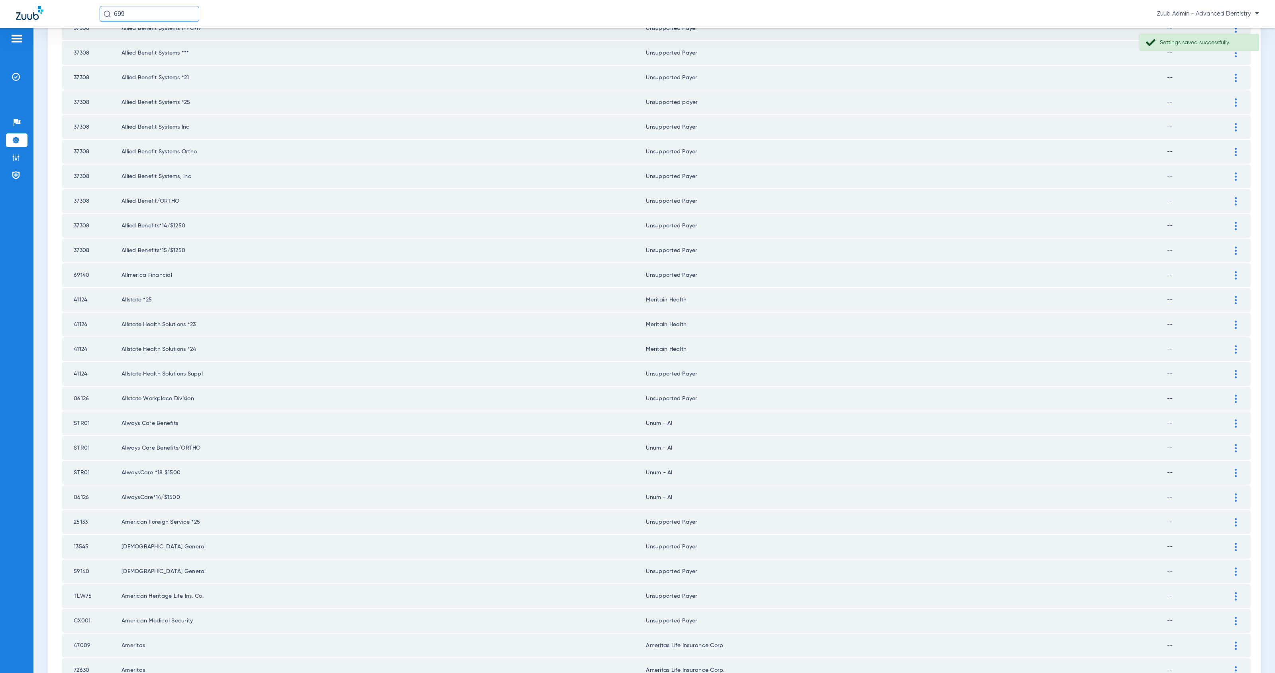
click at [1235, 370] on img at bounding box center [1236, 374] width 2 height 8
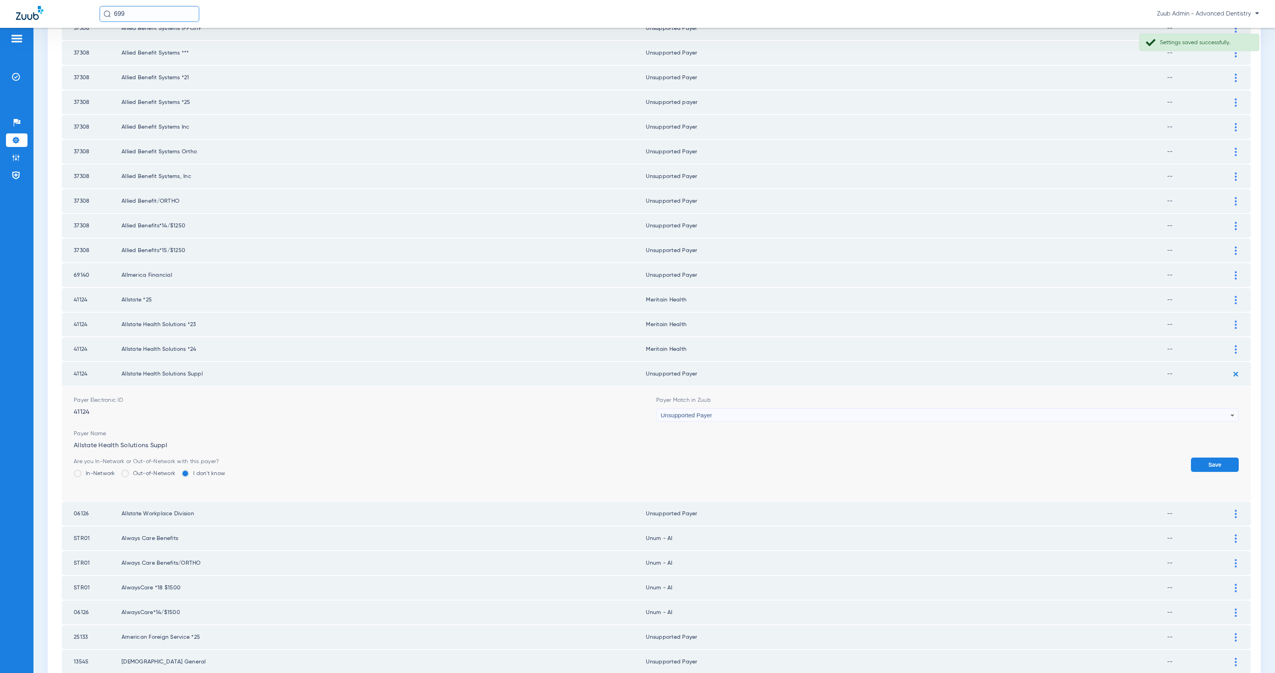
click at [741, 409] on div "Unsupported Payer" at bounding box center [945, 416] width 570 height 14
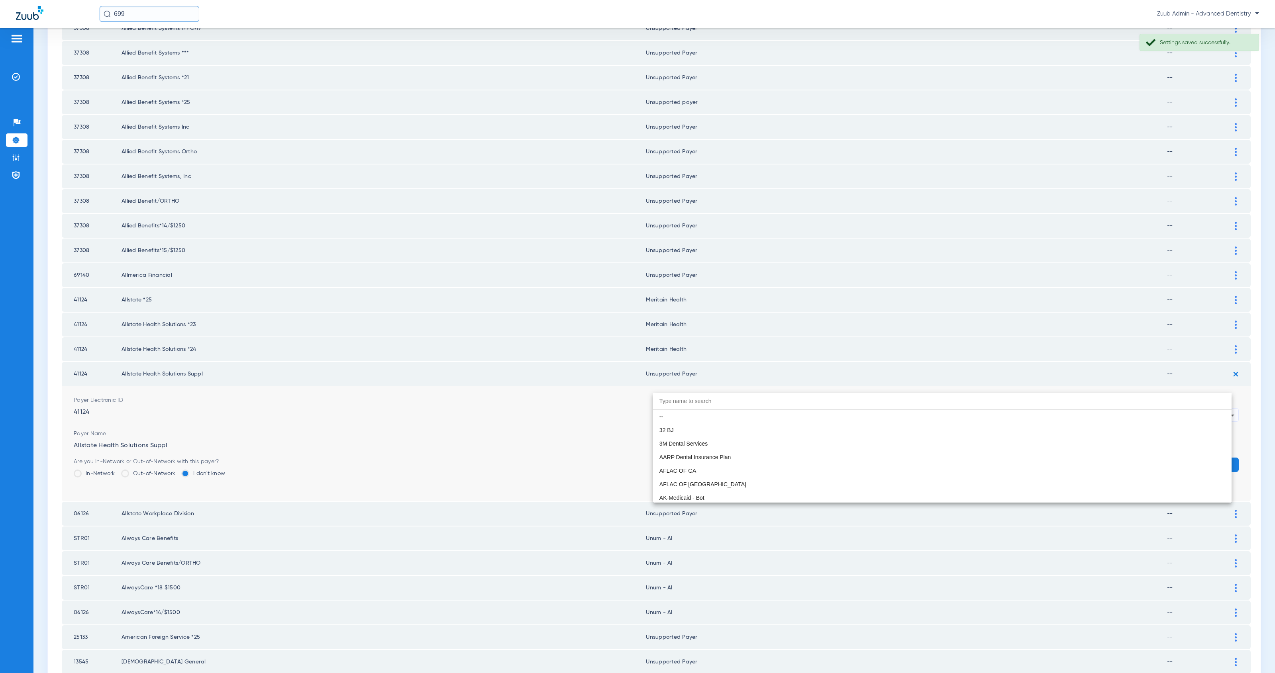
scroll to position [6432, 0]
paste input "Meritain Health"
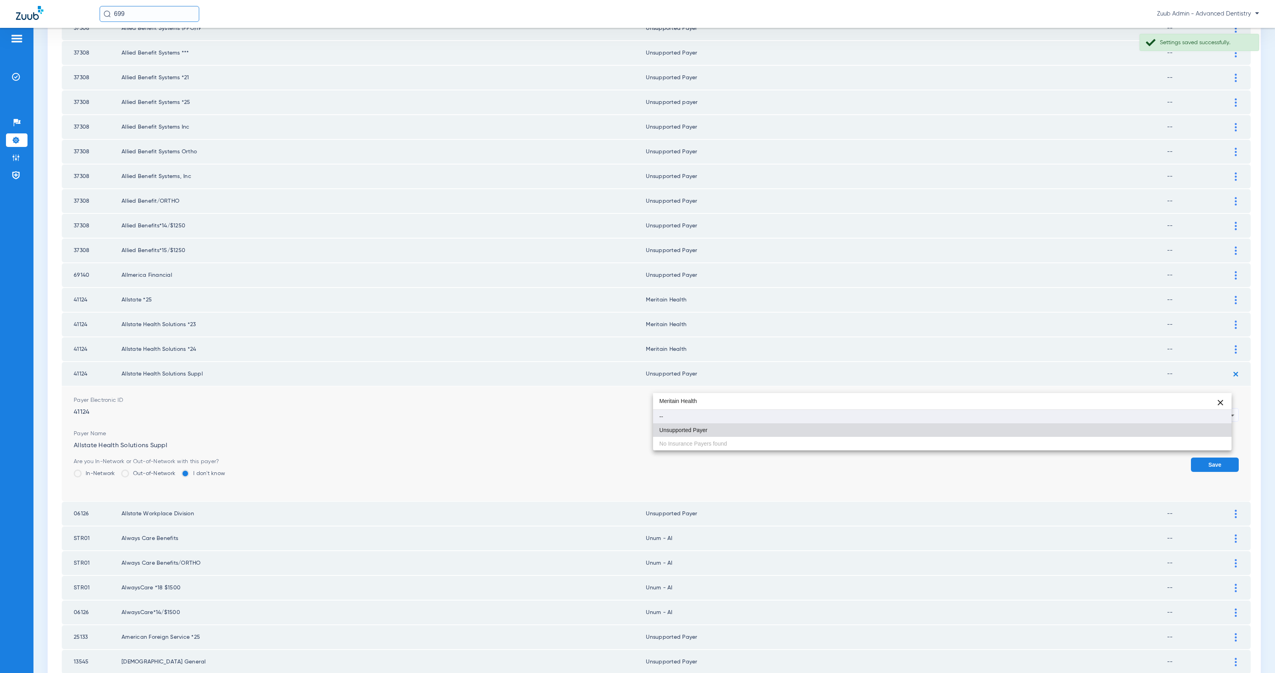
scroll to position [0, 0]
click at [672, 402] on input "Meritain Health" at bounding box center [942, 401] width 578 height 16
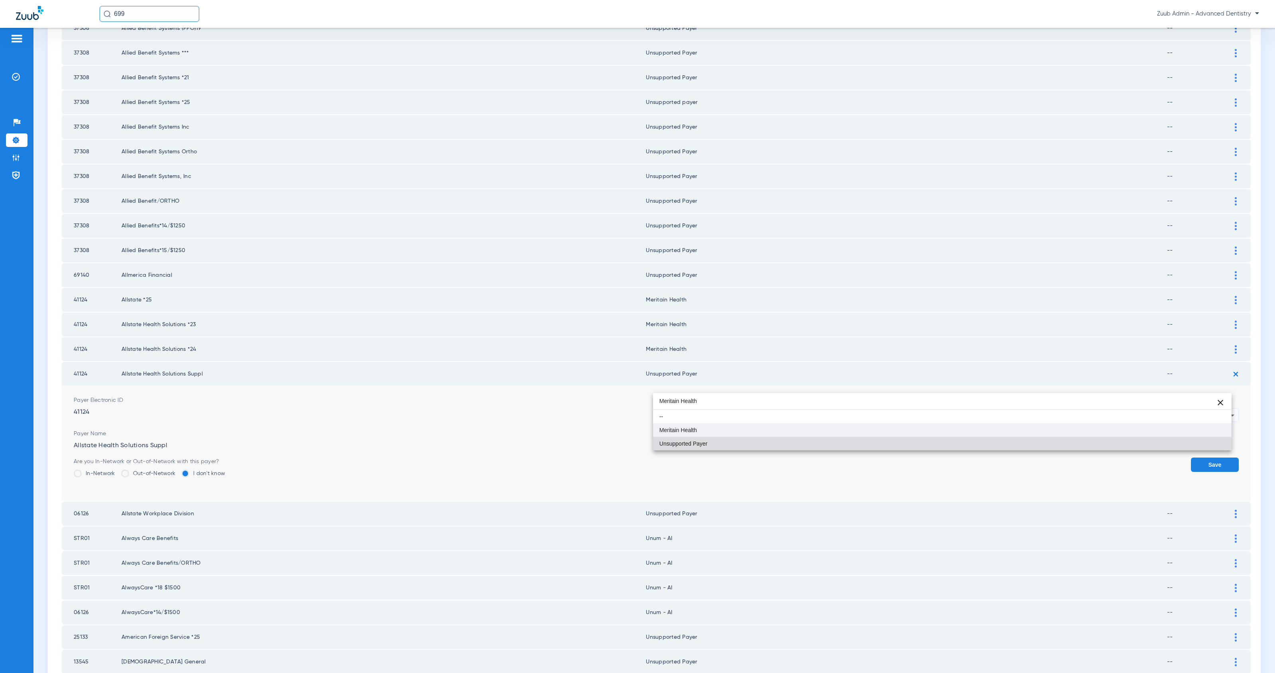
type input "Meritain Health"
drag, startPoint x: 729, startPoint y: 431, endPoint x: 759, endPoint y: 429, distance: 29.5
click at [729, 431] on mat-option "Meritain Health" at bounding box center [942, 430] width 578 height 14
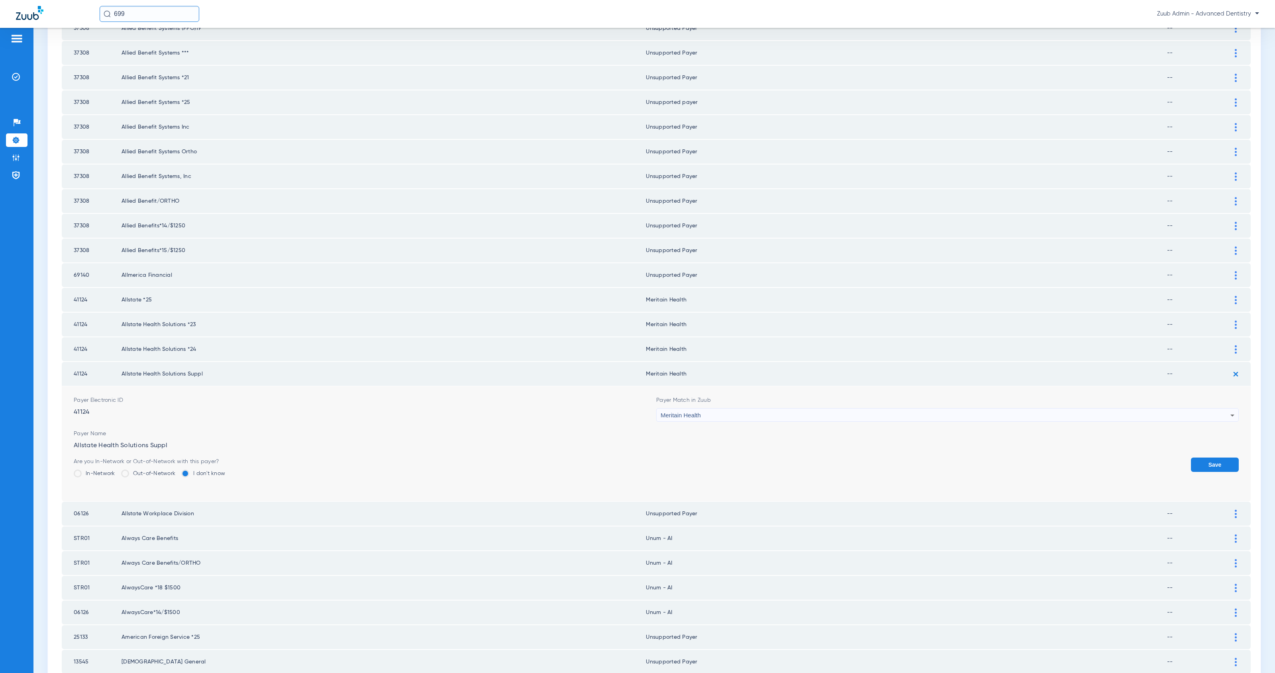
click at [1195, 458] on button "Save" at bounding box center [1215, 465] width 48 height 14
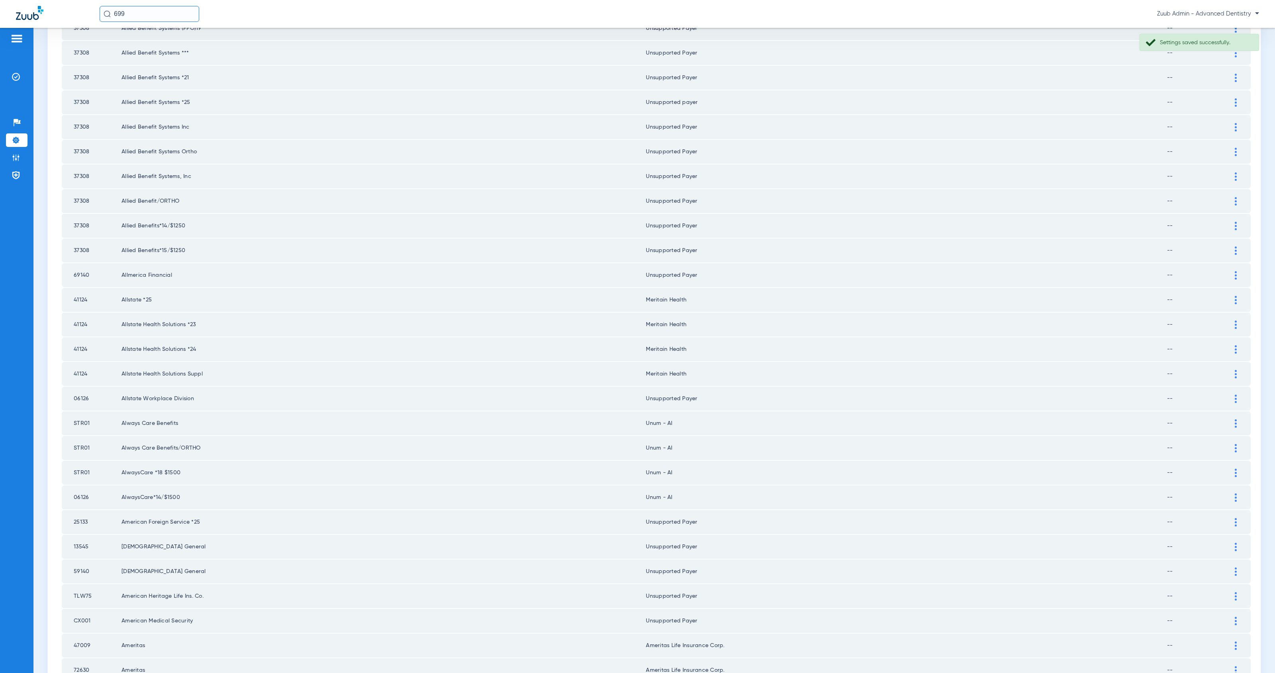
click at [1235, 395] on img at bounding box center [1236, 399] width 2 height 8
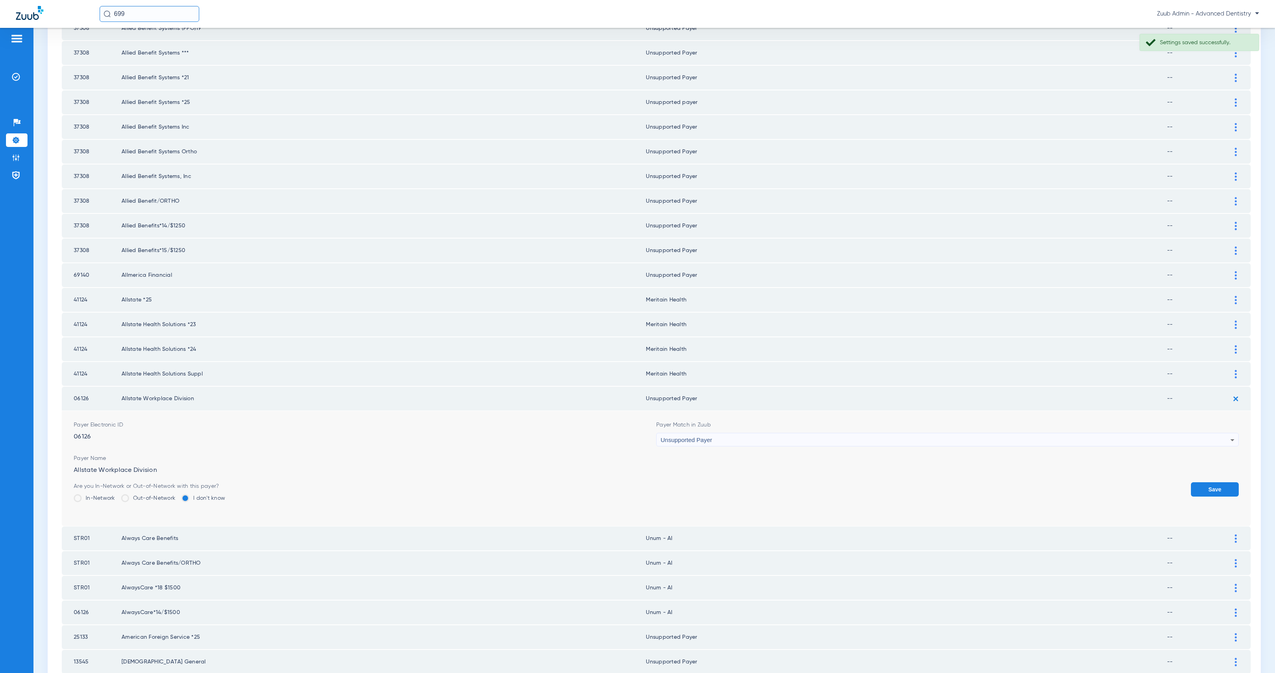
click at [762, 433] on div "Unsupported Payer" at bounding box center [945, 440] width 570 height 14
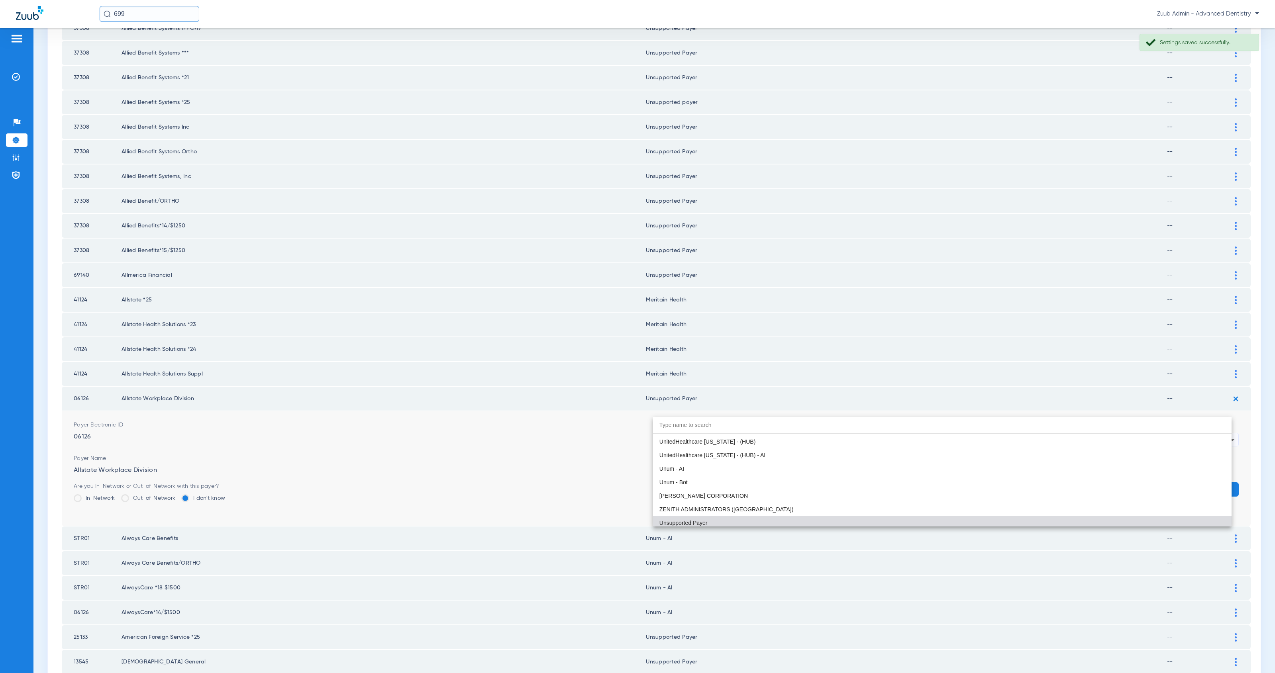
paste input "Meritain Health"
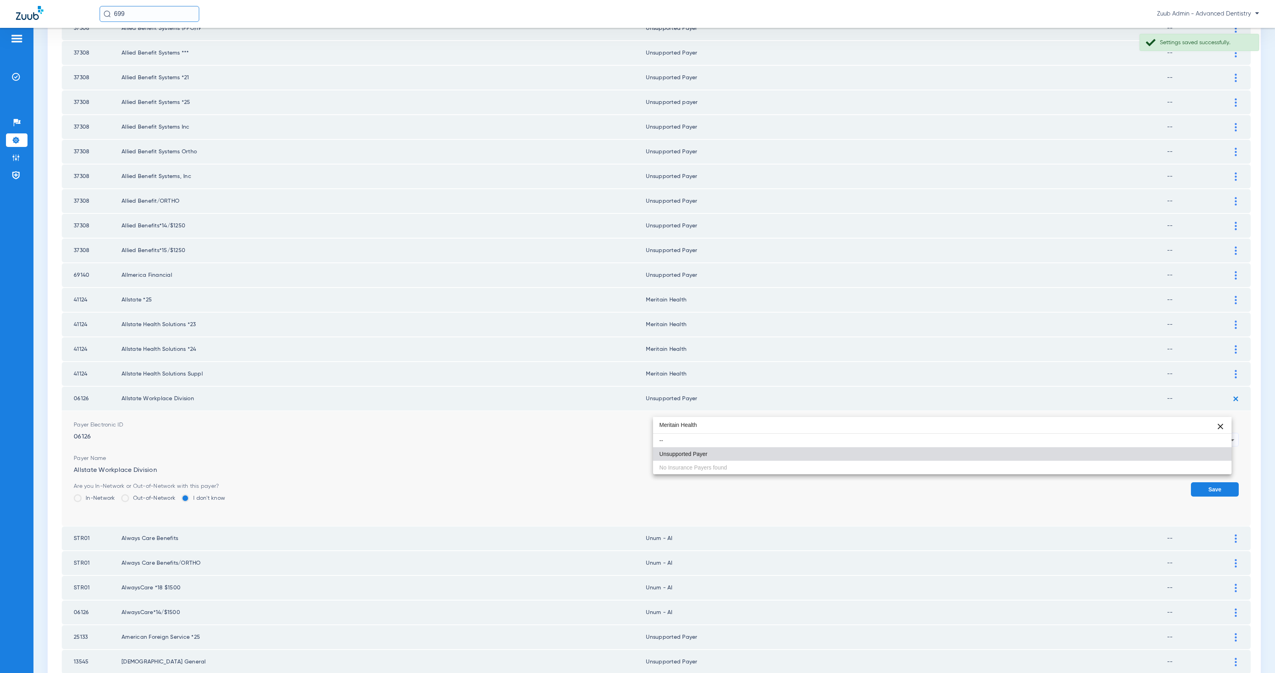
scroll to position [0, 0]
click at [671, 423] on input "Meritain Health" at bounding box center [942, 425] width 578 height 16
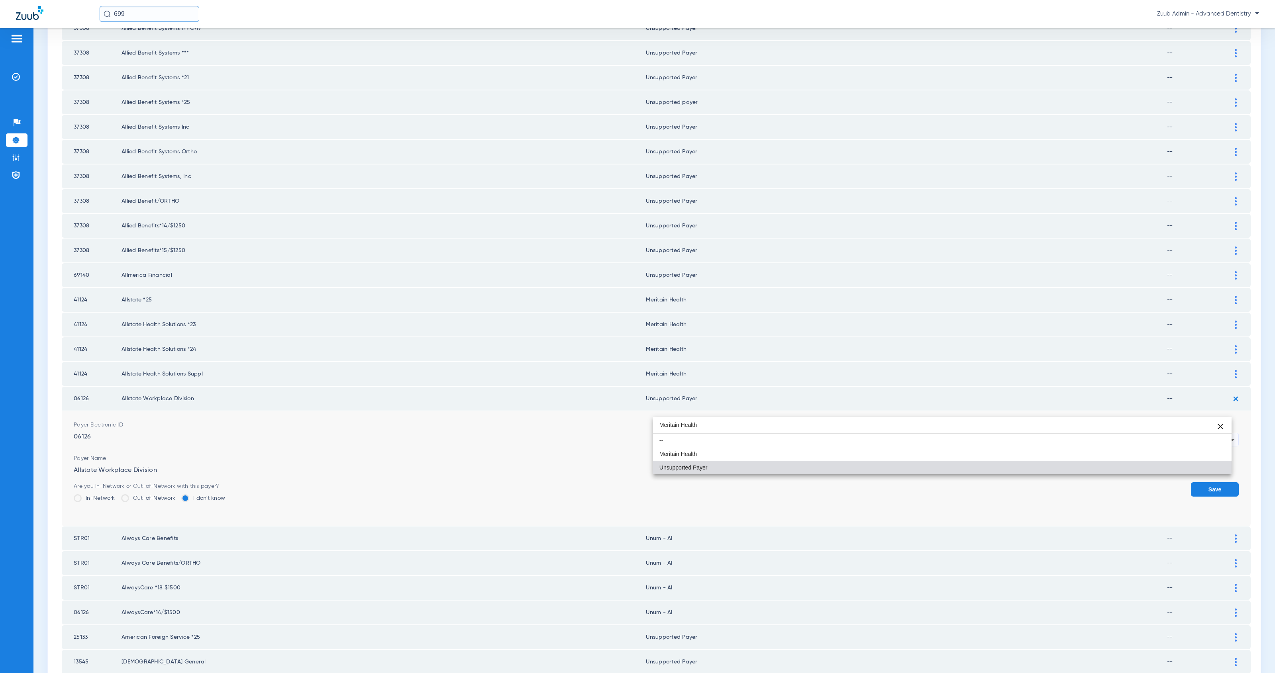
type input "Meritain Health"
click at [709, 451] on mat-option "Meritain Health" at bounding box center [942, 454] width 578 height 14
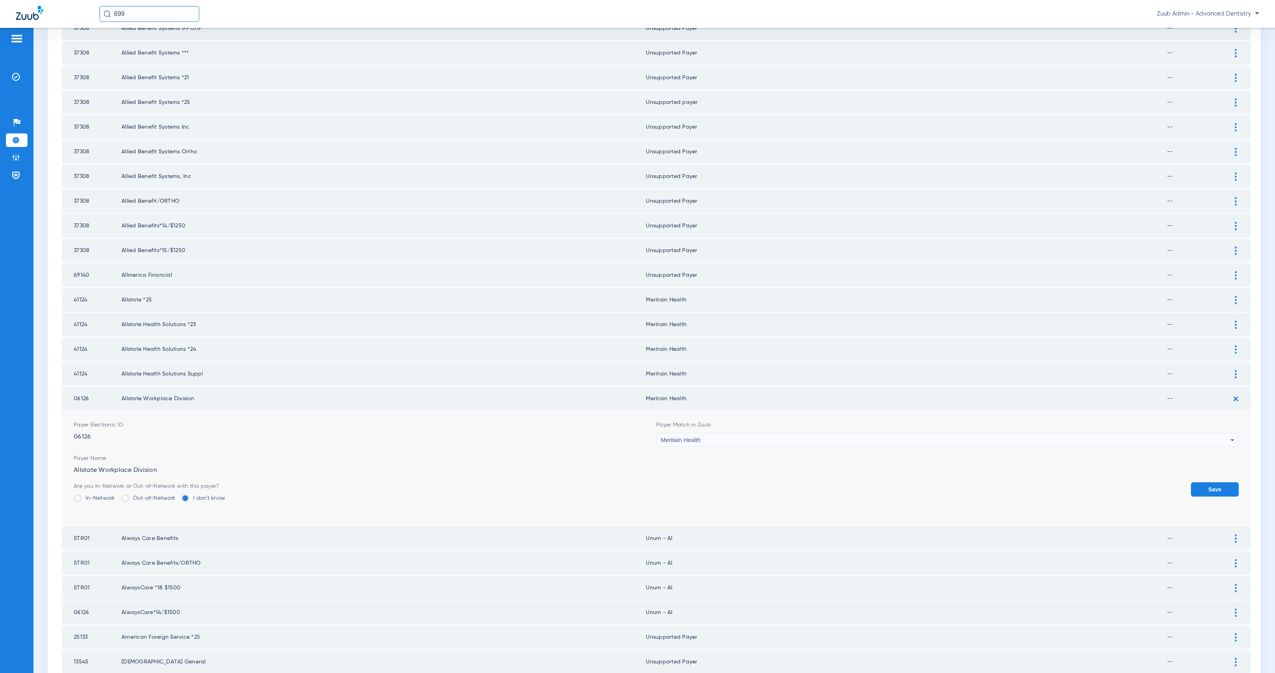
click at [1199, 482] on button "Save" at bounding box center [1215, 489] width 48 height 14
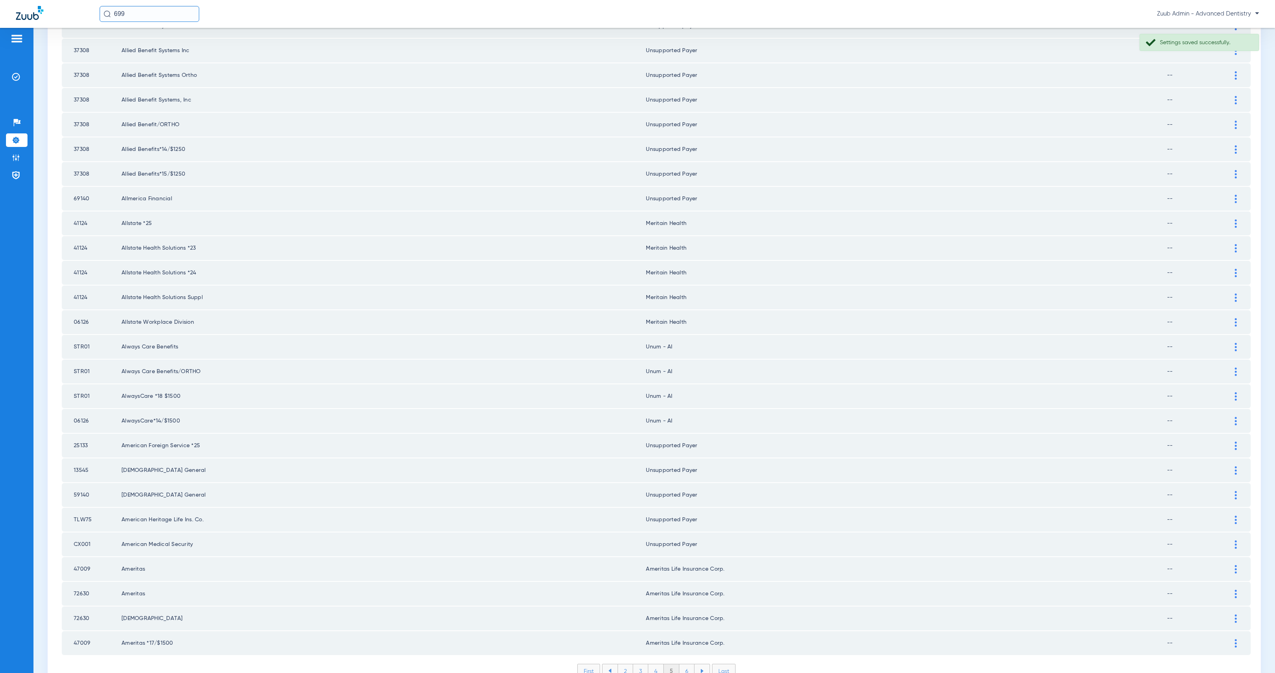
scroll to position [726, 0]
click at [683, 663] on li "6" at bounding box center [686, 670] width 15 height 14
click at [685, 663] on li "7" at bounding box center [686, 670] width 15 height 14
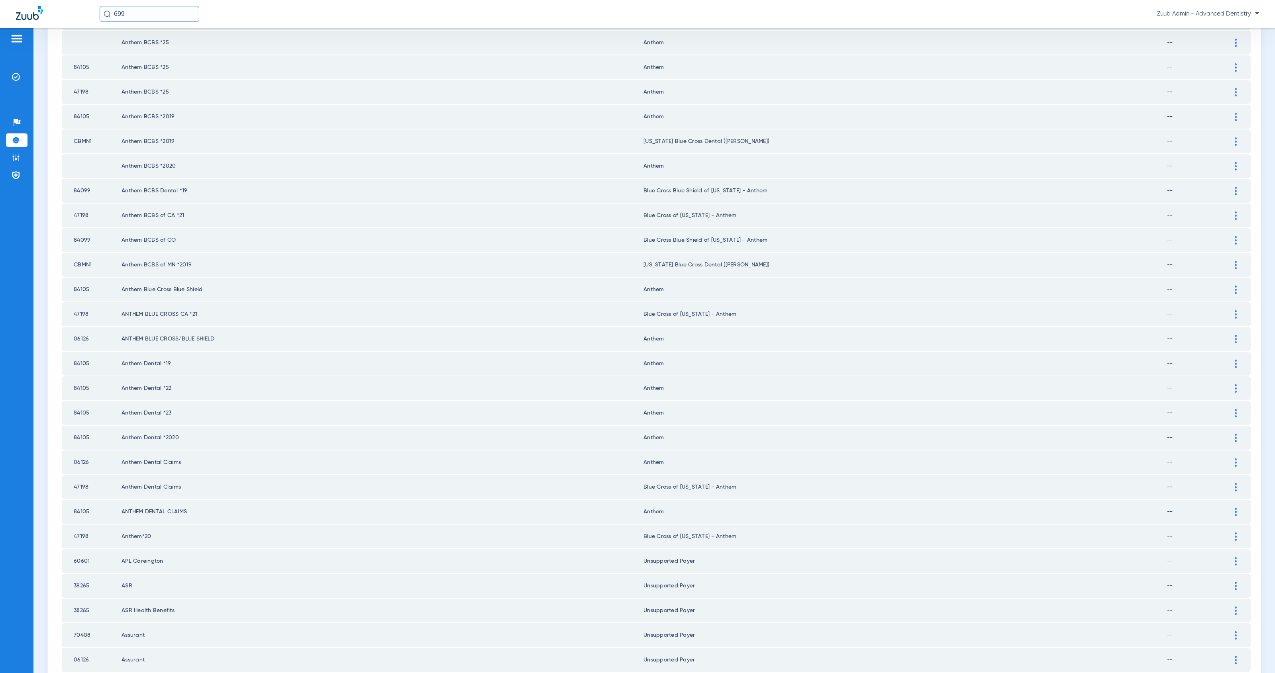
scroll to position [719, 0]
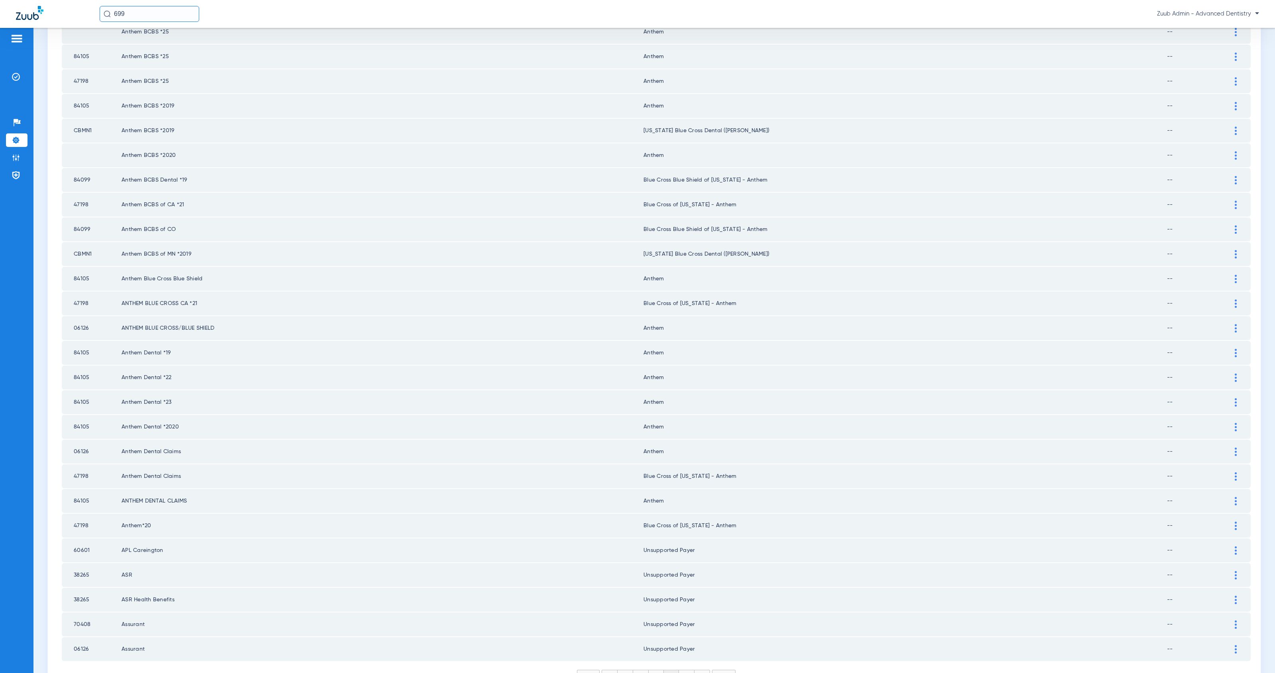
click at [684, 670] on li "8" at bounding box center [687, 677] width 16 height 14
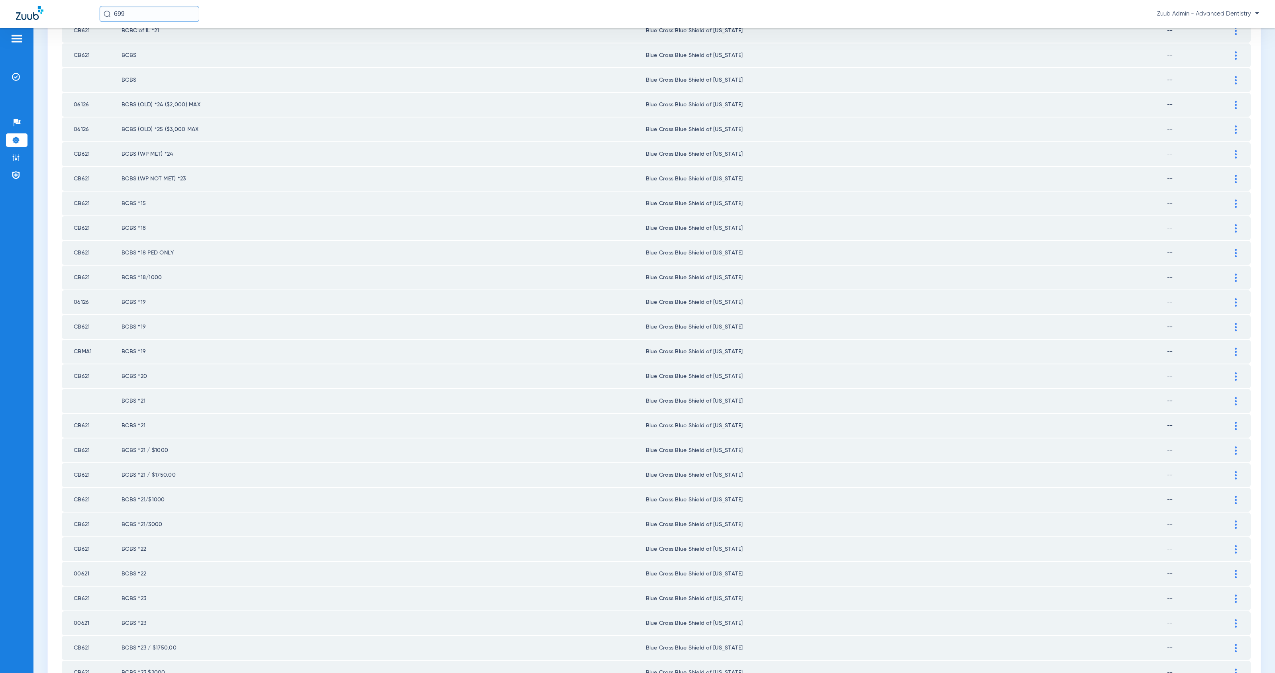
scroll to position [713, 0]
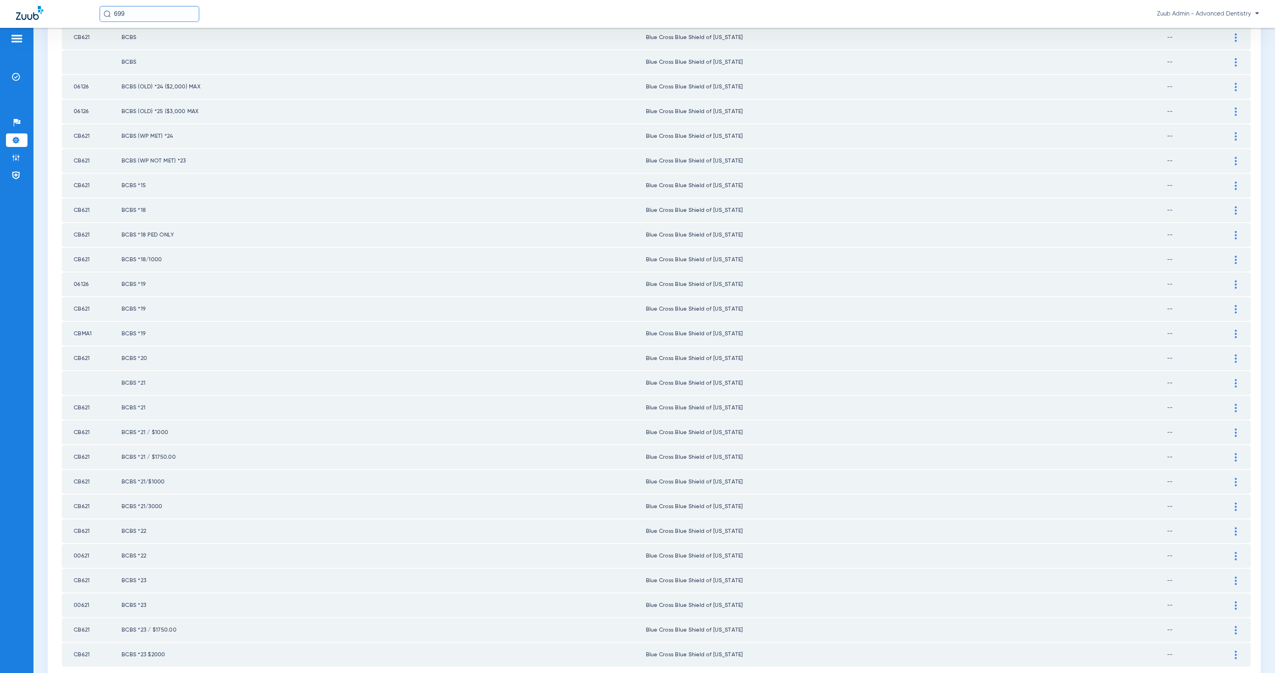
click at [684, 673] on li "9" at bounding box center [686, 683] width 15 height 14
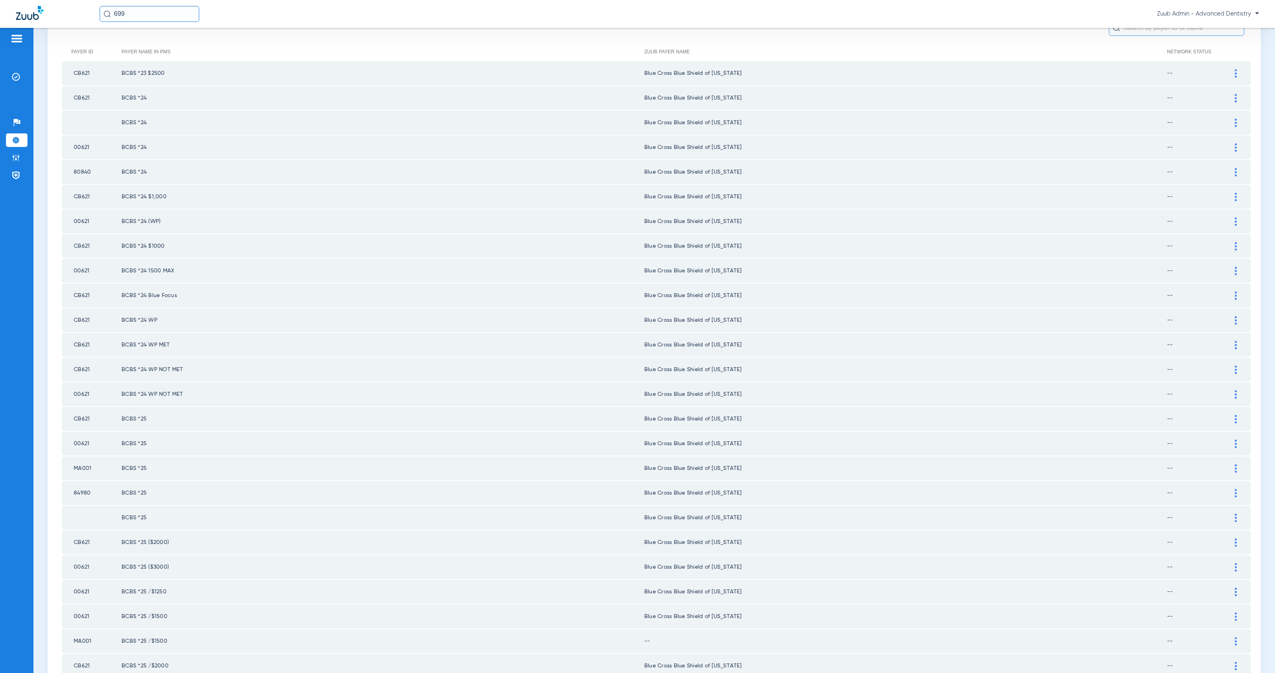
drag, startPoint x: 74, startPoint y: 167, endPoint x: 95, endPoint y: 170, distance: 20.5
click at [95, 170] on td "80840" at bounding box center [92, 172] width 60 height 24
copy td "80840"
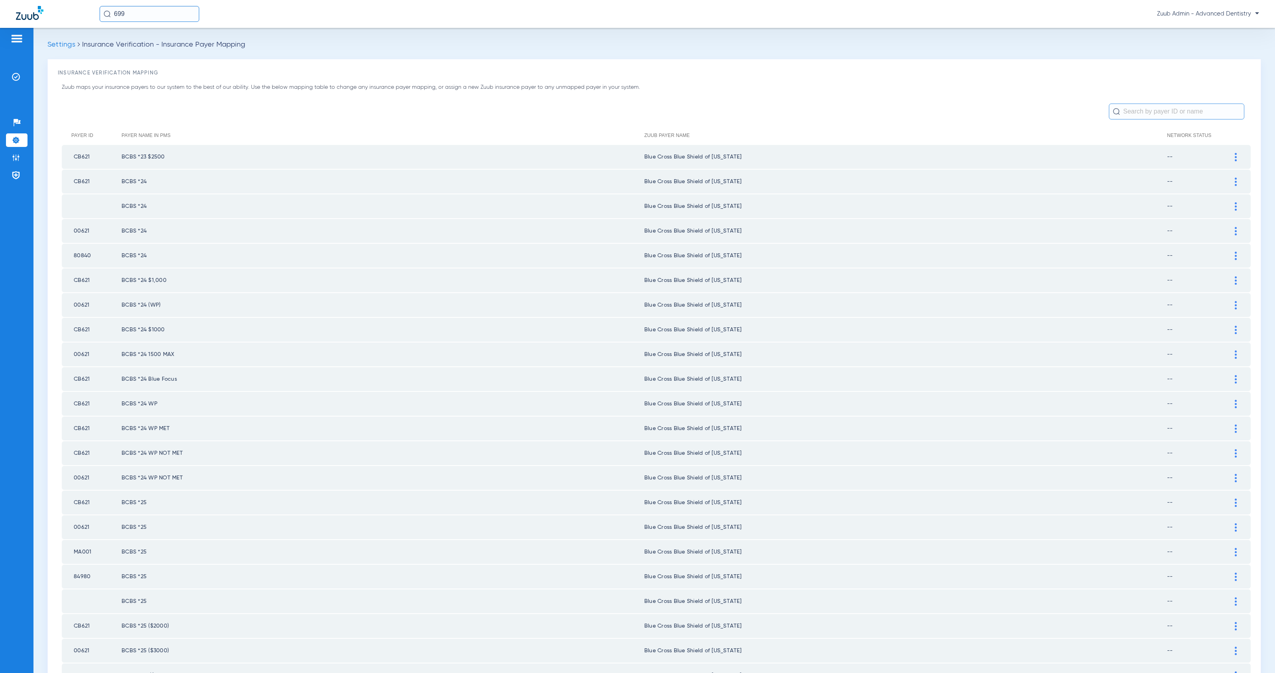
scroll to position [0, 0]
click at [1135, 113] on input "text" at bounding box center [1176, 113] width 135 height 16
paste input "CX098"
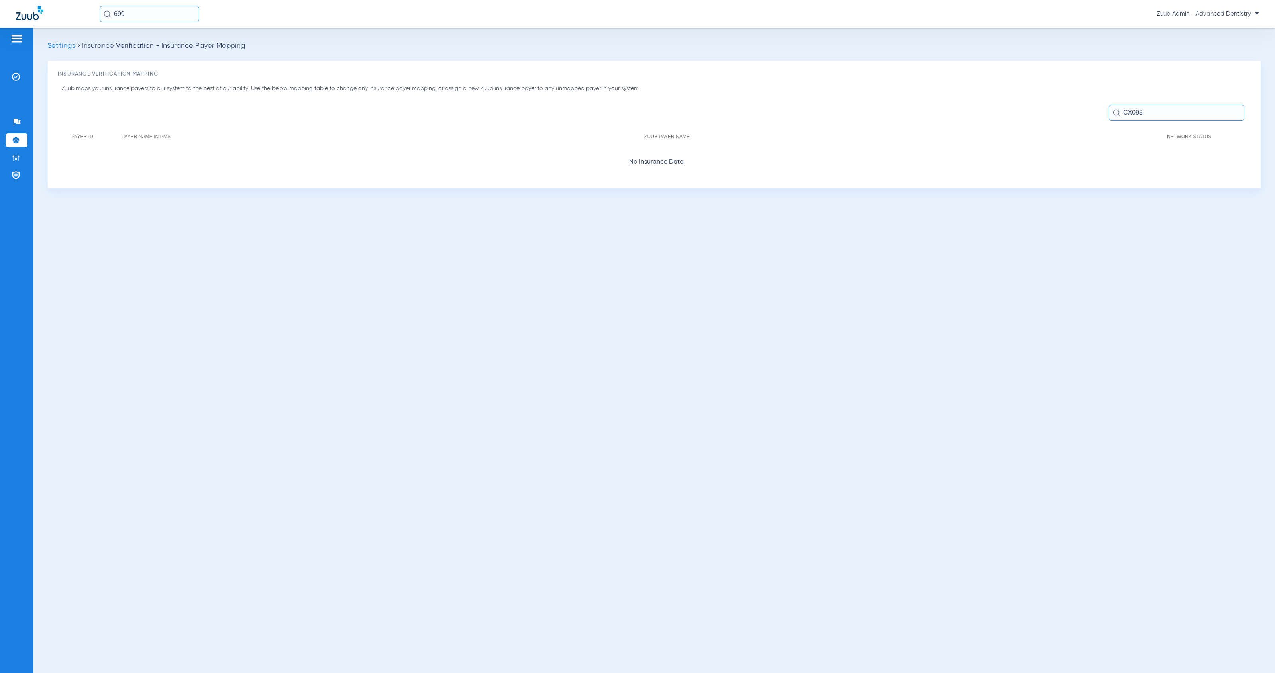
type input "CX098"
drag, startPoint x: 131, startPoint y: 14, endPoint x: 112, endPoint y: 14, distance: 18.7
click at [112, 14] on input "699" at bounding box center [150, 14] width 100 height 16
type input "18721"
click at [123, 45] on span "Axel P Morgan" at bounding box center [127, 42] width 45 height 6
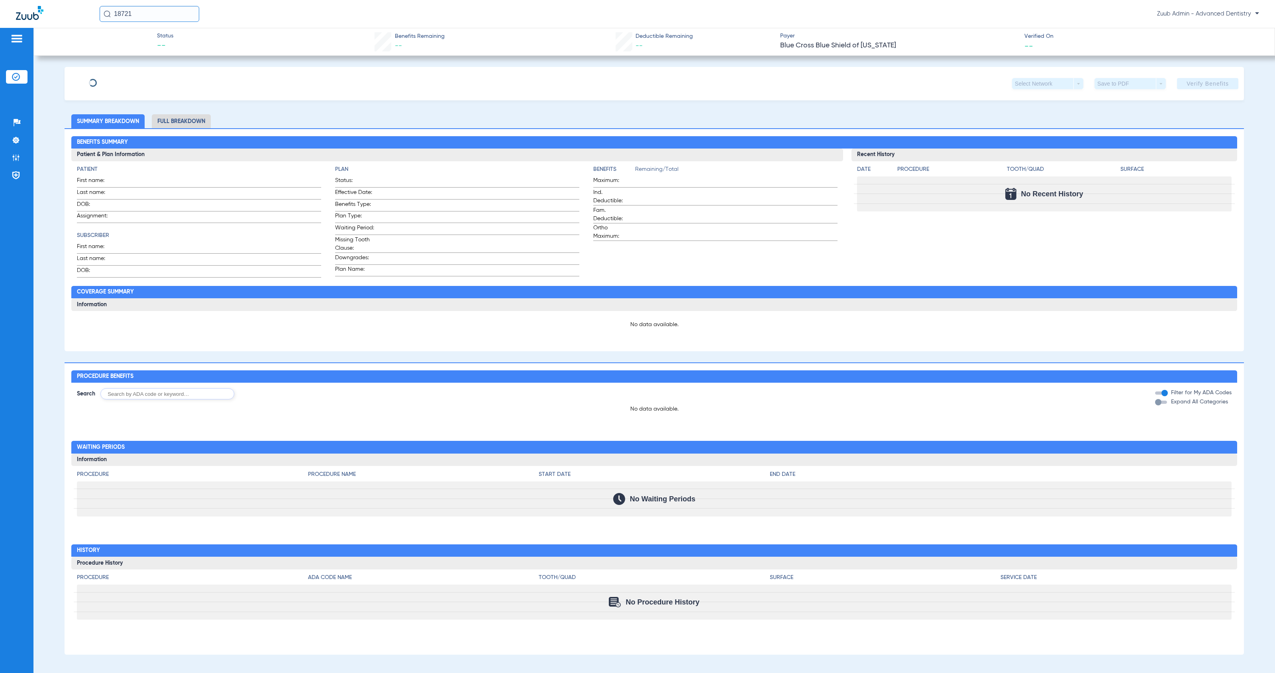
type input "Axel"
type input "Morgan"
type input "12/16/1975"
type input "187455193"
type input "P96950"
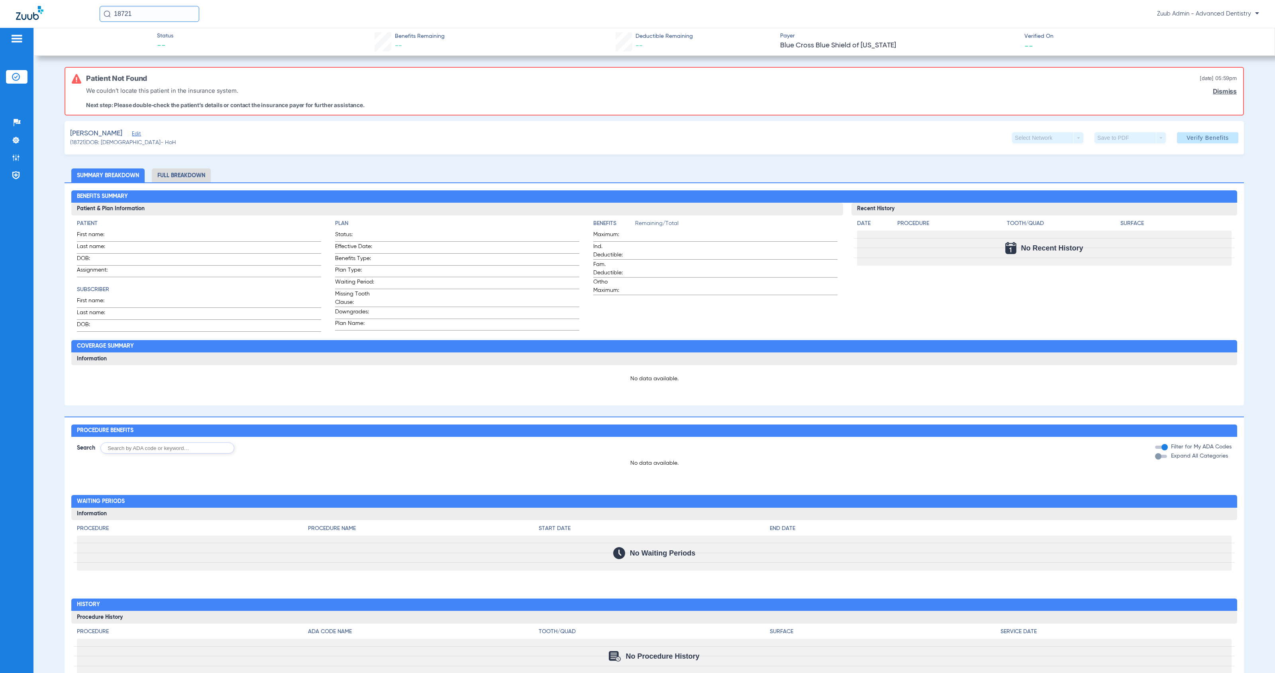
click at [132, 136] on span "Edit" at bounding box center [135, 135] width 7 height 8
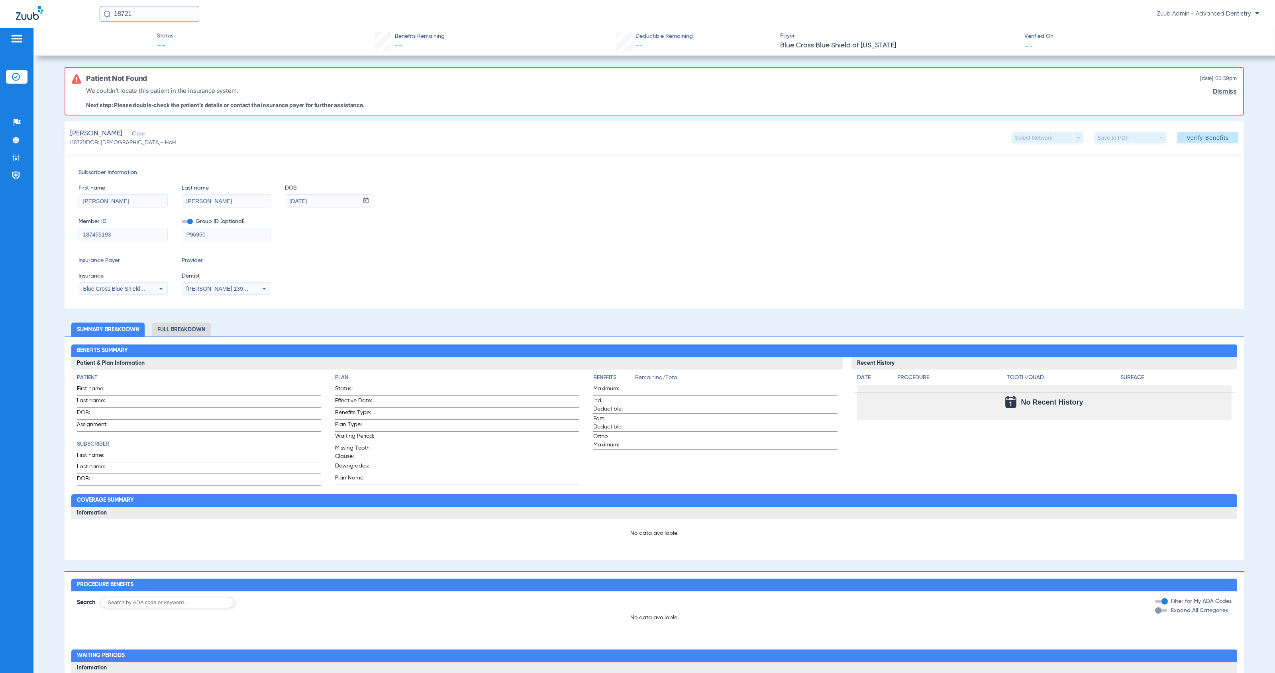
click at [142, 290] on span "Blue Cross Blue Shield Of Illinois" at bounding box center [131, 289] width 97 height 6
type input "united he"
drag, startPoint x: 155, startPoint y: 317, endPoint x: 236, endPoint y: 319, distance: 80.9
click at [155, 317] on mat-option "United Healthcare" at bounding box center [146, 316] width 134 height 13
click at [1186, 136] on span "Verify Benefits" at bounding box center [1207, 138] width 42 height 6
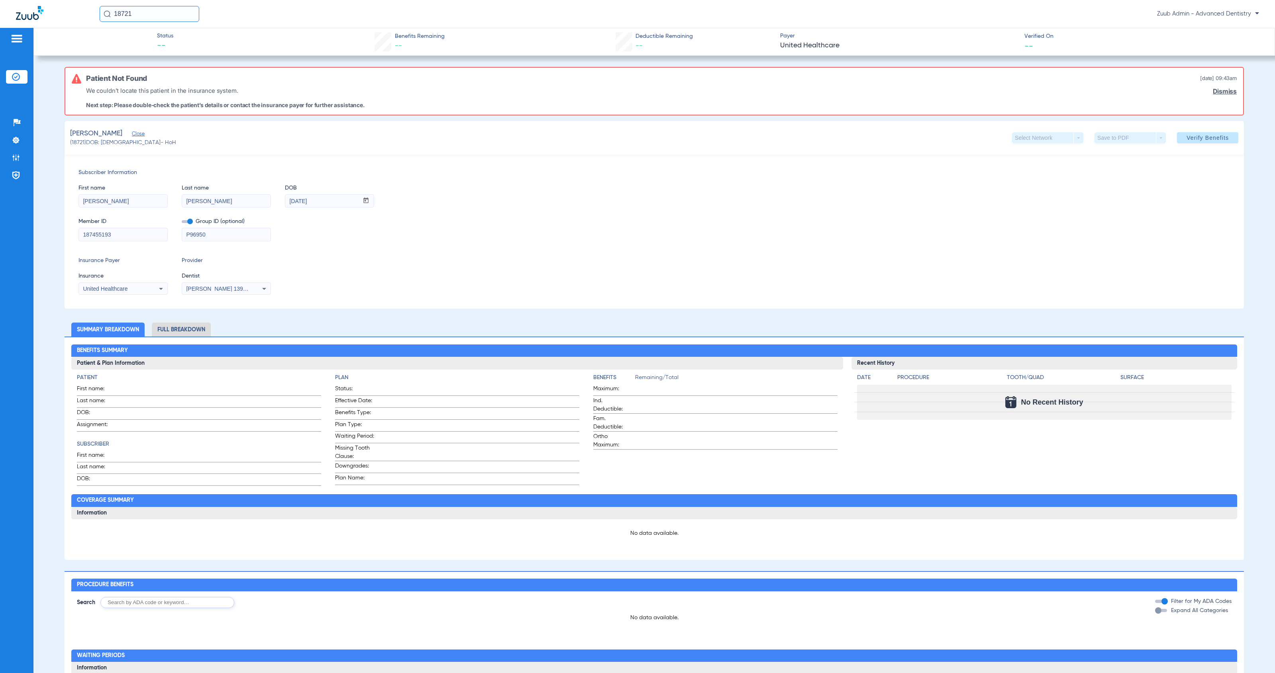
drag, startPoint x: 209, startPoint y: 236, endPoint x: 180, endPoint y: 232, distance: 28.5
click at [180, 232] on div "Member ID 187455193 Group ID (optional) P96950" at bounding box center [653, 225] width 1151 height 31
click at [156, 292] on icon at bounding box center [161, 289] width 10 height 10
type input "i"
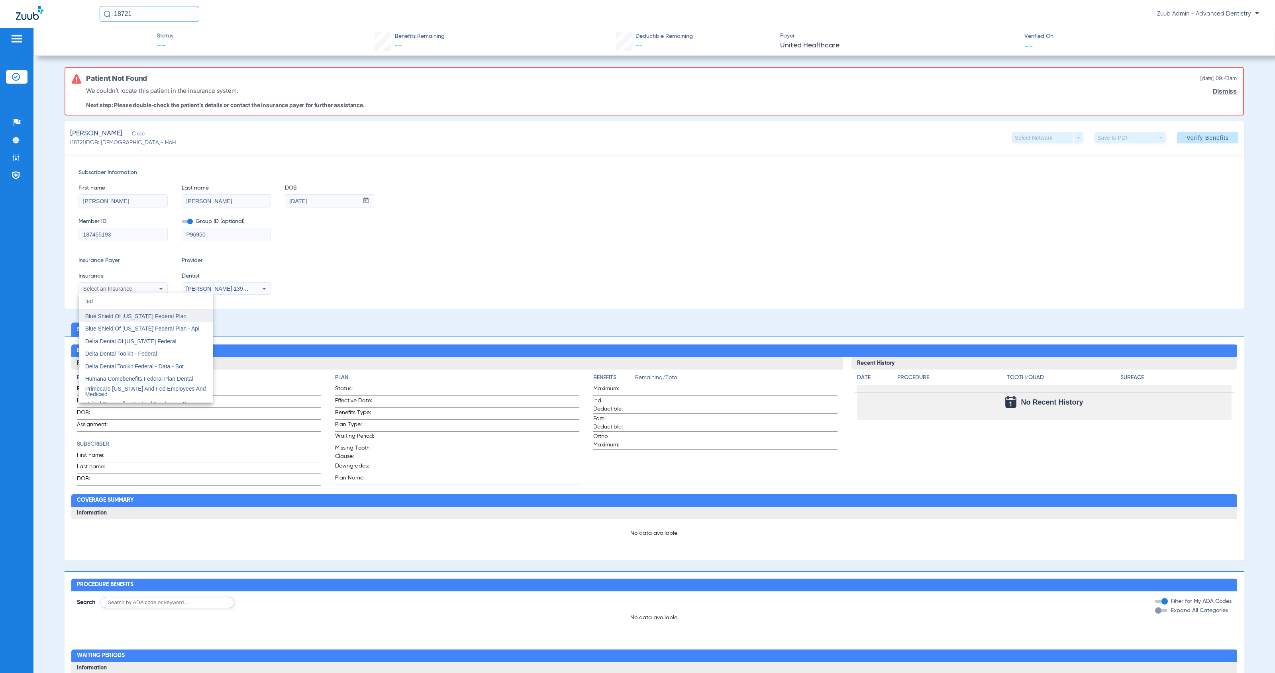
type input "fed"
click at [162, 319] on mat-option "Blue Shield Of California Federal Plan" at bounding box center [146, 316] width 134 height 13
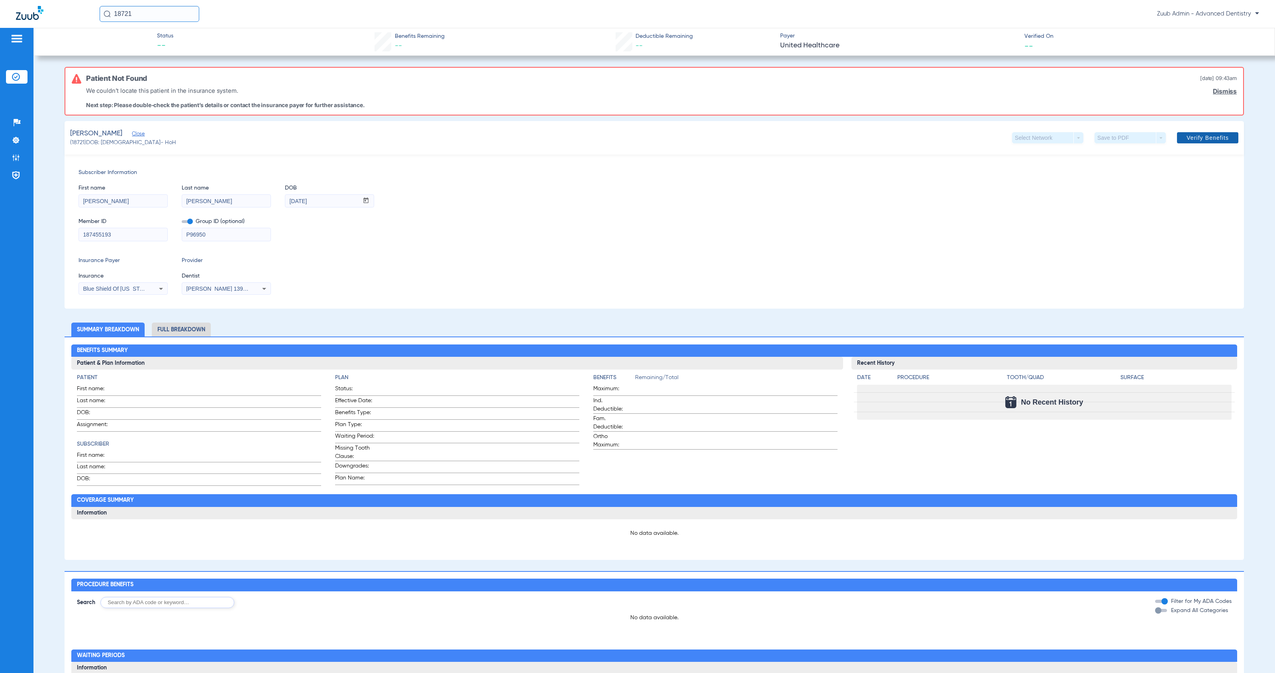
click at [1204, 139] on span "Verify Benefits" at bounding box center [1207, 138] width 42 height 6
click at [24, 144] on li "Settings" at bounding box center [17, 140] width 22 height 14
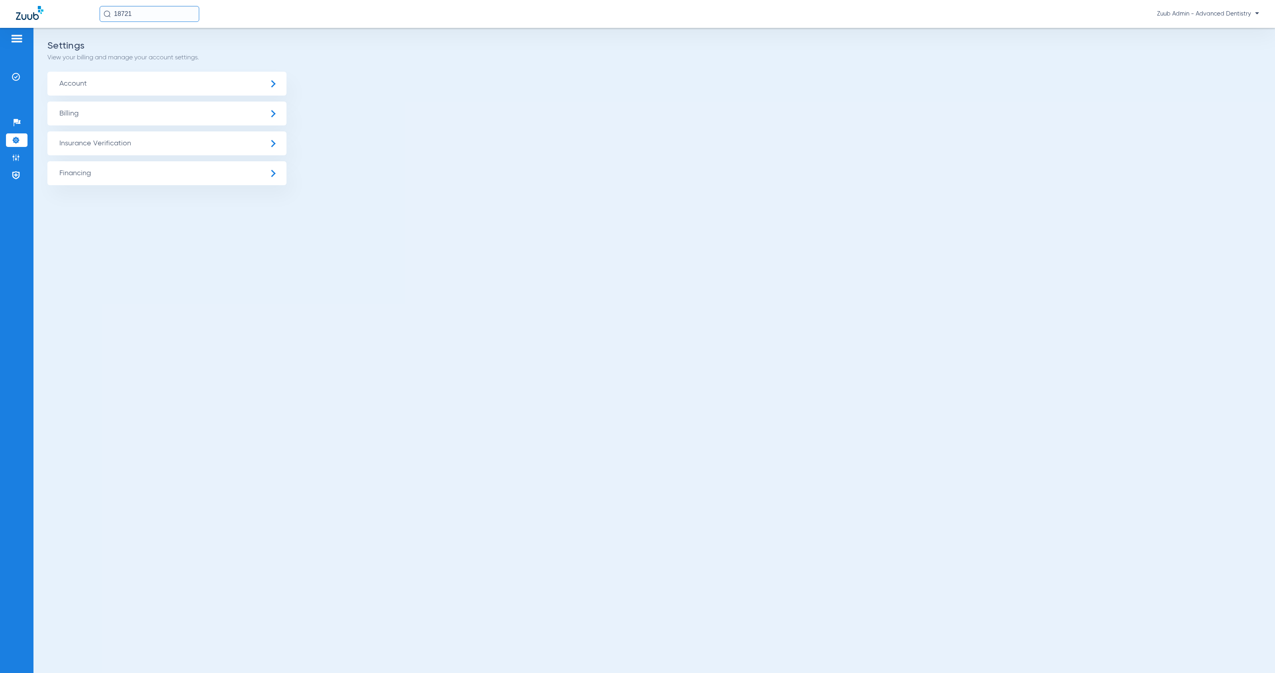
click at [110, 144] on span "Insurance Verification" at bounding box center [166, 143] width 239 height 24
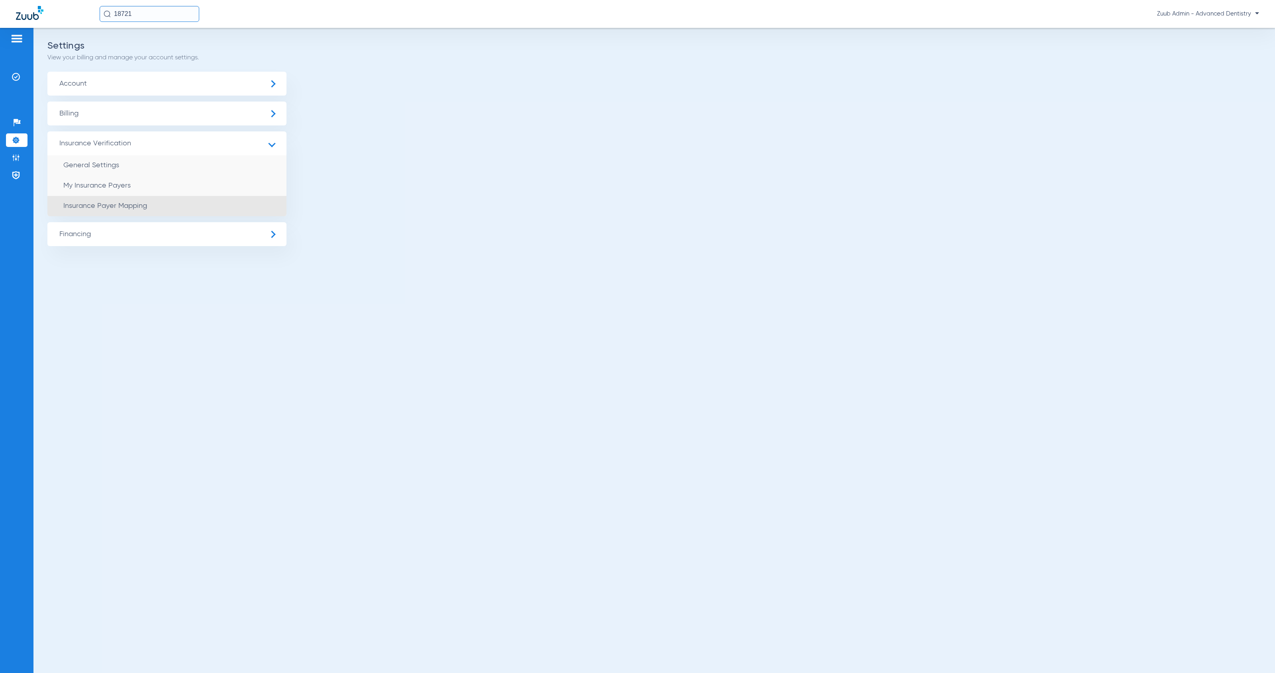
click at [216, 202] on li "Insurance Payer Mapping" at bounding box center [166, 206] width 239 height 20
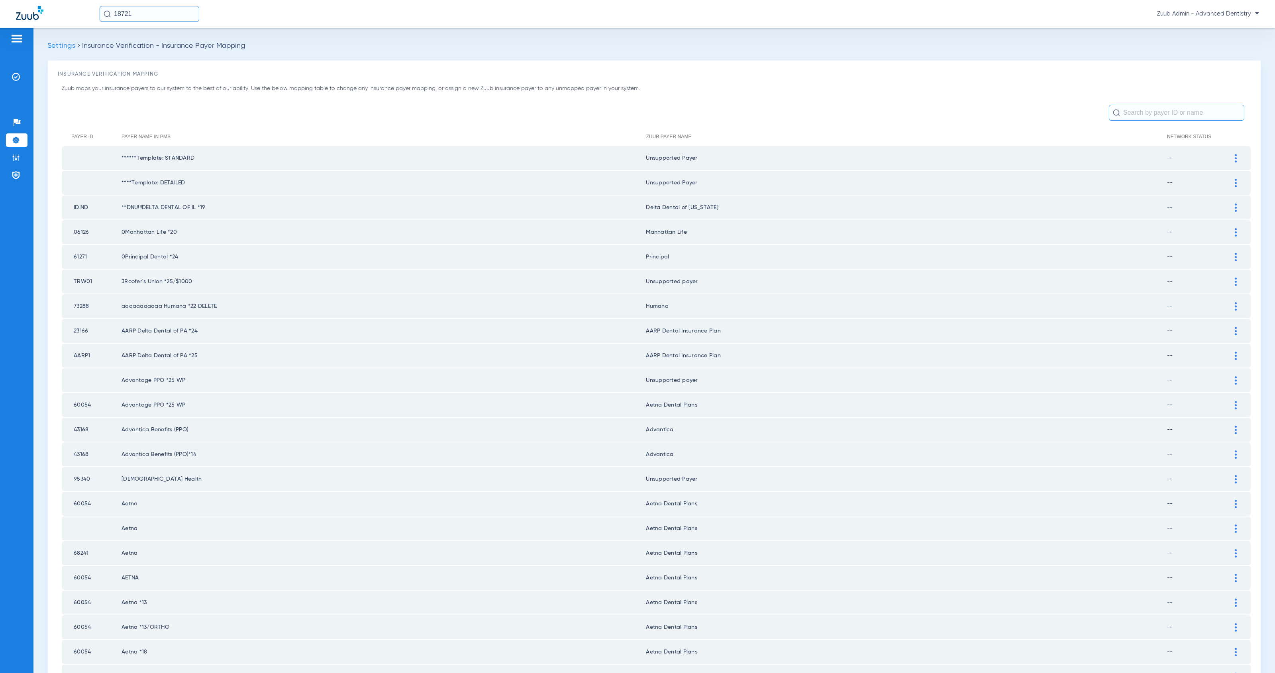
click at [1157, 114] on input "text" at bounding box center [1176, 113] width 135 height 16
type input "ill"
click at [156, 15] on input "18721" at bounding box center [150, 14] width 100 height 16
click at [145, 13] on input "18721" at bounding box center [150, 14] width 100 height 16
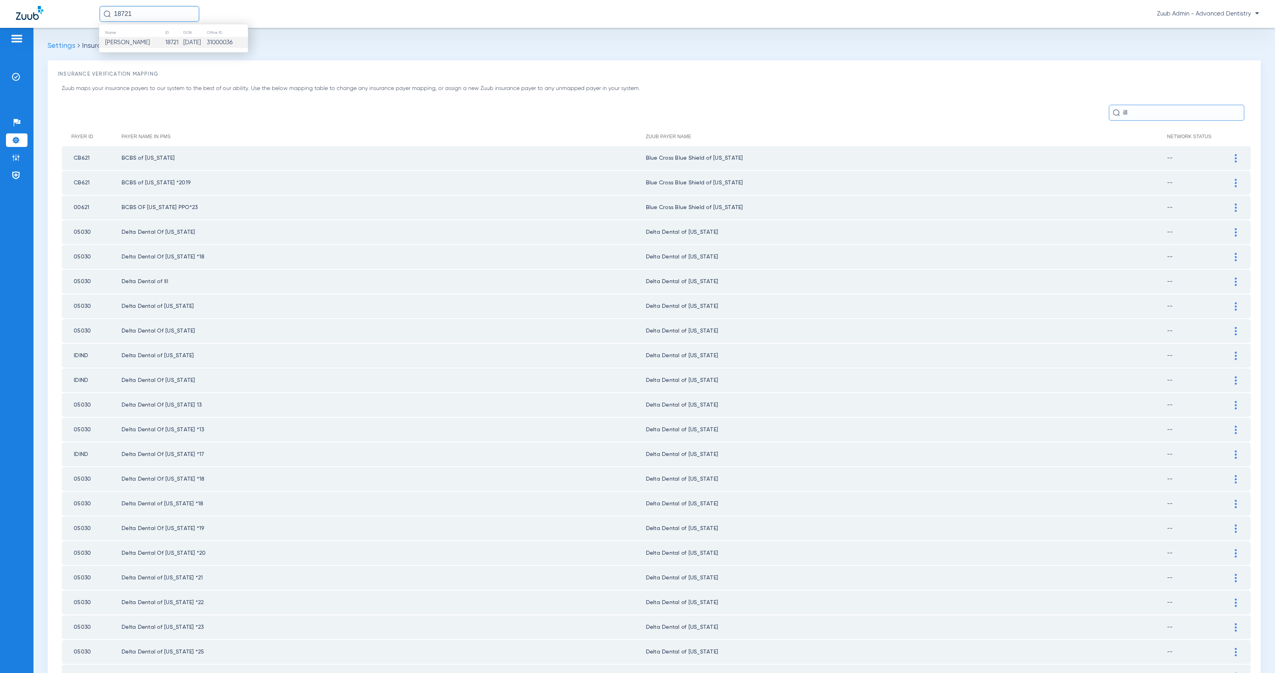
drag, startPoint x: 1125, startPoint y: 114, endPoint x: 1115, endPoint y: 113, distance: 9.7
click at [1115, 113] on input "ill" at bounding box center [1176, 113] width 135 height 16
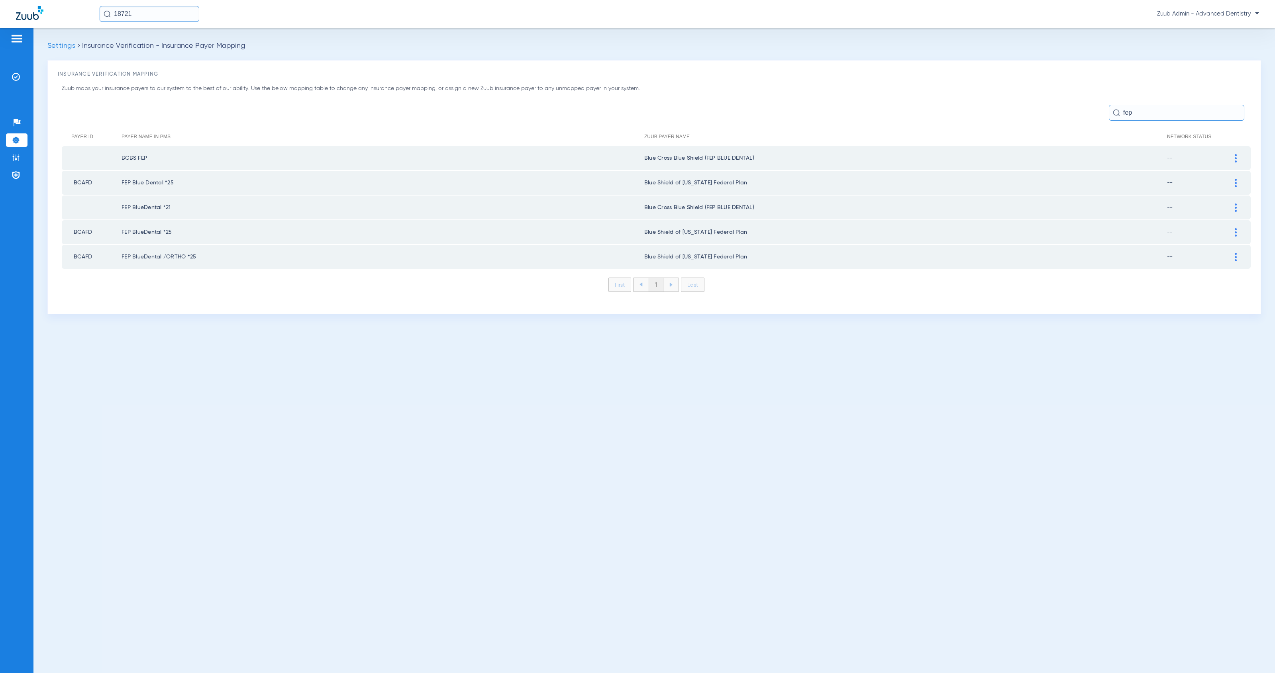
drag, startPoint x: 1133, startPoint y: 115, endPoint x: 1118, endPoint y: 114, distance: 15.1
click at [1118, 114] on div "fep" at bounding box center [1176, 113] width 135 height 16
type input "f"
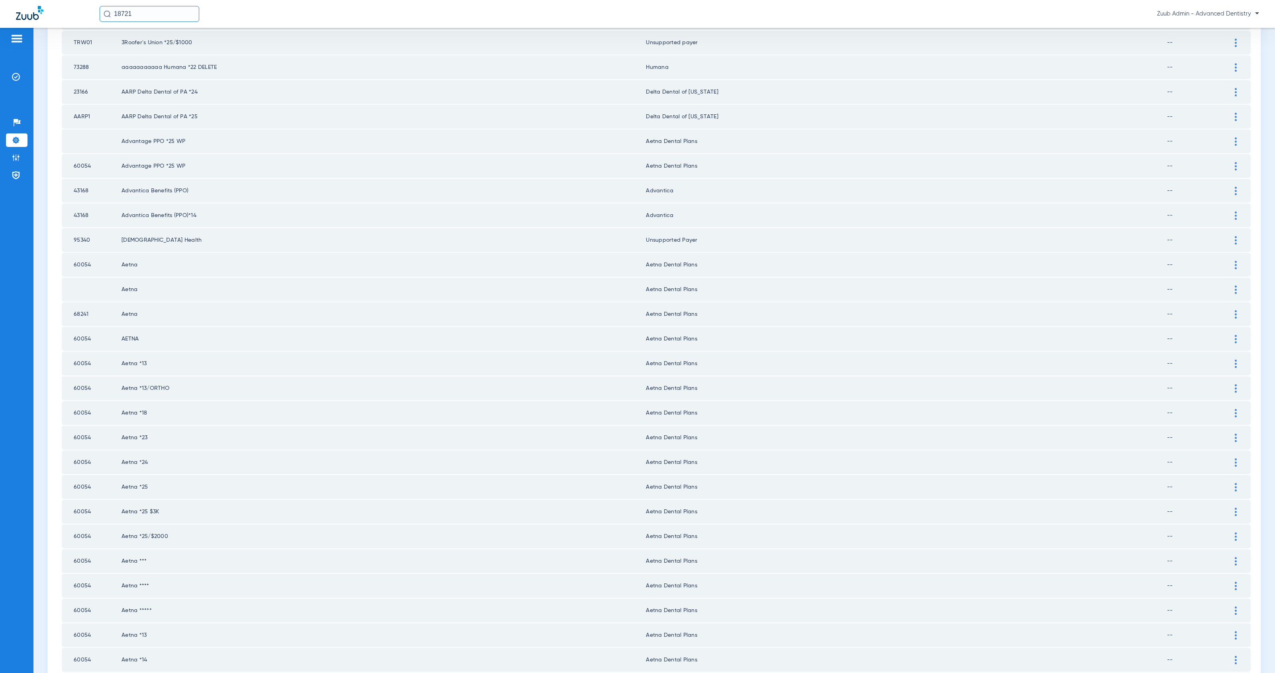
scroll to position [726, 0]
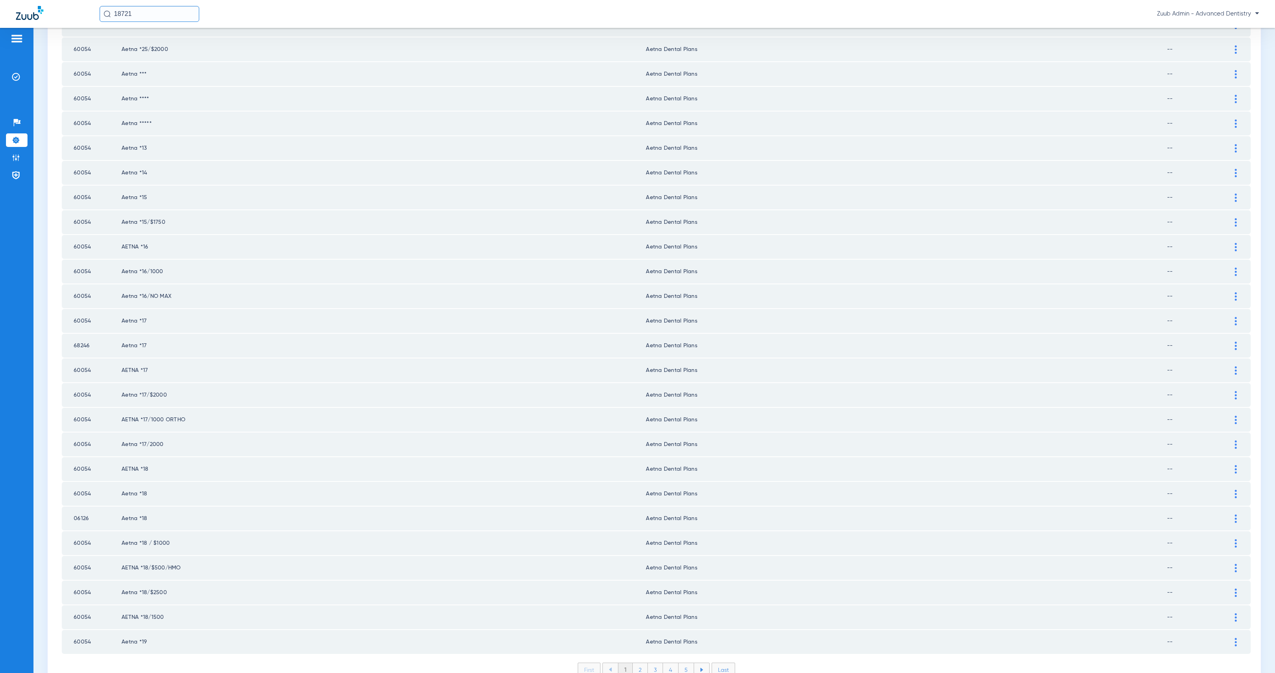
click at [650, 663] on li "3" at bounding box center [655, 670] width 15 height 14
click at [668, 663] on li "4" at bounding box center [671, 670] width 16 height 14
click at [684, 663] on li "5" at bounding box center [686, 670] width 16 height 14
click at [684, 663] on li "6" at bounding box center [686, 670] width 15 height 14
click at [684, 663] on li "7" at bounding box center [686, 670] width 15 height 14
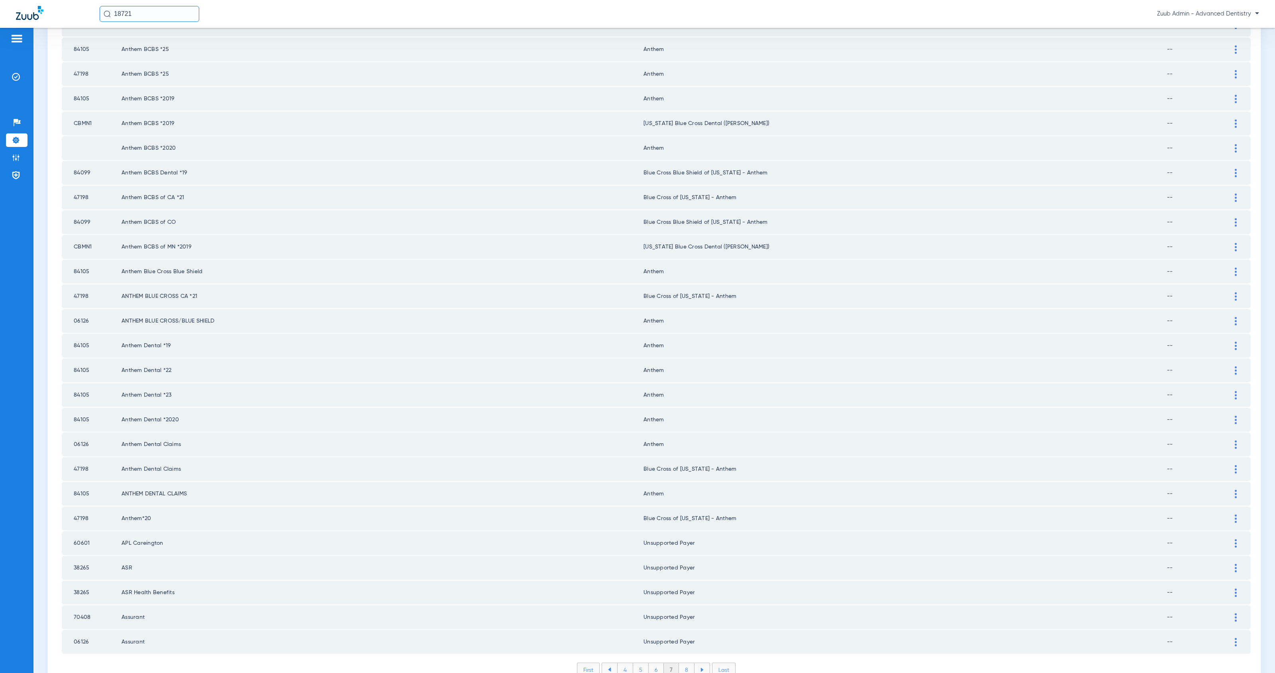
click at [684, 663] on li "8" at bounding box center [687, 670] width 16 height 14
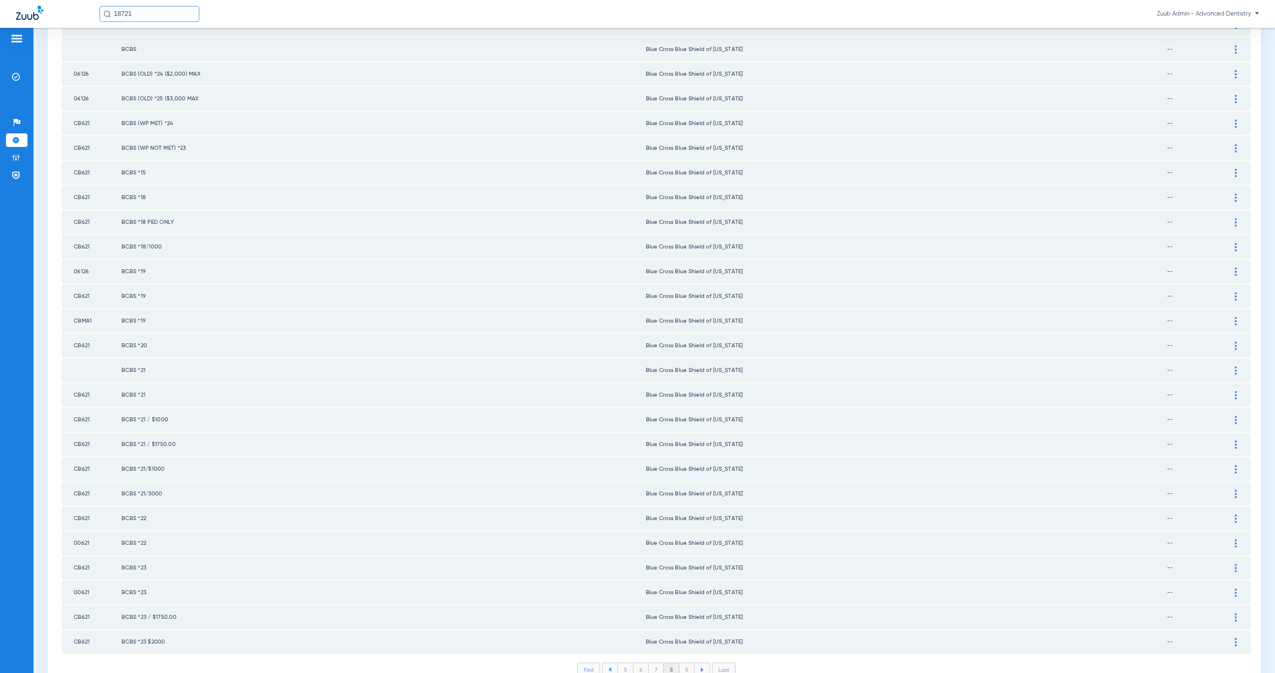
click at [681, 663] on li "9" at bounding box center [686, 670] width 15 height 14
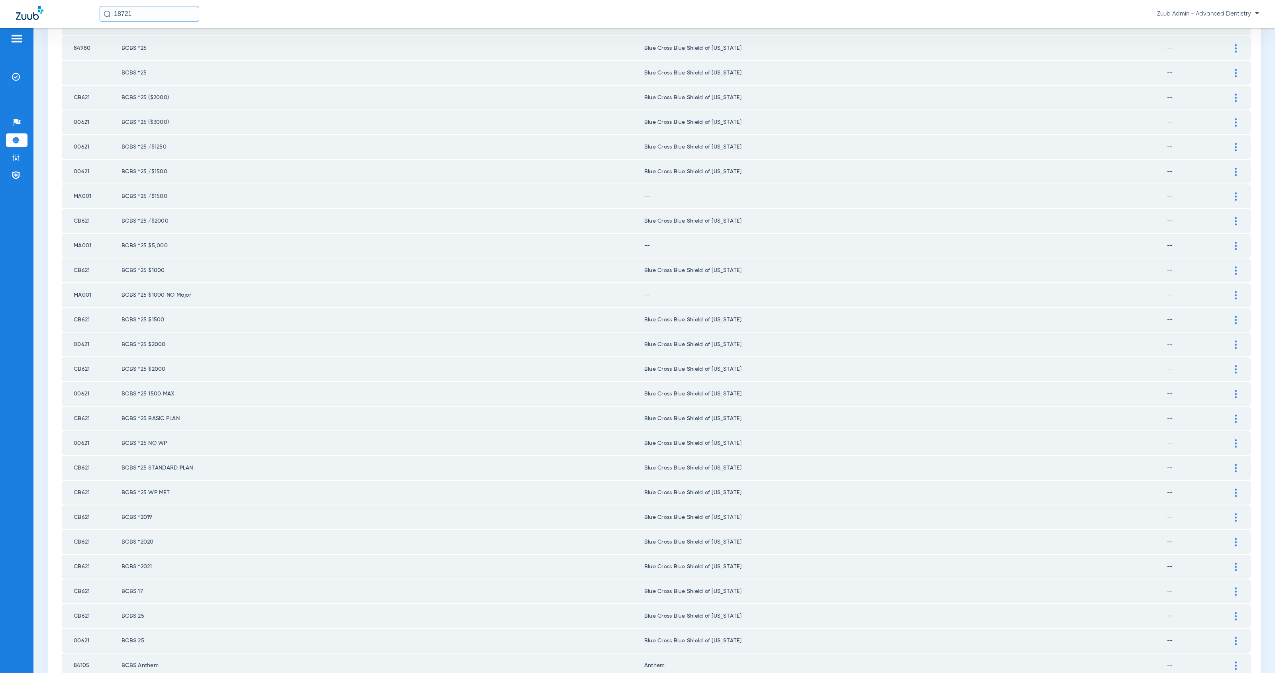
scroll to position [521, 0]
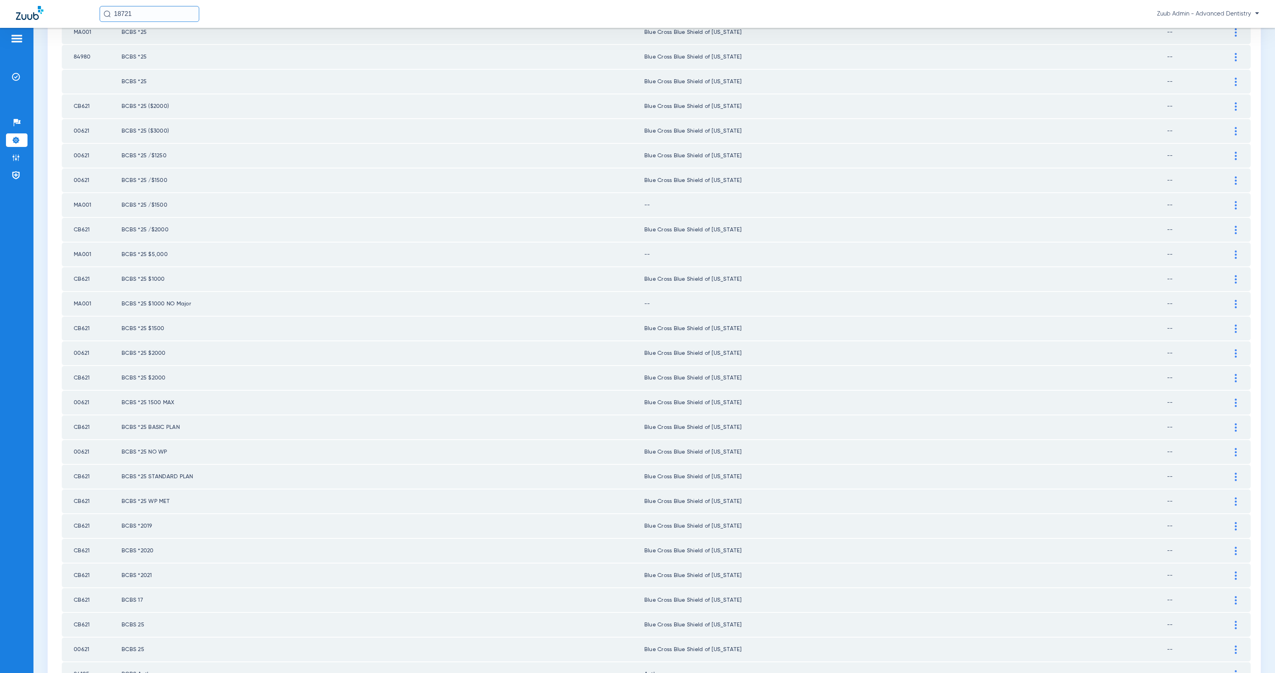
click at [1229, 300] on div at bounding box center [1236, 304] width 14 height 8
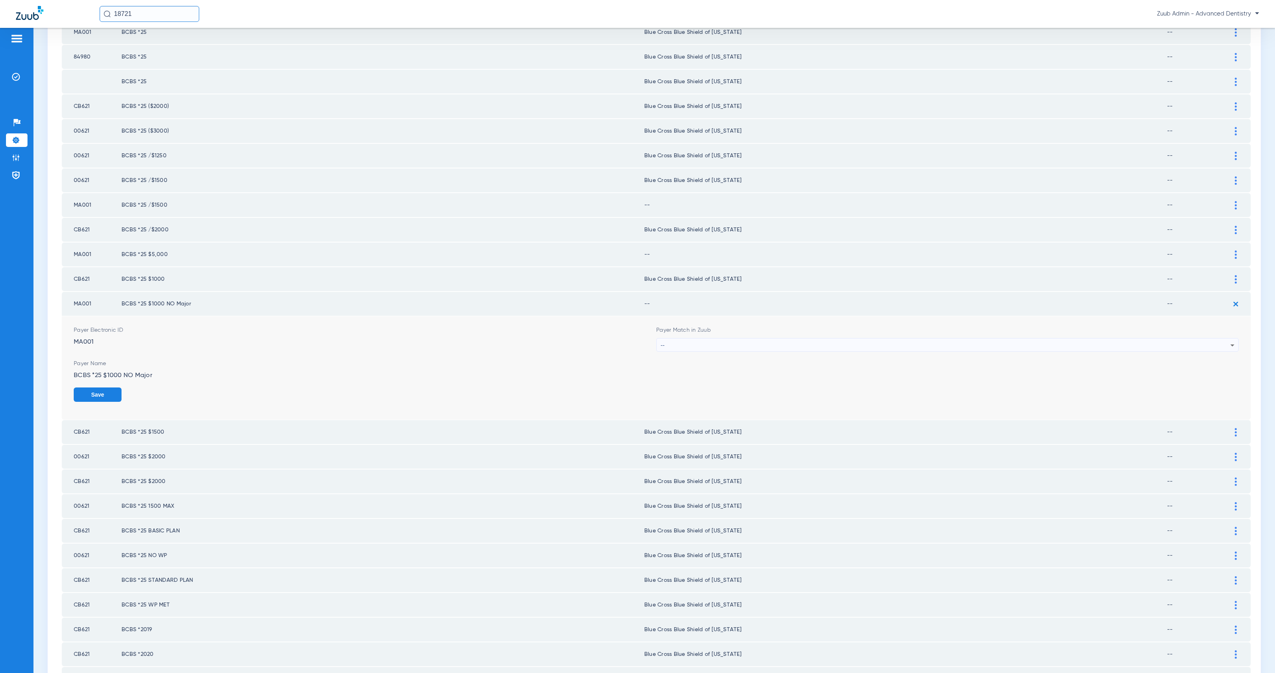
click at [729, 339] on div "--" at bounding box center [945, 346] width 570 height 14
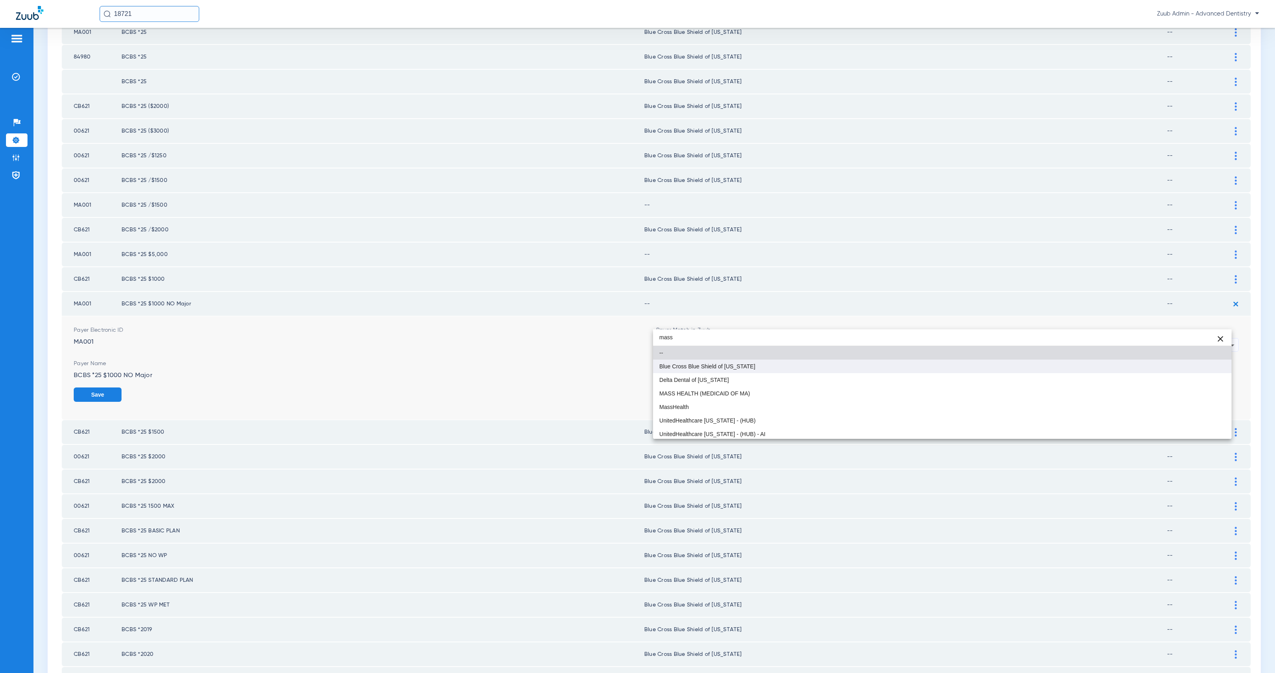
type input "mass"
click at [795, 368] on mat-option "Blue Cross Blue Shield of [US_STATE]" at bounding box center [942, 367] width 578 height 14
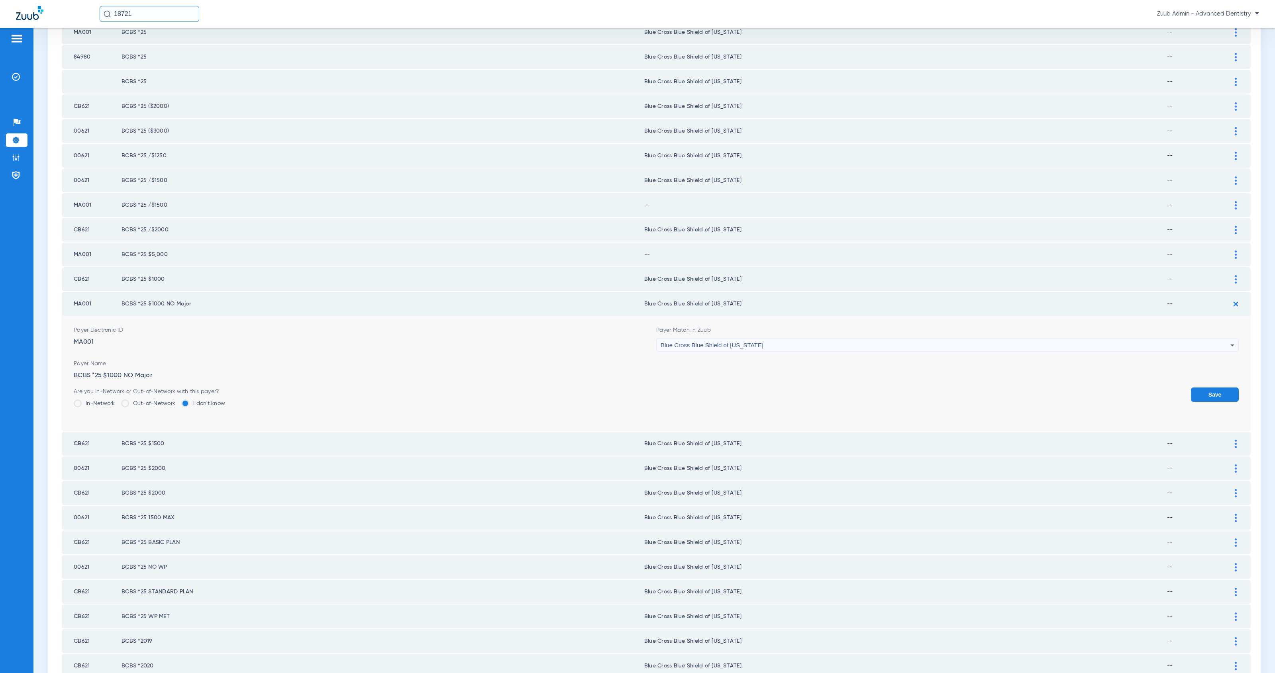
drag, startPoint x: 1219, startPoint y: 374, endPoint x: 1219, endPoint y: 364, distance: 10.0
click at [1219, 388] on button "Save" at bounding box center [1215, 395] width 48 height 14
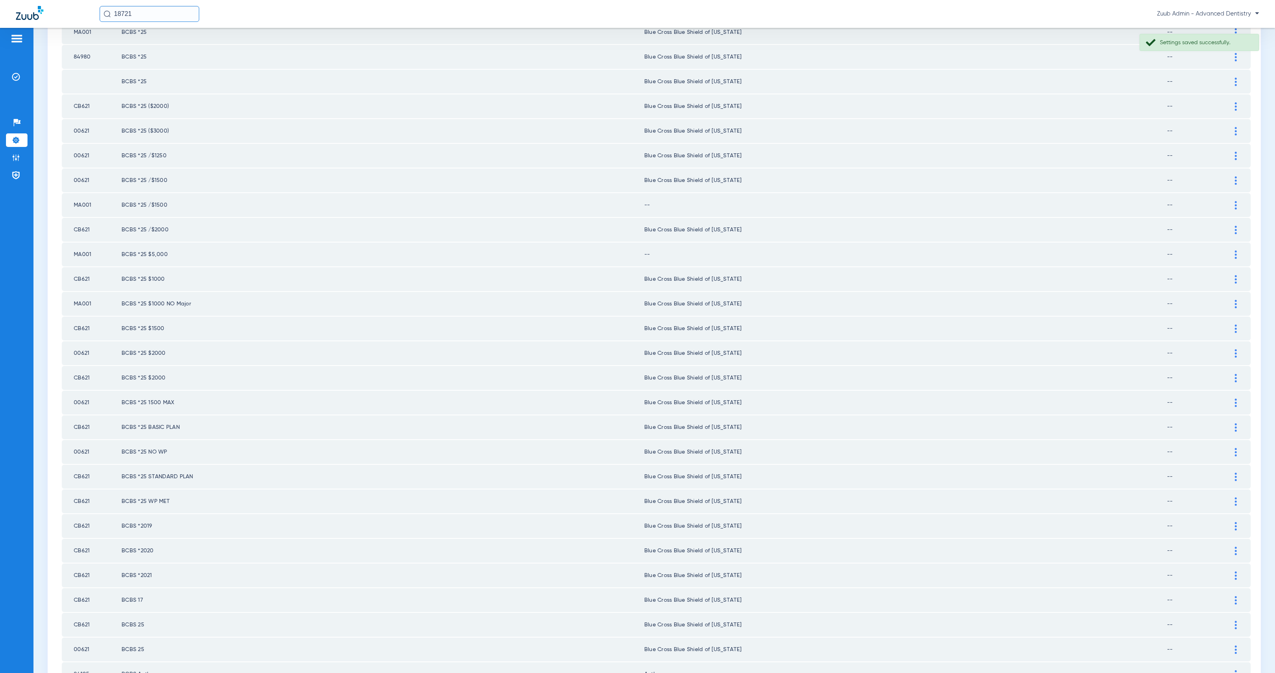
click at [1230, 251] on div at bounding box center [1236, 255] width 14 height 8
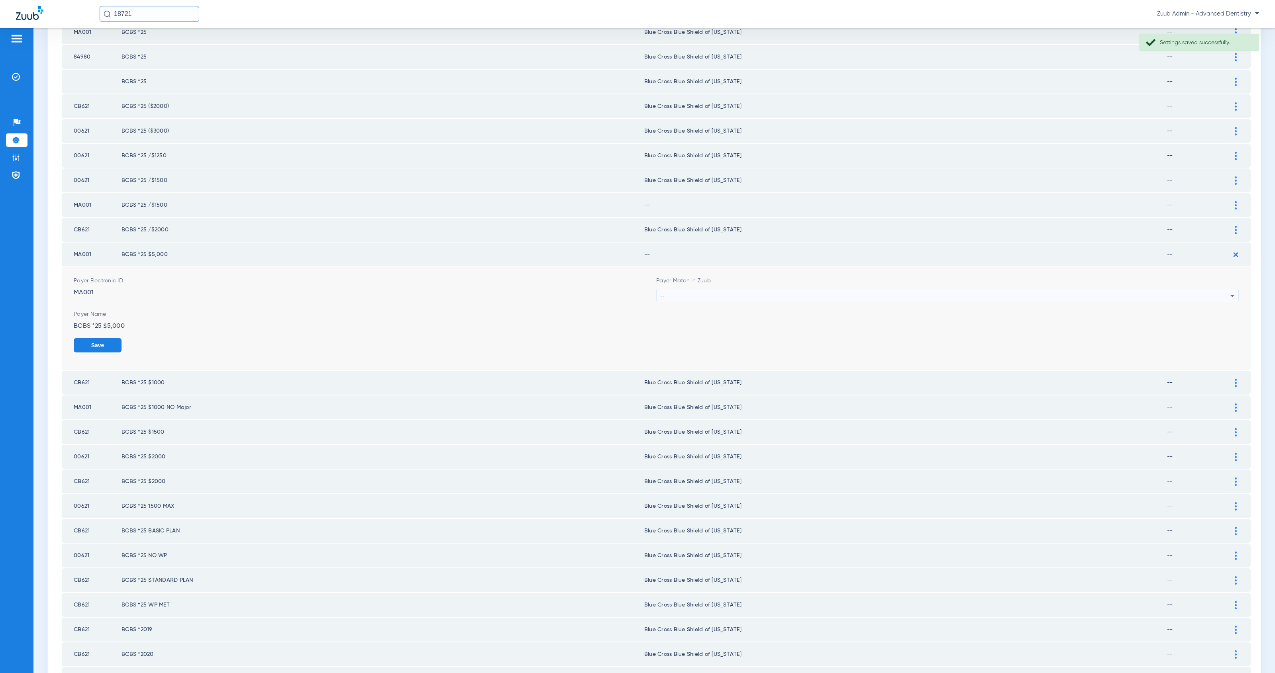
click at [713, 289] on div "--" at bounding box center [945, 296] width 570 height 14
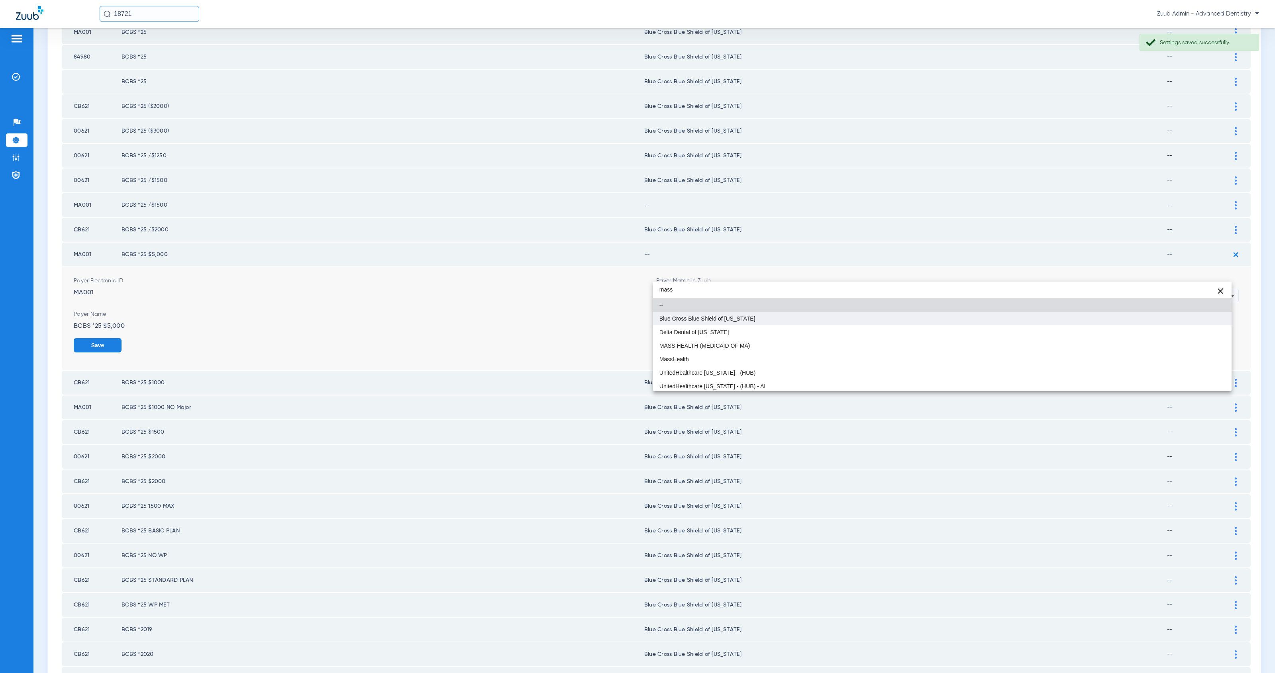
type input "mass"
click at [772, 317] on mat-option "Blue Cross Blue Shield of [US_STATE]" at bounding box center [942, 319] width 578 height 14
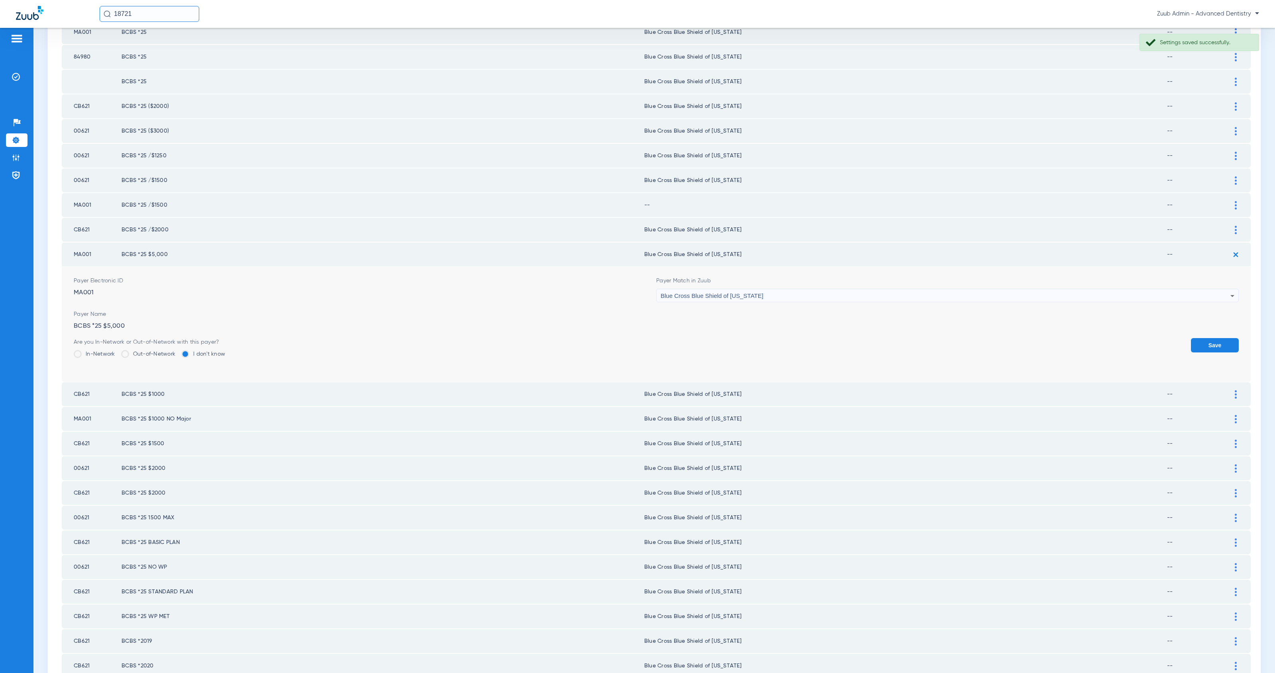
click at [1211, 338] on button "Save" at bounding box center [1215, 345] width 48 height 14
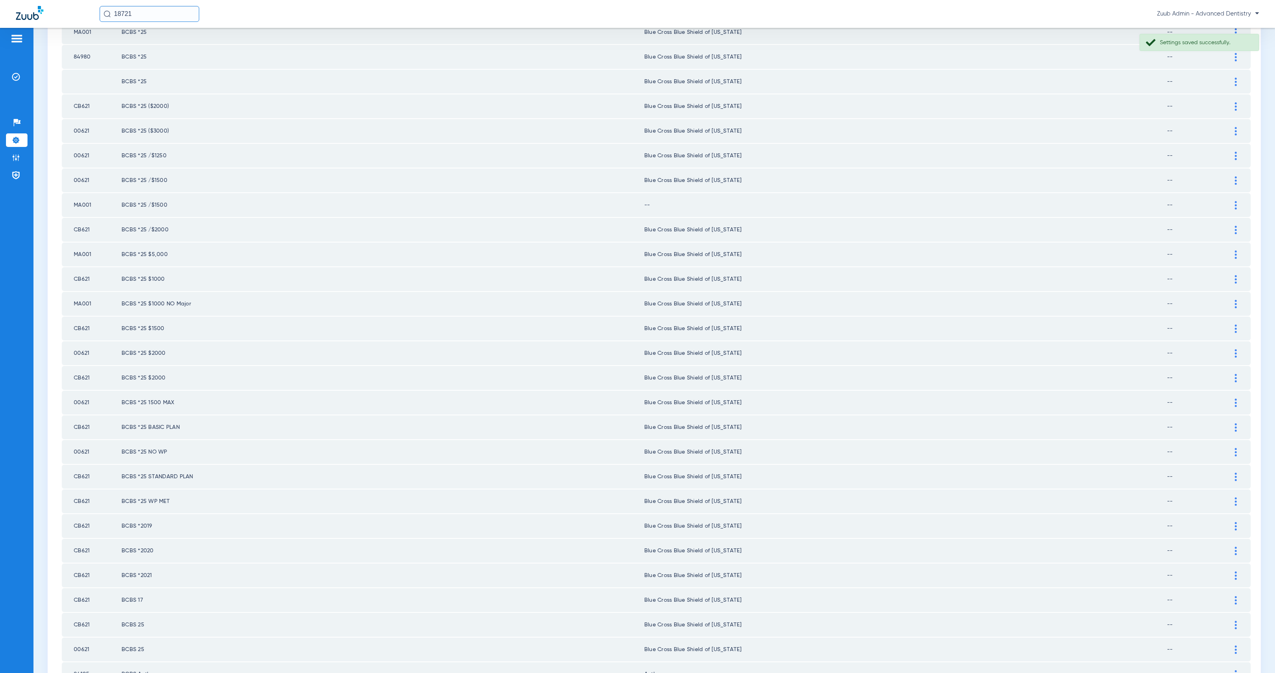
click at [1235, 201] on img at bounding box center [1236, 205] width 2 height 8
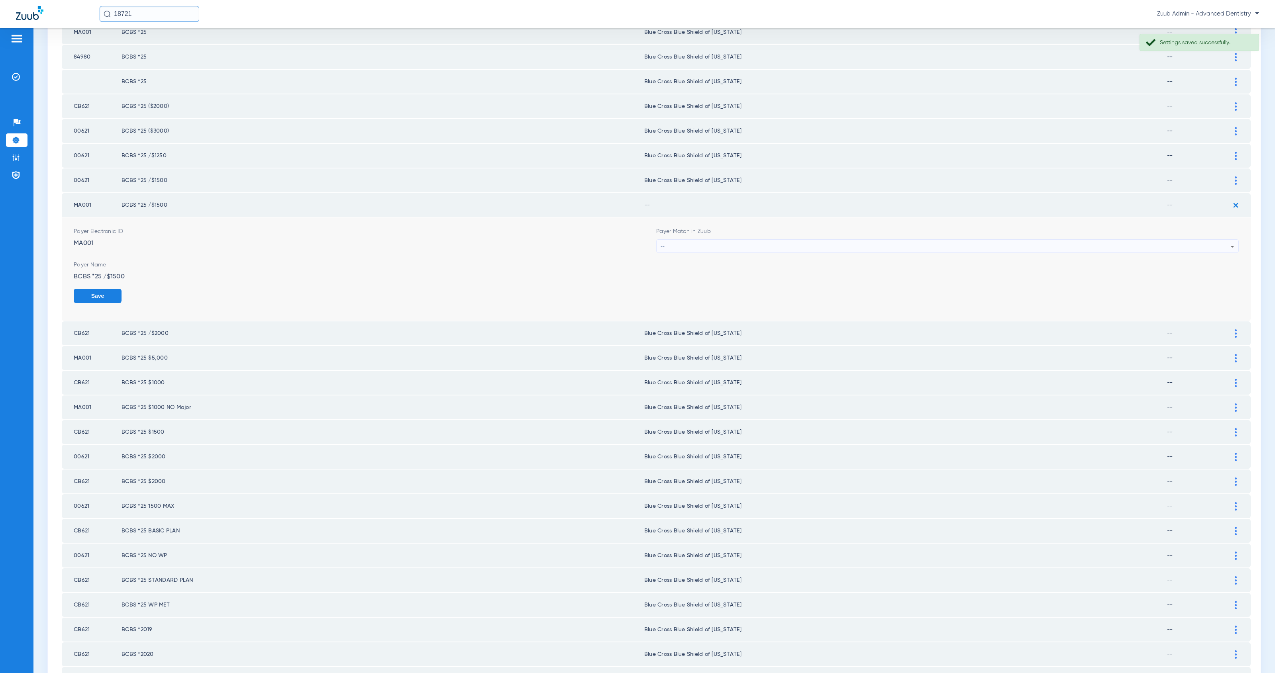
click at [727, 240] on div "--" at bounding box center [945, 247] width 570 height 14
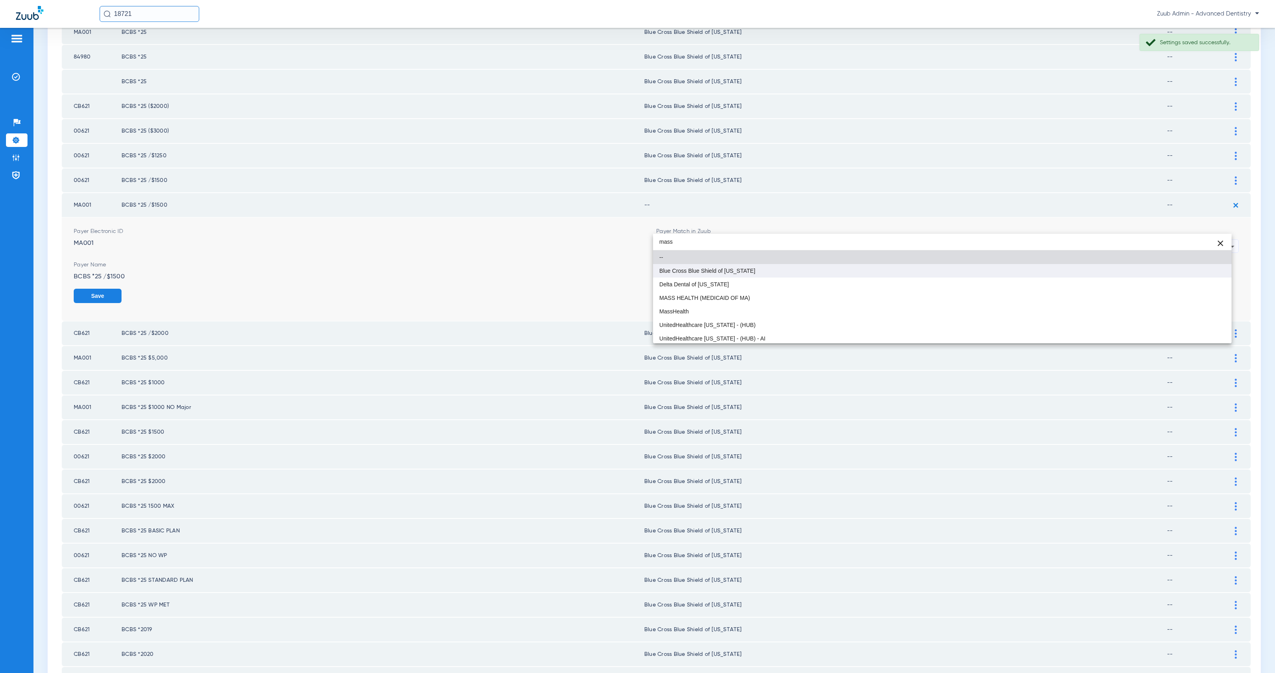
type input "mass"
click at [764, 268] on mat-option "Blue Cross Blue Shield of [US_STATE]" at bounding box center [942, 271] width 578 height 14
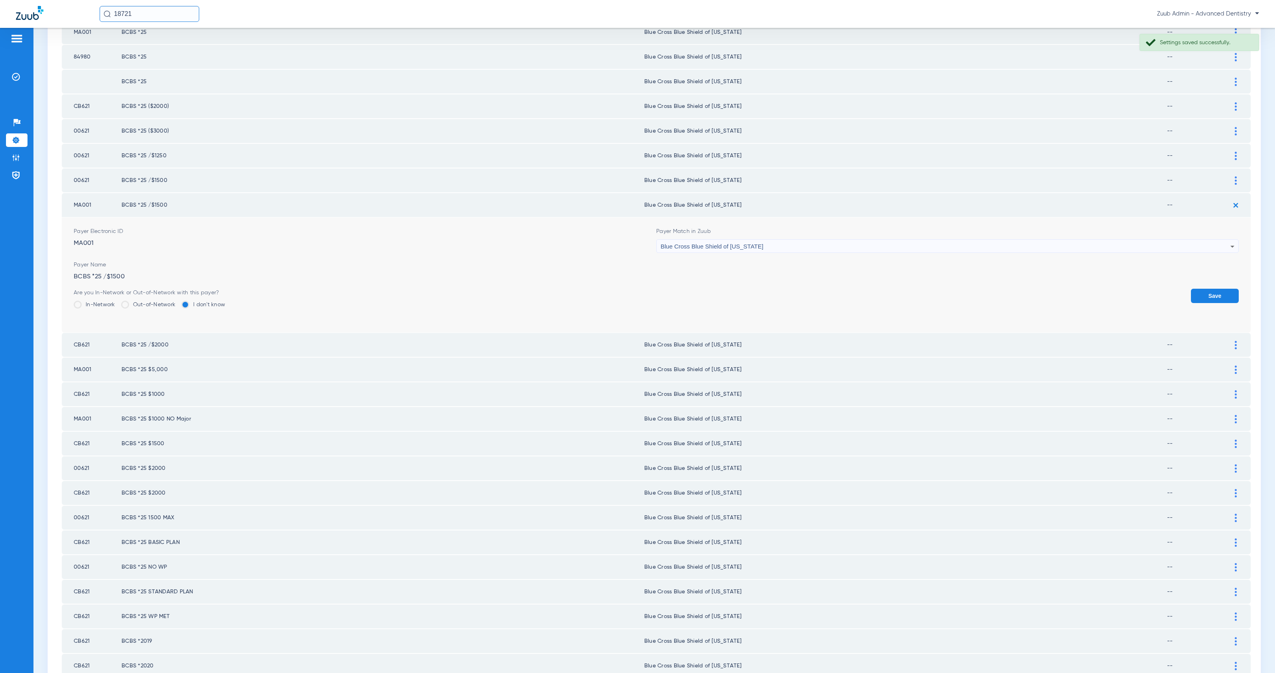
click at [1205, 289] on button "Save" at bounding box center [1215, 296] width 48 height 14
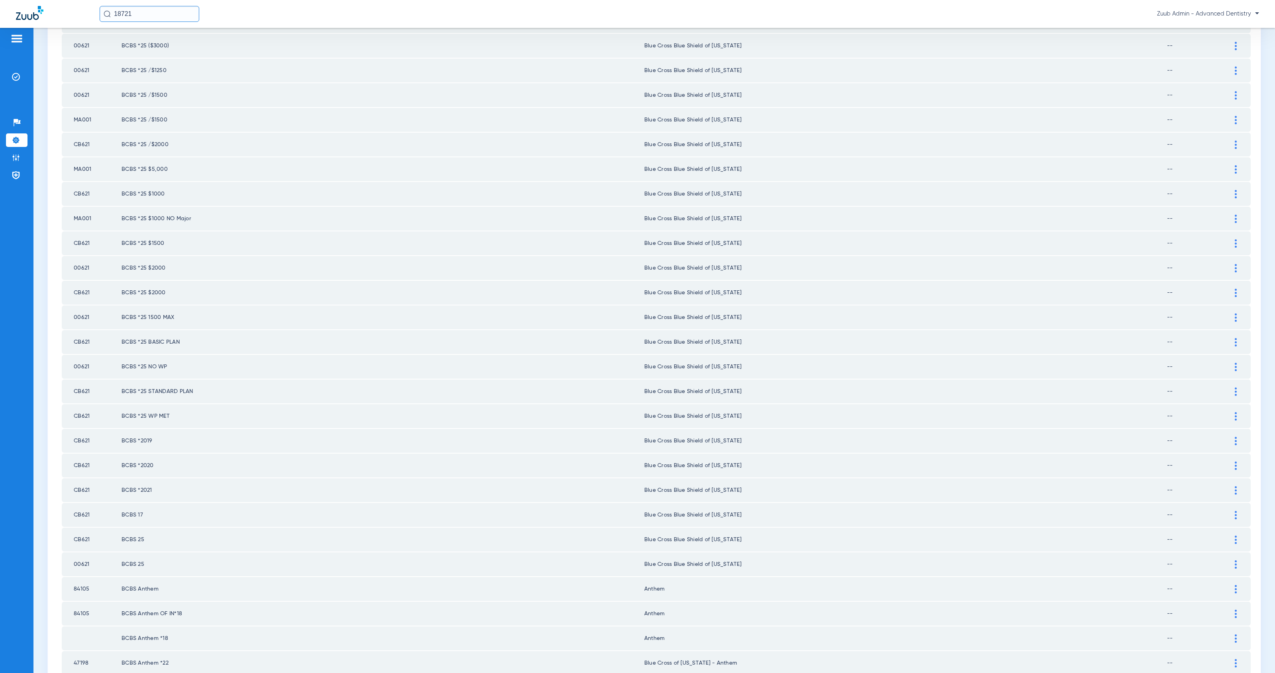
scroll to position [726, 0]
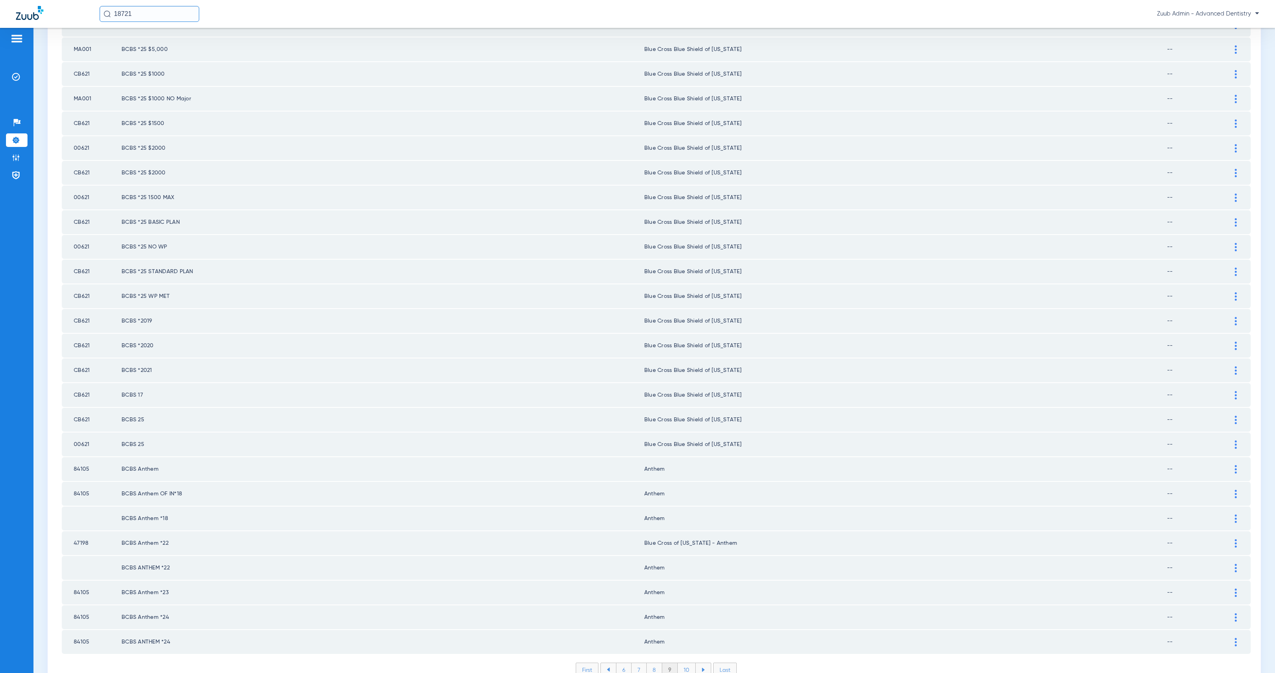
click at [682, 663] on li "10" at bounding box center [687, 670] width 18 height 14
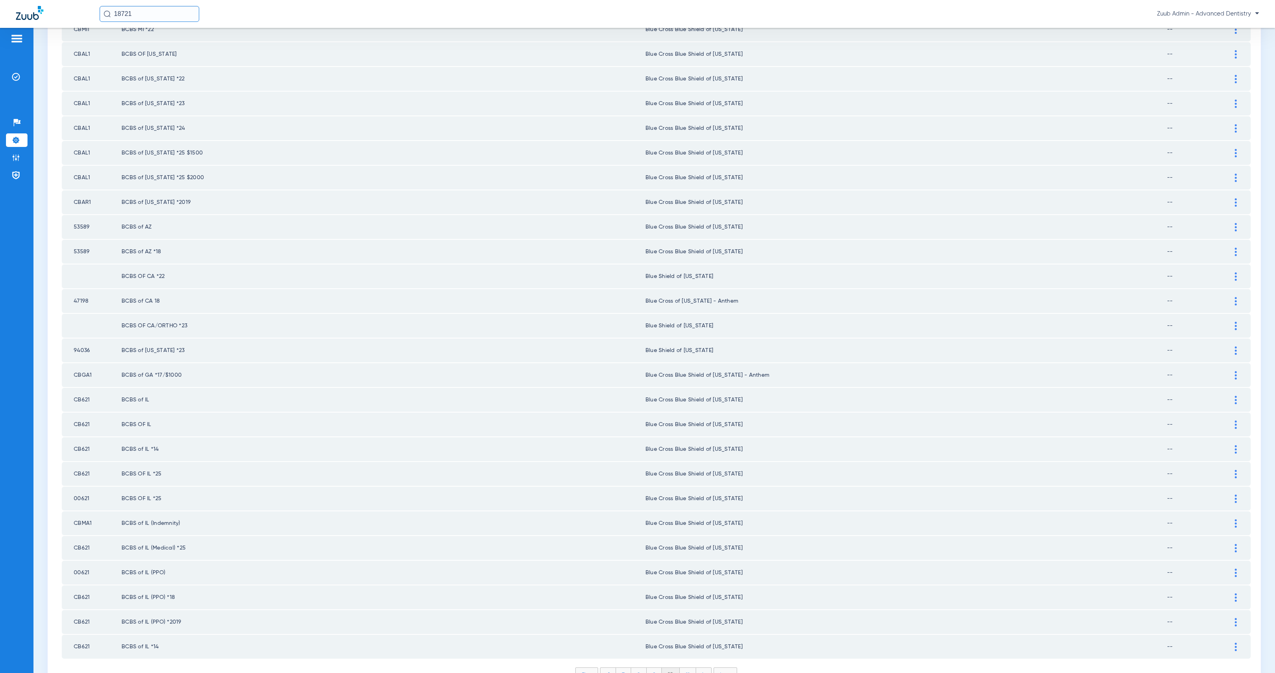
scroll to position [722, 0]
click at [686, 667] on li "11" at bounding box center [688, 674] width 16 height 14
click at [1229, 445] on div at bounding box center [1236, 449] width 14 height 8
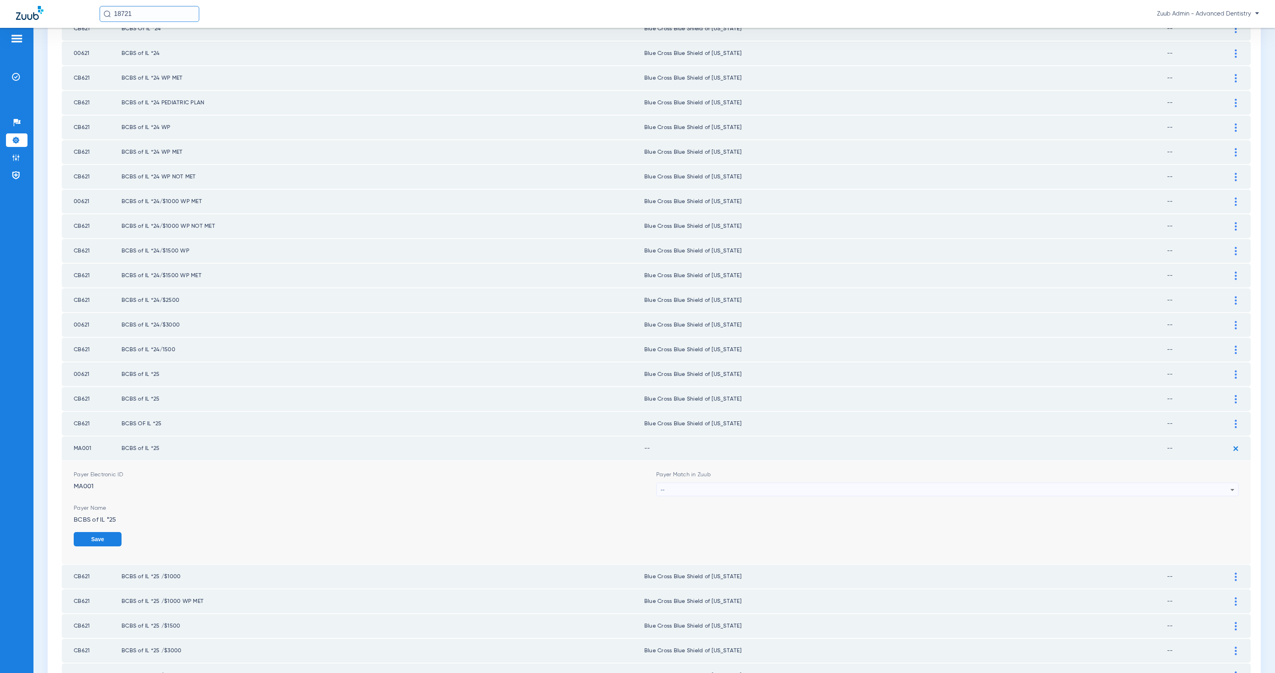
click at [691, 483] on div "--" at bounding box center [945, 490] width 570 height 14
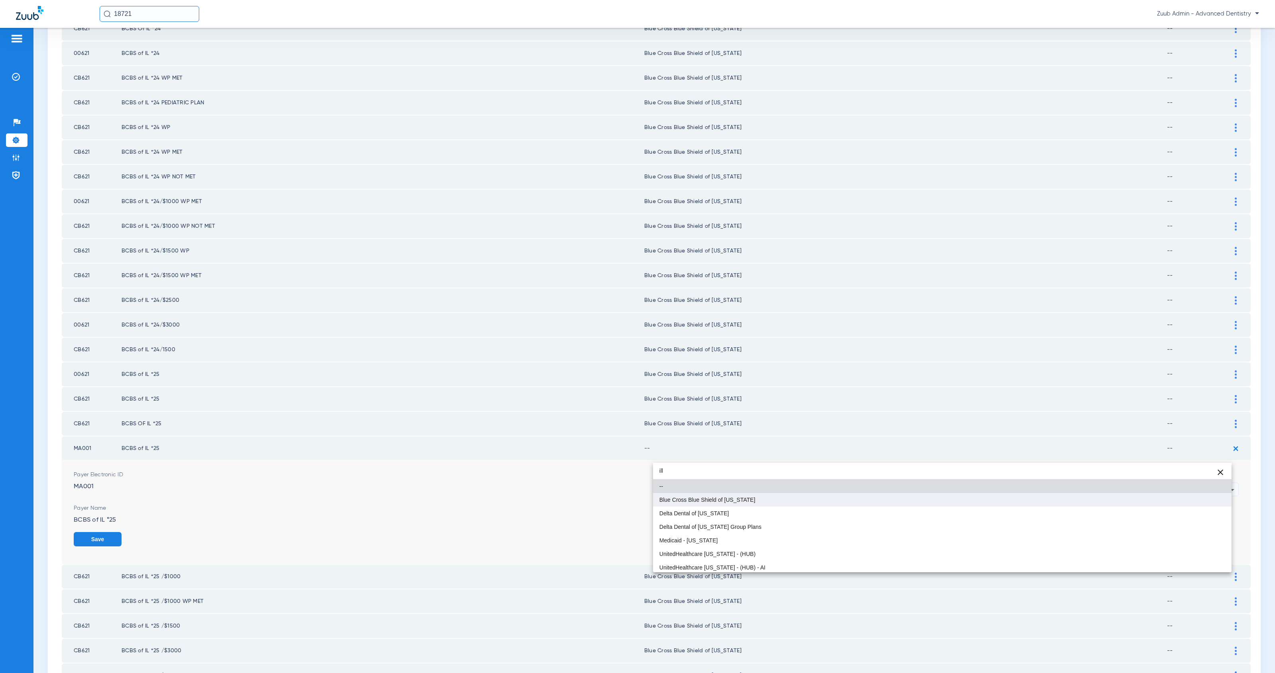
type input "ill"
click at [759, 502] on mat-option "Blue Cross Blue Shield of [US_STATE]" at bounding box center [942, 500] width 578 height 14
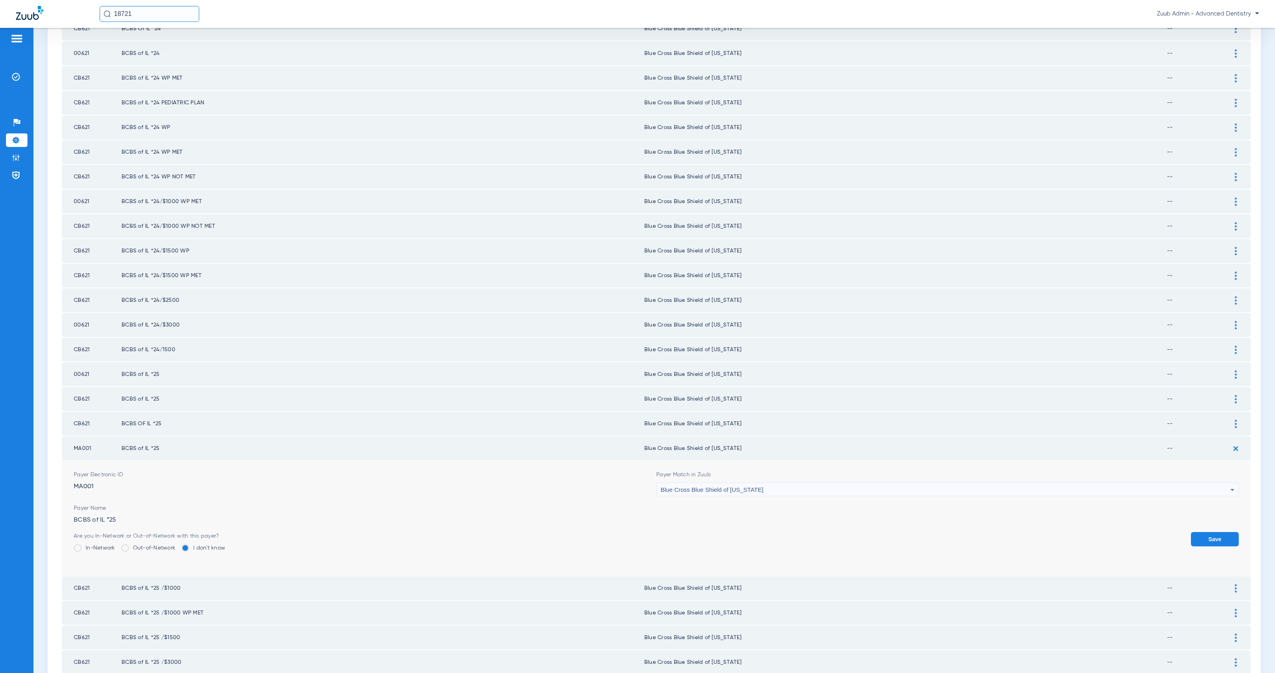
click at [1199, 532] on button "Save" at bounding box center [1215, 539] width 48 height 14
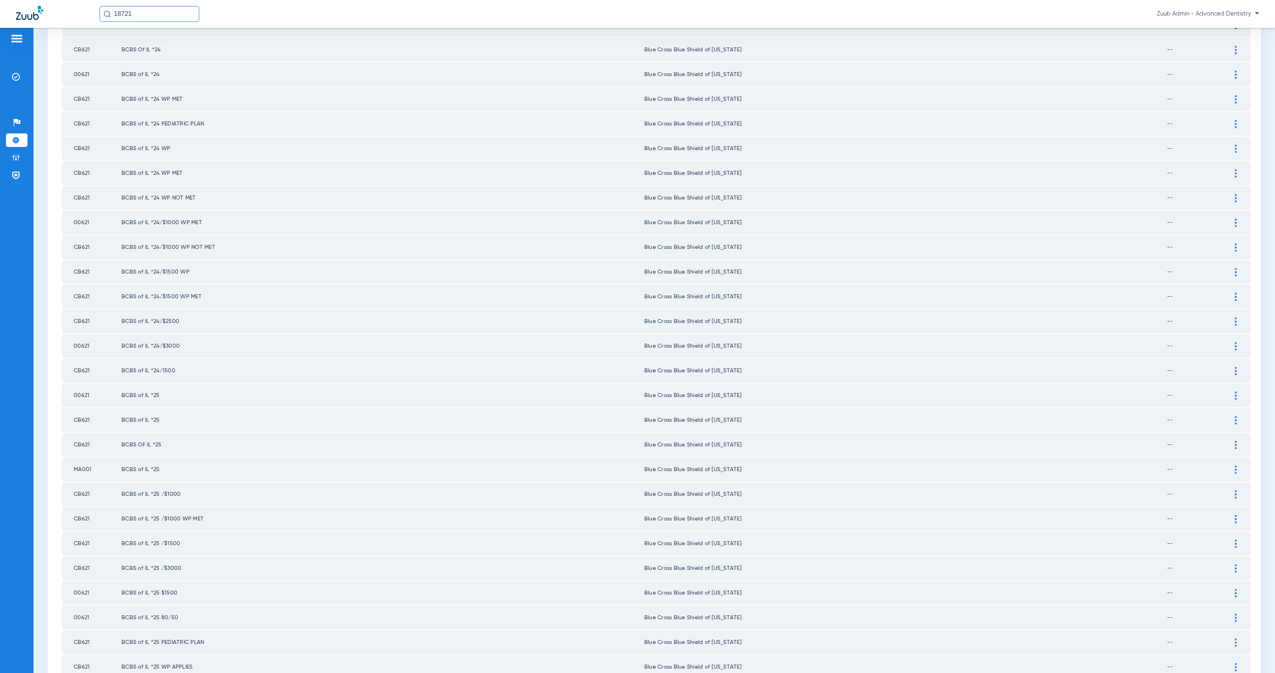
scroll to position [726, 0]
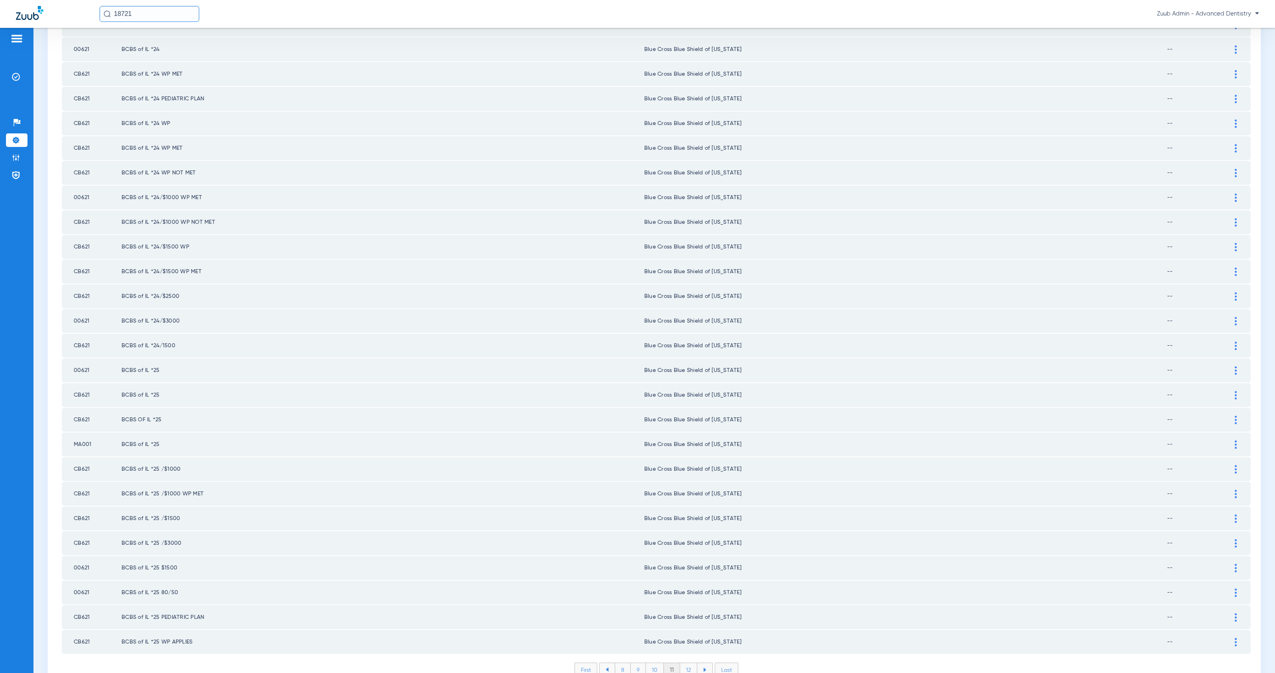
click at [682, 663] on li "12" at bounding box center [688, 670] width 17 height 14
click at [690, 663] on li "13" at bounding box center [689, 670] width 17 height 14
click at [694, 663] on li "14" at bounding box center [691, 670] width 18 height 14
click at [690, 663] on li "15" at bounding box center [690, 670] width 18 height 14
click at [687, 663] on li "16" at bounding box center [690, 670] width 17 height 14
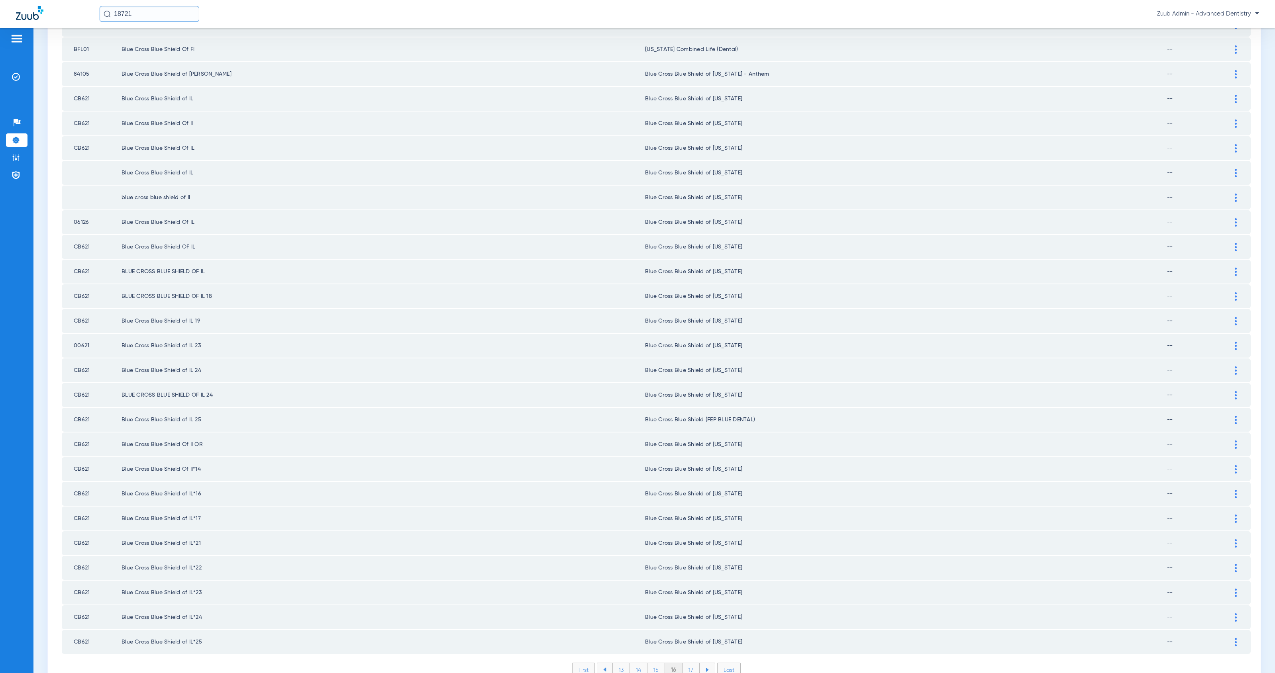
click at [690, 663] on li "17" at bounding box center [690, 670] width 17 height 14
click at [685, 663] on li "18" at bounding box center [691, 670] width 18 height 14
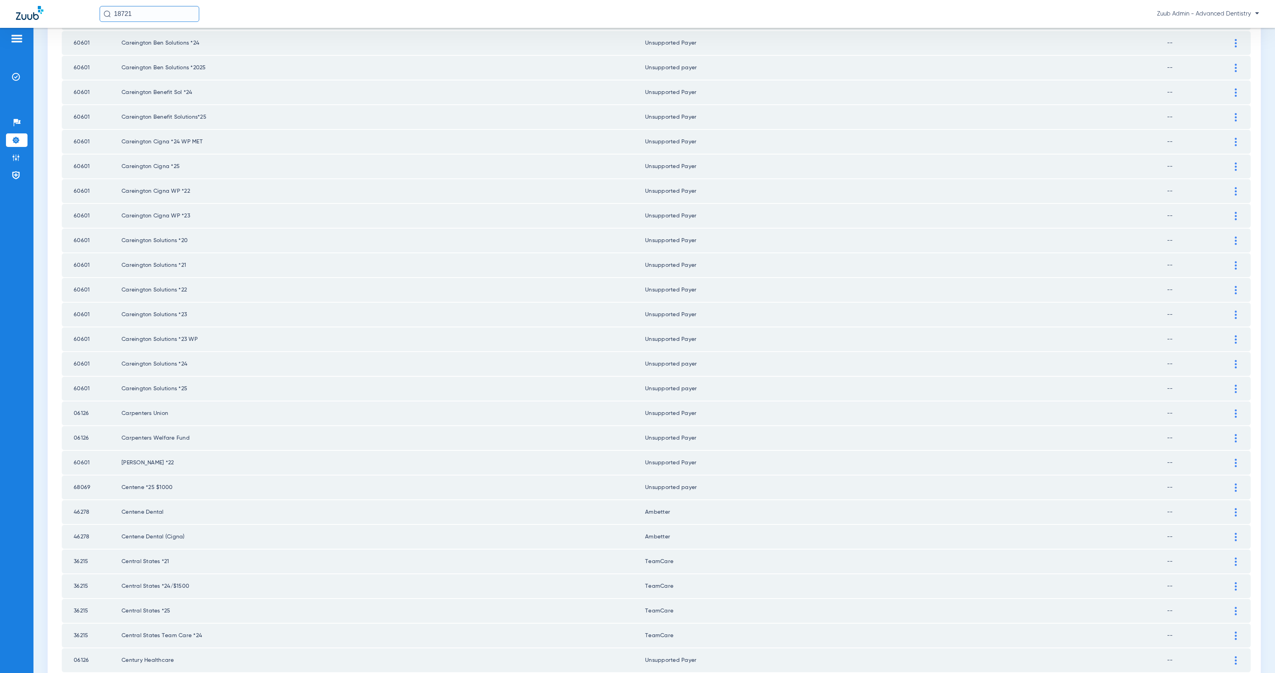
scroll to position [723, 0]
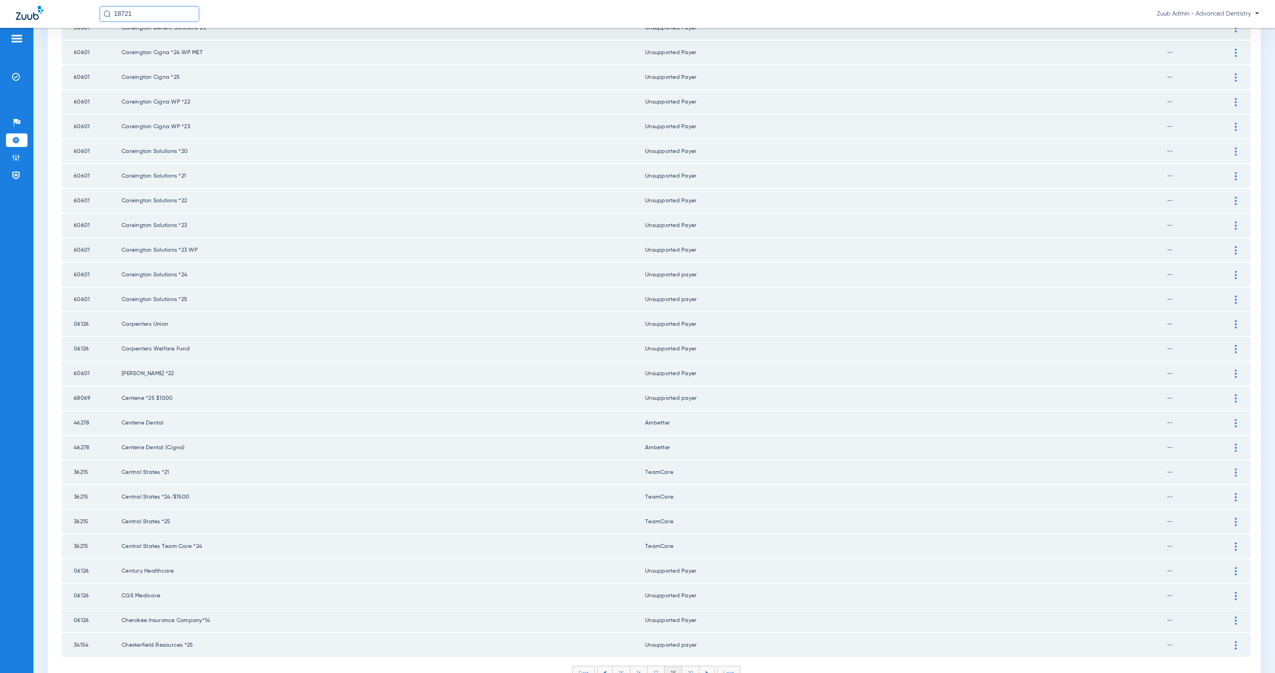
click at [686, 666] on li "19" at bounding box center [690, 673] width 17 height 14
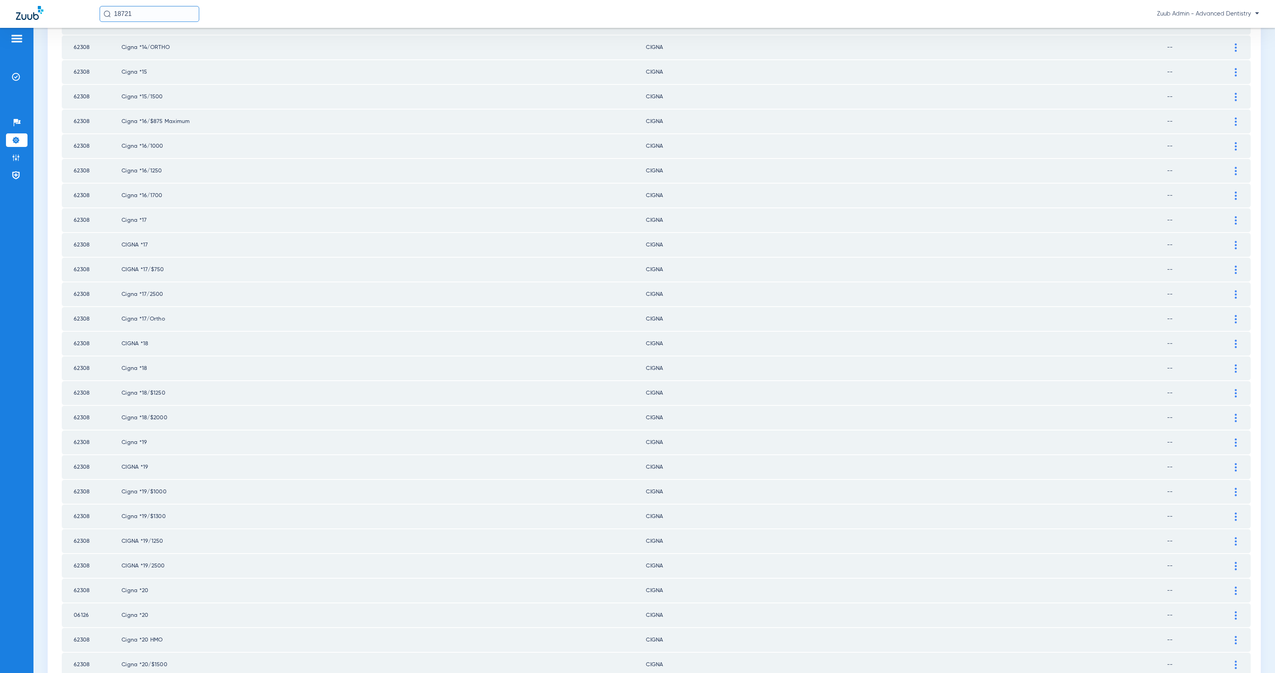
scroll to position [726, 0]
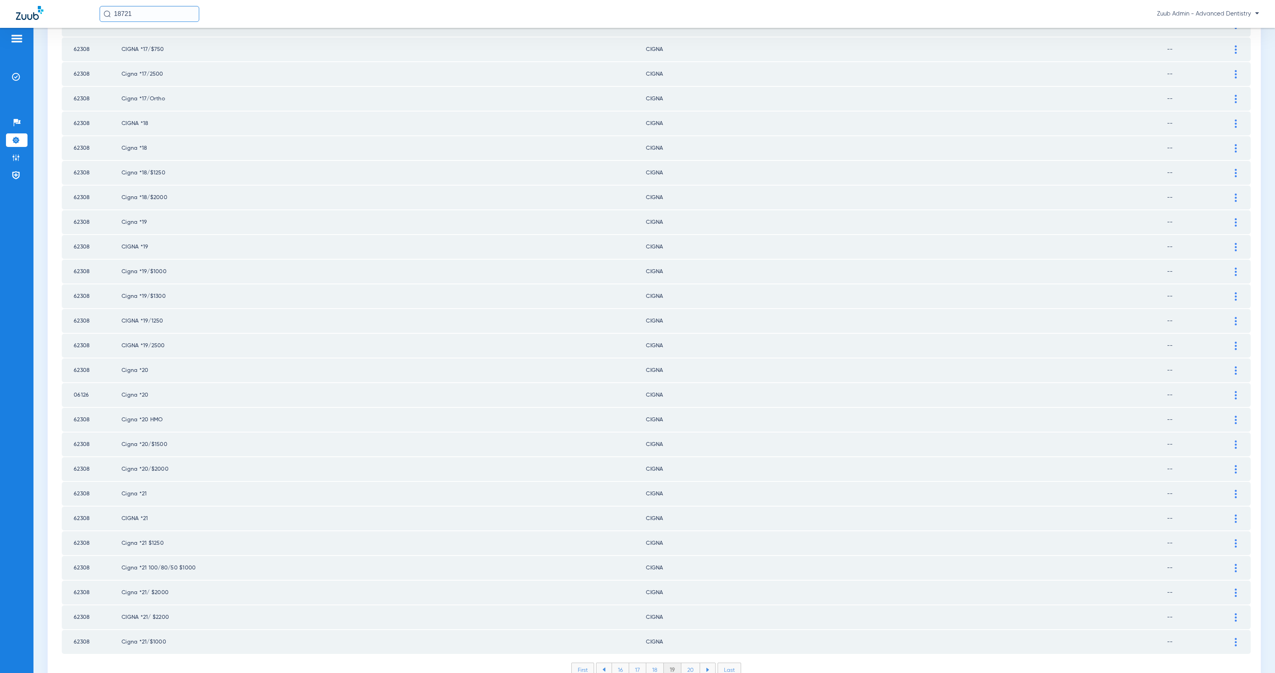
click at [692, 663] on li "20" at bounding box center [690, 670] width 19 height 14
click at [685, 663] on li "21" at bounding box center [691, 670] width 17 height 14
click at [690, 663] on li "22" at bounding box center [691, 670] width 18 height 14
click at [691, 663] on li "23" at bounding box center [691, 670] width 18 height 14
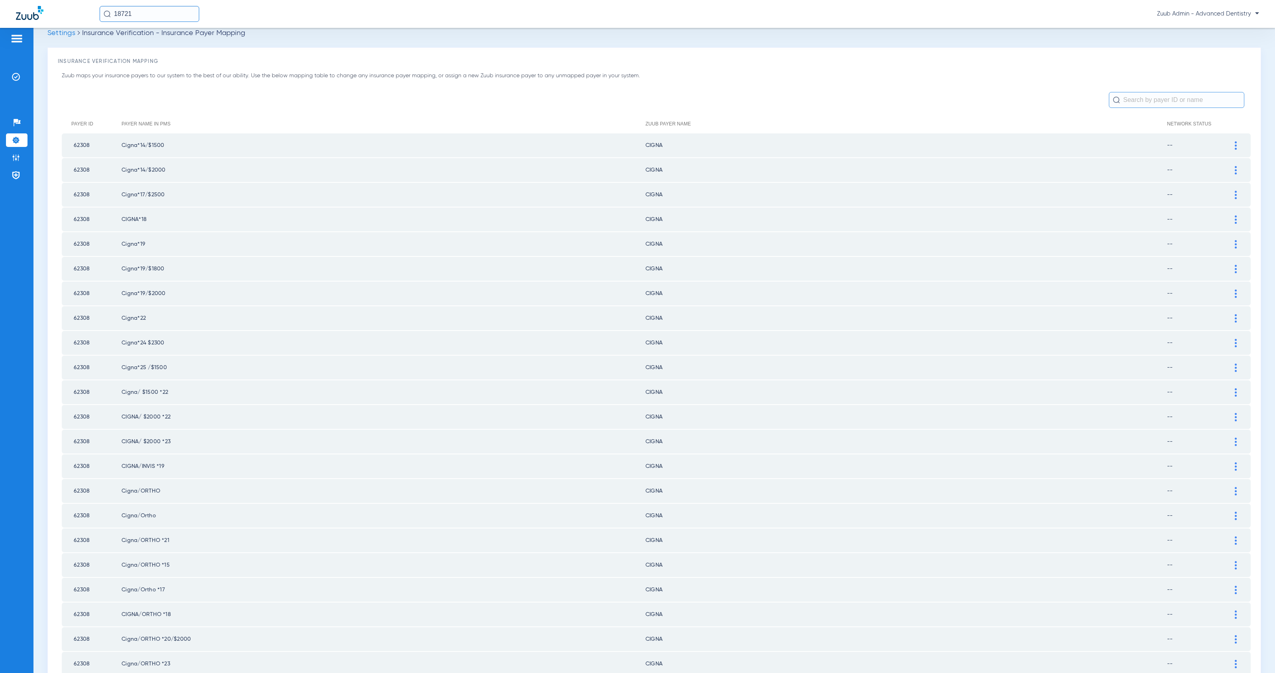
scroll to position [0, 0]
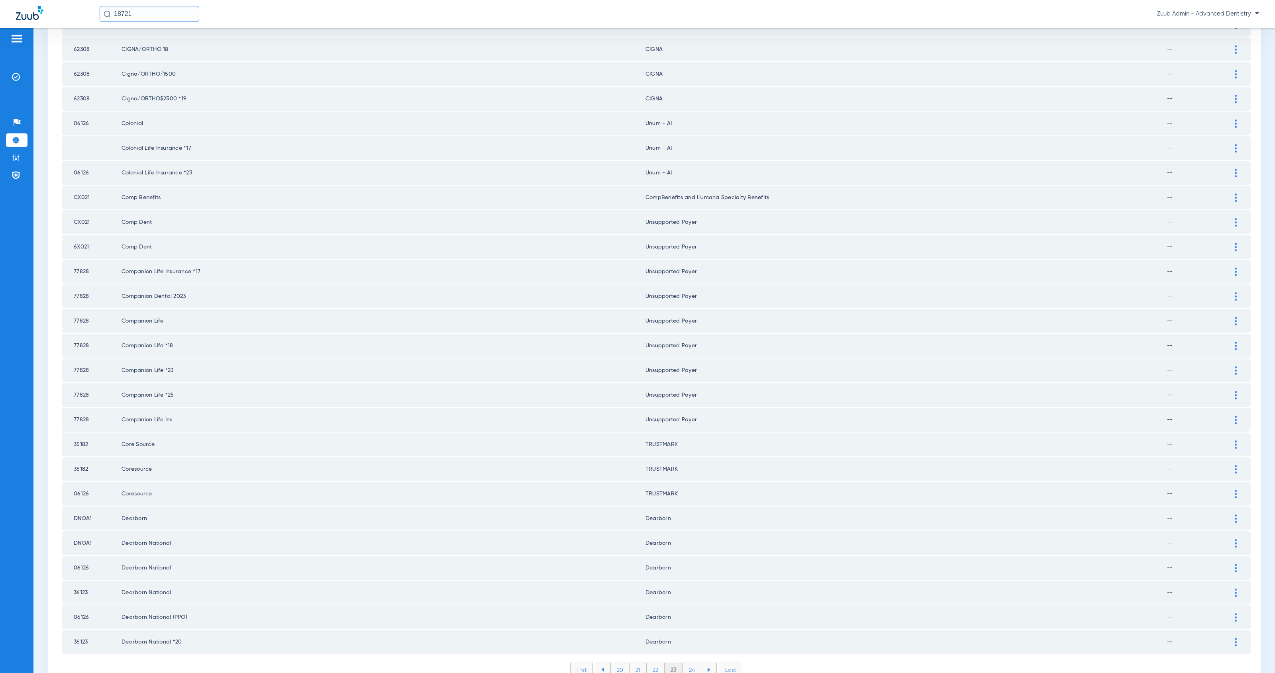
click at [688, 663] on li "24" at bounding box center [692, 670] width 18 height 14
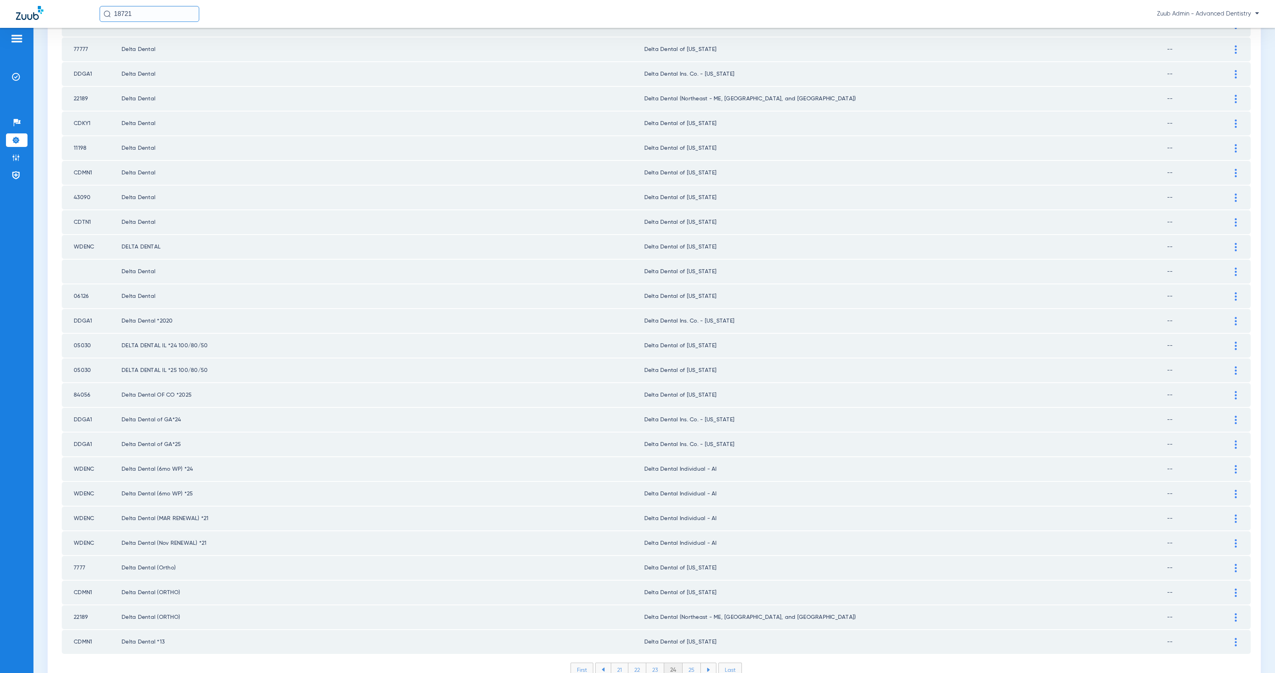
click at [688, 663] on li "25" at bounding box center [691, 670] width 18 height 14
click at [683, 663] on li "26" at bounding box center [692, 670] width 18 height 14
click at [690, 663] on li "27" at bounding box center [693, 670] width 18 height 14
click at [694, 663] on li "28" at bounding box center [692, 670] width 18 height 14
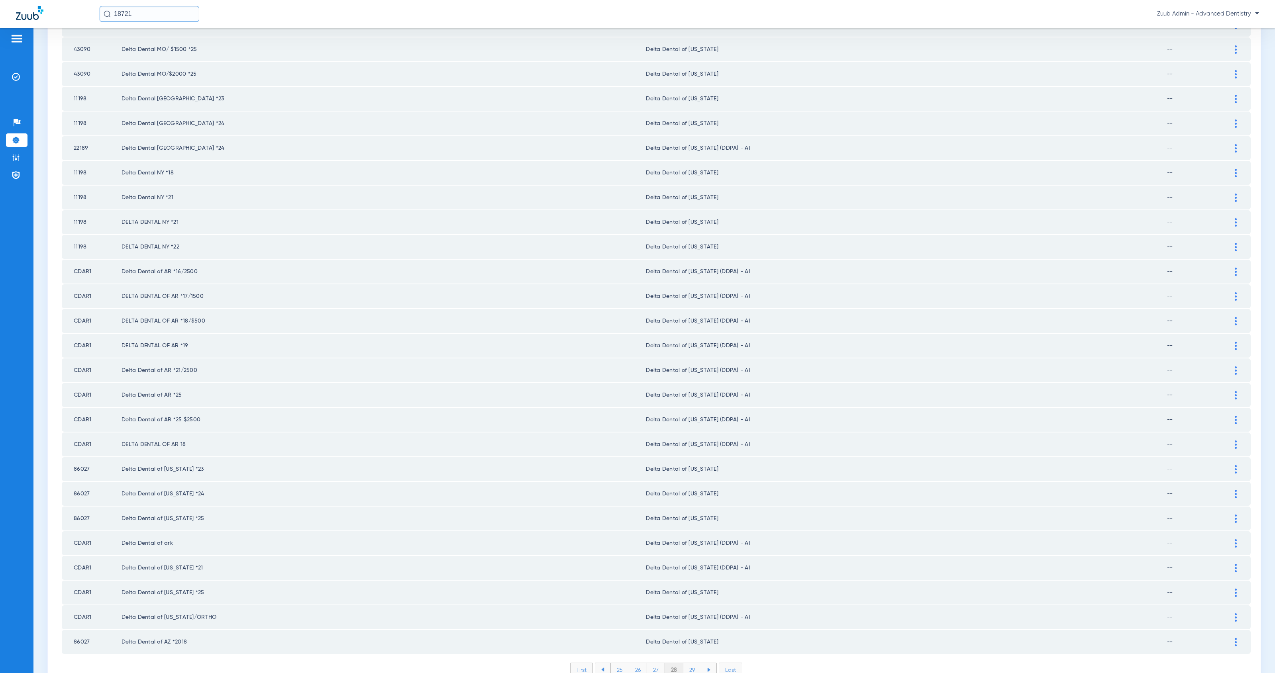
click at [689, 663] on li "29" at bounding box center [692, 670] width 18 height 14
click at [682, 663] on div "First 26 27 28 29 30 Last Items per page: 50 1401 – 1450 of 3738" at bounding box center [656, 676] width 1189 height 26
click at [691, 663] on li "30" at bounding box center [692, 670] width 19 height 14
click at [689, 663] on li "31" at bounding box center [692, 670] width 17 height 14
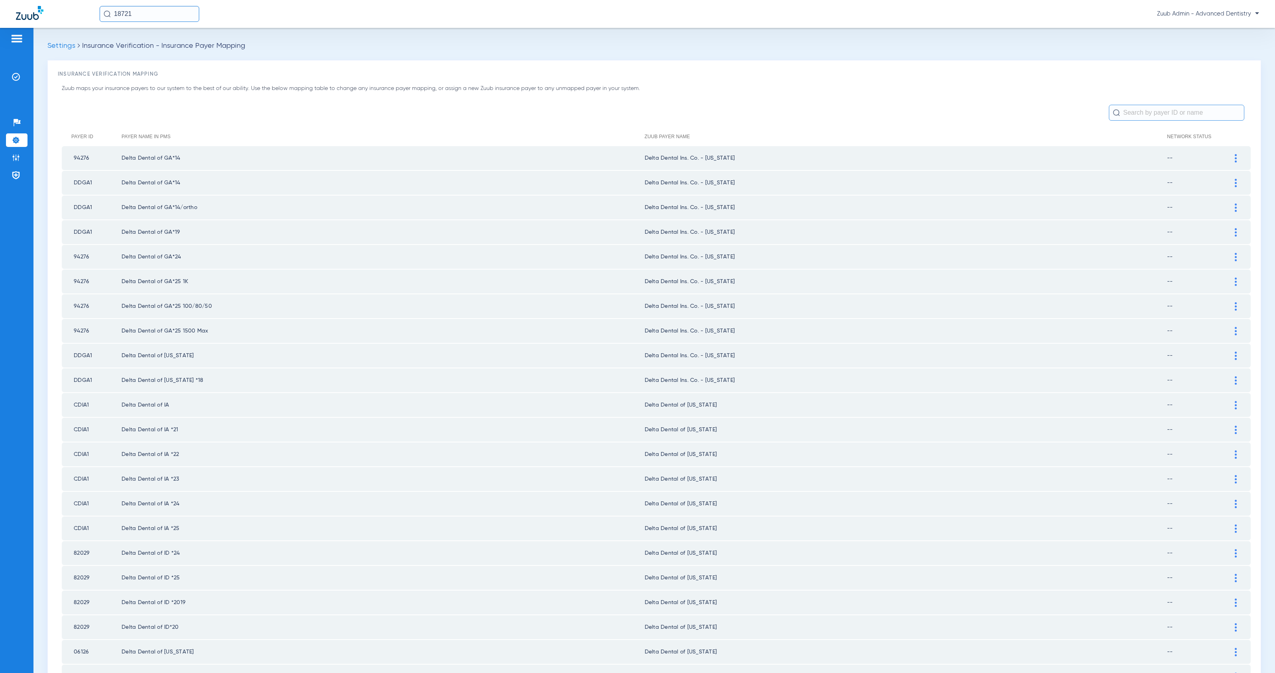
drag, startPoint x: 21, startPoint y: 161, endPoint x: 38, endPoint y: 152, distance: 19.6
click at [21, 161] on li "Admin" at bounding box center [17, 158] width 22 height 14
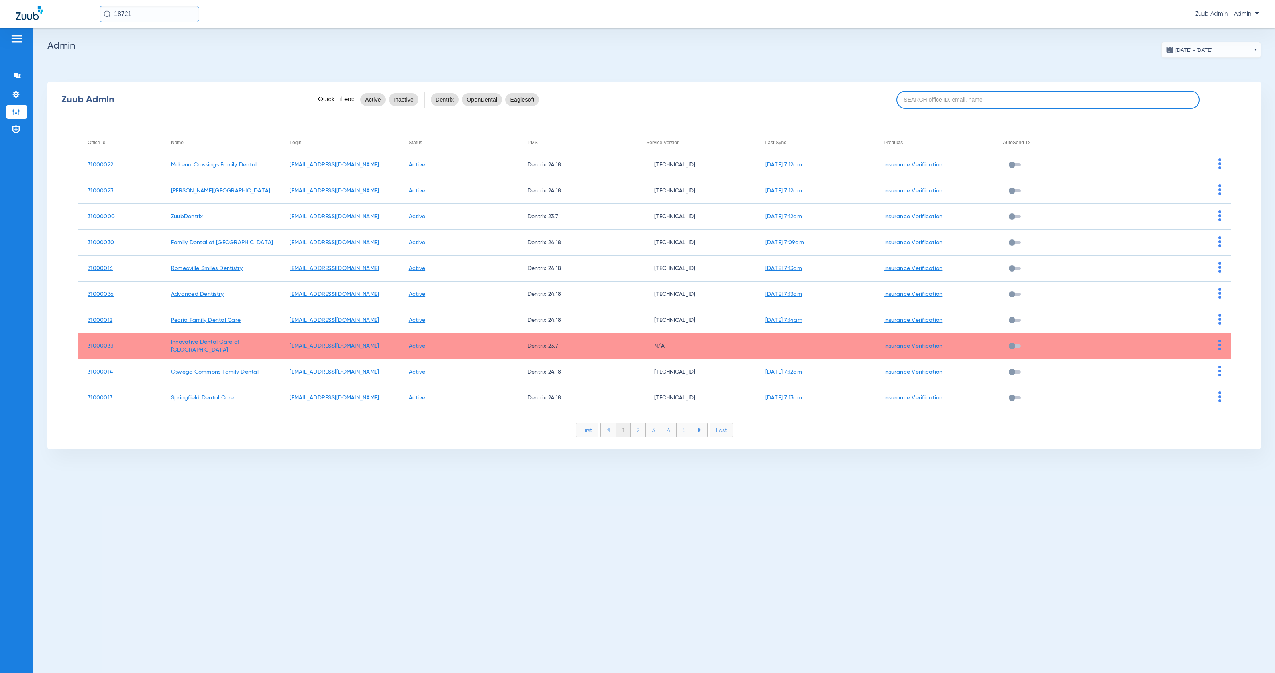
click at [957, 99] on input at bounding box center [1048, 100] width 304 height 18
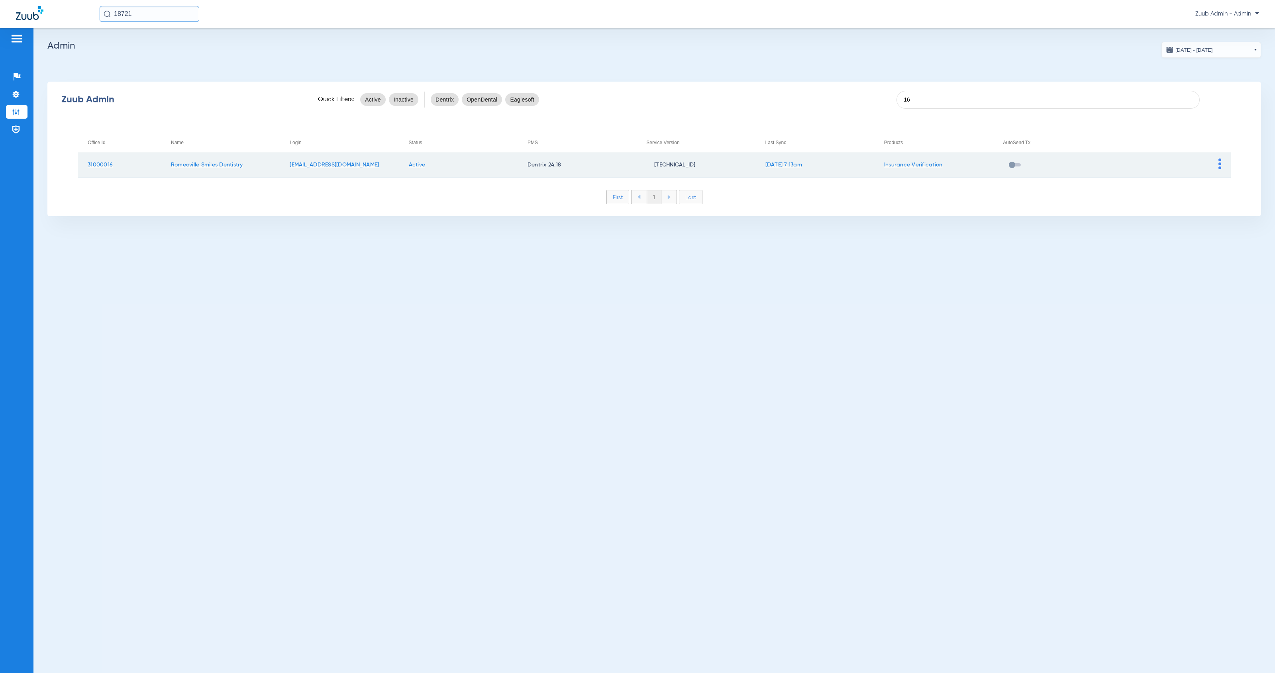
type input "16"
click at [1220, 166] on img at bounding box center [1219, 164] width 3 height 11
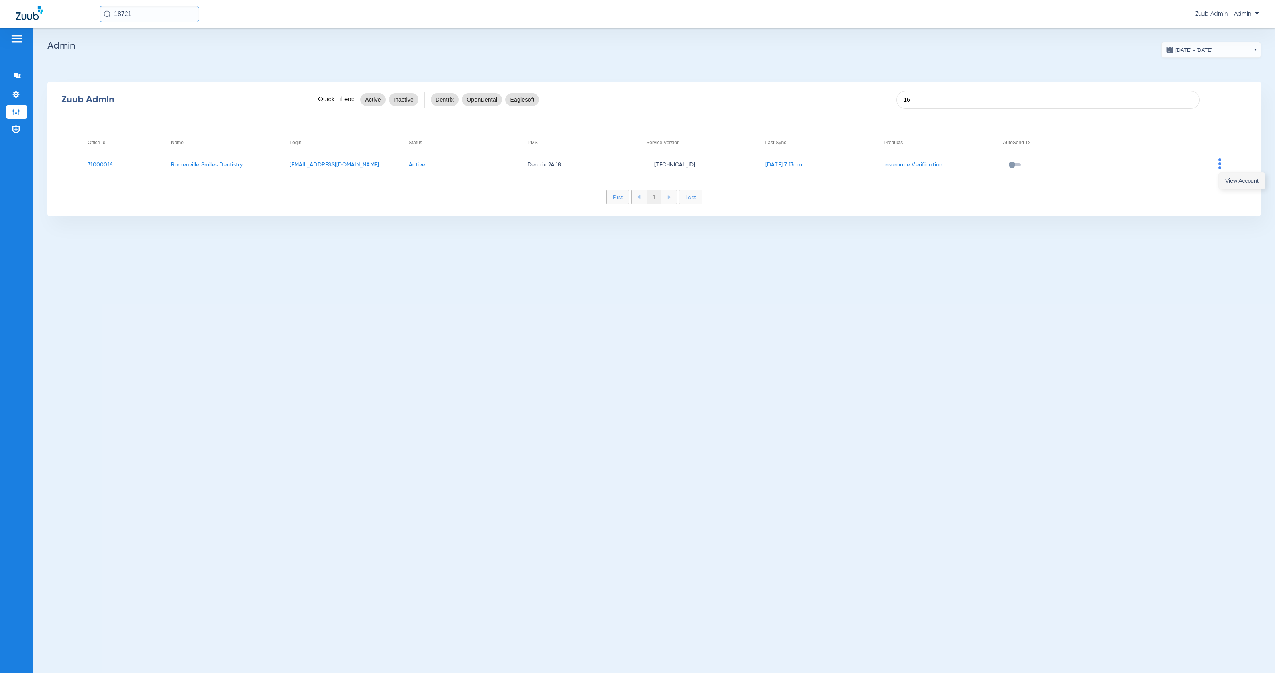
click at [1222, 180] on button "View Account" at bounding box center [1242, 181] width 46 height 16
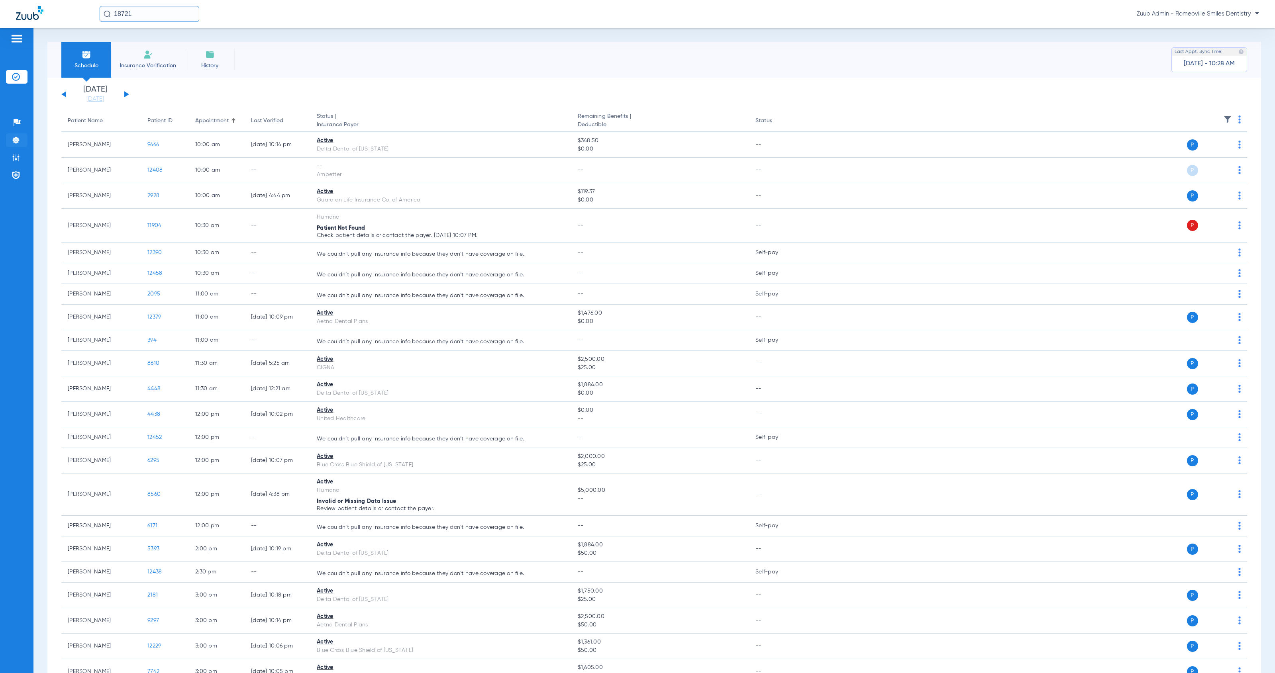
click at [13, 139] on img at bounding box center [16, 140] width 8 height 8
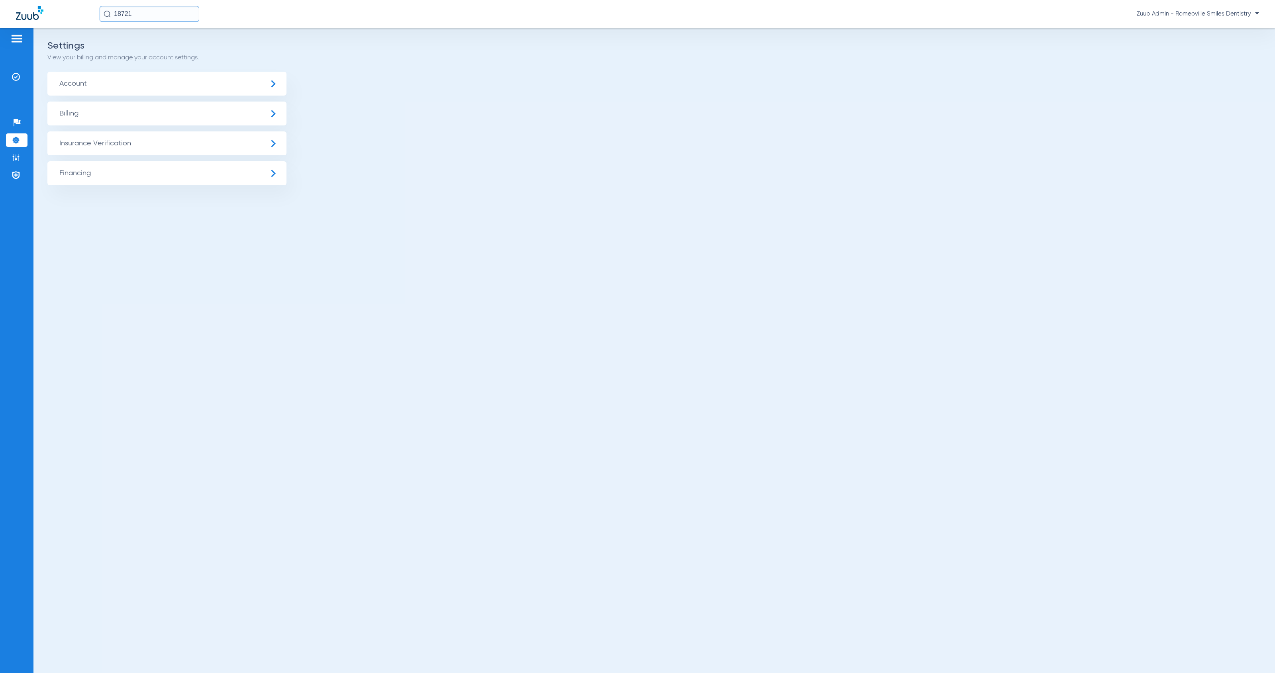
click at [126, 139] on span "Insurance Verification" at bounding box center [166, 143] width 239 height 24
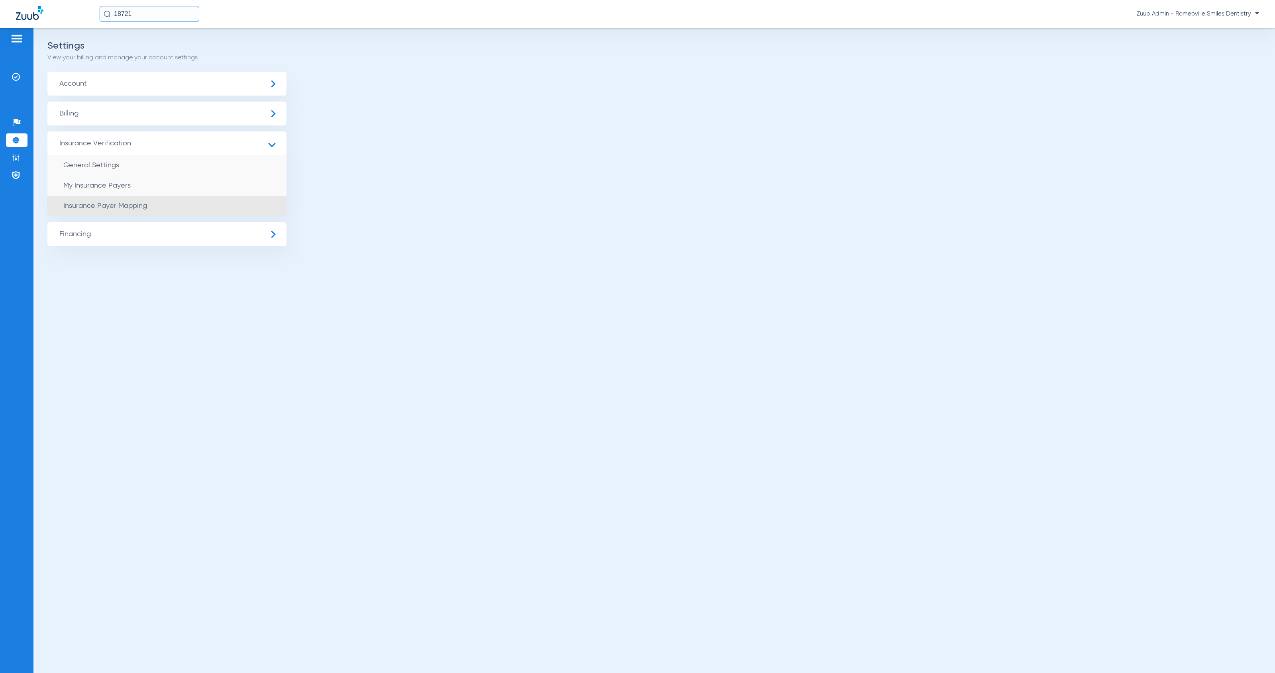
click at [186, 197] on li "Insurance Payer Mapping" at bounding box center [166, 206] width 239 height 20
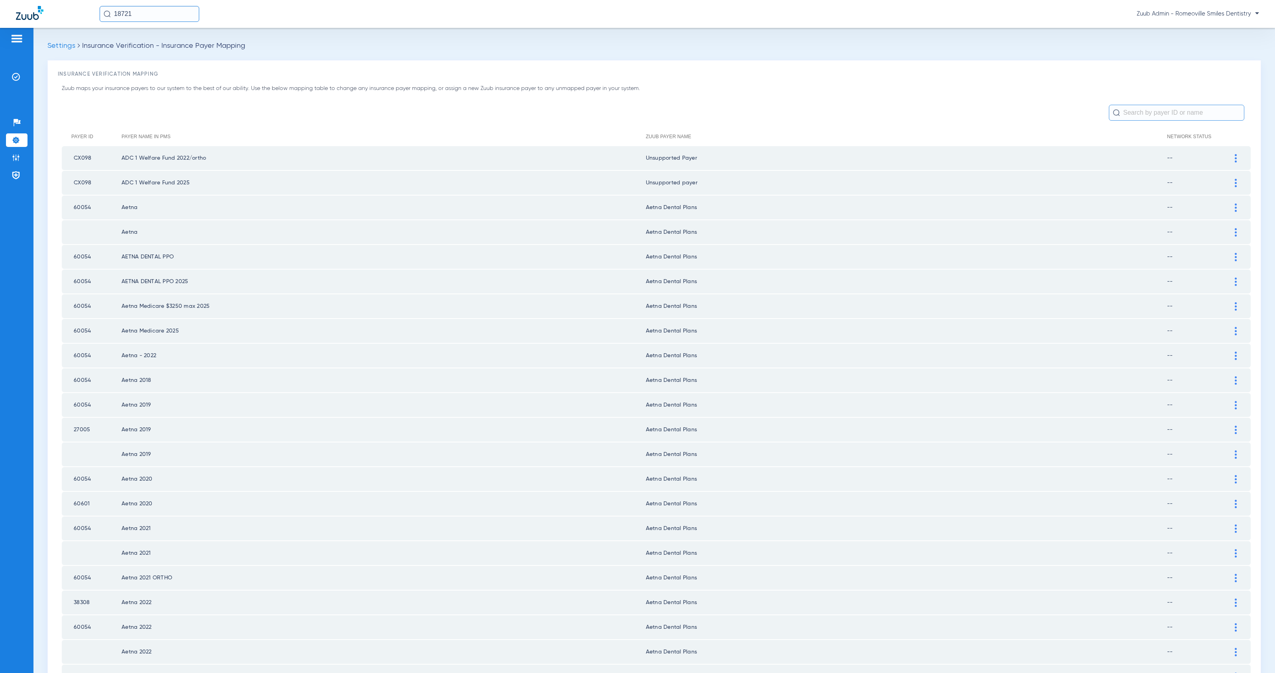
scroll to position [726, 0]
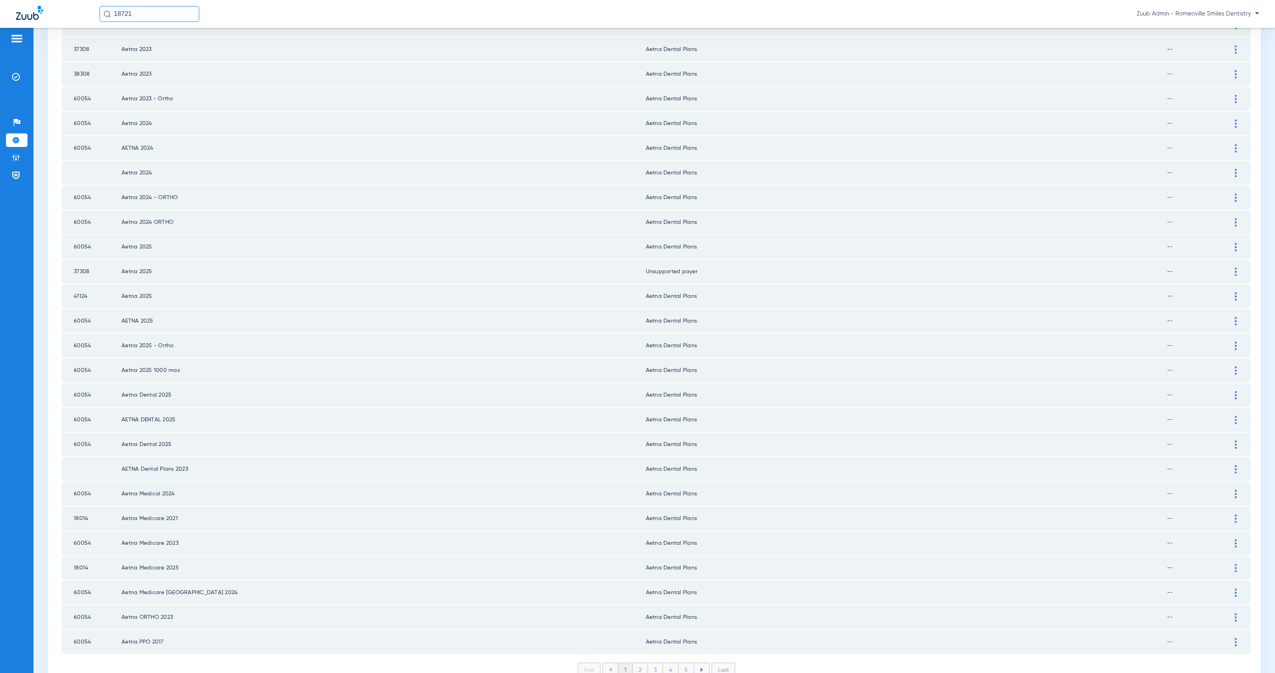
click at [1229, 268] on div at bounding box center [1236, 272] width 14 height 8
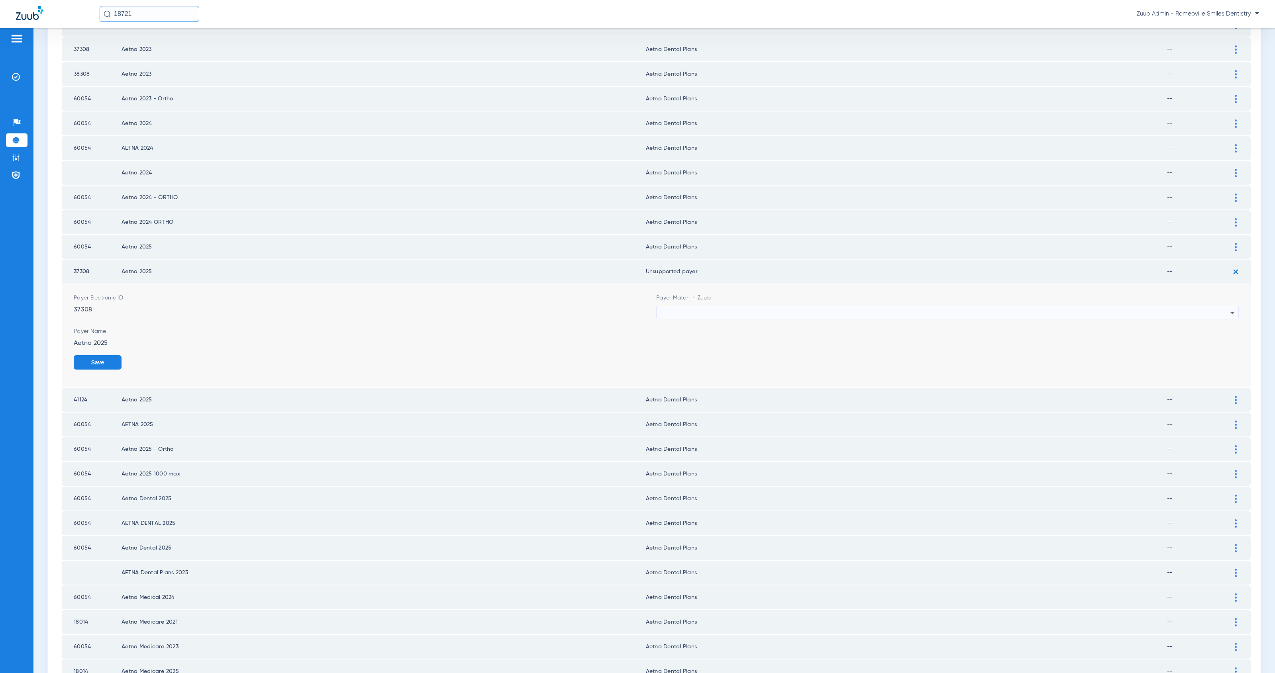
click at [799, 306] on div at bounding box center [945, 313] width 570 height 14
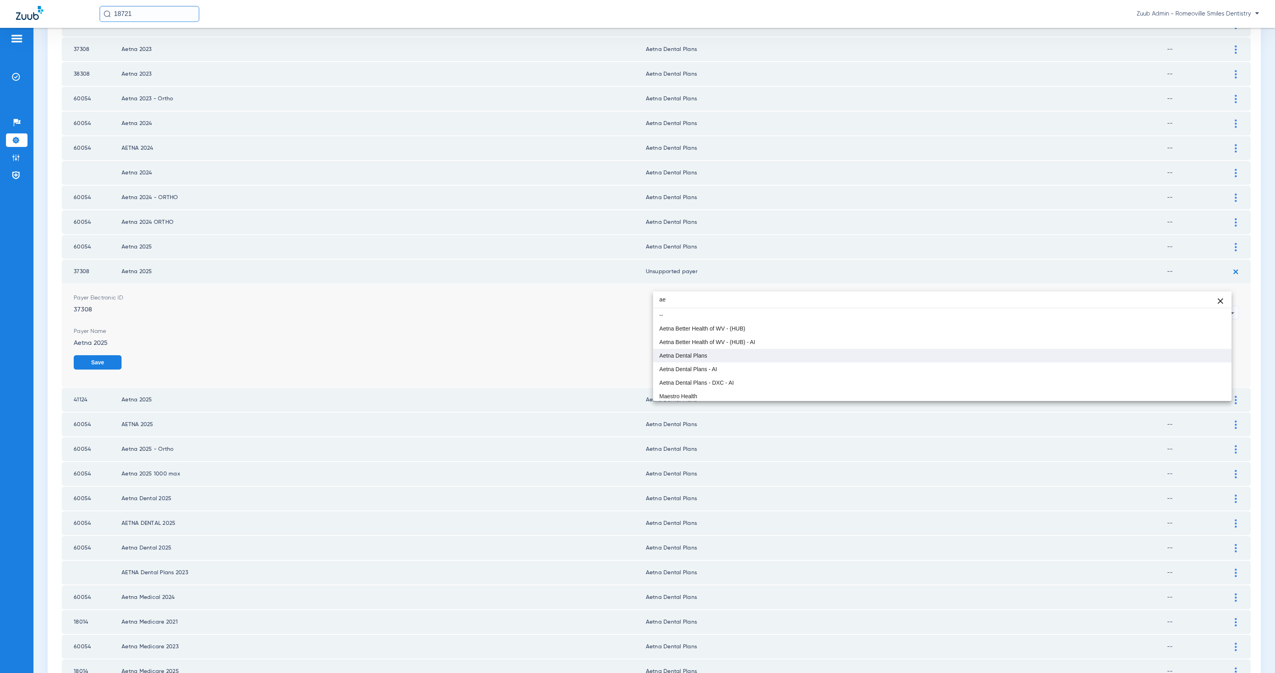
type input "ae"
drag, startPoint x: 756, startPoint y: 356, endPoint x: 768, endPoint y: 357, distance: 12.1
click at [756, 356] on mat-option "Aetna Dental Plans" at bounding box center [942, 356] width 578 height 14
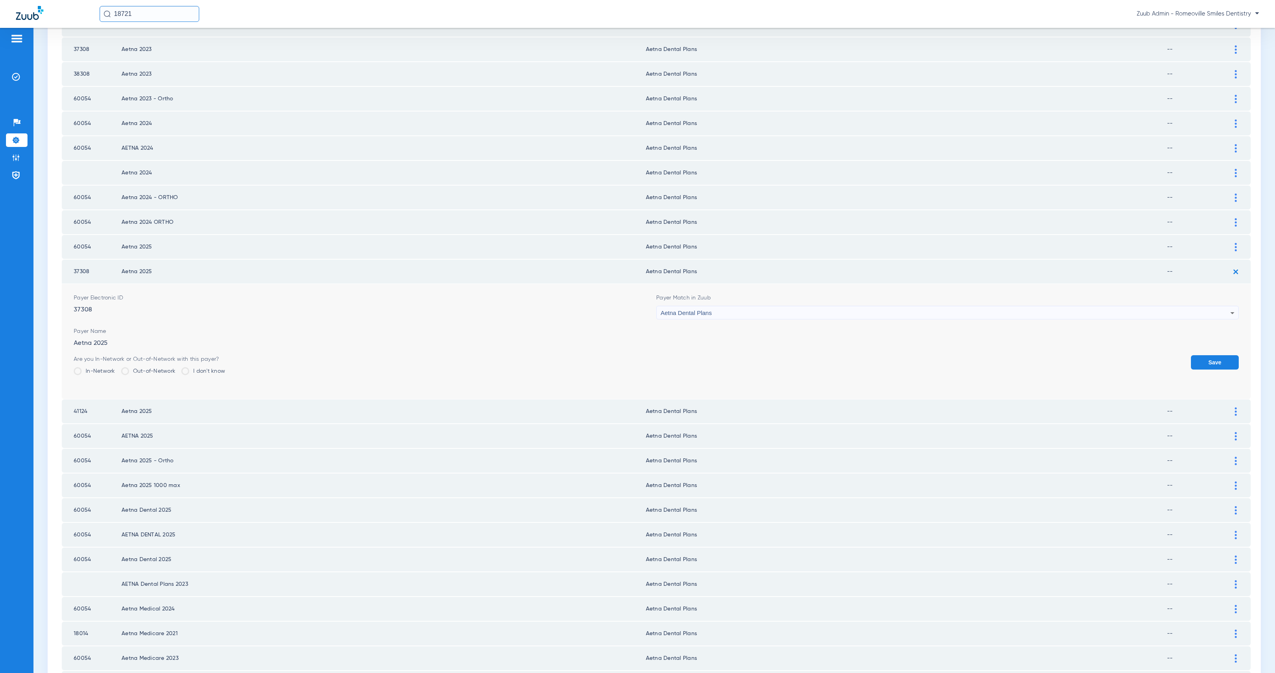
click at [1203, 355] on button "Save" at bounding box center [1215, 362] width 48 height 14
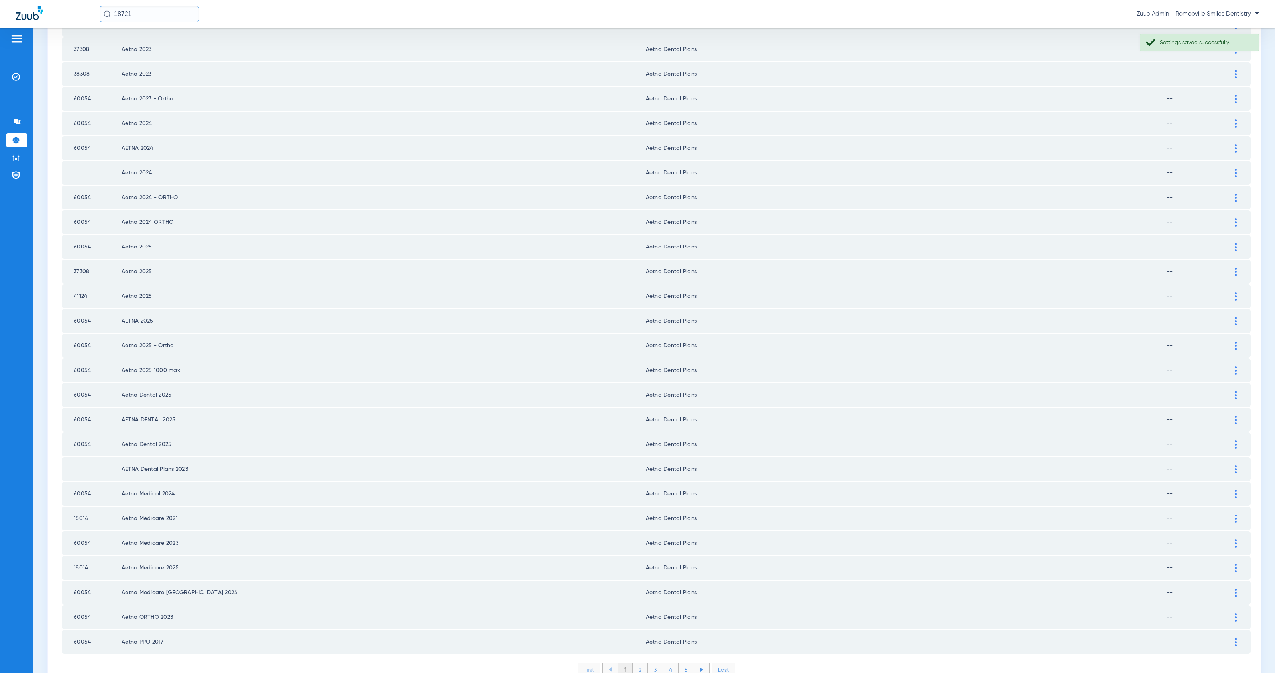
click at [637, 663] on li "2" at bounding box center [640, 670] width 15 height 14
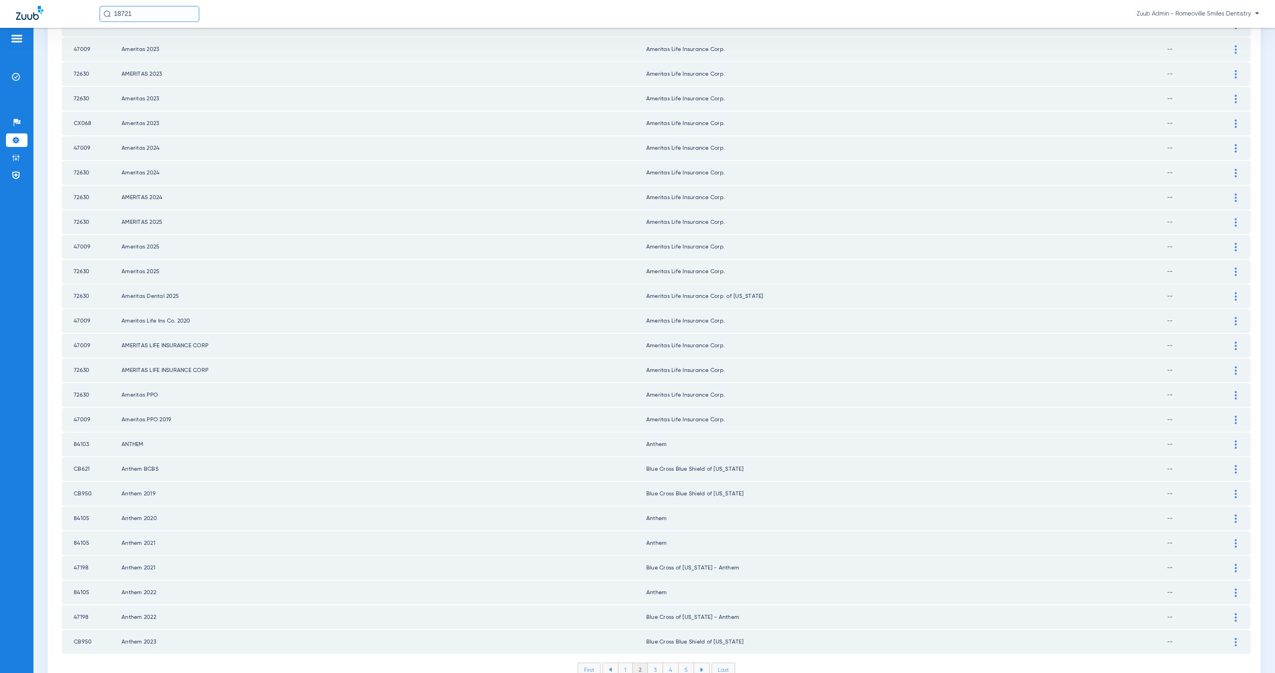
click at [651, 663] on li "3" at bounding box center [655, 670] width 15 height 14
click at [667, 663] on li "4" at bounding box center [671, 670] width 16 height 14
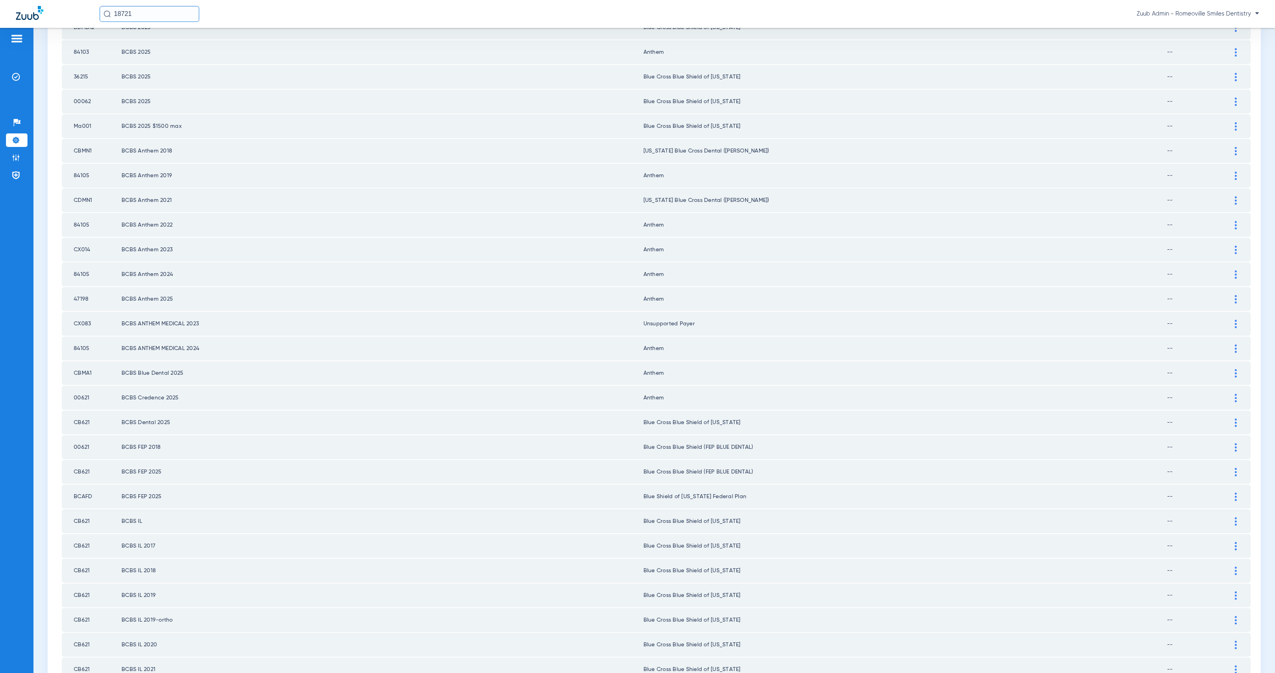
scroll to position [0, 0]
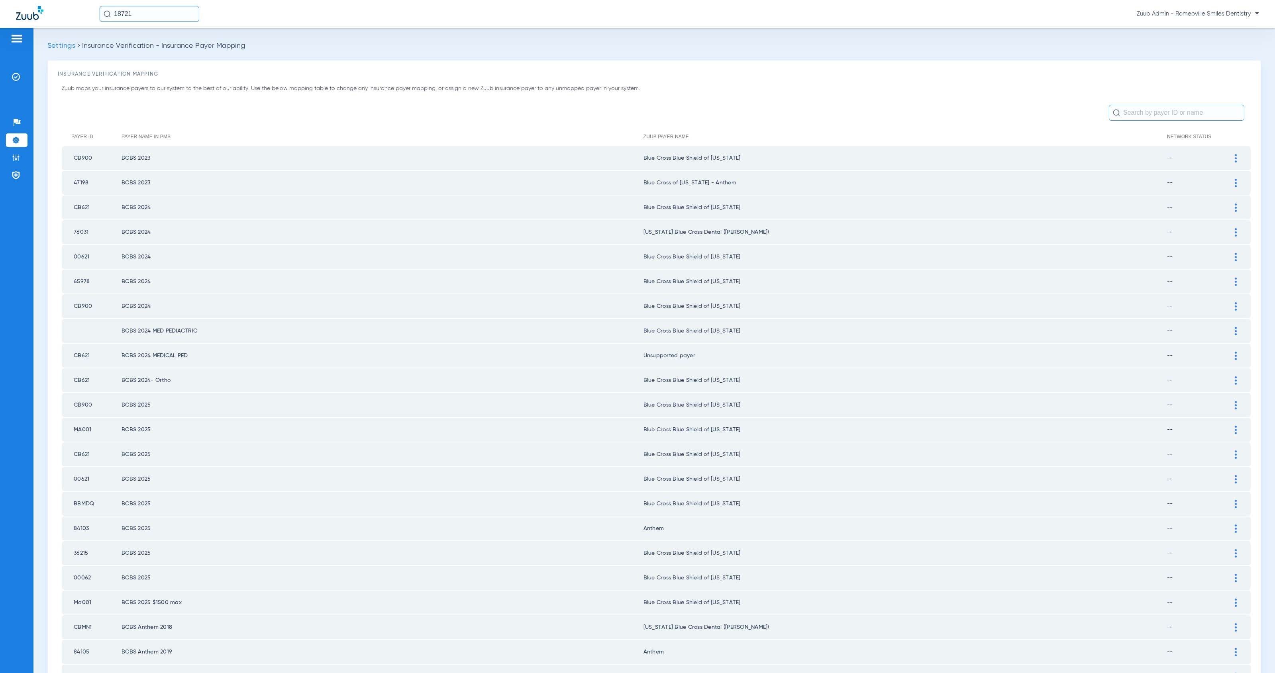
click at [1146, 109] on input "text" at bounding box center [1176, 113] width 135 height 16
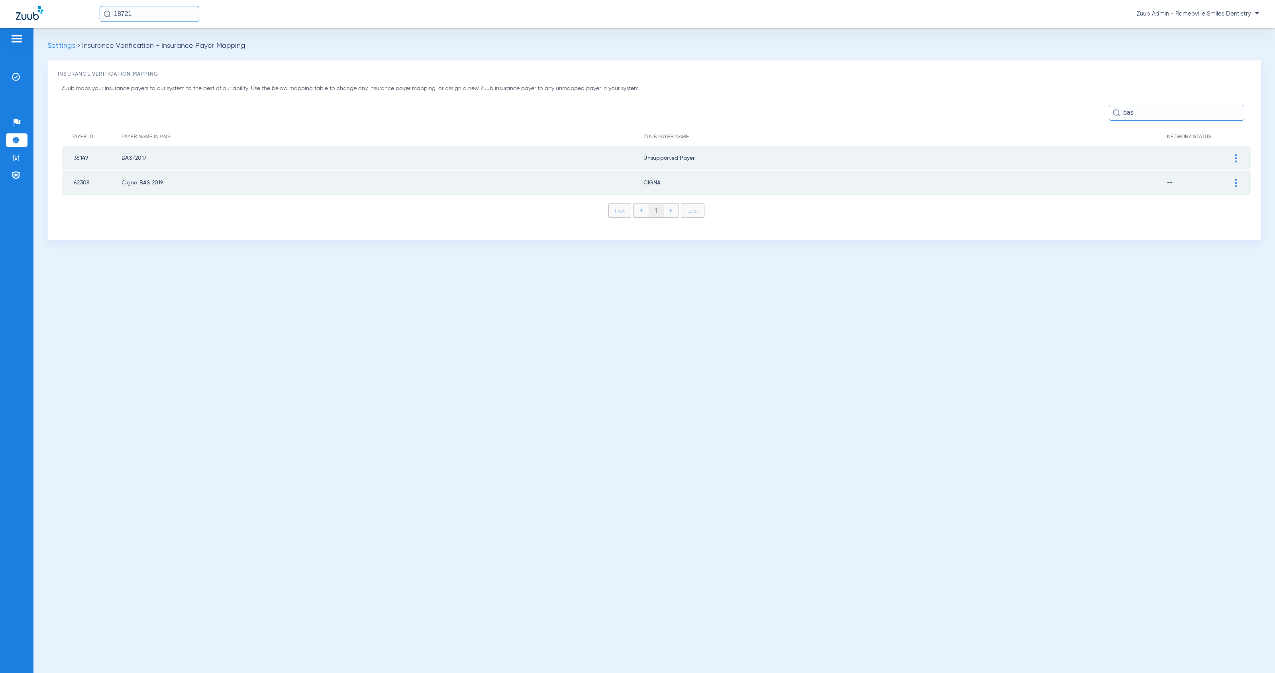
type input "bas"
click at [1238, 157] on div at bounding box center [1236, 158] width 14 height 8
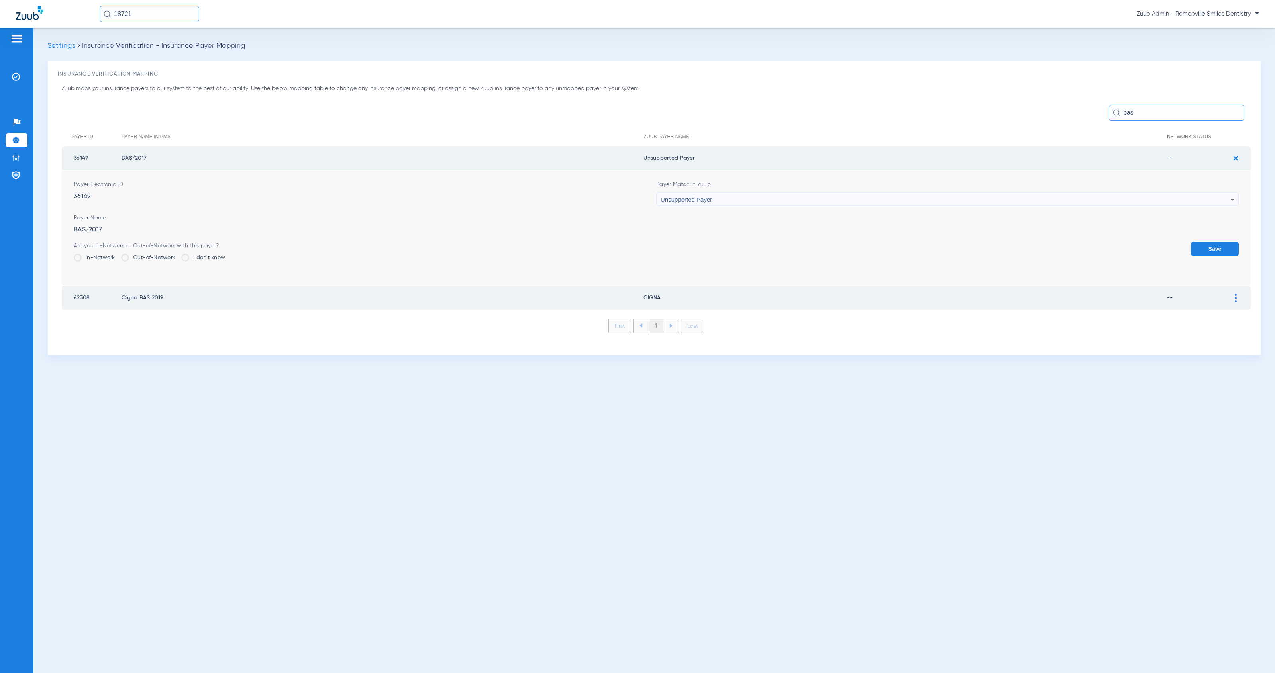
click at [772, 198] on div "Unsupported Payer" at bounding box center [945, 200] width 570 height 14
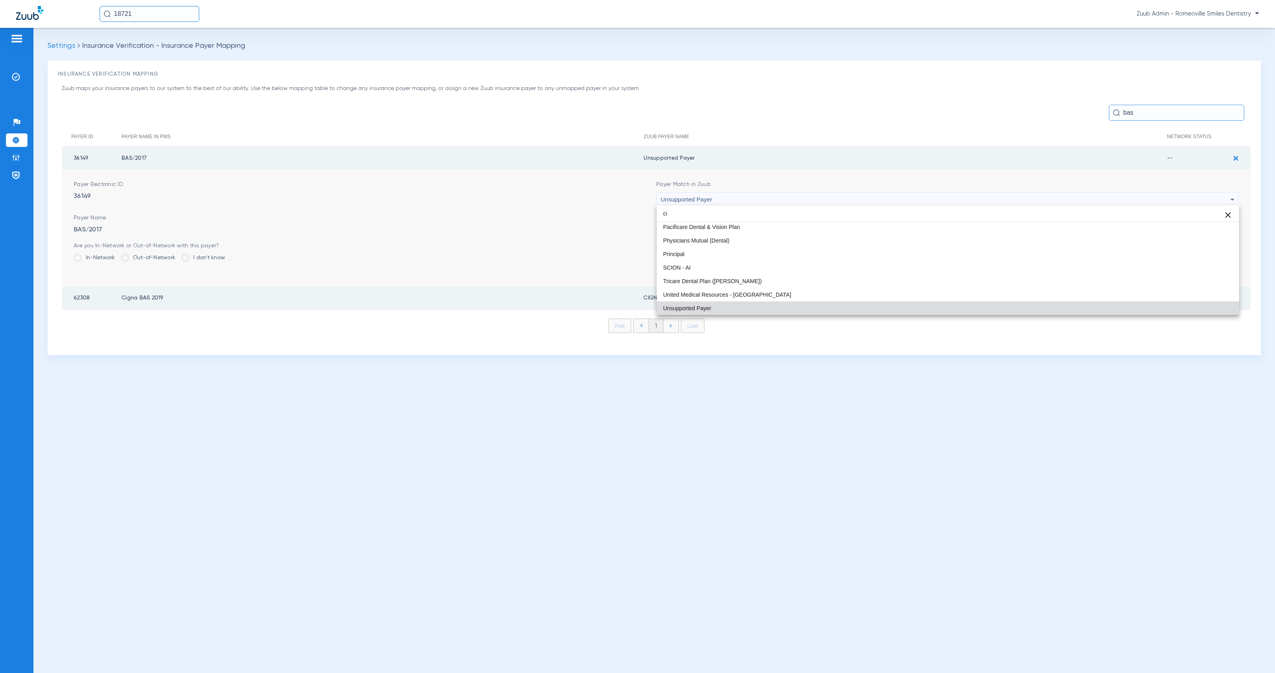
scroll to position [15, 0]
type input "cigna"
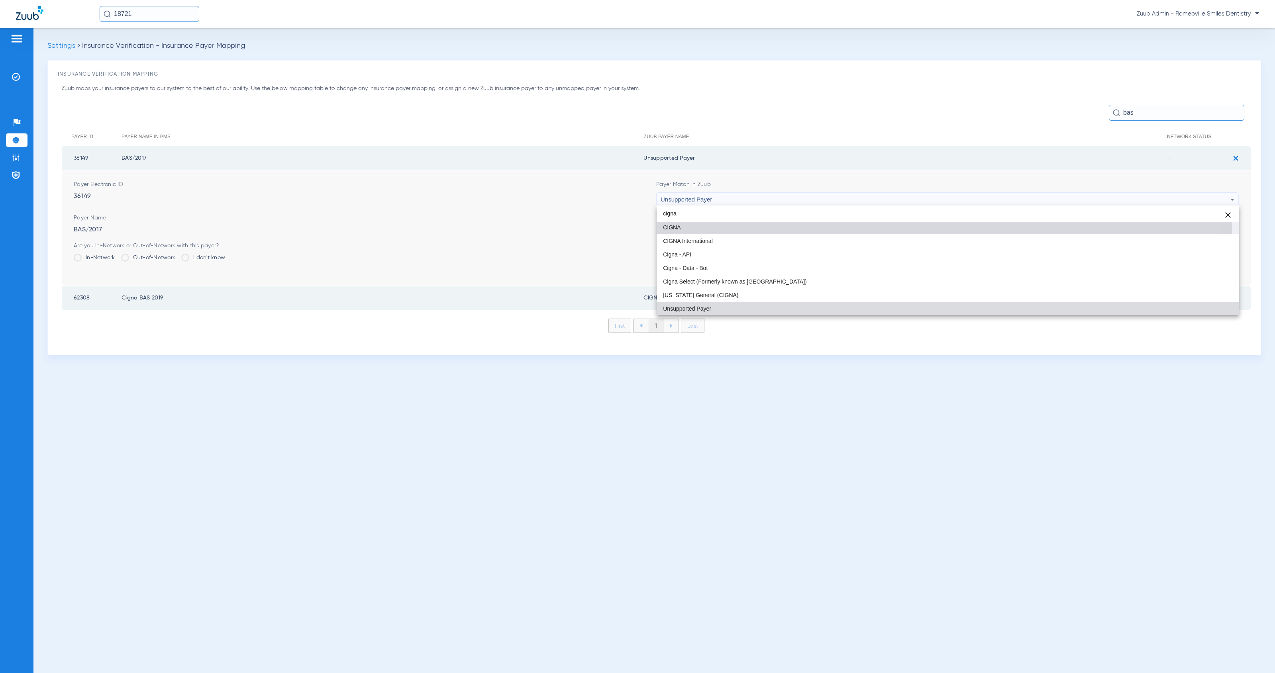
click at [771, 231] on mat-option "CIGNA" at bounding box center [947, 228] width 582 height 14
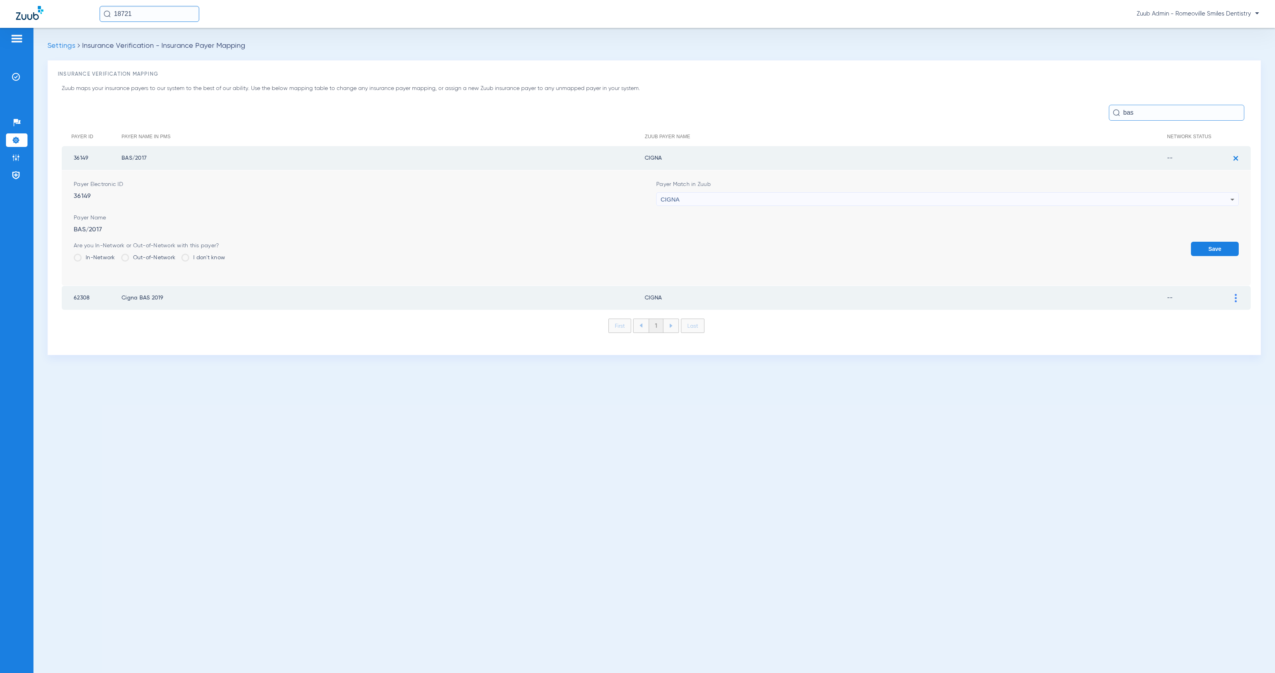
click at [1210, 249] on button "Save" at bounding box center [1215, 249] width 48 height 14
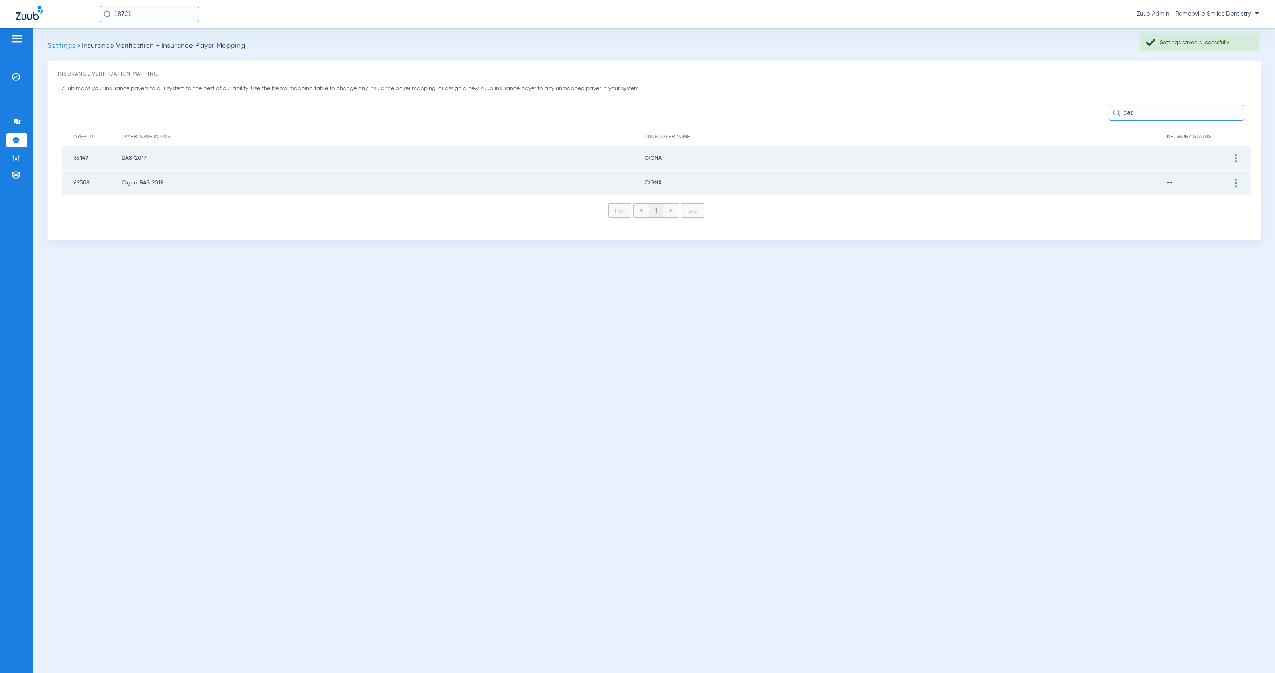
drag, startPoint x: 1148, startPoint y: 116, endPoint x: 1115, endPoint y: 114, distance: 33.1
click at [1115, 114] on div "bas" at bounding box center [1176, 113] width 135 height 16
type input "b"
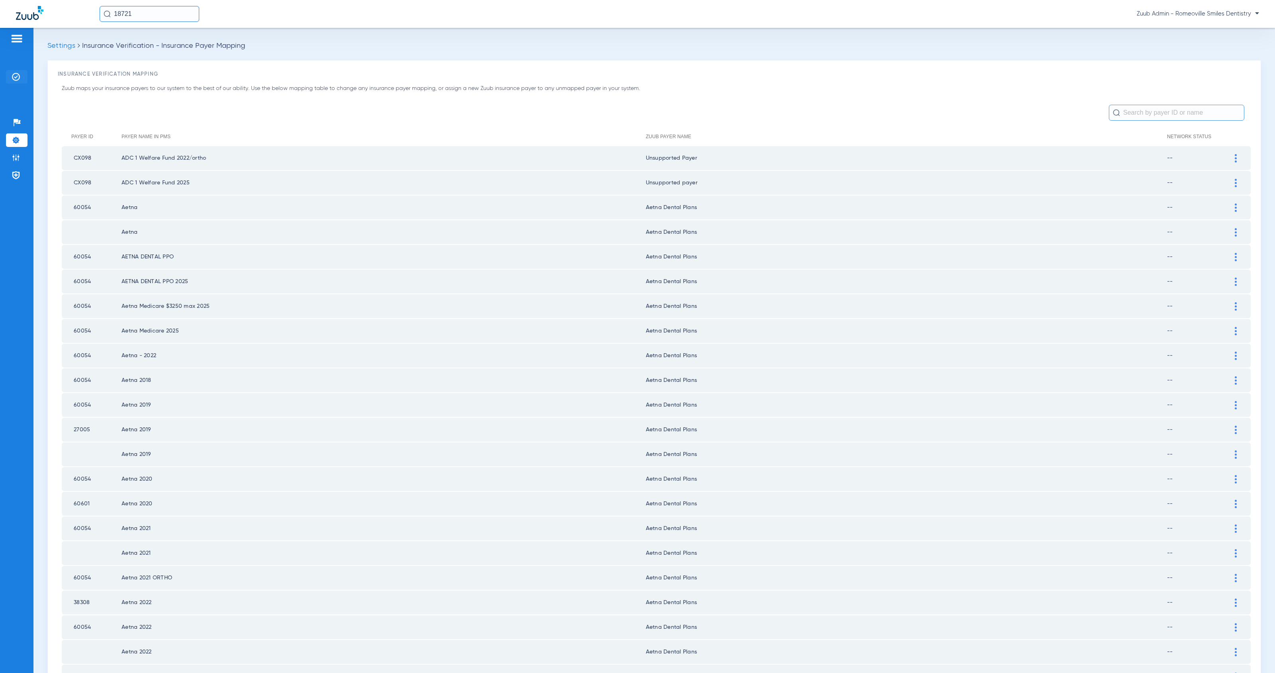
click at [16, 79] on img at bounding box center [16, 77] width 8 height 8
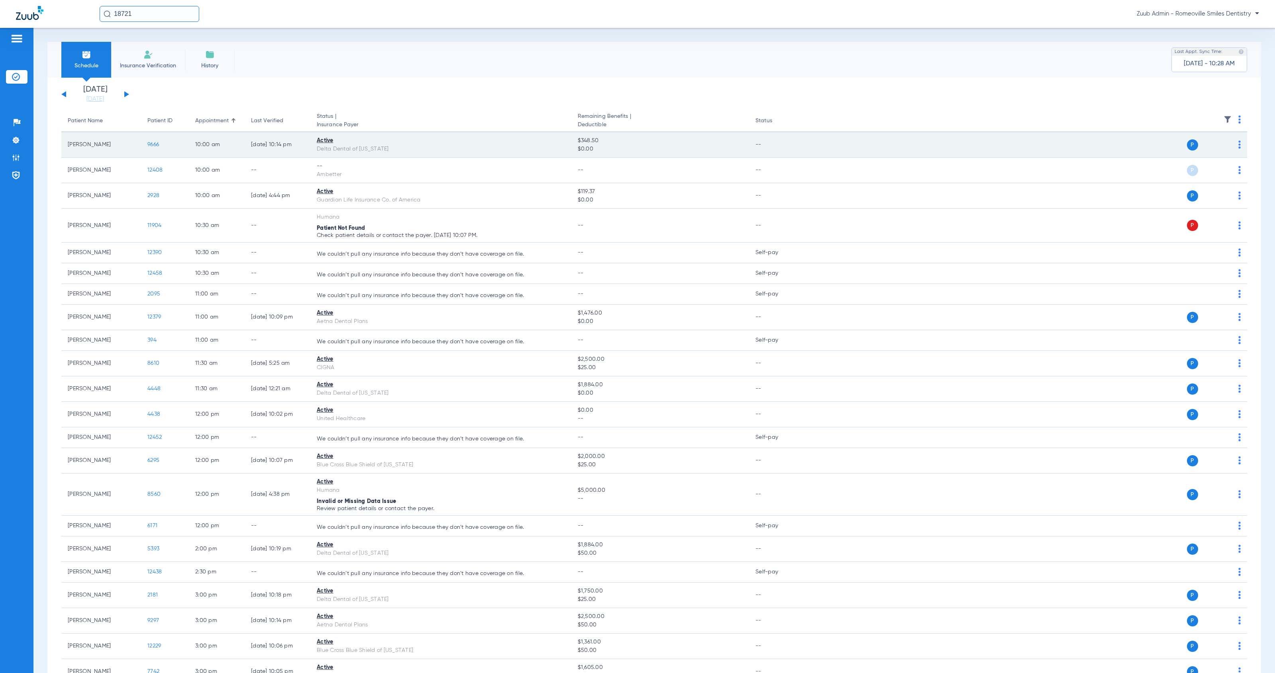
click at [152, 145] on span "9666" at bounding box center [153, 145] width 12 height 6
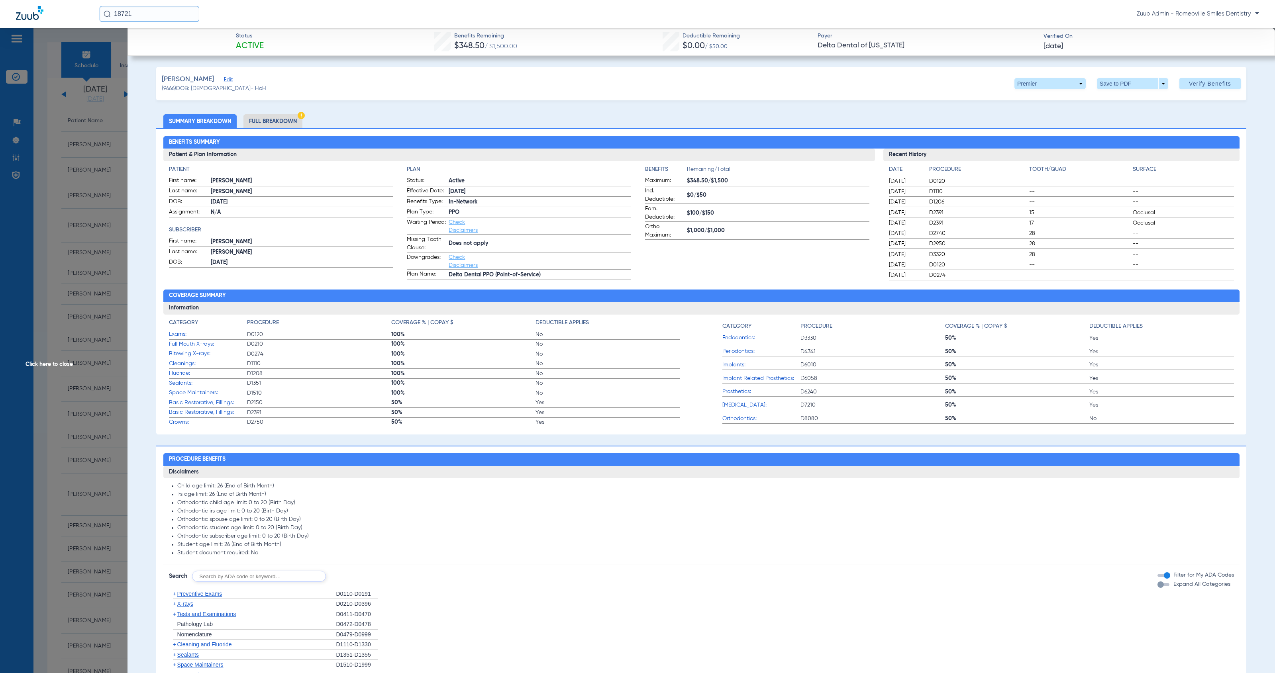
click at [275, 117] on li "Full Breakdown" at bounding box center [272, 121] width 59 height 14
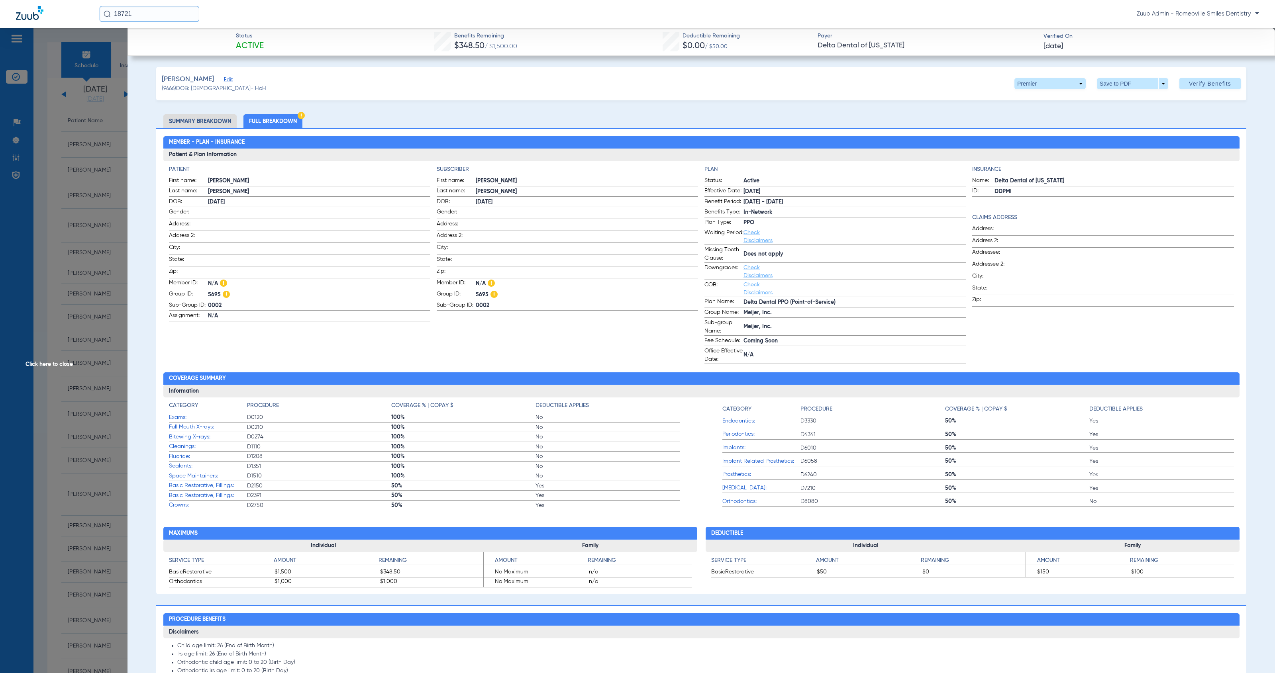
click at [224, 80] on span "Edit" at bounding box center [227, 81] width 7 height 8
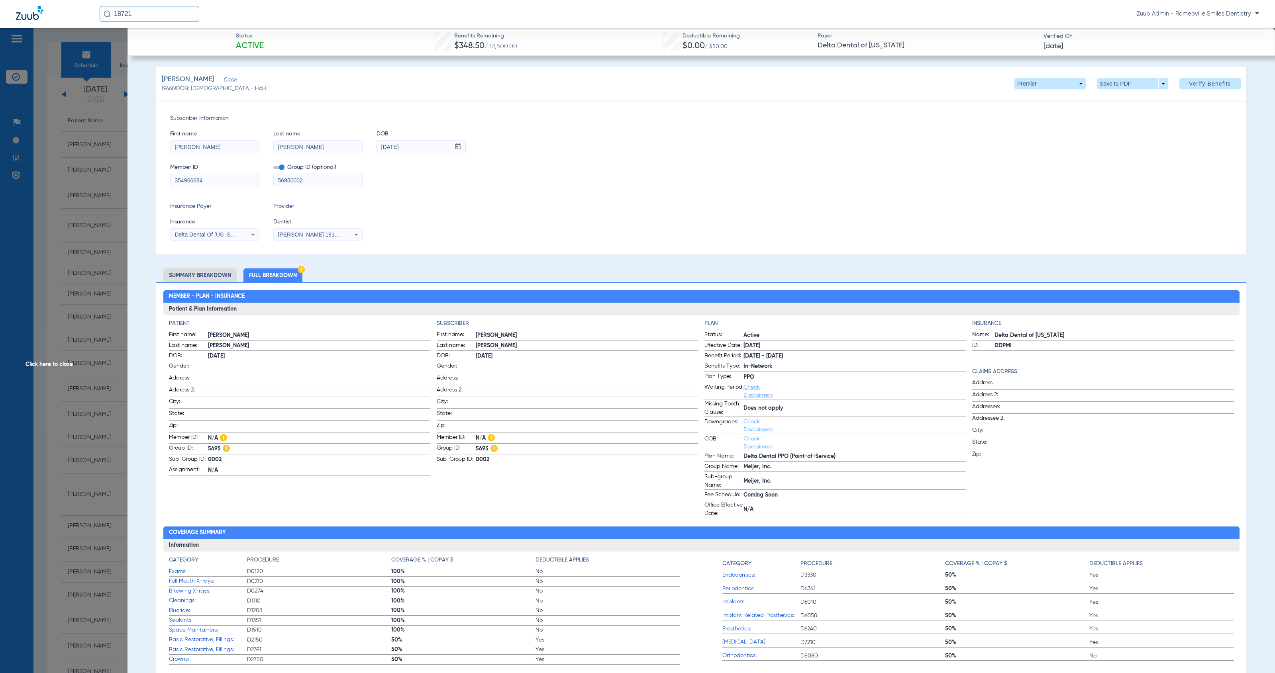
click at [213, 180] on input "354966684" at bounding box center [214, 180] width 88 height 13
drag, startPoint x: 411, startPoint y: 147, endPoint x: 368, endPoint y: 147, distance: 43.0
click at [368, 147] on div "First name [PERSON_NAME] Last name [PERSON_NAME] mm / dd / yyyy [DATE]" at bounding box center [701, 138] width 1062 height 31
drag, startPoint x: 298, startPoint y: 147, endPoint x: 265, endPoint y: 144, distance: 33.2
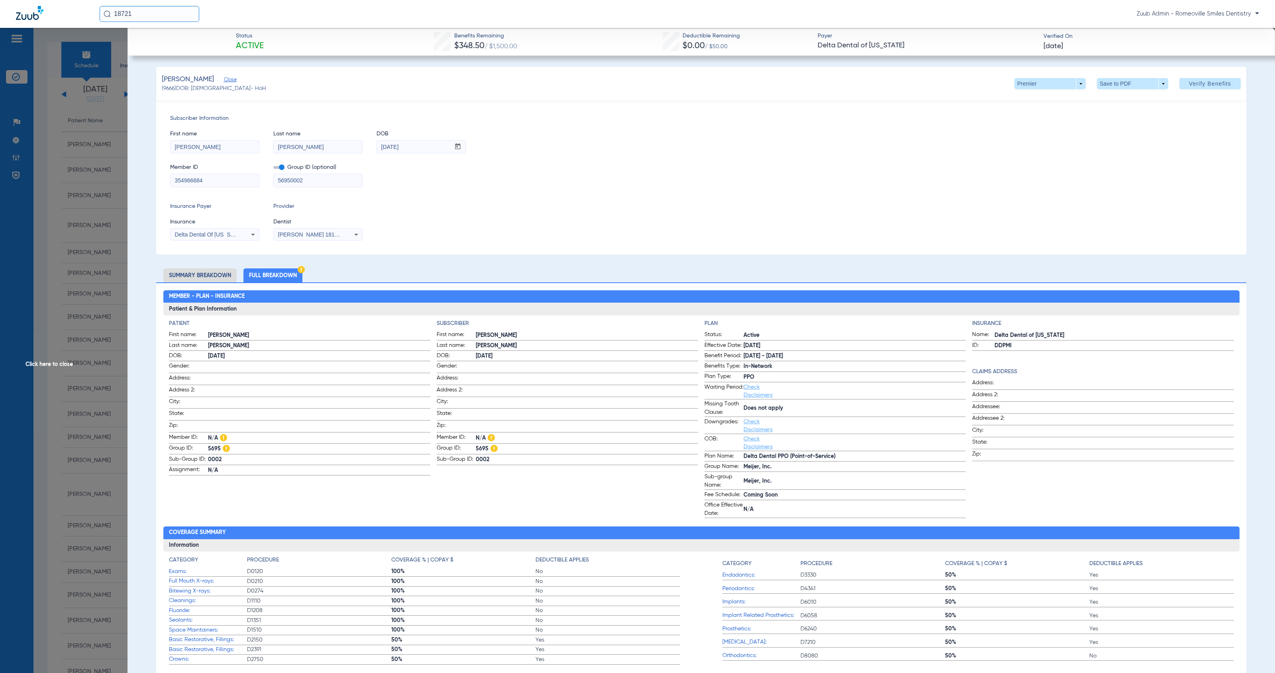
click at [265, 144] on div "First name [PERSON_NAME] Last name [PERSON_NAME] mm / dd / yyyy [DATE]" at bounding box center [701, 138] width 1062 height 31
click at [45, 363] on span "Click here to close" at bounding box center [63, 364] width 127 height 673
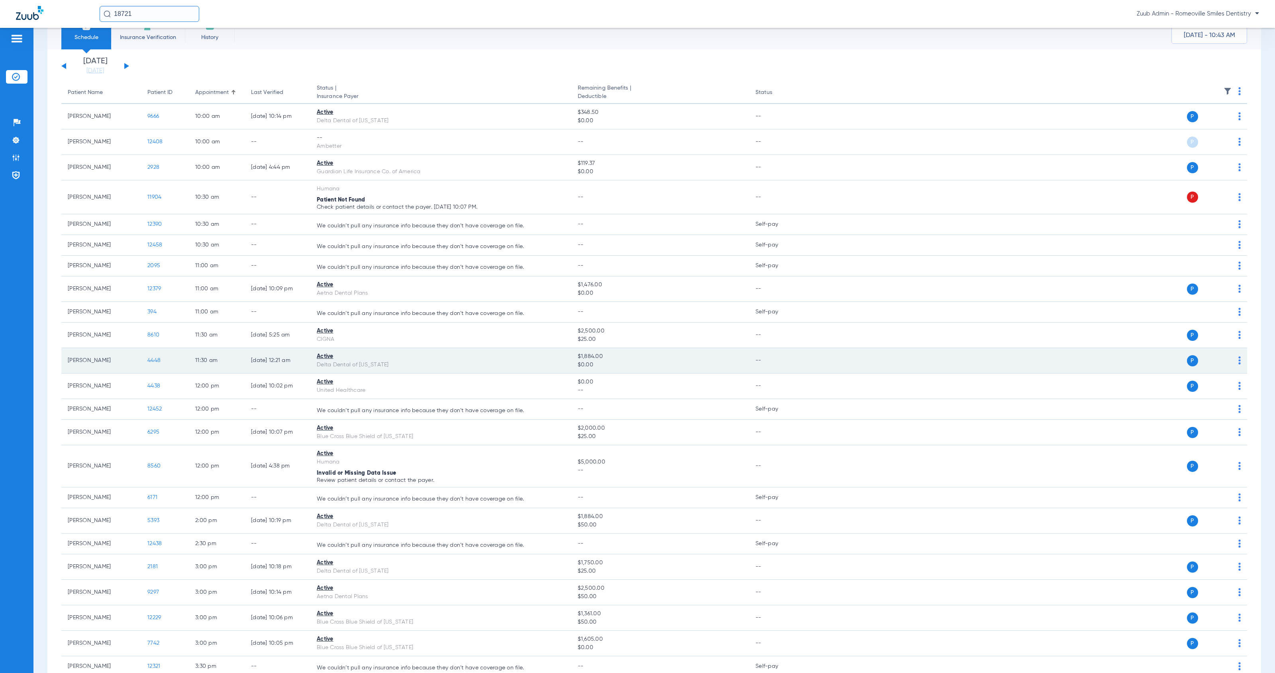
scroll to position [30, 0]
click at [157, 360] on span "4448" at bounding box center [153, 359] width 13 height 6
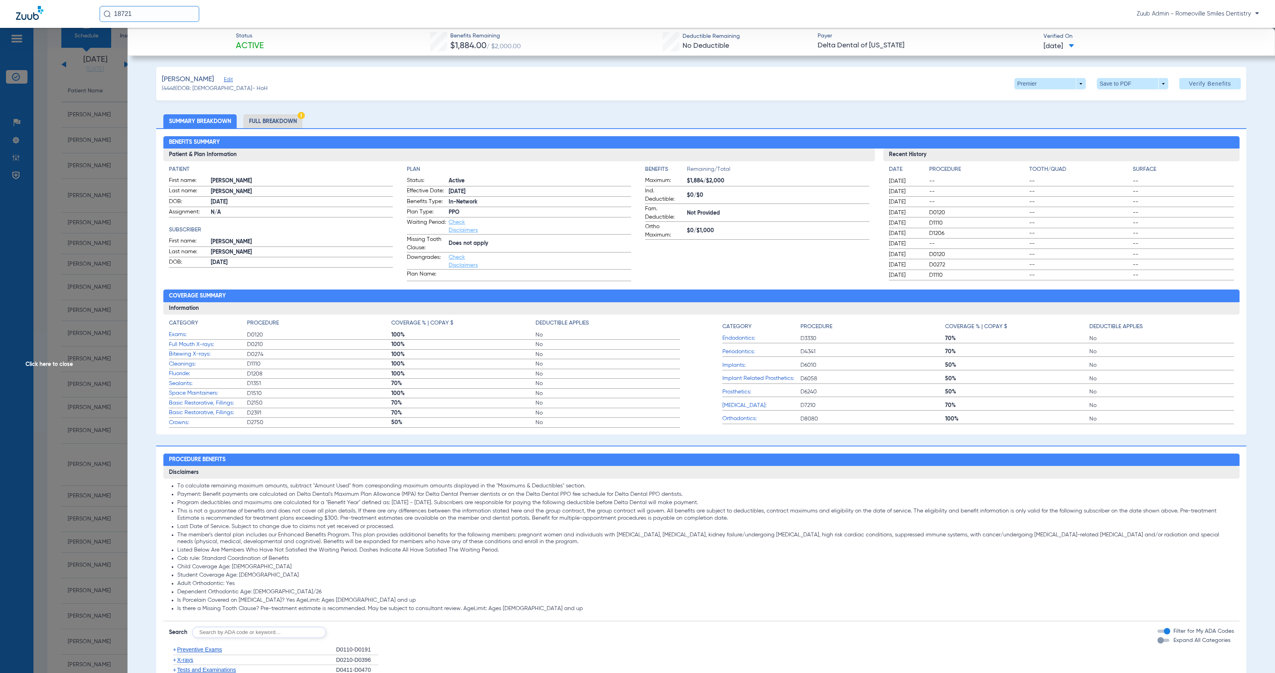
click at [224, 81] on span "Edit" at bounding box center [227, 81] width 7 height 8
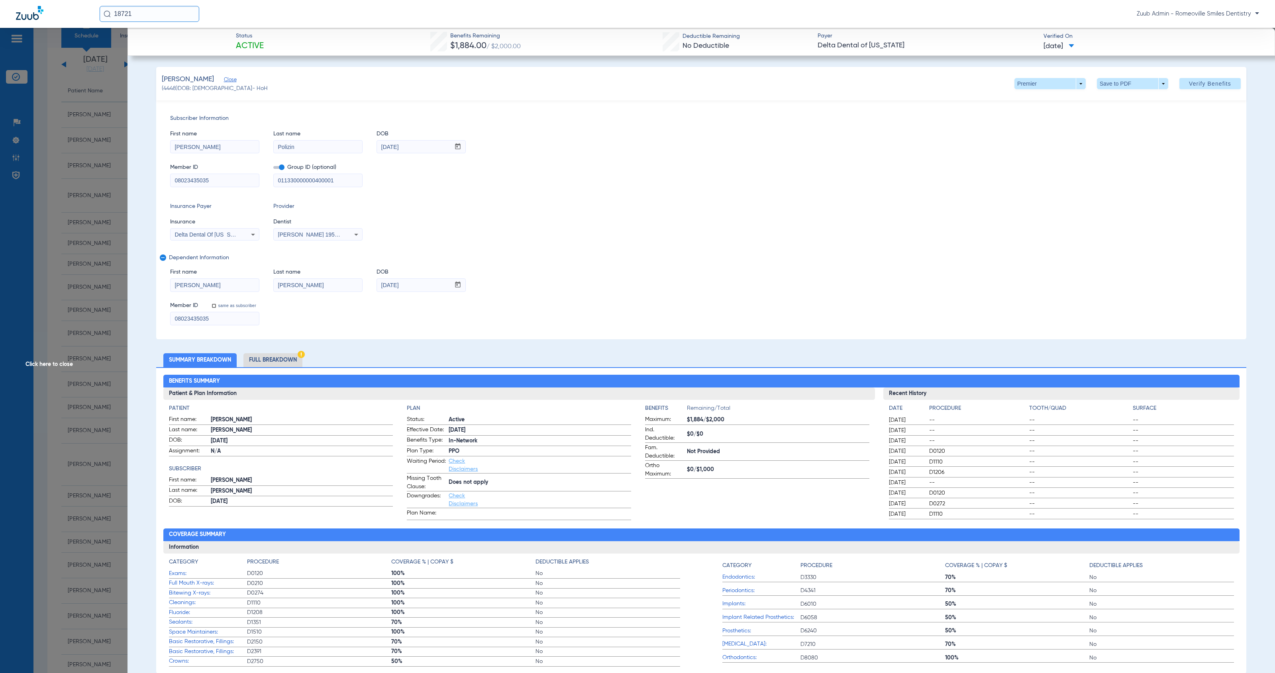
drag, startPoint x: 214, startPoint y: 180, endPoint x: 152, endPoint y: 177, distance: 61.8
drag, startPoint x: 411, startPoint y: 287, endPoint x: 374, endPoint y: 283, distance: 36.9
click at [374, 283] on div "First name [PERSON_NAME] Last name [PERSON_NAME] DOB mm / dd / yyyy [DATE]" at bounding box center [701, 276] width 1062 height 31
drag, startPoint x: 412, startPoint y: 147, endPoint x: 376, endPoint y: 142, distance: 35.8
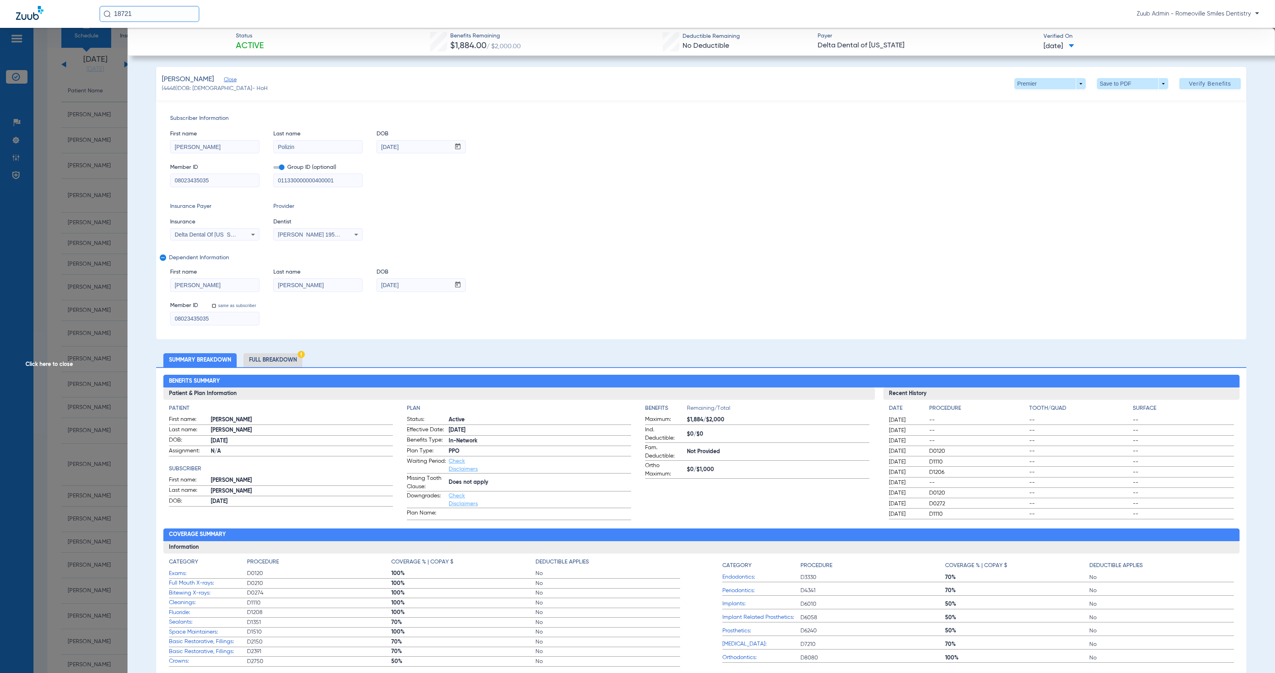
click at [376, 142] on div "mm / dd / yyyy [DATE]" at bounding box center [420, 147] width 89 height 14
drag, startPoint x: 294, startPoint y: 148, endPoint x: 274, endPoint y: 145, distance: 20.9
click at [274, 145] on input "Polizin" at bounding box center [318, 147] width 88 height 13
drag, startPoint x: 174, startPoint y: 181, endPoint x: 210, endPoint y: 184, distance: 35.6
click at [210, 184] on input "08023435035" at bounding box center [214, 180] width 88 height 13
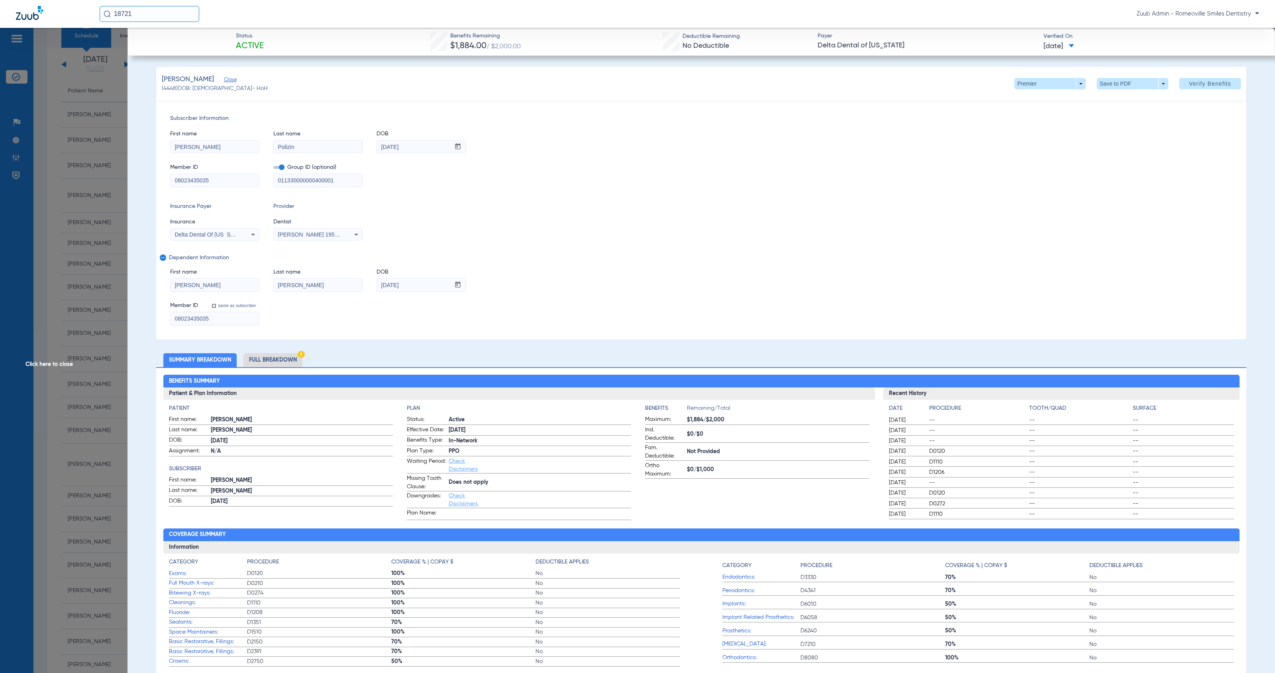
drag, startPoint x: 409, startPoint y: 147, endPoint x: 378, endPoint y: 145, distance: 30.8
click at [378, 145] on input "[DATE]" at bounding box center [413, 147] width 73 height 13
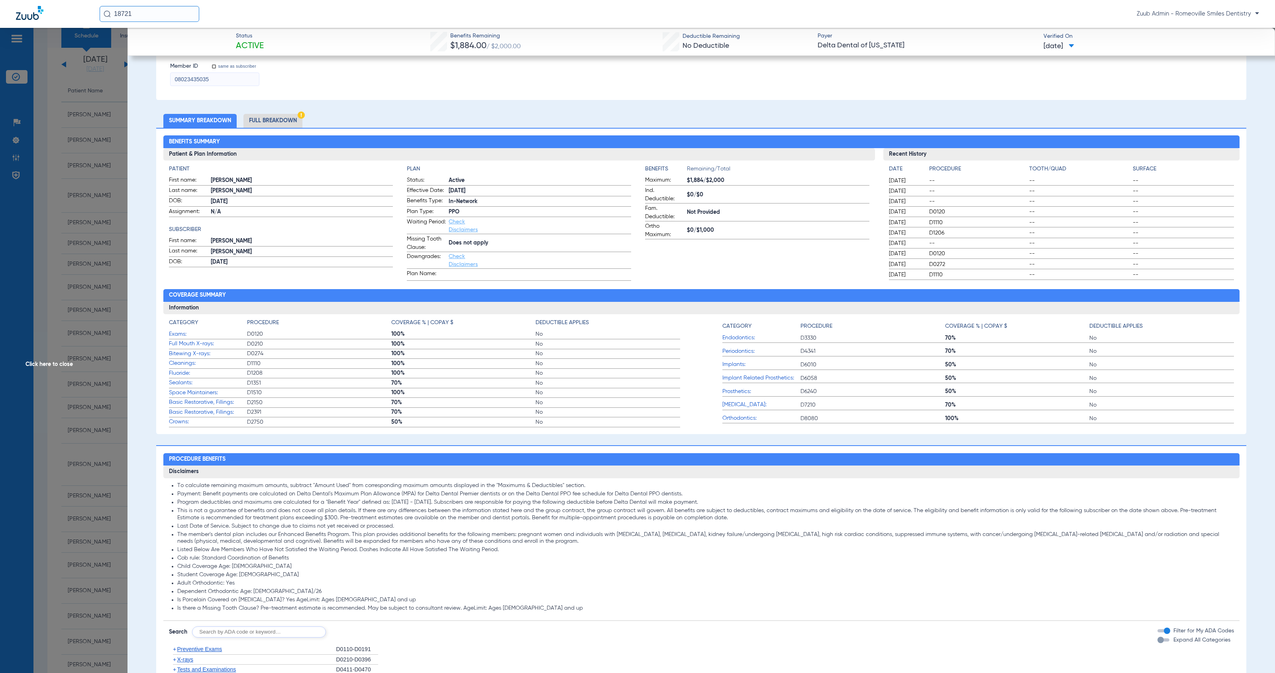
scroll to position [0, 0]
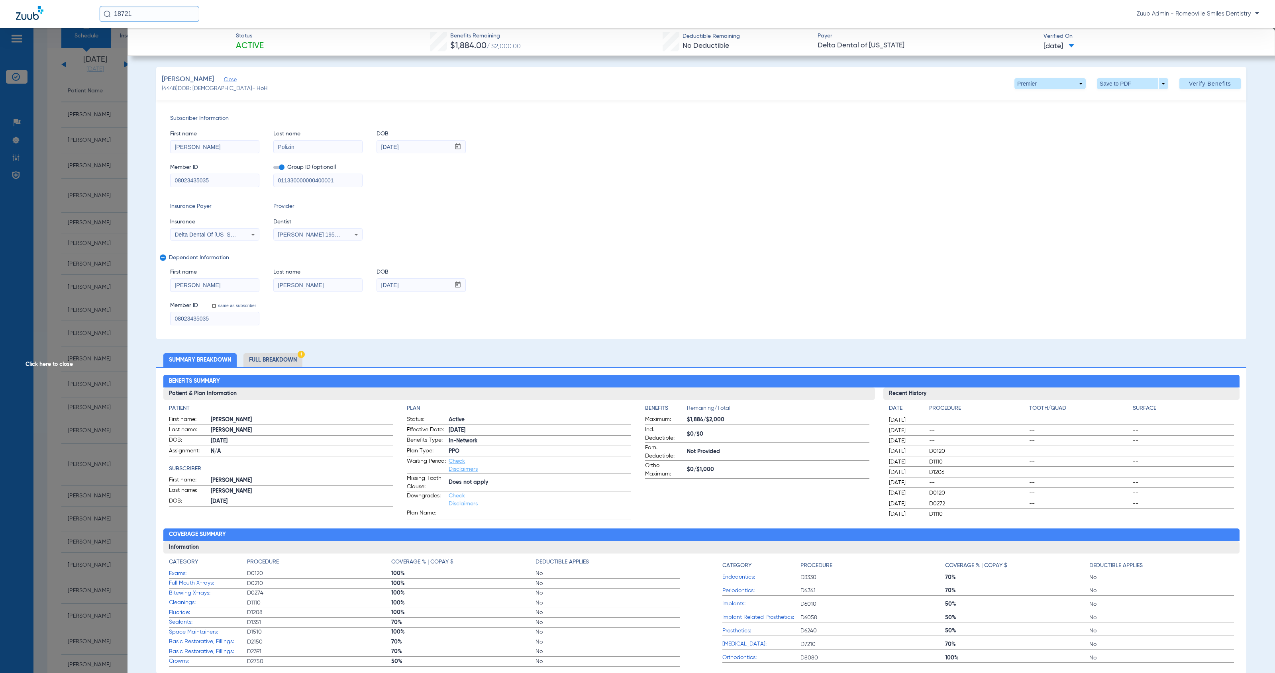
drag, startPoint x: 294, startPoint y: 148, endPoint x: 267, endPoint y: 146, distance: 26.7
click at [267, 146] on div "First name [PERSON_NAME] Last name Polizin DOB mm / dd / yyyy [DATE]" at bounding box center [701, 138] width 1062 height 31
drag, startPoint x: 381, startPoint y: 287, endPoint x: 413, endPoint y: 288, distance: 32.3
click at [413, 288] on input "[DATE]" at bounding box center [413, 285] width 73 height 13
drag, startPoint x: 175, startPoint y: 182, endPoint x: 234, endPoint y: 182, distance: 59.4
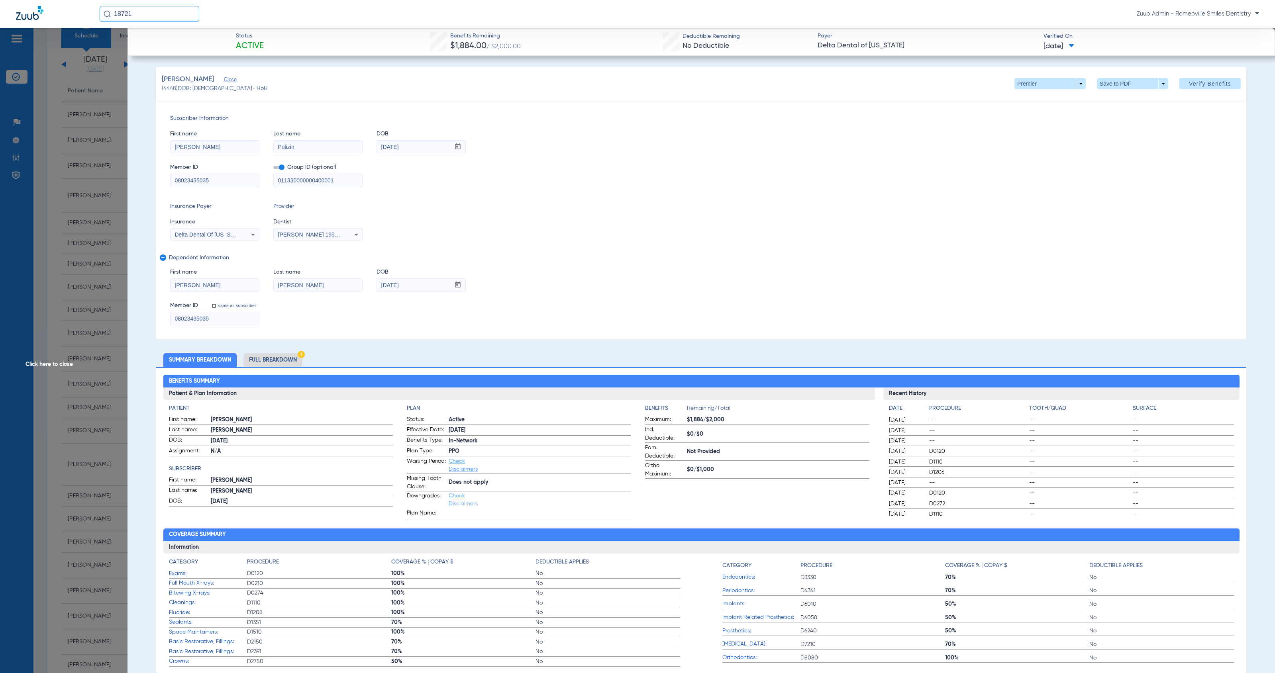
click at [234, 182] on input "08023435035" at bounding box center [214, 180] width 88 height 13
click at [61, 361] on span "Click here to close" at bounding box center [63, 364] width 127 height 673
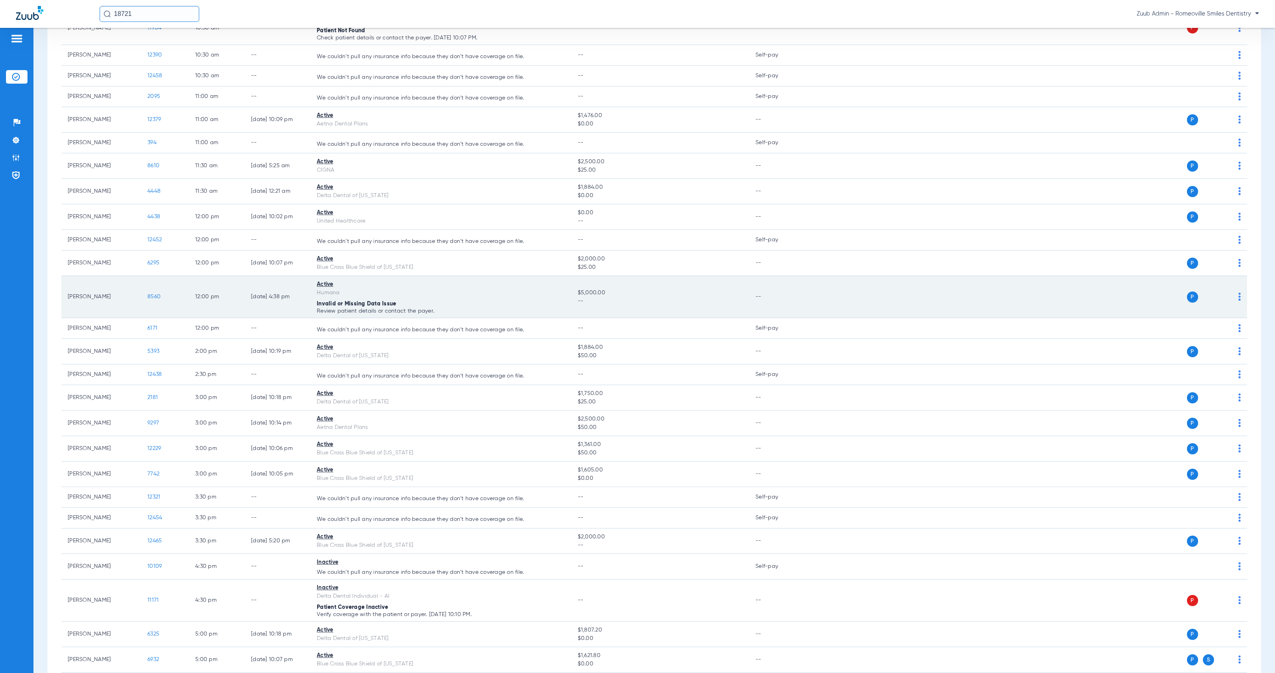
scroll to position [198, 0]
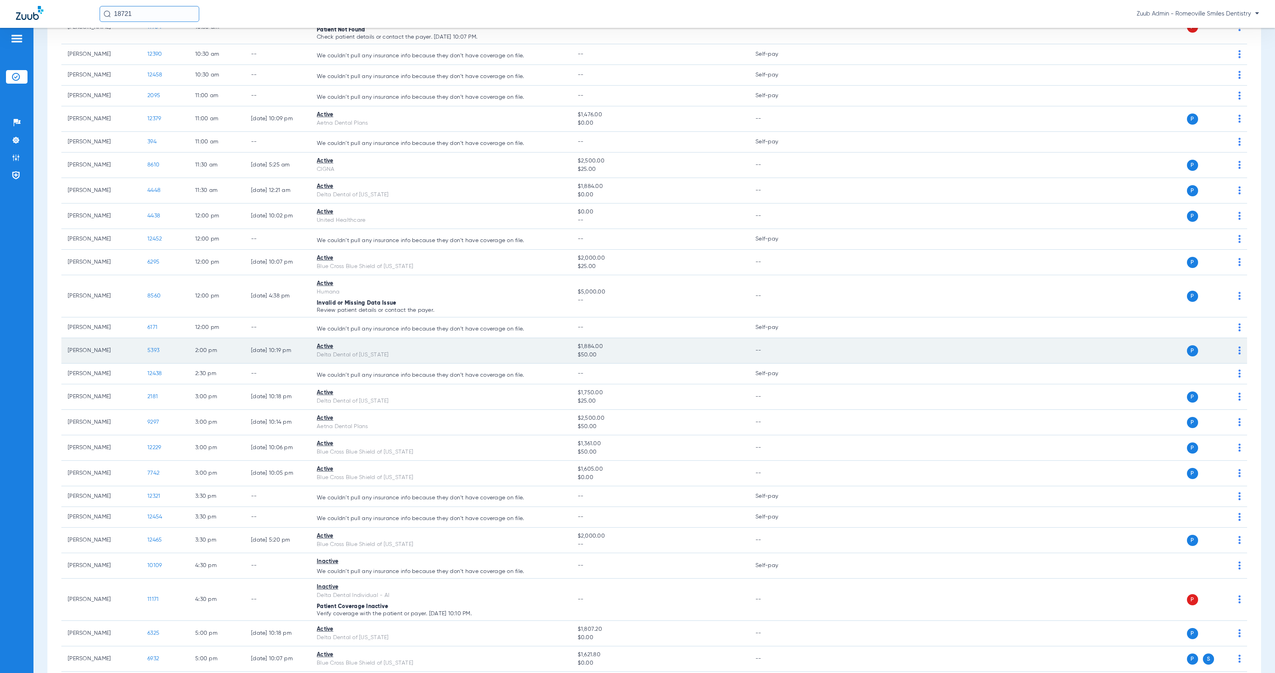
click at [150, 351] on span "5393" at bounding box center [153, 351] width 12 height 6
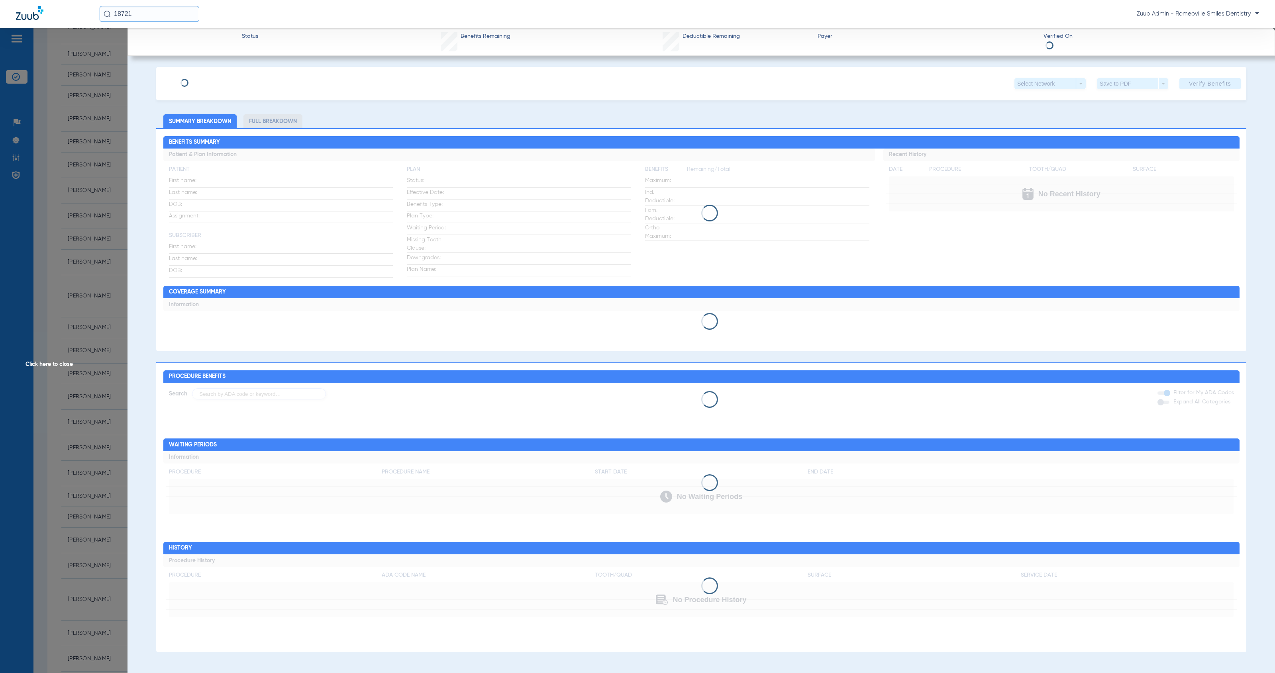
type input "[PERSON_NAME]"
type input "[DATE]"
type input "08059450003"
type input "2001900000013"
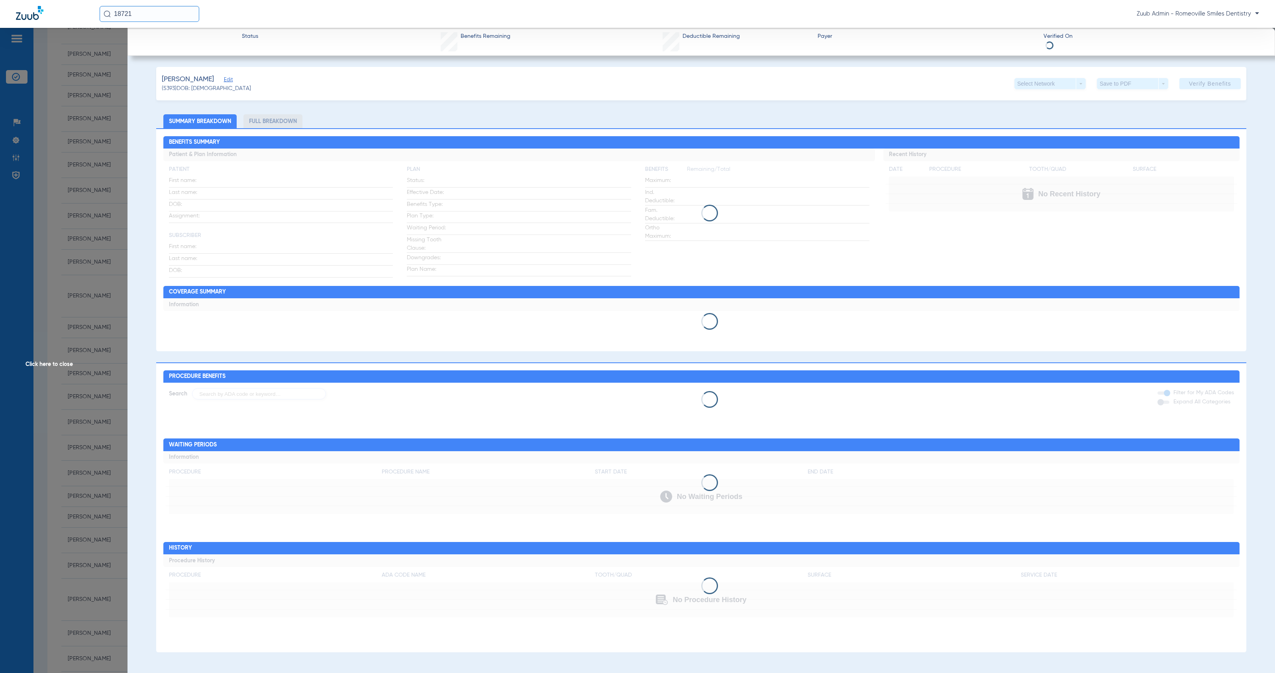
click at [224, 80] on span "Edit" at bounding box center [227, 81] width 7 height 8
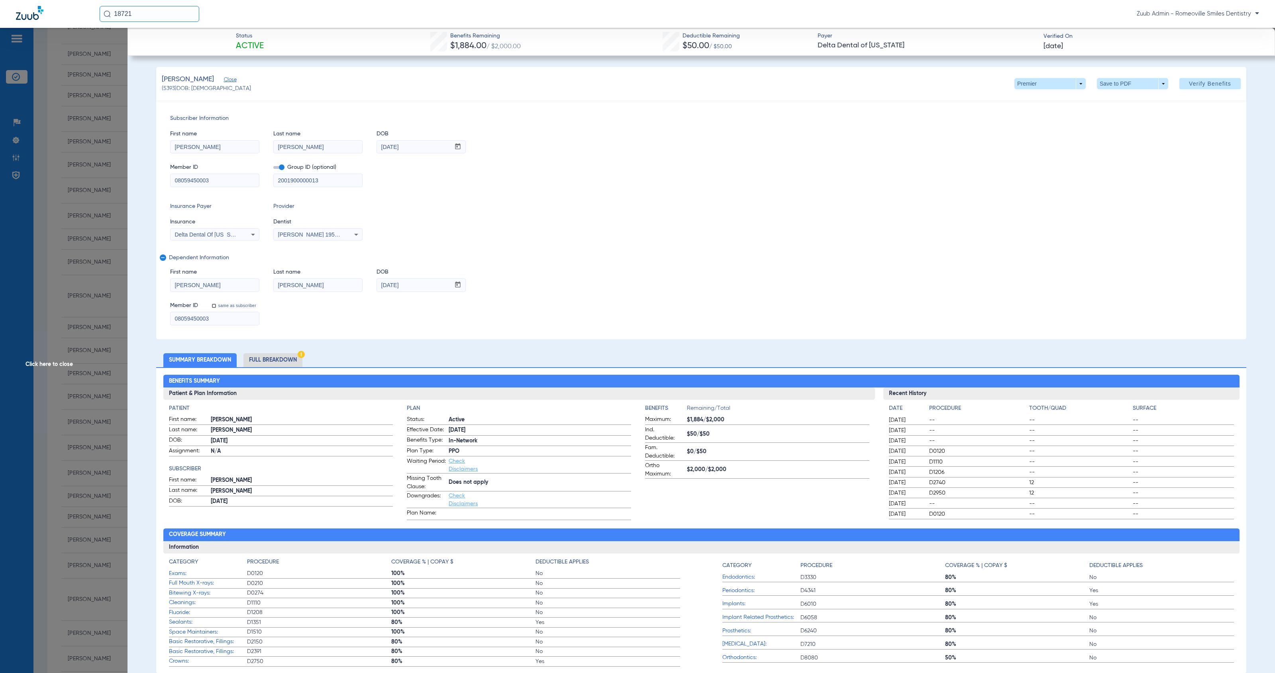
click at [212, 182] on input "08059450003" at bounding box center [214, 180] width 88 height 13
drag, startPoint x: 212, startPoint y: 182, endPoint x: 164, endPoint y: 180, distance: 47.5
click at [164, 180] on div "Subscriber Information First name [PERSON_NAME] Last name [PERSON_NAME] mm / dd…" at bounding box center [701, 219] width 1090 height 239
click at [66, 363] on span "Click here to close" at bounding box center [63, 364] width 127 height 673
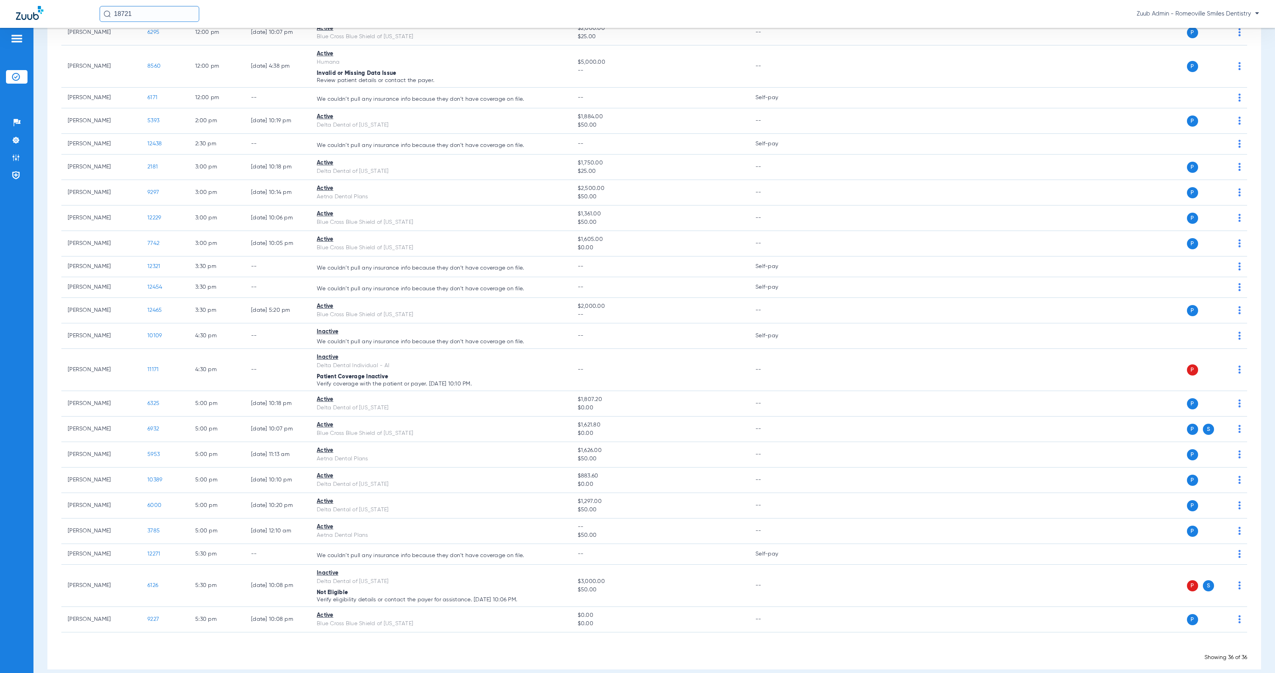
scroll to position [441, 0]
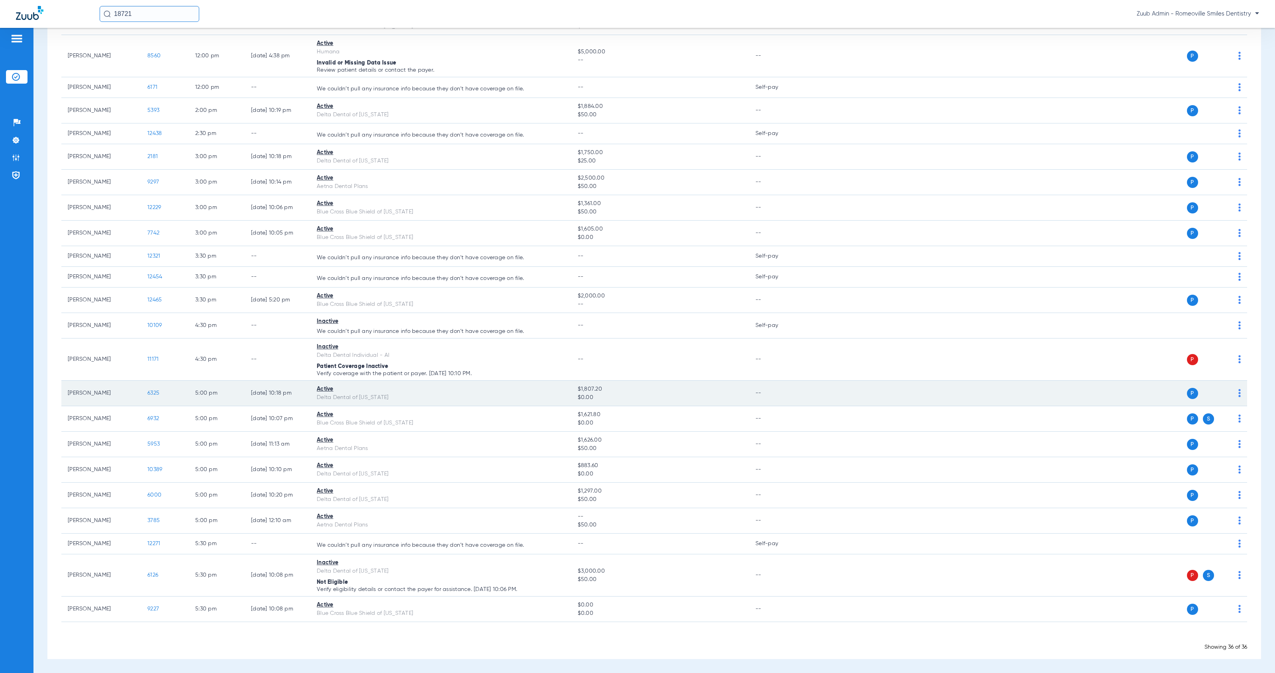
click at [151, 392] on span "6325" at bounding box center [153, 393] width 12 height 6
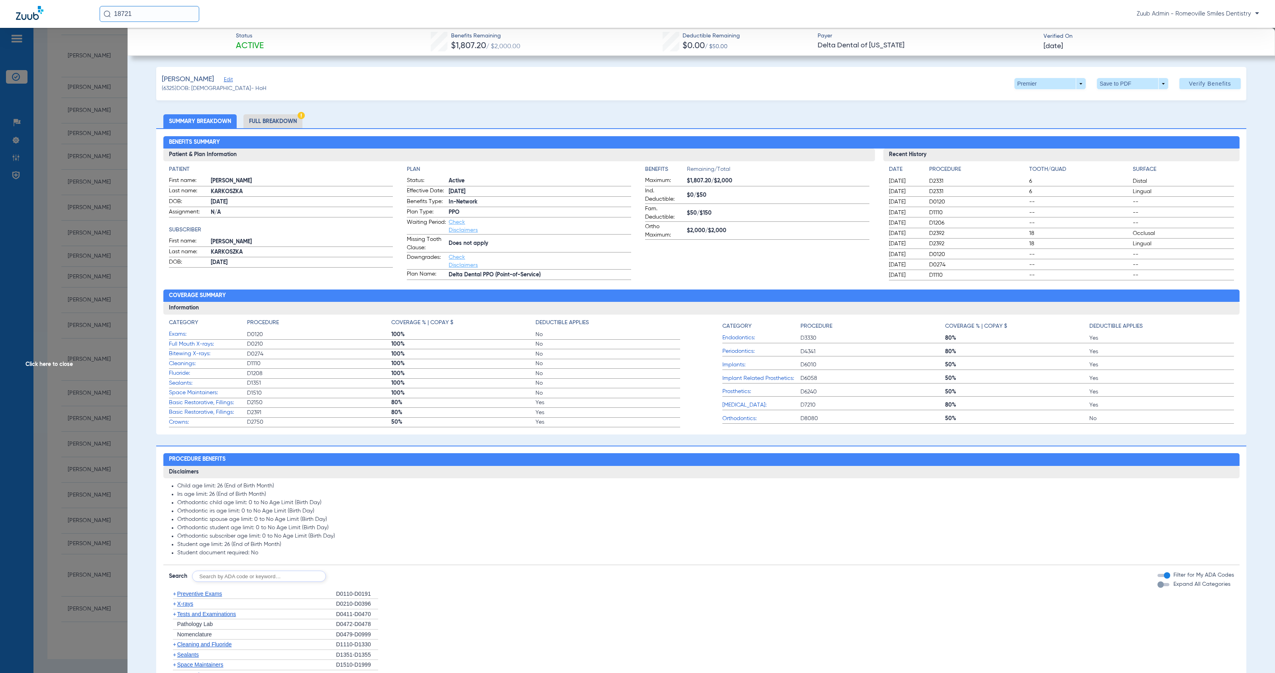
drag, startPoint x: 251, startPoint y: 79, endPoint x: 248, endPoint y: 98, distance: 18.5
click at [231, 80] on span "Edit" at bounding box center [227, 81] width 7 height 8
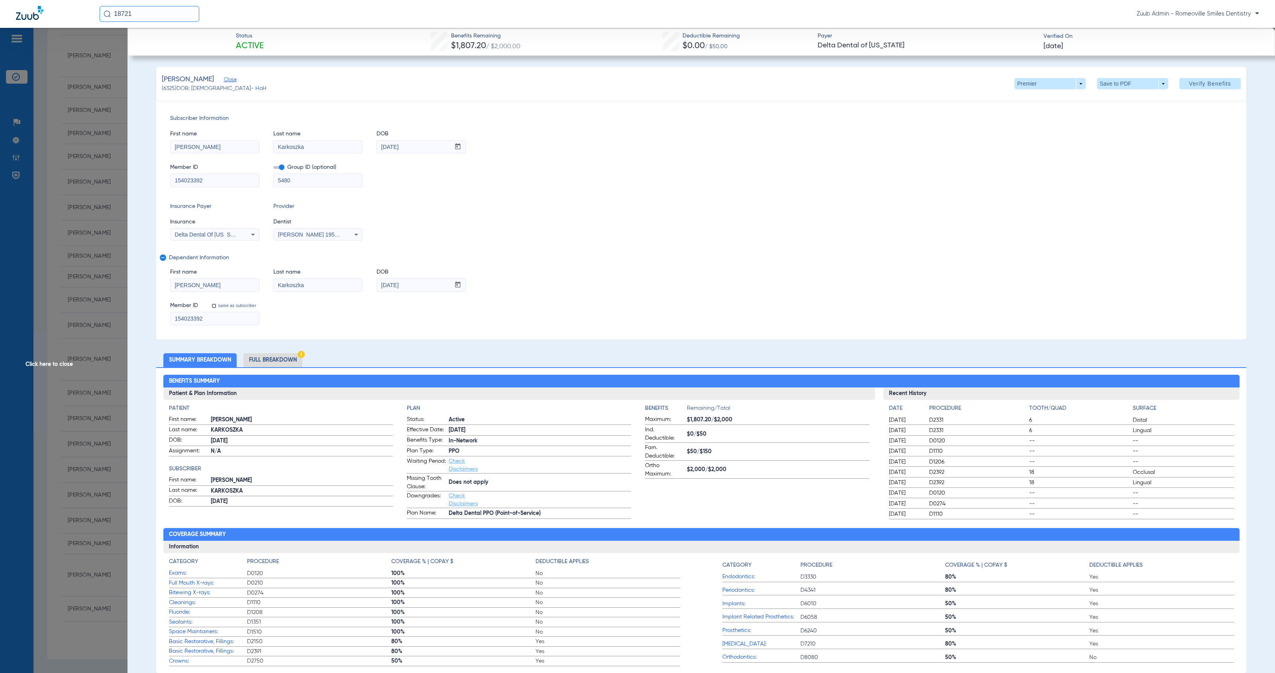
drag, startPoint x: 195, startPoint y: 180, endPoint x: 159, endPoint y: 178, distance: 36.7
click at [159, 178] on div "Subscriber Information First name [PERSON_NAME] Last name [PERSON_NAME] mm / dd…" at bounding box center [701, 219] width 1090 height 239
drag, startPoint x: 410, startPoint y: 286, endPoint x: 376, endPoint y: 284, distance: 34.3
click at [376, 284] on div "First name [PERSON_NAME] Last name [PERSON_NAME] DOB mm / dd / yyyy [DATE]" at bounding box center [701, 276] width 1062 height 31
drag, startPoint x: 306, startPoint y: 286, endPoint x: 268, endPoint y: 285, distance: 37.0
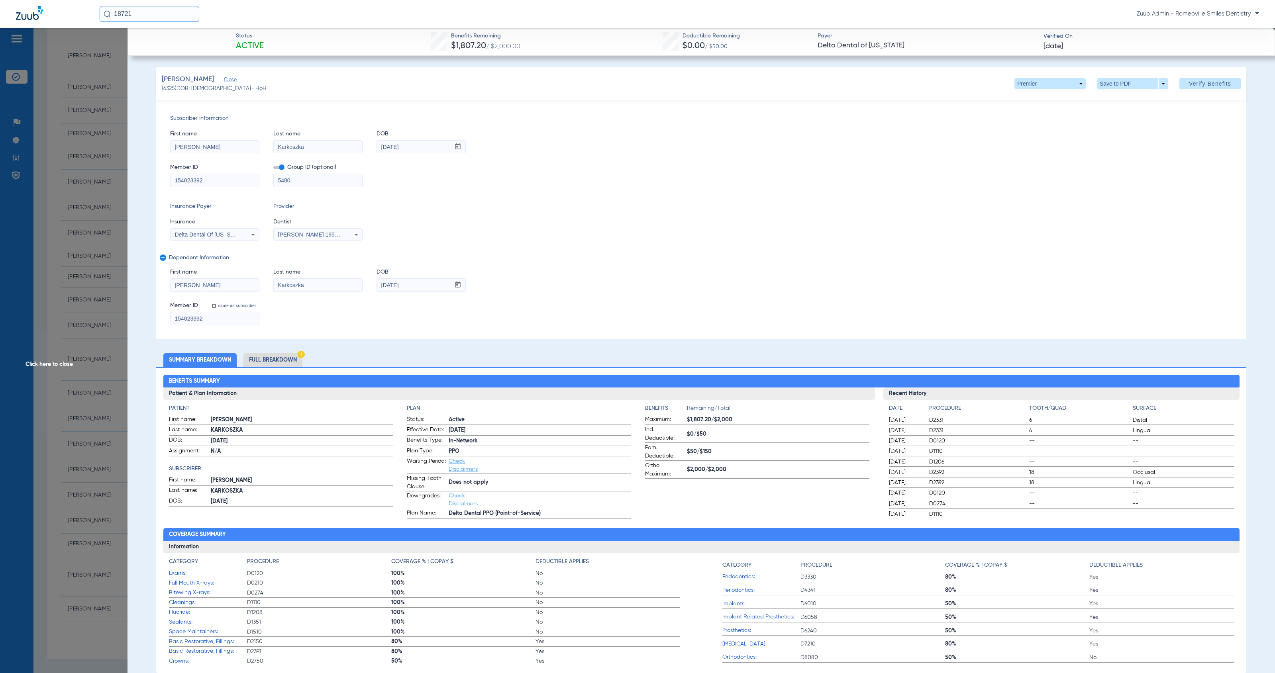
click at [268, 285] on div "First name [PERSON_NAME] Last name [PERSON_NAME] DOB mm / dd / yyyy [DATE]" at bounding box center [701, 276] width 1062 height 31
drag, startPoint x: 205, startPoint y: 288, endPoint x: 155, endPoint y: 286, distance: 49.9
click at [156, 286] on div "Subscriber Information First name [PERSON_NAME] Last name [PERSON_NAME] mm / dd…" at bounding box center [701, 219] width 1090 height 239
drag, startPoint x: 411, startPoint y: 147, endPoint x: 364, endPoint y: 143, distance: 46.7
click at [364, 143] on div "First name [PERSON_NAME] Last name [PERSON_NAME] DOB mm / dd / yyyy [DATE]" at bounding box center [701, 138] width 1062 height 31
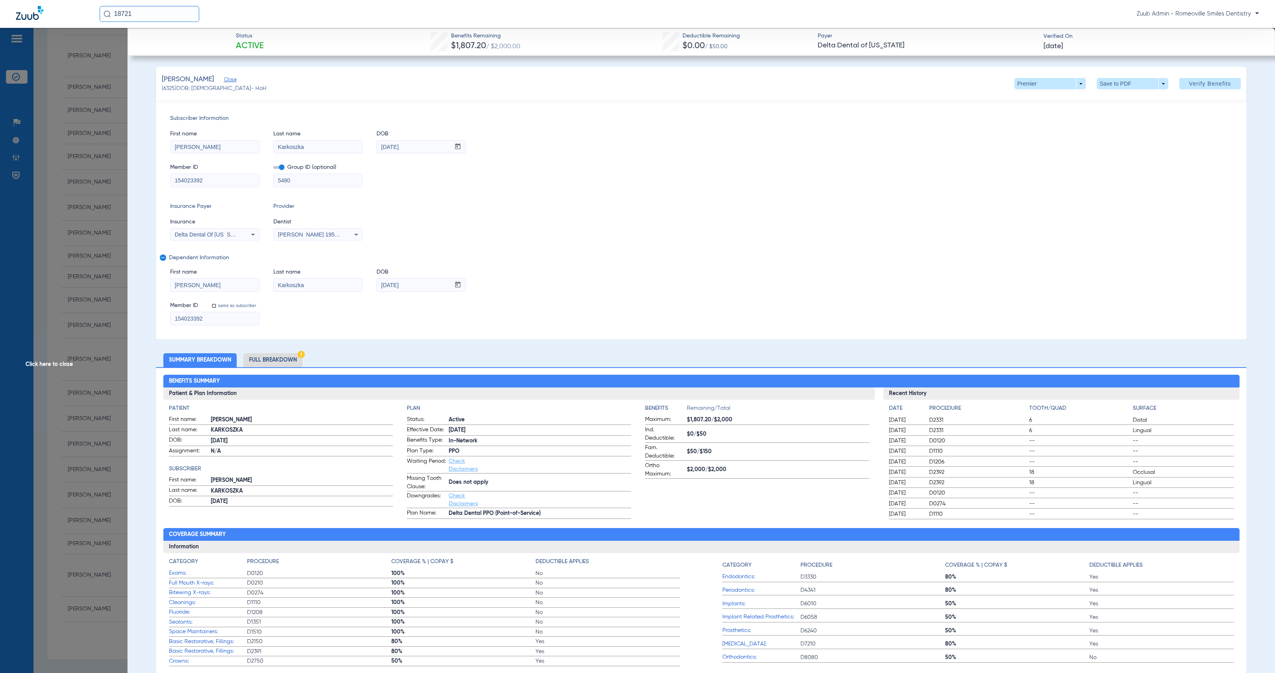
drag, startPoint x: 186, startPoint y: 149, endPoint x: 171, endPoint y: 148, distance: 14.8
click at [171, 148] on input "[PERSON_NAME]" at bounding box center [214, 147] width 88 height 13
click at [45, 366] on span "Click here to close" at bounding box center [63, 364] width 127 height 673
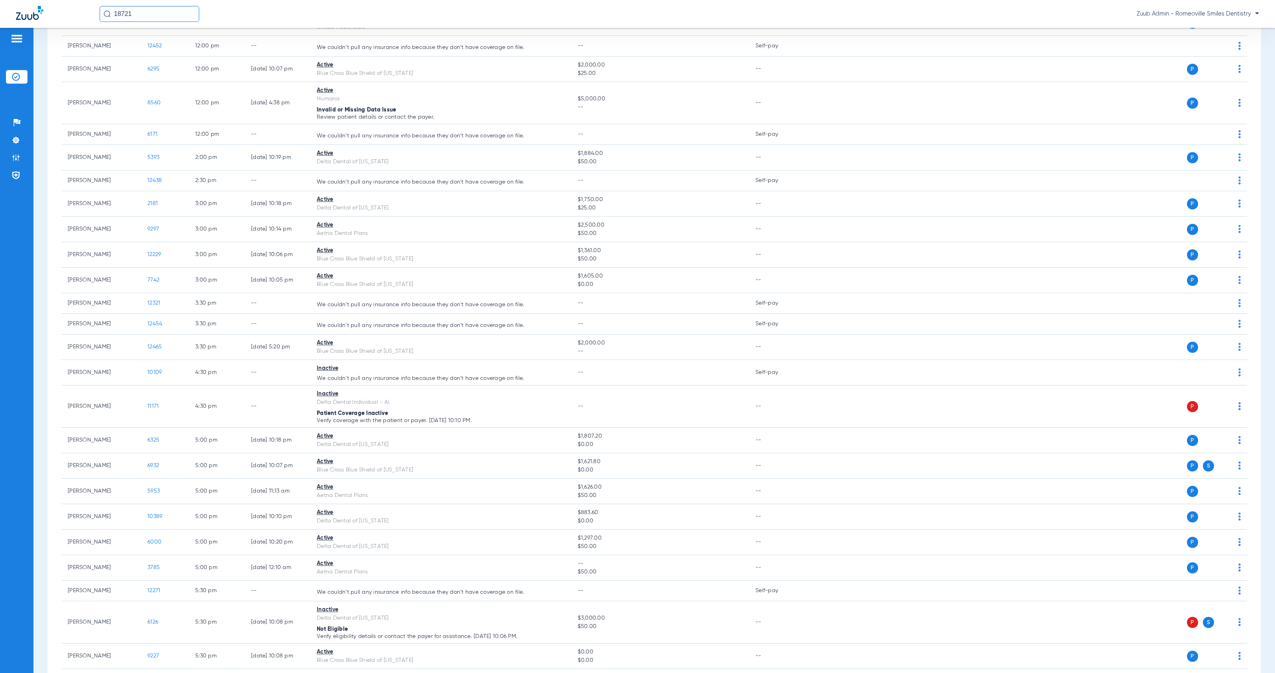
scroll to position [0, 0]
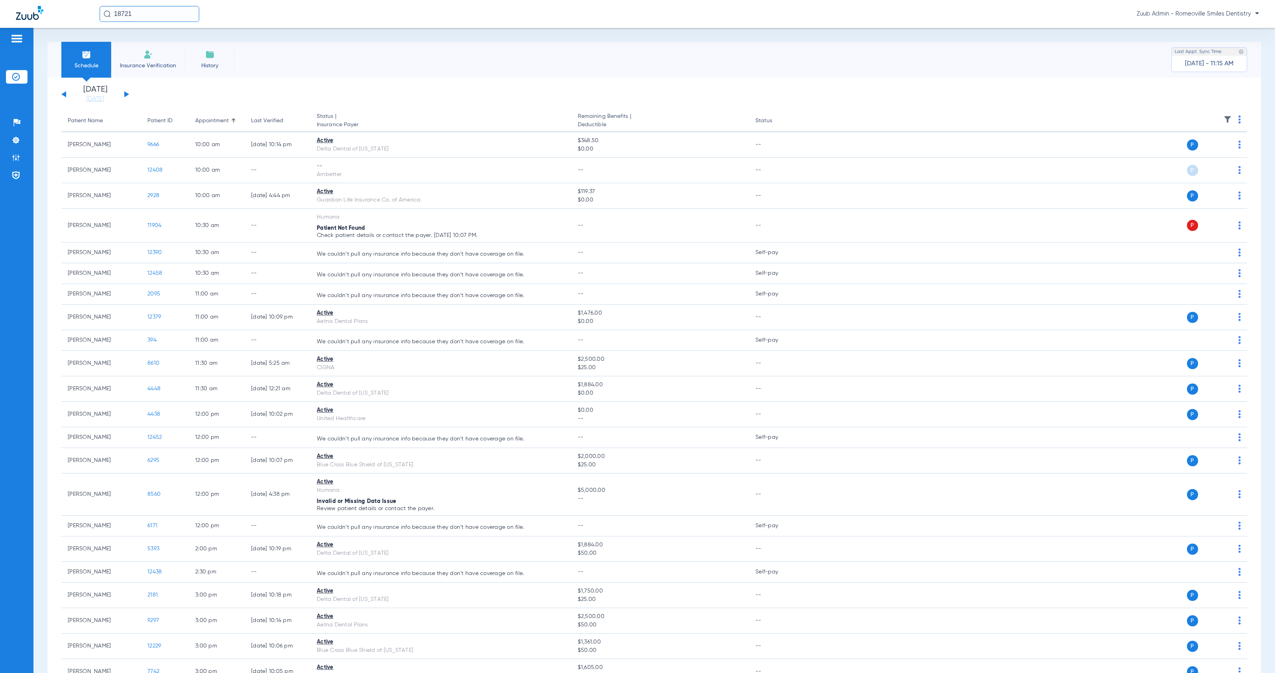
click at [127, 94] on button at bounding box center [126, 94] width 5 height 6
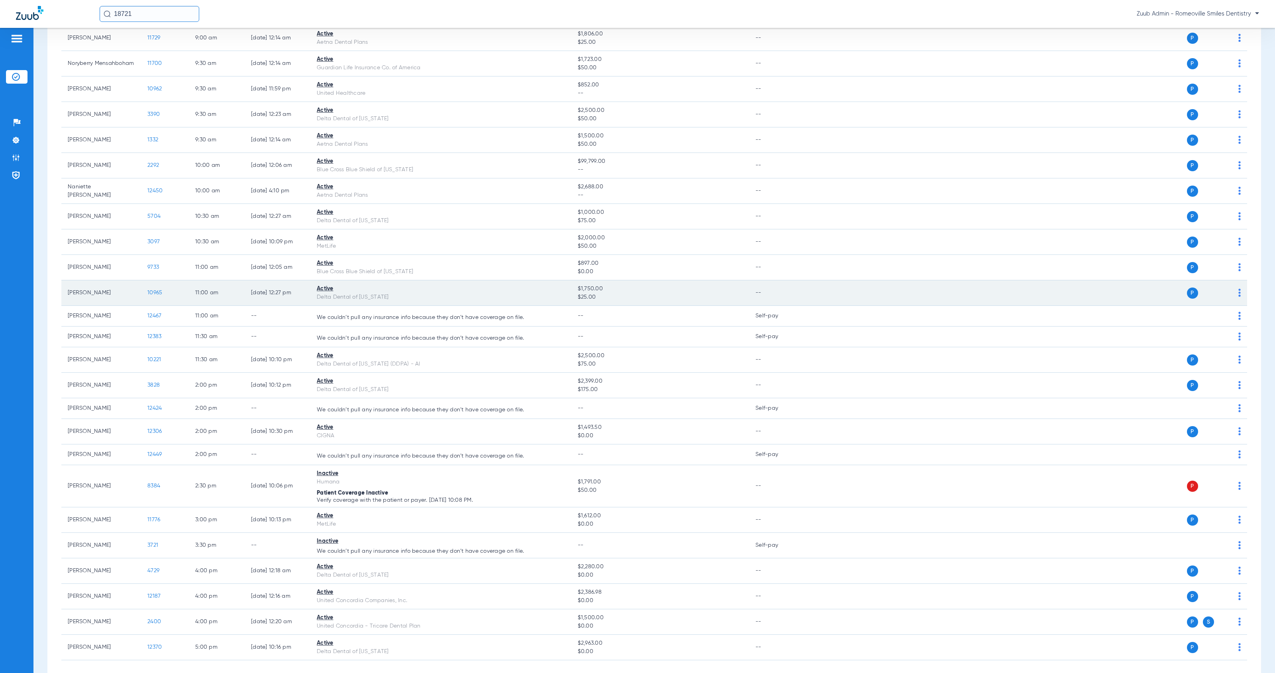
scroll to position [176, 0]
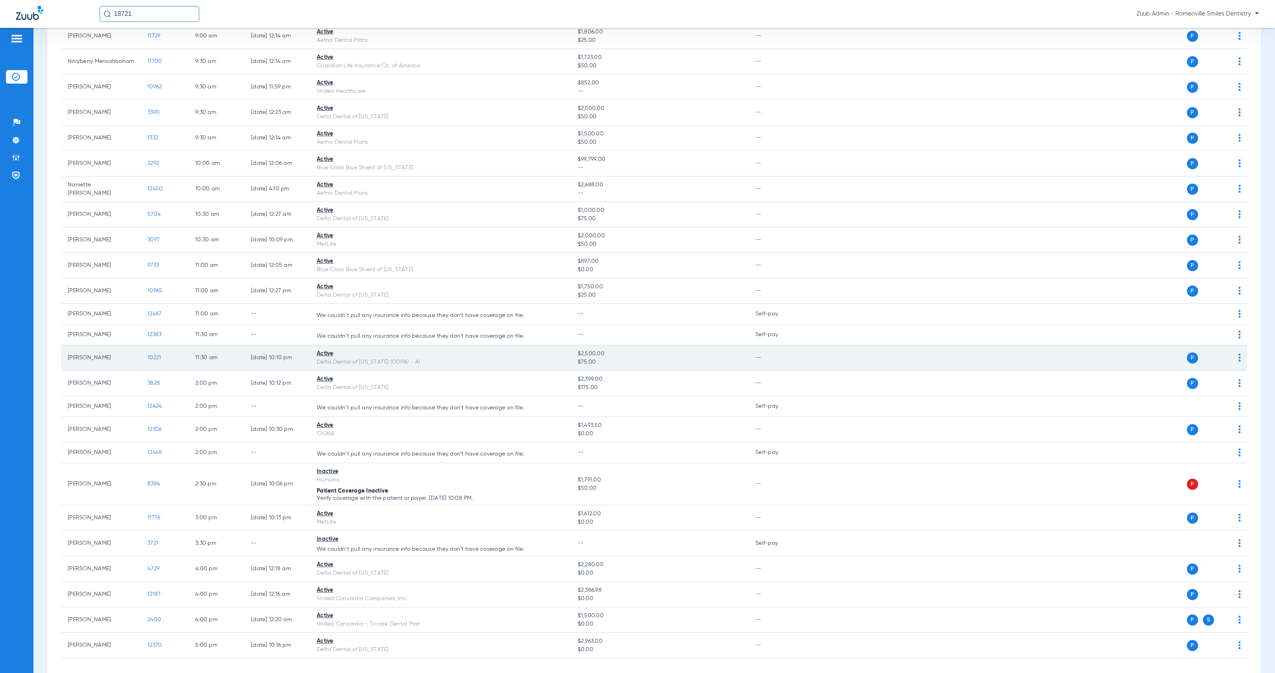
click at [156, 358] on span "10221" at bounding box center [154, 358] width 14 height 6
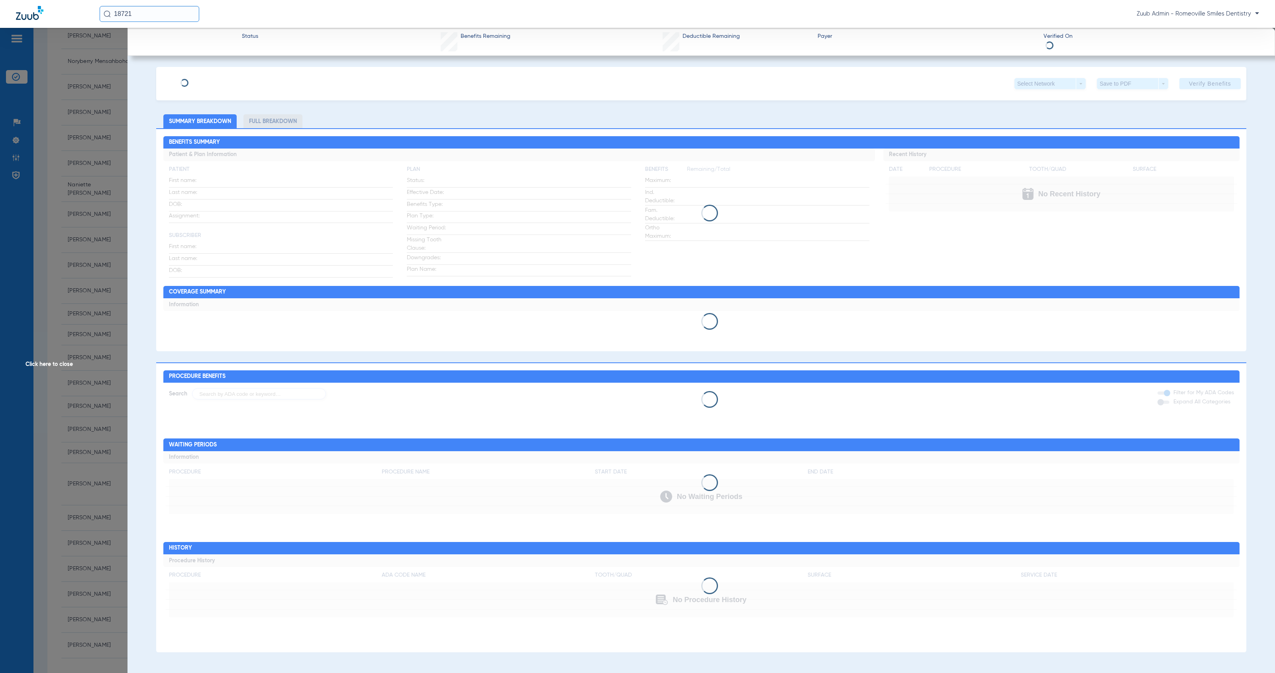
type input "[PERSON_NAME]"
type input "[DATE]"
type input "21903748w"
type input "800000010000"
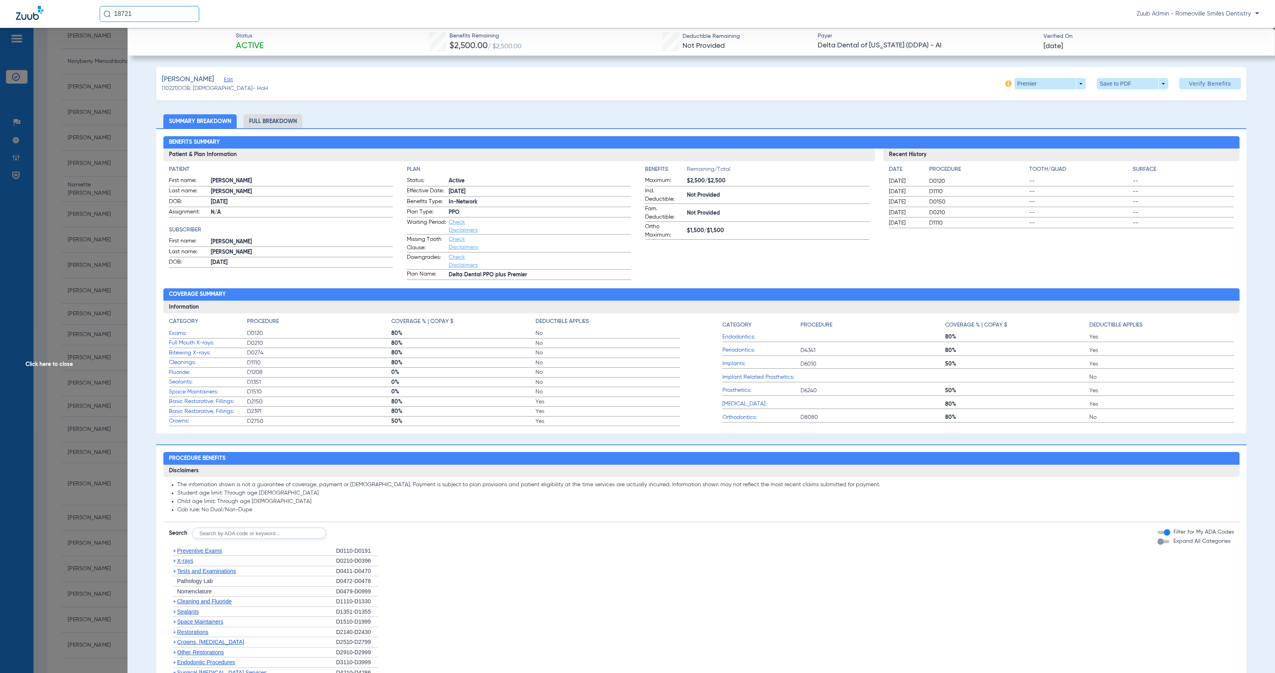
click at [224, 80] on span "Edit" at bounding box center [227, 81] width 7 height 8
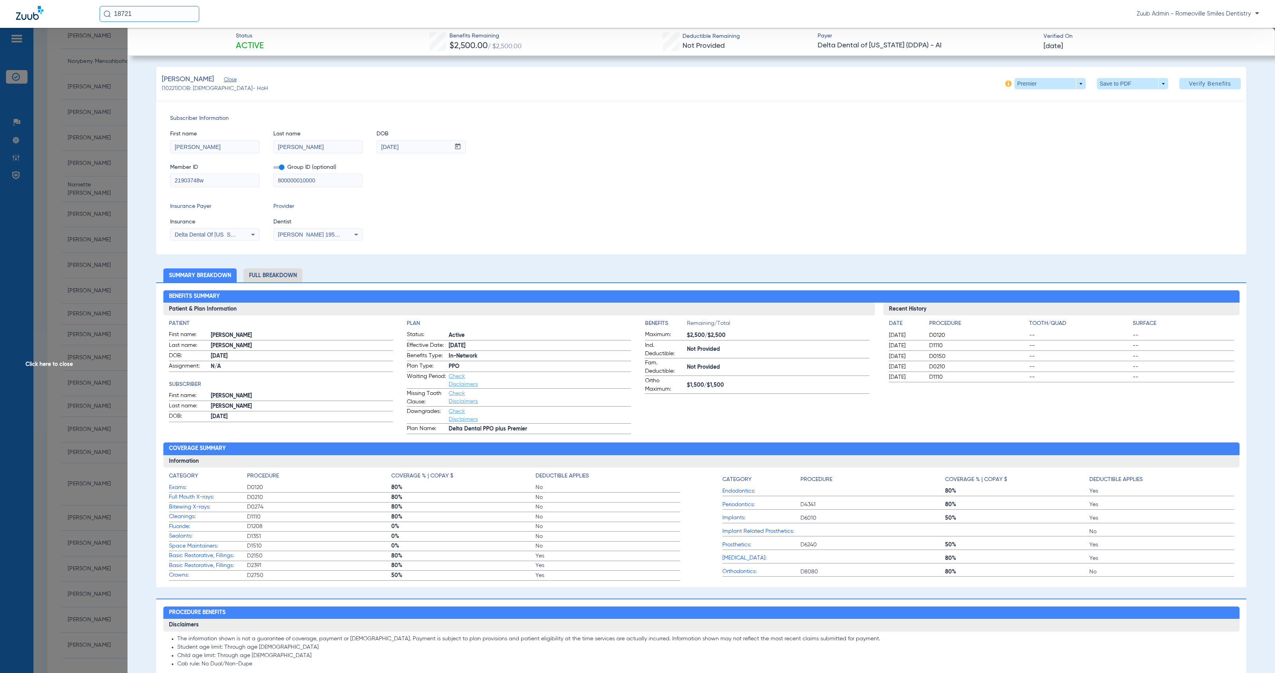
click at [274, 276] on li "Full Breakdown" at bounding box center [272, 275] width 59 height 14
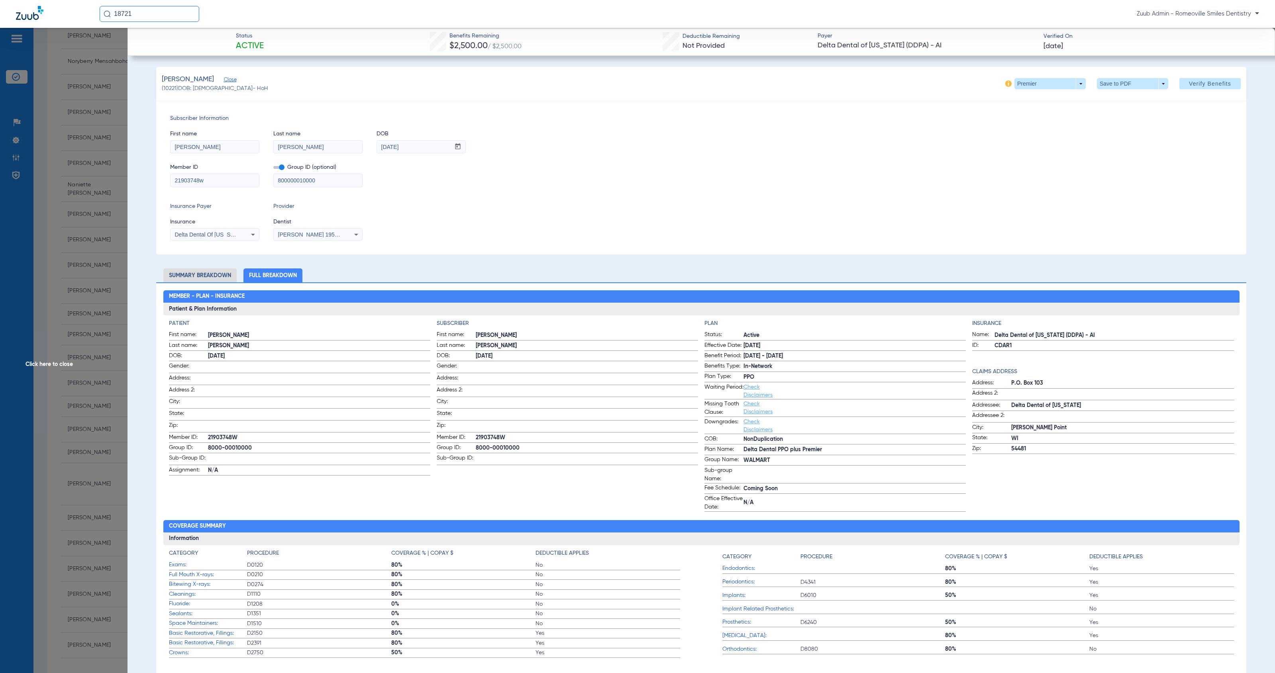
drag, startPoint x: 987, startPoint y: 336, endPoint x: 1110, endPoint y: 337, distance: 123.1
click at [1110, 337] on label "Name: Delta Dental of [US_STATE] (DDPA) - AI" at bounding box center [1102, 336] width 261 height 10
copy label "Delta Dental of [US_STATE] (DDPA) - AI"
drag, startPoint x: 183, startPoint y: 78, endPoint x: 163, endPoint y: 78, distance: 20.3
click at [163, 78] on span "[PERSON_NAME]" at bounding box center [188, 79] width 52 height 10
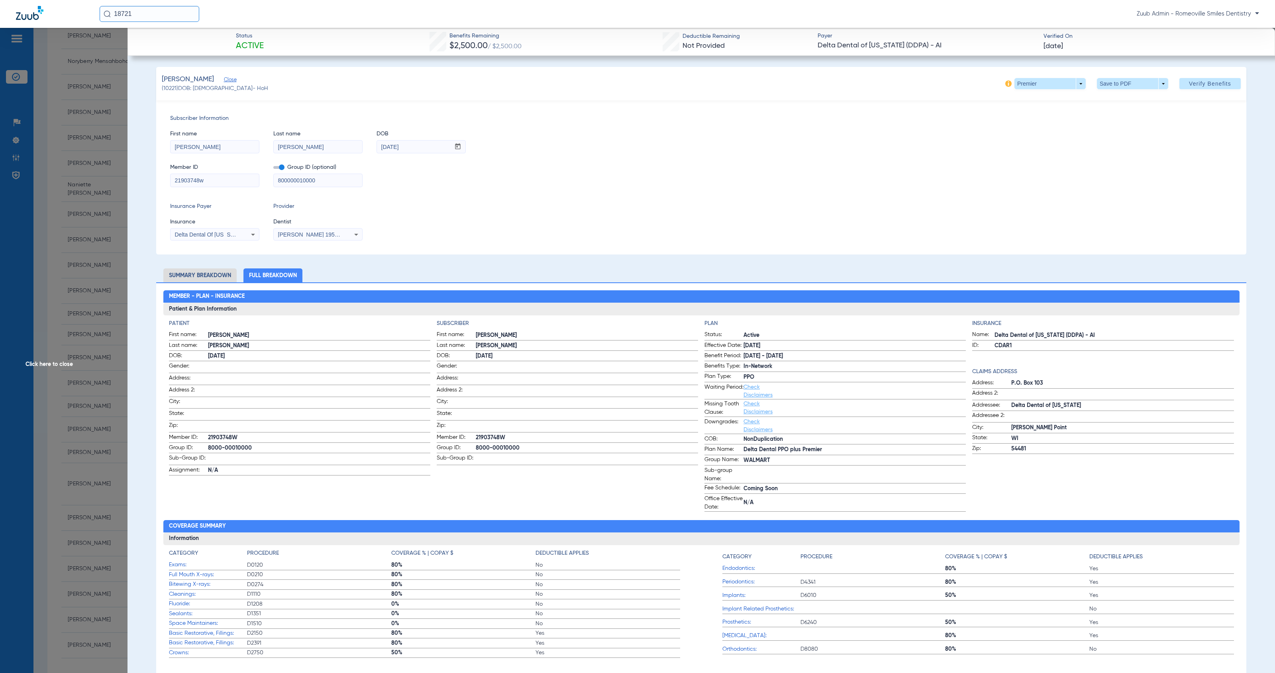
copy span "[PERSON_NAME]"
drag, startPoint x: 410, startPoint y: 149, endPoint x: 376, endPoint y: 142, distance: 34.5
click at [376, 142] on div "mm / dd / yyyy [DATE]" at bounding box center [420, 147] width 89 height 14
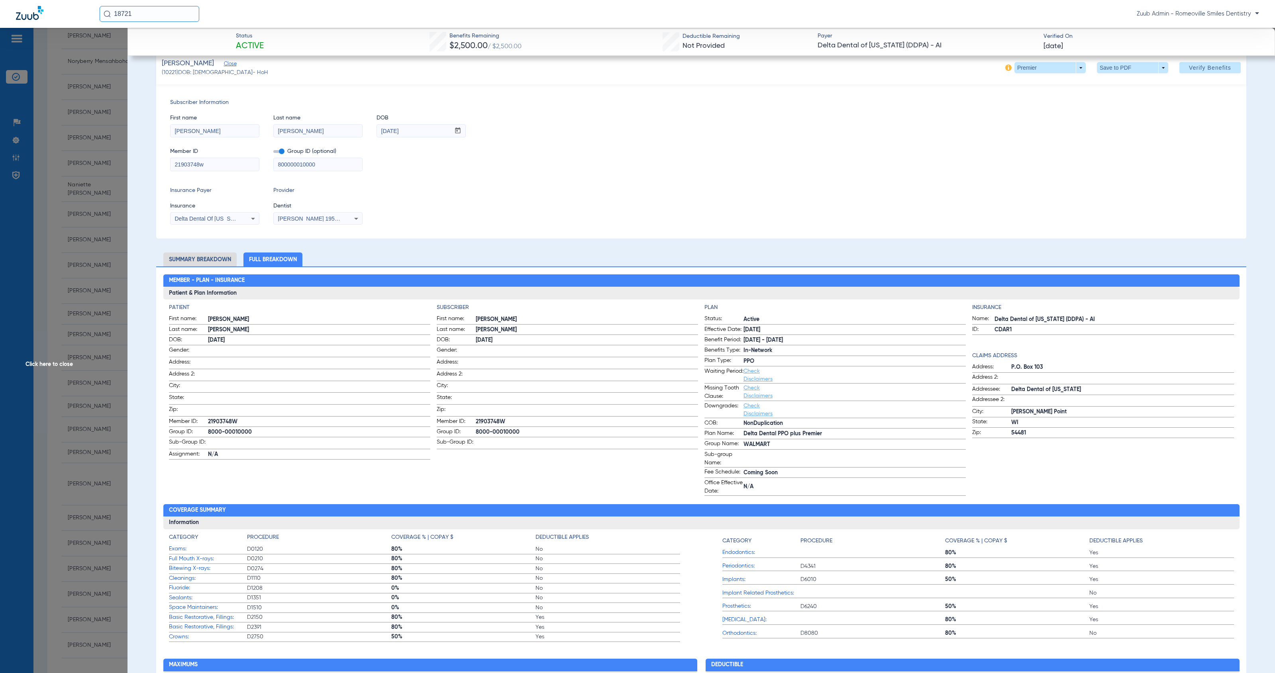
scroll to position [0, 0]
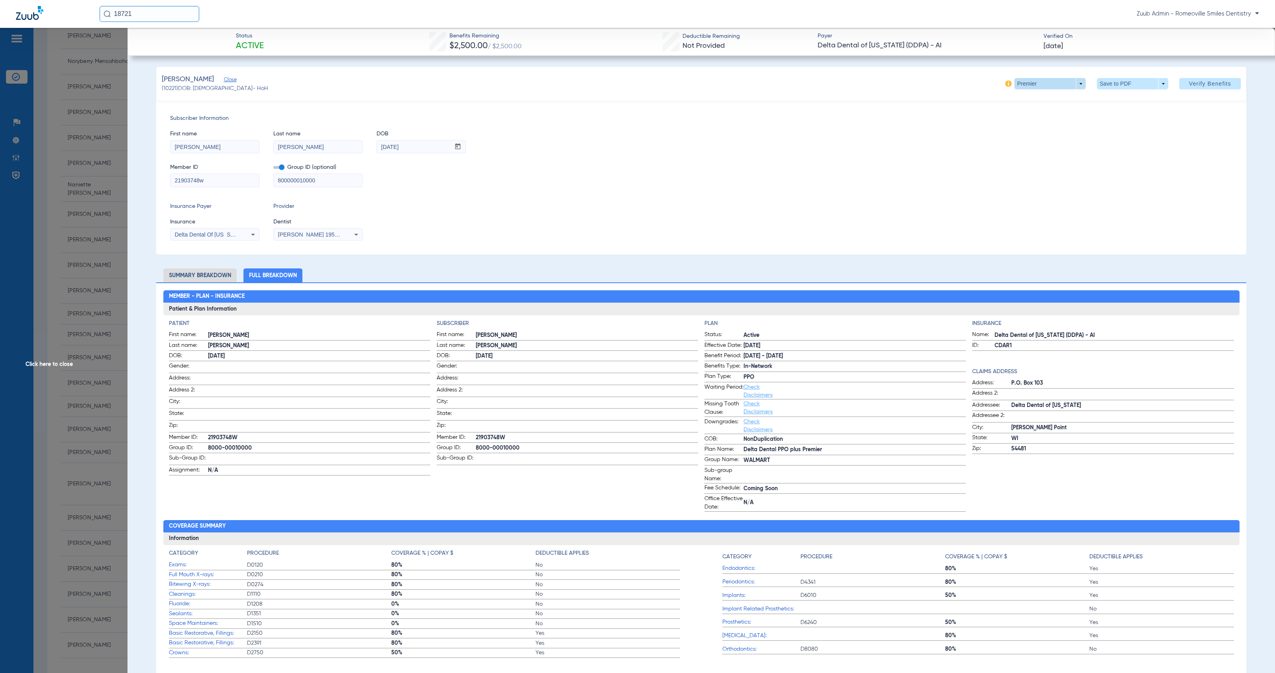
click at [1074, 86] on span at bounding box center [1049, 83] width 71 height 11
click at [1030, 116] on span "Out of Network" at bounding box center [1032, 116] width 37 height 6
click at [67, 364] on span "Click here to close" at bounding box center [63, 364] width 127 height 673
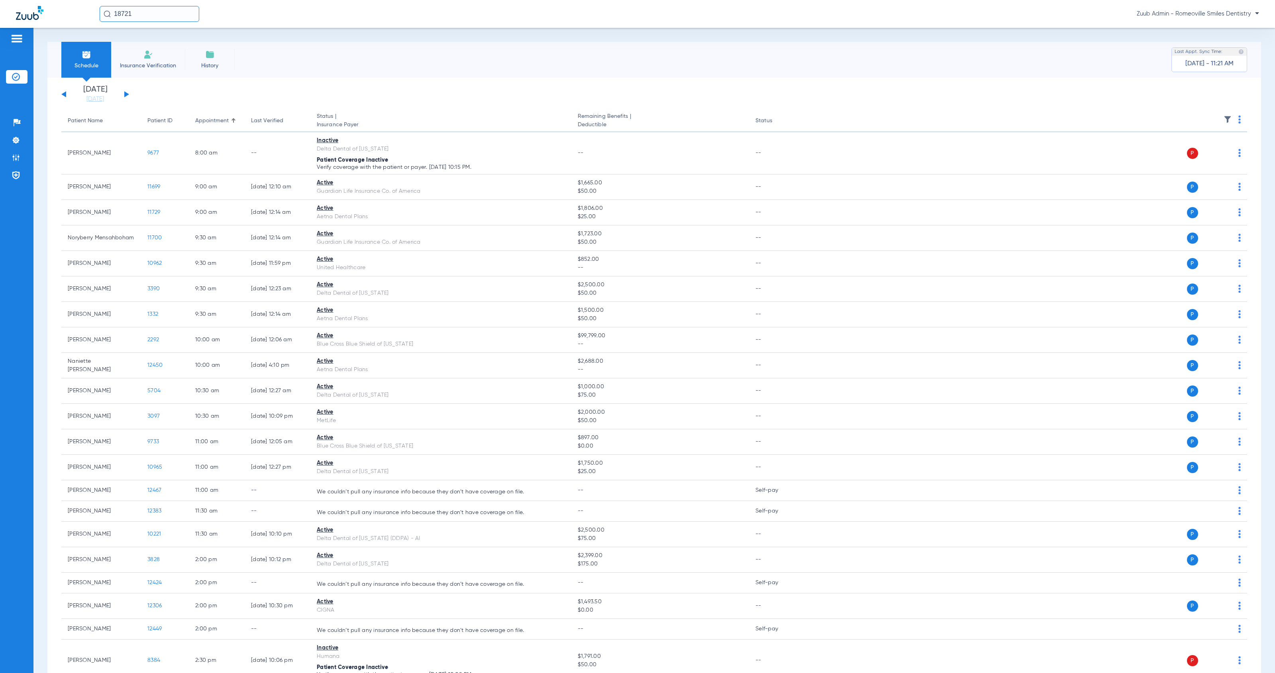
click at [127, 95] on button at bounding box center [126, 94] width 5 height 6
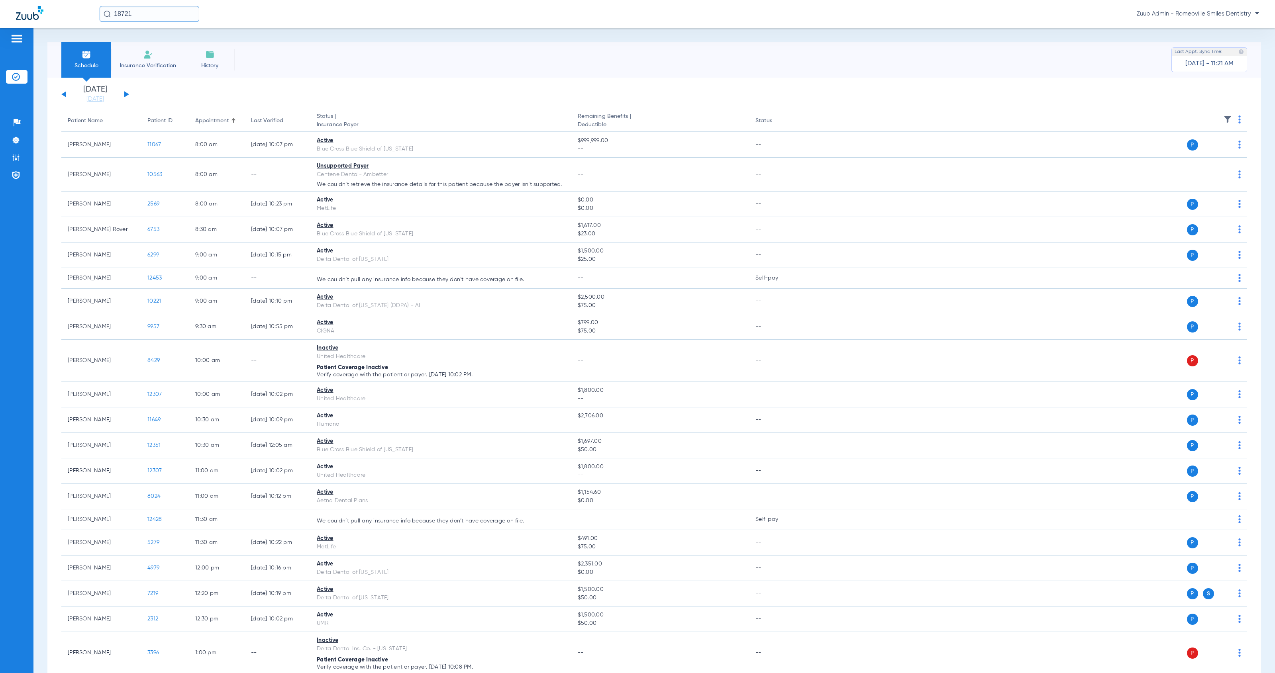
click at [1223, 120] on img at bounding box center [1227, 120] width 8 height 8
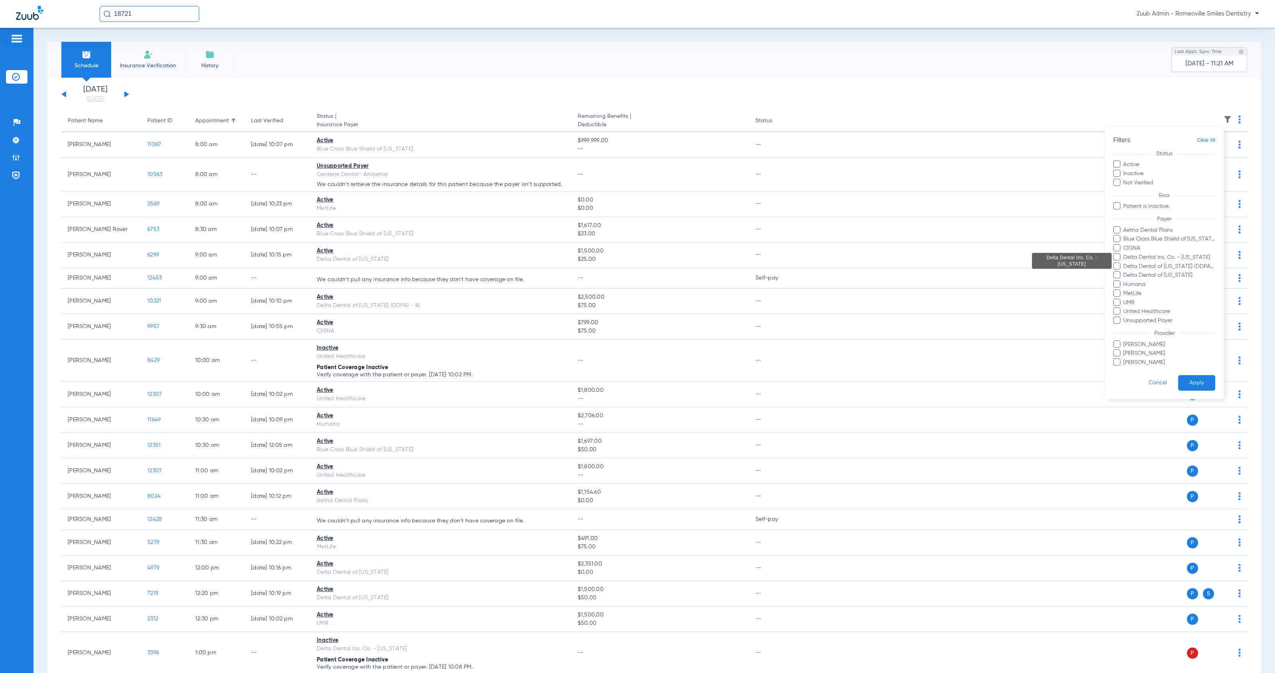
click at [1145, 259] on span "Delta Dental Ins. Co. - [US_STATE]" at bounding box center [1169, 257] width 92 height 8
click at [1124, 263] on input "Delta Dental Ins. Co. - [US_STATE]" at bounding box center [1124, 263] width 0 height 0
click at [1145, 268] on span "Delta Dental of [US_STATE] (DDPA) - AI" at bounding box center [1169, 267] width 92 height 8
click at [1124, 272] on input "Delta Dental of [US_STATE] (DDPA) - AI" at bounding box center [1124, 272] width 0 height 0
click at [1193, 384] on button "Apply" at bounding box center [1196, 383] width 37 height 16
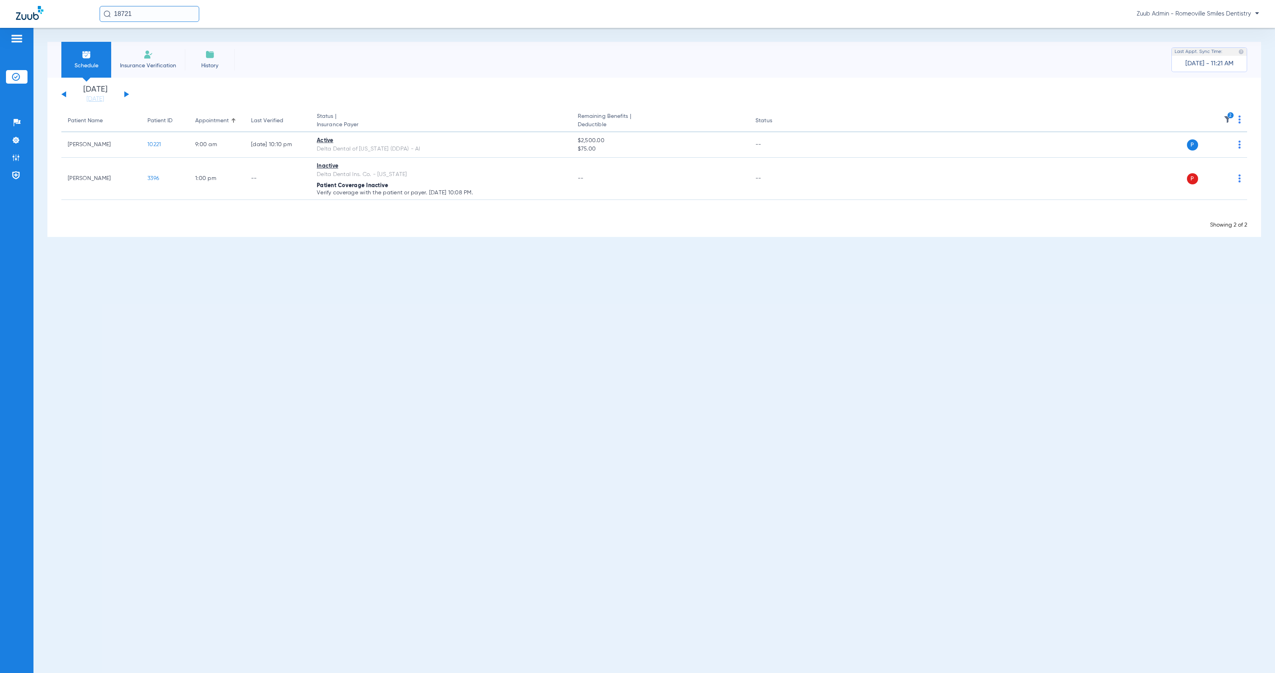
click at [125, 96] on button at bounding box center [126, 94] width 5 height 6
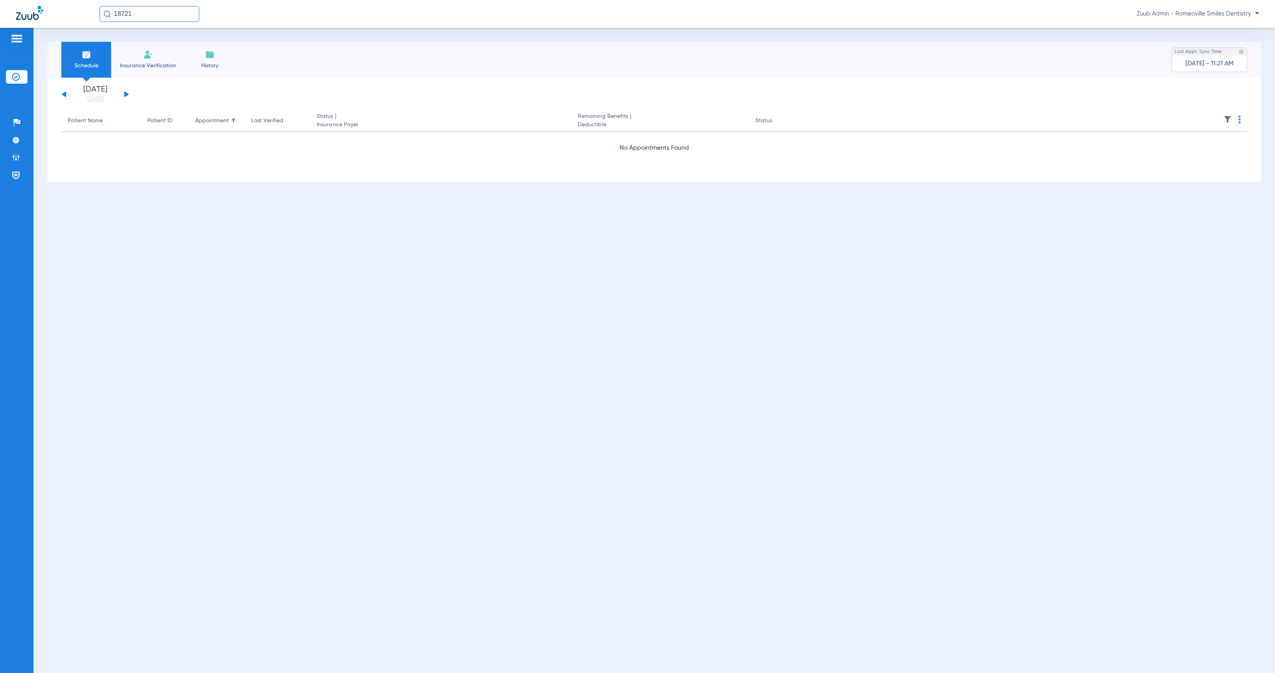
click at [125, 96] on button at bounding box center [126, 94] width 5 height 6
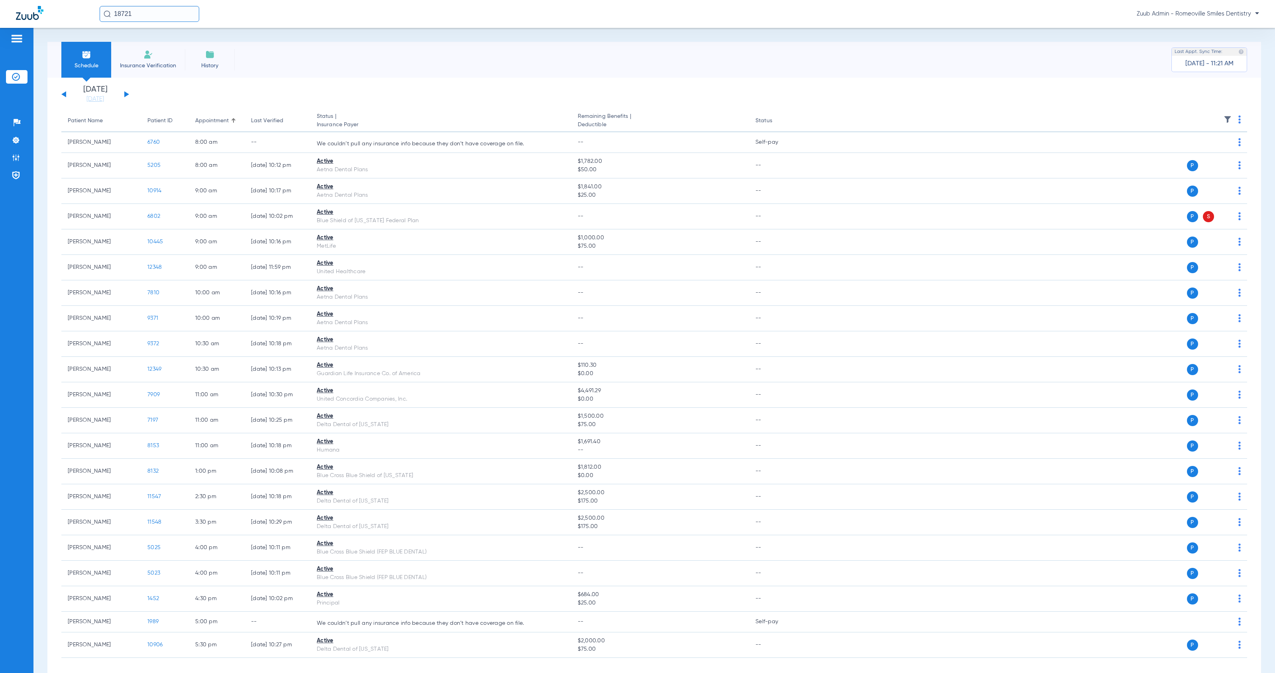
click at [1223, 120] on img at bounding box center [1227, 120] width 8 height 8
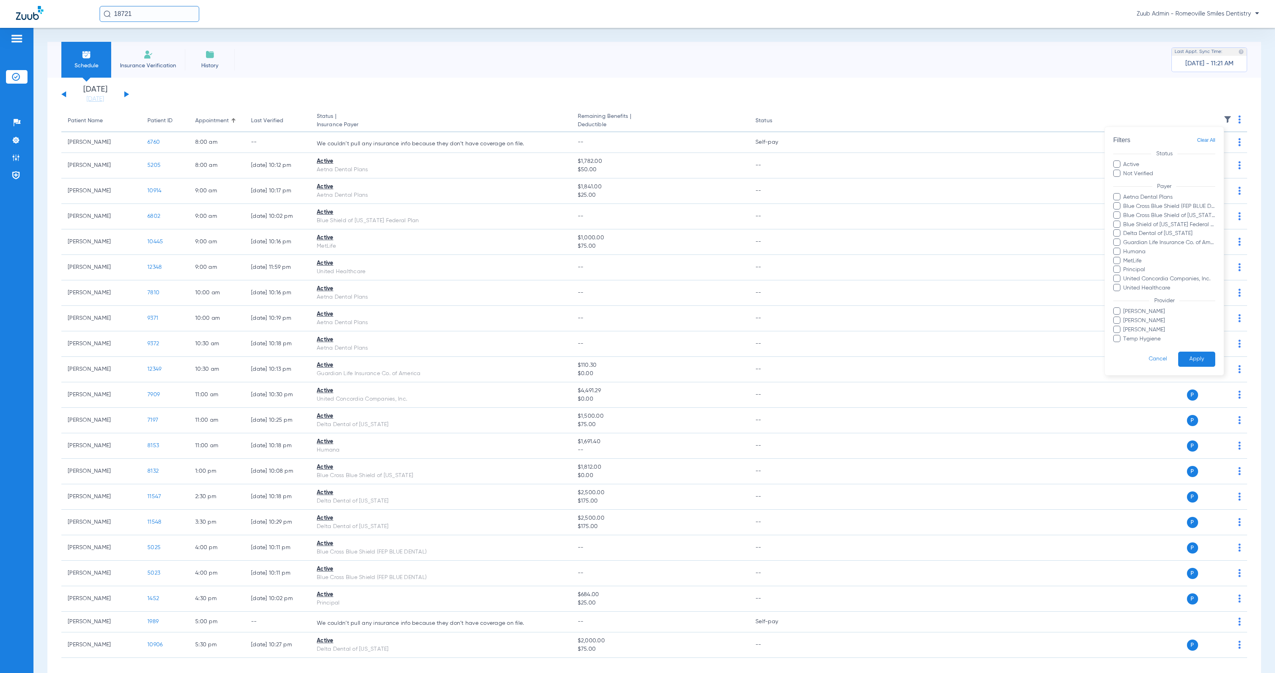
click at [123, 95] on div at bounding box center [637, 336] width 1275 height 673
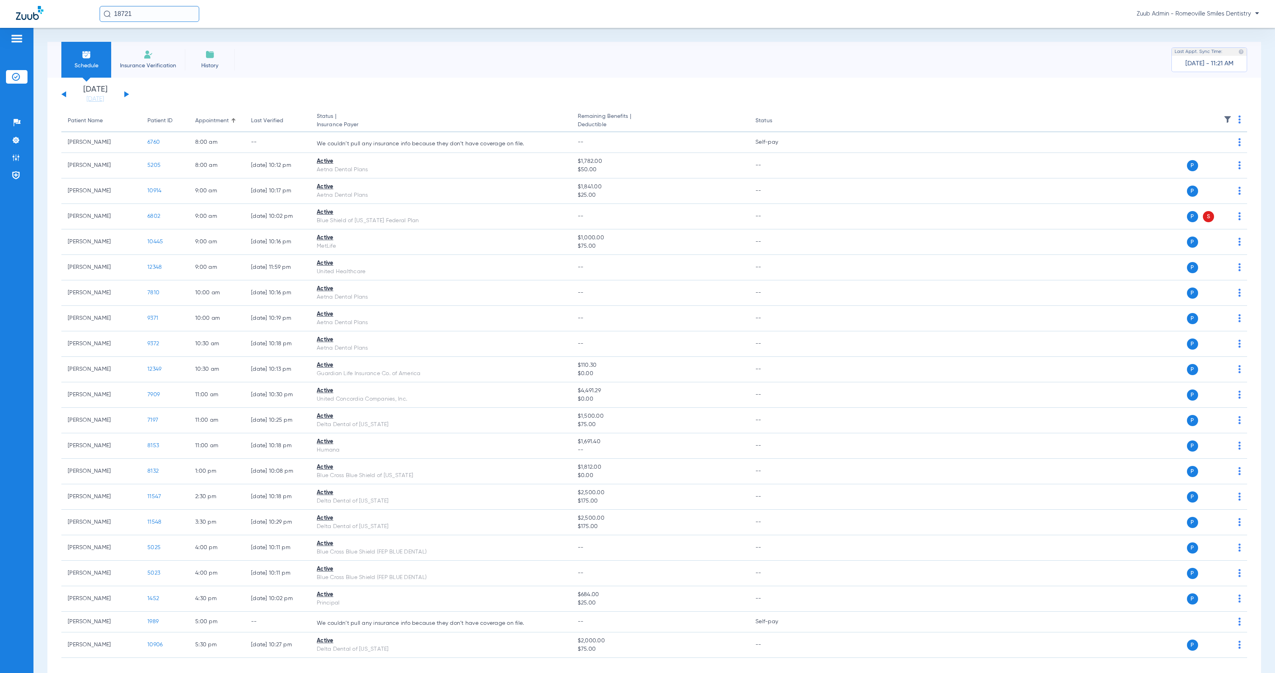
click at [125, 94] on button at bounding box center [126, 94] width 5 height 6
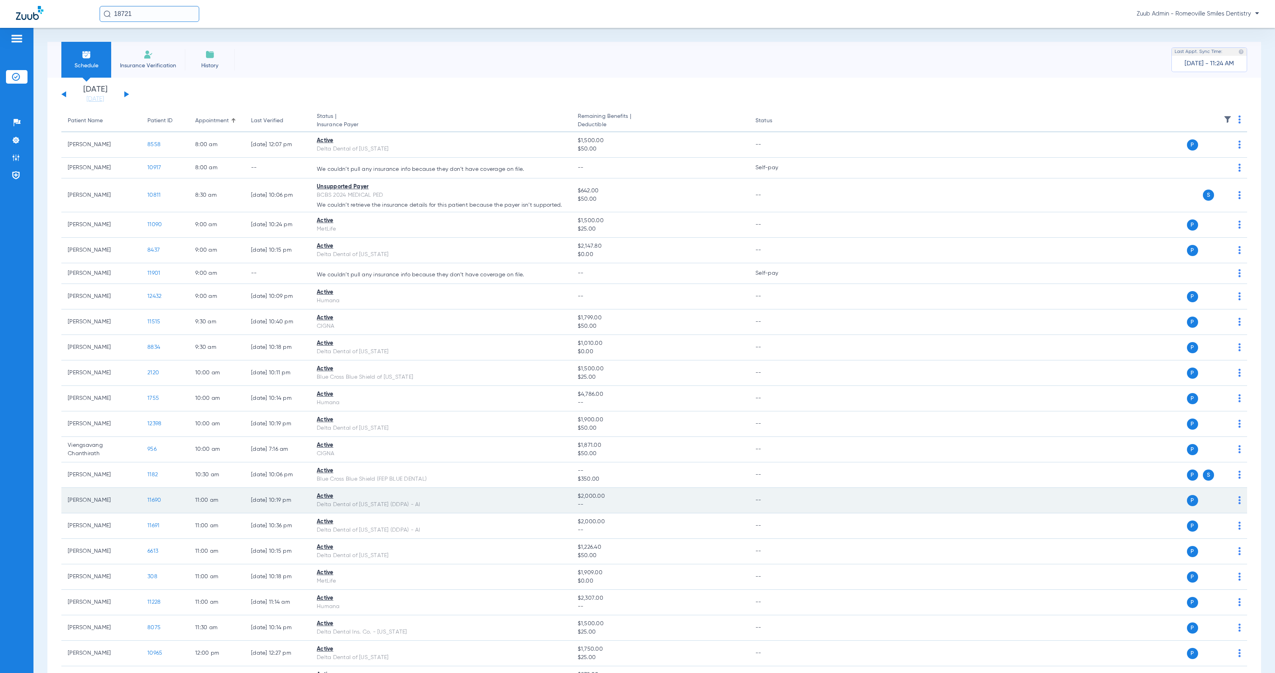
click at [158, 502] on span "11690" at bounding box center [154, 501] width 14 height 6
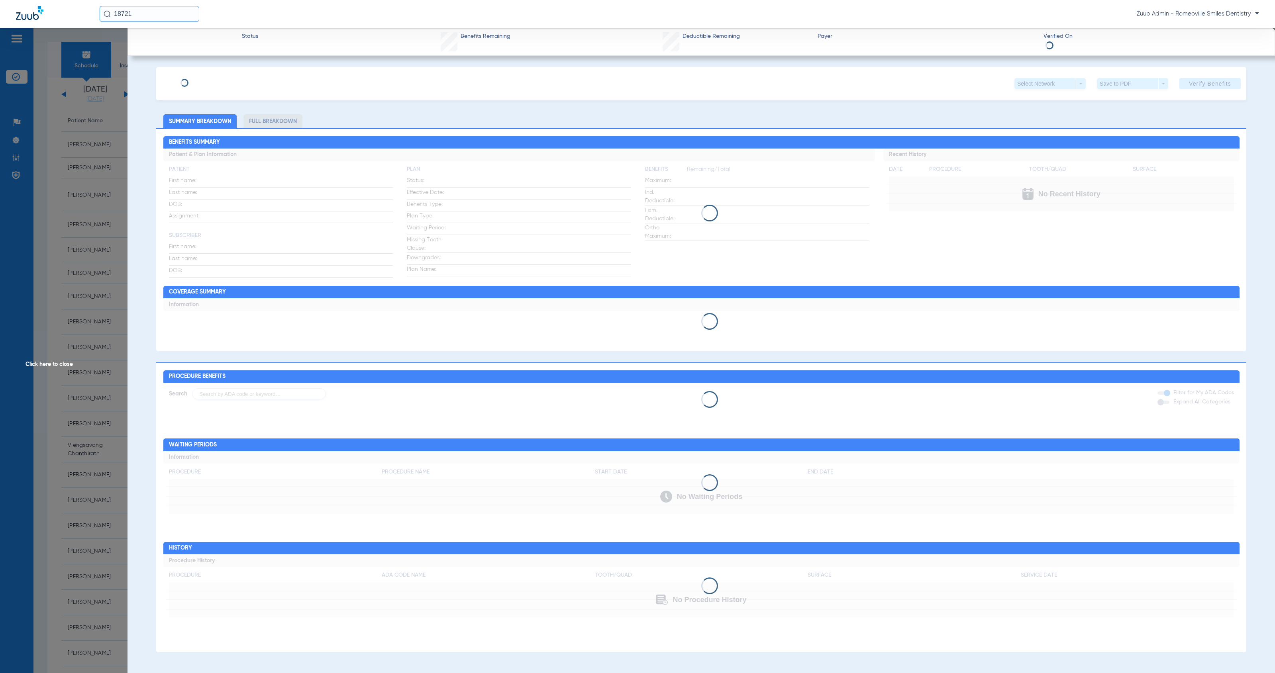
type input "Lauren"
type input "Bonzani"
type input "[DATE]"
type input "966114888"
type input "090131400"
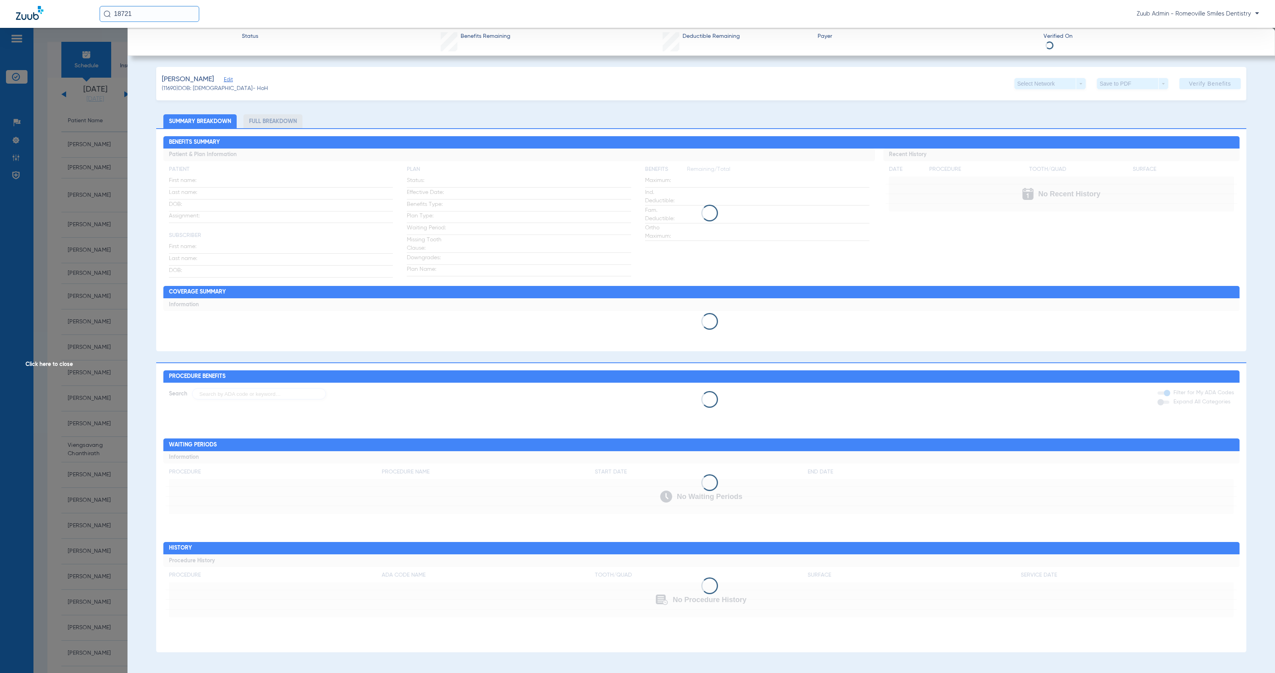
click at [226, 80] on span "Edit" at bounding box center [227, 81] width 7 height 8
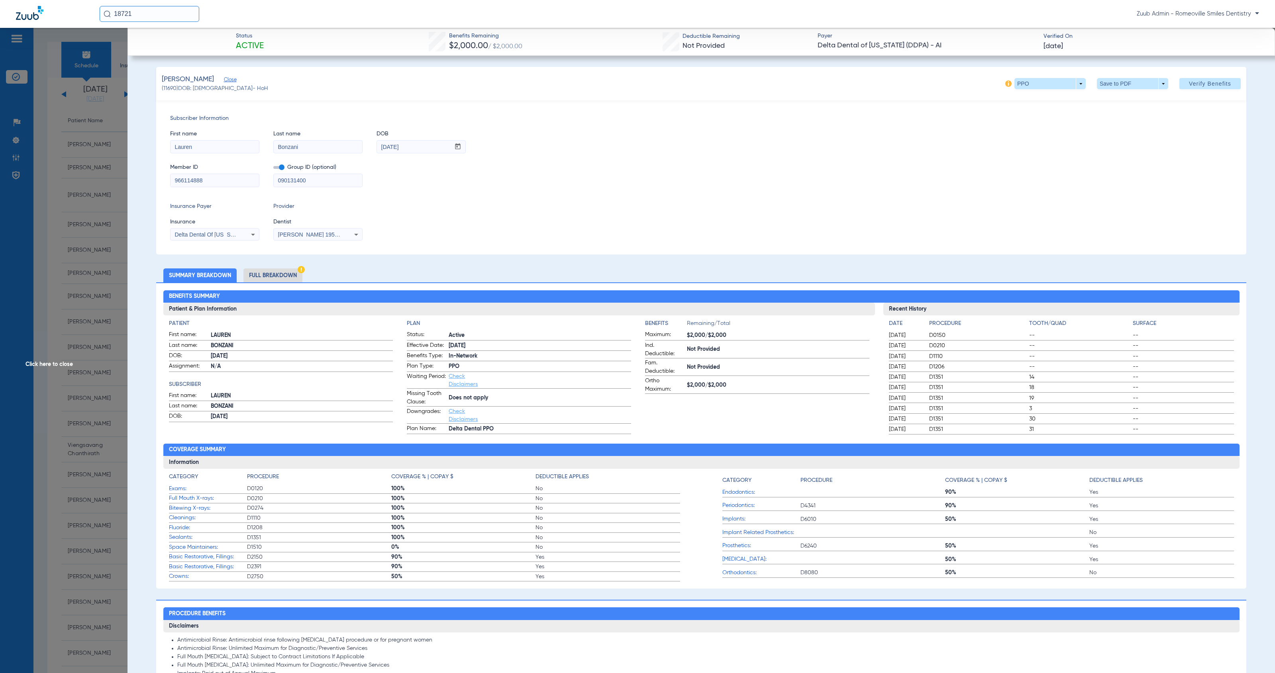
drag, startPoint x: 304, startPoint y: 147, endPoint x: 277, endPoint y: 146, distance: 27.5
click at [277, 146] on input "Bonzani" at bounding box center [318, 147] width 88 height 13
drag, startPoint x: 412, startPoint y: 145, endPoint x: 371, endPoint y: 142, distance: 40.8
click at [371, 142] on div "First name [PERSON_NAME] Last name [PERSON_NAME] DOB mm / dd / yyyy [DATE]" at bounding box center [701, 138] width 1062 height 31
click at [1074, 84] on span at bounding box center [1049, 83] width 71 height 11
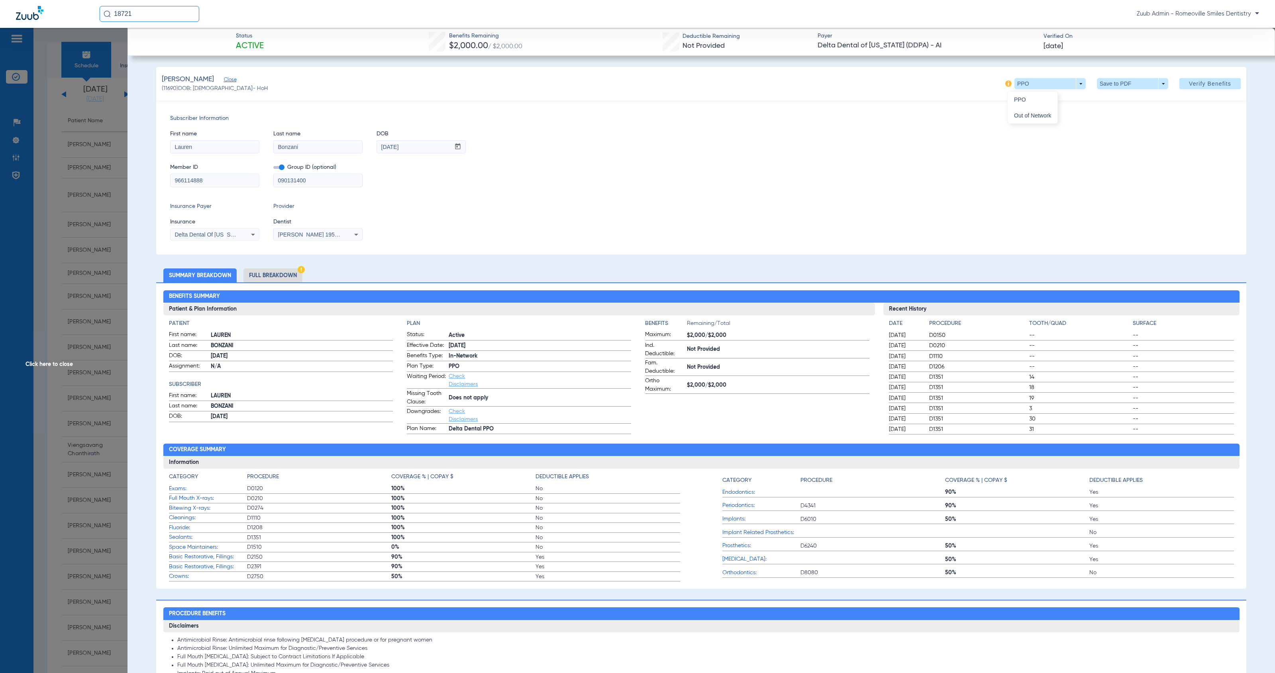
click at [1030, 114] on span "Out of Network" at bounding box center [1032, 116] width 37 height 6
click at [1074, 87] on span at bounding box center [1049, 83] width 71 height 11
click at [1024, 100] on span "PPO" at bounding box center [1032, 100] width 37 height 6
click at [69, 362] on span "Click here to close" at bounding box center [63, 364] width 127 height 673
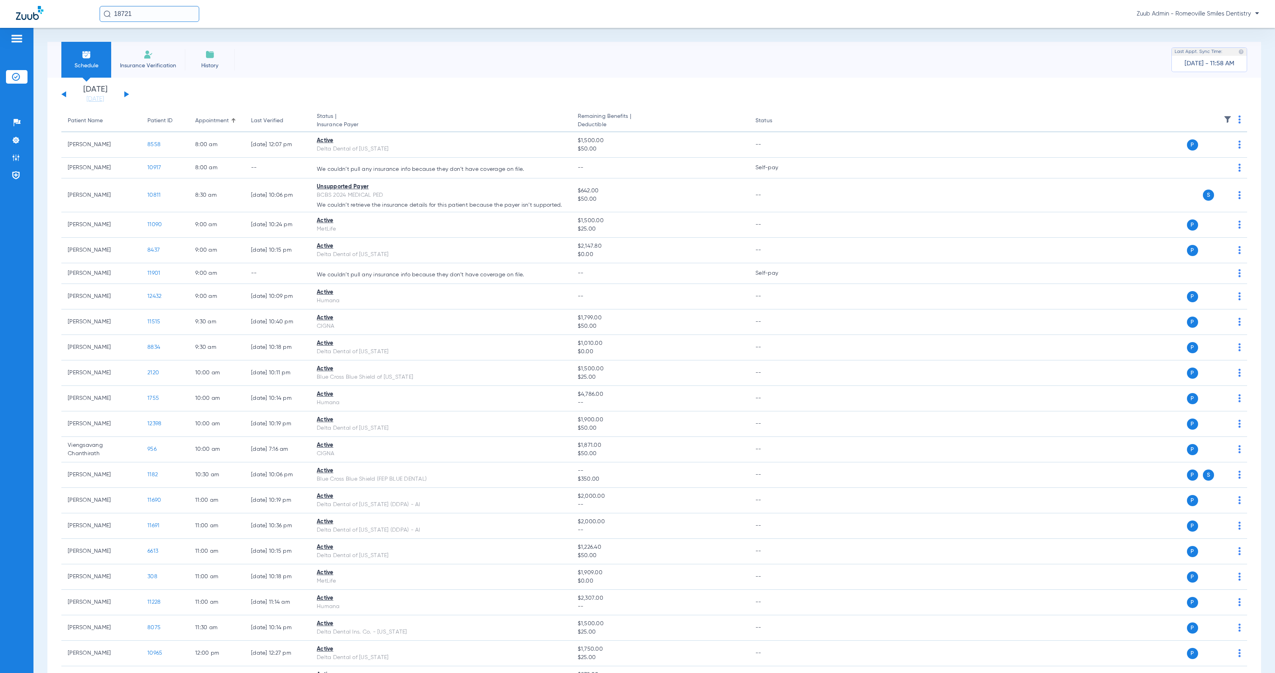
click at [1223, 116] on img at bounding box center [1227, 120] width 8 height 8
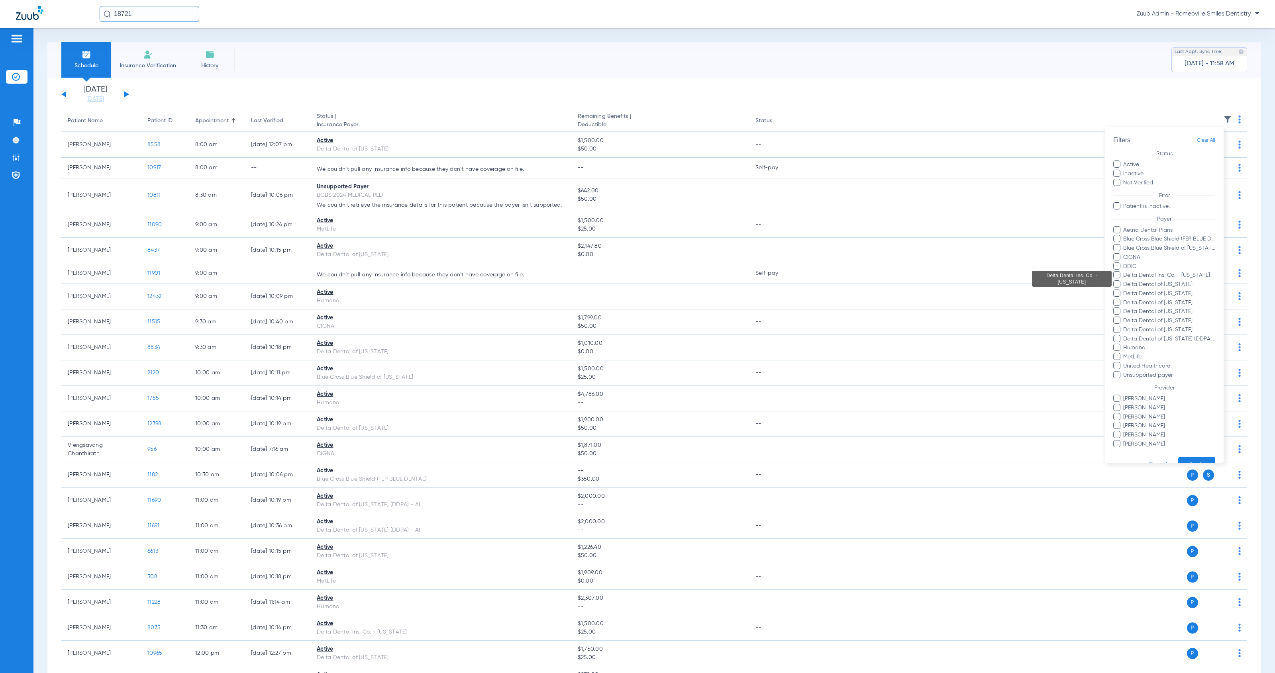
click at [1161, 275] on span "Delta Dental Ins. Co. - [US_STATE]" at bounding box center [1169, 276] width 92 height 8
click at [1124, 281] on input "Delta Dental Ins. Co. - [US_STATE]" at bounding box center [1124, 281] width 0 height 0
click at [1158, 286] on span "Delta Dental of [US_STATE]" at bounding box center [1169, 284] width 92 height 8
click at [1124, 290] on input "Delta Dental of [US_STATE]" at bounding box center [1124, 290] width 0 height 0
click at [1153, 310] on span "Delta Dental of [US_STATE]" at bounding box center [1169, 312] width 92 height 8
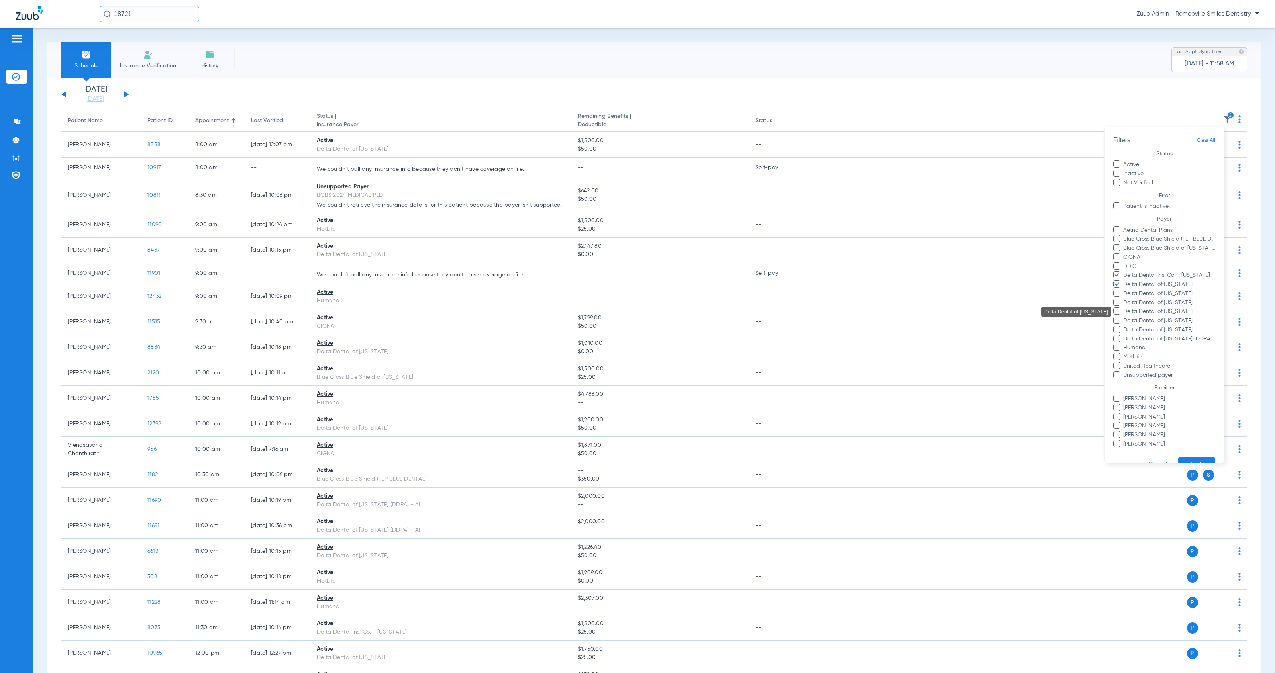
click at [1124, 317] on input "Delta Dental of [US_STATE]" at bounding box center [1124, 317] width 0 height 0
click at [1153, 319] on span "Delta Dental of [US_STATE]" at bounding box center [1169, 321] width 92 height 8
click at [1124, 326] on input "Delta Dental of [US_STATE]" at bounding box center [1124, 326] width 0 height 0
click at [1152, 330] on span "Delta Dental of [US_STATE]" at bounding box center [1169, 330] width 92 height 8
click at [1124, 335] on input "Delta Dental of [US_STATE]" at bounding box center [1124, 335] width 0 height 0
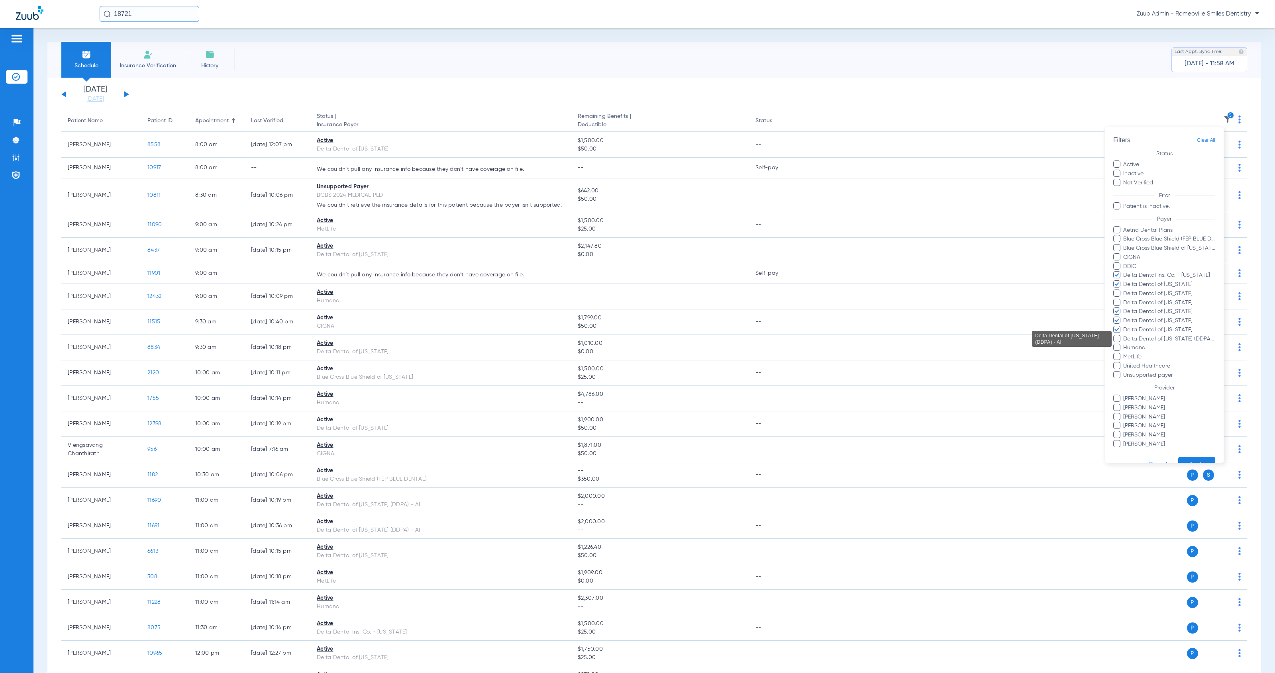
click at [1152, 338] on span "Delta Dental of [US_STATE] (DDPA) - AI" at bounding box center [1169, 339] width 92 height 8
click at [1124, 345] on input "Delta Dental of [US_STATE] (DDPA) - AI" at bounding box center [1124, 345] width 0 height 0
click at [1197, 439] on button "Apply" at bounding box center [1196, 447] width 37 height 16
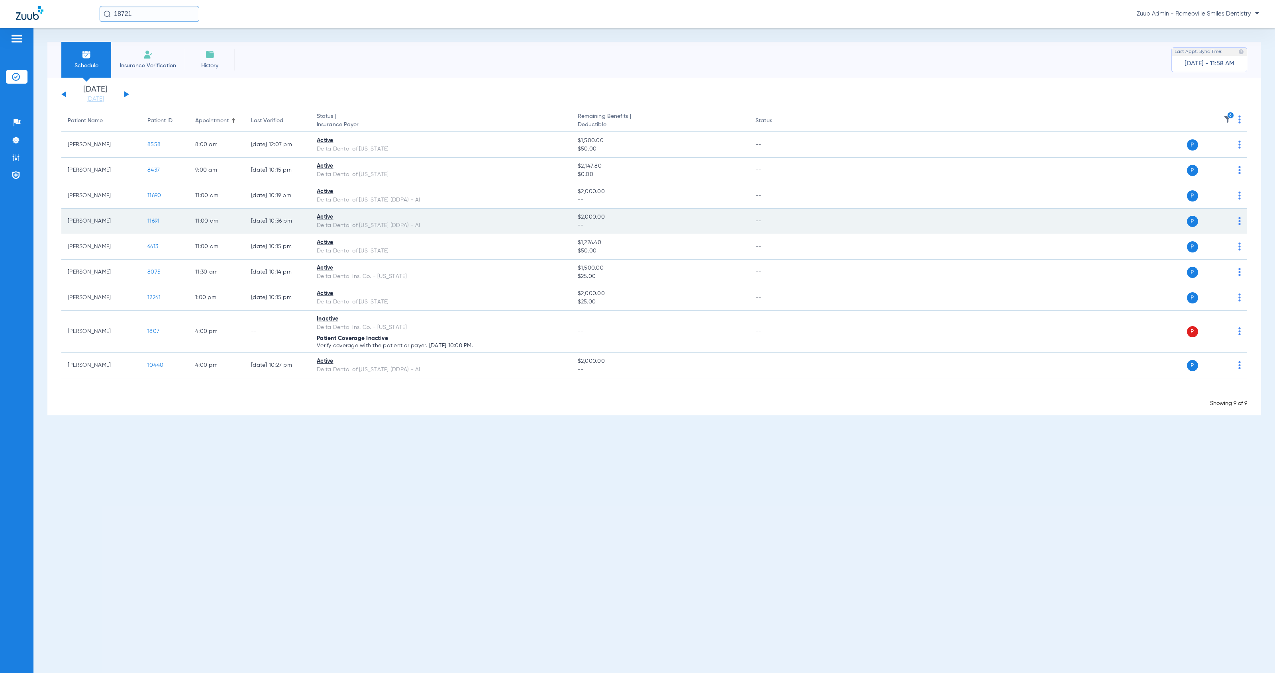
click at [157, 223] on span "11691" at bounding box center [153, 221] width 12 height 6
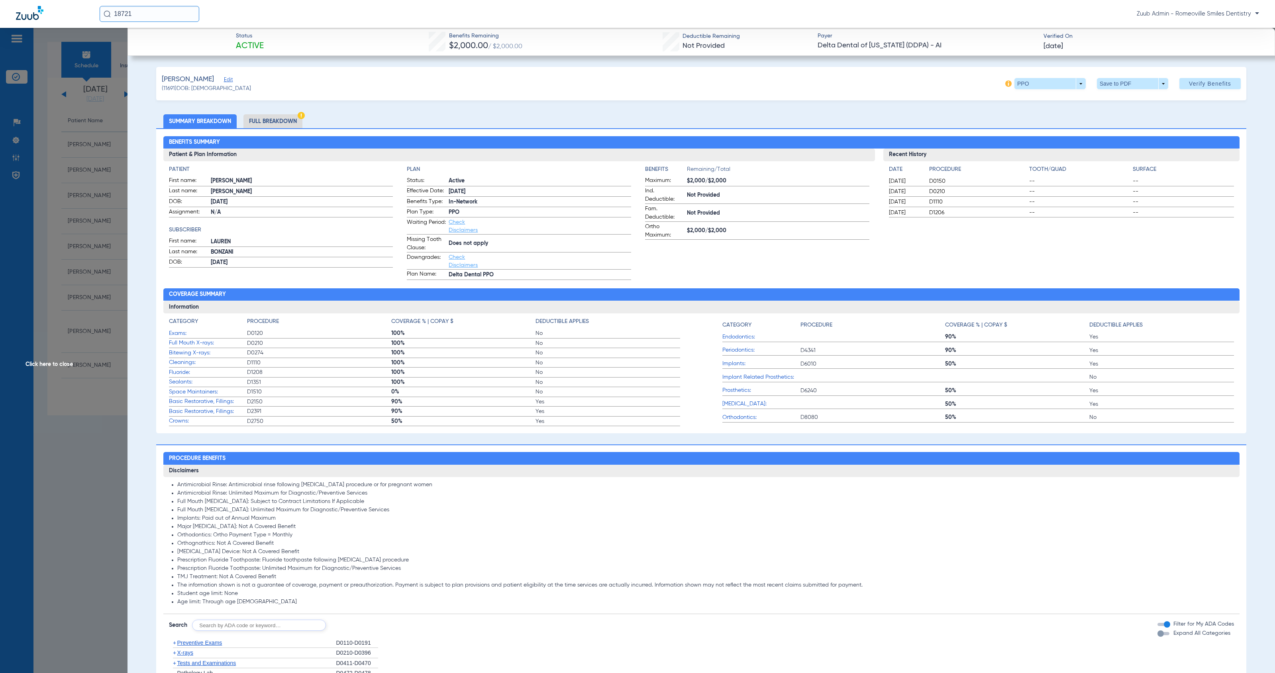
click at [62, 363] on span "Click here to close" at bounding box center [63, 364] width 127 height 673
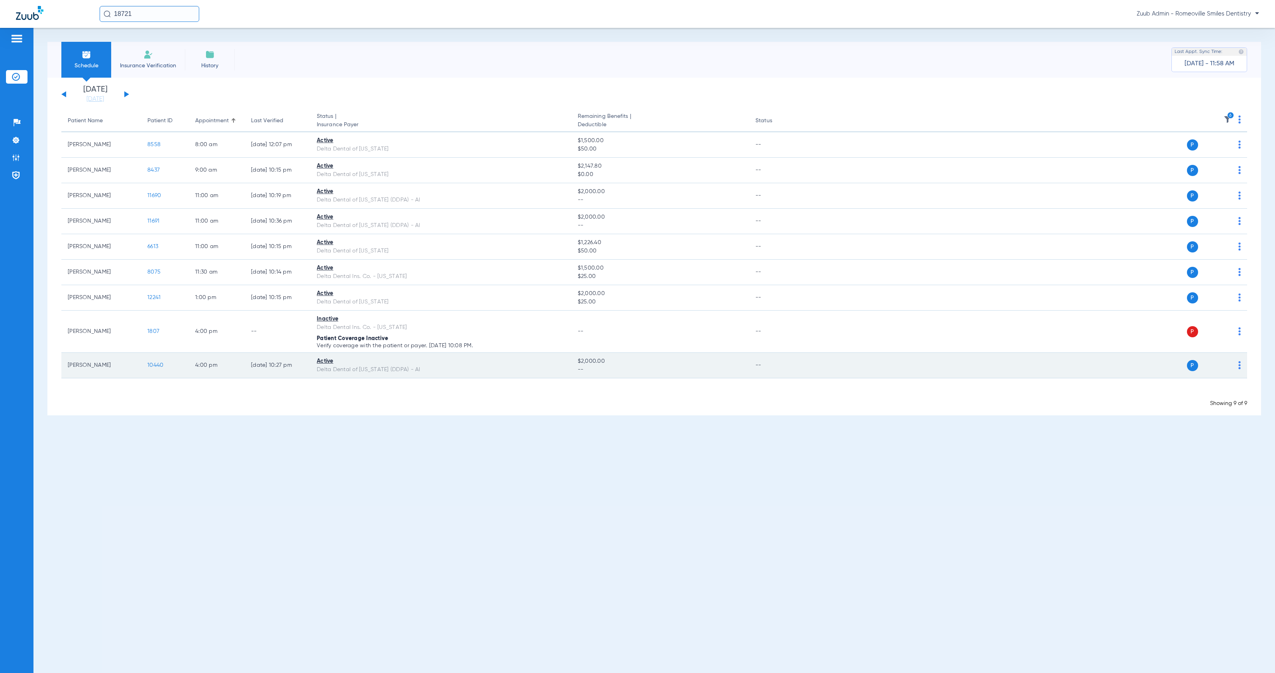
click at [156, 364] on span "10440" at bounding box center [155, 366] width 16 height 6
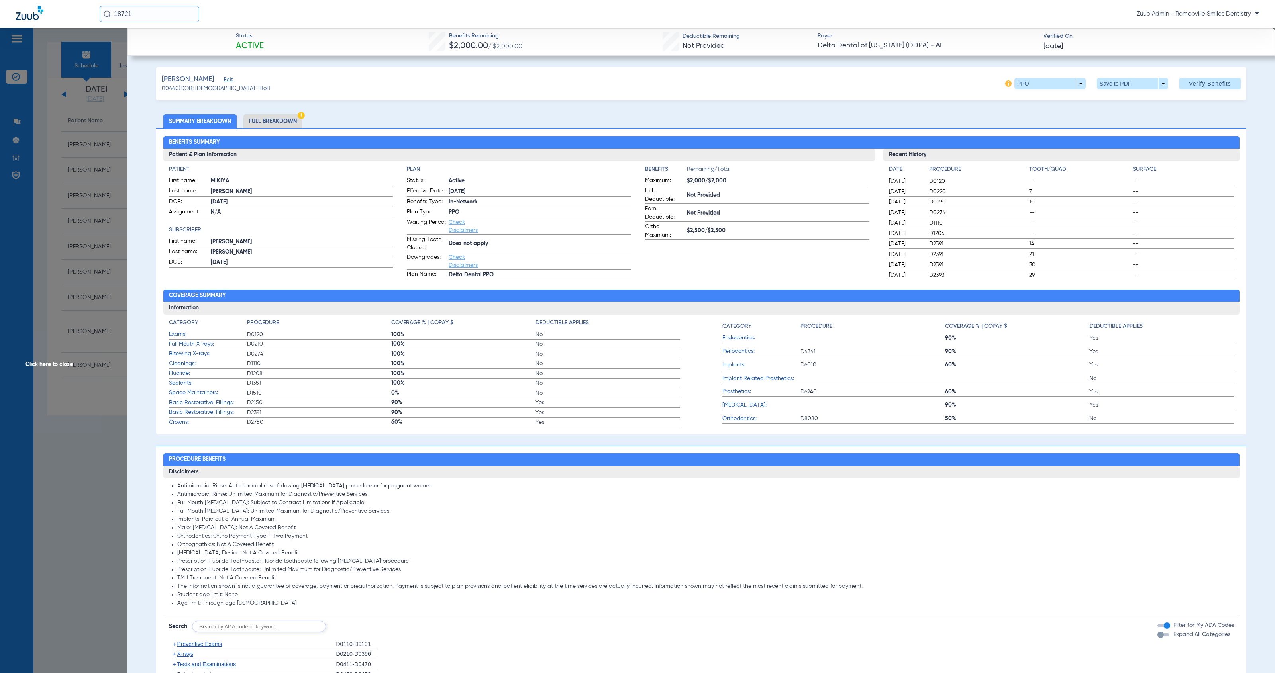
click at [225, 79] on span "Edit" at bounding box center [227, 81] width 7 height 8
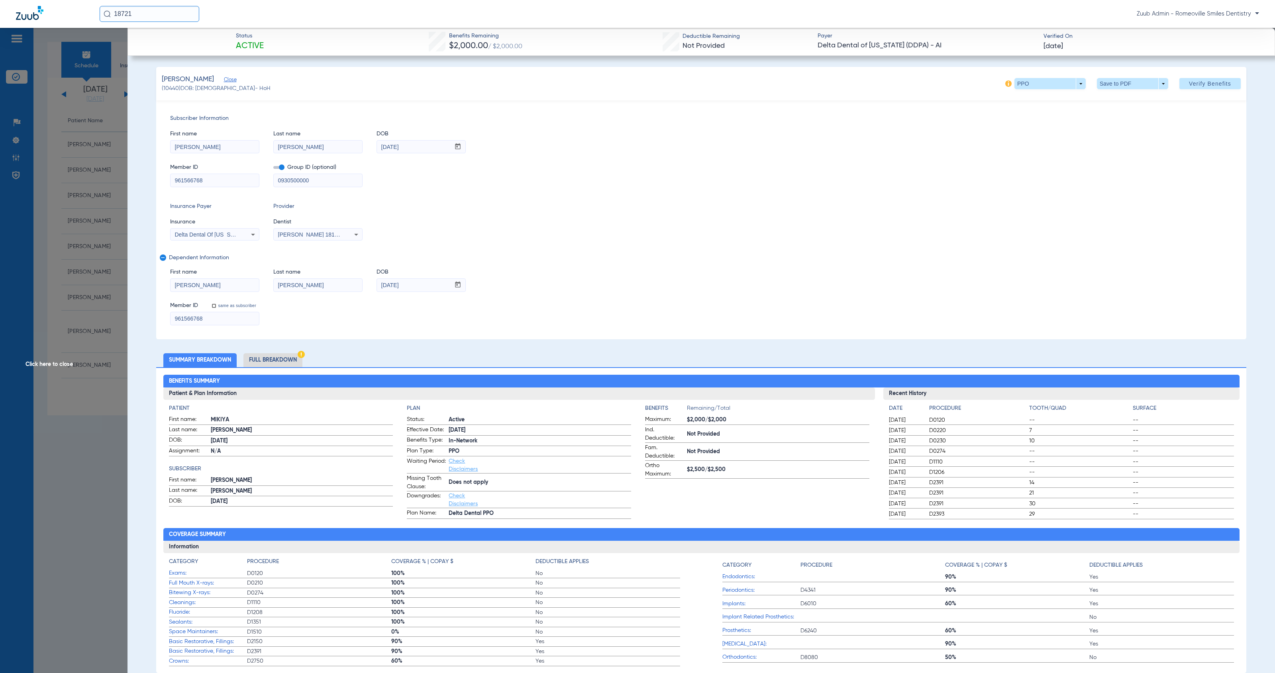
drag, startPoint x: 210, startPoint y: 182, endPoint x: 176, endPoint y: 176, distance: 33.5
click at [176, 176] on input "961566768" at bounding box center [214, 180] width 88 height 13
drag, startPoint x: 305, startPoint y: 289, endPoint x: 264, endPoint y: 285, distance: 40.8
click at [264, 285] on div "First name [PERSON_NAME] Last name [PERSON_NAME] mm / dd / yyyy [DATE]" at bounding box center [701, 276] width 1062 height 31
click at [1072, 86] on span at bounding box center [1049, 83] width 71 height 11
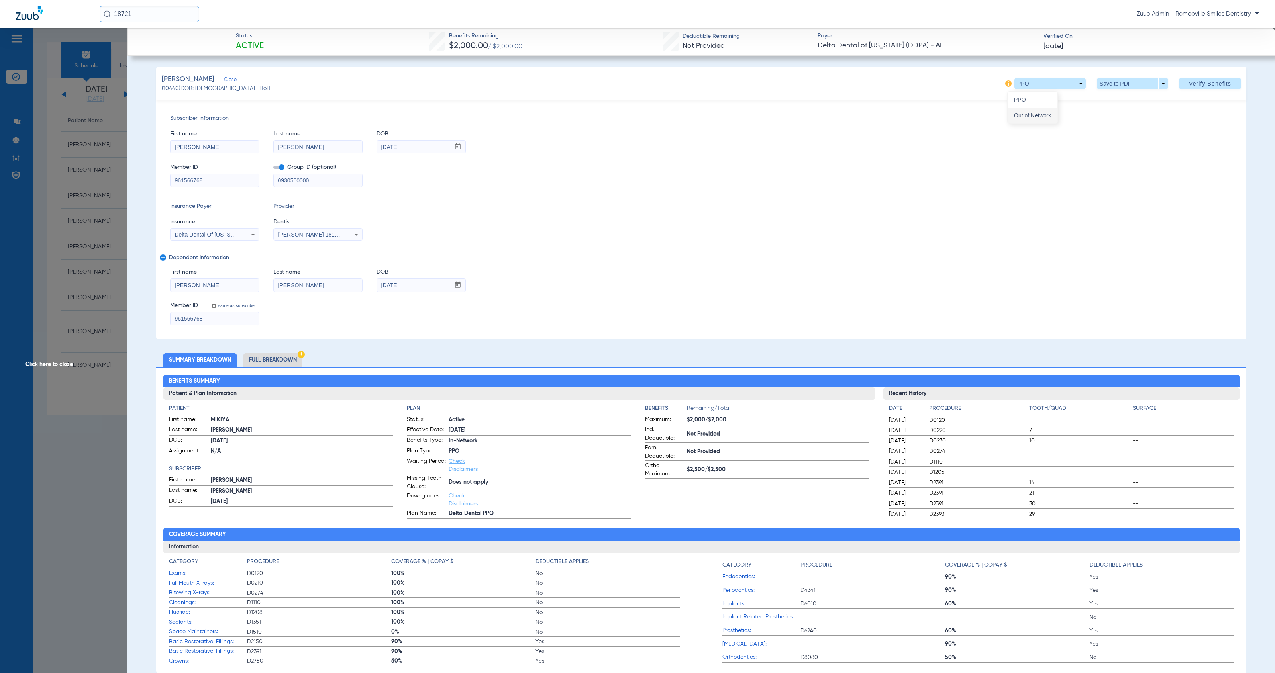
click at [1038, 116] on span "Out of Network" at bounding box center [1032, 116] width 37 height 6
click at [27, 364] on span "Click here to close" at bounding box center [63, 364] width 127 height 673
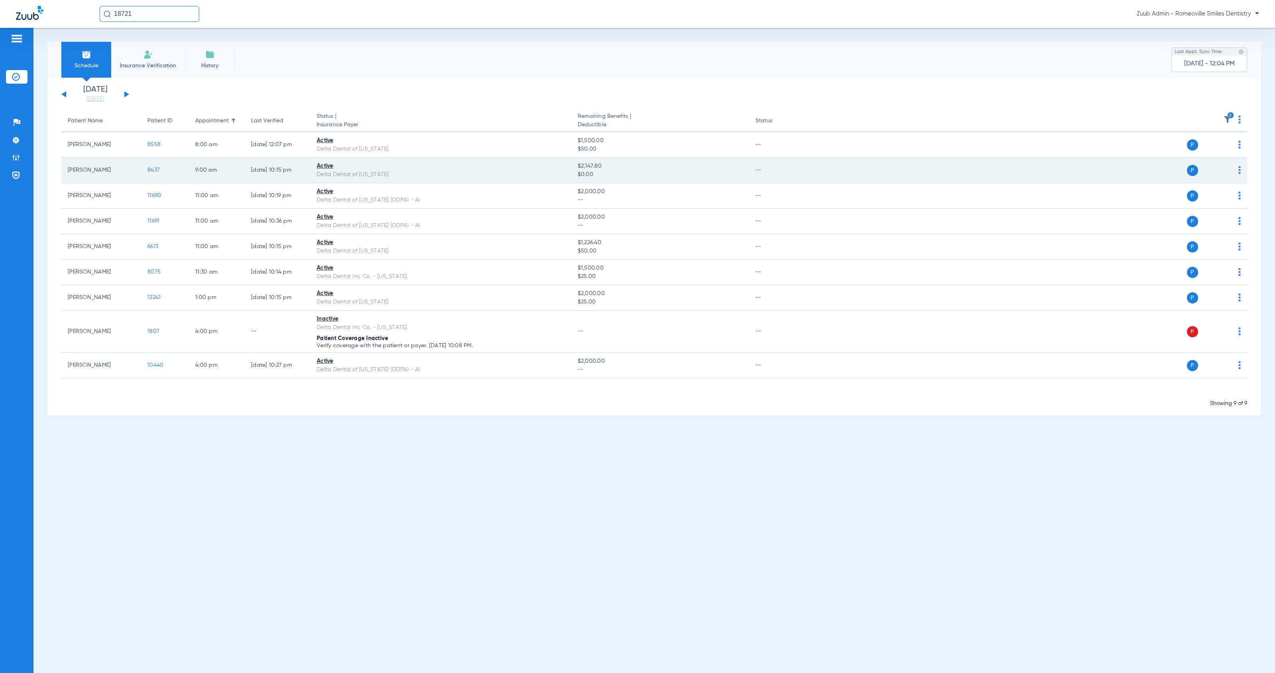
click at [154, 171] on span "8437" at bounding box center [153, 170] width 12 height 6
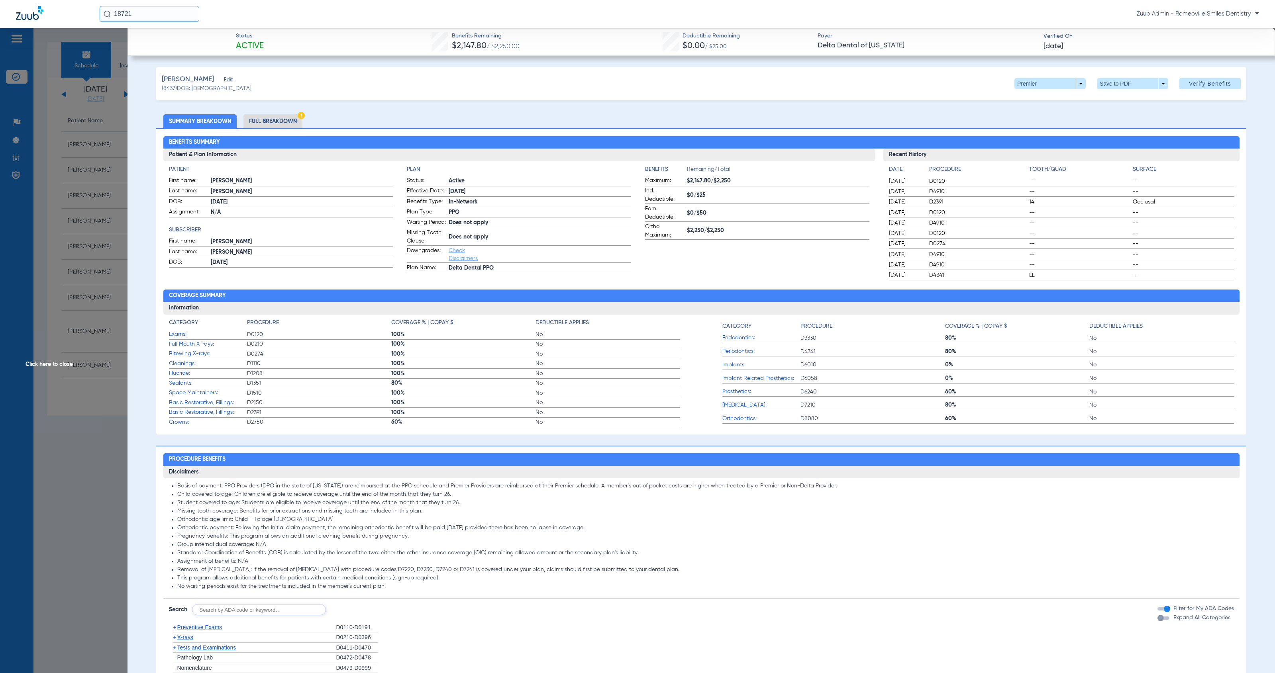
click at [287, 122] on li "Full Breakdown" at bounding box center [272, 121] width 59 height 14
